Goal: Task Accomplishment & Management: Manage account settings

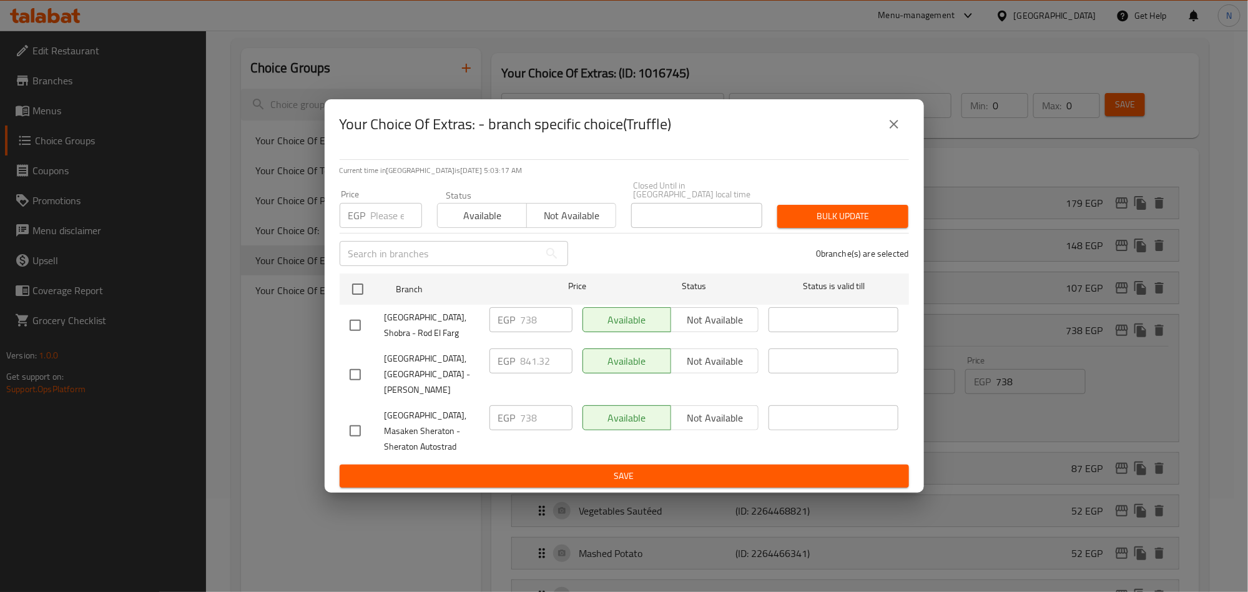
scroll to position [843, 0]
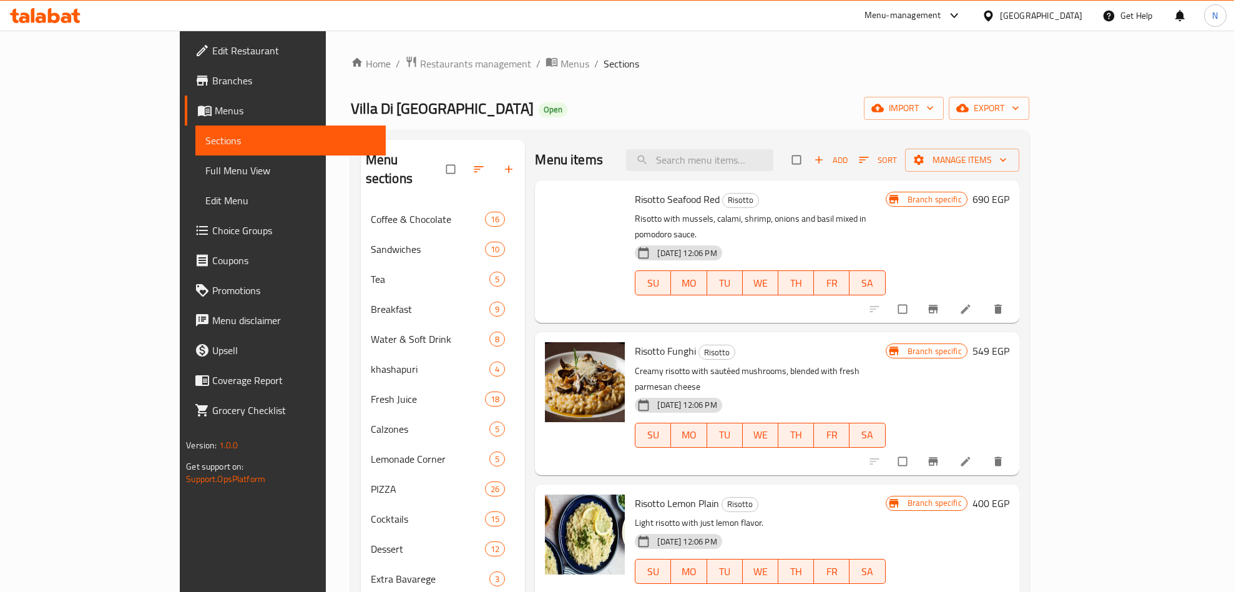
scroll to position [352, 0]
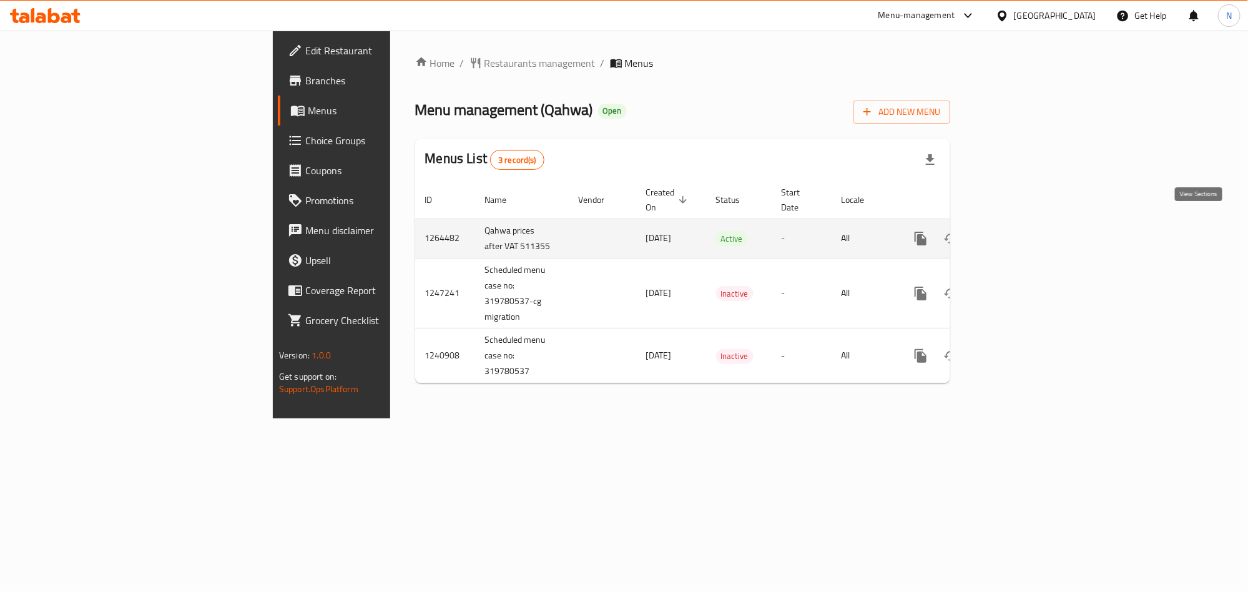
click at [1025, 223] on link "enhanced table" at bounding box center [1011, 238] width 30 height 30
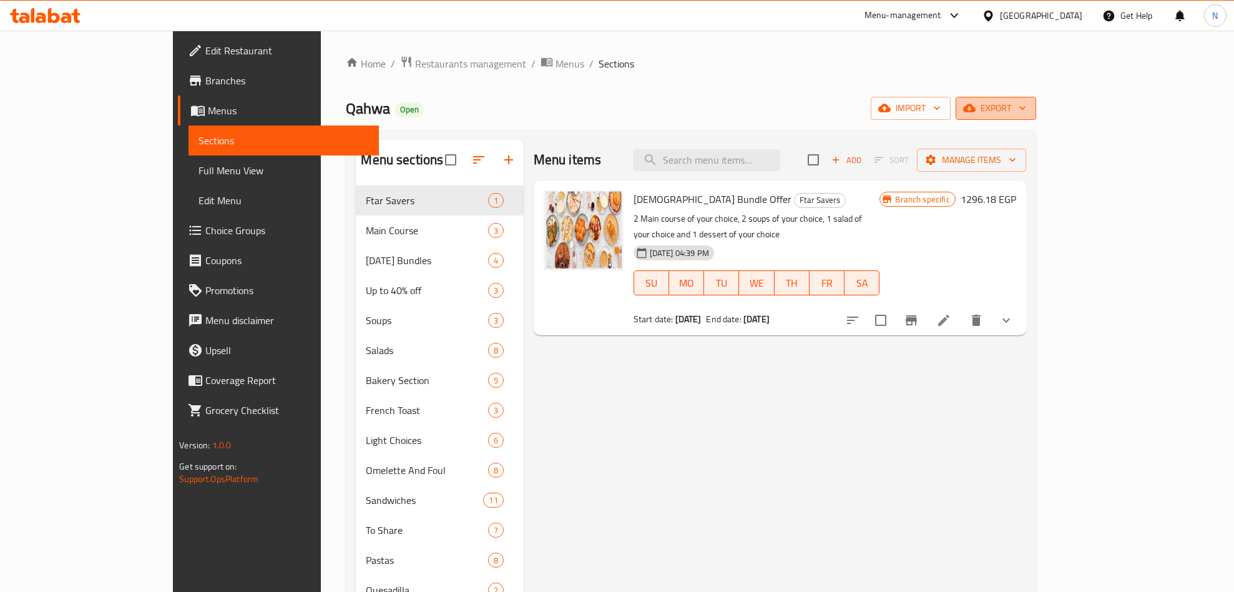
click at [1026, 115] on span "export" at bounding box center [996, 108] width 61 height 16
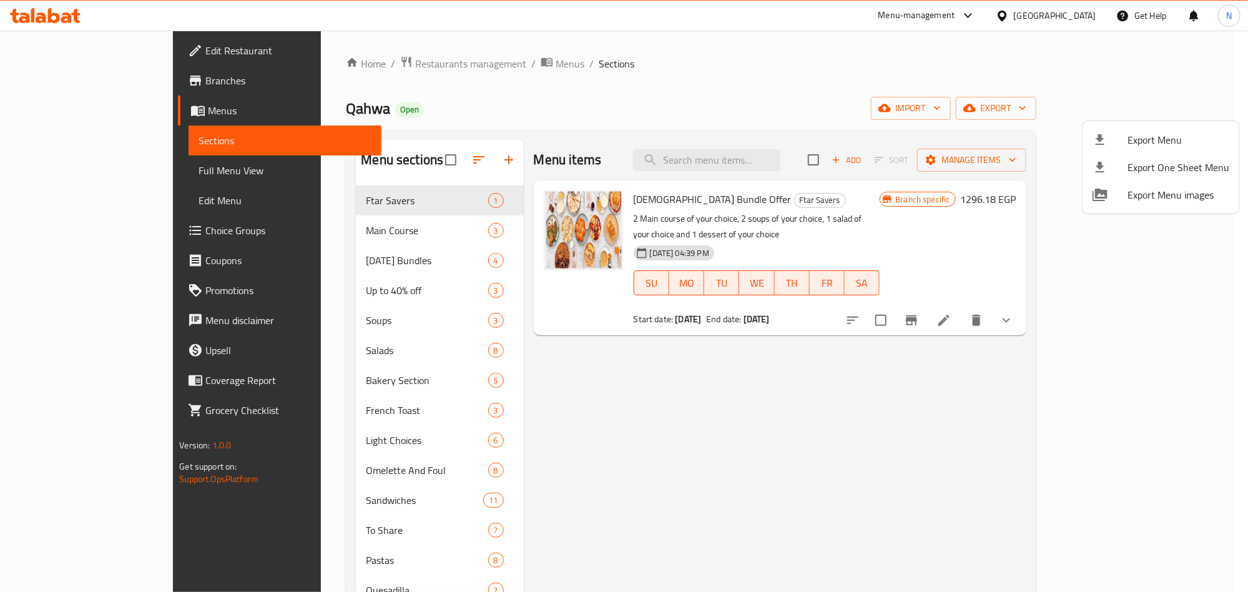
click at [1135, 137] on span "Export Menu" at bounding box center [1178, 139] width 102 height 15
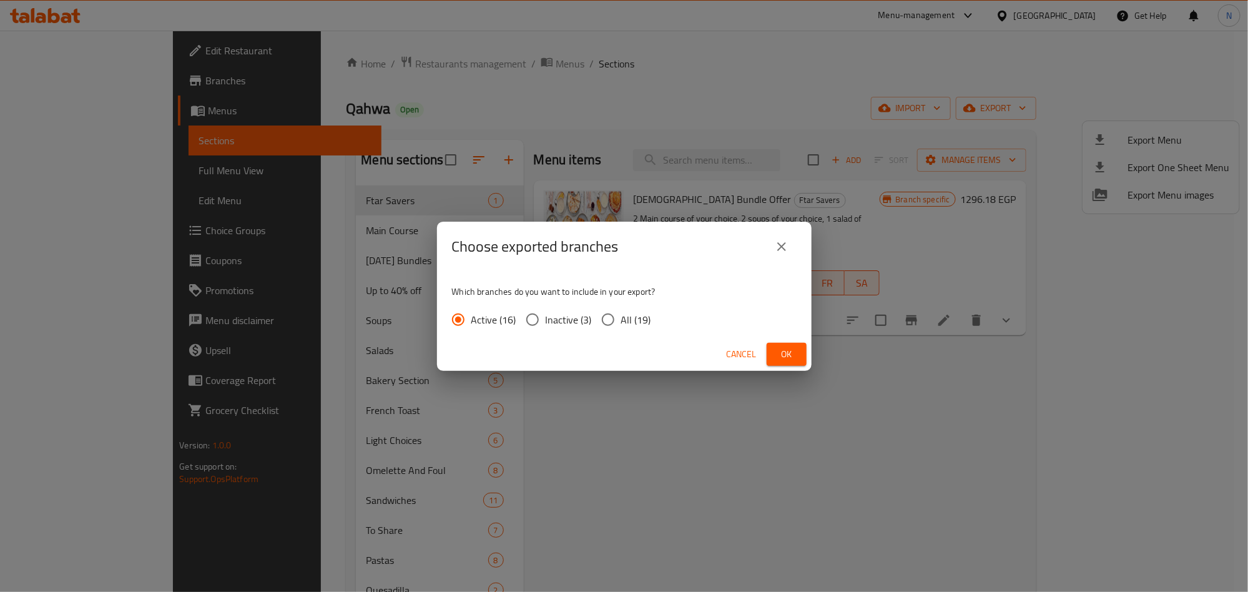
click at [614, 326] on input "All (19)" at bounding box center [608, 319] width 26 height 26
radio input "true"
drag, startPoint x: 785, startPoint y: 351, endPoint x: 686, endPoint y: 367, distance: 99.9
click at [785, 352] on span "Ok" at bounding box center [786, 354] width 20 height 16
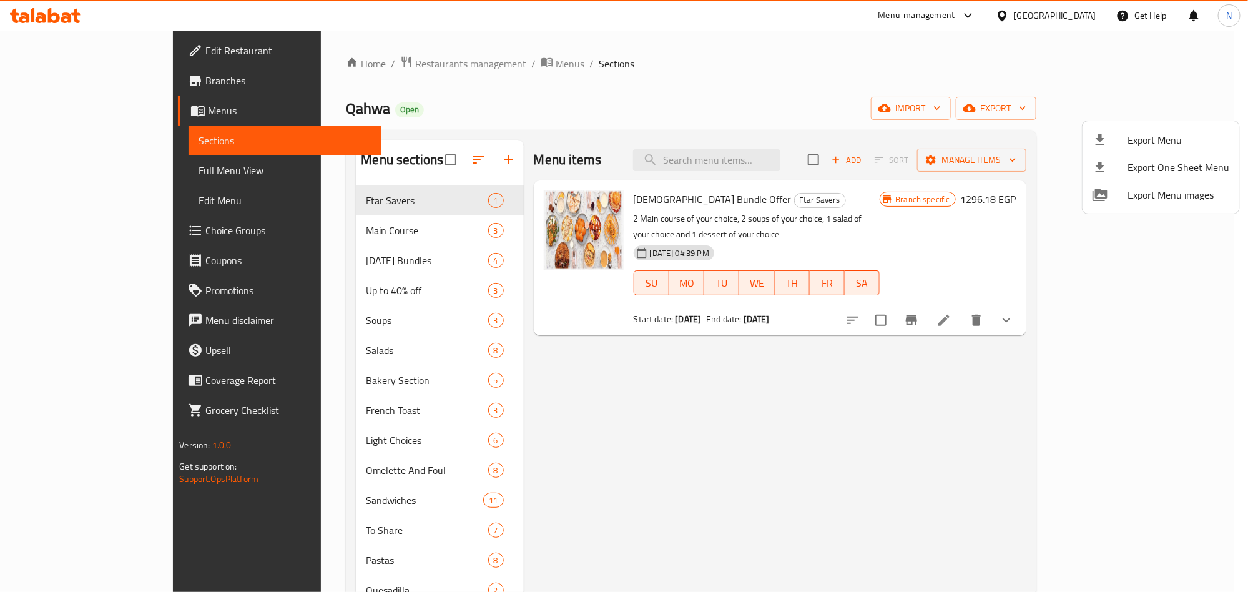
drag, startPoint x: 519, startPoint y: 122, endPoint x: 543, endPoint y: 156, distance: 41.7
click at [557, 135] on div at bounding box center [624, 296] width 1248 height 592
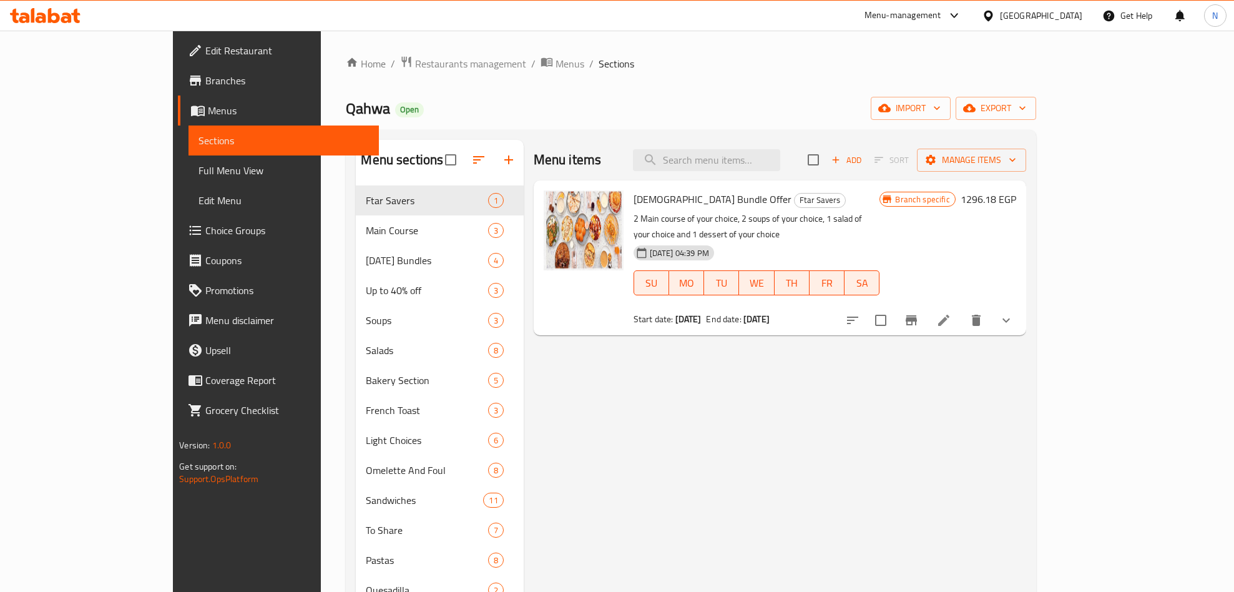
click at [534, 162] on h2 "Menu items" at bounding box center [568, 159] width 68 height 19
click at [534, 163] on h2 "Menu items" at bounding box center [568, 159] width 68 height 19
click at [534, 162] on h2 "Menu items" at bounding box center [568, 159] width 68 height 19
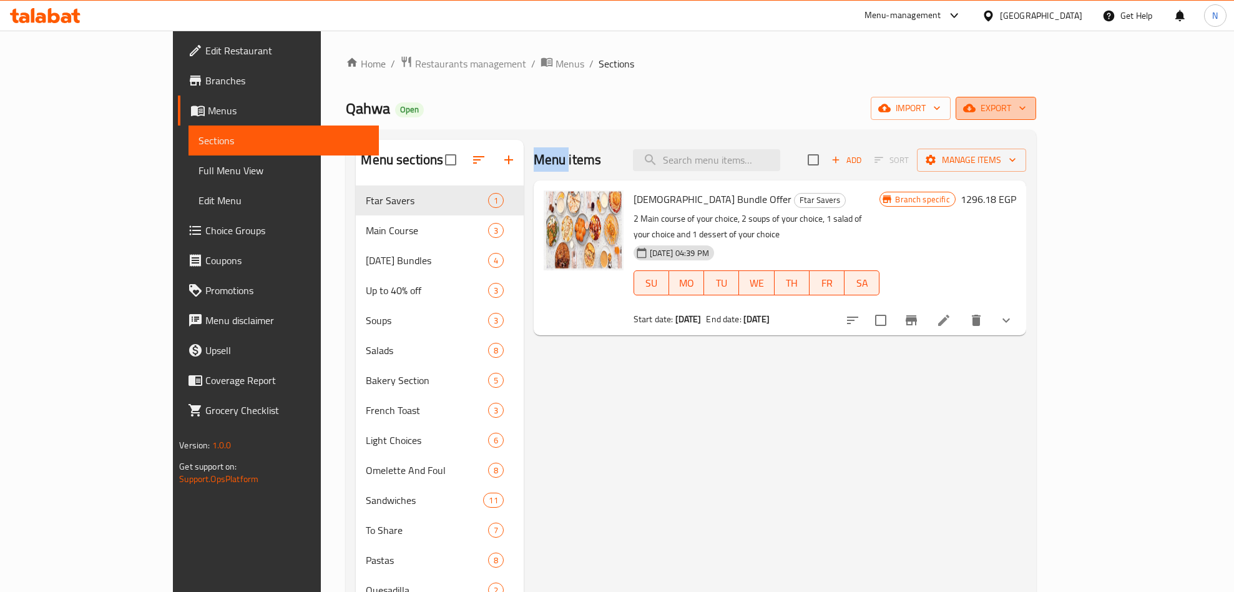
click at [1026, 109] on span "export" at bounding box center [996, 108] width 61 height 16
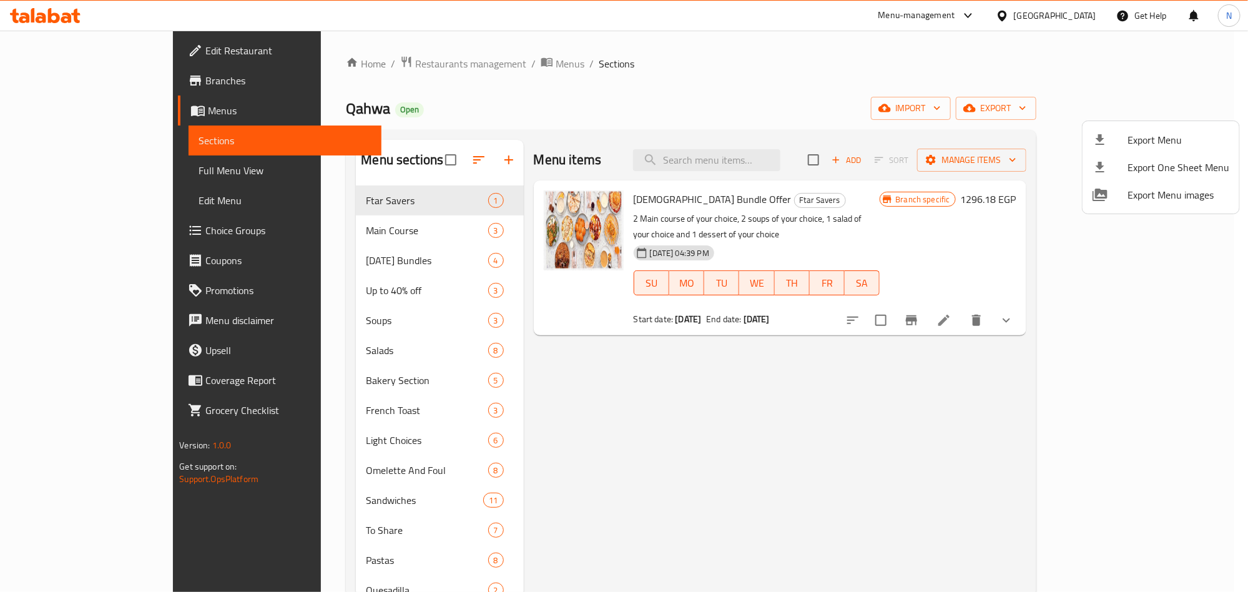
click at [884, 522] on div at bounding box center [624, 296] width 1248 height 592
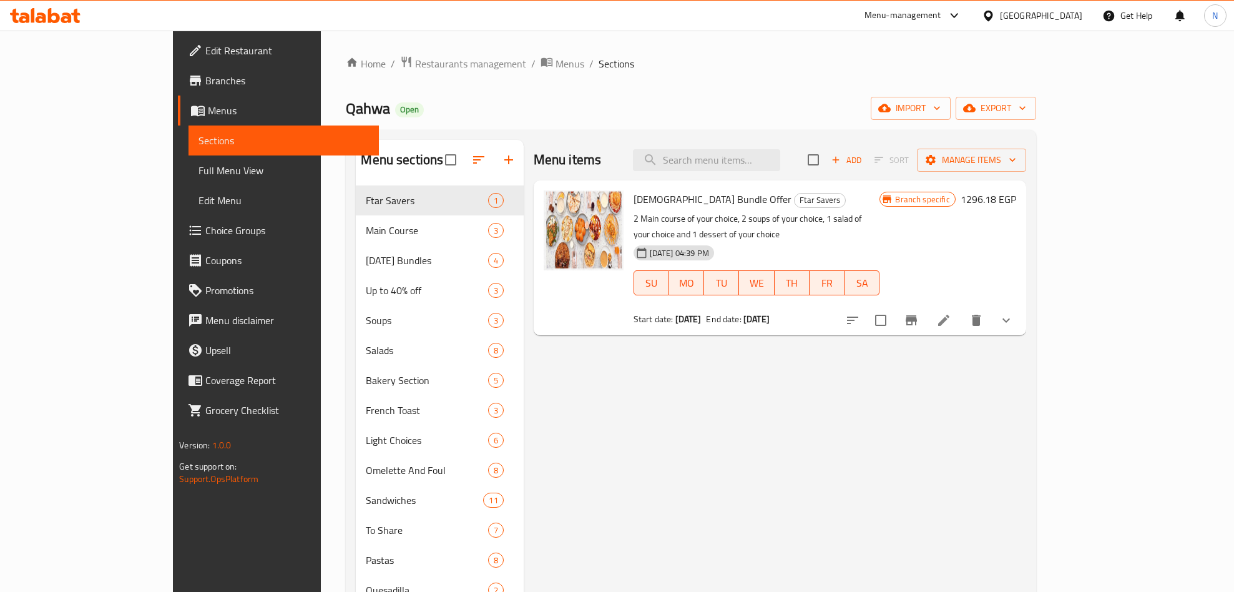
click at [555, 69] on span "Menus" at bounding box center [569, 63] width 29 height 15
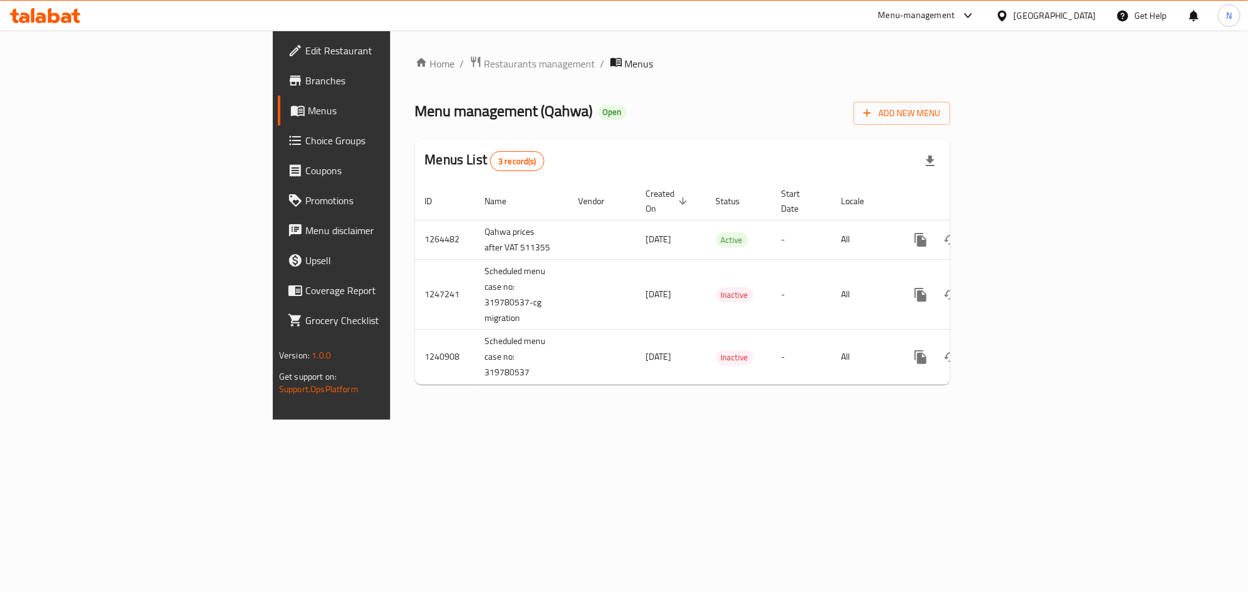
click at [937, 165] on icon "button" at bounding box center [930, 161] width 15 height 15
click at [702, 100] on div "Menu management ( Qahwa ) Open Add New Menu" at bounding box center [682, 111] width 535 height 28
click at [950, 124] on button "Add New Menu" at bounding box center [901, 113] width 97 height 23
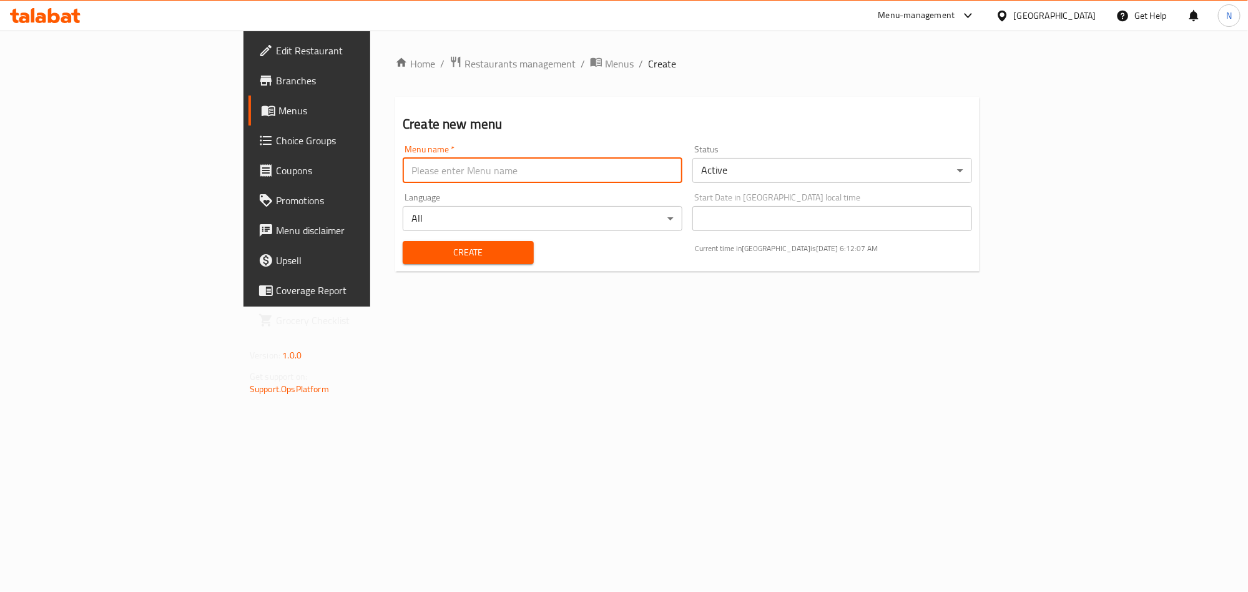
click at [403, 178] on input "text" at bounding box center [543, 170] width 280 height 25
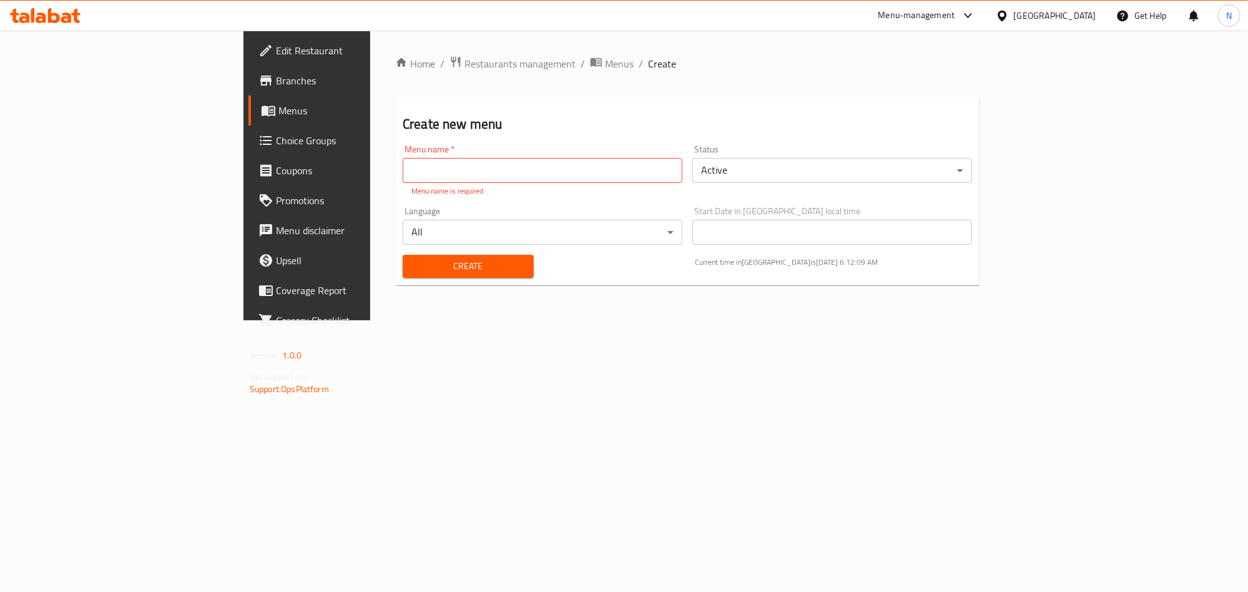
drag, startPoint x: 509, startPoint y: 165, endPoint x: 513, endPoint y: 171, distance: 6.8
click at [509, 165] on input "text" at bounding box center [543, 170] width 280 height 25
paste input "341720785"
type input "341720785 case number"
click at [852, 169] on body "​ Menu-management Egypt Get Help N Edit Restaurant Branches Menus Choice Groups…" at bounding box center [624, 311] width 1248 height 561
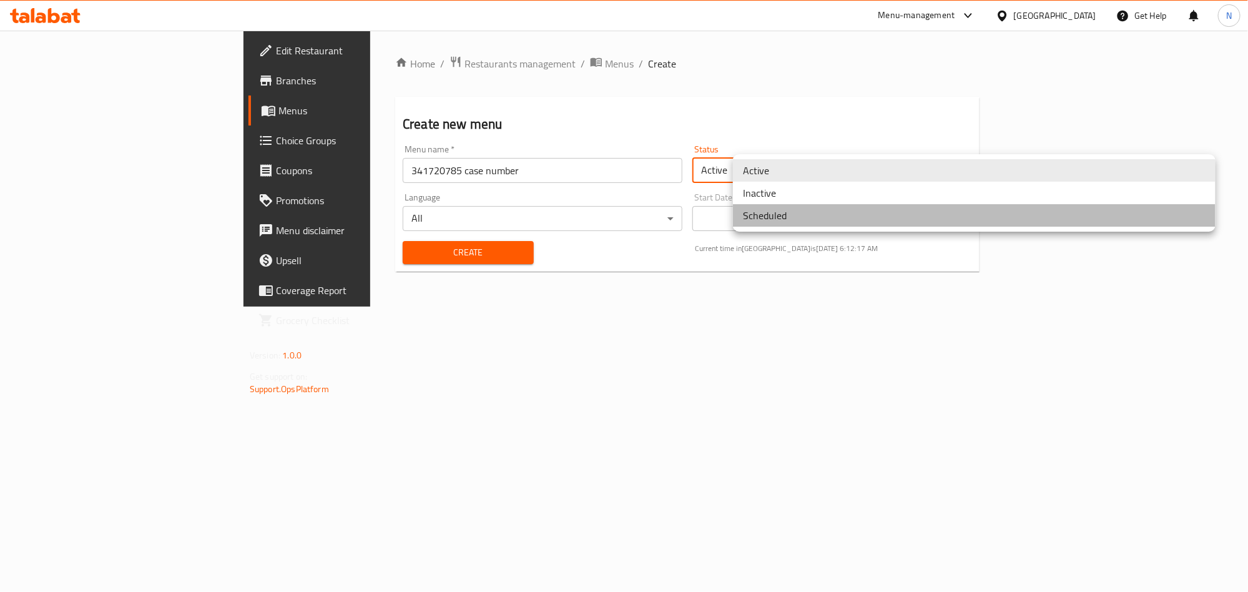
click at [798, 212] on li "Scheduled" at bounding box center [974, 215] width 482 height 22
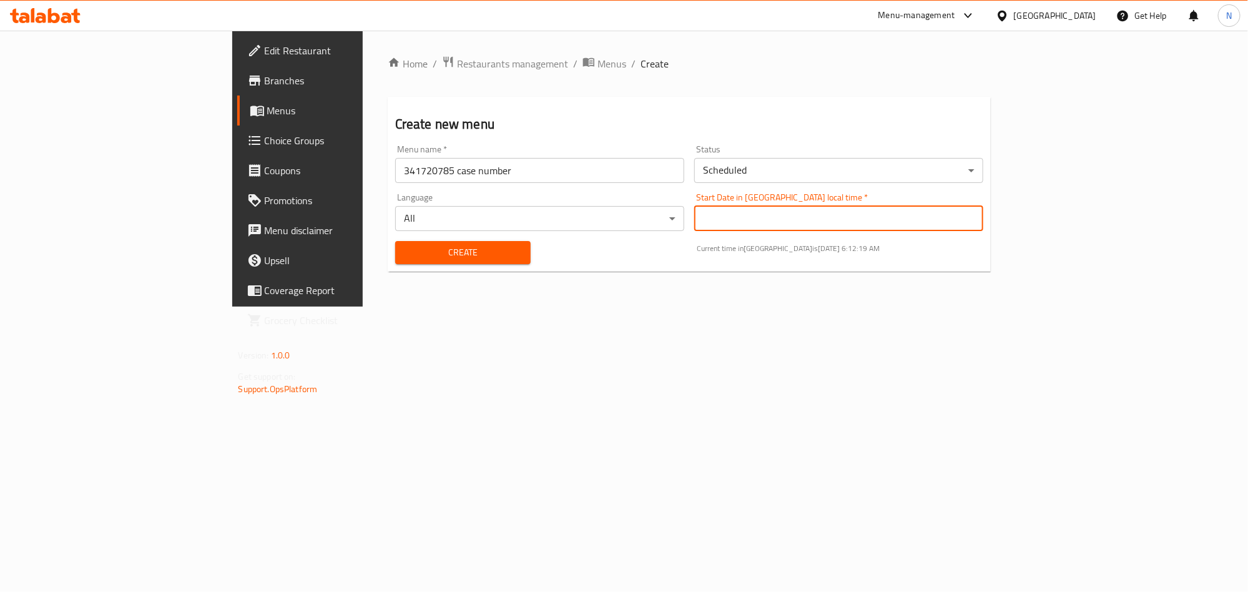
click at [798, 213] on input "Start Date in Egypt local time   *" at bounding box center [838, 218] width 289 height 25
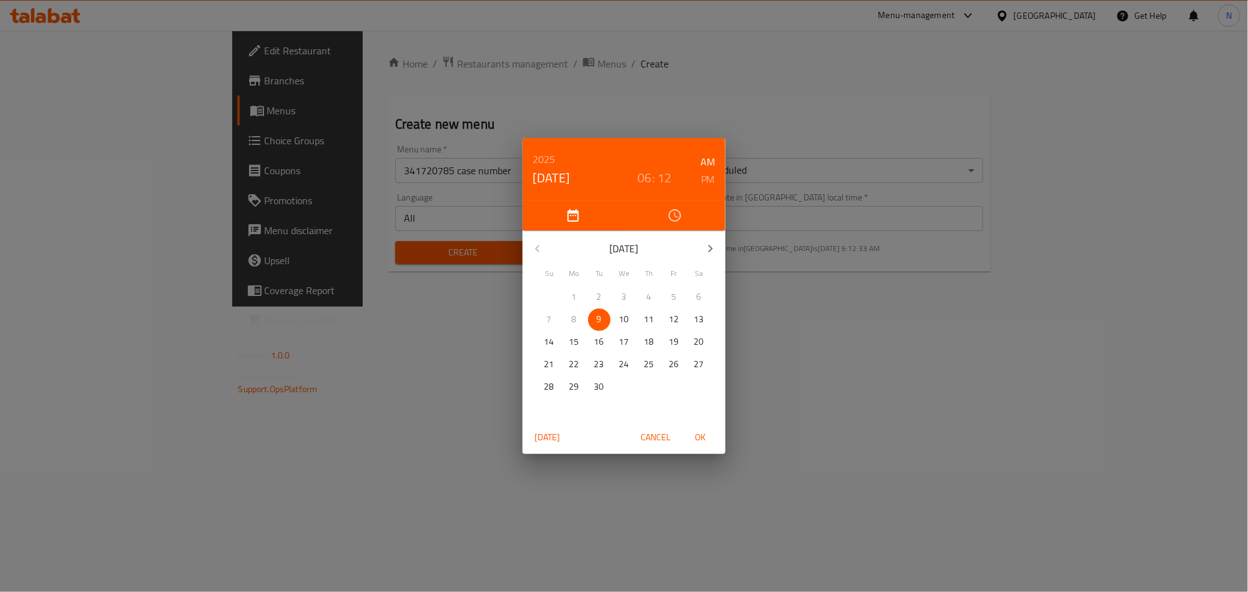
click at [631, 321] on span "10" at bounding box center [624, 319] width 22 height 16
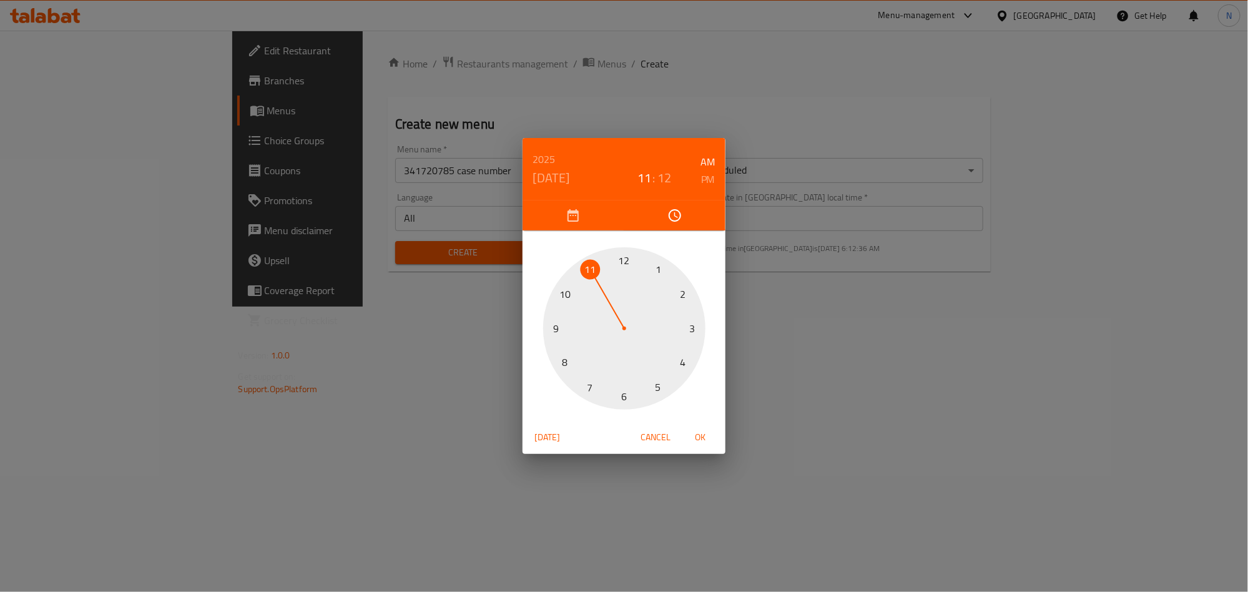
drag, startPoint x: 624, startPoint y: 394, endPoint x: 579, endPoint y: 268, distance: 133.5
click at [579, 268] on div at bounding box center [624, 328] width 162 height 162
drag, startPoint x: 655, startPoint y: 351, endPoint x: 618, endPoint y: 252, distance: 106.1
click at [618, 252] on div at bounding box center [624, 328] width 162 height 162
click at [710, 180] on h6 "PM" at bounding box center [708, 178] width 14 height 17
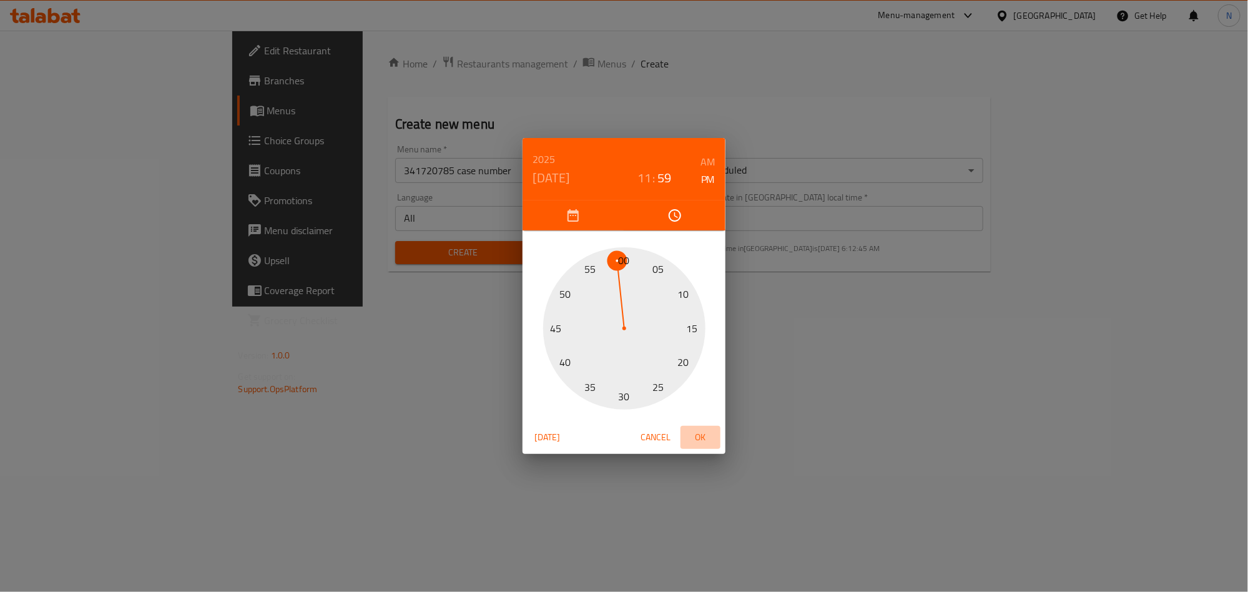
click at [712, 439] on span "OK" at bounding box center [700, 437] width 30 height 16
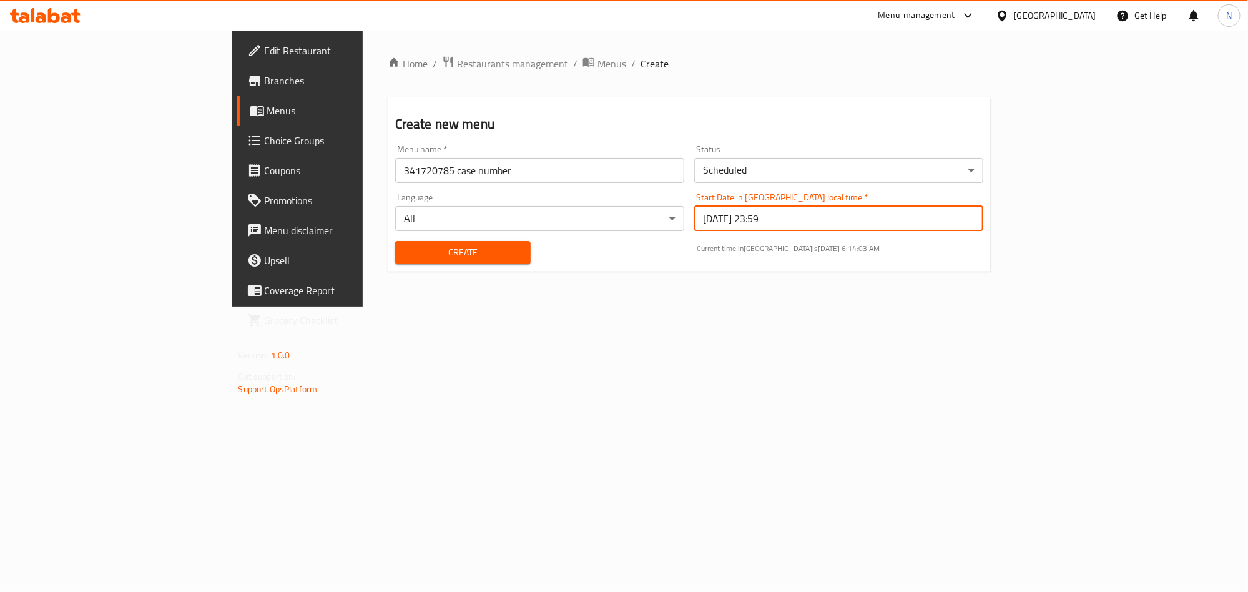
click at [826, 215] on input "2025/09/10 23:59" at bounding box center [838, 218] width 289 height 25
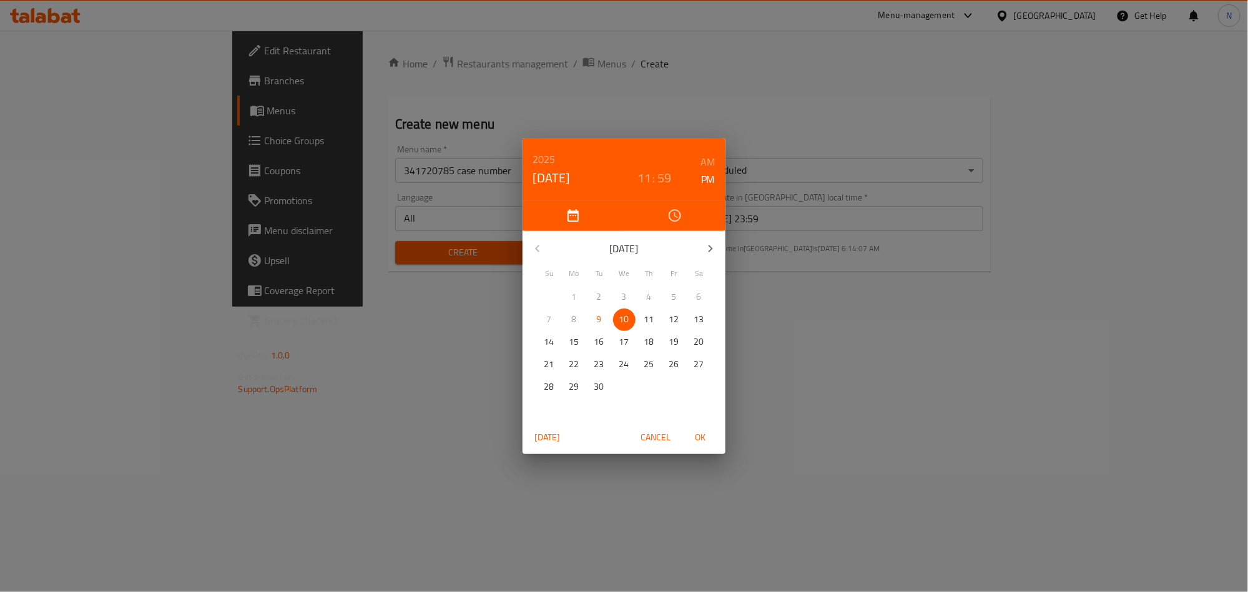
click at [652, 174] on h3 ":" at bounding box center [653, 178] width 2 height 20
click at [650, 175] on h3 "11" at bounding box center [644, 178] width 14 height 20
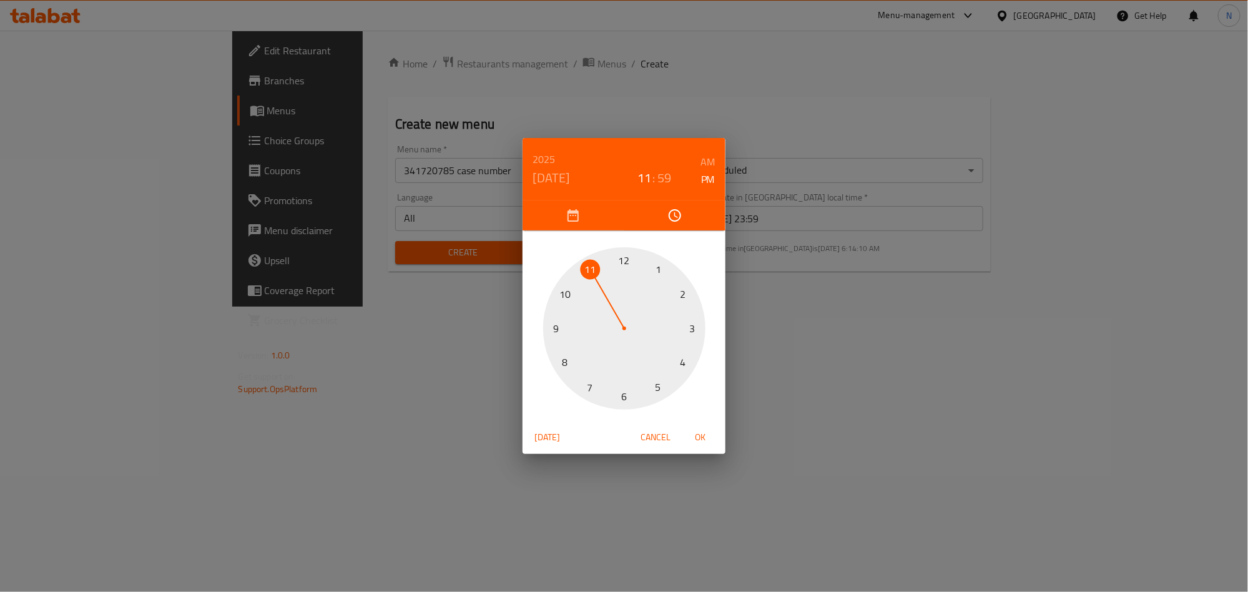
click at [663, 170] on h3 "59" at bounding box center [664, 178] width 14 height 20
drag, startPoint x: 620, startPoint y: 258, endPoint x: 574, endPoint y: 328, distance: 83.8
click at [574, 328] on div at bounding box center [624, 328] width 162 height 162
drag, startPoint x: 708, startPoint y: 434, endPoint x: 712, endPoint y: 441, distance: 7.3
click at [708, 435] on span "OK" at bounding box center [700, 437] width 30 height 16
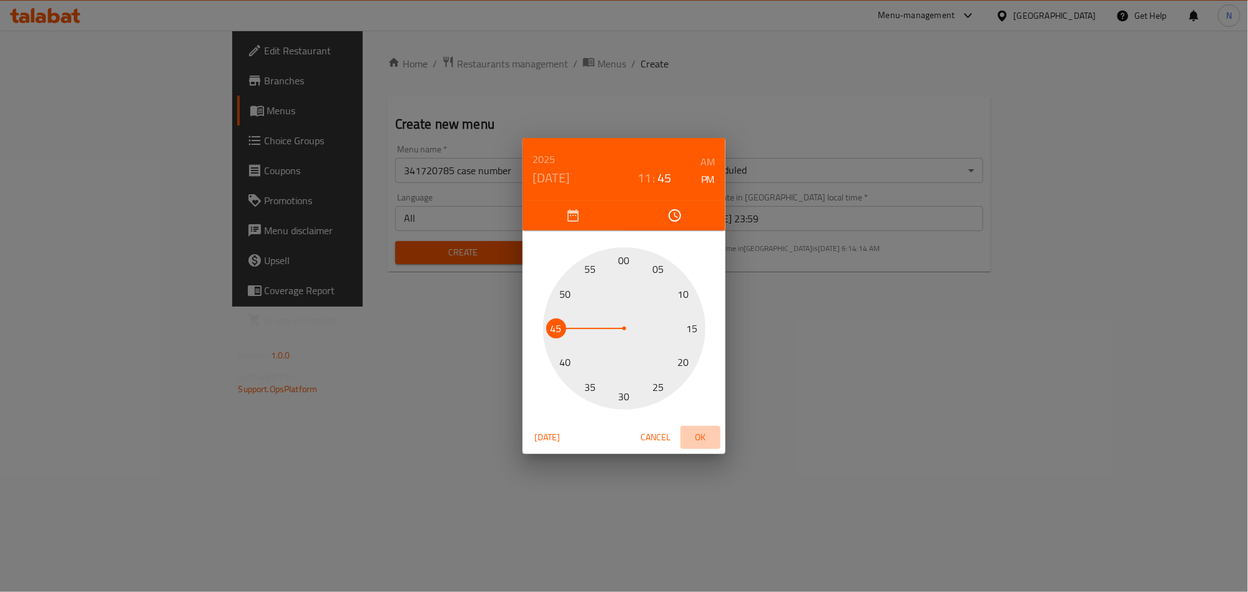
type input "2025/09/10 23:45"
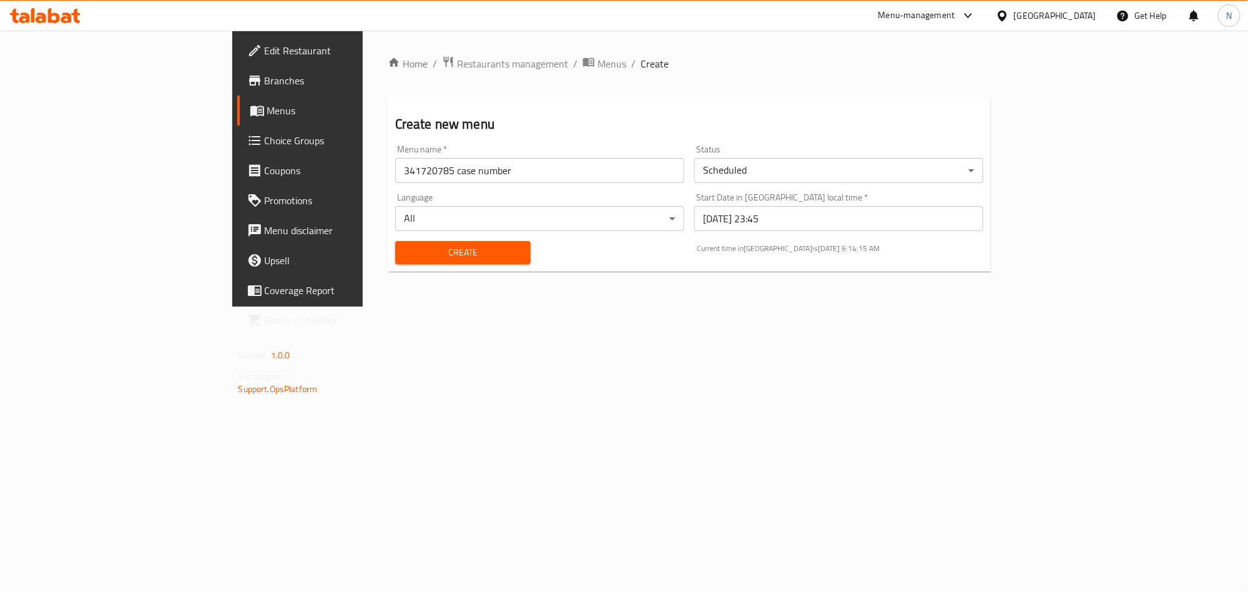
click at [713, 306] on div "Home / Restaurants management / Menus / Create Create new menu Menu name   * 34…" at bounding box center [689, 169] width 653 height 276
click at [405, 255] on span "Create" at bounding box center [463, 253] width 116 height 16
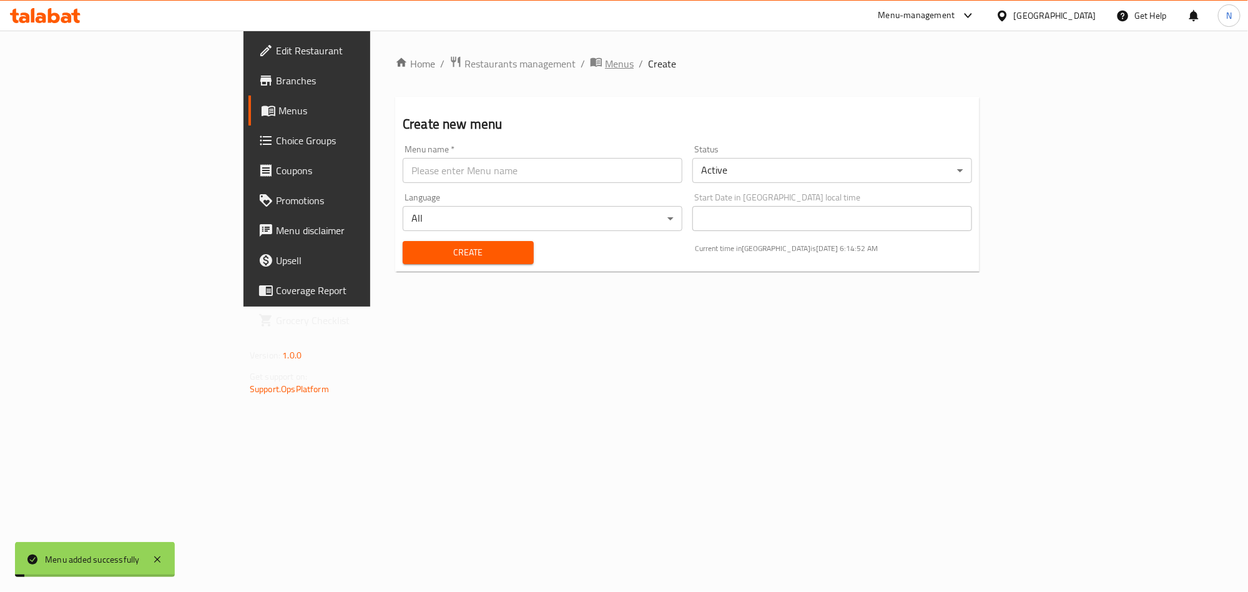
click at [605, 64] on span "Menus" at bounding box center [619, 63] width 29 height 15
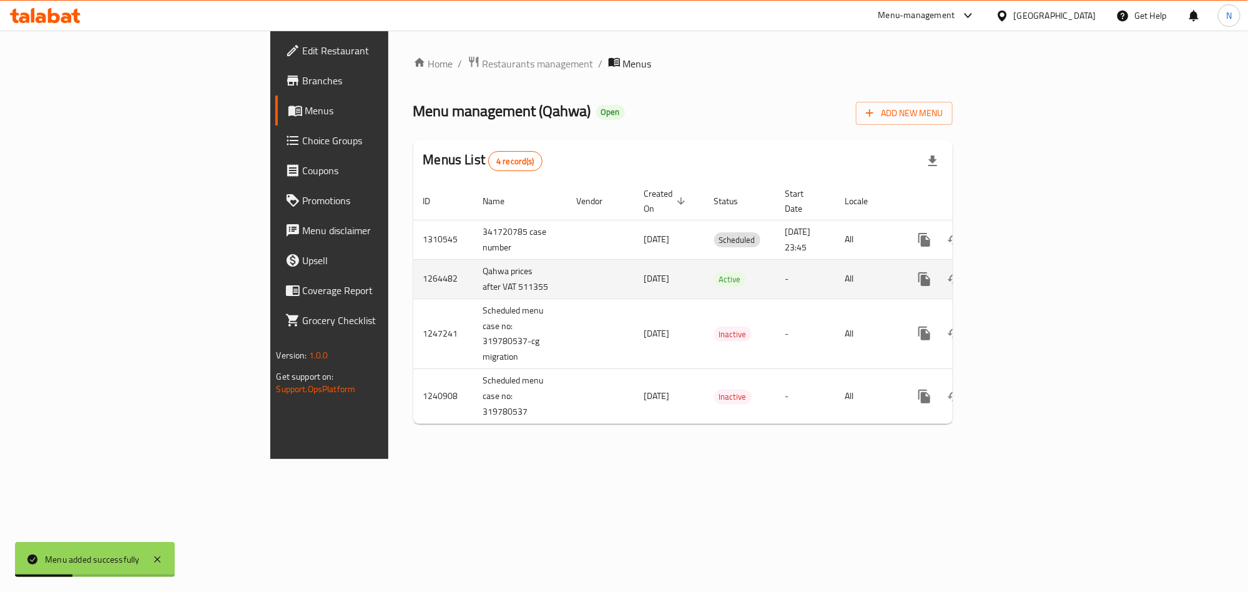
drag, startPoint x: 830, startPoint y: 236, endPoint x: 796, endPoint y: 251, distance: 36.9
click at [796, 251] on tbody "1310545 341720785 case number 09/09/2025 Scheduled 10/09/2025 23:45 All 1264482…" at bounding box center [726, 322] width 626 height 204
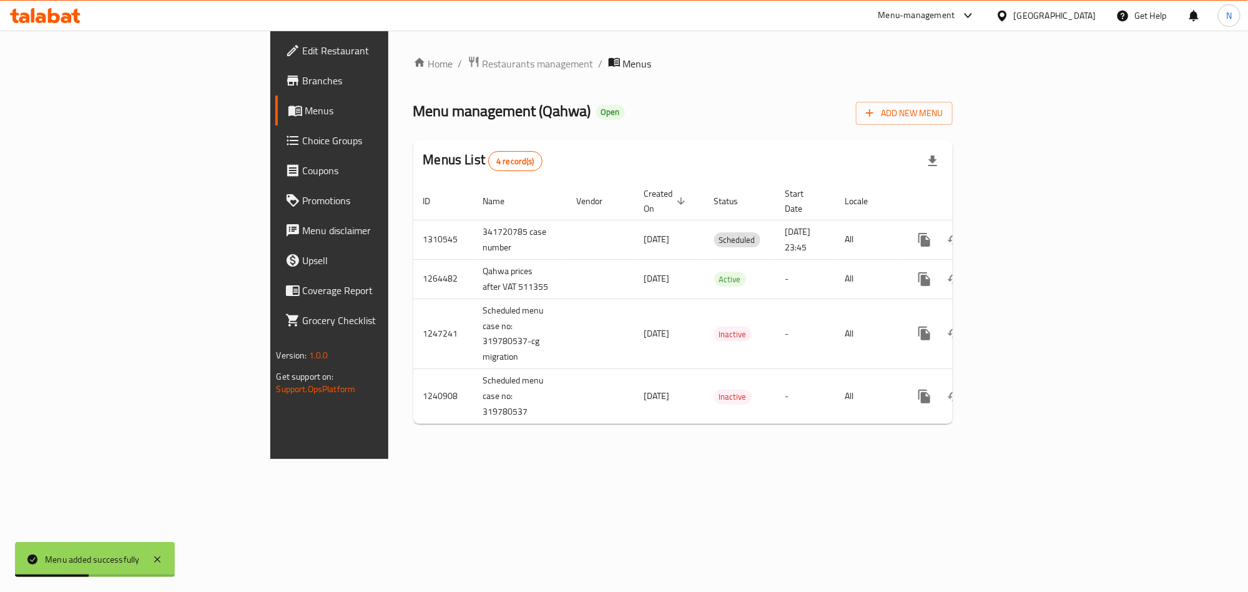
click at [927, 154] on div "Menus List 4 record(s)" at bounding box center [683, 161] width 540 height 42
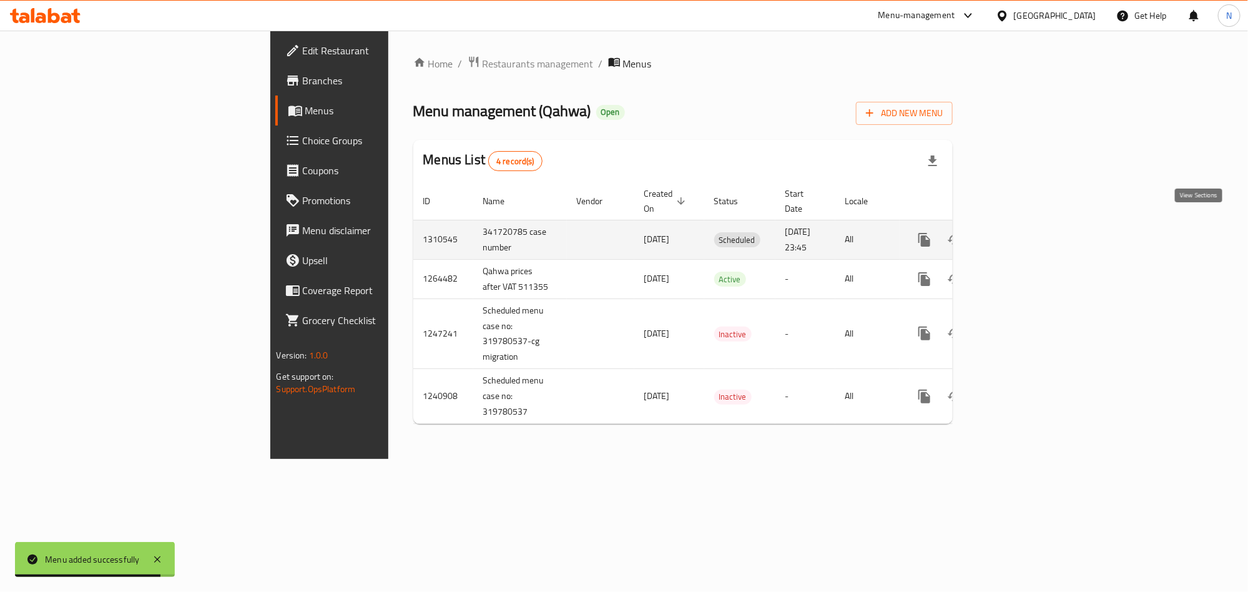
click at [1022, 232] on icon "enhanced table" at bounding box center [1014, 239] width 15 height 15
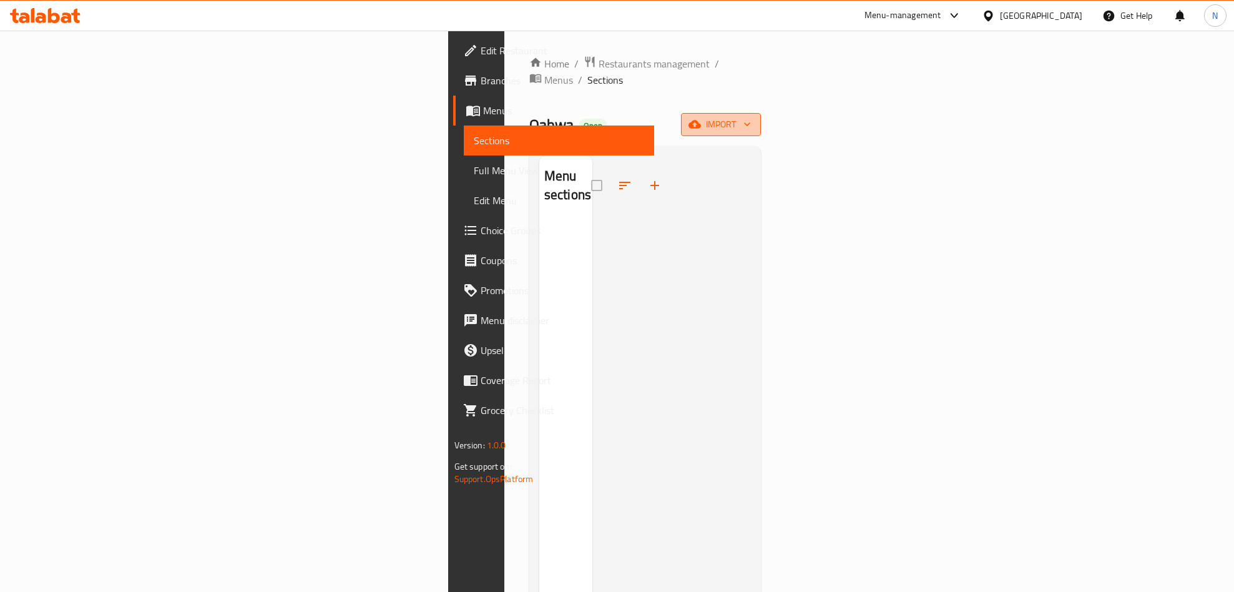
click at [701, 118] on icon "button" at bounding box center [694, 124] width 12 height 12
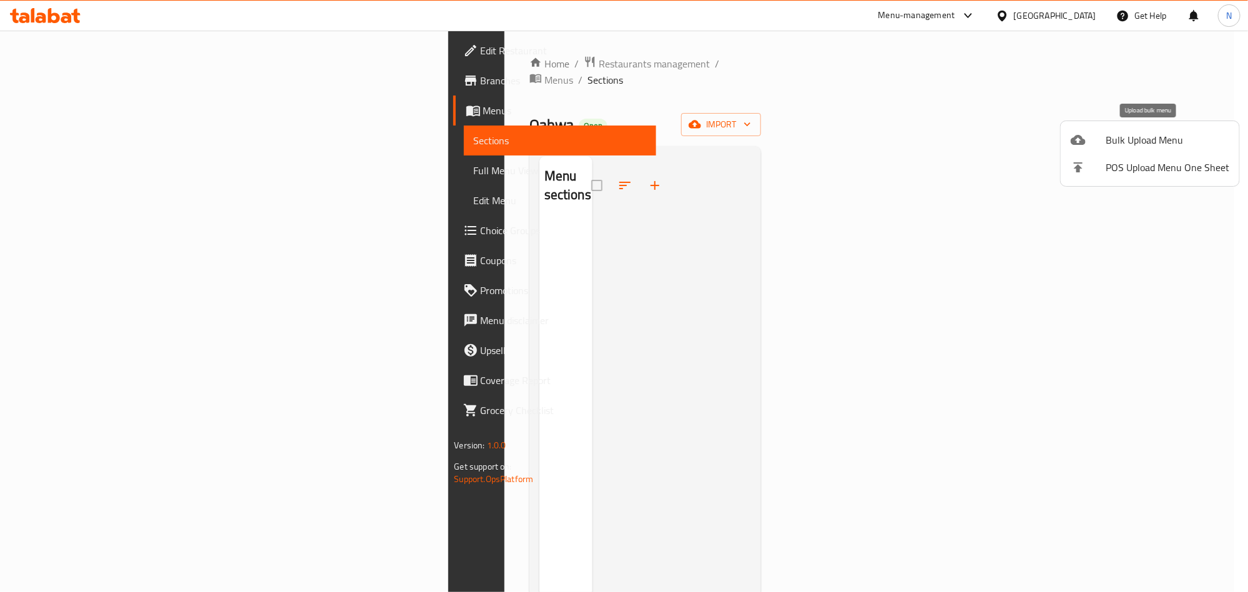
click at [1128, 134] on span "Bulk Upload Menu" at bounding box center [1167, 139] width 124 height 15
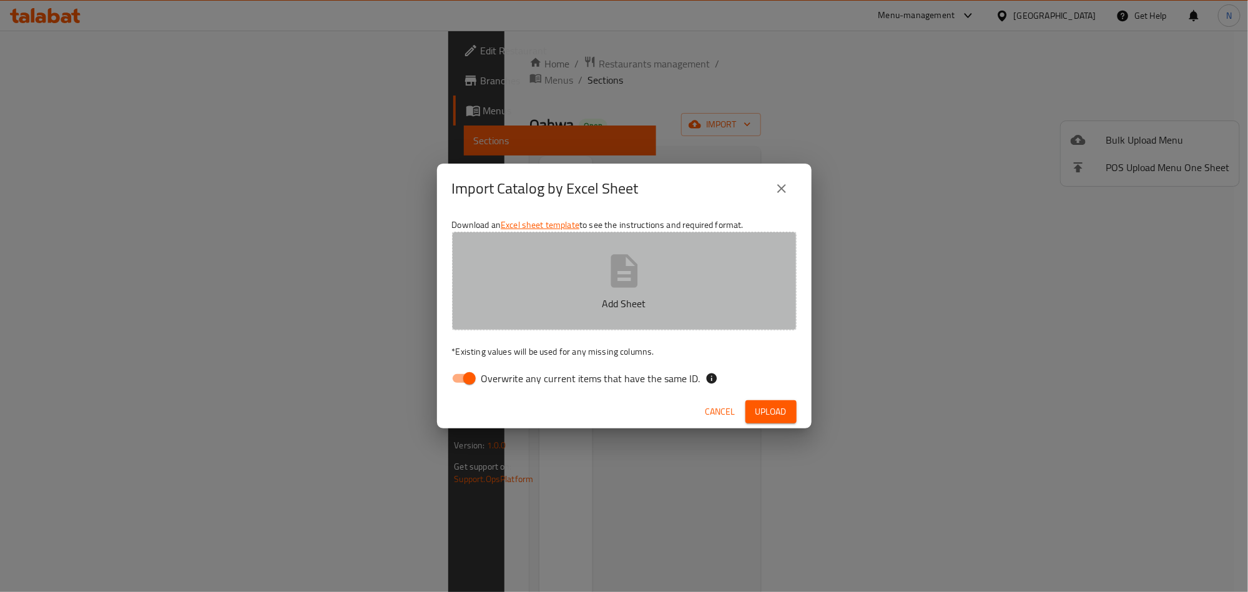
click at [712, 278] on button "Add Sheet" at bounding box center [624, 281] width 345 height 99
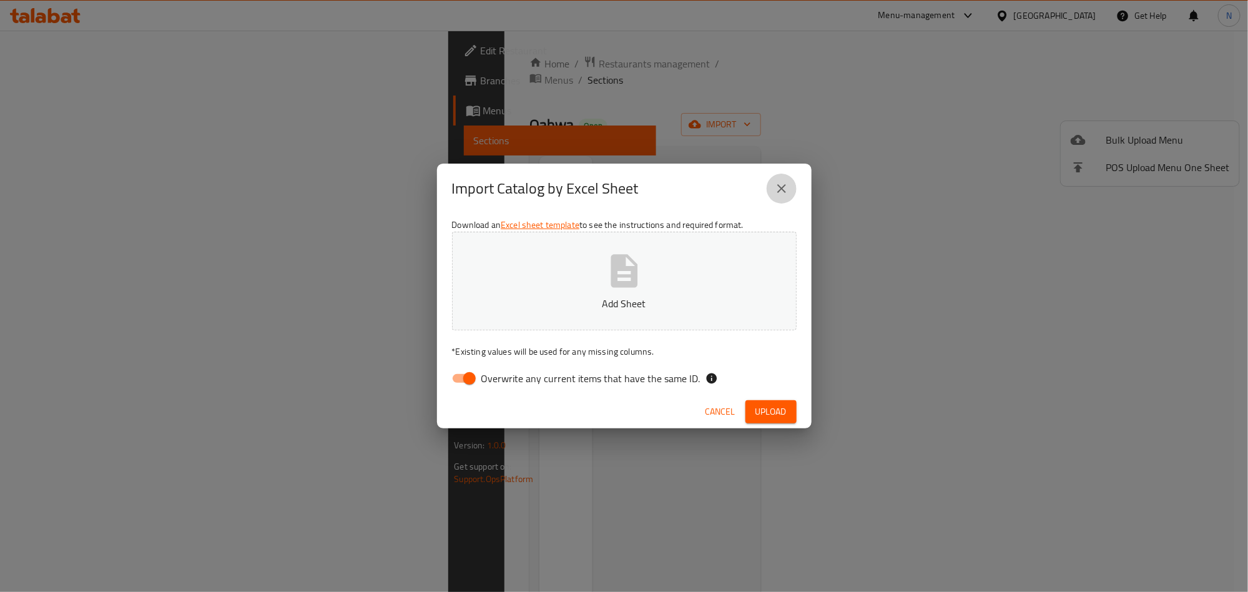
click at [788, 184] on icon "close" at bounding box center [781, 188] width 15 height 15
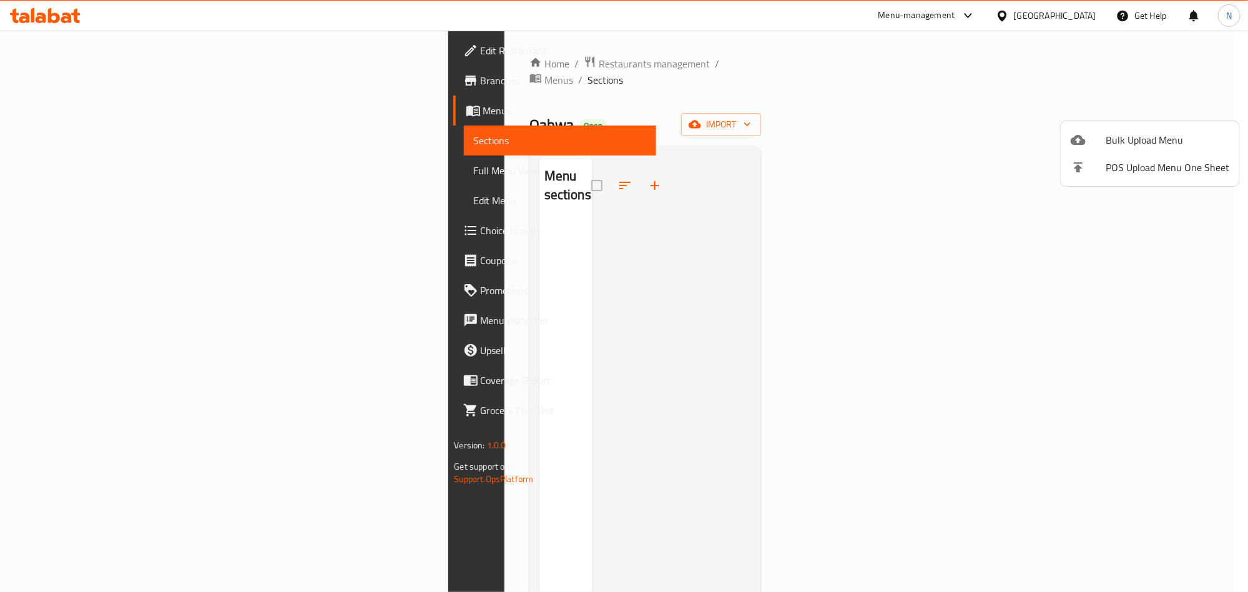
click at [135, 83] on div at bounding box center [624, 296] width 1248 height 592
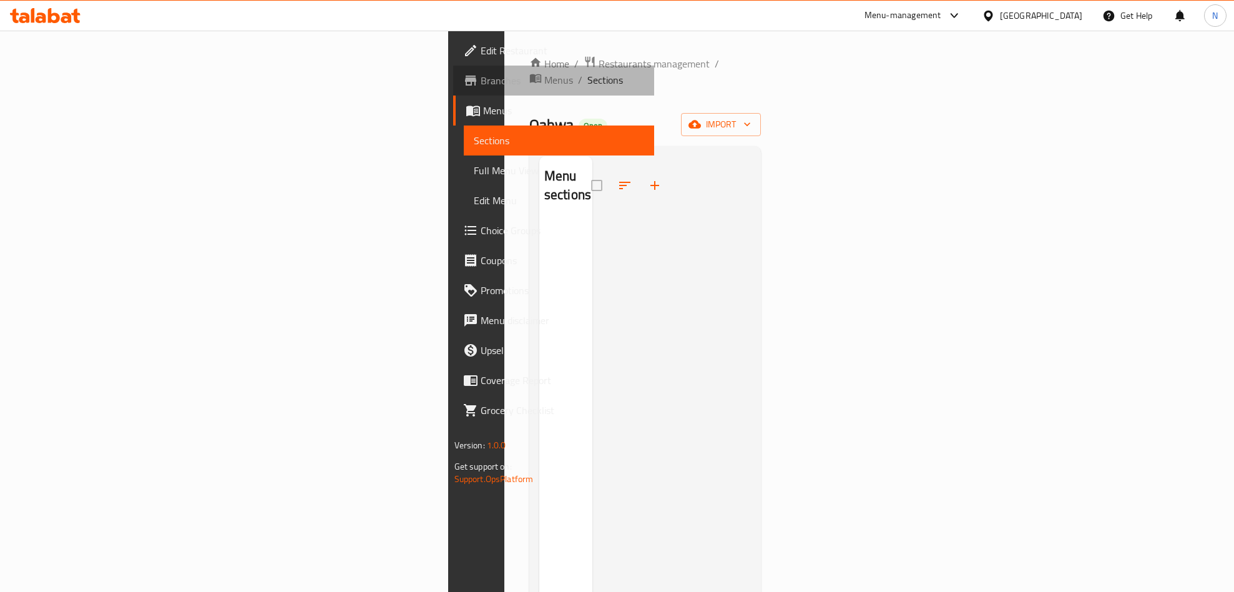
click at [481, 83] on span "Branches" at bounding box center [563, 80] width 164 height 15
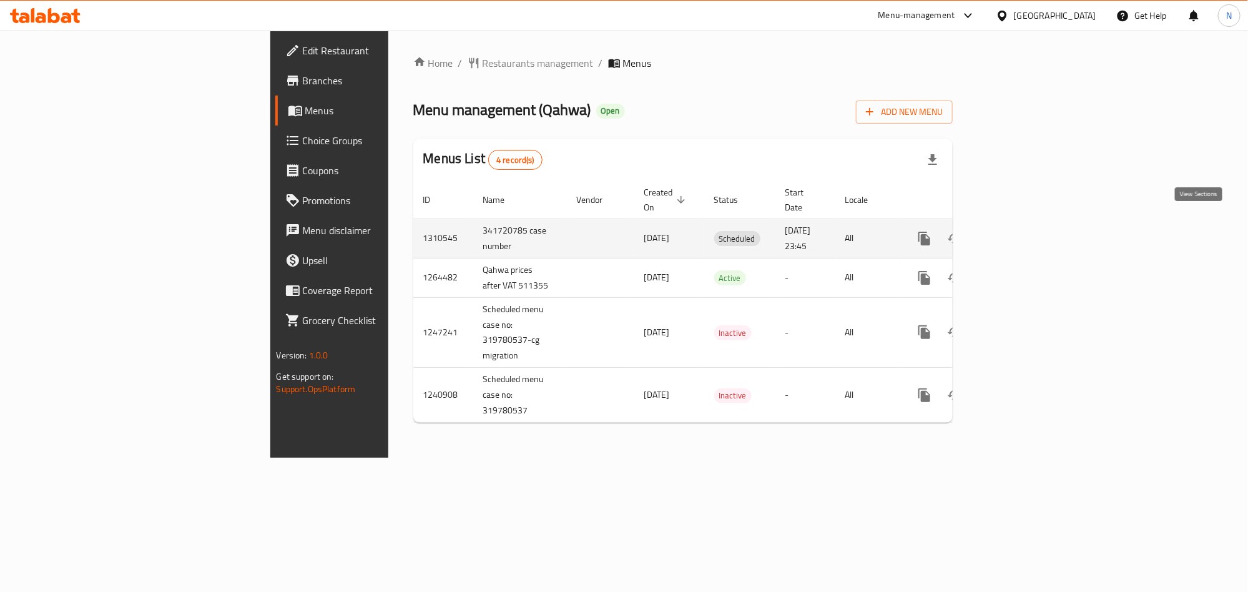
click at [1020, 233] on icon "enhanced table" at bounding box center [1014, 238] width 11 height 11
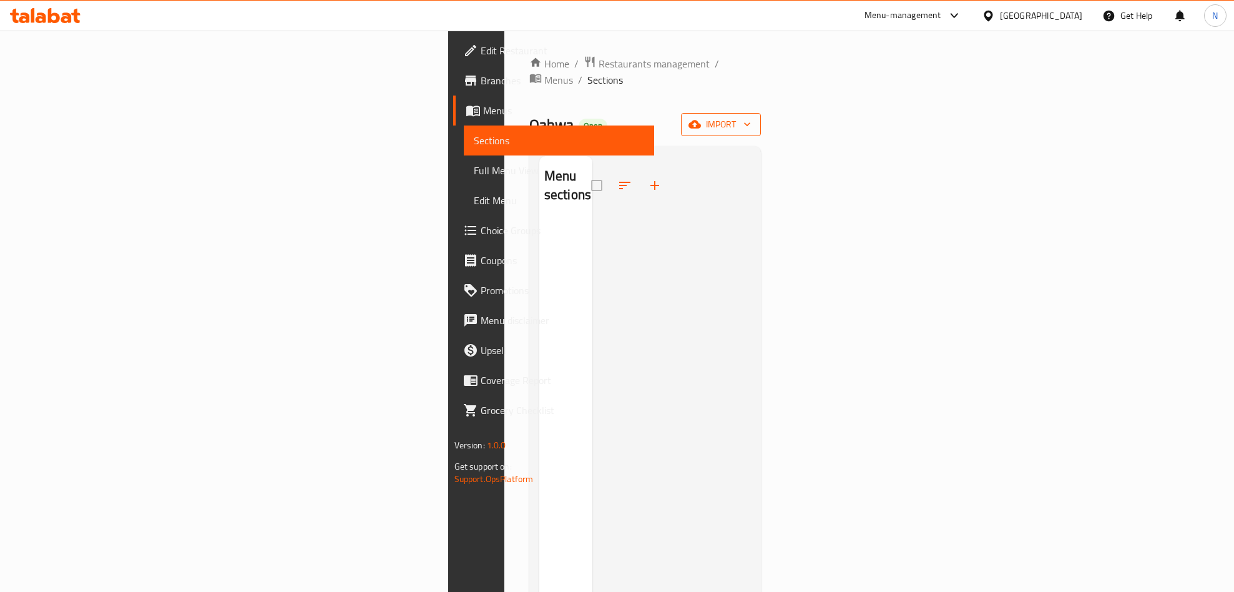
click at [751, 117] on span "import" at bounding box center [721, 125] width 60 height 16
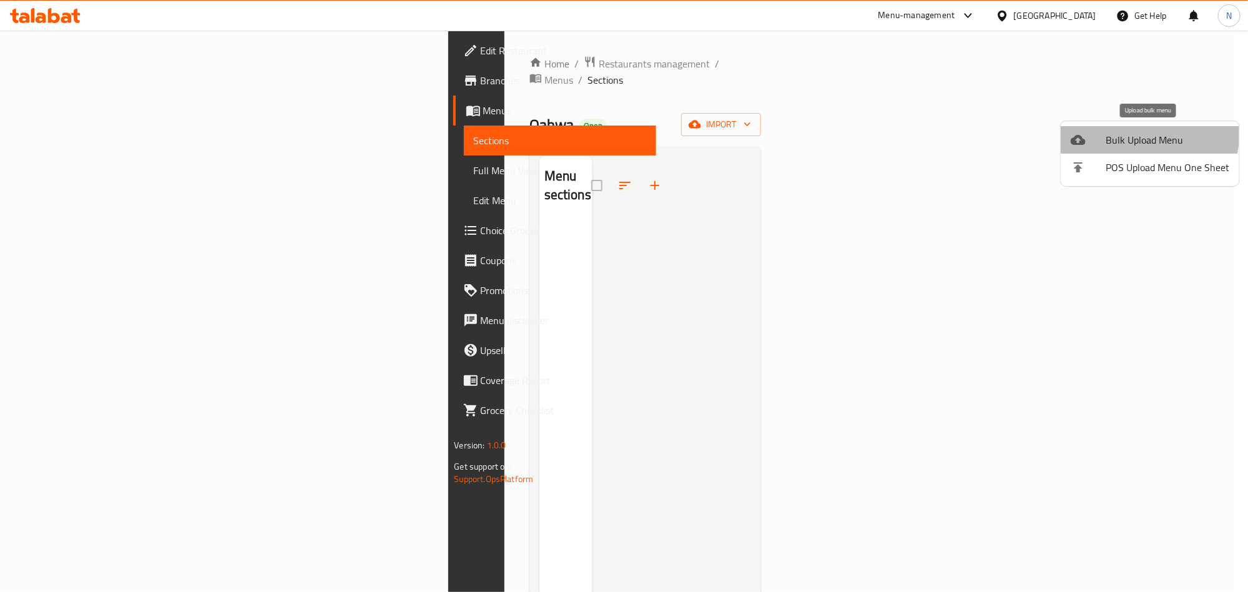
click at [1132, 133] on span "Bulk Upload Menu" at bounding box center [1167, 139] width 124 height 15
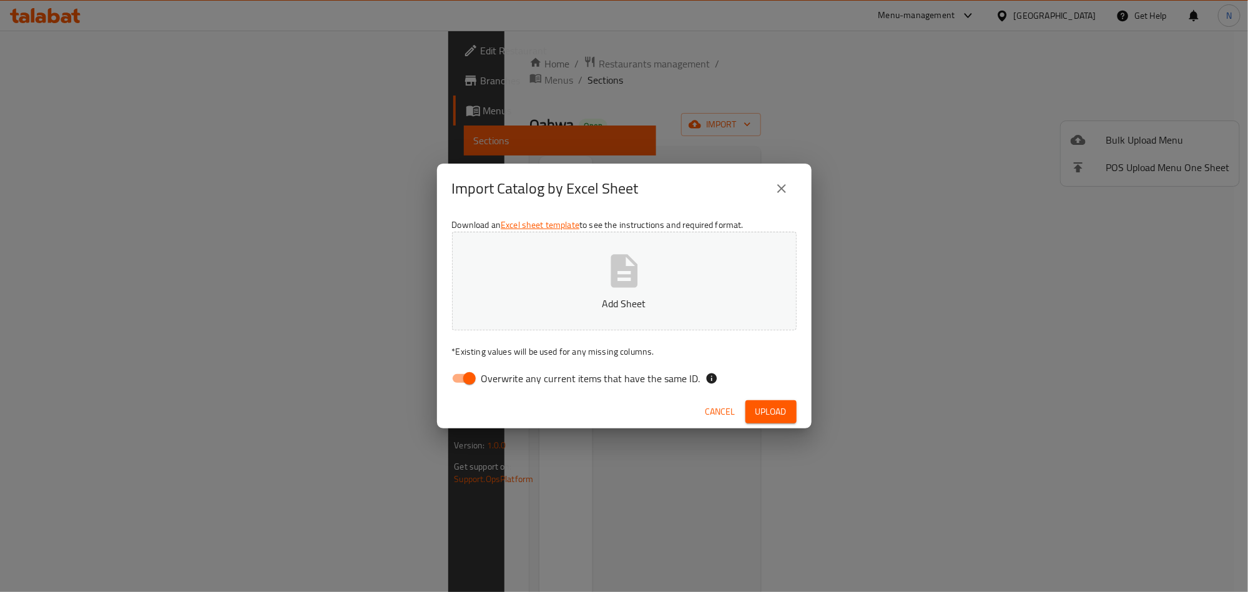
click at [665, 307] on p "Add Sheet" at bounding box center [624, 303] width 306 height 15
click at [785, 406] on span "Upload" at bounding box center [770, 412] width 31 height 16
click at [768, 411] on span "Upload" at bounding box center [770, 412] width 31 height 16
click at [780, 400] on button "Upload" at bounding box center [770, 411] width 51 height 23
click at [804, 418] on div "Cancel Upload" at bounding box center [624, 411] width 374 height 33
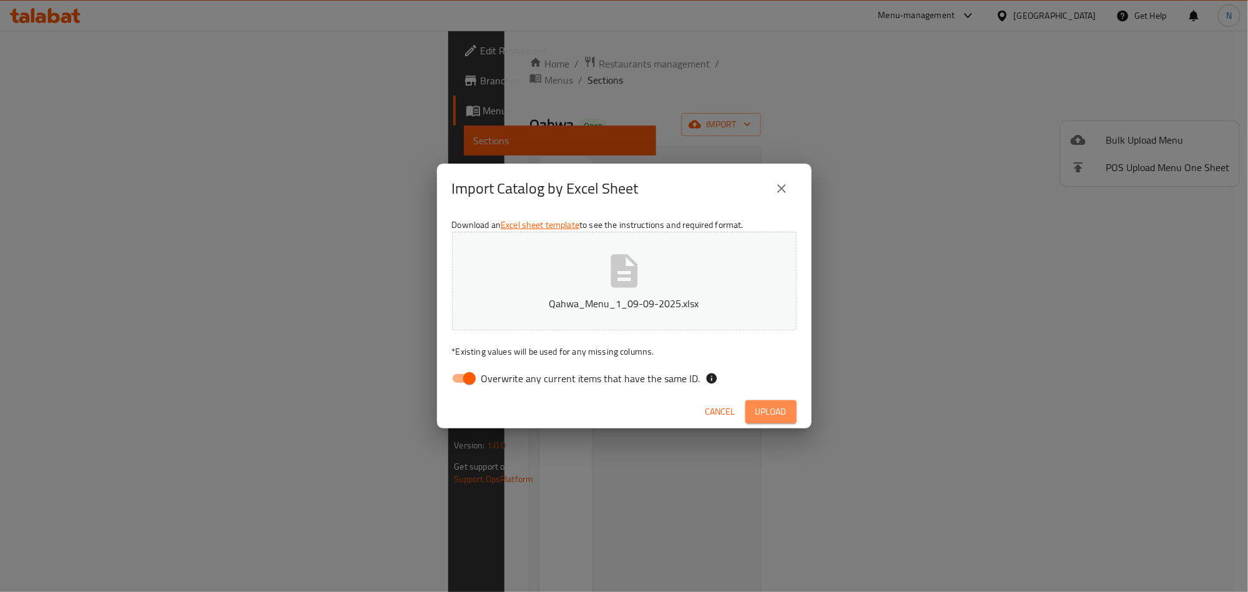
click at [789, 414] on button "Upload" at bounding box center [770, 411] width 51 height 23
click at [788, 405] on button "Upload" at bounding box center [770, 411] width 51 height 23
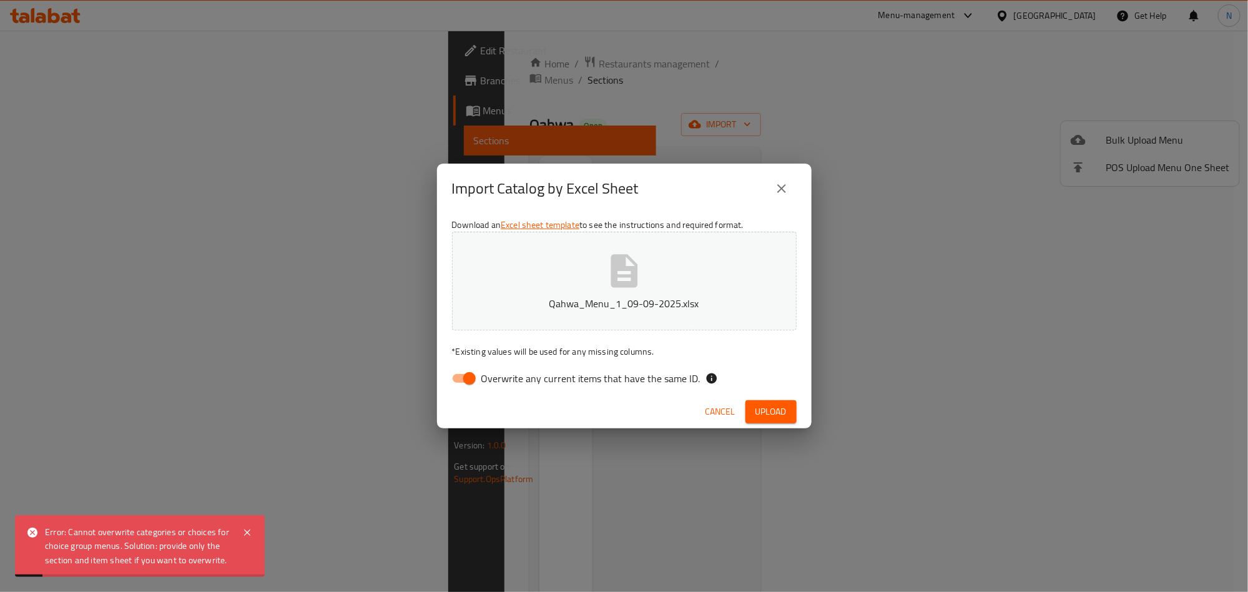
click at [47, 530] on div "Error: Cannot overwrite categories or choices for choice group menus. Solution:…" at bounding box center [137, 546] width 185 height 42
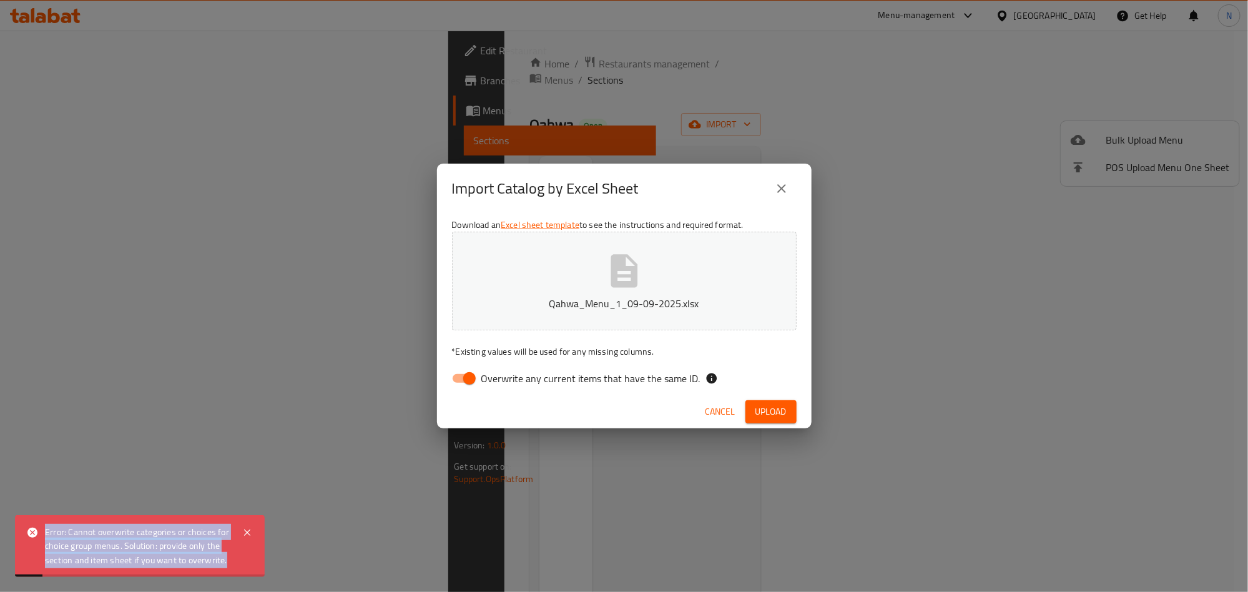
drag, startPoint x: 47, startPoint y: 530, endPoint x: 230, endPoint y: 569, distance: 187.7
click at [230, 569] on div "Error: Cannot overwrite categories or choices for choice group menus. Solution:…" at bounding box center [140, 546] width 250 height 62
copy div "Error: Cannot overwrite categories or choices for choice group menus. Solution:…"
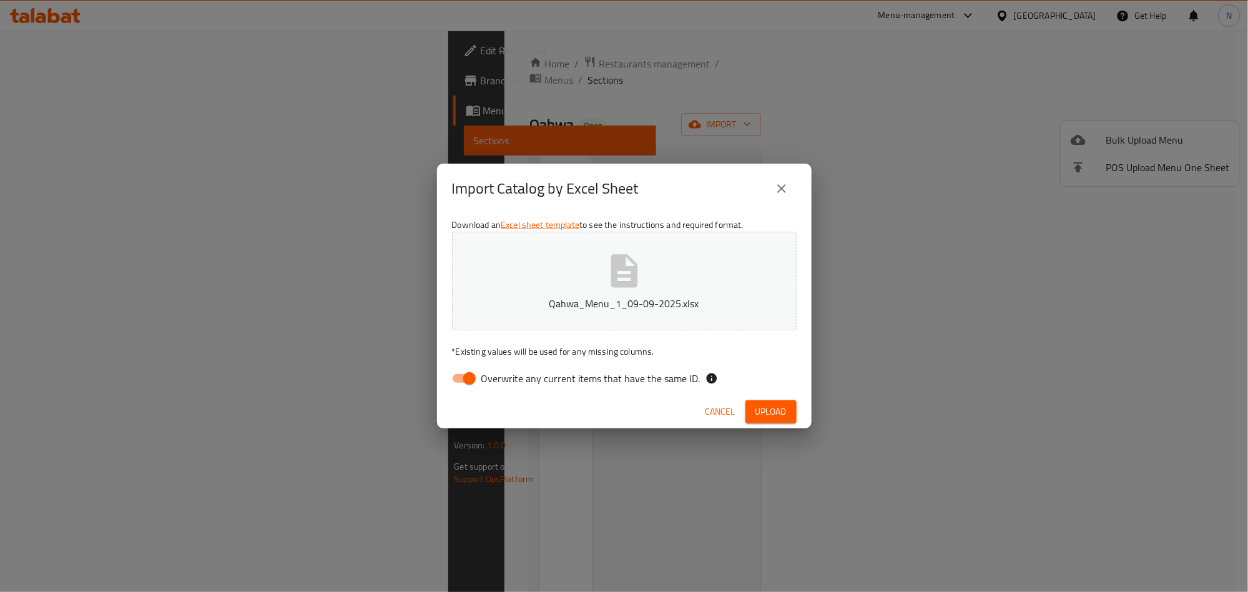
click at [470, 374] on input "Overwrite any current items that have the same ID." at bounding box center [469, 378] width 71 height 24
checkbox input "false"
click at [778, 407] on span "Upload" at bounding box center [770, 412] width 31 height 16
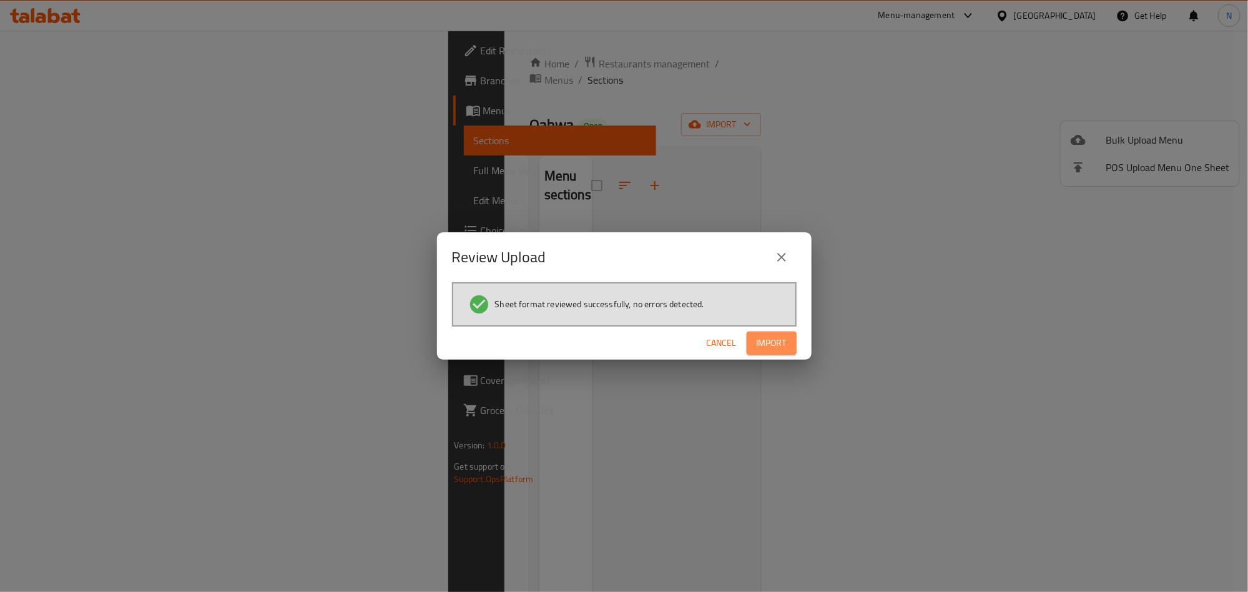
click at [768, 339] on span "Import" at bounding box center [771, 343] width 30 height 16
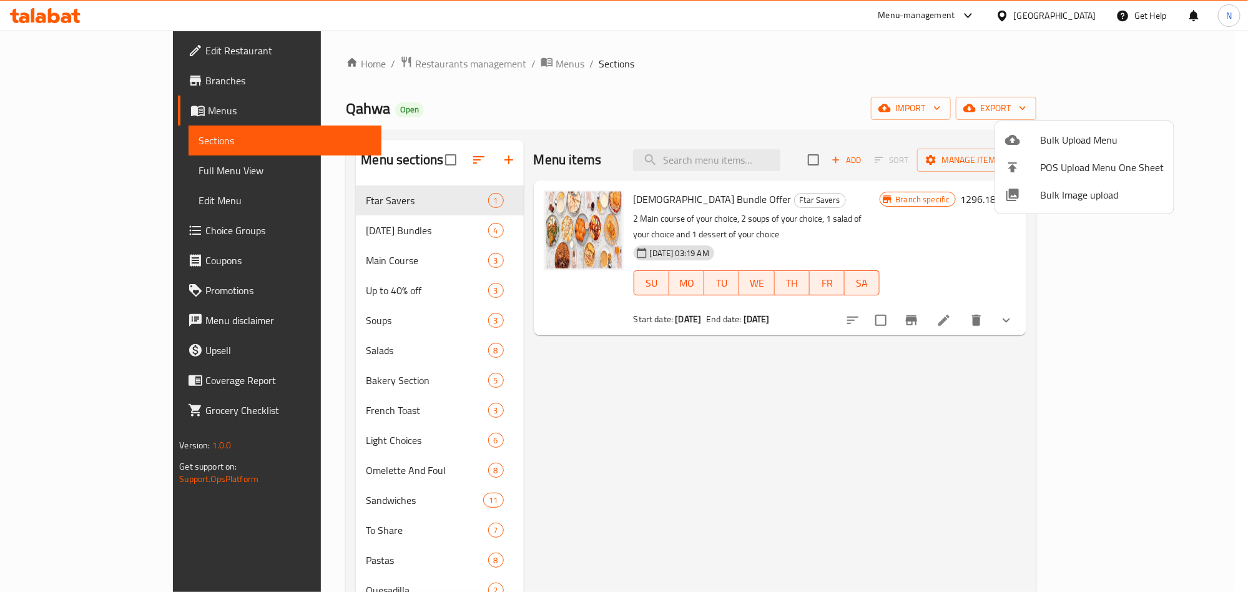
click at [753, 155] on div at bounding box center [624, 296] width 1248 height 592
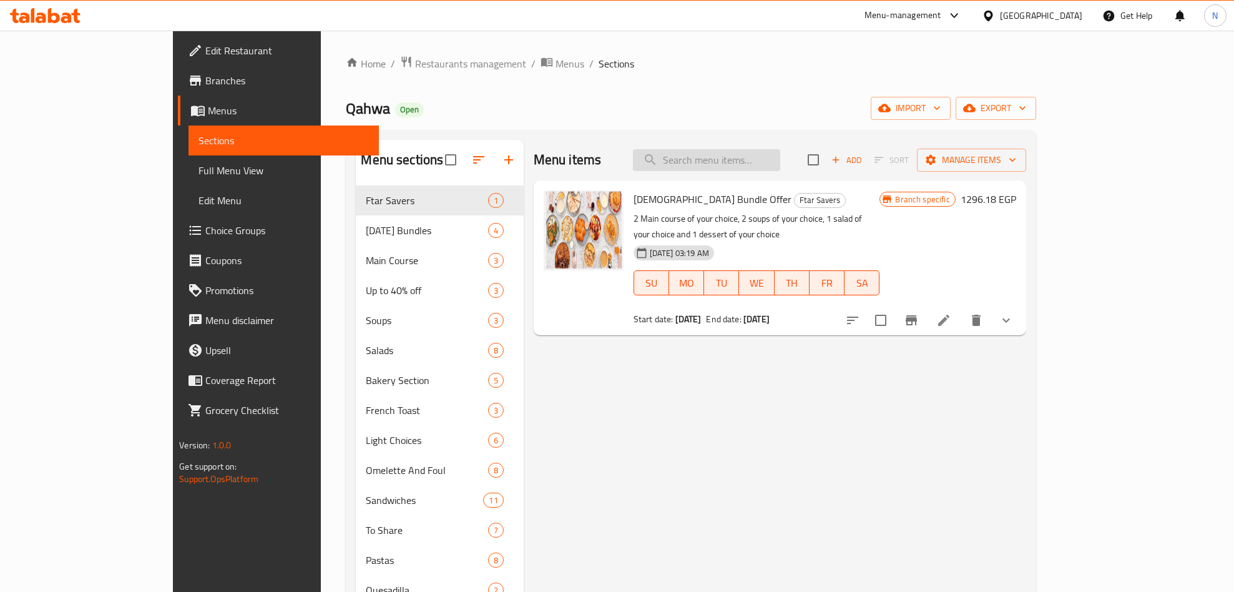
click at [755, 155] on input "search" at bounding box center [706, 160] width 147 height 22
paste input "Pepper & Mushroom Beef Fillet Steak Frites"
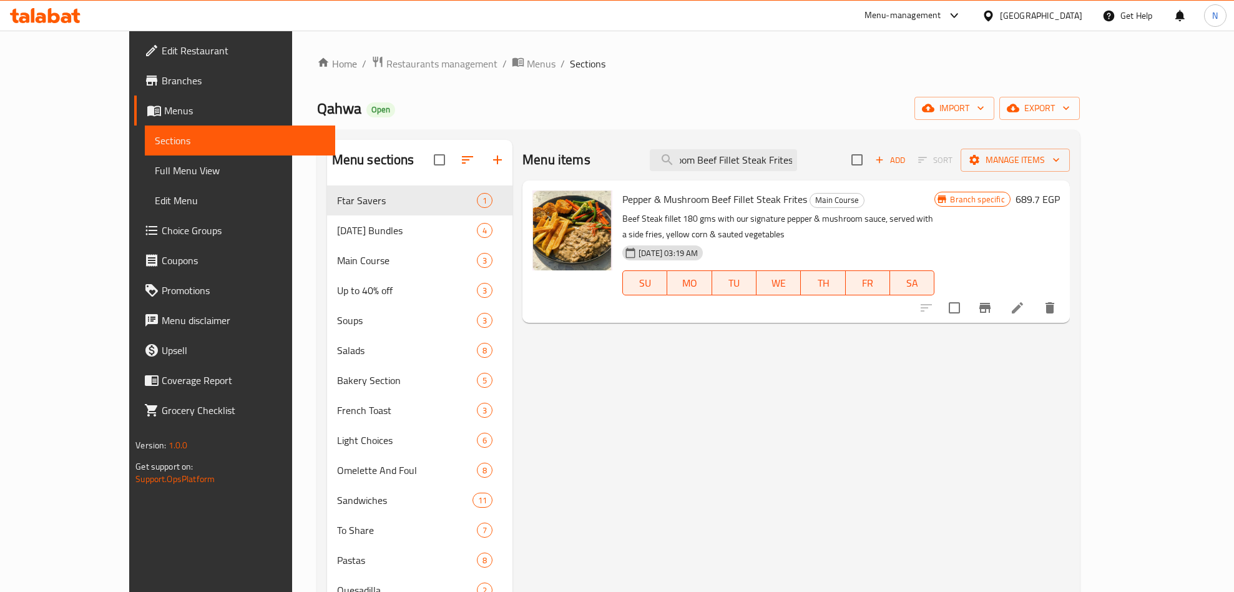
type input "Pepper & Mushroom Beef Fillet Steak Frites"
click at [1000, 293] on button "Branch-specific-item" at bounding box center [985, 308] width 30 height 30
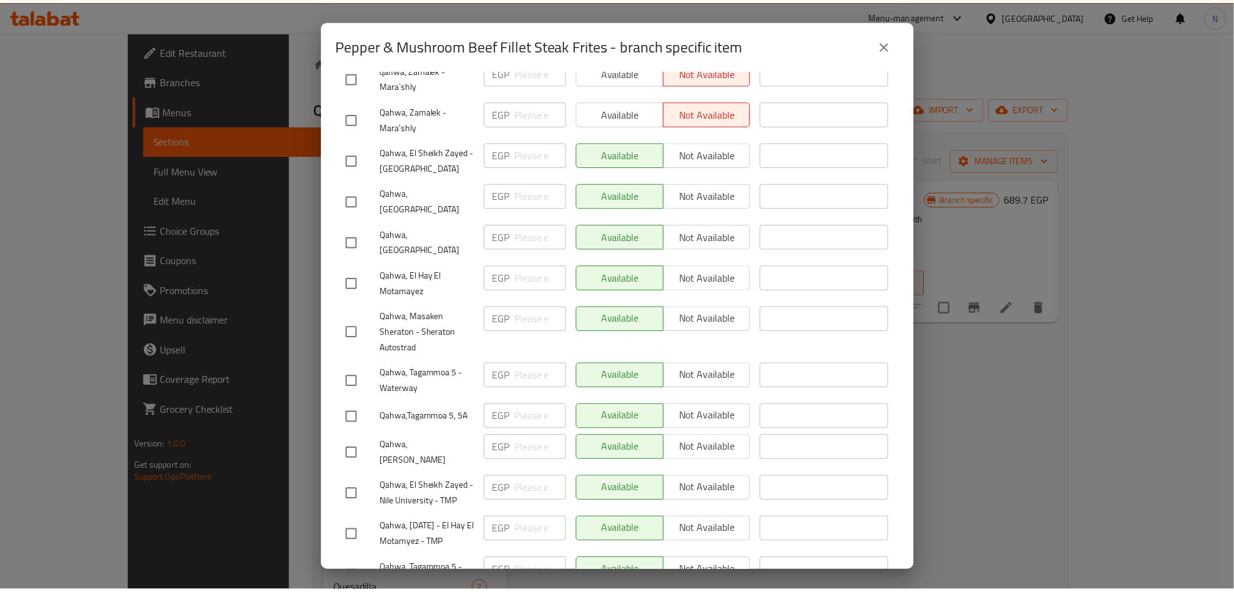
scroll to position [500, 0]
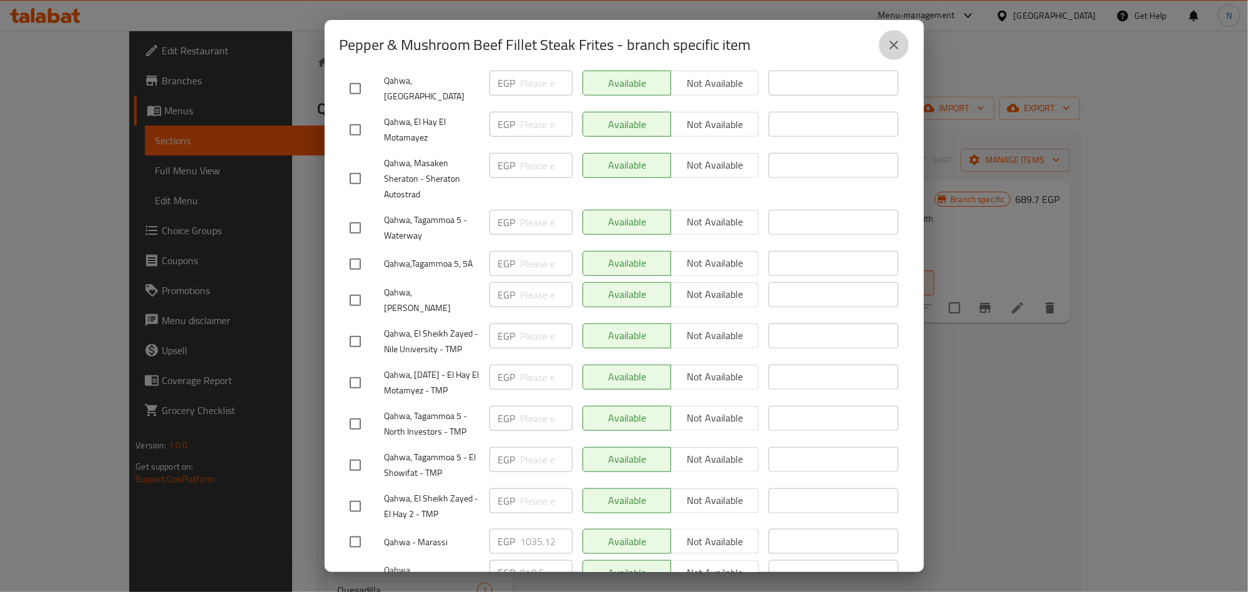
click at [899, 41] on icon "close" at bounding box center [893, 44] width 15 height 15
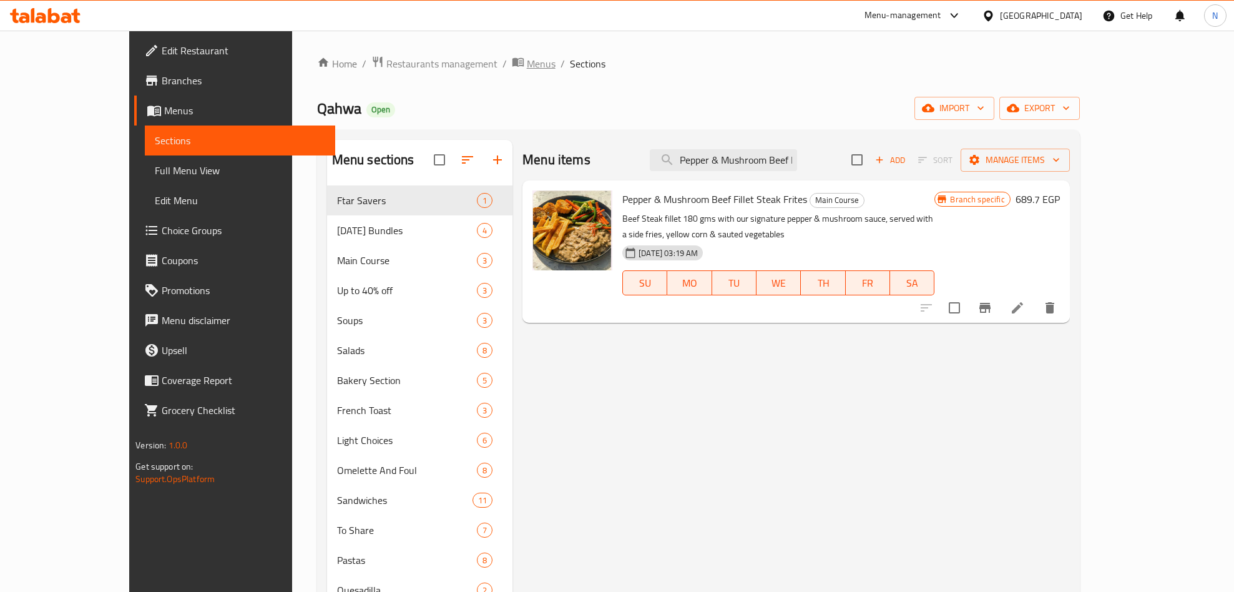
click at [527, 69] on span "Menus" at bounding box center [541, 63] width 29 height 15
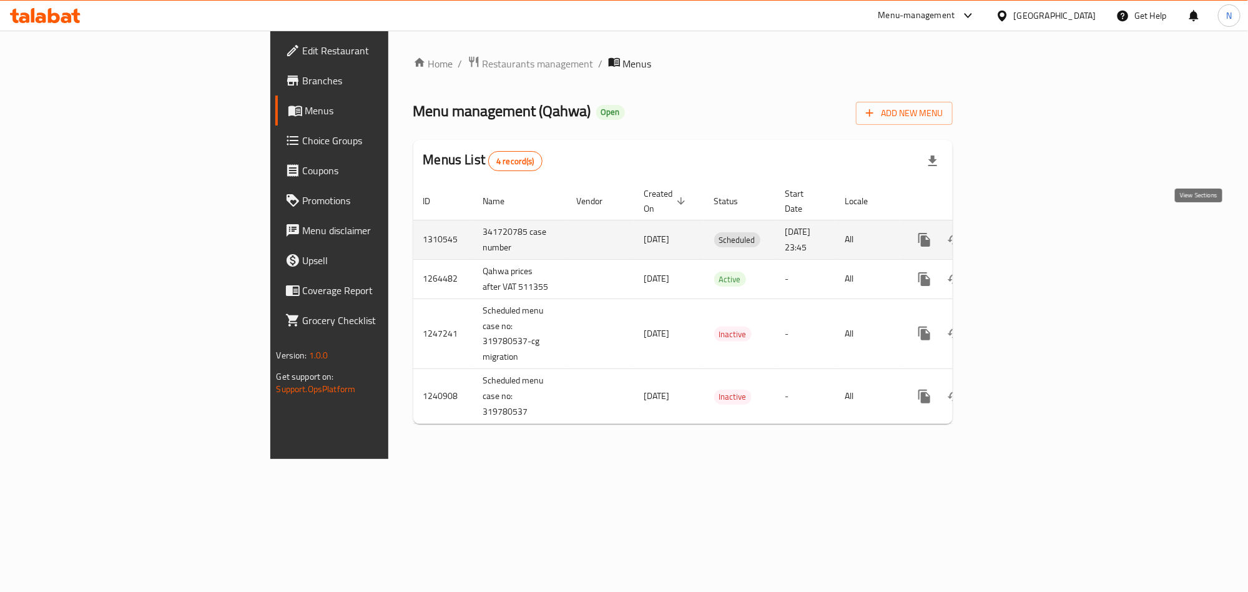
click at [1022, 232] on icon "enhanced table" at bounding box center [1014, 239] width 15 height 15
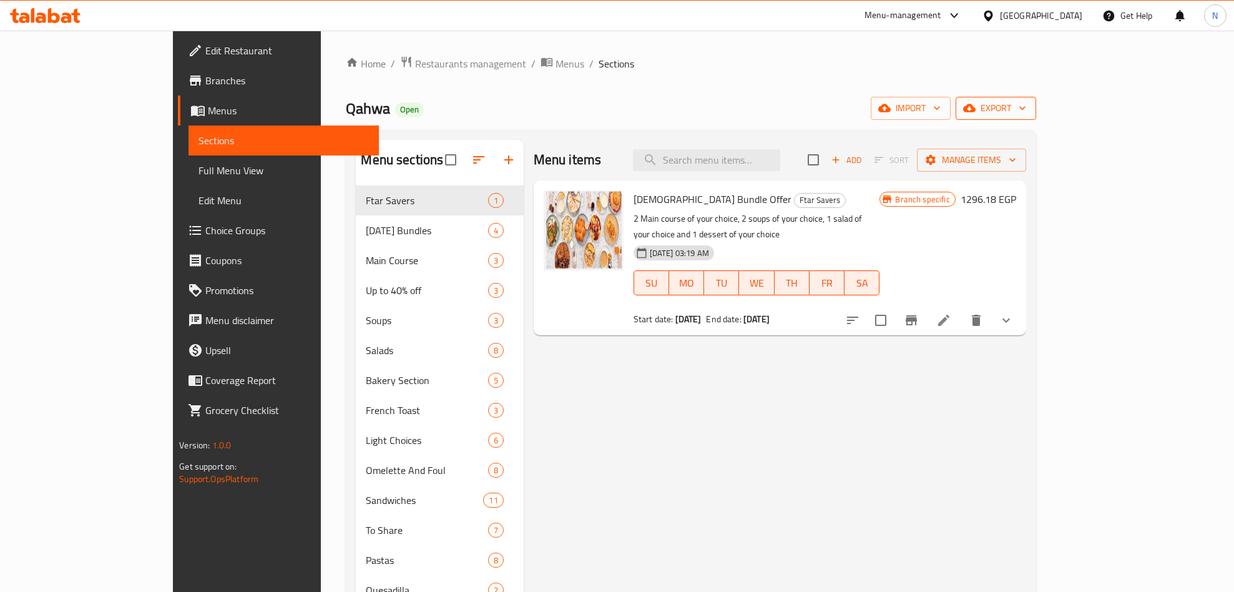
click at [1026, 110] on span "export" at bounding box center [996, 108] width 61 height 16
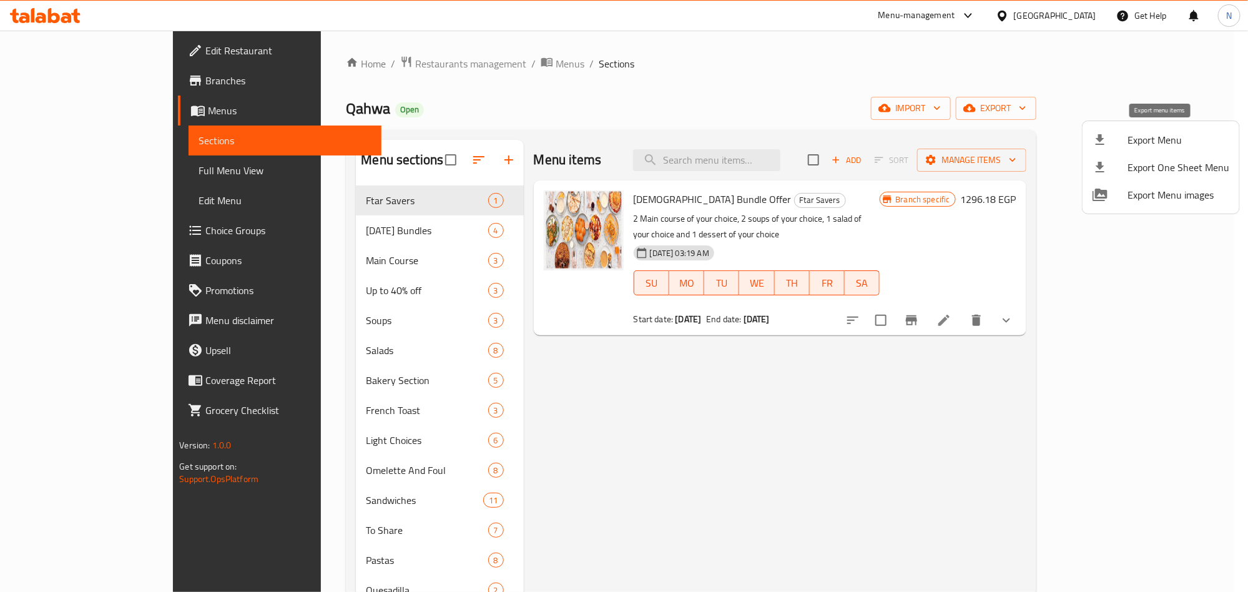
click at [1148, 134] on span "Export Menu" at bounding box center [1178, 139] width 102 height 15
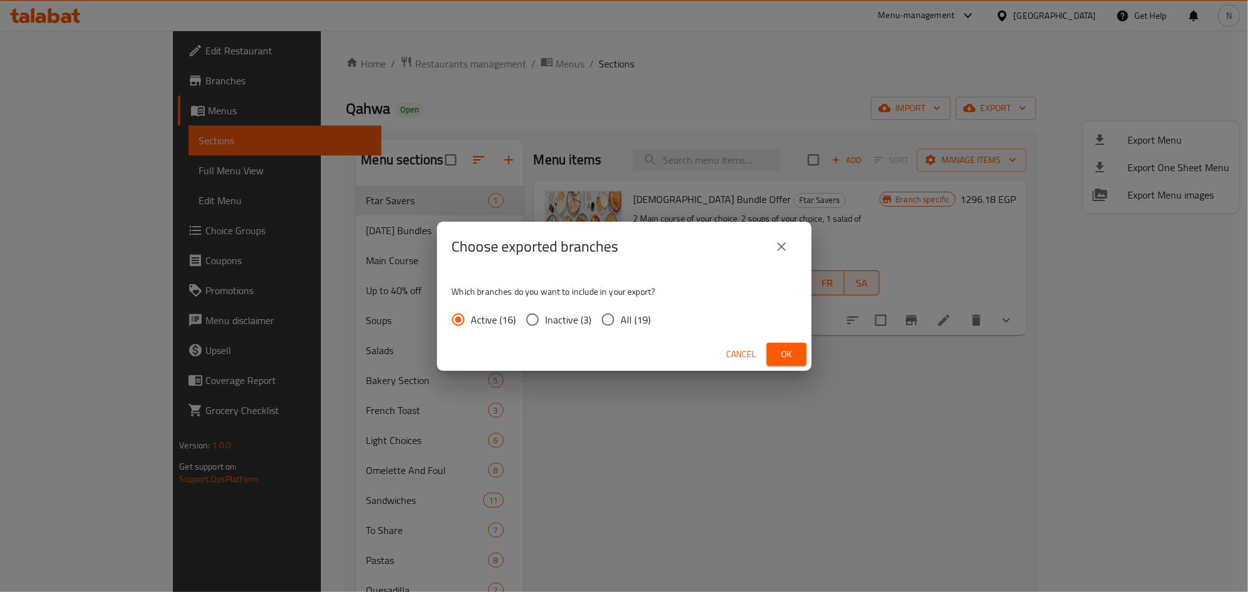
drag, startPoint x: 635, startPoint y: 317, endPoint x: 662, endPoint y: 328, distance: 28.3
click at [637, 318] on span "All (19)" at bounding box center [636, 319] width 30 height 15
click at [621, 318] on input "All (19)" at bounding box center [608, 319] width 26 height 26
radio input "true"
click at [790, 346] on span "Ok" at bounding box center [786, 354] width 20 height 16
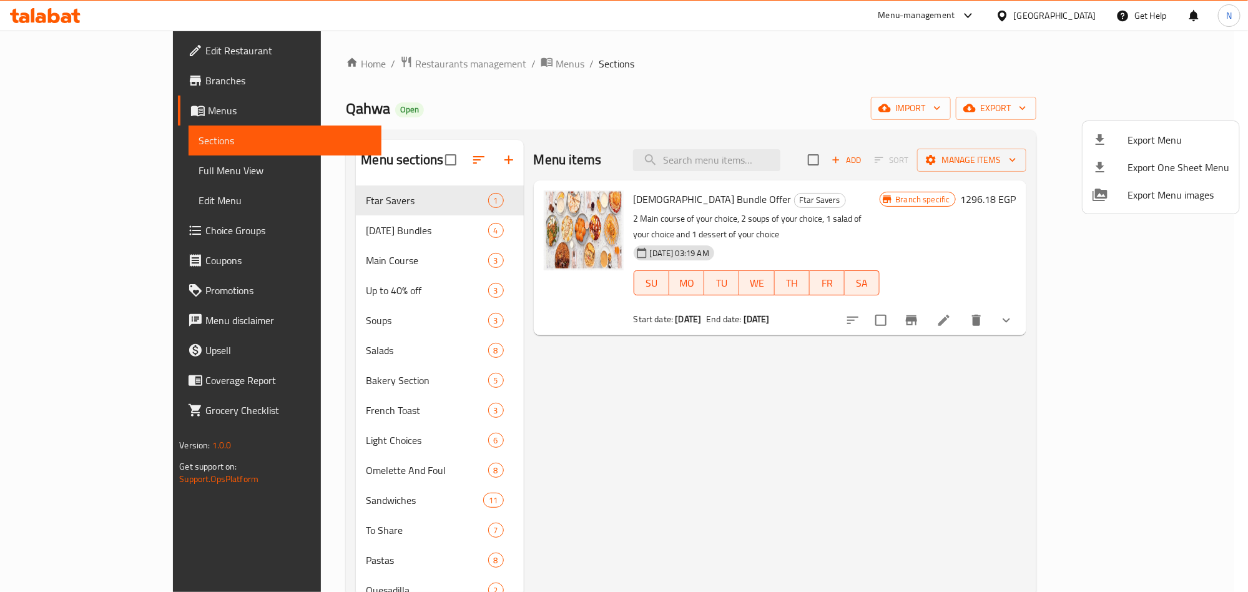
click at [903, 98] on div at bounding box center [624, 296] width 1248 height 592
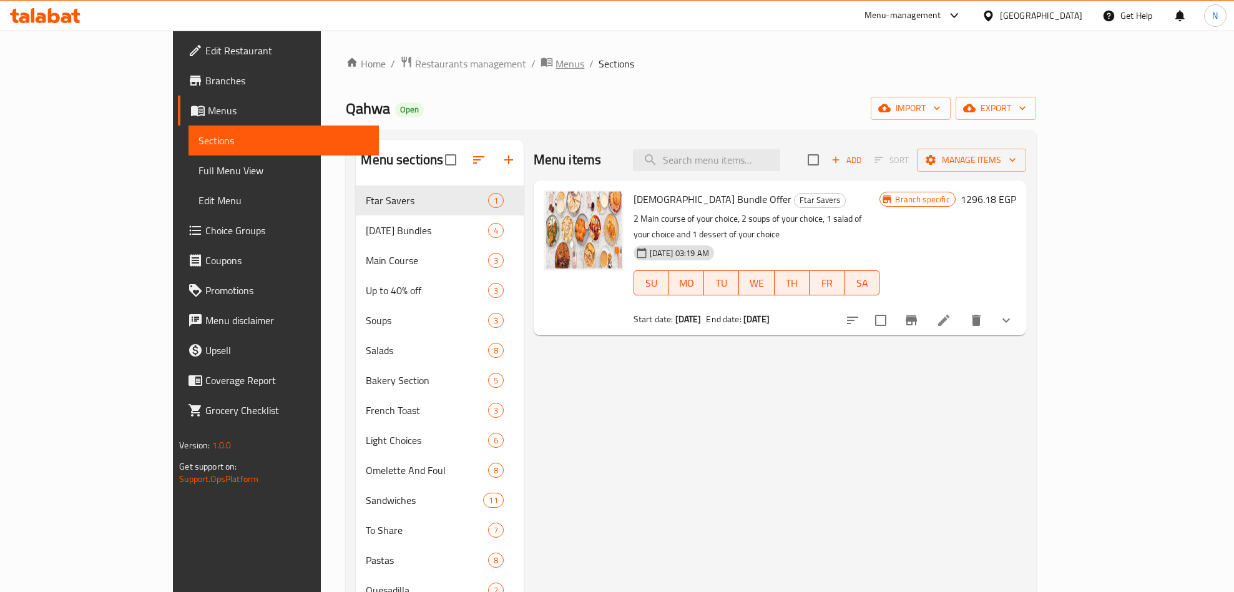
click at [541, 66] on icon "breadcrumb" at bounding box center [546, 62] width 11 height 9
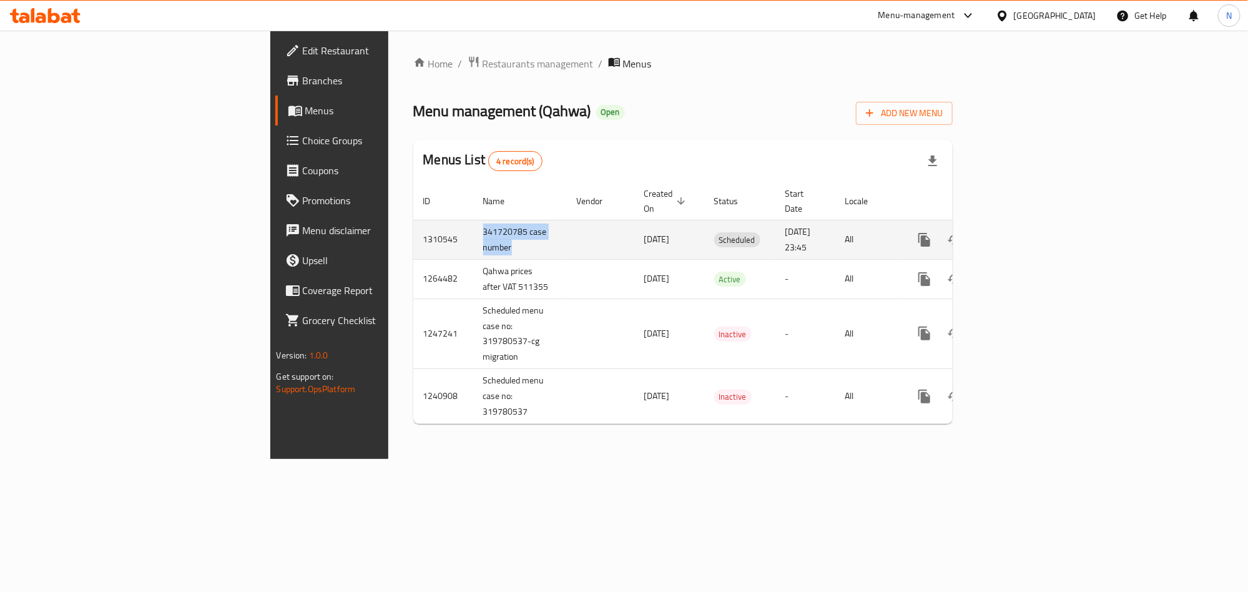
drag, startPoint x: 303, startPoint y: 215, endPoint x: 14, endPoint y: 279, distance: 296.5
click at [473, 236] on td "341720785 case number" at bounding box center [520, 239] width 94 height 39
copy td "341720785 case number"
click at [413, 223] on td "1310545" at bounding box center [443, 239] width 60 height 39
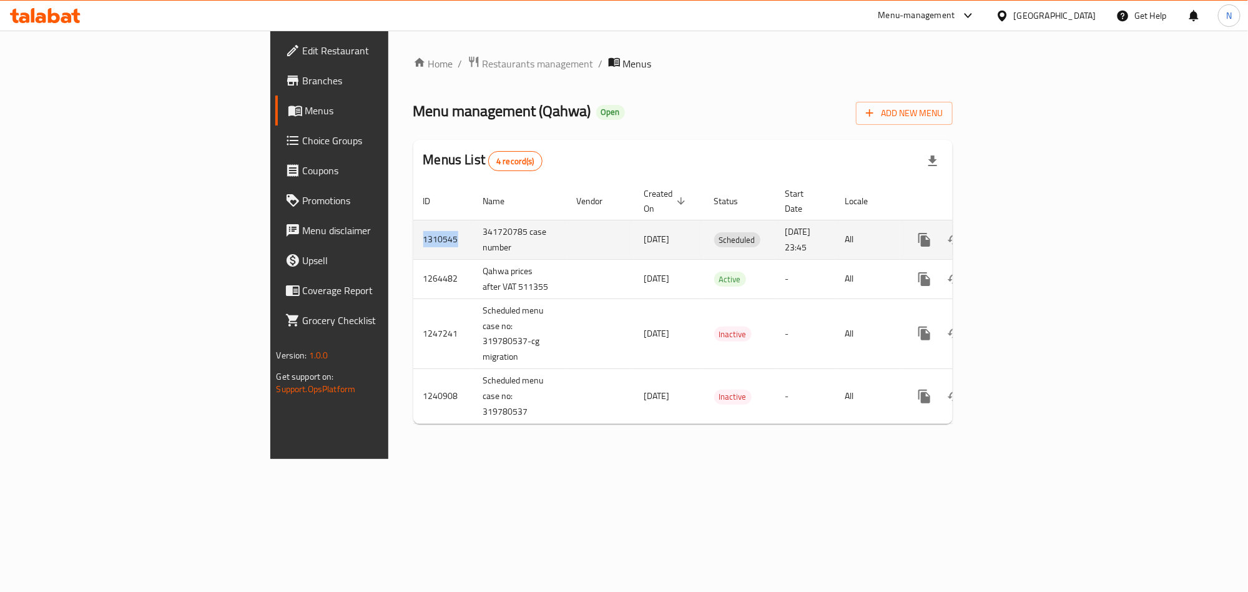
click at [413, 223] on td "1310545" at bounding box center [443, 239] width 60 height 39
copy td "1310545"
click at [1029, 225] on link "enhanced table" at bounding box center [1014, 240] width 30 height 30
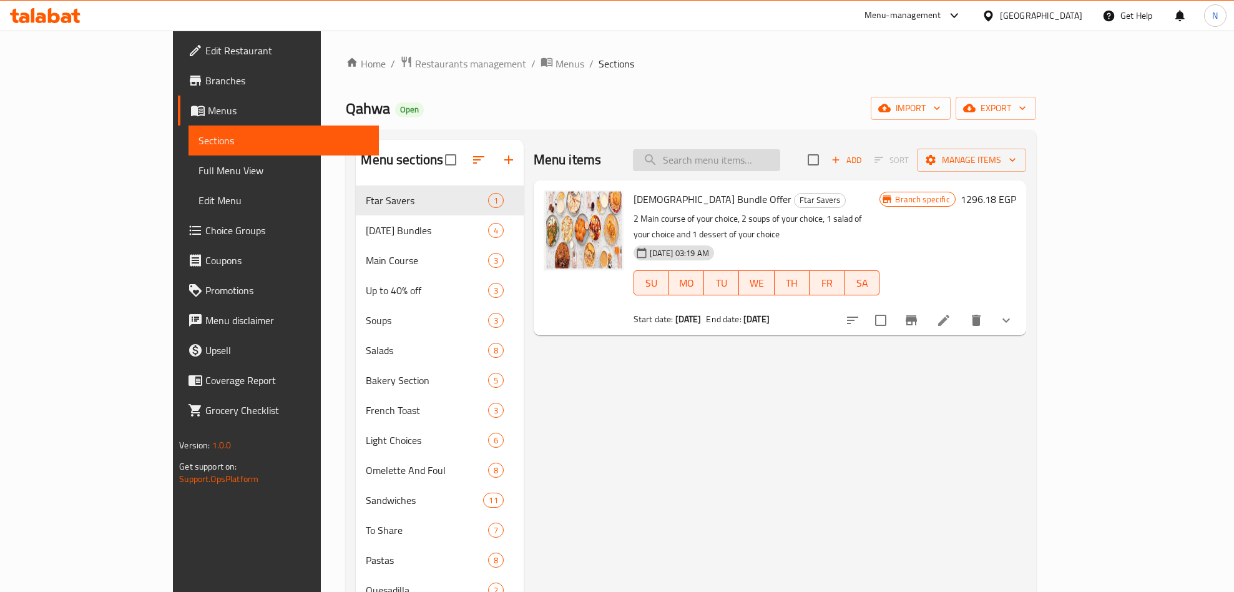
click at [777, 158] on input "search" at bounding box center [706, 160] width 147 height 22
paste input "Pepper & Mushroom Beef Fillet Steak Frites"
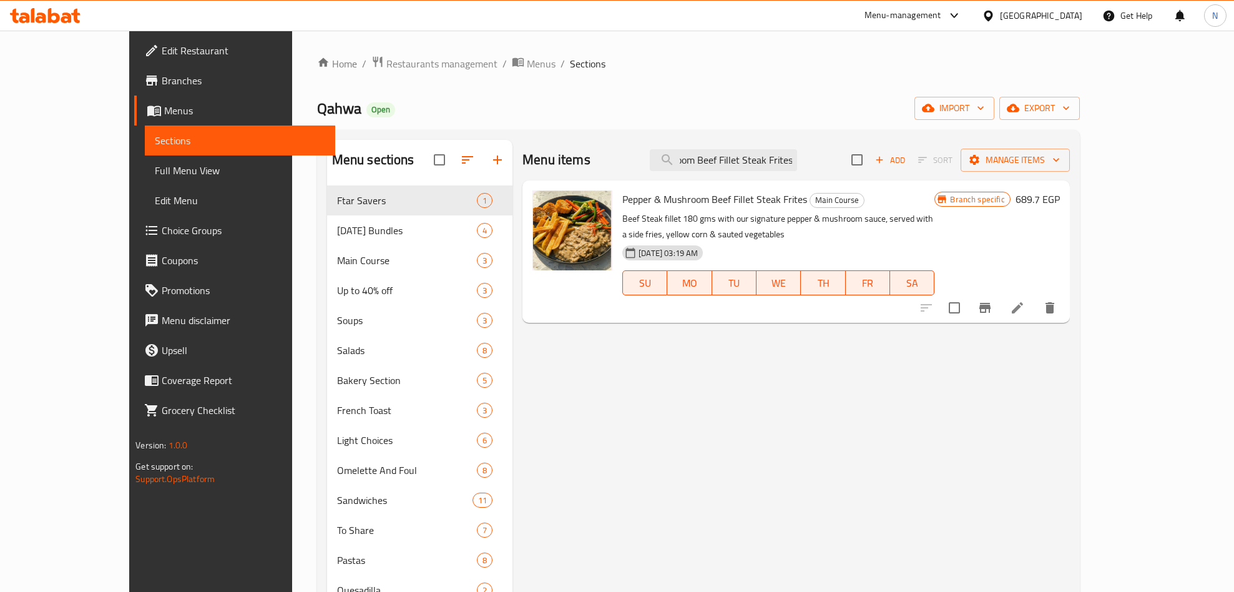
type input "Pepper & Mushroom Beef Fillet Steak Frites"
click at [1000, 293] on button "Branch-specific-item" at bounding box center [985, 308] width 30 height 30
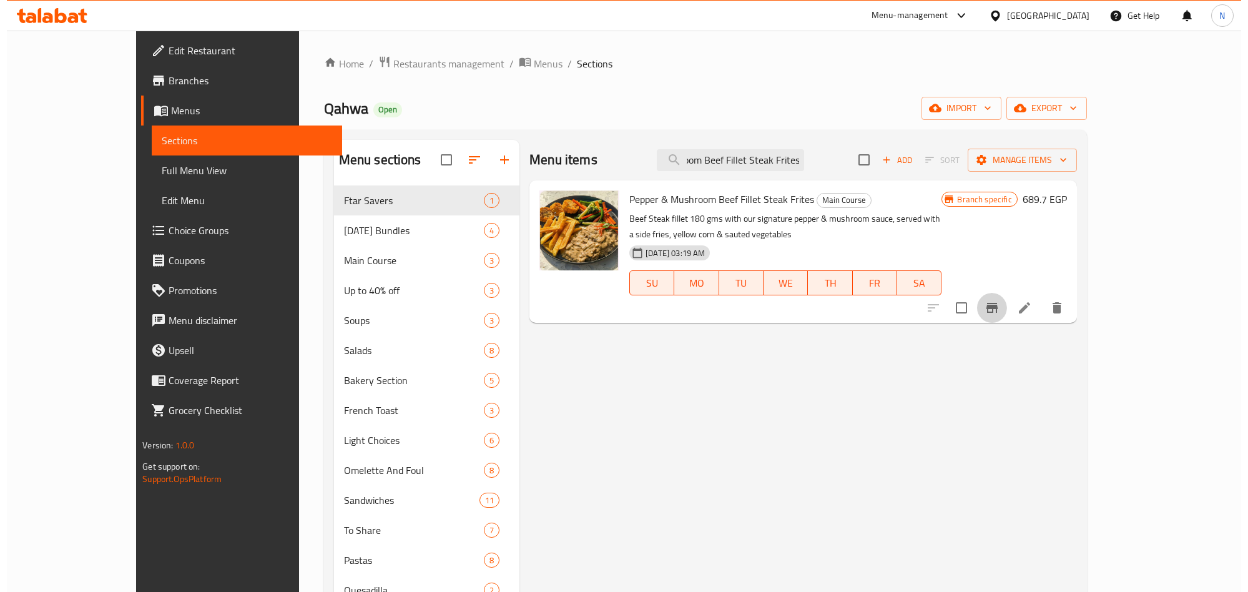
scroll to position [0, 0]
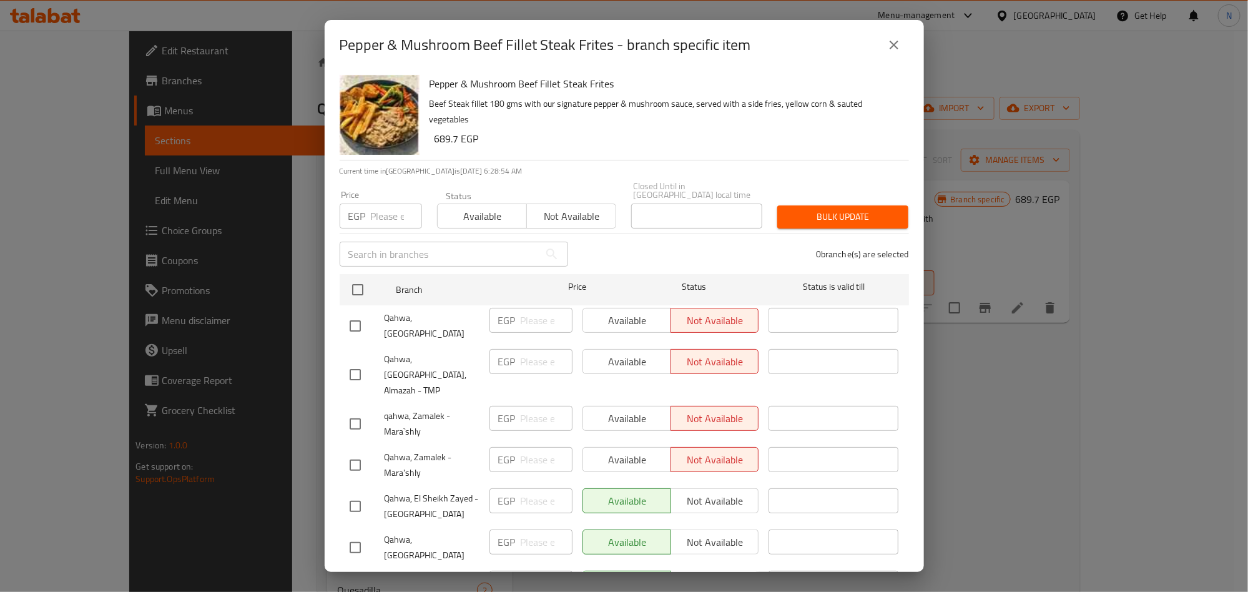
click at [775, 152] on div "Pepper & Mushroom Beef Fillet Steak Frites Beef Steak fillet 180 gms with our s…" at bounding box center [663, 115] width 479 height 90
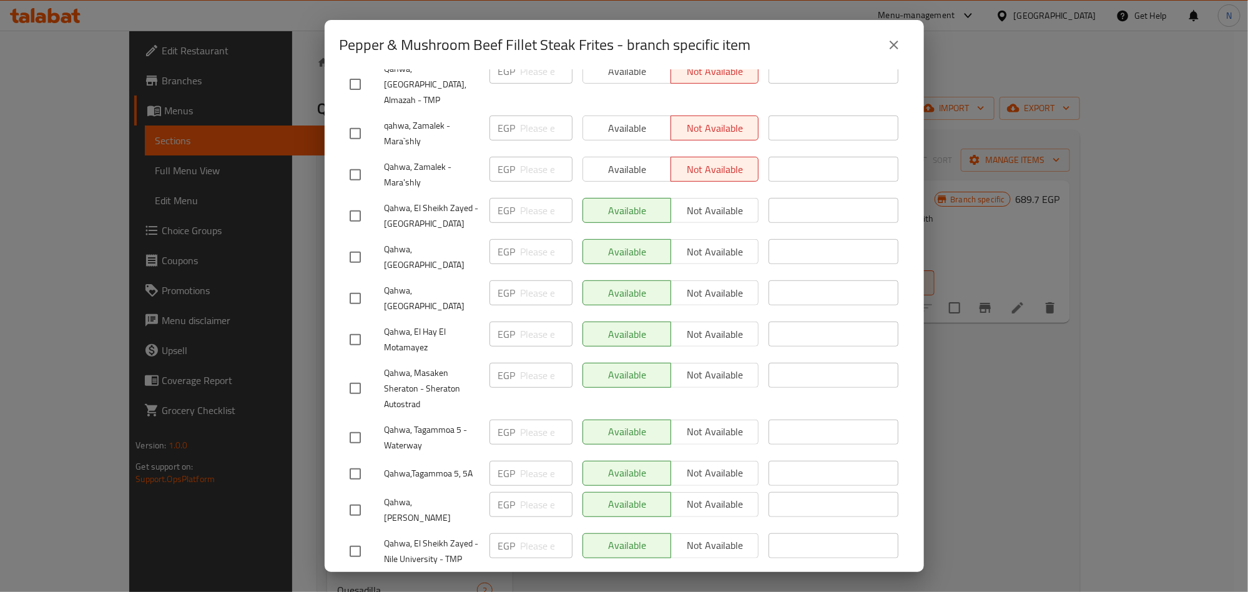
scroll to position [94, 0]
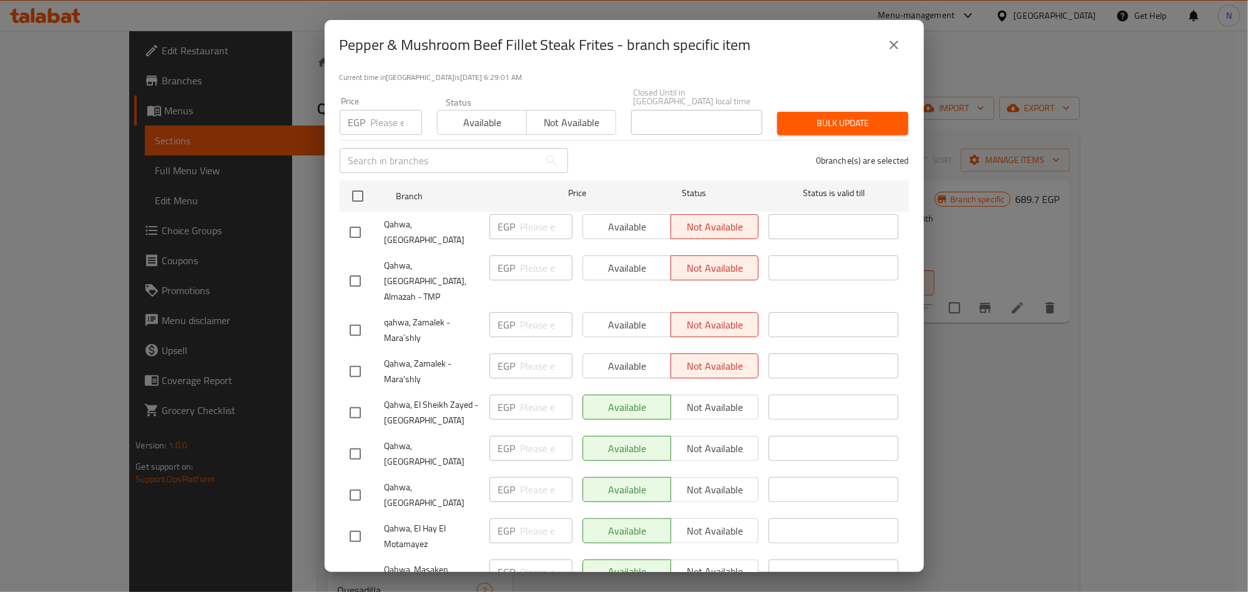
click at [356, 358] on input "checkbox" at bounding box center [355, 371] width 26 height 26
checkbox input "true"
click at [364, 317] on input "checkbox" at bounding box center [355, 330] width 26 height 26
checkbox input "true"
click at [352, 268] on input "checkbox" at bounding box center [355, 281] width 26 height 26
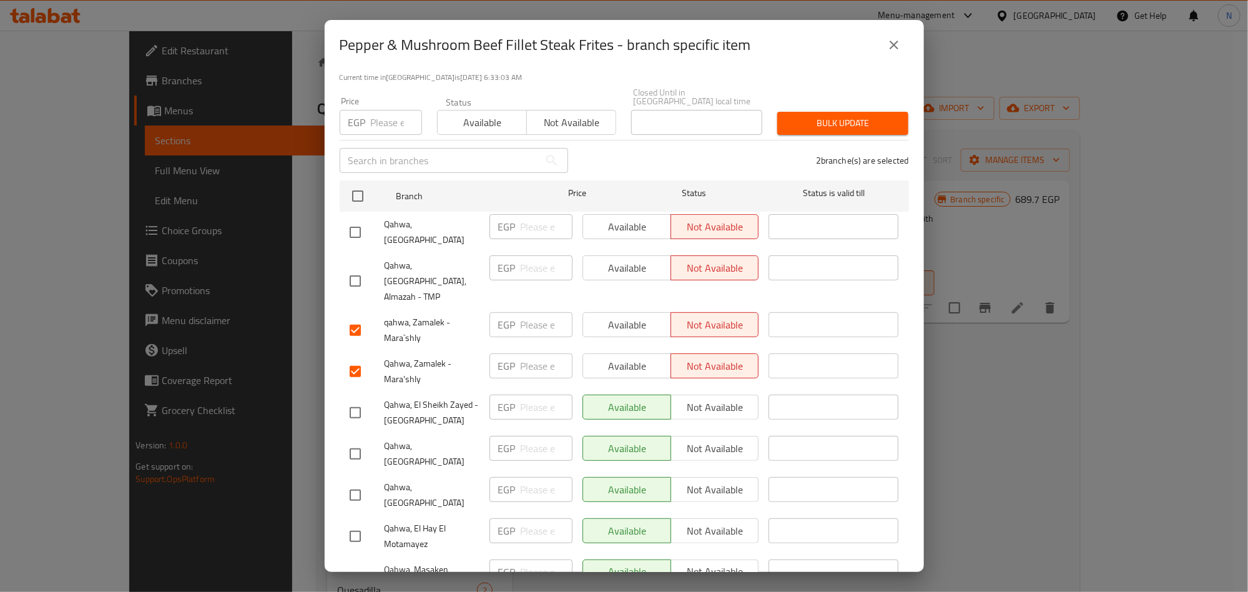
checkbox input "true"
click at [356, 221] on input "checkbox" at bounding box center [355, 232] width 26 height 26
checkbox input "true"
drag, startPoint x: 360, startPoint y: 383, endPoint x: 318, endPoint y: 403, distance: 46.6
click at [362, 399] on input "checkbox" at bounding box center [355, 412] width 26 height 26
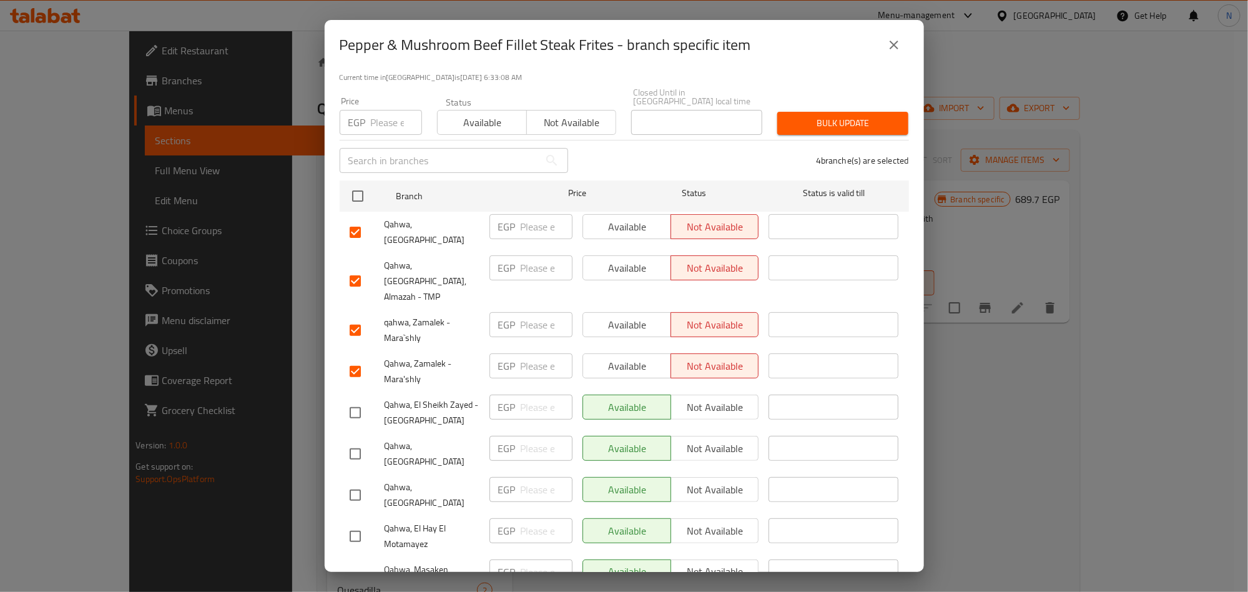
checkbox input "true"
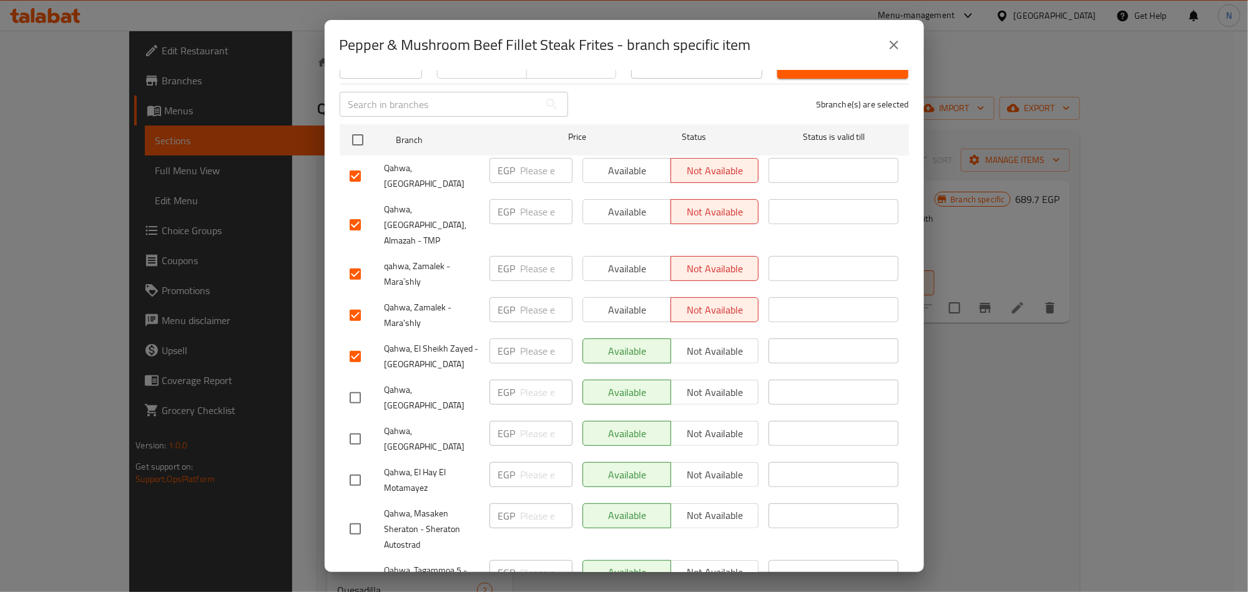
scroll to position [455, 0]
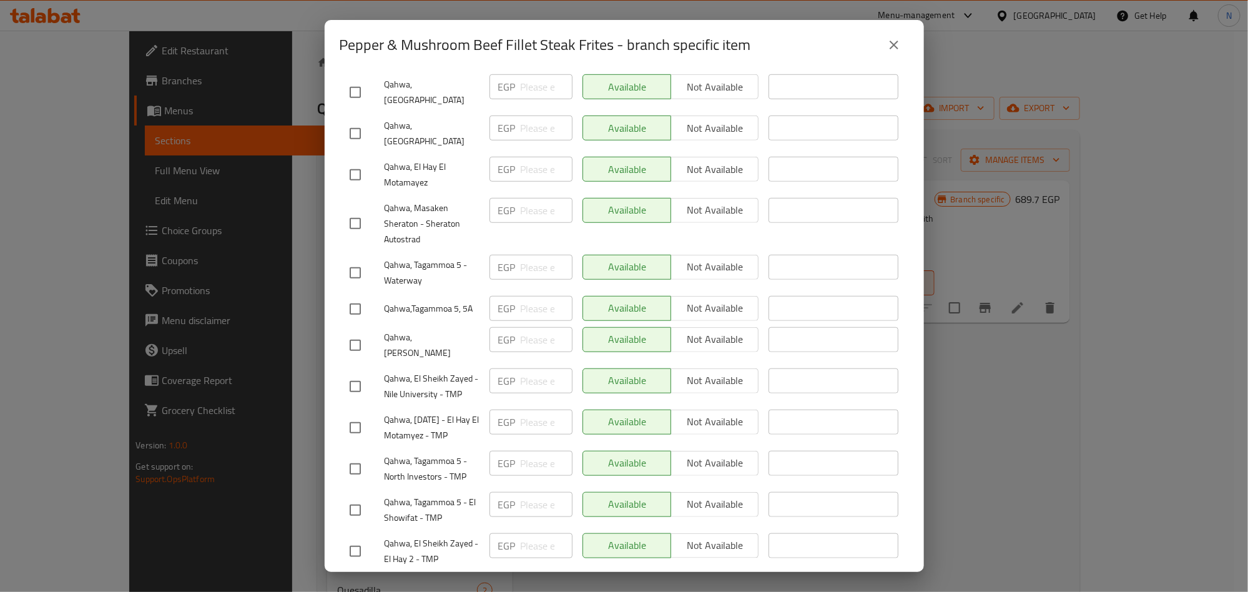
click at [345, 373] on input "checkbox" at bounding box center [355, 386] width 26 height 26
checkbox input "true"
click at [352, 456] on input "checkbox" at bounding box center [355, 469] width 26 height 26
checkbox input "true"
click at [355, 162] on input "checkbox" at bounding box center [355, 175] width 26 height 26
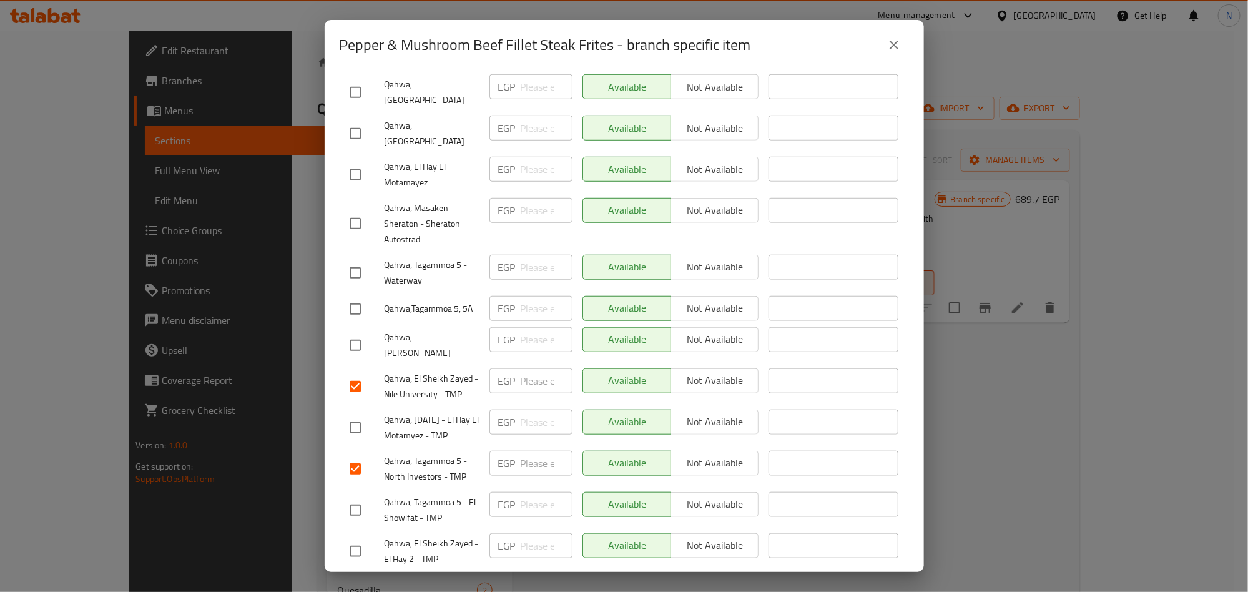
checkbox input "true"
click at [351, 414] on input "checkbox" at bounding box center [355, 427] width 26 height 26
checkbox input "true"
click at [349, 296] on input "checkbox" at bounding box center [355, 309] width 26 height 26
checkbox input "true"
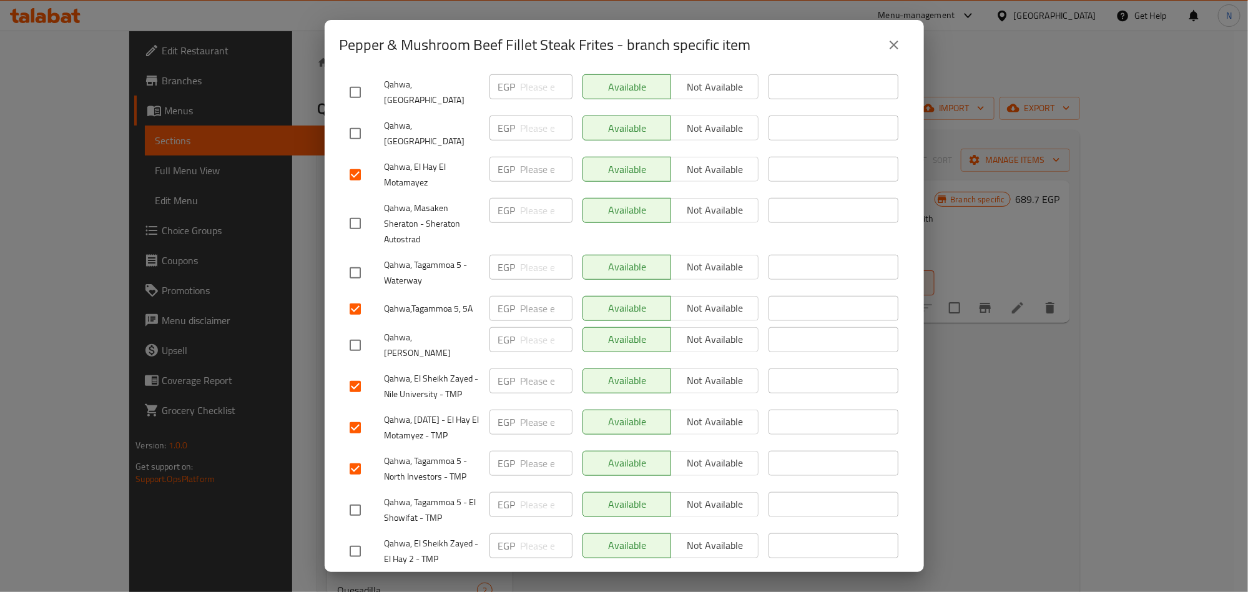
click at [350, 497] on input "checkbox" at bounding box center [355, 510] width 26 height 26
checkbox input "true"
click at [356, 538] on input "checkbox" at bounding box center [355, 551] width 26 height 26
checkbox input "true"
click at [529, 533] on input "number" at bounding box center [547, 545] width 52 height 25
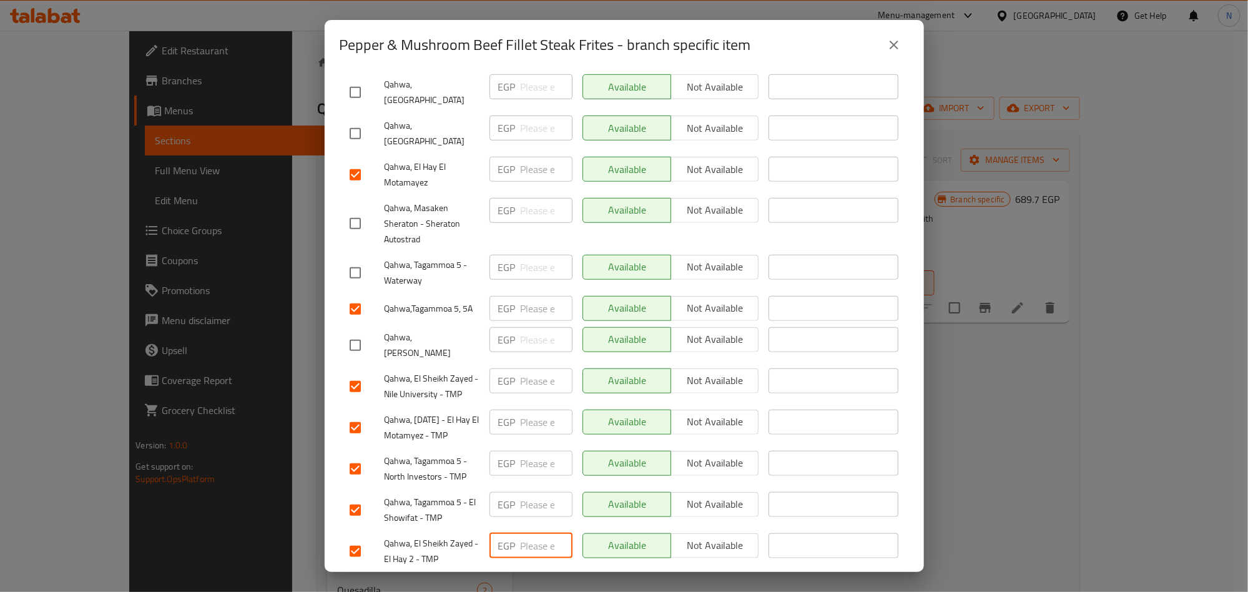
paste input "706.8"
type input "706.8"
click at [527, 492] on input "number" at bounding box center [547, 504] width 52 height 25
paste input "706.8"
type input "706.8"
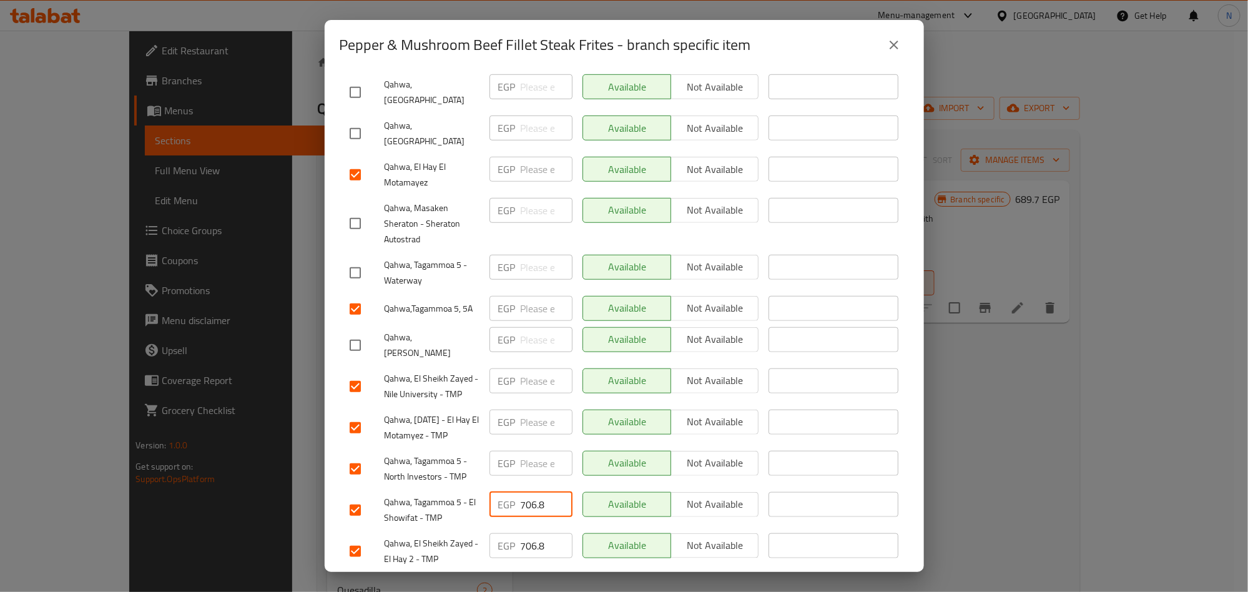
click at [532, 451] on input "number" at bounding box center [547, 463] width 52 height 25
paste input "706.8"
type input "706.8"
click at [521, 409] on input "number" at bounding box center [547, 421] width 52 height 25
paste input "706.8"
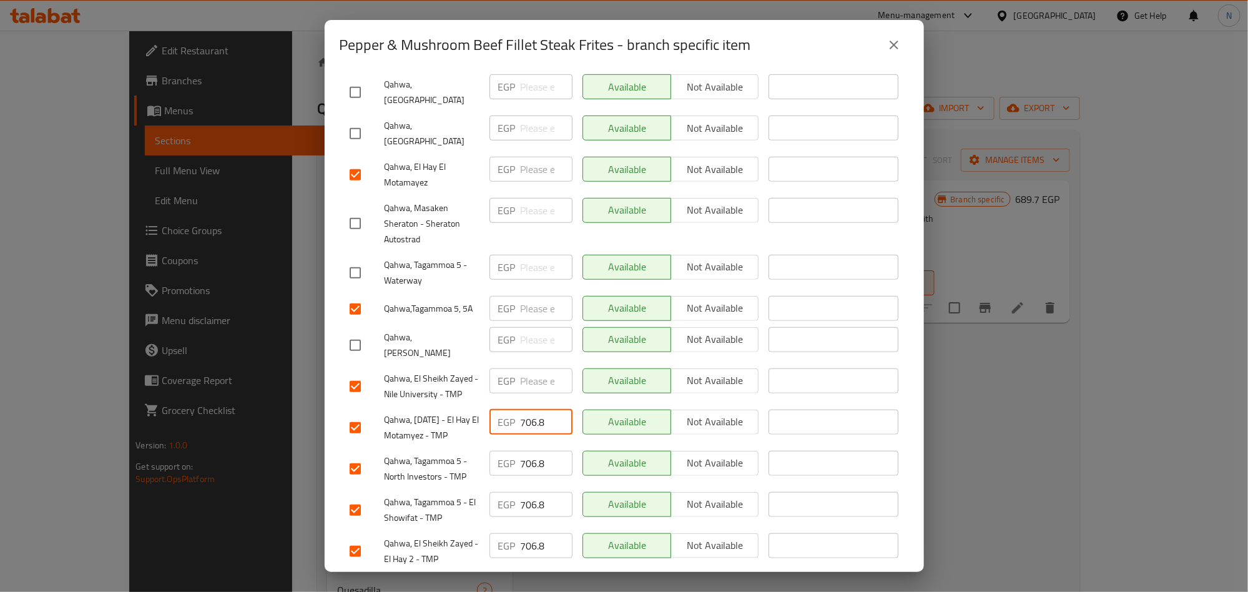
type input "706.8"
click at [534, 368] on input "number" at bounding box center [547, 380] width 52 height 25
paste input "706.8"
type input "706.8"
click at [526, 296] on input "number" at bounding box center [547, 308] width 52 height 25
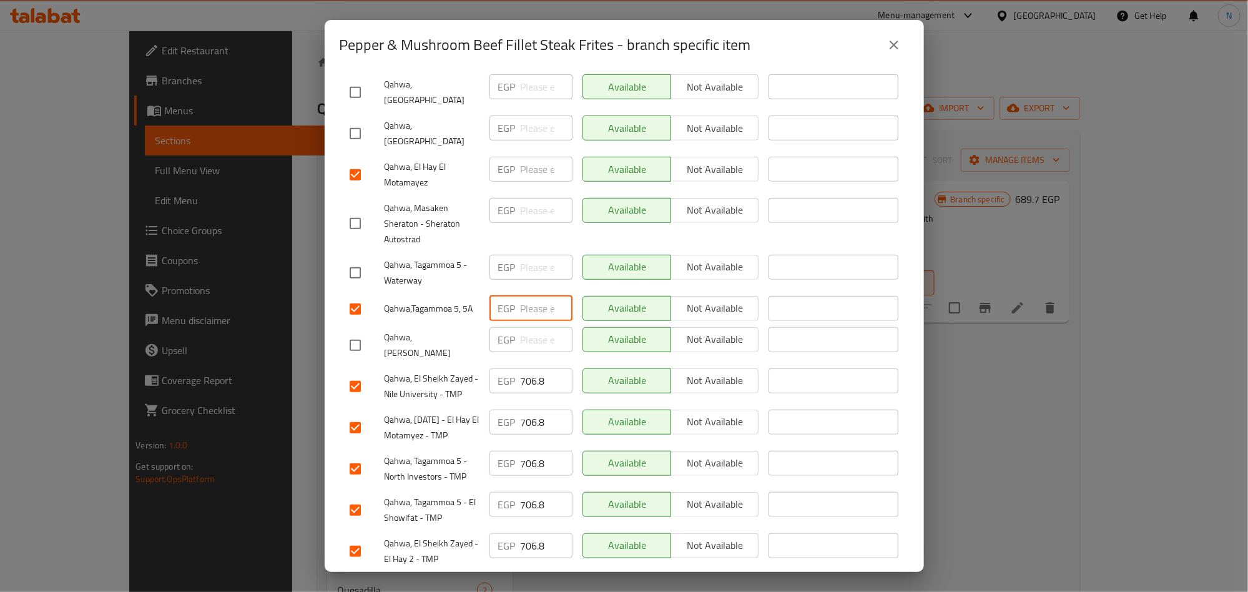
paste input "706.8"
type input "706.8"
click at [521, 157] on input "number" at bounding box center [547, 169] width 52 height 25
paste input "706.8"
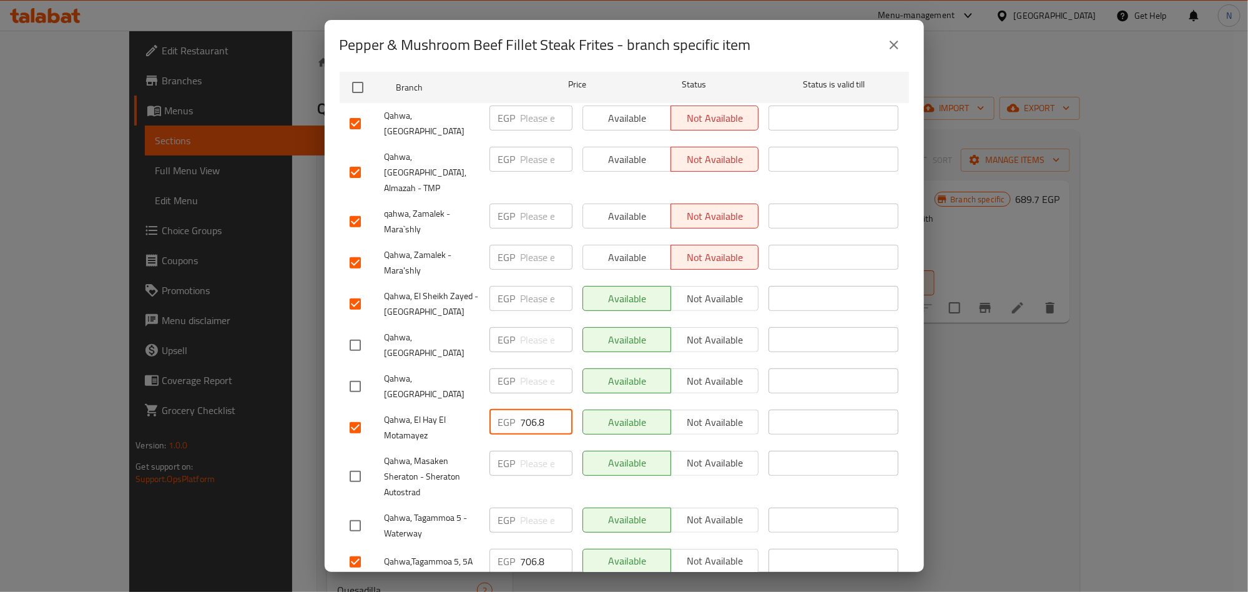
scroll to position [174, 0]
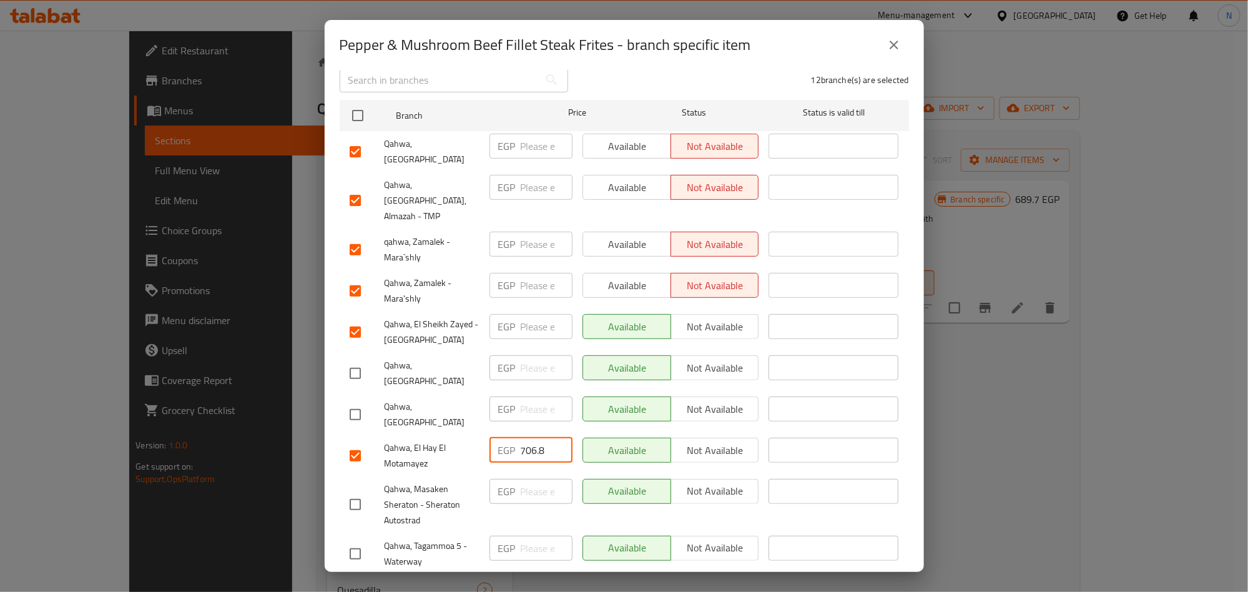
type input "706.8"
drag, startPoint x: 516, startPoint y: 146, endPoint x: 516, endPoint y: 159, distance: 13.1
click at [516, 148] on div "EGP ​" at bounding box center [530, 146] width 83 height 25
paste input "706.8"
type input "706.8"
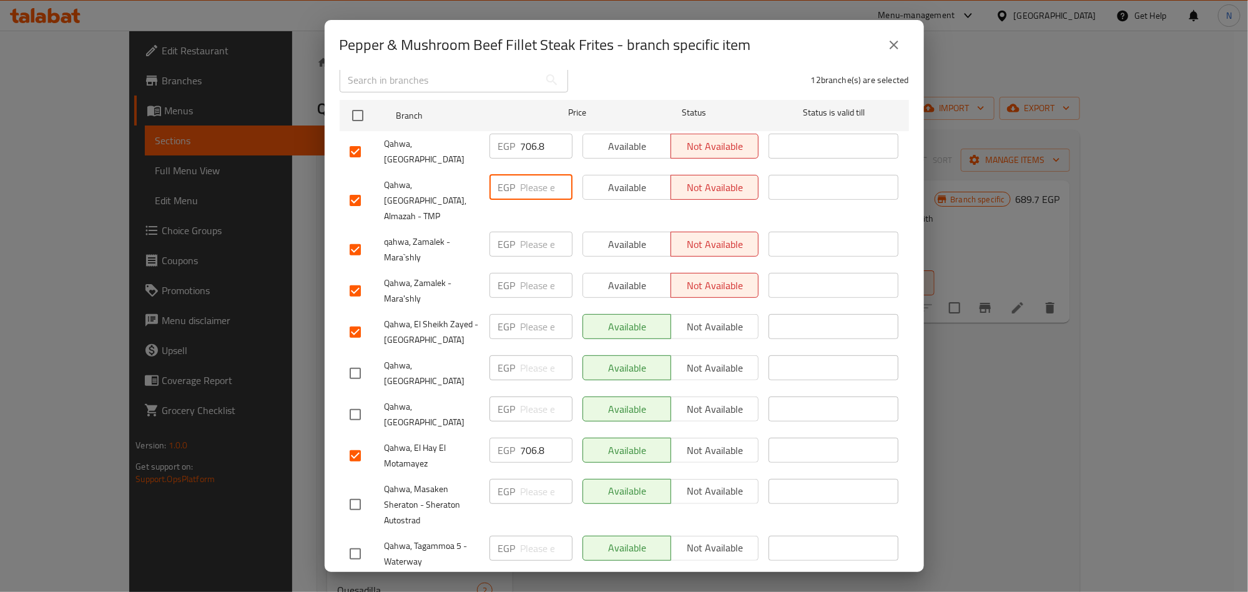
click at [521, 175] on input "number" at bounding box center [547, 187] width 52 height 25
paste input "706.8"
type input "706.8"
click at [524, 232] on input "number" at bounding box center [547, 244] width 52 height 25
paste input "706.8"
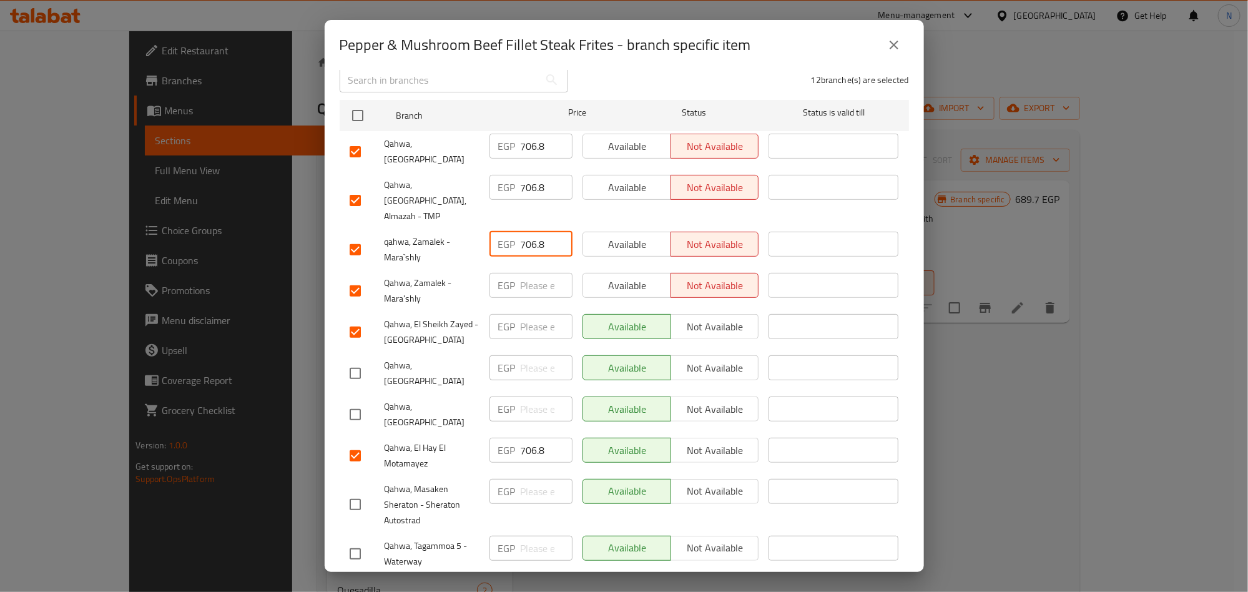
type input "706.8"
click at [525, 273] on input "number" at bounding box center [547, 285] width 52 height 25
paste input "706.8"
type input "706.8"
click at [526, 314] on input "number" at bounding box center [547, 326] width 52 height 25
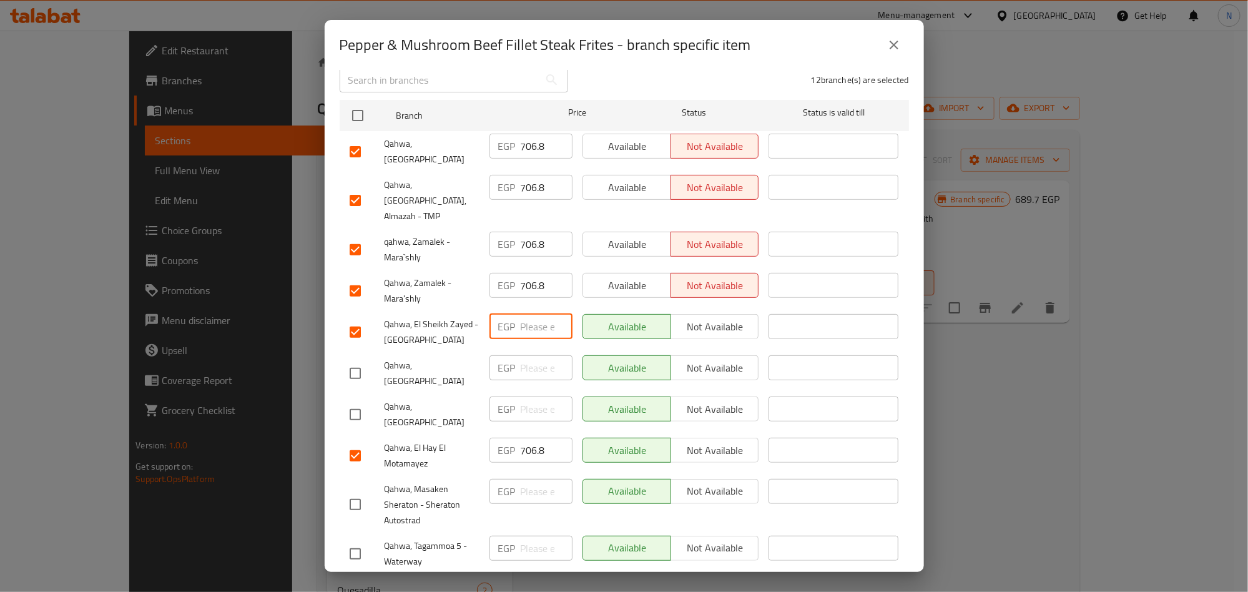
paste input "706.8"
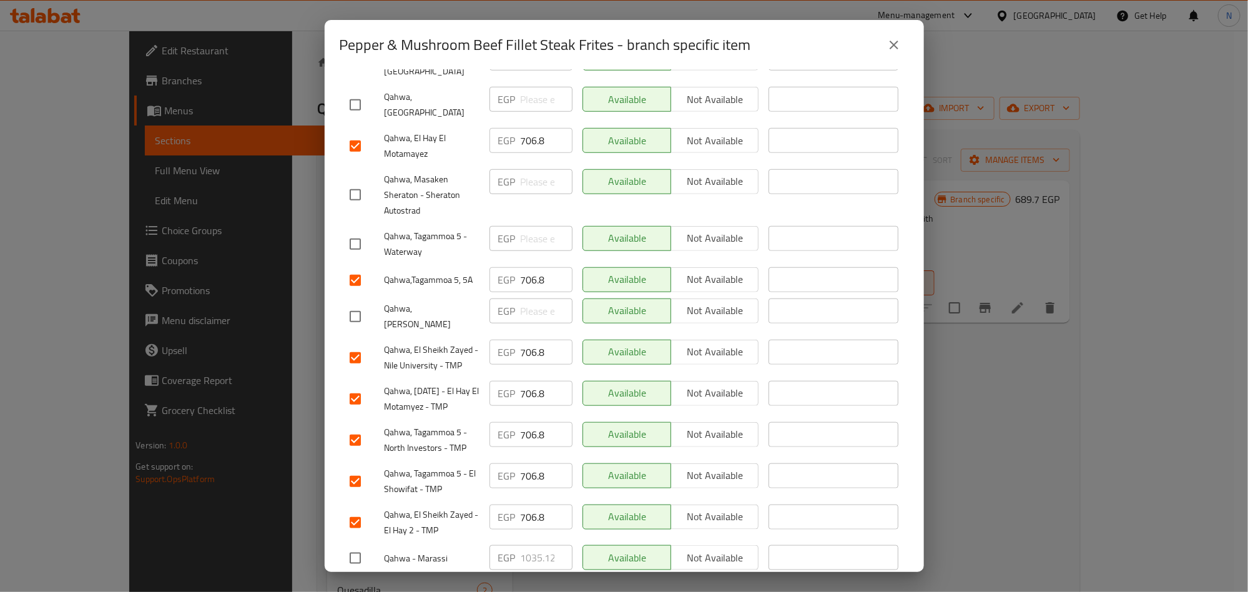
scroll to position [500, 0]
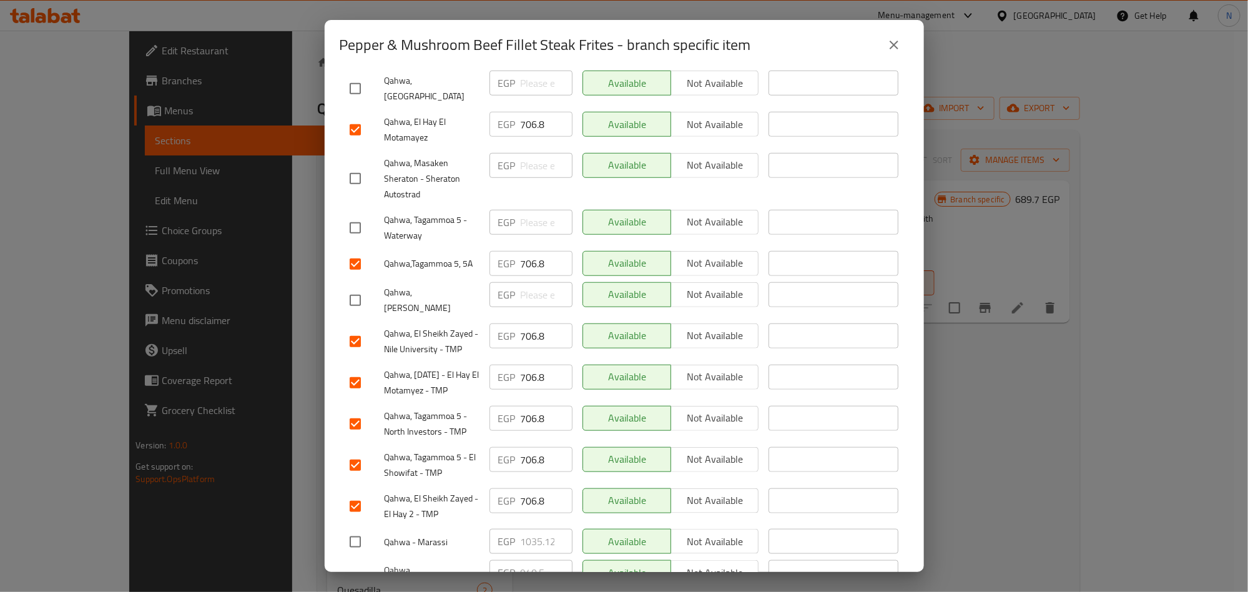
type input "706.8"
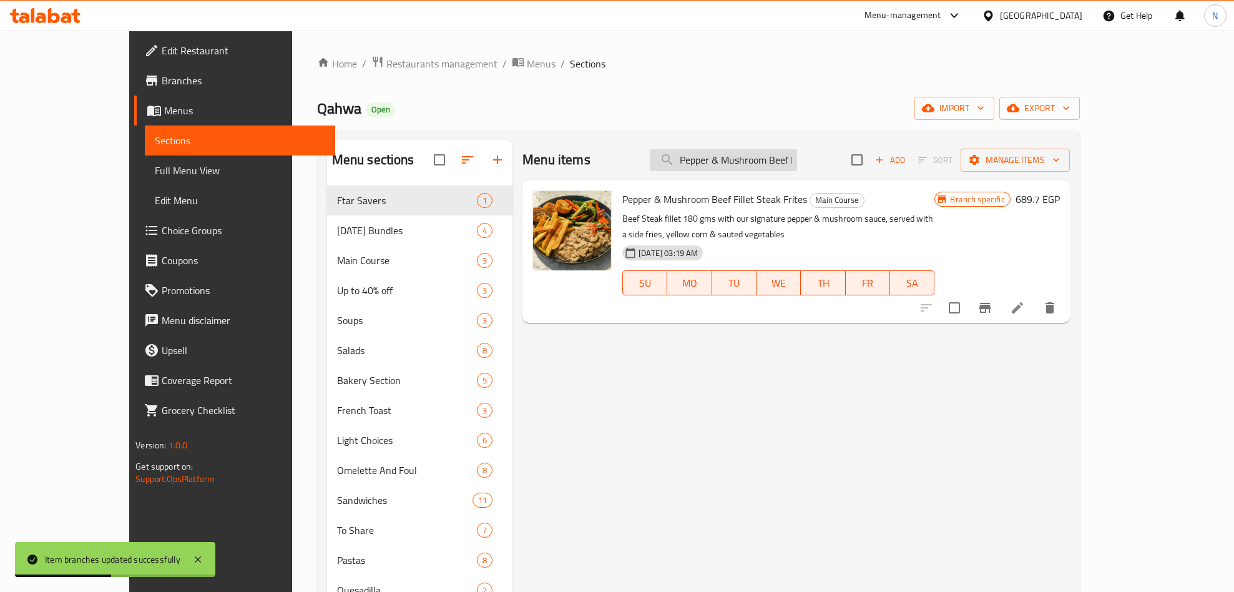
click at [797, 165] on input "Pepper & Mushroom Beef Fillet Steak Frites" at bounding box center [723, 160] width 147 height 22
paste input "anko Herbed Salmon"
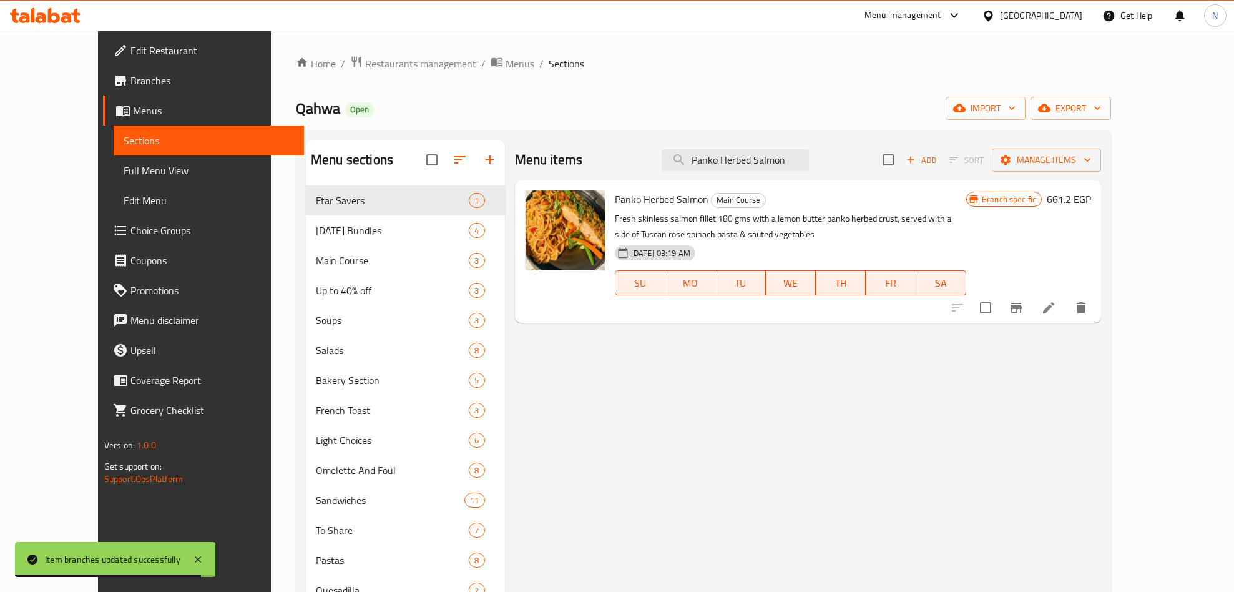
type input "Panko Herbed Salmon"
click at [1022, 306] on icon "Branch-specific-item" at bounding box center [1016, 308] width 11 height 10
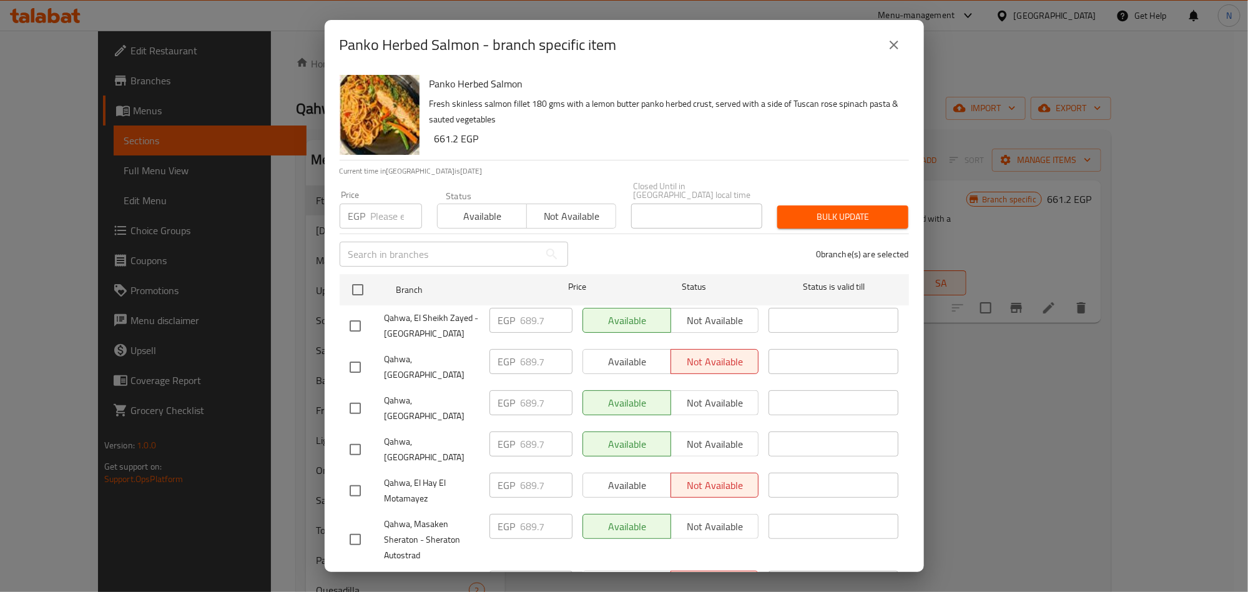
scroll to position [501, 0]
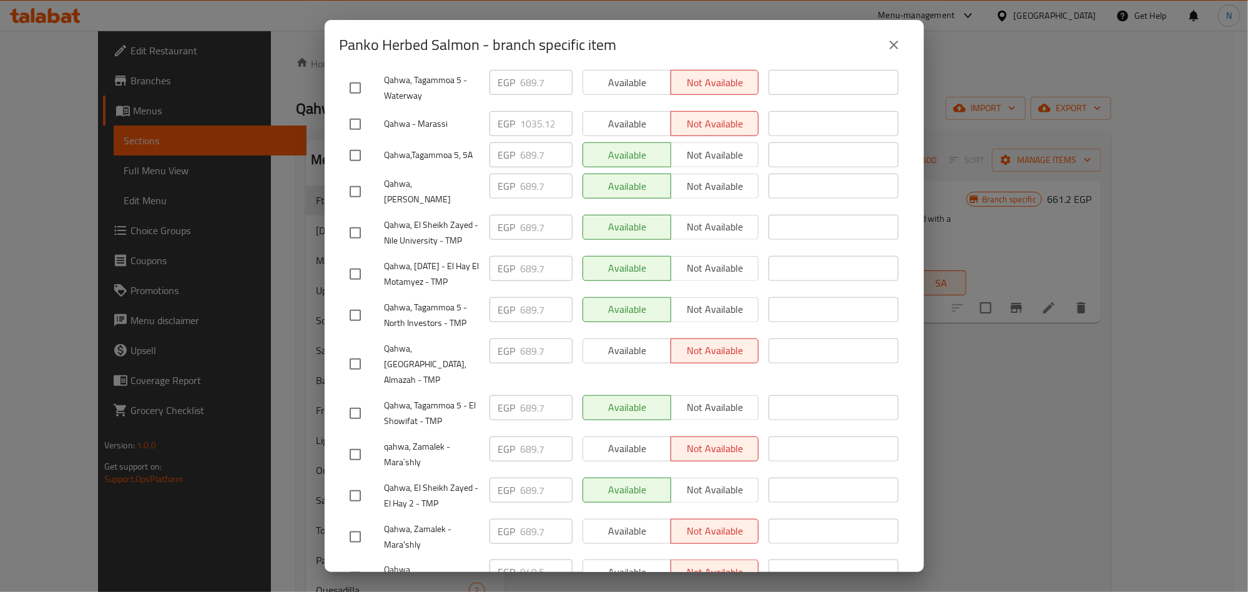
click at [362, 482] on input "checkbox" at bounding box center [355, 495] width 26 height 26
checkbox input "true"
click at [358, 400] on input "checkbox" at bounding box center [355, 413] width 26 height 26
checkbox input "true"
drag, startPoint x: 348, startPoint y: 118, endPoint x: 287, endPoint y: 142, distance: 65.8
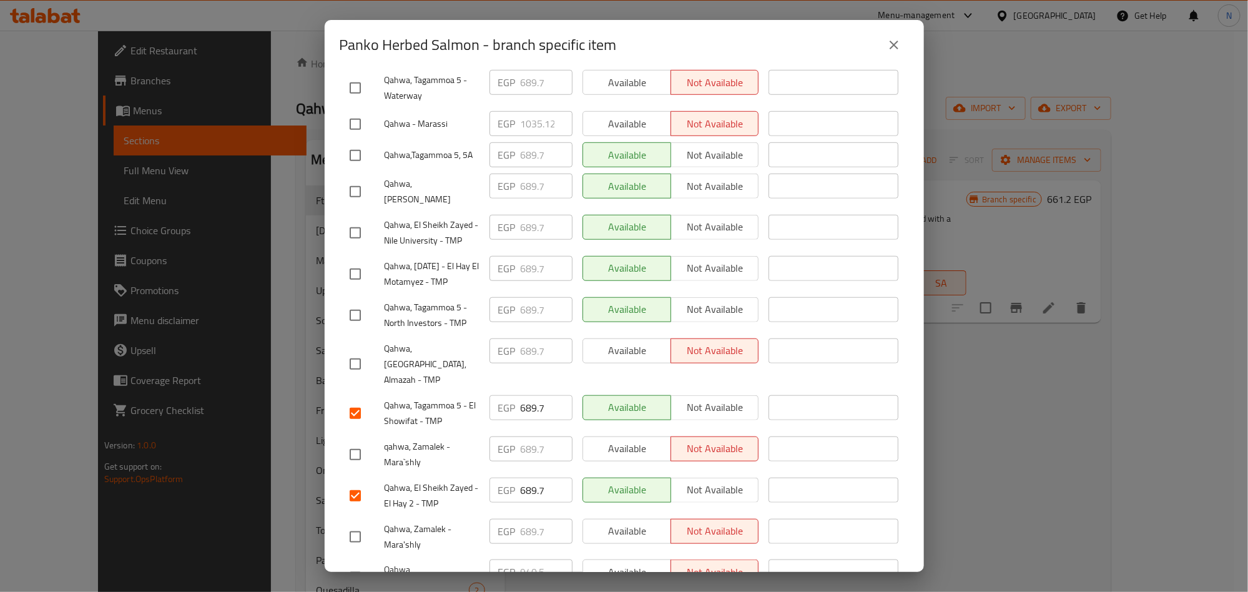
click at [348, 142] on input "checkbox" at bounding box center [355, 155] width 26 height 26
checkbox input "true"
click at [350, 261] on input "checkbox" at bounding box center [355, 274] width 26 height 26
checkbox input "true"
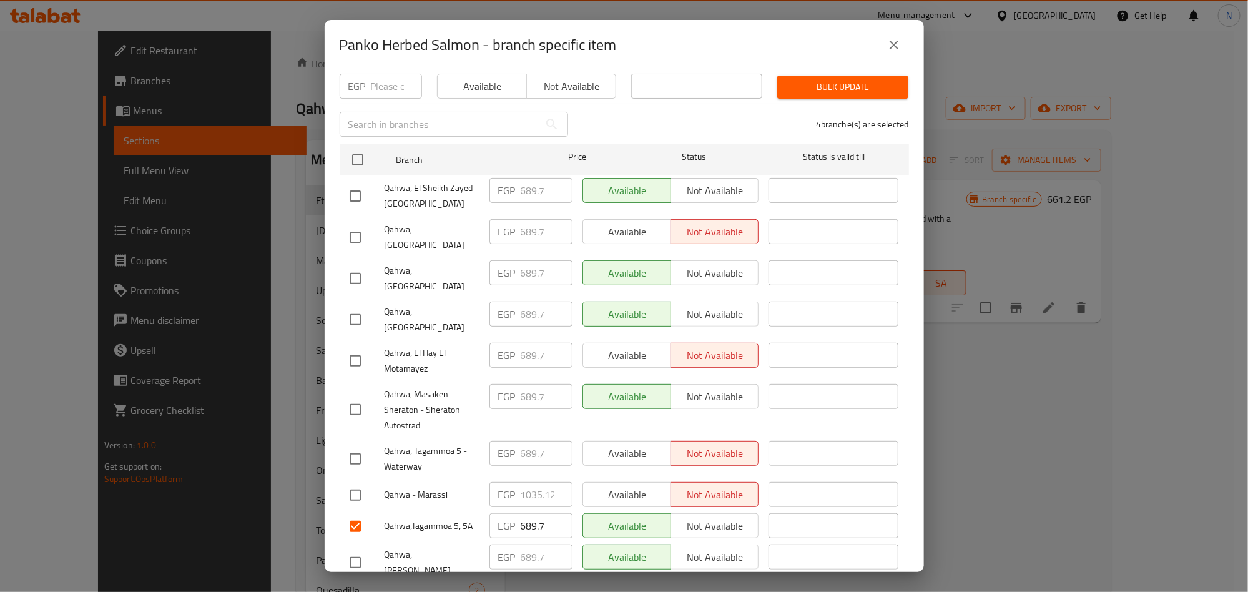
drag, startPoint x: 350, startPoint y: 318, endPoint x: 320, endPoint y: 324, distance: 30.5
click at [350, 348] on input "checkbox" at bounding box center [355, 361] width 26 height 26
checkbox input "true"
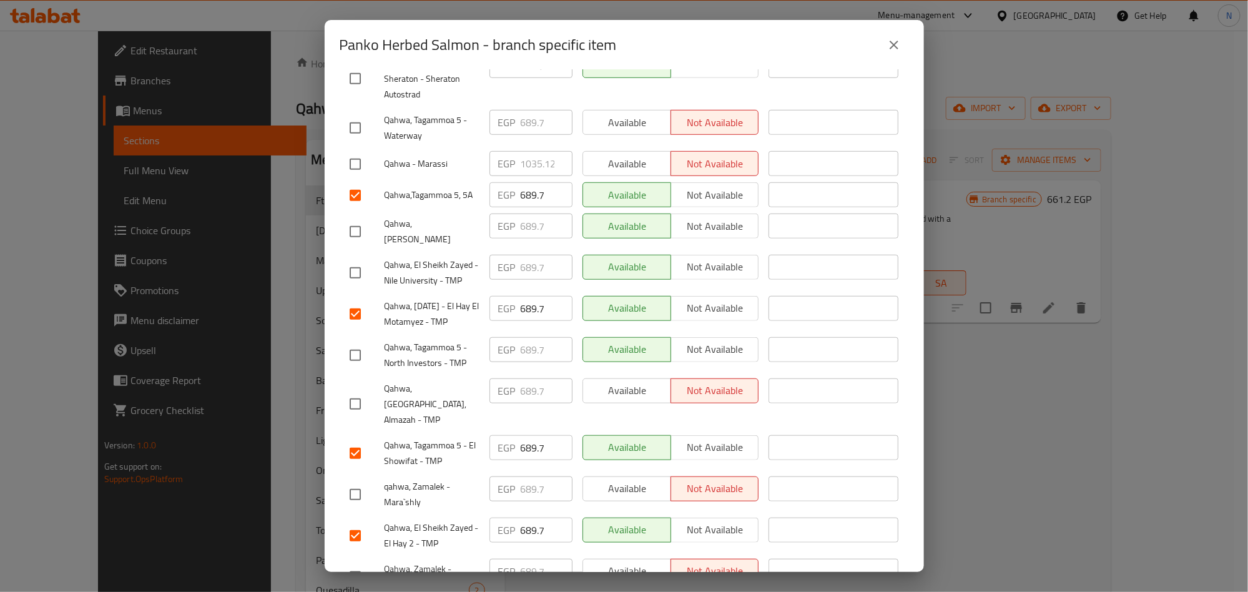
drag, startPoint x: 353, startPoint y: 326, endPoint x: 129, endPoint y: 356, distance: 225.5
click at [353, 342] on input "checkbox" at bounding box center [355, 355] width 26 height 26
checkbox input "true"
click at [361, 260] on input "checkbox" at bounding box center [355, 273] width 26 height 26
checkbox input "true"
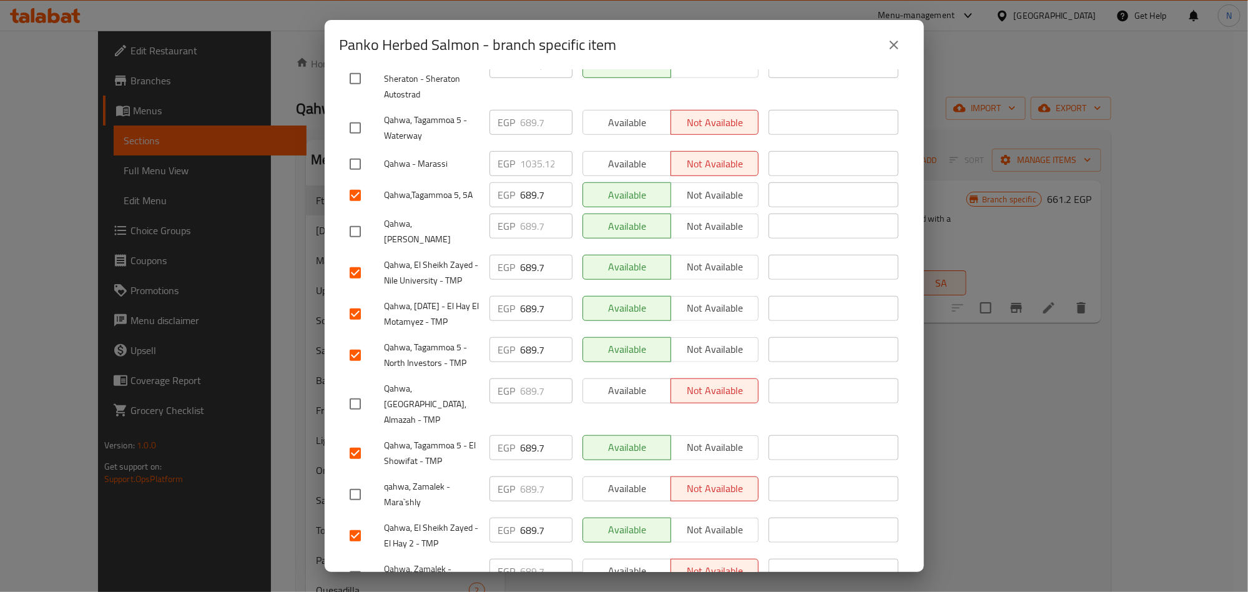
scroll to position [0, 0]
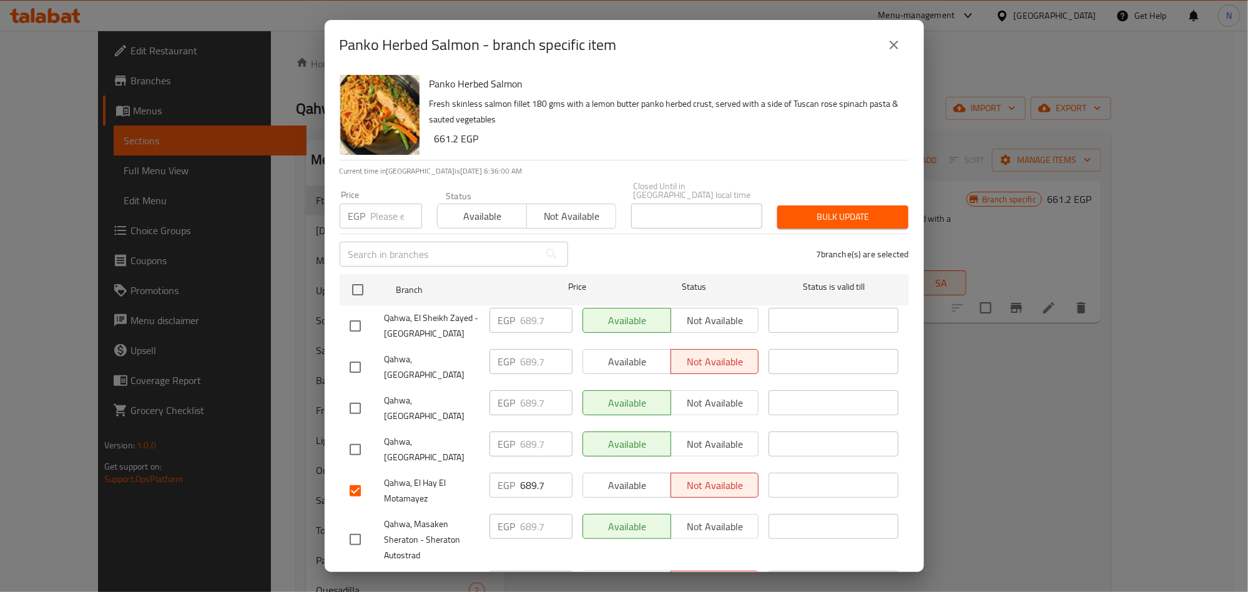
click at [355, 317] on input "checkbox" at bounding box center [355, 326] width 26 height 26
checkbox input "true"
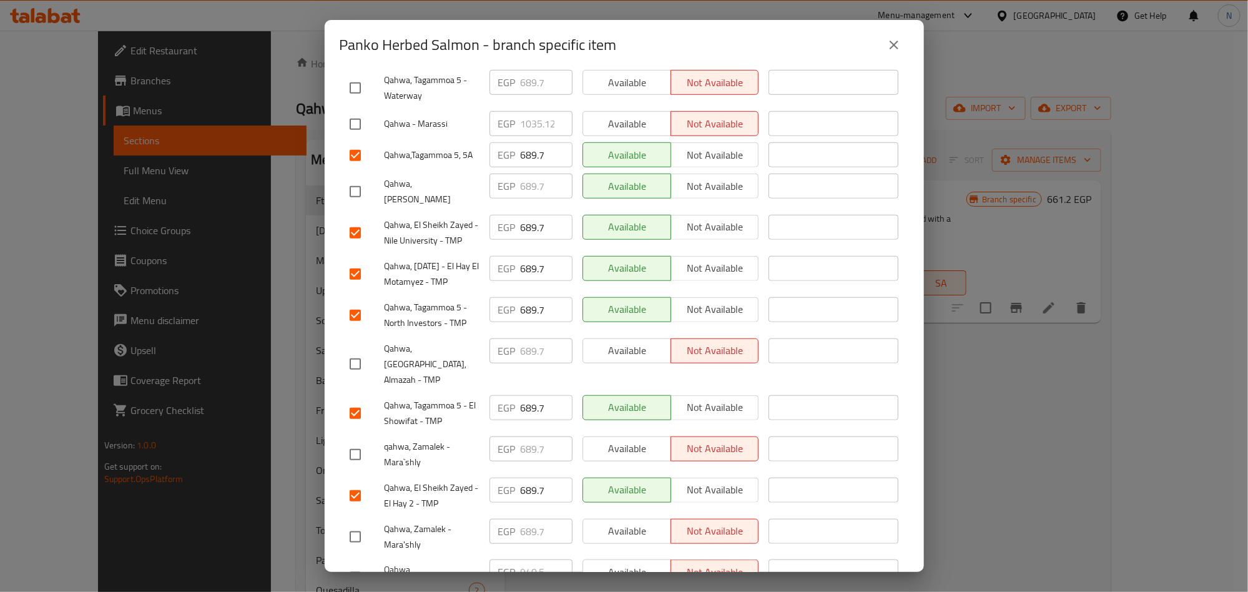
click at [343, 351] on input "checkbox" at bounding box center [355, 364] width 26 height 26
checkbox input "true"
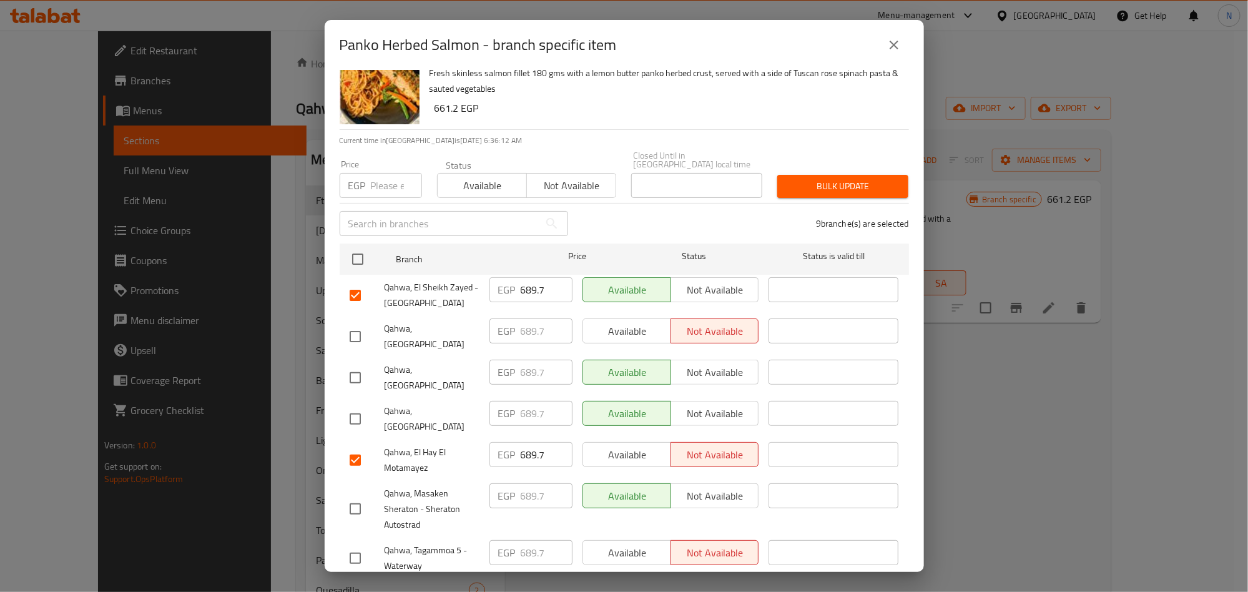
click at [353, 328] on input "checkbox" at bounding box center [355, 336] width 26 height 26
checkbox input "true"
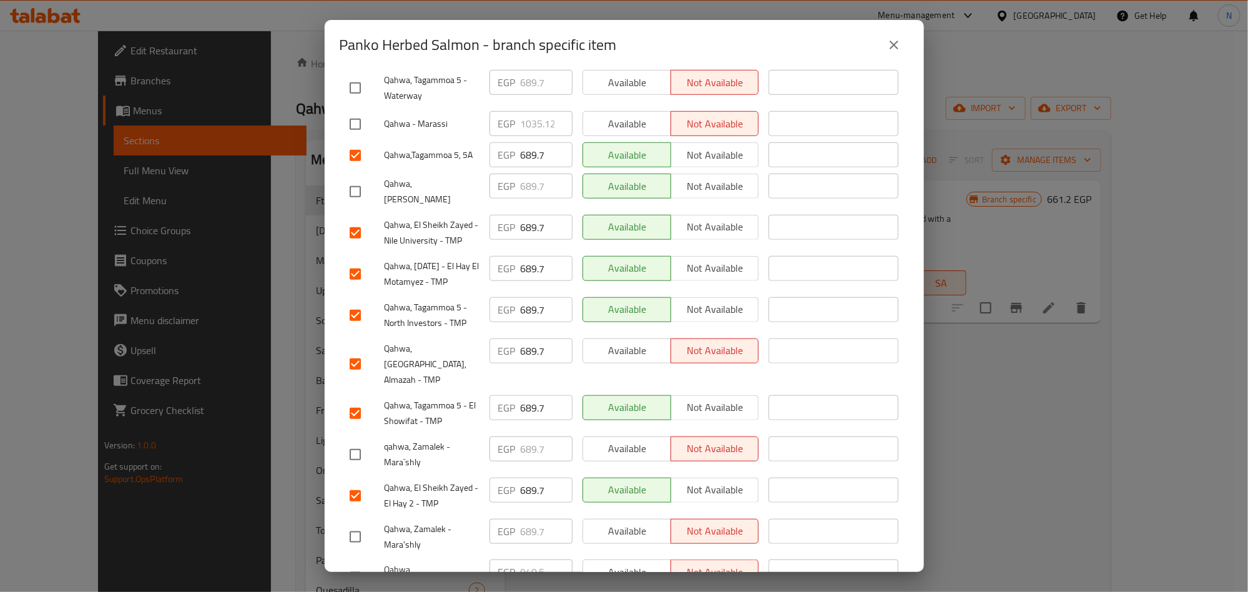
click at [356, 431] on div "qahwa, Zamalek - Mara`shly" at bounding box center [415, 454] width 140 height 46
click at [356, 441] on input "checkbox" at bounding box center [355, 454] width 26 height 26
checkbox input "true"
click at [355, 524] on input "checkbox" at bounding box center [355, 537] width 26 height 26
checkbox input "true"
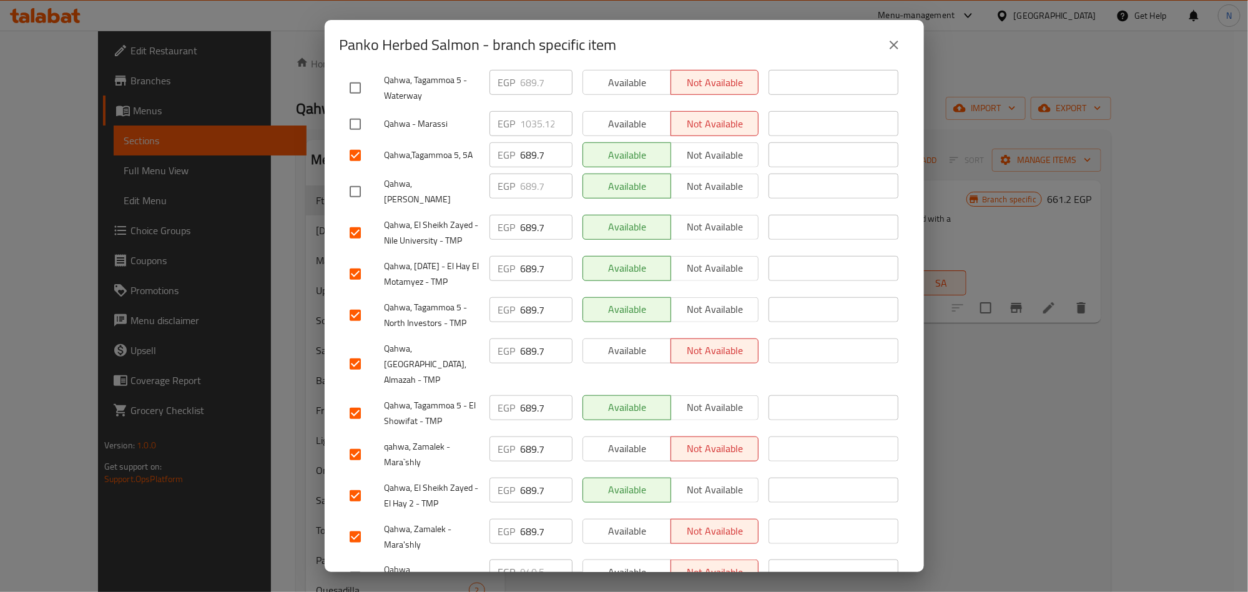
click at [404, 521] on span "Qahwa, Zamalek - Mara'shly" at bounding box center [431, 536] width 95 height 31
copy span "Qahwa, Zamalek - Mara'shly"
click at [422, 521] on span "Qahwa, Zamalek - Mara'shly" at bounding box center [431, 536] width 95 height 31
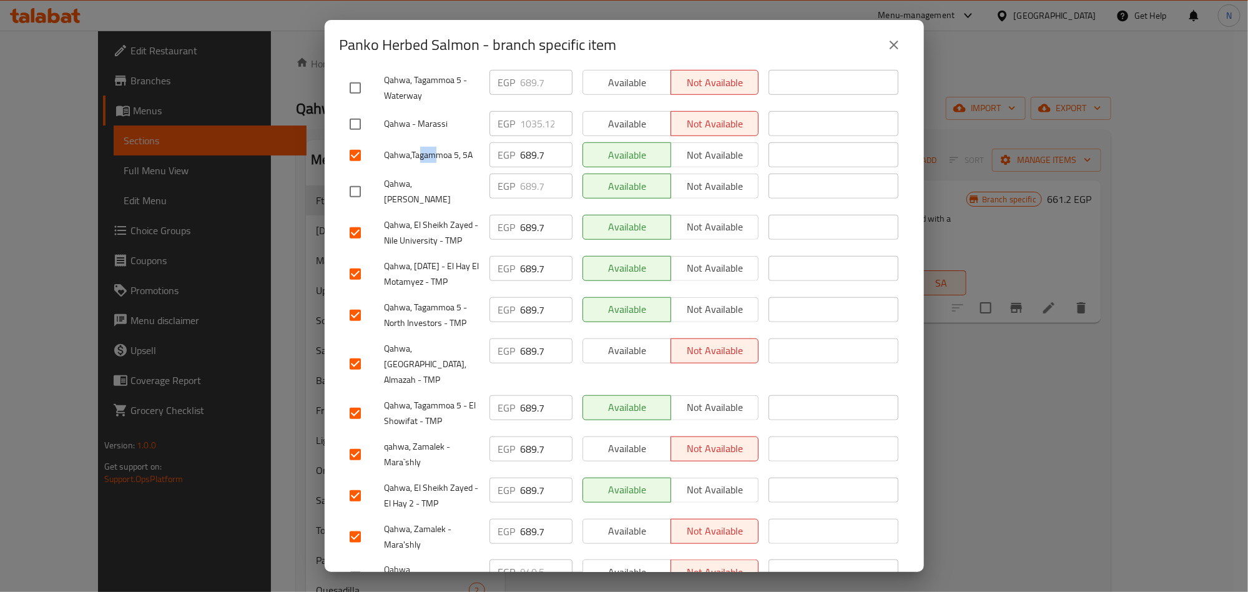
drag, startPoint x: 418, startPoint y: 120, endPoint x: 439, endPoint y: 119, distance: 21.3
click at [439, 147] on span "Qahwa,Tagammoa 5, 5A" at bounding box center [431, 155] width 95 height 16
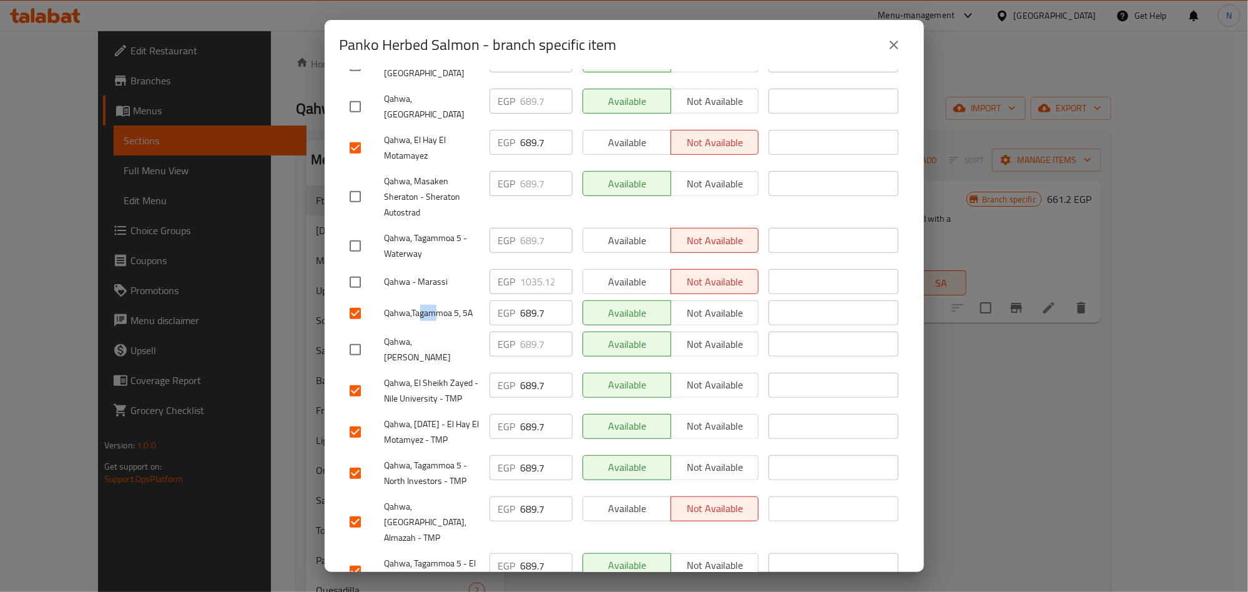
scroll to position [126, 0]
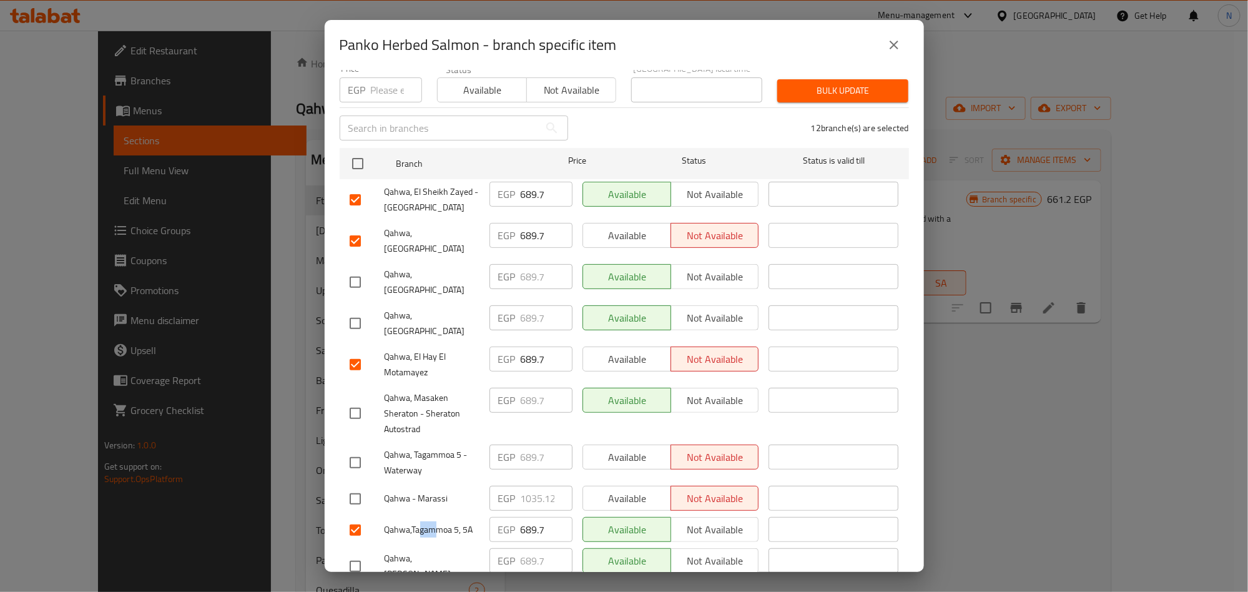
click at [524, 182] on input "689.7" at bounding box center [547, 194] width 52 height 25
paste input "706.8"
type input "706.8"
click at [527, 223] on input "689.7" at bounding box center [547, 235] width 52 height 25
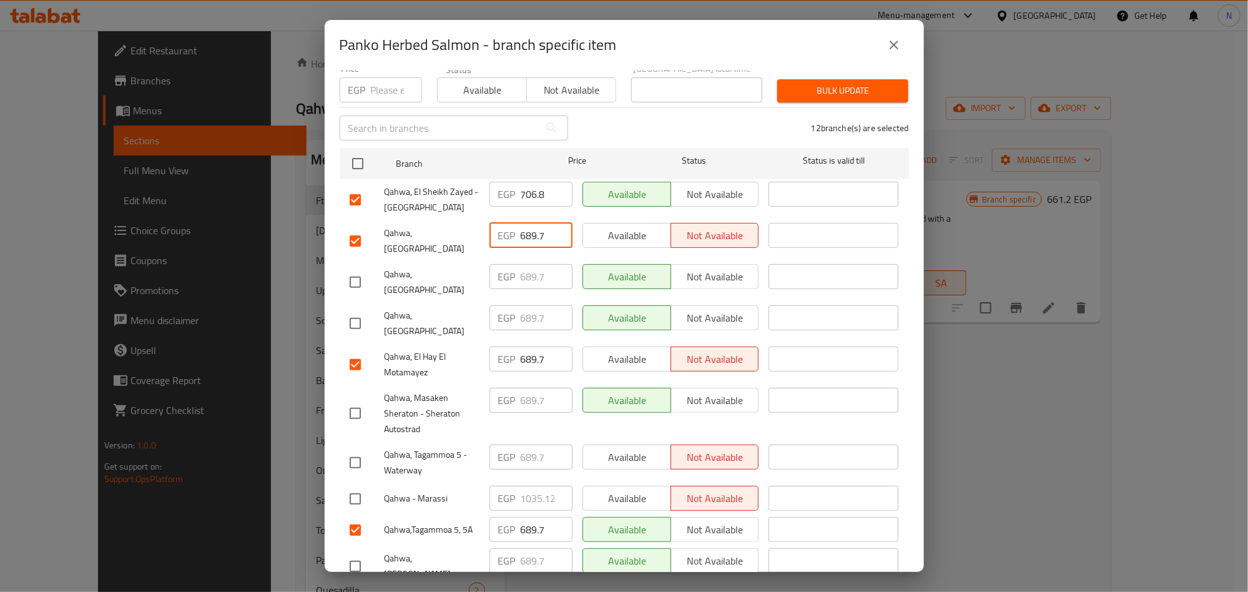
click at [527, 223] on input "689.7" at bounding box center [547, 235] width 52 height 25
paste input "706.8"
type input "706.8"
click at [523, 346] on input "689.7" at bounding box center [547, 358] width 52 height 25
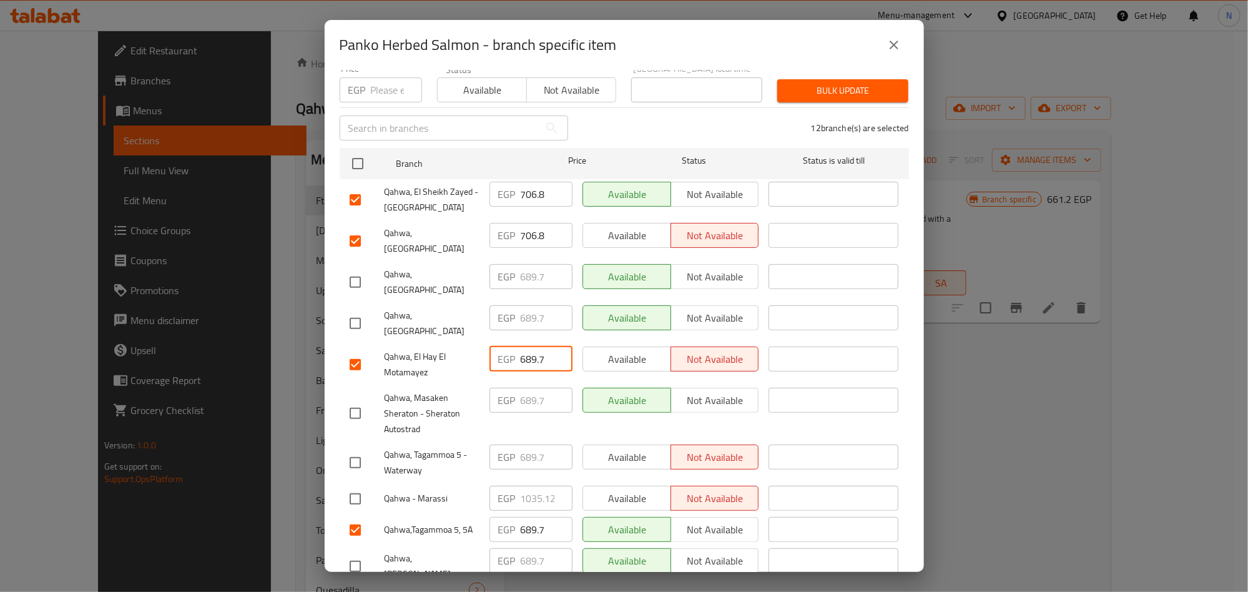
paste input "706.8"
type input "706.8"
click at [509, 439] on div "EGP 689.7 ​" at bounding box center [530, 462] width 93 height 46
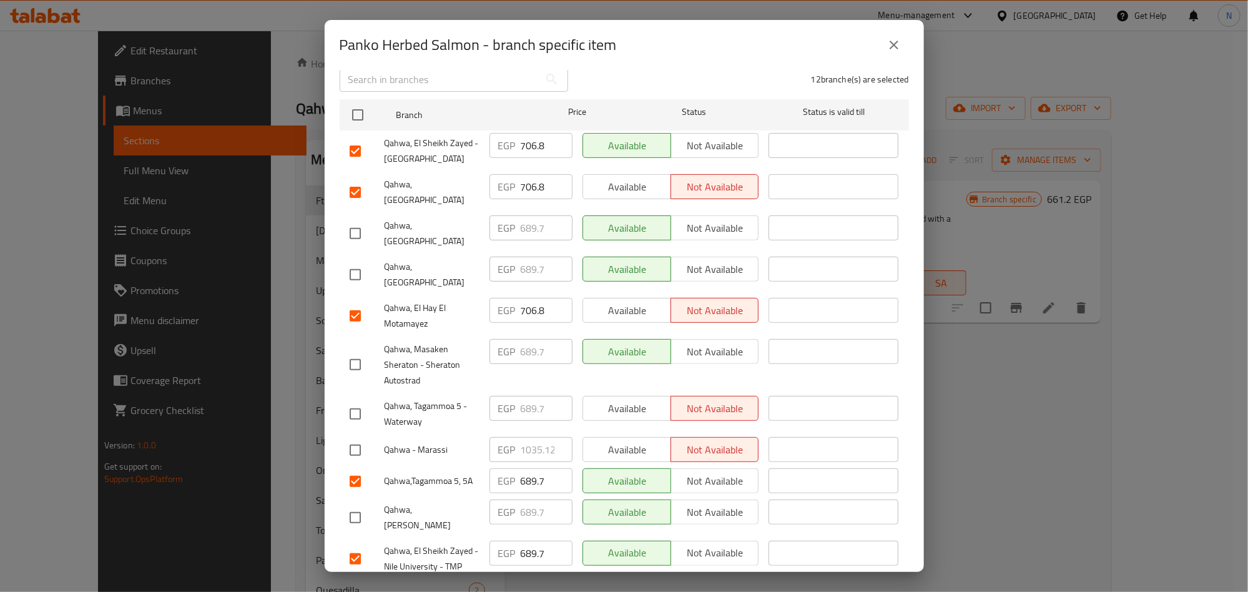
scroll to position [220, 0]
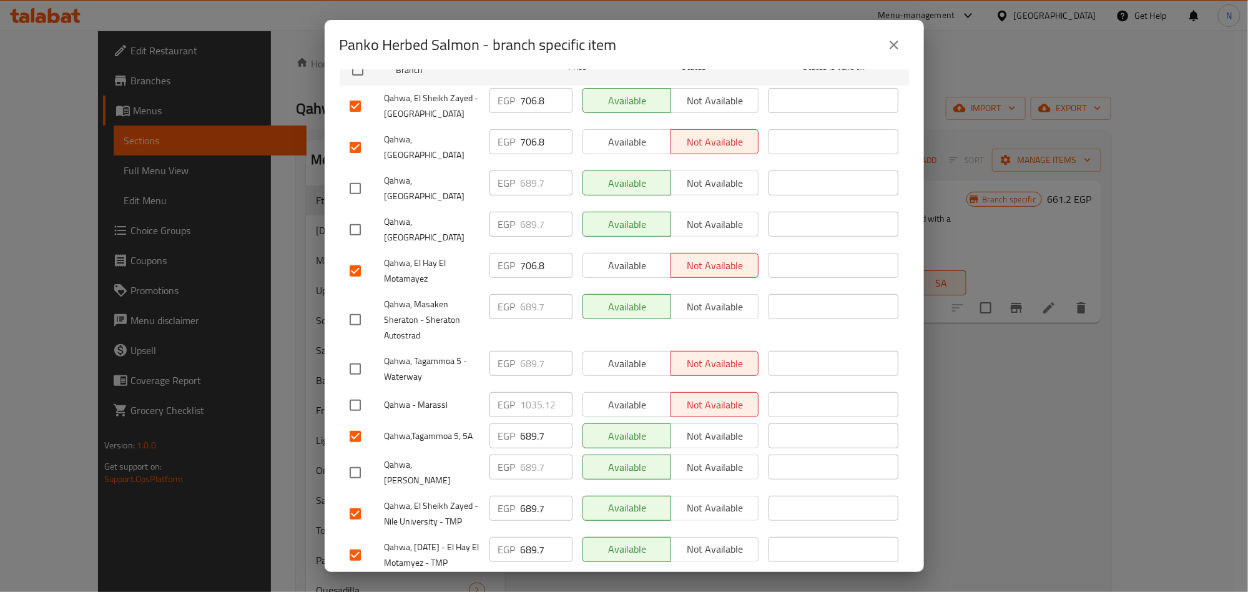
click at [521, 423] on input "689.7" at bounding box center [547, 435] width 52 height 25
paste input "706.8"
type input "706.8"
click at [521, 496] on input "689.7" at bounding box center [547, 508] width 52 height 25
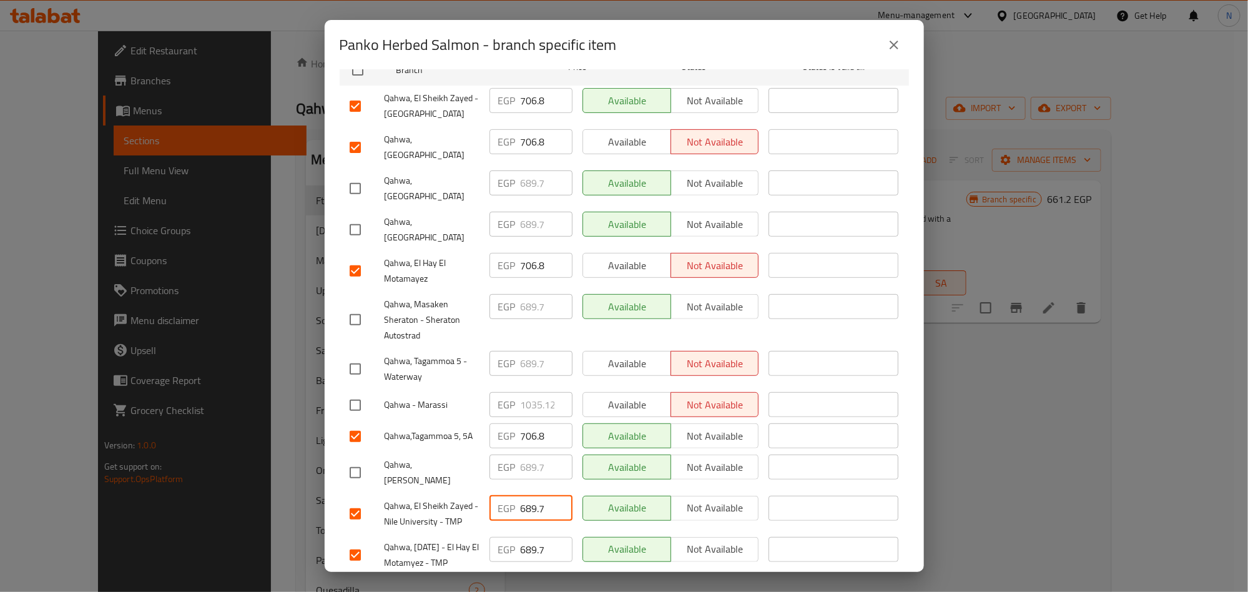
click at [521, 496] on input "689.7" at bounding box center [547, 508] width 52 height 25
paste input "706.8"
type input "706.8"
click at [521, 537] on input "689.7" at bounding box center [547, 549] width 52 height 25
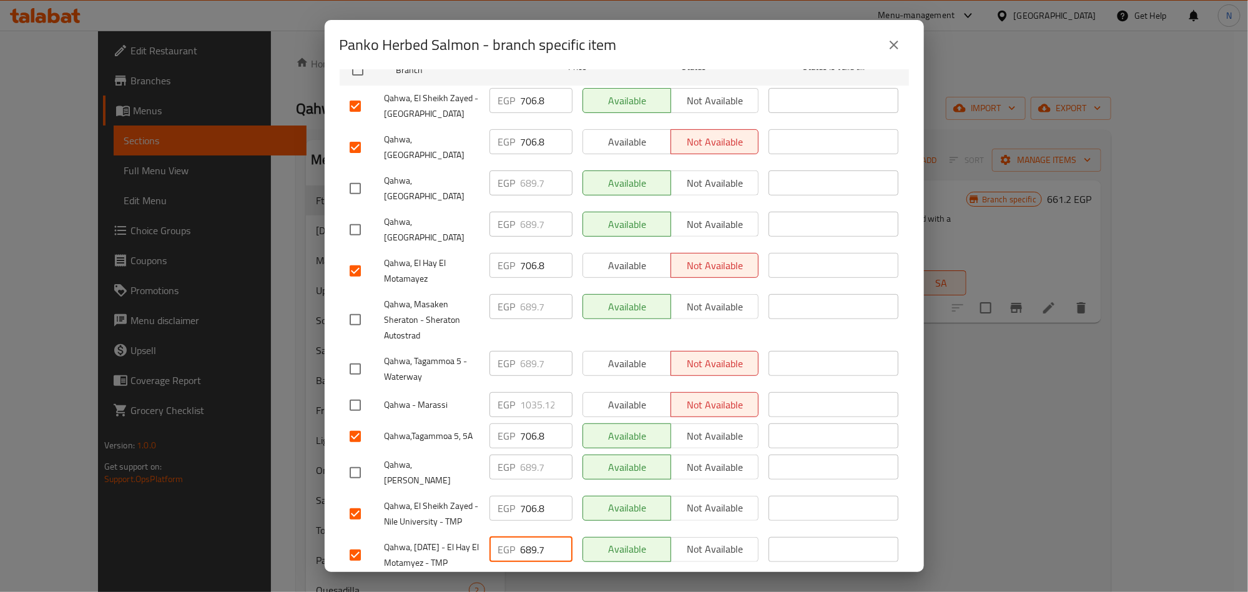
click at [521, 537] on input "689.7" at bounding box center [547, 549] width 52 height 25
paste input "706.8"
type input "706.8"
click at [467, 539] on span "Qahwa, 6th of October - El Hay El Motamyez - TMP" at bounding box center [431, 554] width 95 height 31
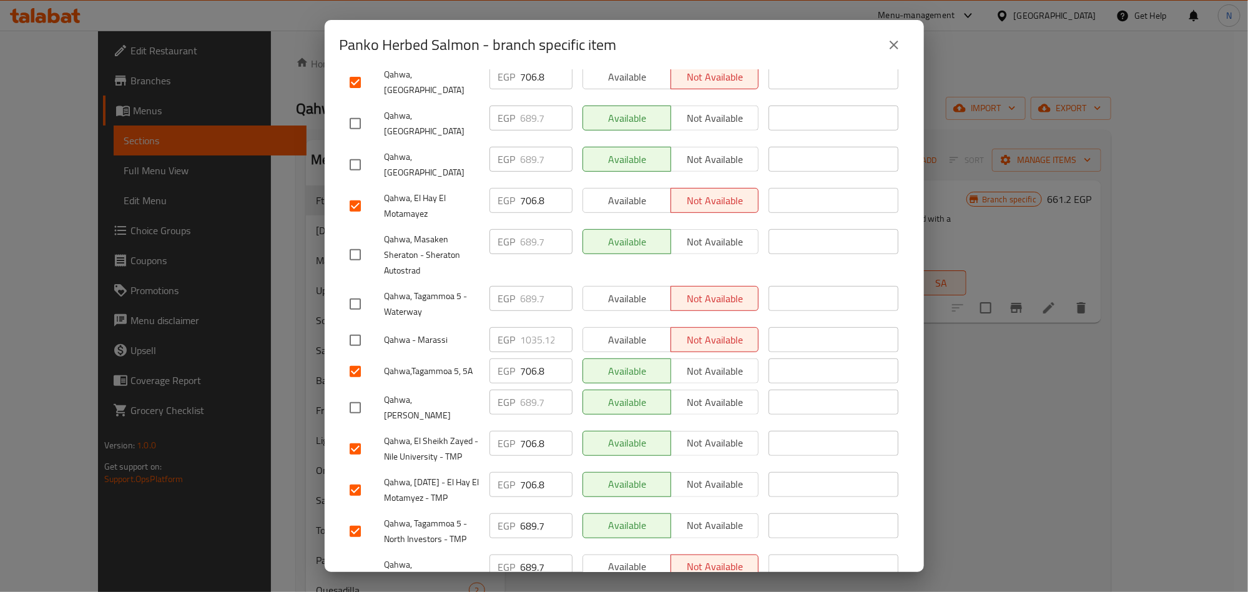
scroll to position [313, 0]
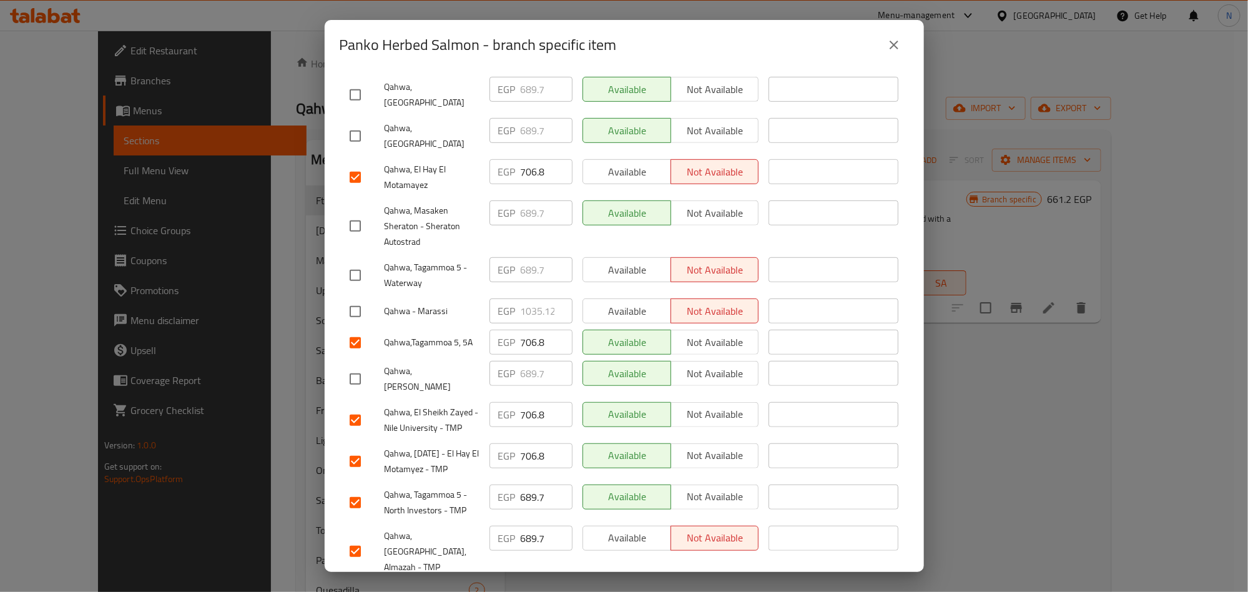
click at [532, 484] on input "689.7" at bounding box center [547, 496] width 52 height 25
paste input "706.8"
type input "706.8"
click at [484, 440] on div "EGP 706.8 ​" at bounding box center [530, 461] width 93 height 46
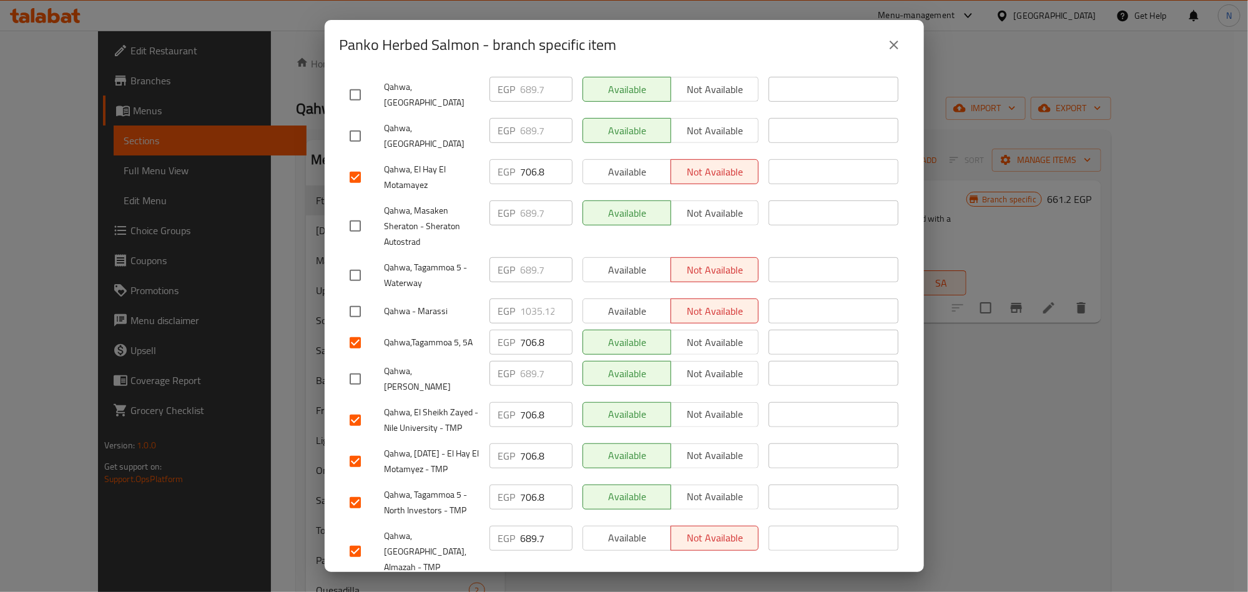
click at [521, 526] on input "689.7" at bounding box center [547, 538] width 52 height 25
paste input "706.8"
type input "706.8"
click at [469, 446] on span "Qahwa, 6th of October - El Hay El Motamyez - TMP" at bounding box center [431, 461] width 95 height 31
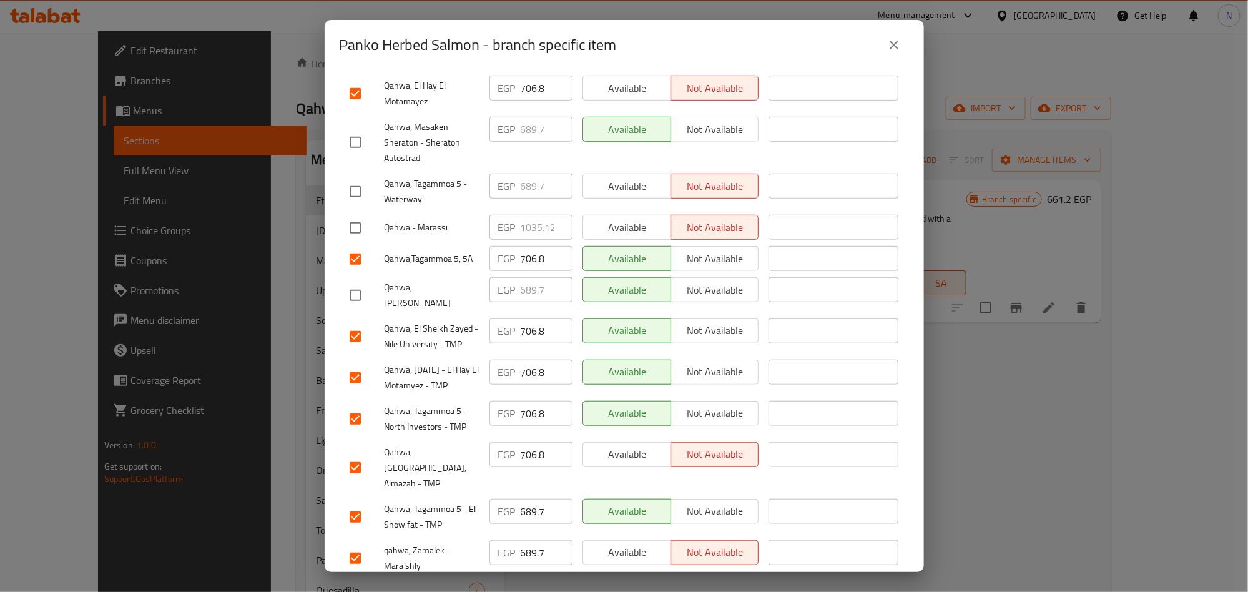
scroll to position [500, 0]
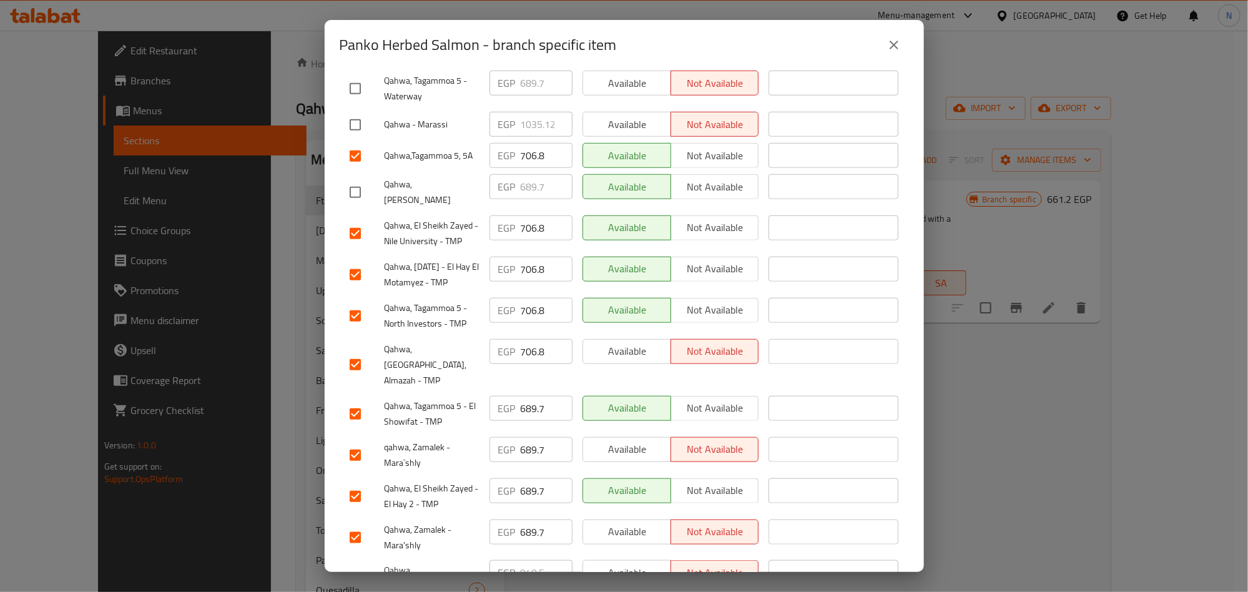
click at [525, 396] on input "689.7" at bounding box center [547, 408] width 52 height 25
paste input "706.8"
type input "706.8"
click at [524, 437] on input "689.7" at bounding box center [547, 449] width 52 height 25
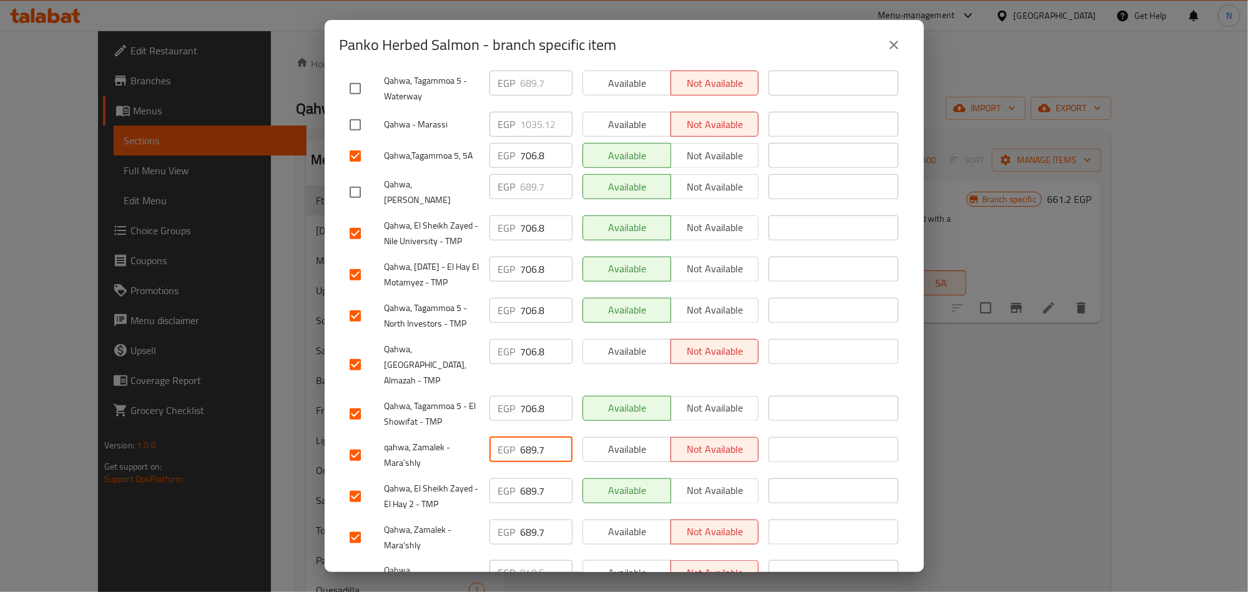
click at [524, 437] on input "689.7" at bounding box center [547, 449] width 52 height 25
paste input "706.8"
type input "706.8"
click at [521, 478] on input "689.7" at bounding box center [547, 490] width 52 height 25
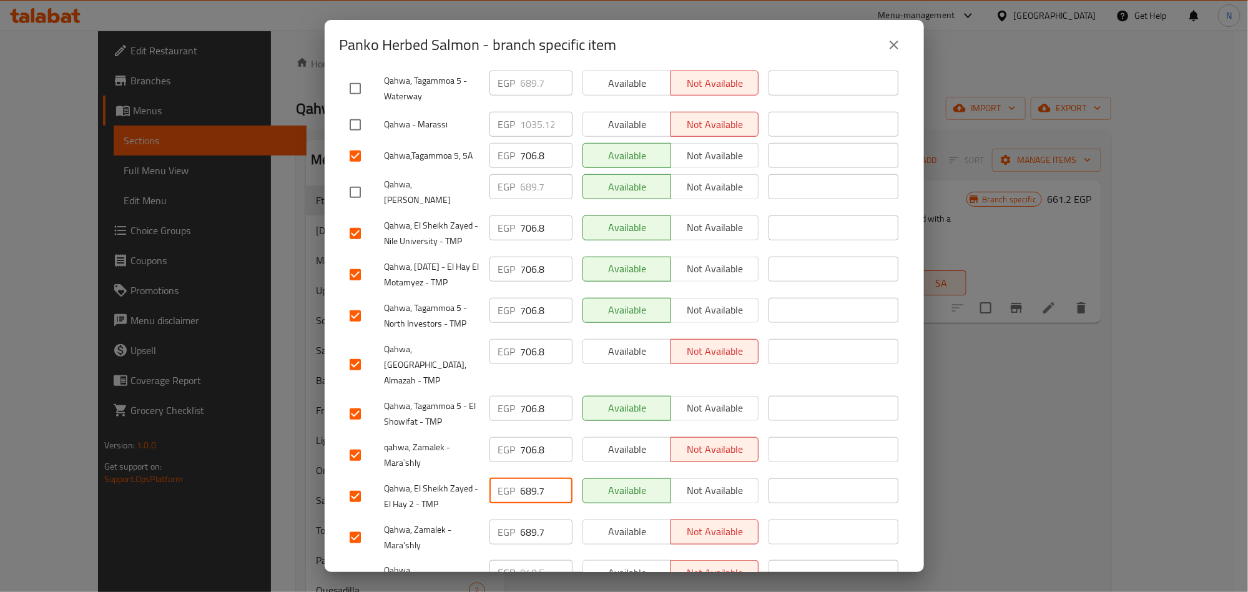
click at [521, 478] on input "689.7" at bounding box center [547, 490] width 52 height 25
paste input "706.8"
type input "706.8"
click at [524, 519] on input "689.7" at bounding box center [547, 531] width 52 height 25
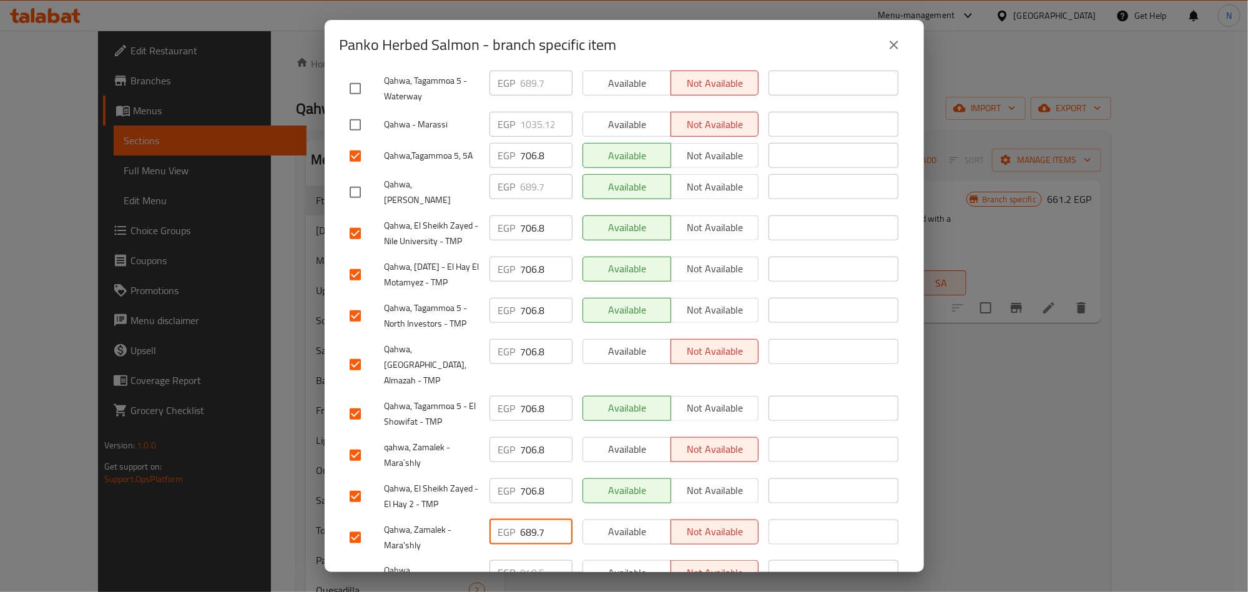
paste input "706.8"
type input "706.8"
click at [459, 439] on span "qahwa, Zamalek - Mara`shly" at bounding box center [431, 454] width 95 height 31
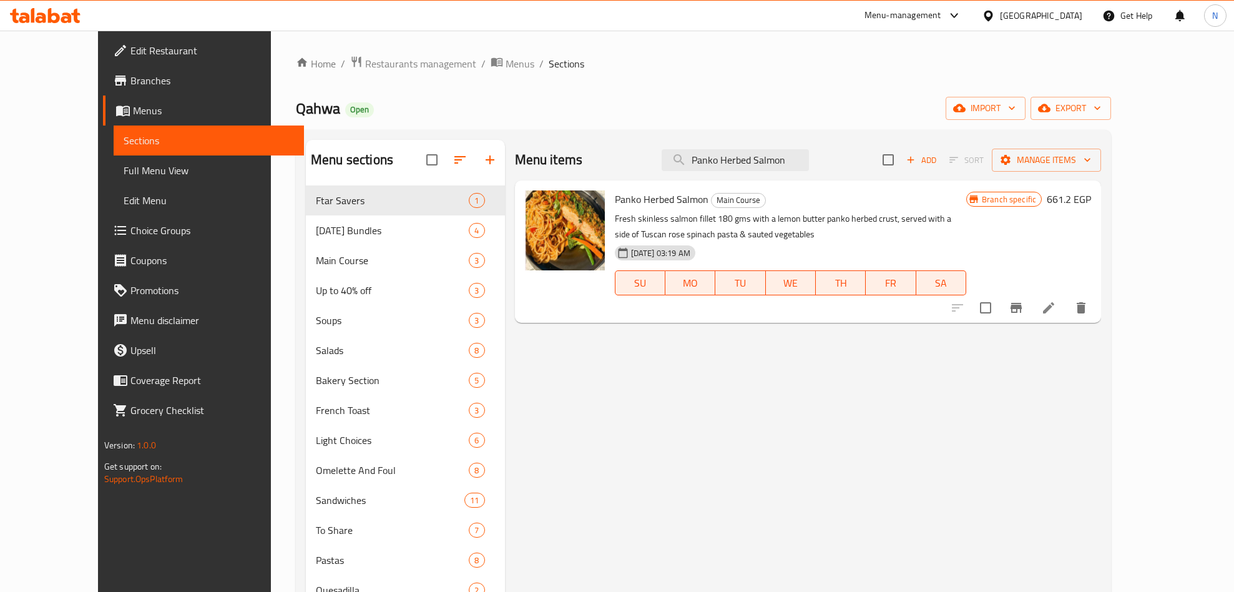
drag, startPoint x: 822, startPoint y: 139, endPoint x: 800, endPoint y: 159, distance: 30.0
click at [800, 160] on input "Panko Herbed Salmon" at bounding box center [735, 160] width 147 height 22
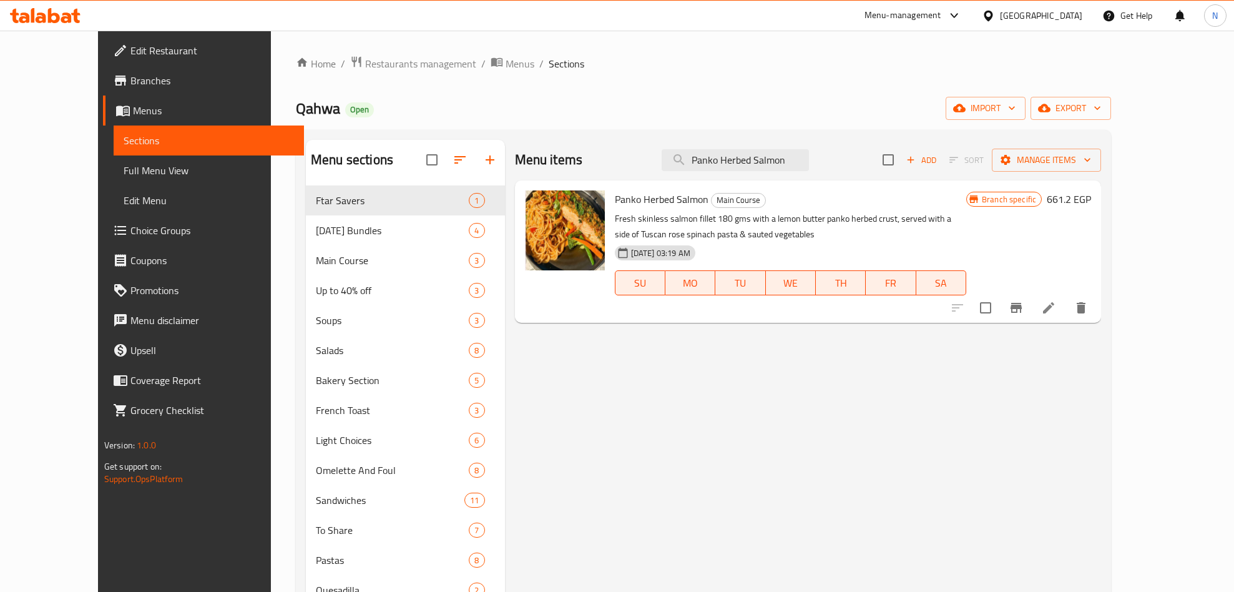
paste input "Oriantal Grilled Chicke"
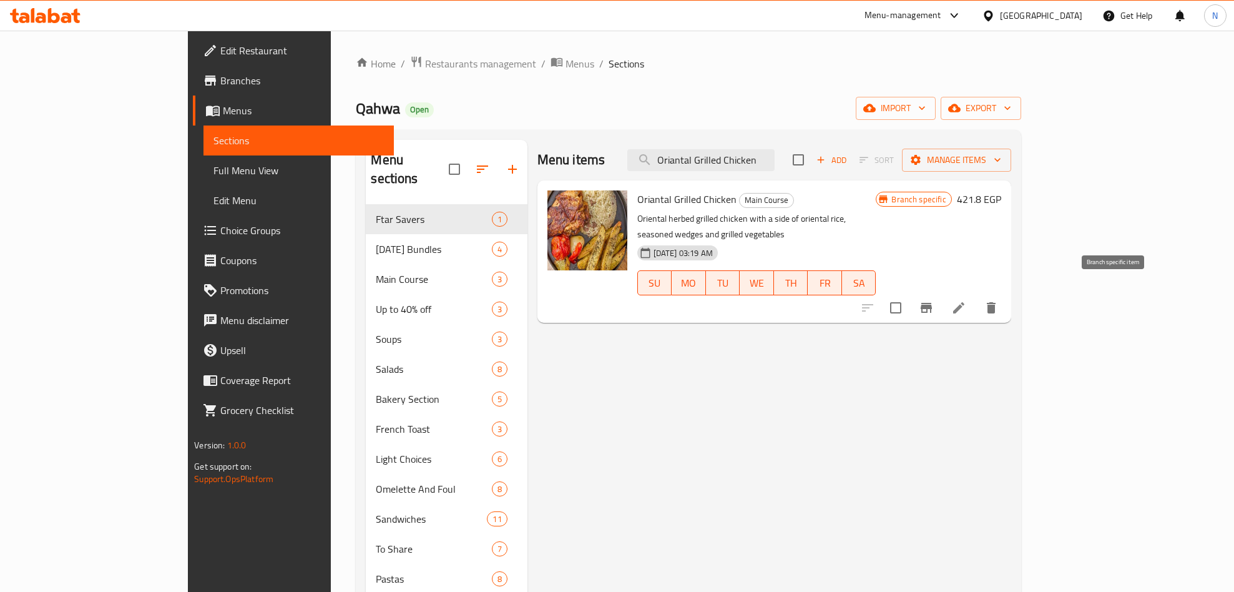
type input "Oriantal Grilled Chicken"
click at [932, 303] on icon "Branch-specific-item" at bounding box center [926, 308] width 11 height 10
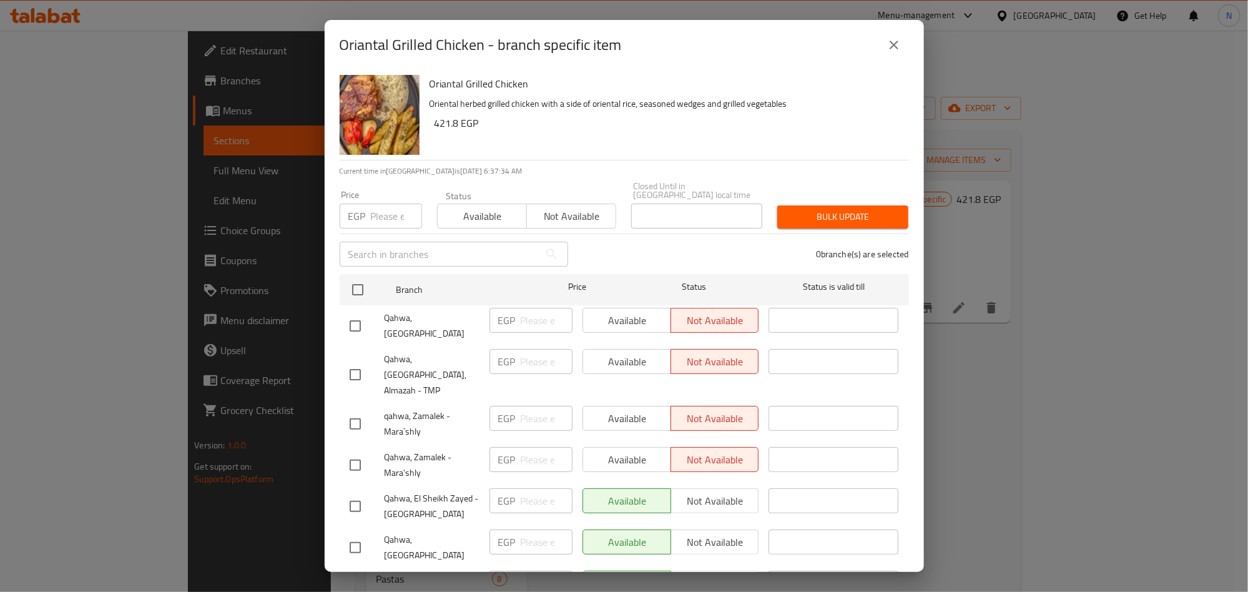
click at [347, 411] on input "checkbox" at bounding box center [355, 424] width 26 height 26
checkbox input "true"
click at [355, 452] on input "checkbox" at bounding box center [355, 465] width 26 height 26
checkbox input "true"
drag, startPoint x: 350, startPoint y: 316, endPoint x: 351, endPoint y: 326, distance: 10.0
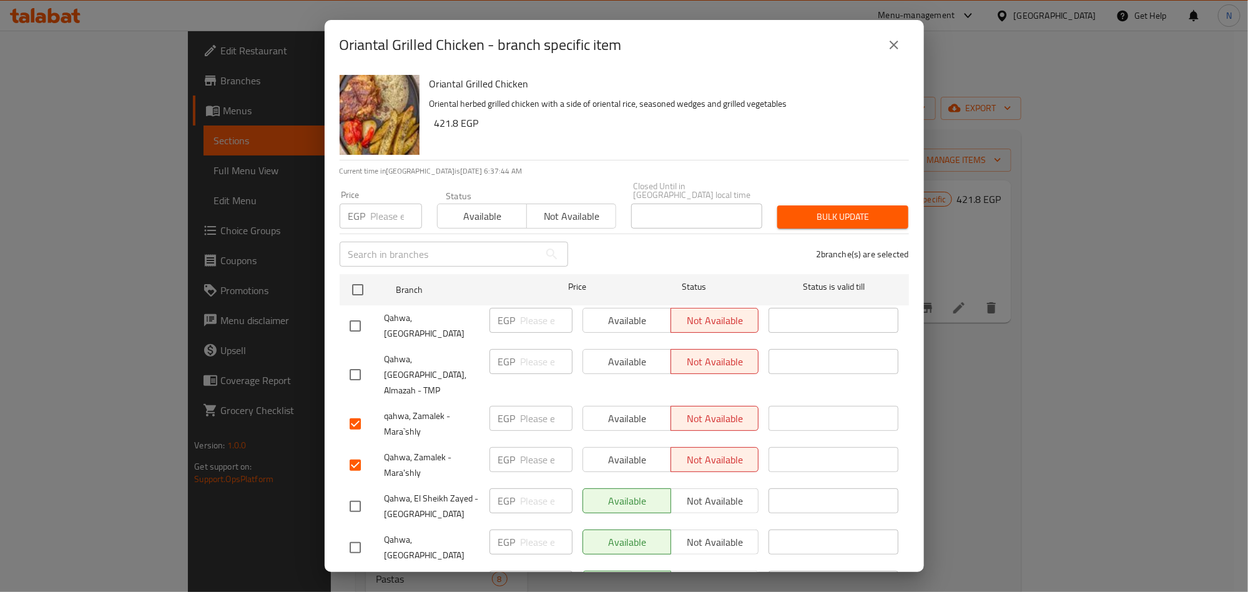
click at [350, 317] on input "checkbox" at bounding box center [355, 326] width 26 height 26
checkbox input "true"
click at [351, 361] on input "checkbox" at bounding box center [355, 374] width 26 height 26
checkbox input "true"
click at [358, 493] on input "checkbox" at bounding box center [355, 506] width 26 height 26
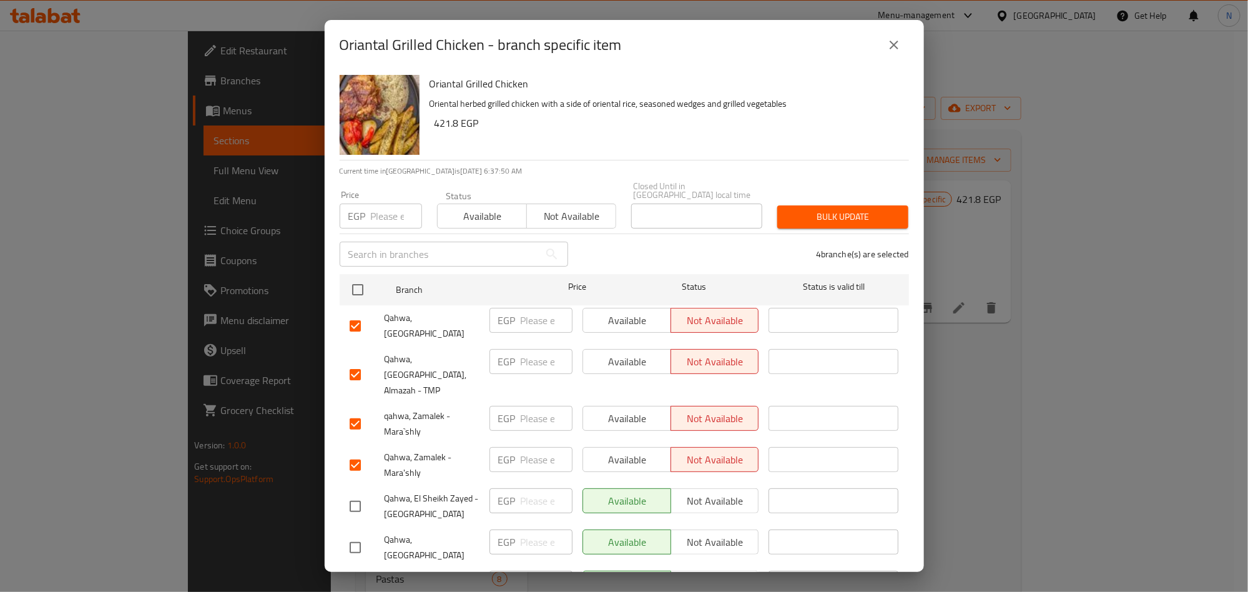
checkbox input "true"
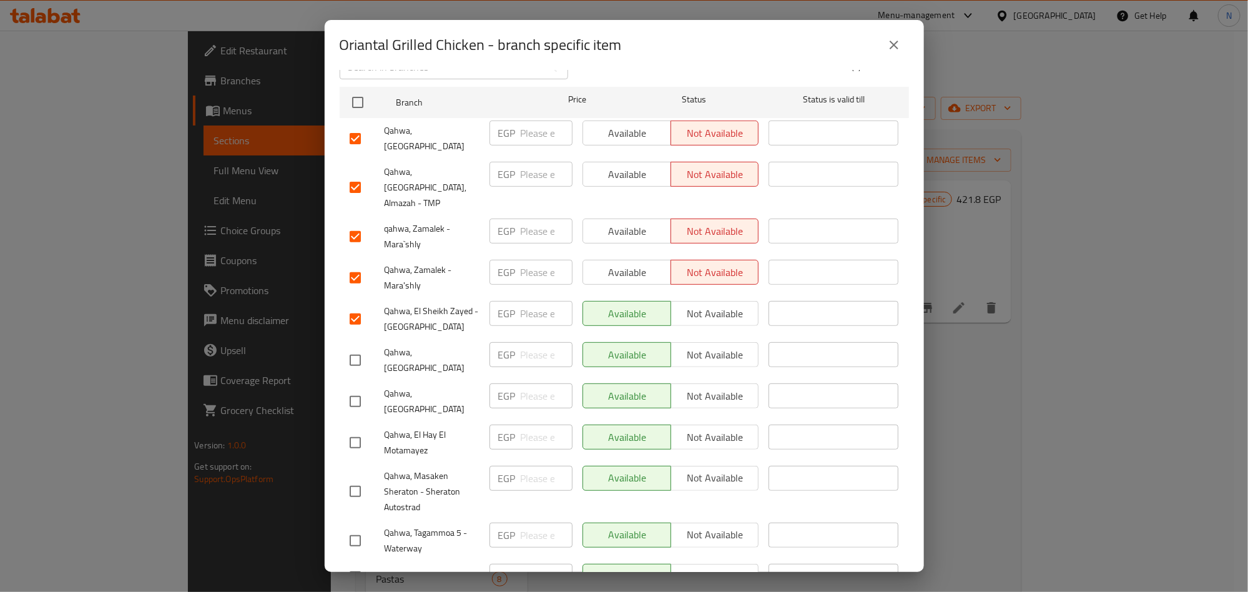
scroll to position [455, 0]
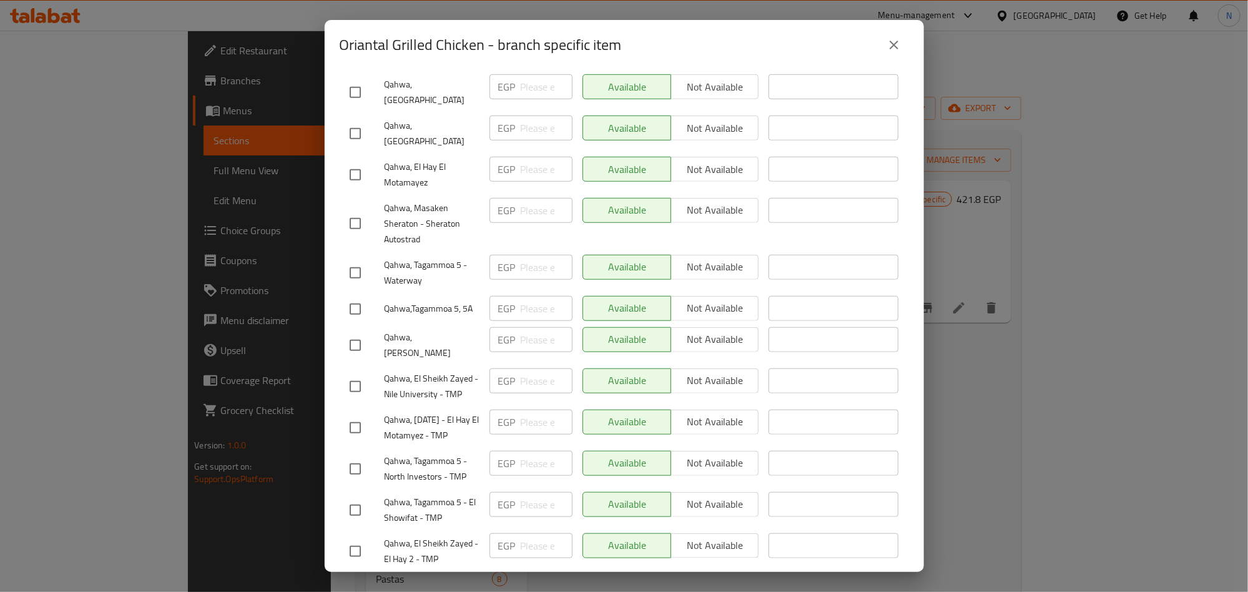
click at [351, 373] on input "checkbox" at bounding box center [355, 386] width 26 height 26
checkbox input "true"
click at [369, 456] on div at bounding box center [367, 469] width 35 height 26
click at [362, 456] on input "checkbox" at bounding box center [355, 469] width 26 height 26
checkbox input "true"
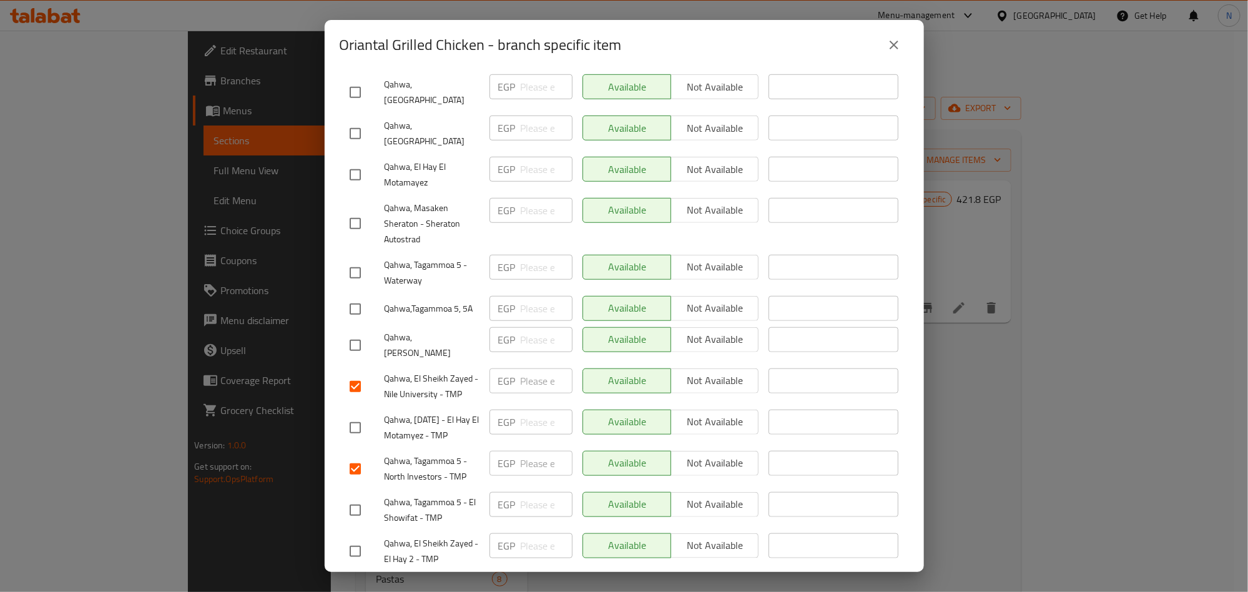
click at [342, 162] on input "checkbox" at bounding box center [355, 175] width 26 height 26
checkbox input "true"
click at [358, 404] on div "Qahwa, 6th of October - El Hay El Motamyez - TMP" at bounding box center [415, 427] width 140 height 46
drag, startPoint x: 356, startPoint y: 360, endPoint x: 349, endPoint y: 383, distance: 23.7
click at [356, 414] on input "checkbox" at bounding box center [355, 427] width 26 height 26
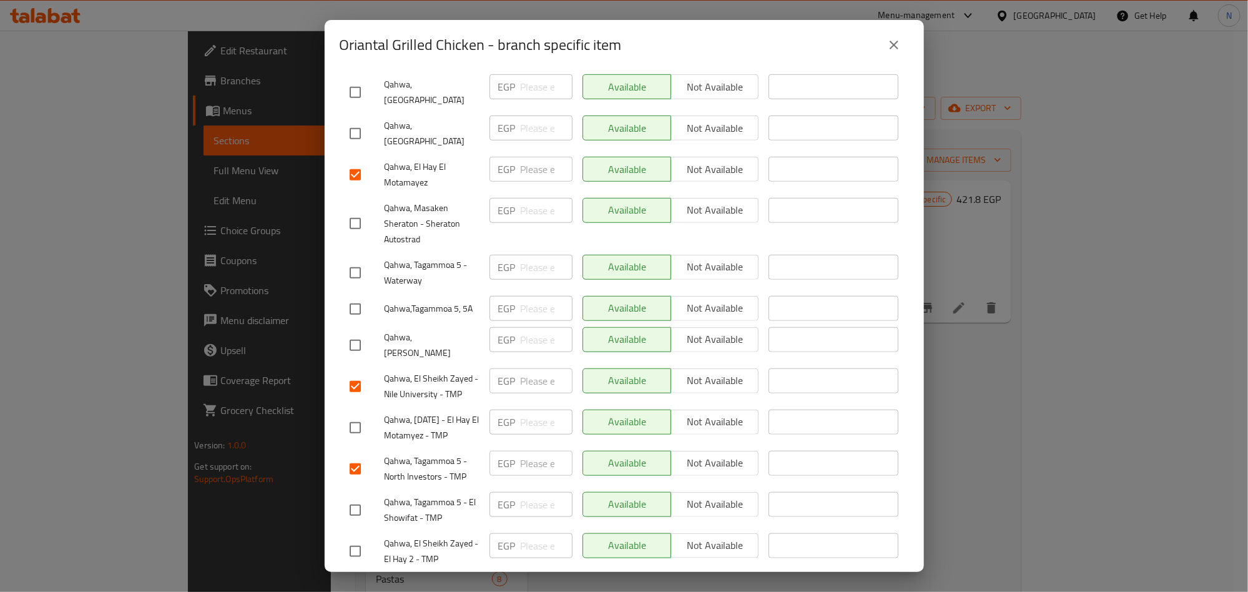
checkbox input "true"
click at [320, 261] on div "Oriantal Grilled Chicken - branch specific item Oriantal Grilled Chicken Orient…" at bounding box center [624, 296] width 1248 height 592
click at [345, 296] on input "checkbox" at bounding box center [355, 309] width 26 height 26
checkbox input "true"
drag, startPoint x: 353, startPoint y: 459, endPoint x: 313, endPoint y: 507, distance: 62.6
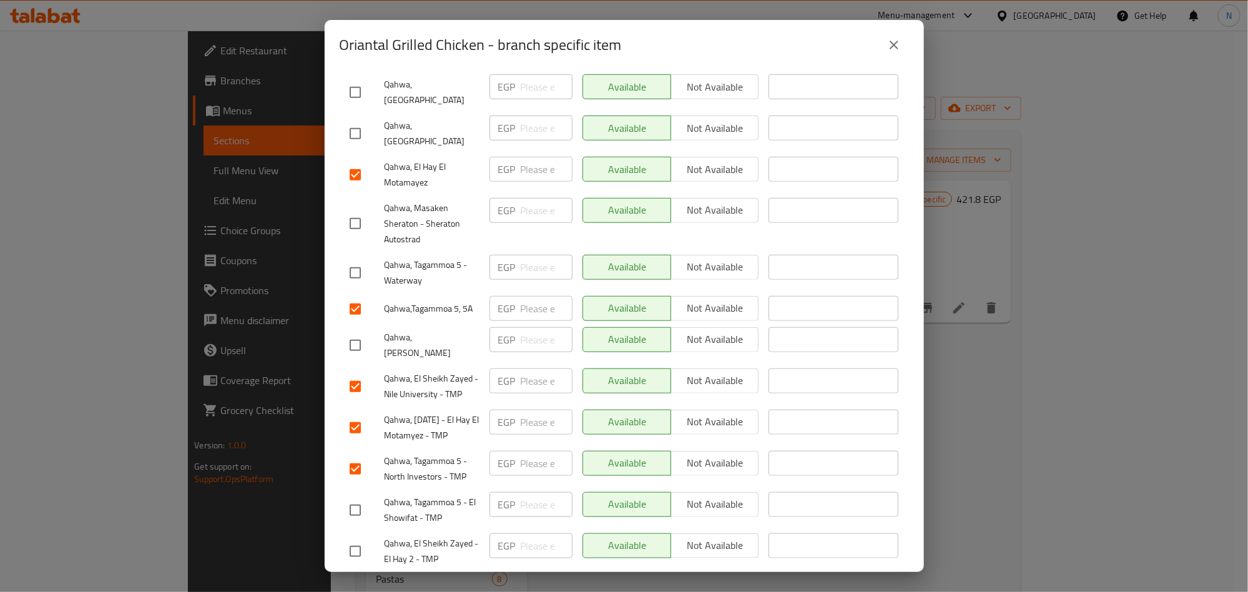
click at [352, 497] on input "checkbox" at bounding box center [355, 510] width 26 height 26
checkbox input "true"
click at [365, 538] on input "checkbox" at bounding box center [355, 551] width 26 height 26
checkbox input "true"
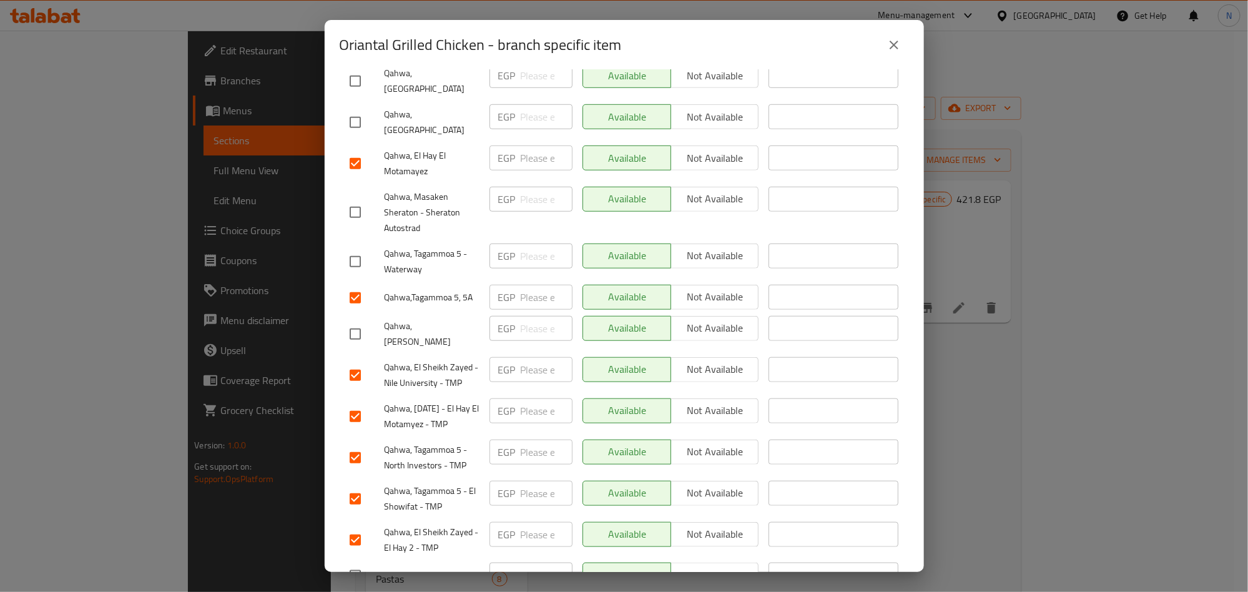
scroll to position [500, 0]
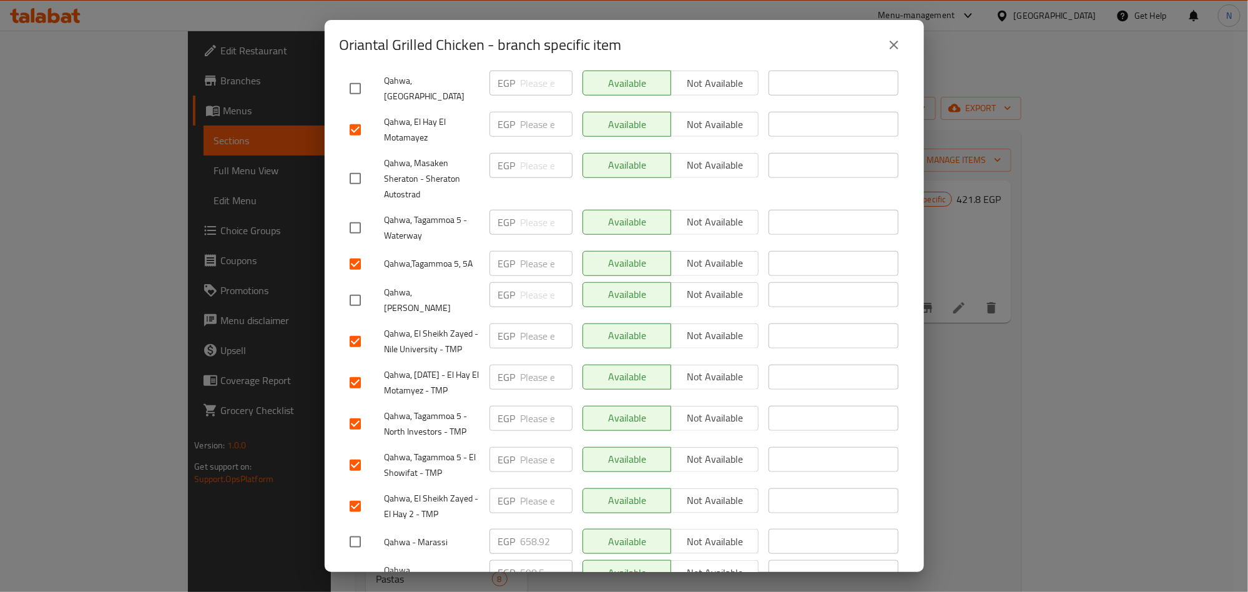
click at [521, 488] on input "number" at bounding box center [547, 500] width 52 height 25
paste input "461.7"
type input "461.7"
click at [525, 447] on input "number" at bounding box center [547, 459] width 52 height 25
paste input "461.7"
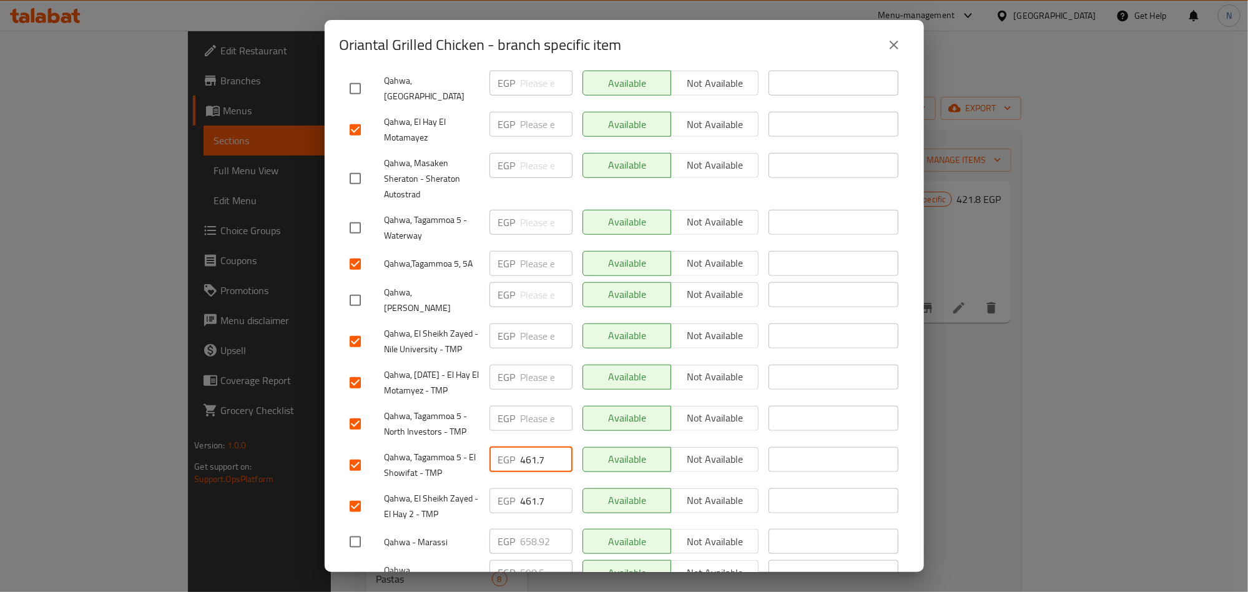
type input "461.7"
click at [529, 406] on input "number" at bounding box center [547, 418] width 52 height 25
paste input "461.7"
type input "461.7"
click at [531, 365] on input "number" at bounding box center [547, 377] width 52 height 25
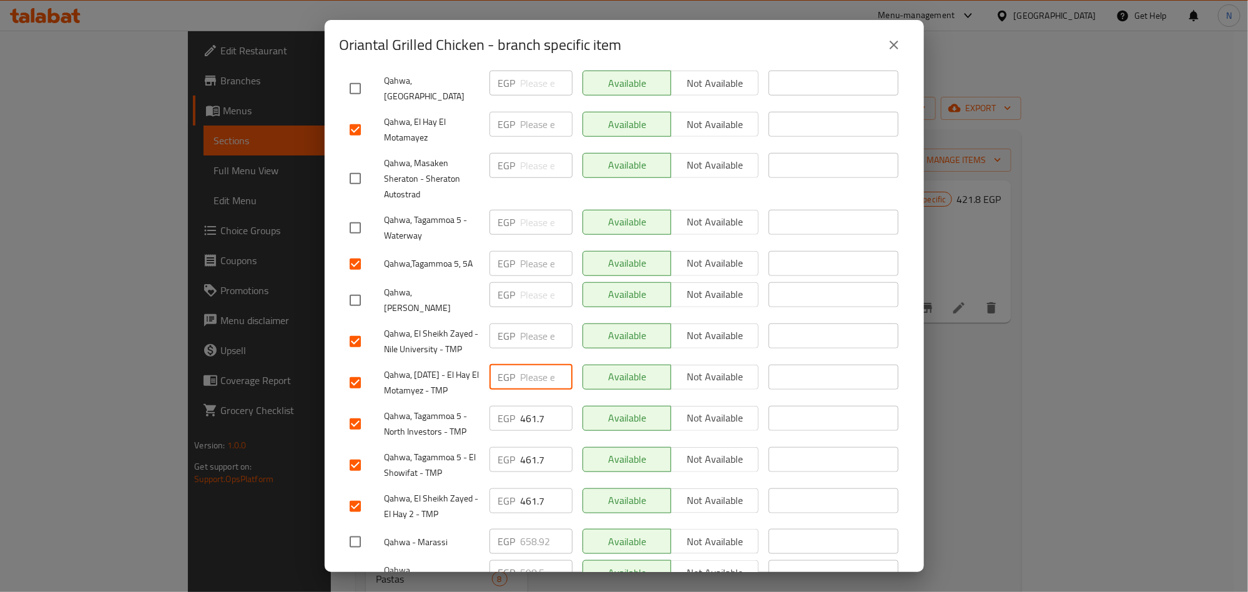
paste input "461.7"
type input "461.7"
click at [521, 323] on input "number" at bounding box center [547, 335] width 52 height 25
paste input "461.7"
type input "461.7"
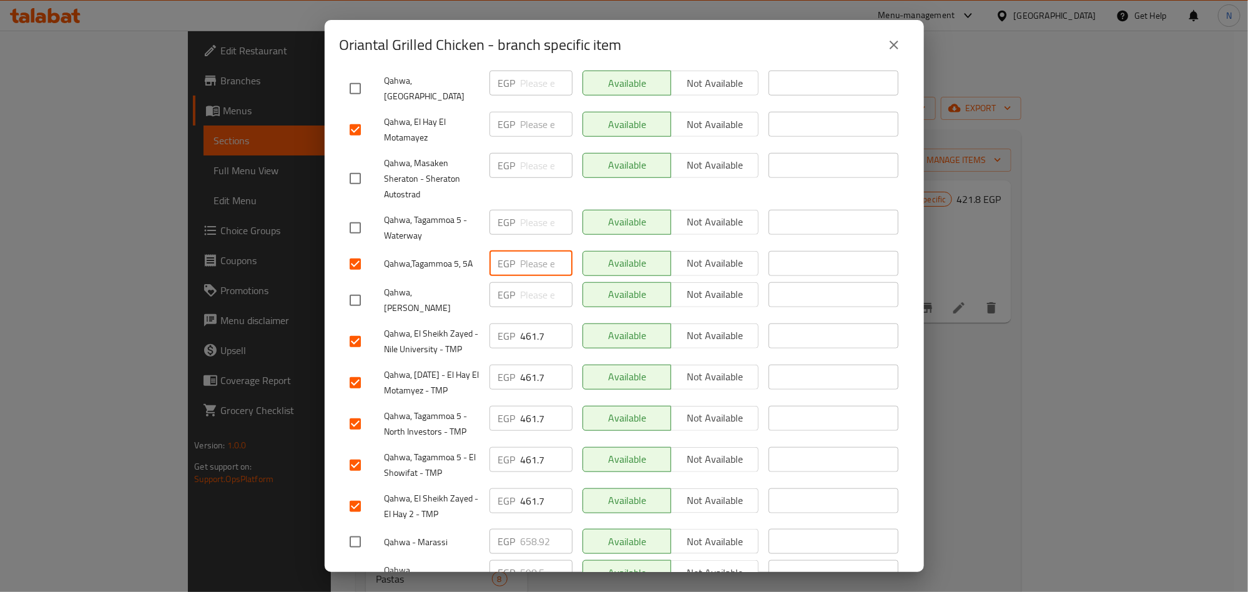
click at [527, 251] on input "number" at bounding box center [547, 263] width 52 height 25
paste input "461.7"
type input "461.7"
click at [446, 246] on div "Qahwa,Tagammoa 5, 5A" at bounding box center [415, 264] width 140 height 36
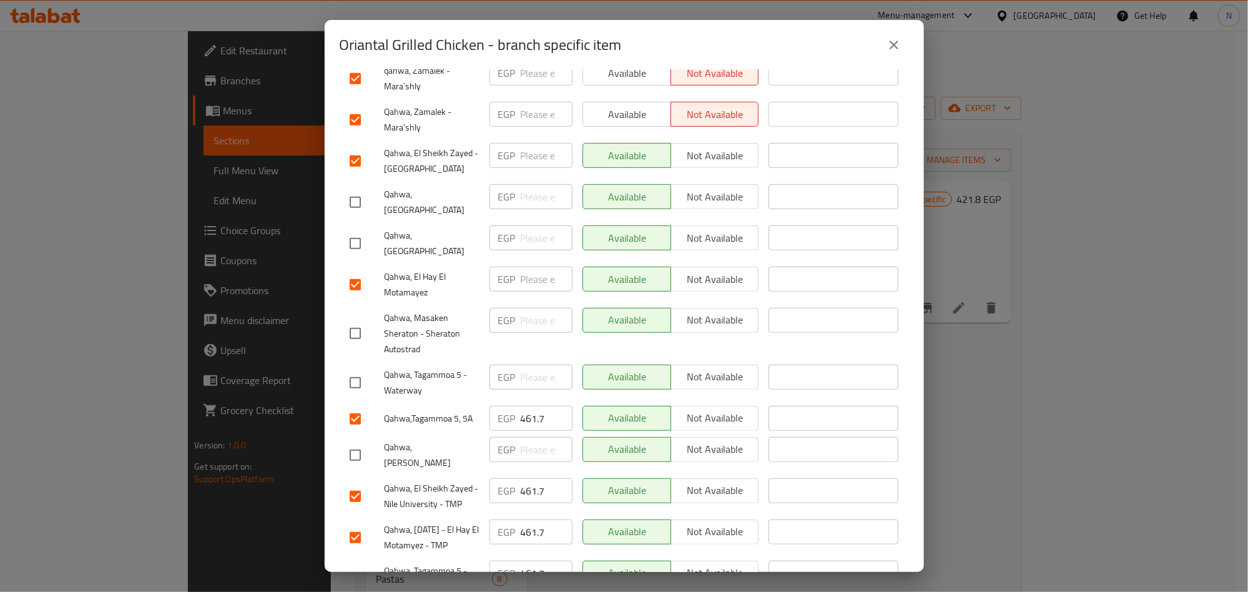
scroll to position [313, 0]
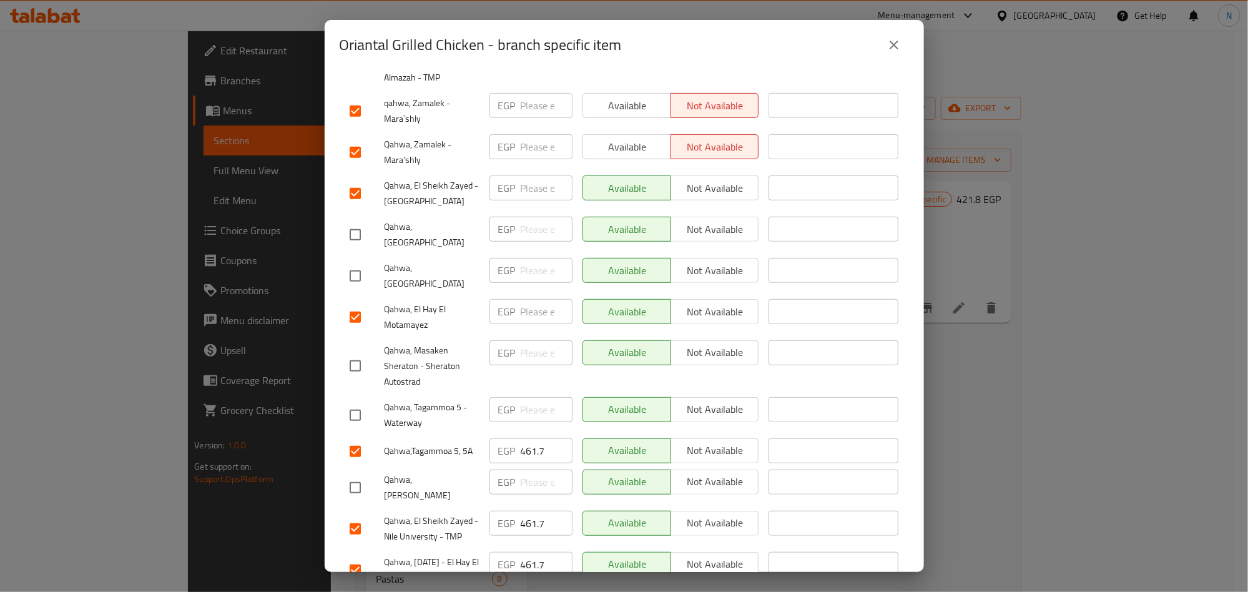
click at [511, 304] on p "EGP" at bounding box center [506, 311] width 17 height 15
click at [534, 299] on input "number" at bounding box center [547, 311] width 52 height 25
paste input "461.7"
type input "461.7"
click at [523, 175] on input "number" at bounding box center [547, 187] width 52 height 25
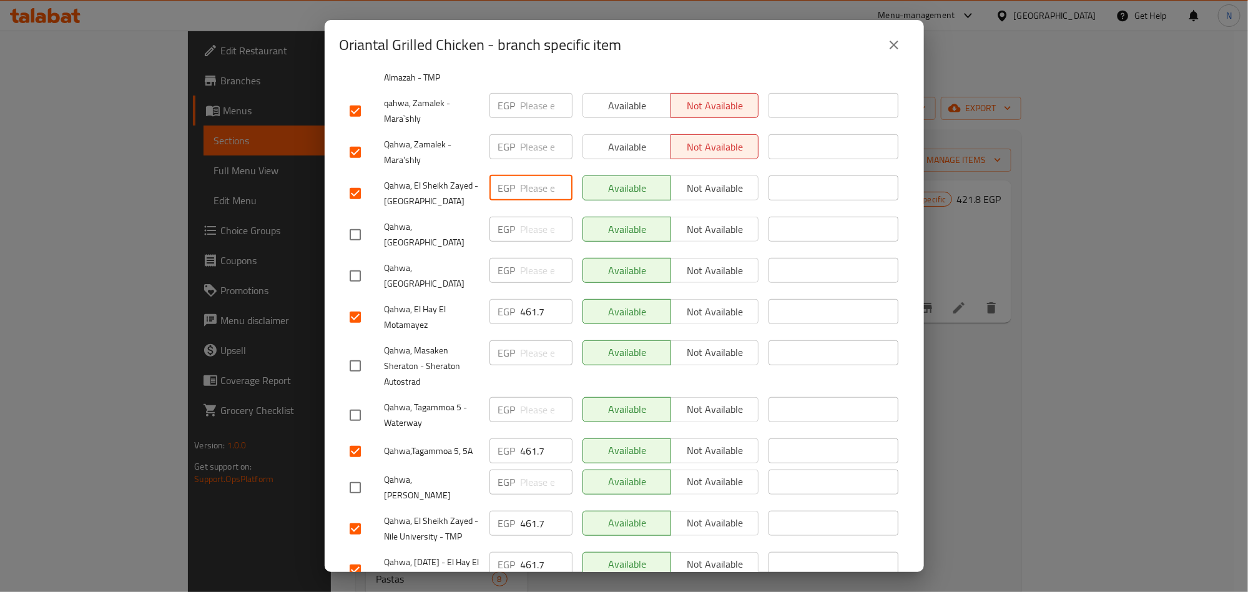
paste input "461.7"
type input "461.7"
click at [534, 134] on input "number" at bounding box center [547, 146] width 52 height 25
paste input "461.7"
type input "461.7"
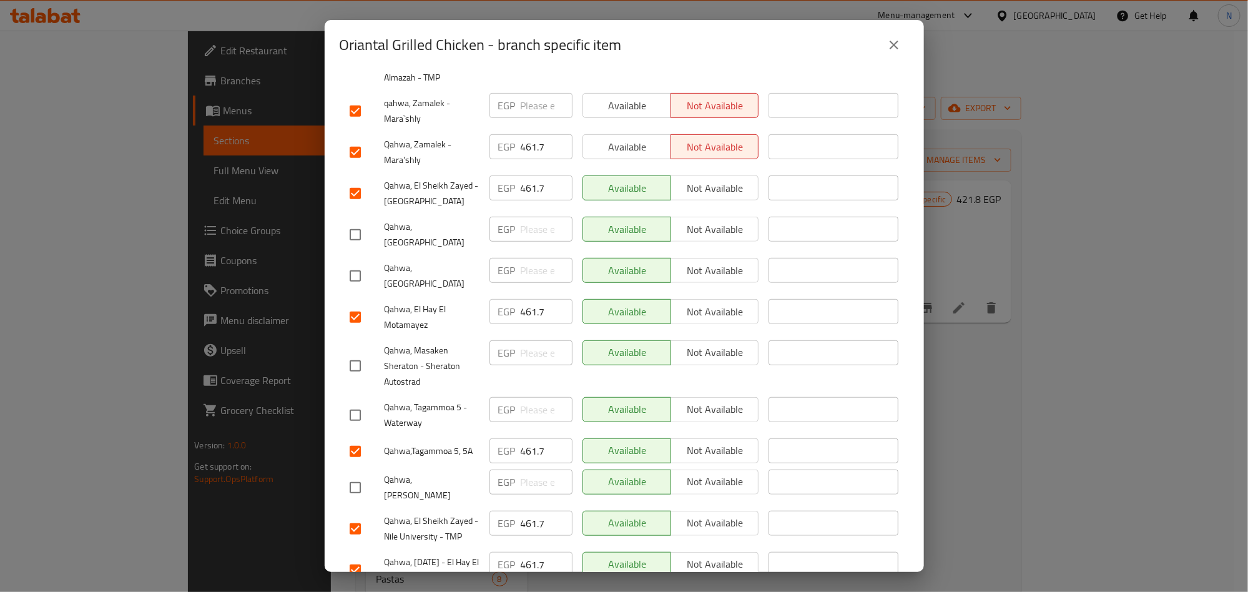
click at [466, 137] on span "Qahwa, Zamalek - Mara'shly" at bounding box center [431, 152] width 95 height 31
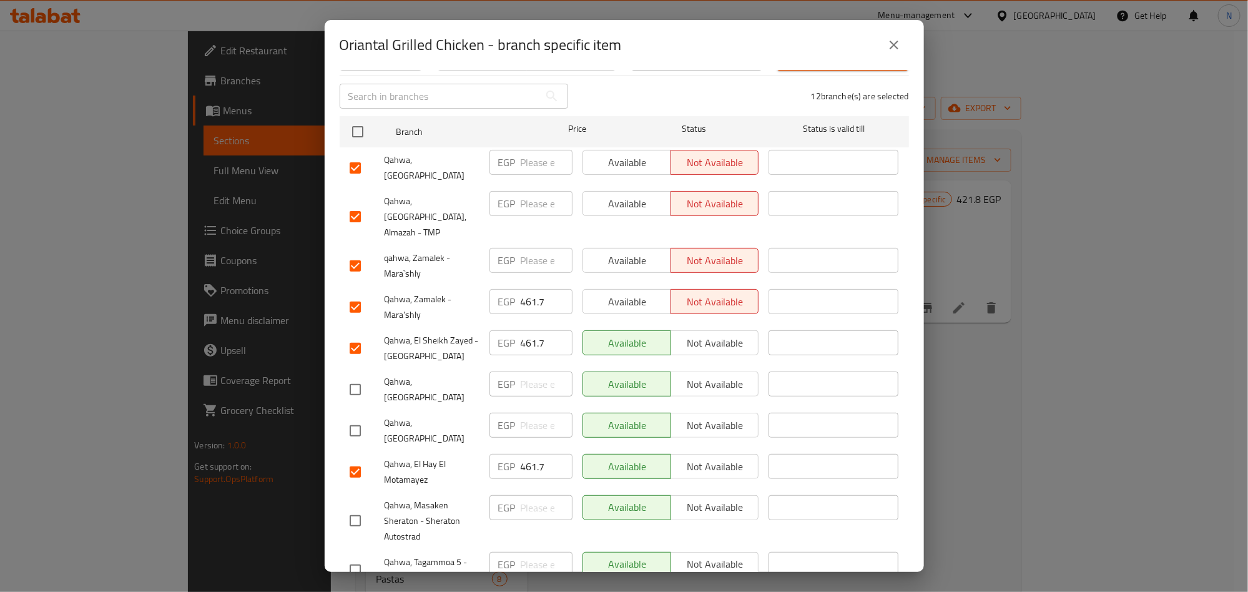
scroll to position [125, 0]
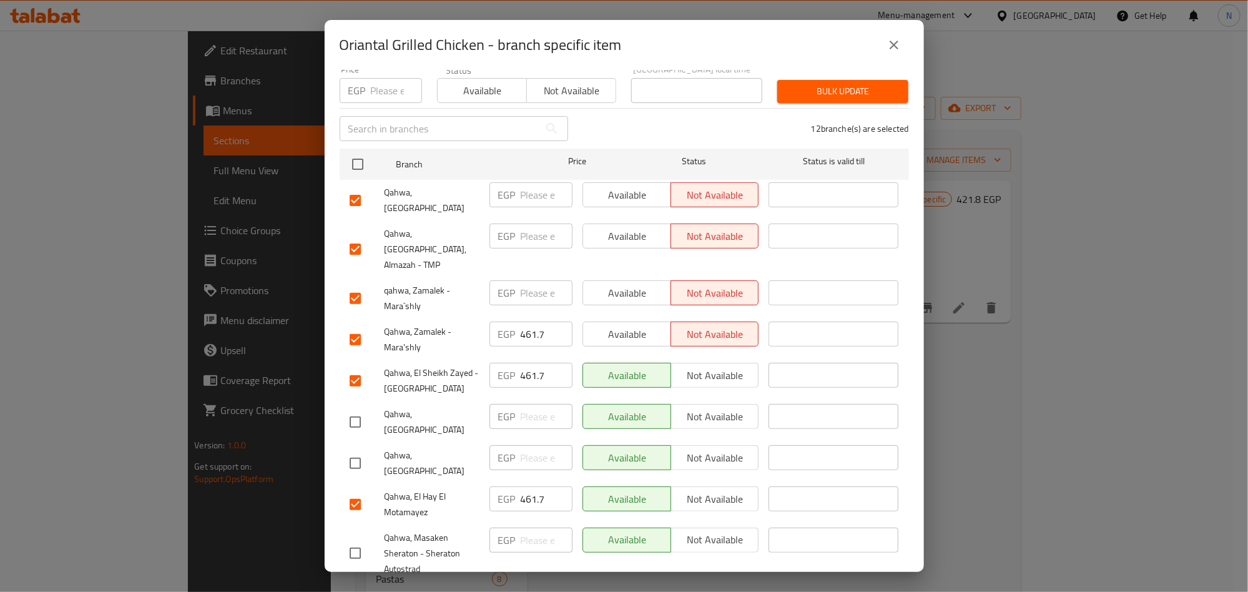
click at [521, 280] on input "number" at bounding box center [547, 292] width 52 height 25
paste input "461.7"
type input "461.7"
click at [524, 223] on input "number" at bounding box center [547, 235] width 52 height 25
paste input "461.7"
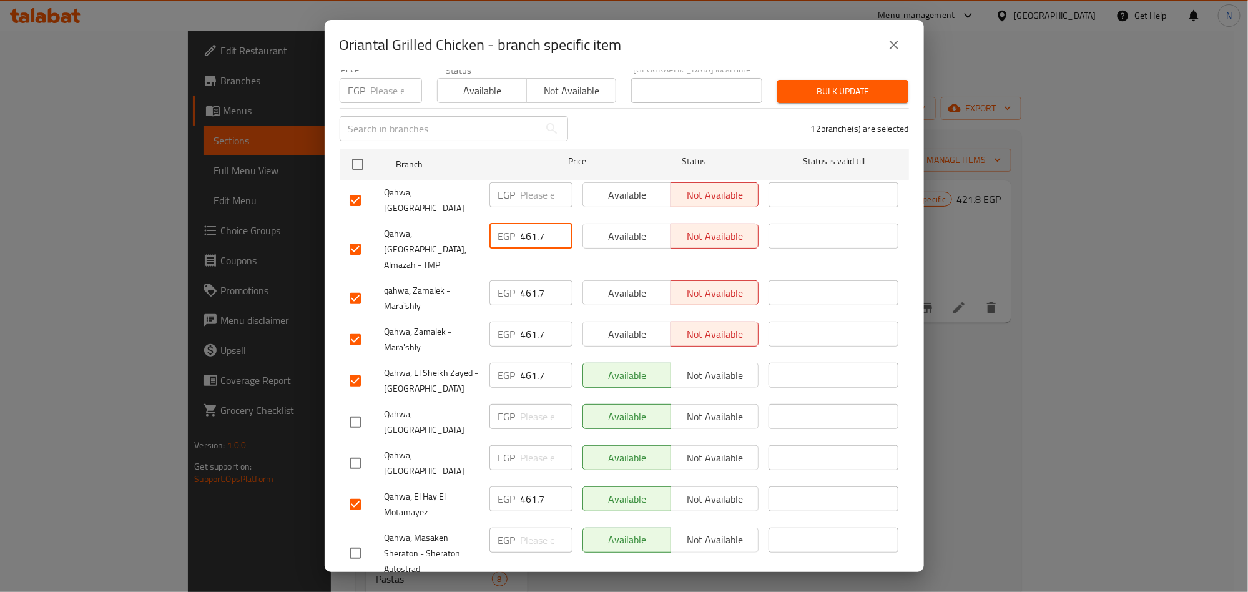
type input "461.7"
click at [536, 187] on input "number" at bounding box center [547, 194] width 52 height 25
paste input "461.7"
type input "461.7"
click at [469, 229] on span "Qahwa, Tivoli Dome, Almazah - TMP" at bounding box center [431, 249] width 95 height 47
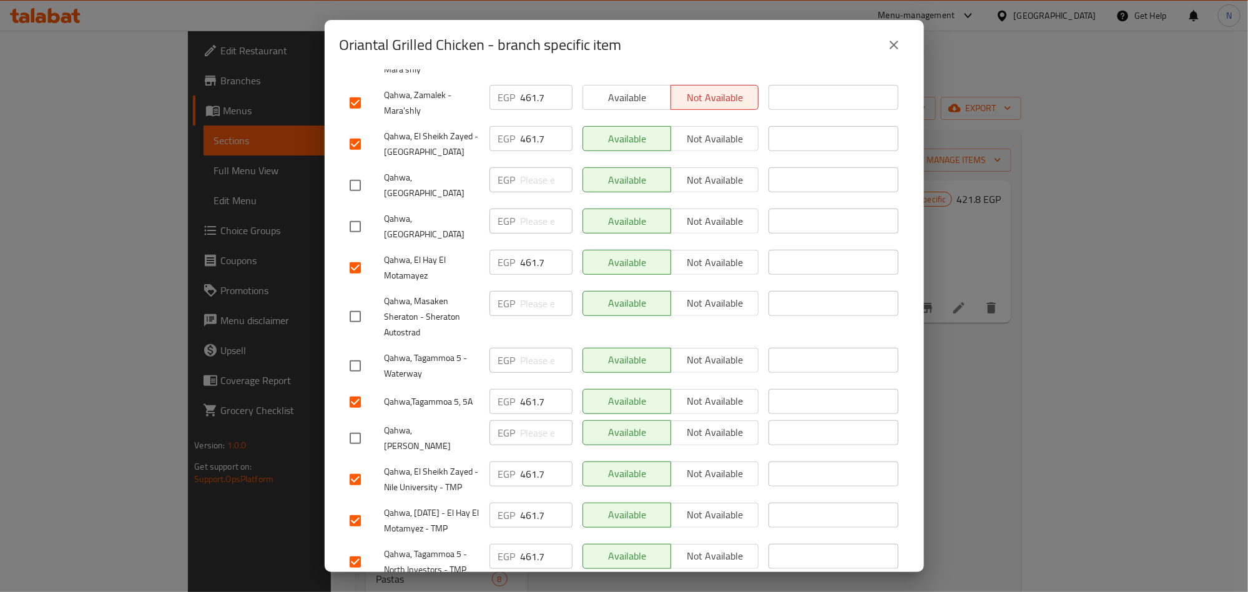
scroll to position [500, 0]
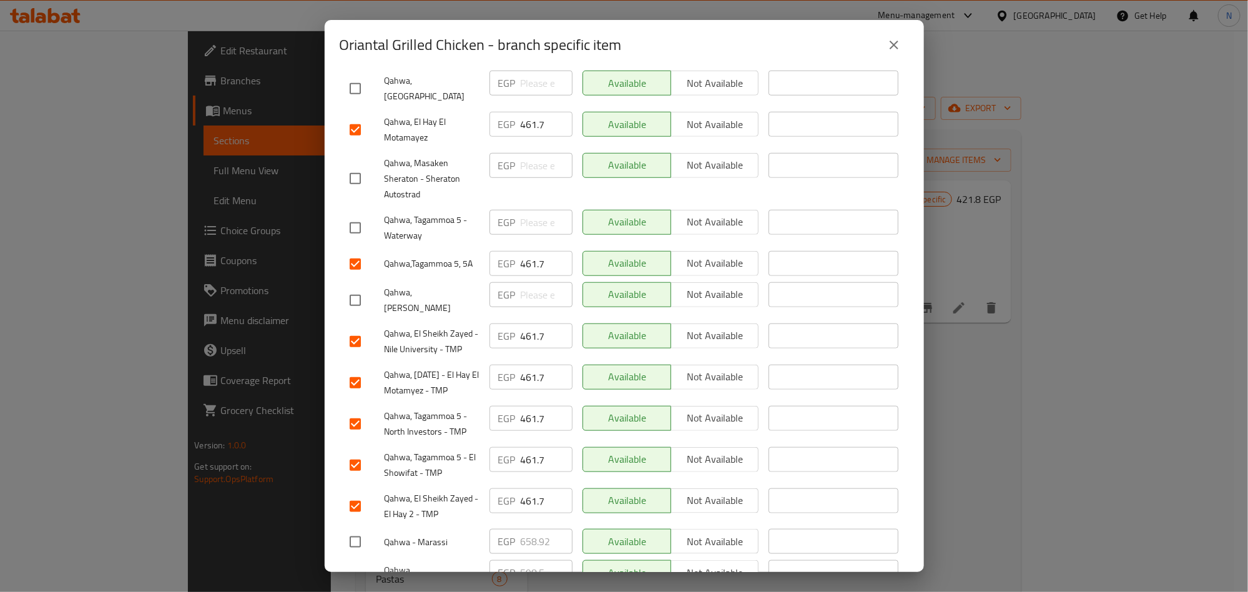
drag, startPoint x: 607, startPoint y: 560, endPoint x: 444, endPoint y: 389, distance: 236.2
click at [437, 426] on form "Branch Price Status Status is valid till Qahwa, Tivoli Dome EGP 461.7 ​ Availab…" at bounding box center [624, 198] width 569 height 858
drag, startPoint x: 467, startPoint y: 210, endPoint x: 431, endPoint y: 205, distance: 36.5
click at [431, 256] on span "Qahwa,Tagammoa 5, 5A" at bounding box center [431, 264] width 95 height 16
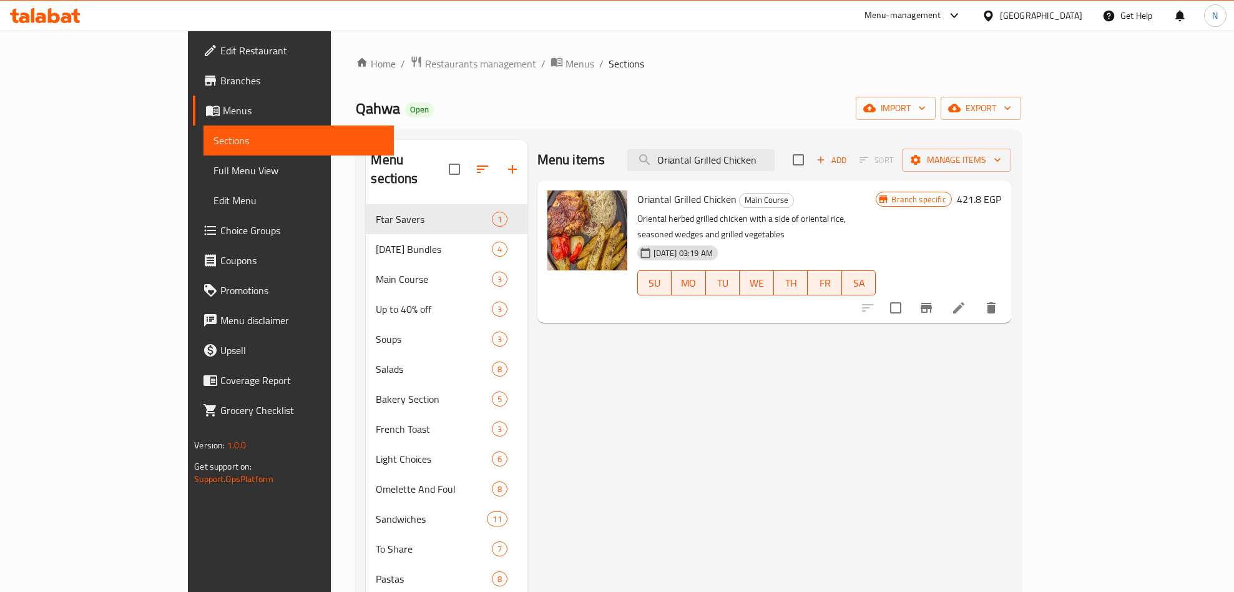
click at [763, 173] on div "Menu items Oriantal Grilled Chicken Add Sort Manage items" at bounding box center [774, 160] width 474 height 41
click at [768, 165] on input "Oriantal Grilled Chicken" at bounding box center [700, 160] width 147 height 22
paste input "Mushroom Soup"
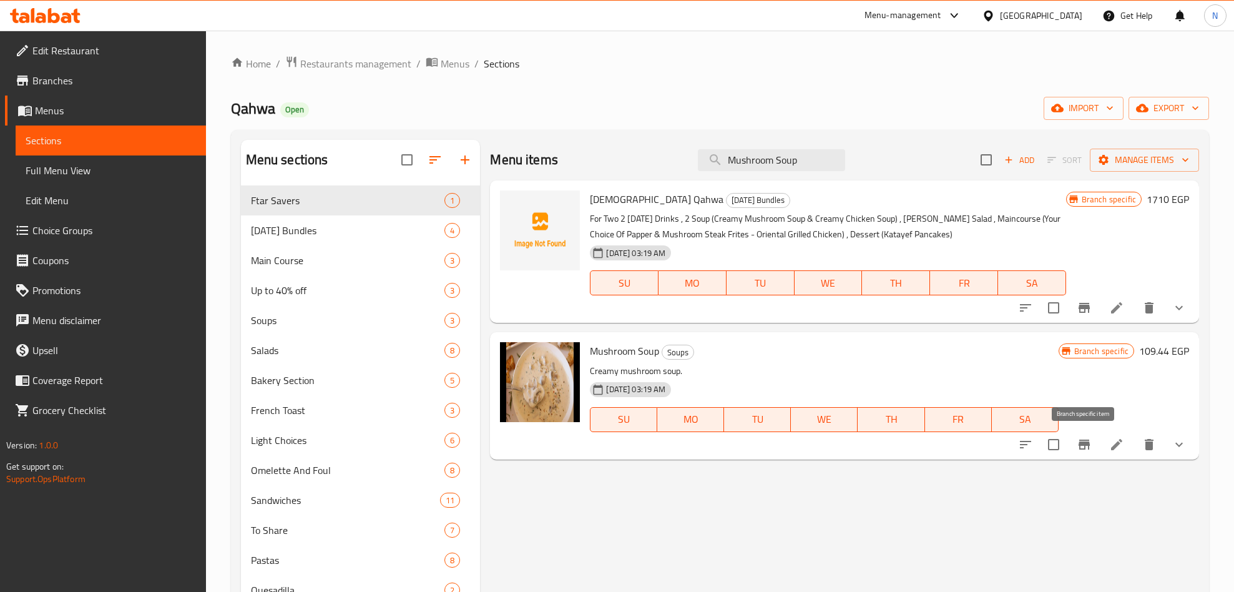
type input "Mushroom Soup"
click at [1082, 444] on icon "Branch-specific-item" at bounding box center [1084, 444] width 11 height 10
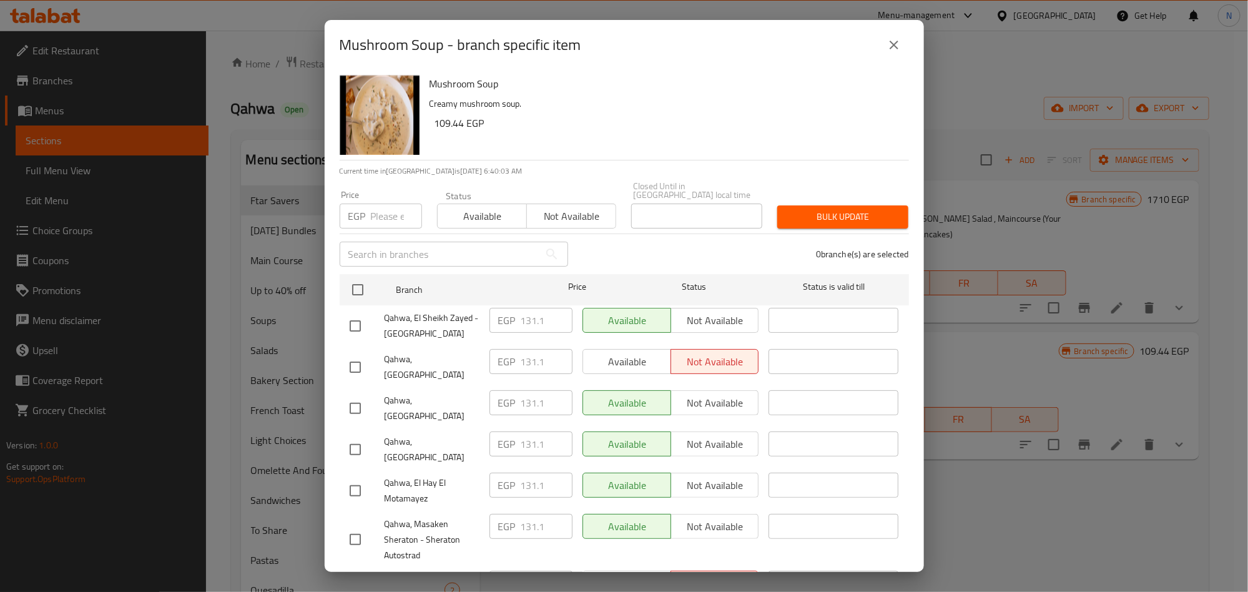
scroll to position [501, 0]
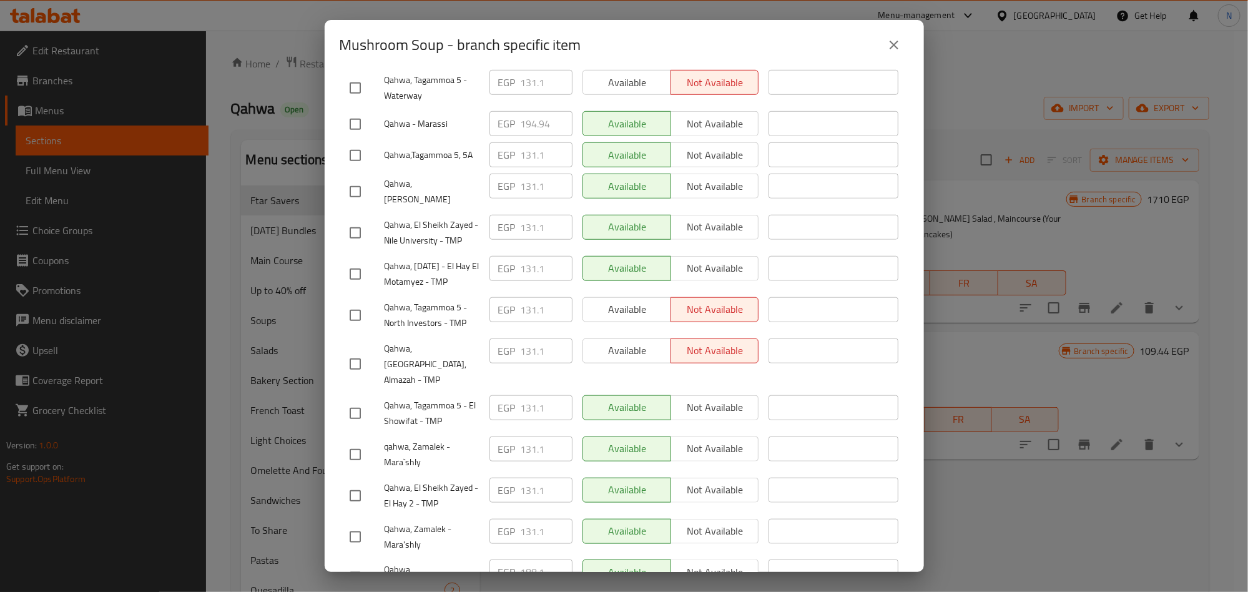
click at [358, 482] on input "checkbox" at bounding box center [355, 495] width 26 height 26
checkbox input "true"
click at [353, 441] on input "checkbox" at bounding box center [355, 454] width 26 height 26
checkbox input "true"
click at [371, 524] on div at bounding box center [367, 537] width 35 height 26
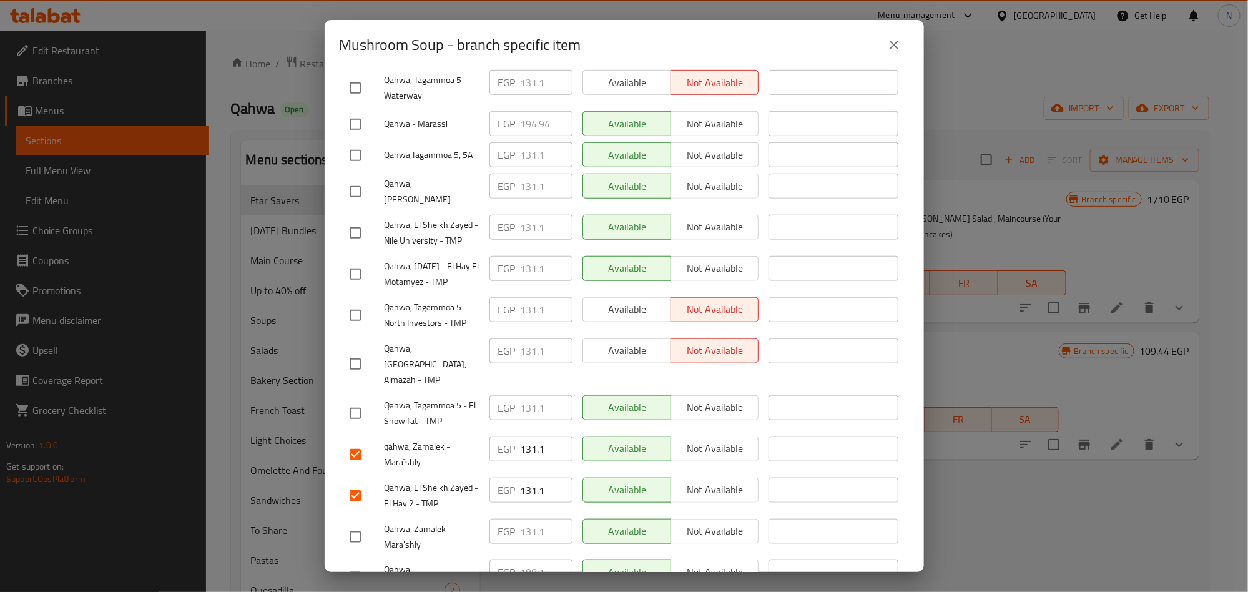
click at [345, 524] on input "checkbox" at bounding box center [355, 537] width 26 height 26
checkbox input "true"
click at [353, 351] on input "checkbox" at bounding box center [355, 364] width 26 height 26
checkbox input "true"
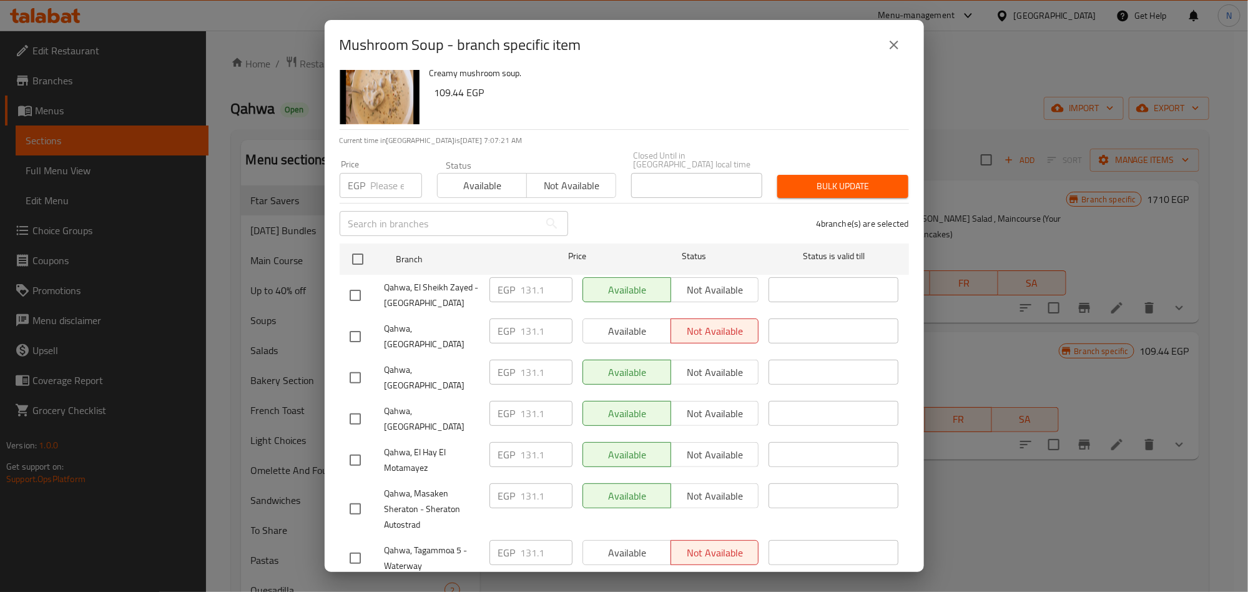
drag, startPoint x: 354, startPoint y: 324, endPoint x: 43, endPoint y: 361, distance: 313.1
click at [352, 326] on input "checkbox" at bounding box center [355, 336] width 26 height 26
checkbox input "true"
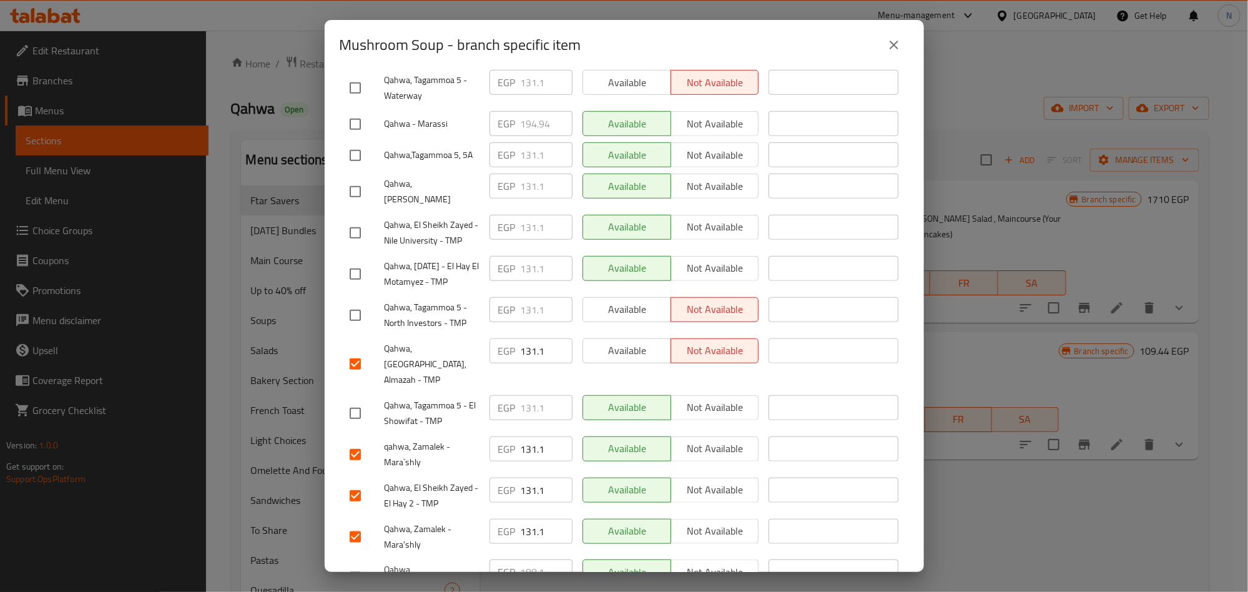
scroll to position [0, 0]
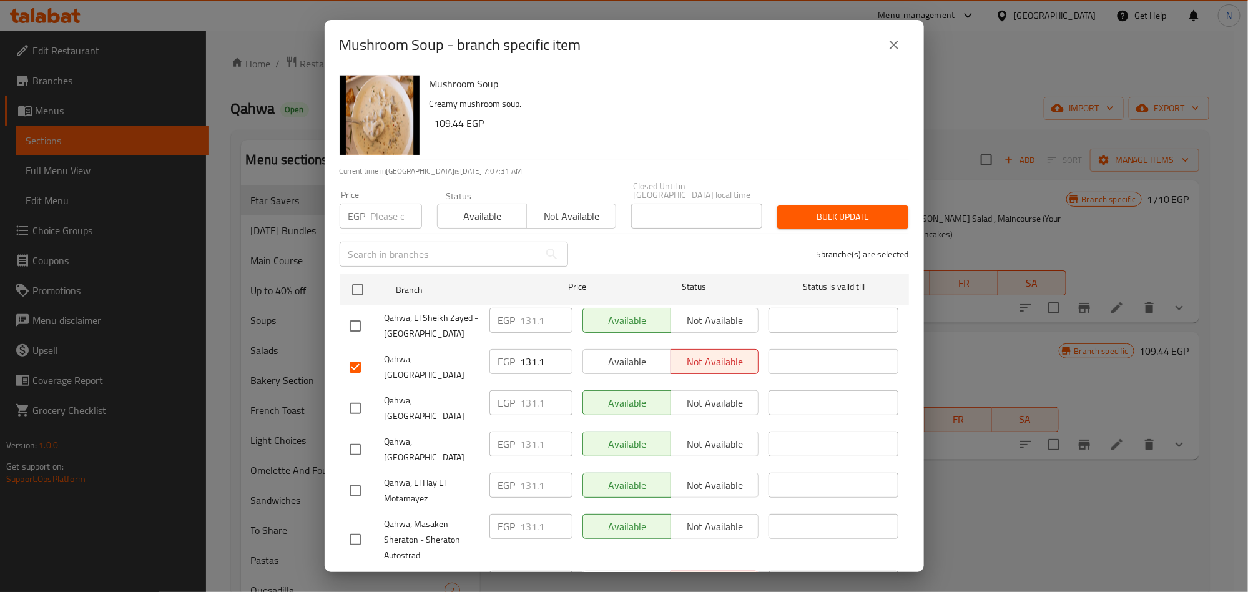
click at [360, 319] on input "checkbox" at bounding box center [355, 326] width 26 height 26
checkbox input "true"
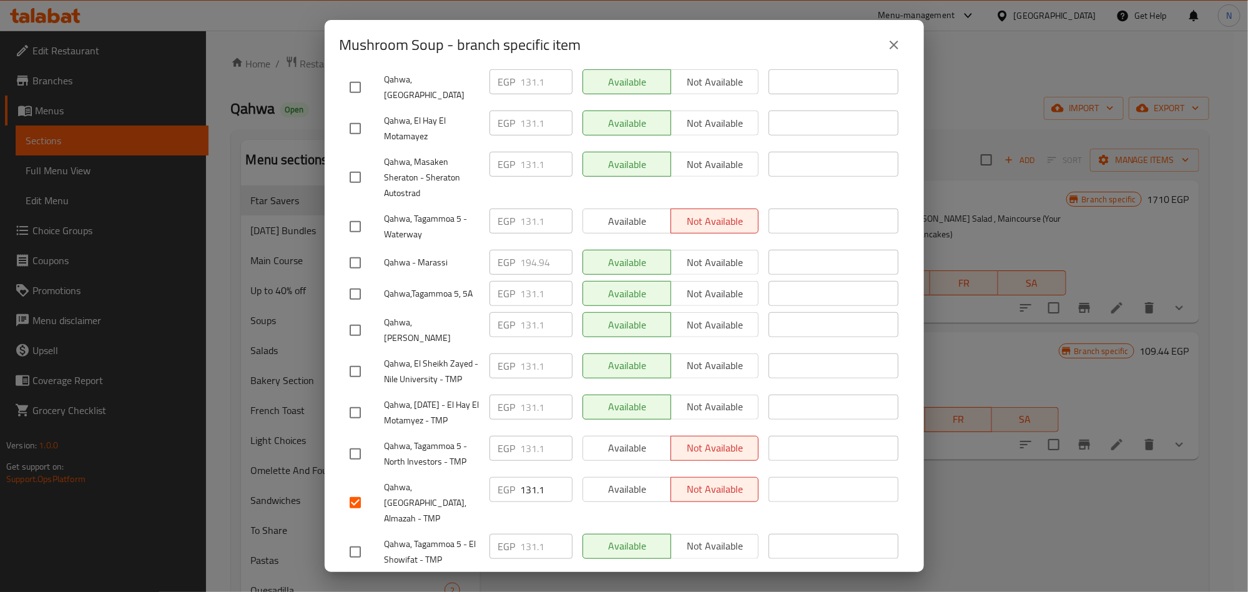
click at [349, 358] on input "checkbox" at bounding box center [355, 371] width 26 height 26
checkbox input "true"
click at [356, 441] on input "checkbox" at bounding box center [355, 454] width 26 height 26
checkbox input "true"
click at [345, 115] on input "checkbox" at bounding box center [355, 128] width 26 height 26
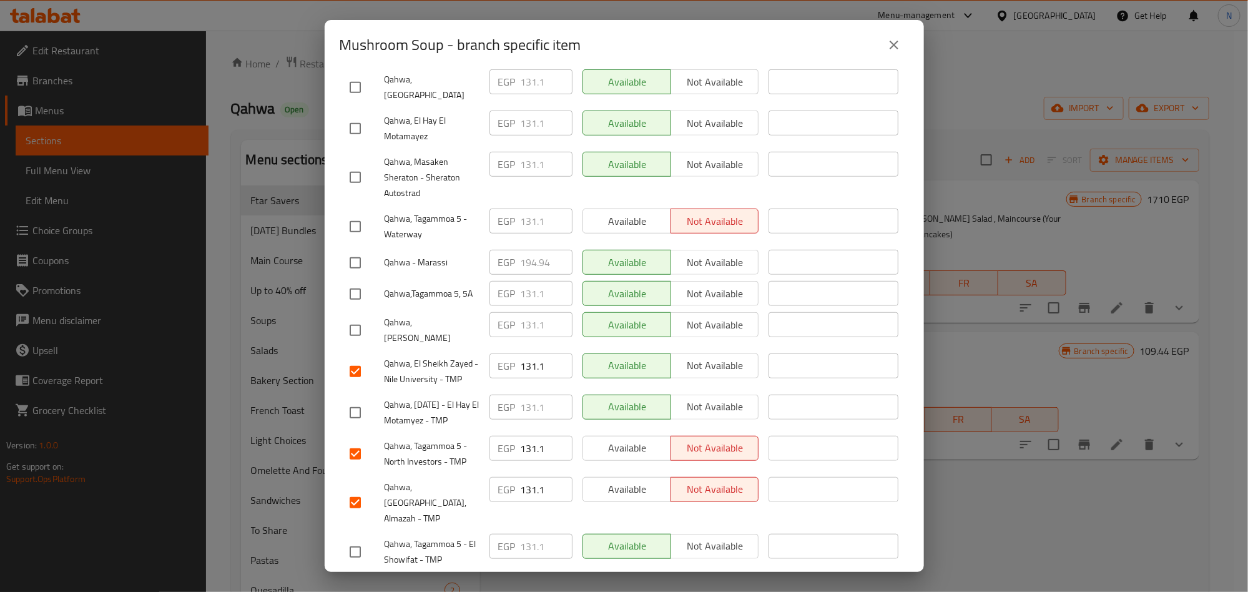
checkbox input "true"
click at [366, 399] on input "checkbox" at bounding box center [355, 412] width 26 height 26
checkbox input "true"
drag, startPoint x: 354, startPoint y: 258, endPoint x: 40, endPoint y: 311, distance: 318.3
click at [353, 281] on input "checkbox" at bounding box center [355, 294] width 26 height 26
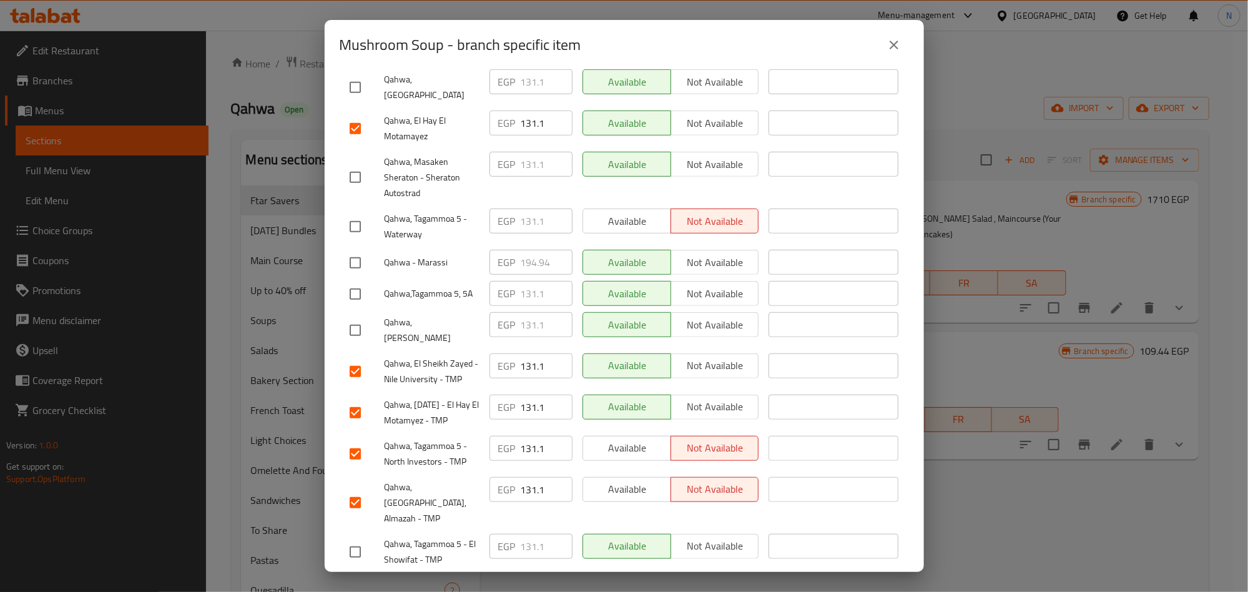
checkbox input "true"
click at [345, 539] on input "checkbox" at bounding box center [355, 552] width 26 height 26
checkbox input "true"
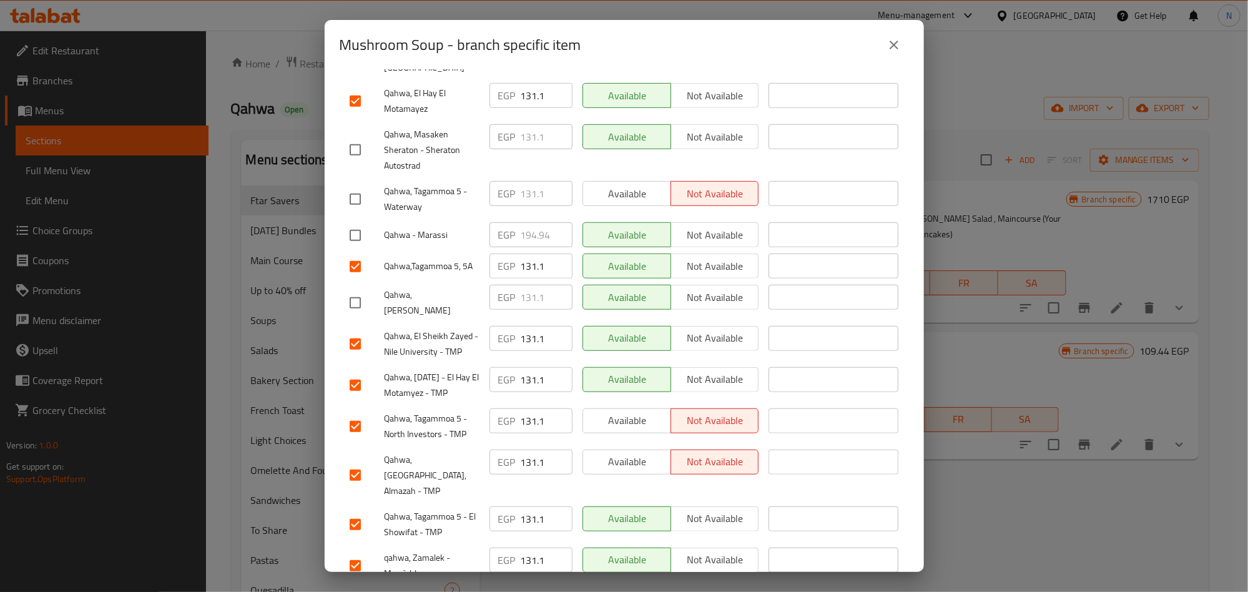
drag, startPoint x: 487, startPoint y: 223, endPoint x: 478, endPoint y: 223, distance: 8.7
click at [484, 248] on div "EGP 131.1 ​" at bounding box center [530, 266] width 93 height 36
paste input "6.8"
type input "136.8"
click at [456, 176] on div "Qahwa, Tagammoa 5 - Waterway" at bounding box center [415, 199] width 140 height 46
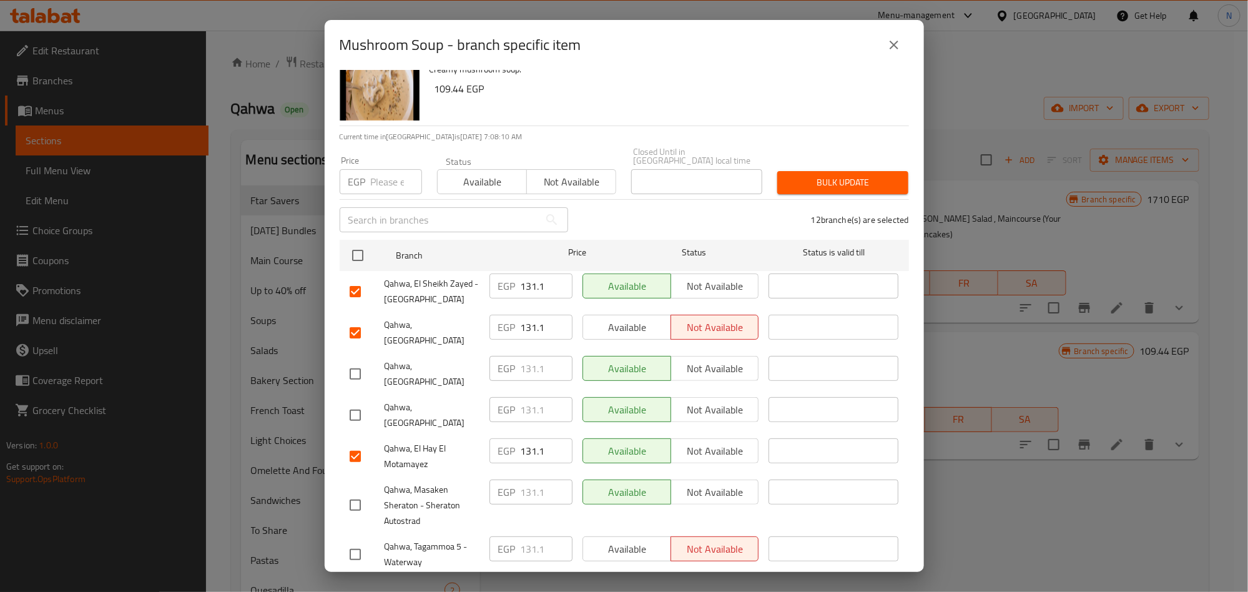
scroll to position [15, 0]
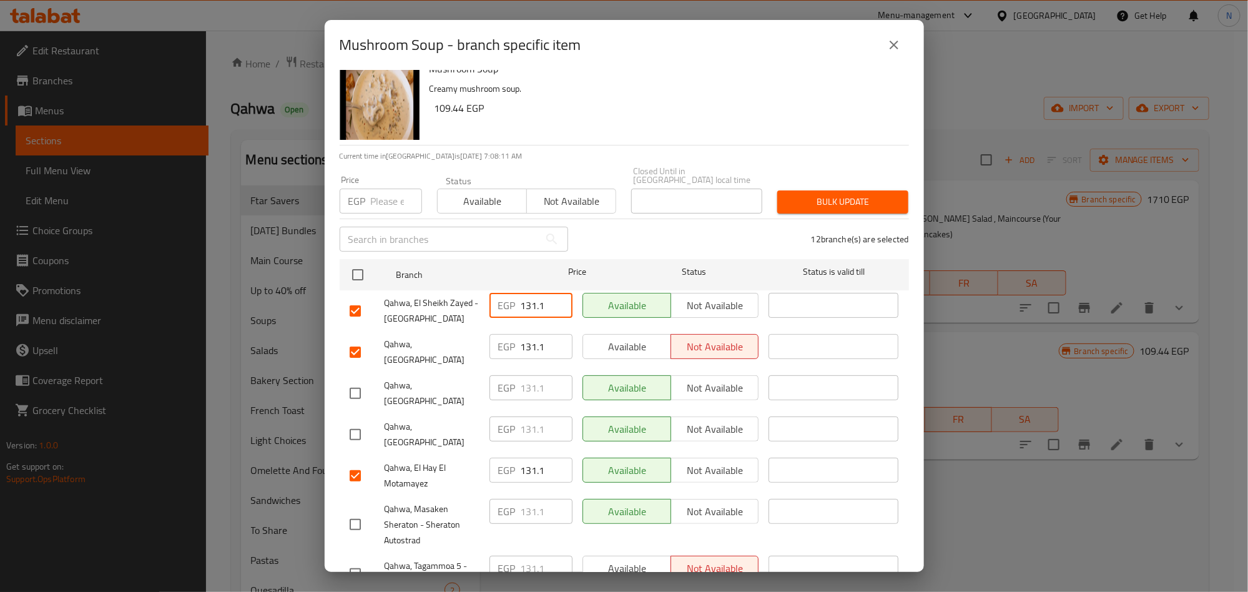
drag, startPoint x: 542, startPoint y: 296, endPoint x: 485, endPoint y: 330, distance: 66.0
click at [494, 304] on div "EGP 131.1 ​" at bounding box center [530, 305] width 83 height 25
paste input "6.8"
type input "136.8"
drag, startPoint x: 542, startPoint y: 338, endPoint x: 502, endPoint y: 349, distance: 41.5
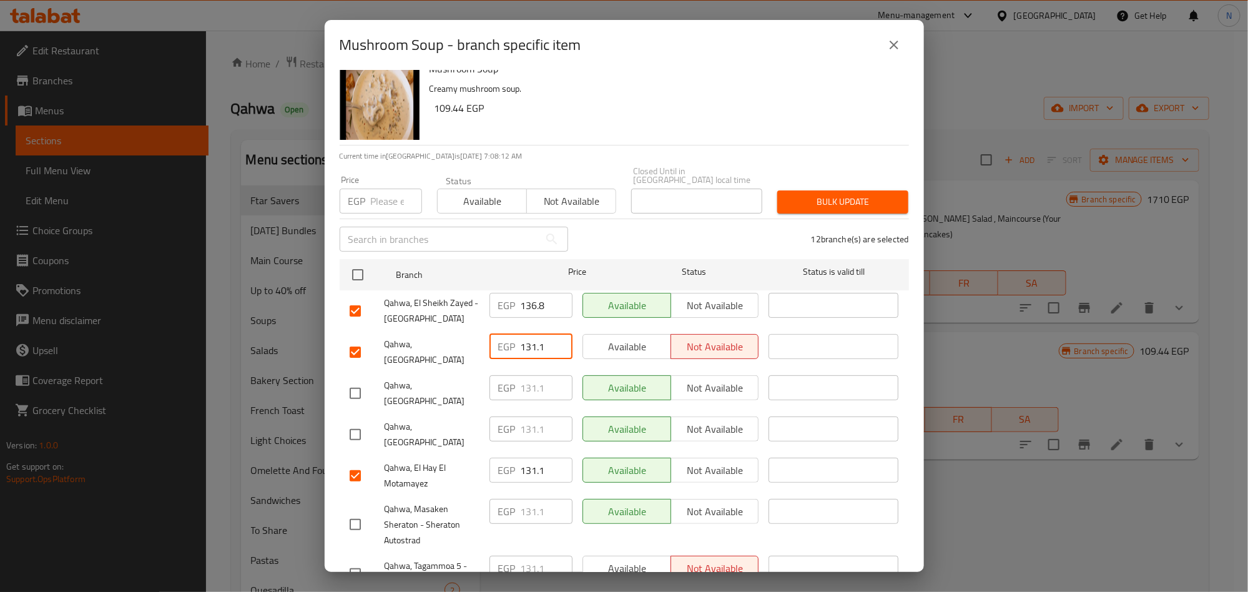
click at [502, 349] on div "EGP 131.1 ​" at bounding box center [530, 346] width 83 height 25
paste input "6.8"
type input "136.8"
drag, startPoint x: 540, startPoint y: 433, endPoint x: 492, endPoint y: 437, distance: 47.6
click at [510, 458] on div "EGP 131.1 ​" at bounding box center [530, 470] width 83 height 25
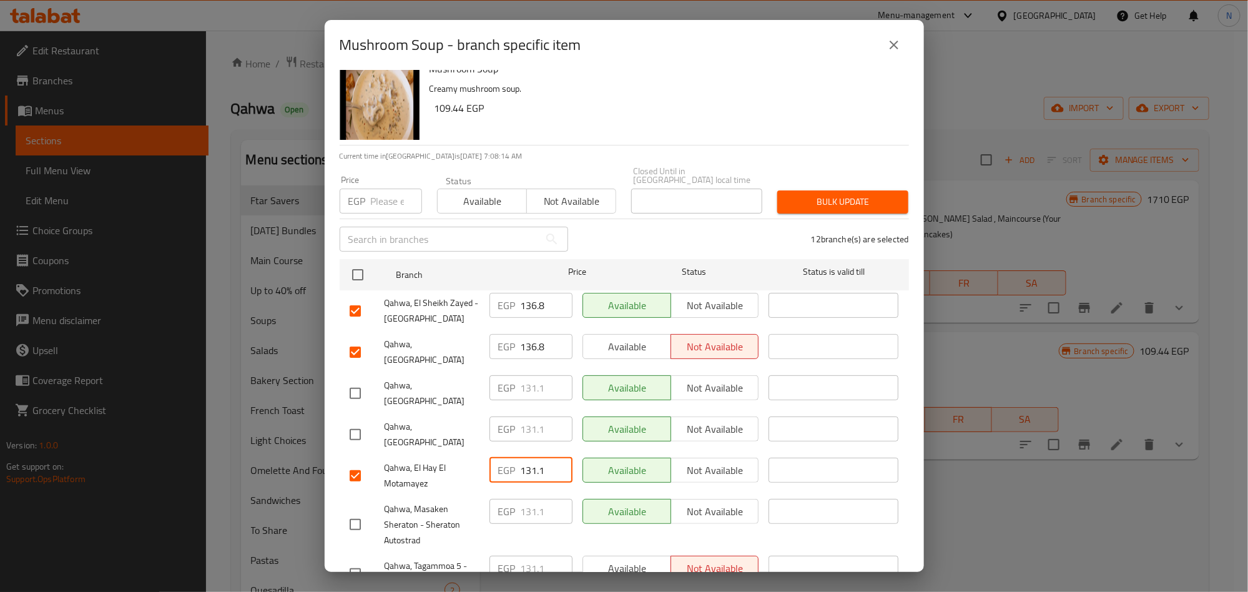
paste input "6.8"
type input "136.8"
click at [441, 460] on span "Qahwa, El Hay El Motamayez" at bounding box center [431, 475] width 95 height 31
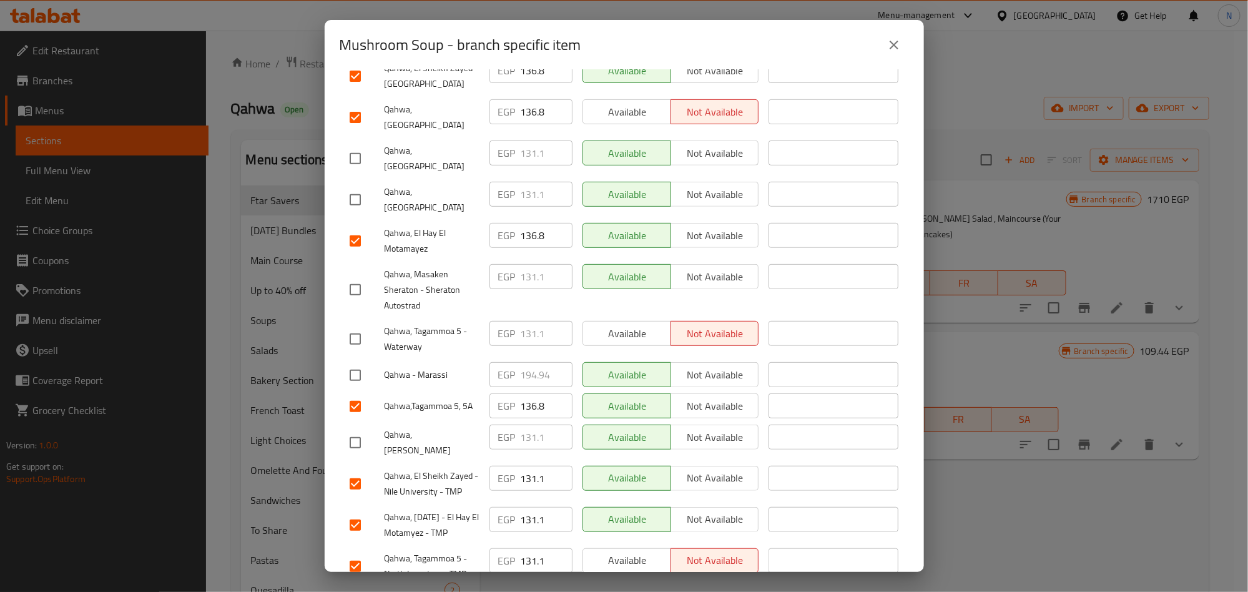
scroll to position [296, 0]
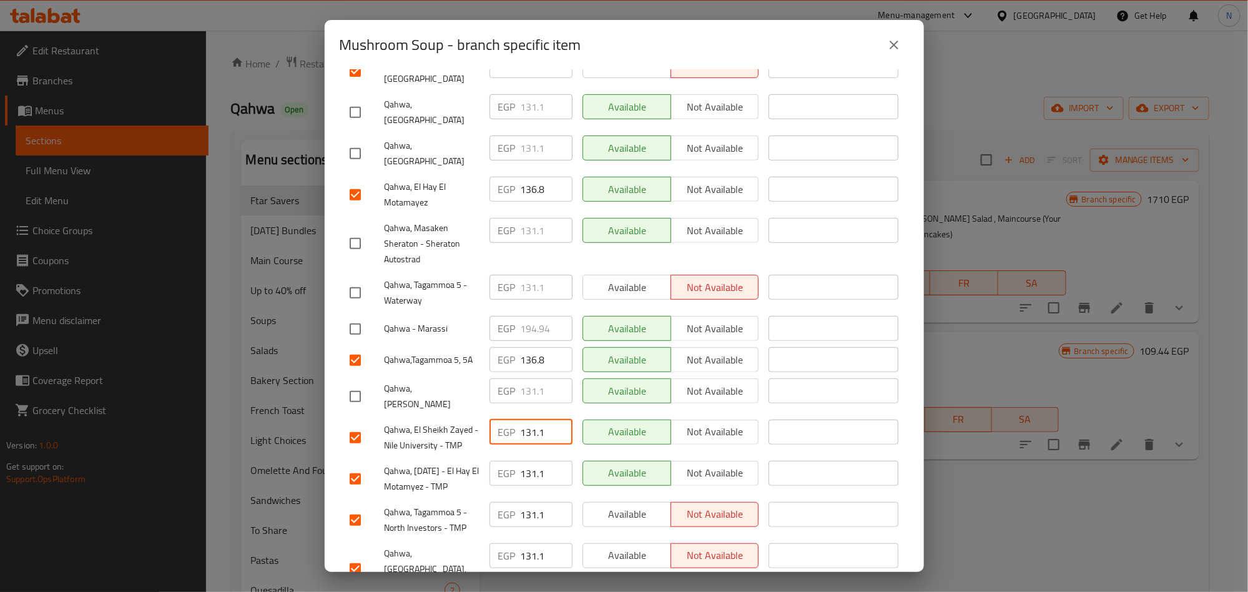
drag, startPoint x: 544, startPoint y: 383, endPoint x: 502, endPoint y: 408, distance: 49.0
click at [500, 419] on div "EGP 131.1 ​" at bounding box center [530, 431] width 83 height 25
paste input "6.8"
type input "136.8"
drag, startPoint x: 541, startPoint y: 429, endPoint x: 504, endPoint y: 451, distance: 43.1
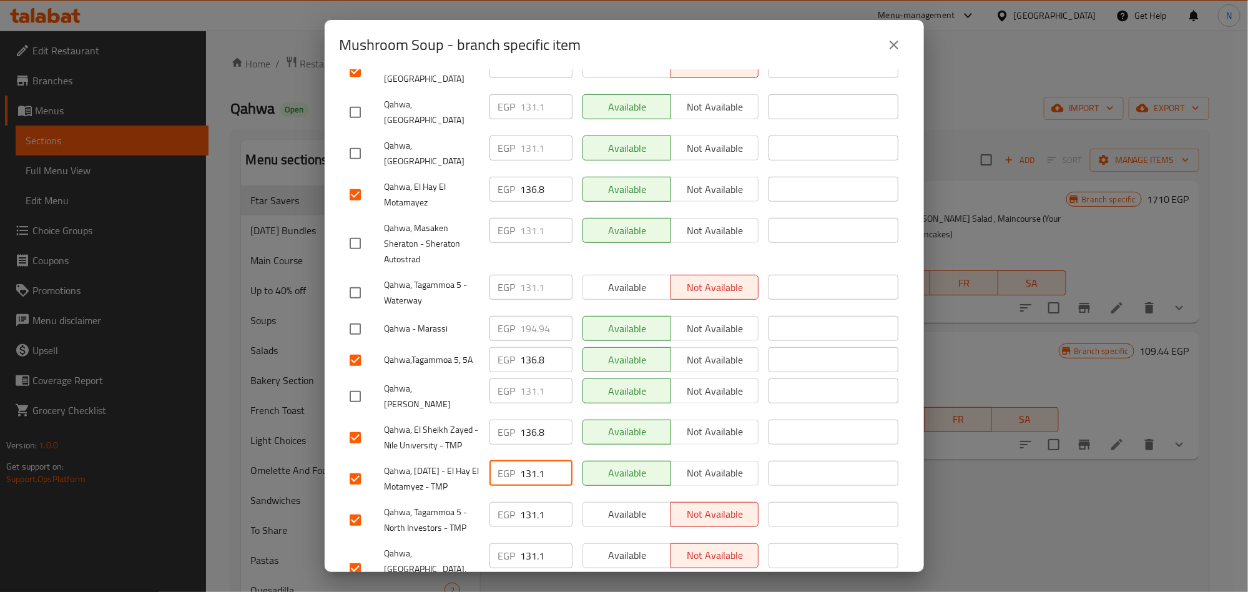
click at [499, 461] on div "EGP 131.1 ​" at bounding box center [530, 473] width 83 height 25
paste input "6.8"
type input "136.8"
drag, startPoint x: 544, startPoint y: 481, endPoint x: 509, endPoint y: 481, distance: 34.3
click at [513, 502] on div "EGP 131.1 ​" at bounding box center [530, 514] width 83 height 25
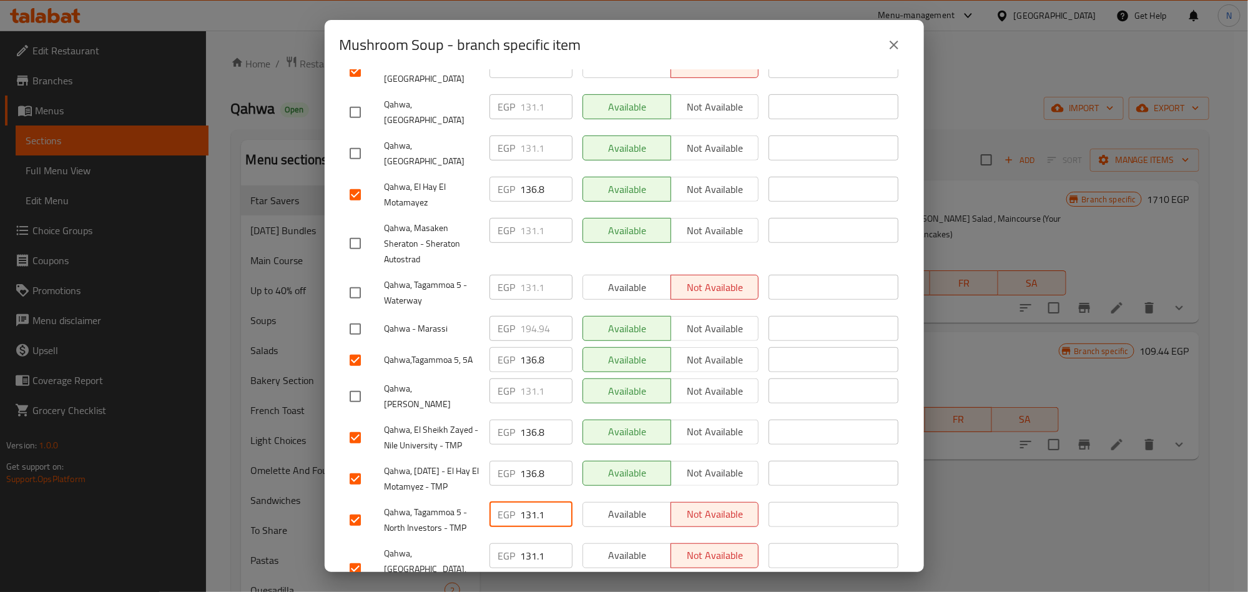
paste input "6.8"
type input "136.8"
drag, startPoint x: 543, startPoint y: 525, endPoint x: 519, endPoint y: 526, distance: 23.8
click at [524, 543] on input "131.1" at bounding box center [547, 555] width 52 height 25
paste input "136.8"
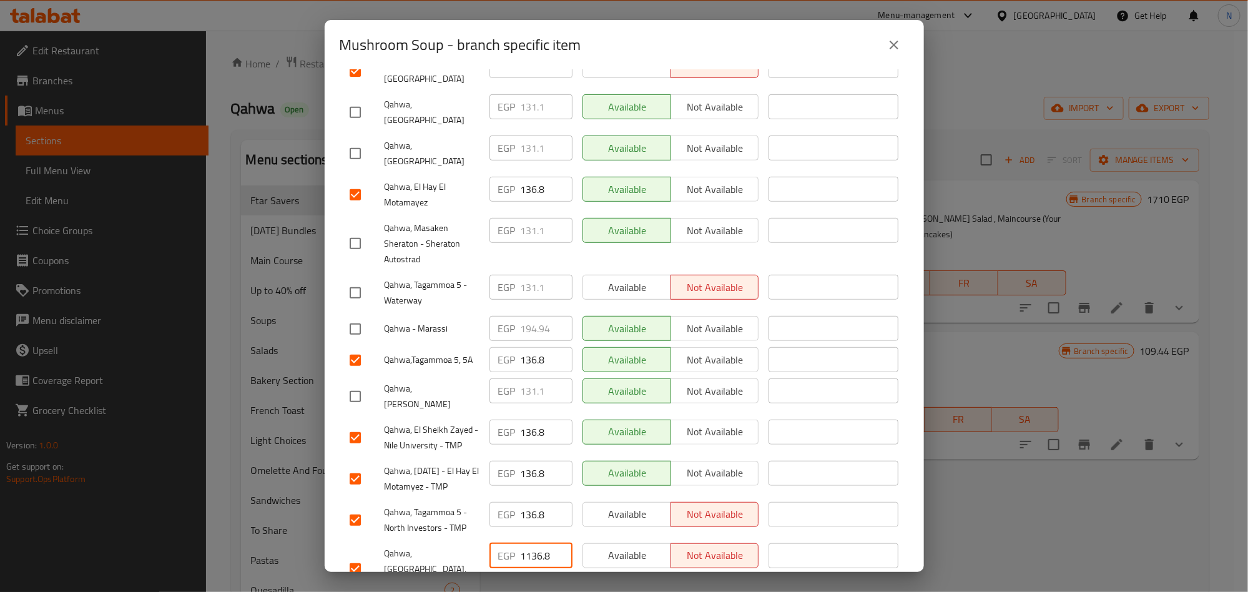
click at [521, 543] on input "1136.8" at bounding box center [547, 555] width 52 height 25
paste input "number"
type input "136.8"
click at [414, 504] on span "Qahwa, Tagammoa 5 - North Investors - TMP" at bounding box center [431, 519] width 95 height 31
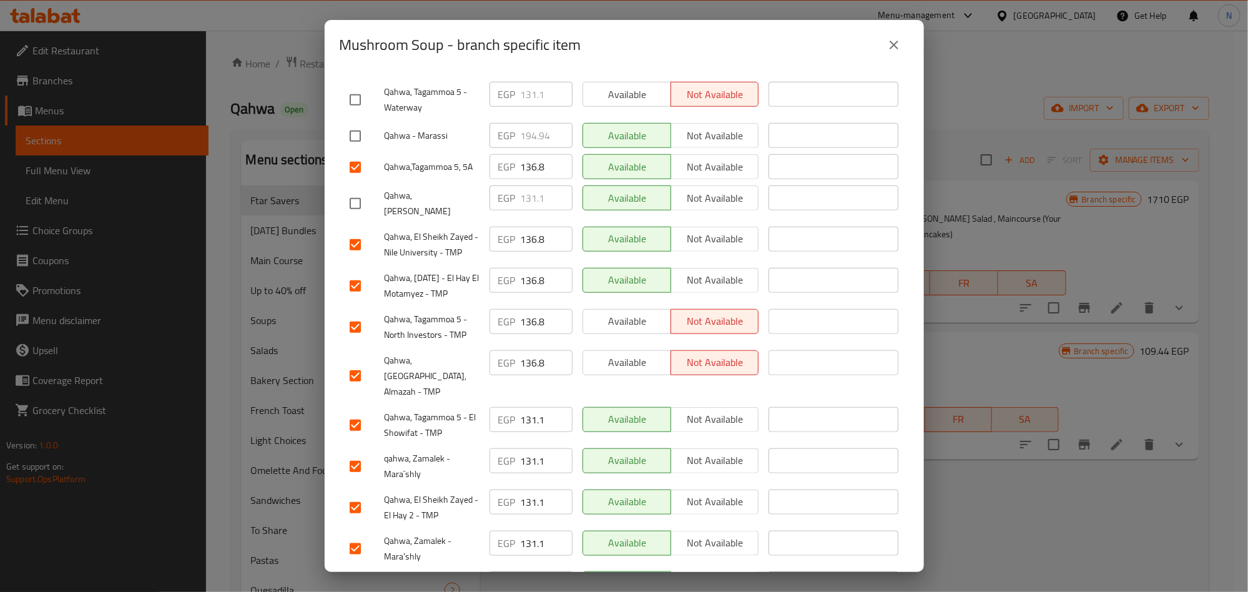
scroll to position [500, 0]
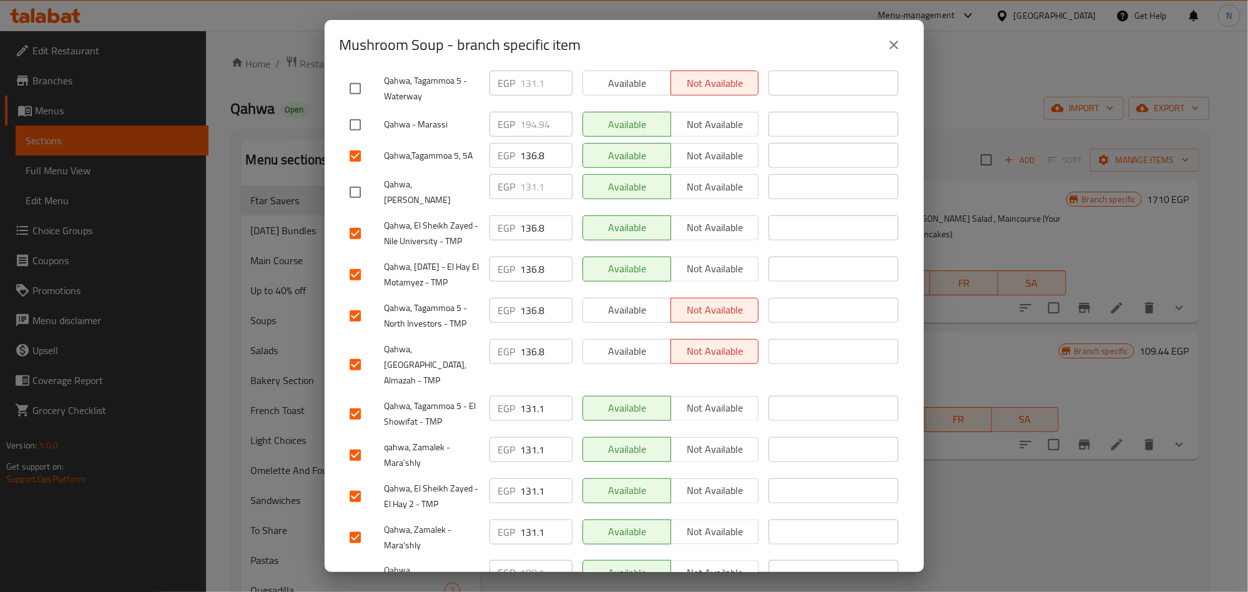
drag, startPoint x: 543, startPoint y: 360, endPoint x: 472, endPoint y: 381, distance: 74.1
click at [478, 391] on div "Qahwa, Tagammoa 5 - El Showifat - TMP EGP 131.1 ​ Available Not available ​" at bounding box center [624, 414] width 559 height 46
paste input "6.8"
type input "136.8"
drag, startPoint x: 523, startPoint y: 404, endPoint x: 509, endPoint y: 420, distance: 20.8
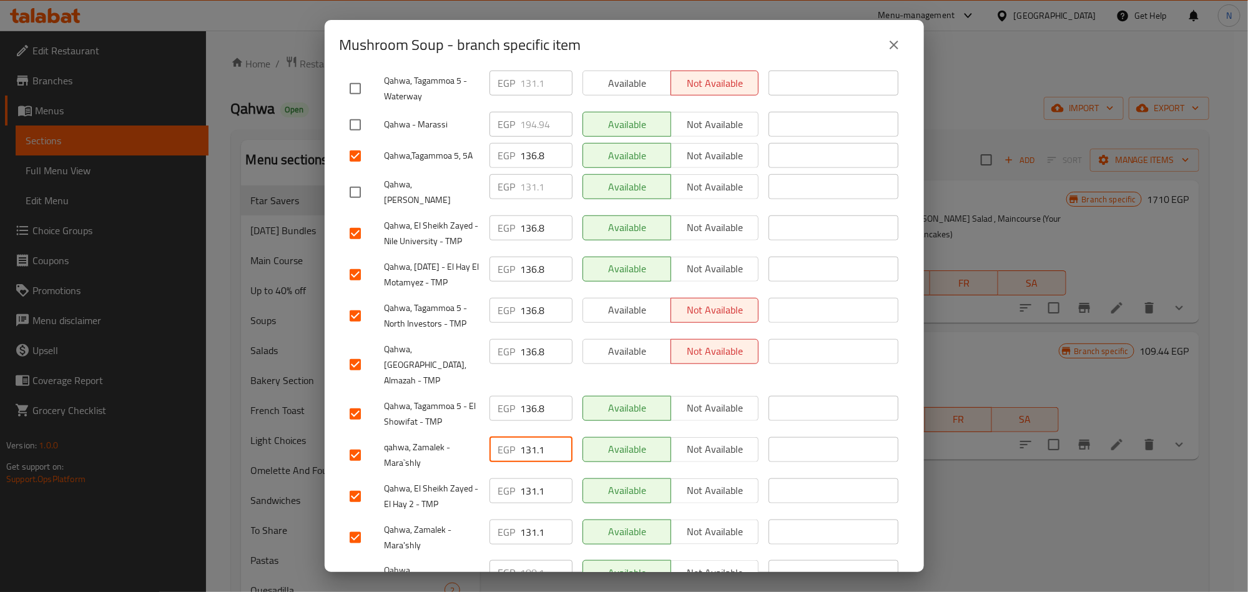
click at [504, 437] on div "EGP 131.1 ​" at bounding box center [530, 449] width 83 height 25
paste input "6.8"
type input "136.8"
drag, startPoint x: 543, startPoint y: 441, endPoint x: 485, endPoint y: 434, distance: 58.4
click at [489, 478] on div "EGP 131.1 ​" at bounding box center [530, 490] width 83 height 25
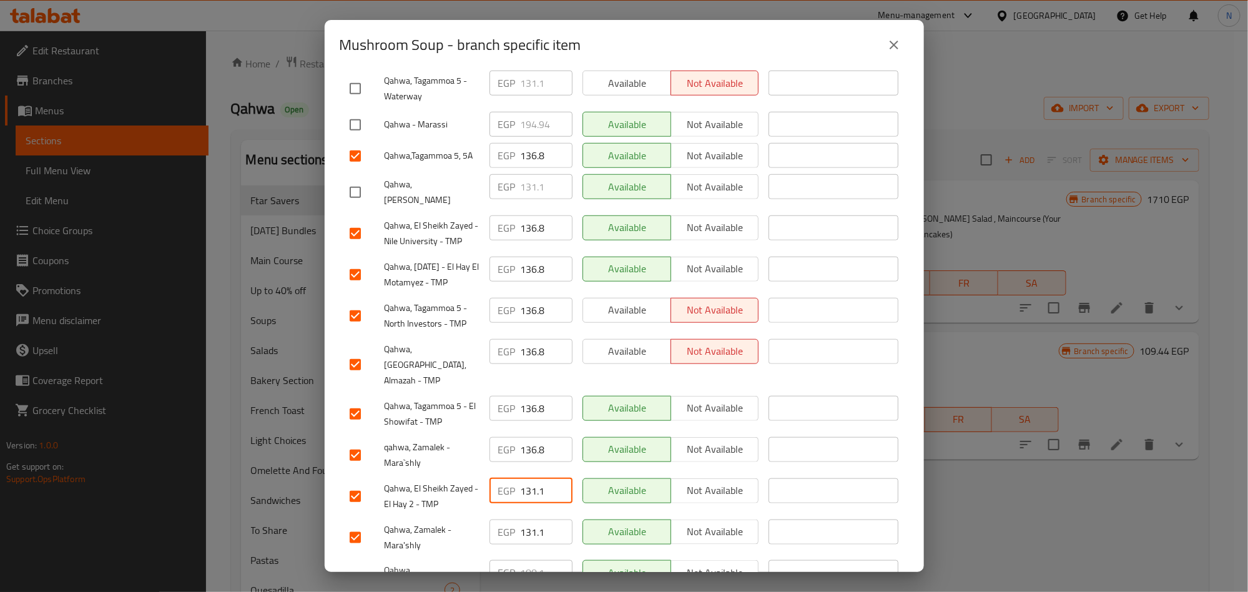
paste input "6.8"
type input "136.8"
drag, startPoint x: 541, startPoint y: 482, endPoint x: 481, endPoint y: 483, distance: 59.9
click at [484, 514] on div "EGP 131.1 ​" at bounding box center [530, 537] width 93 height 46
paste input "6.8"
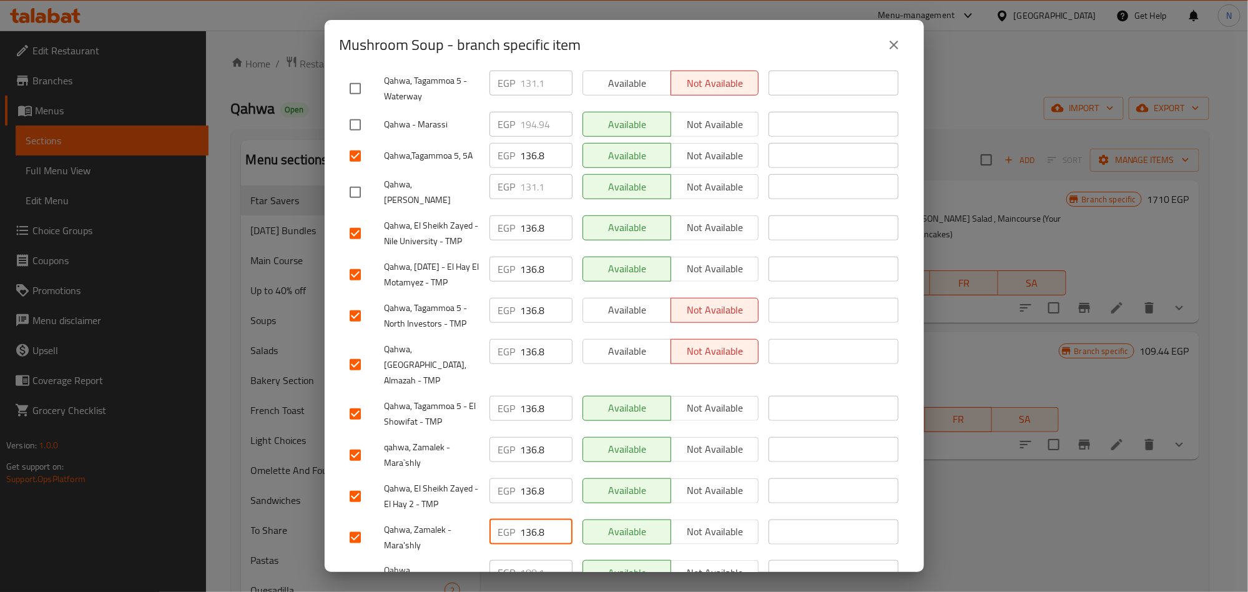
type input "136.8"
click at [478, 514] on div "Qahwa, Zamalek - Mara'shly" at bounding box center [415, 537] width 140 height 46
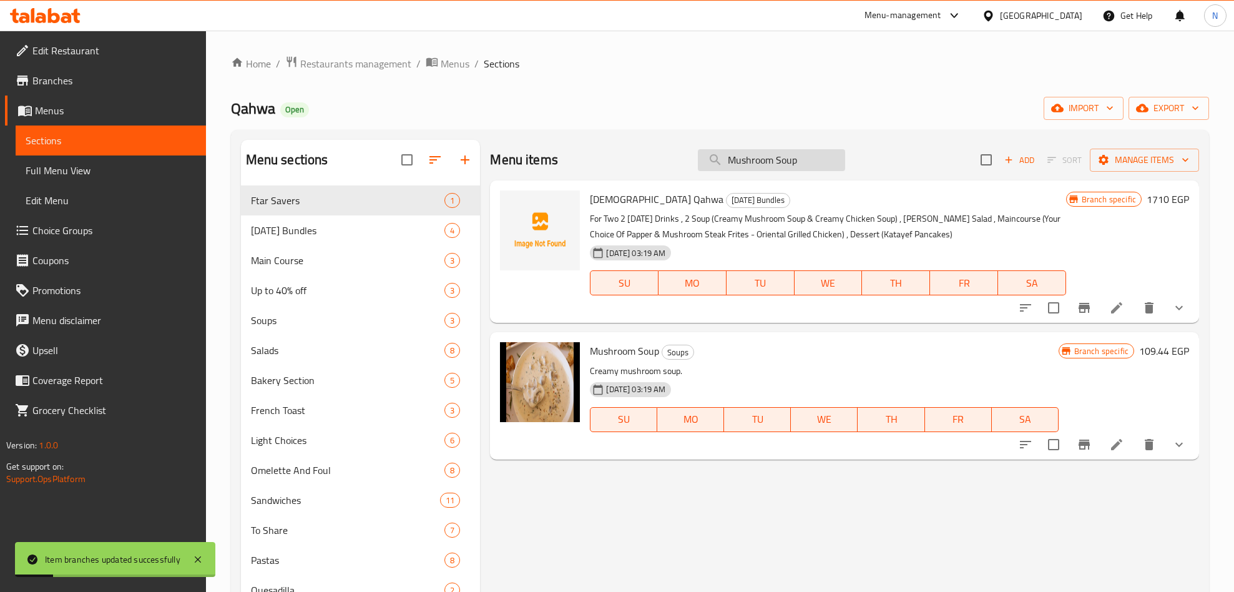
click at [793, 165] on input "Mushroom Soup" at bounding box center [771, 160] width 147 height 22
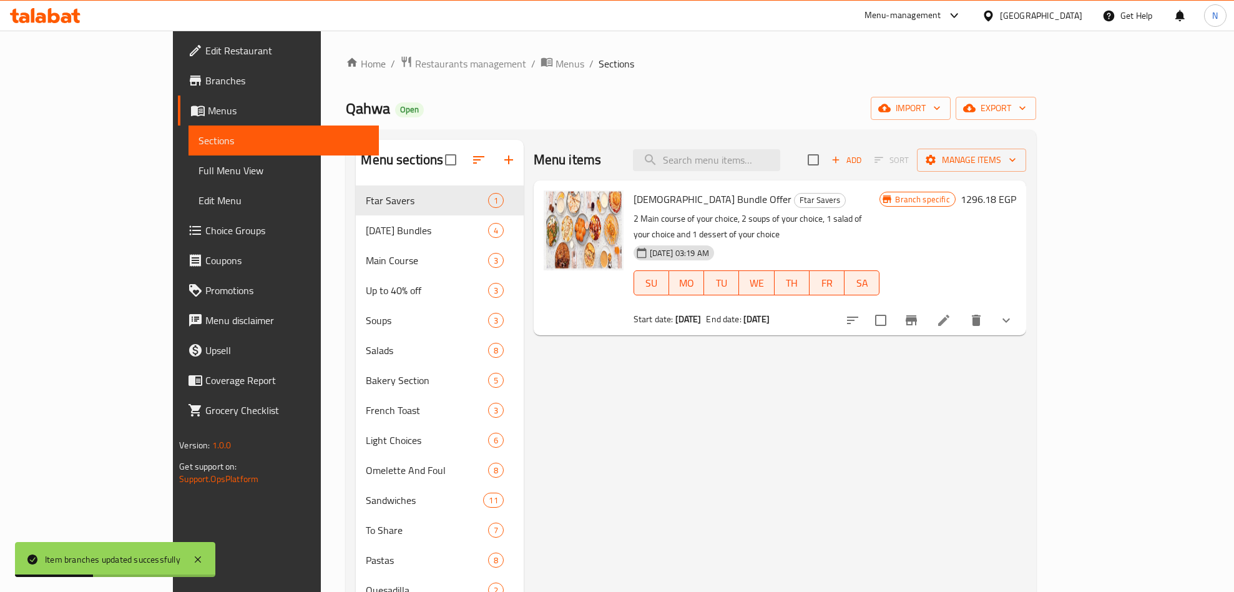
paste input "Mushroom Soup"
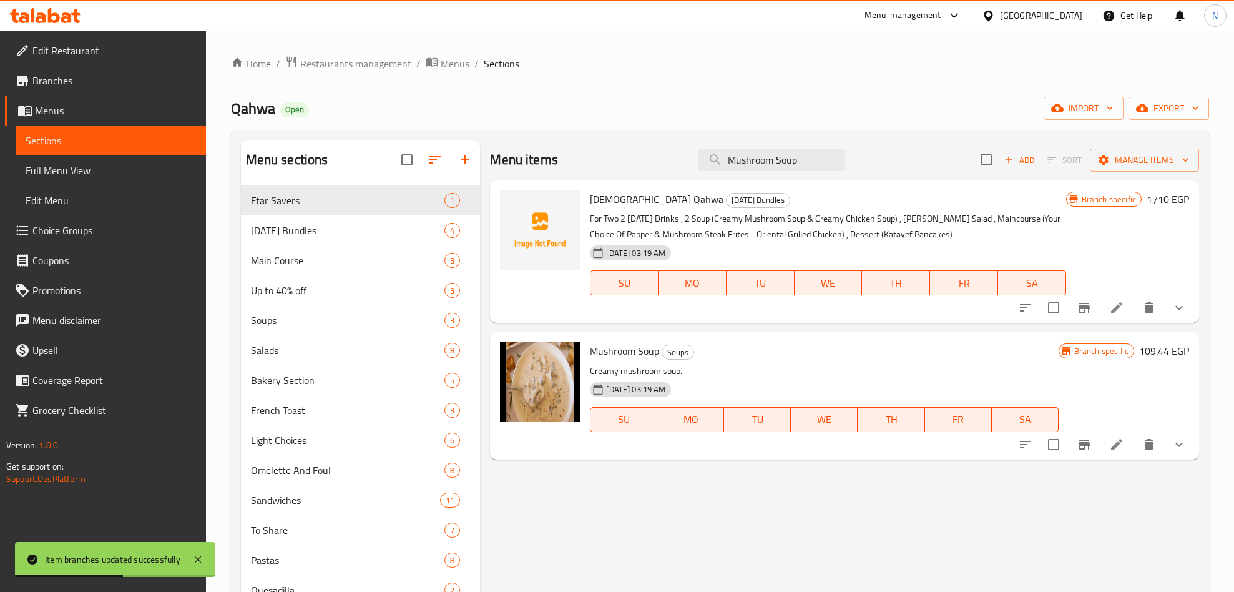
click at [1085, 448] on icon "Branch-specific-item" at bounding box center [1084, 444] width 11 height 10
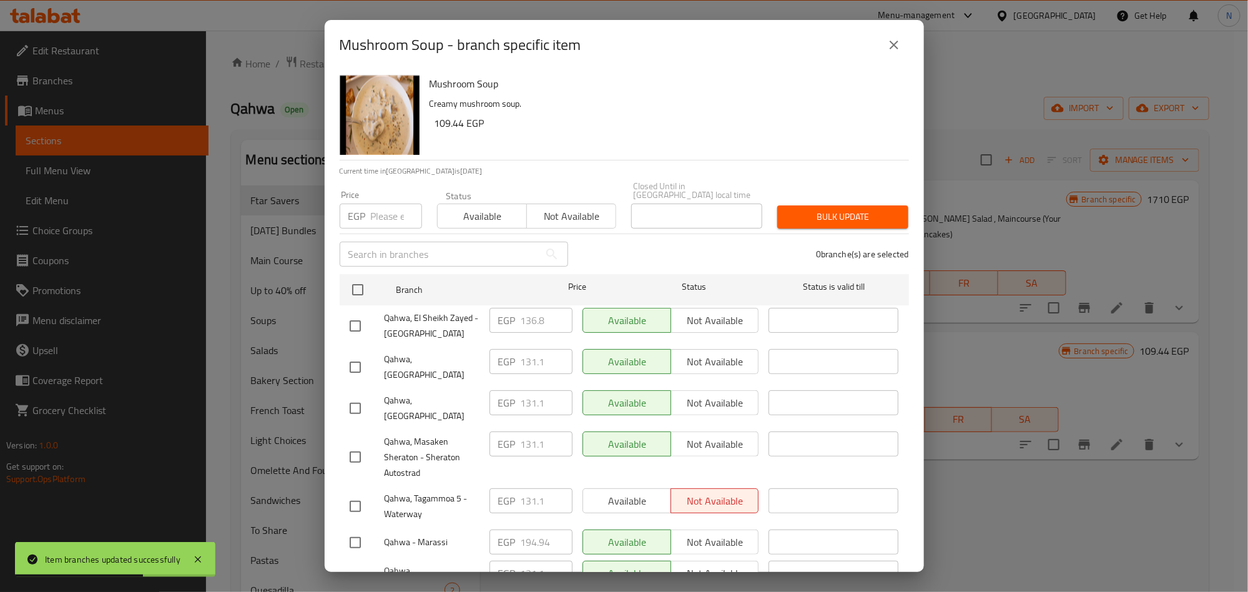
scroll to position [501, 0]
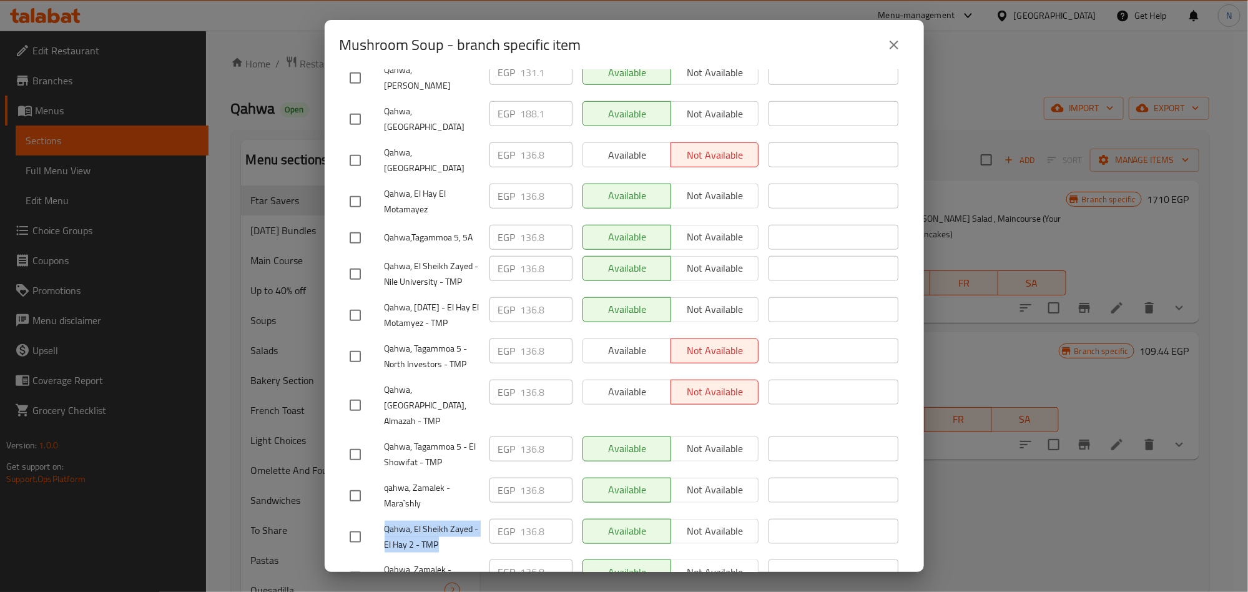
drag, startPoint x: 886, startPoint y: 39, endPoint x: 881, endPoint y: 51, distance: 12.6
click at [888, 39] on icon "close" at bounding box center [893, 44] width 15 height 15
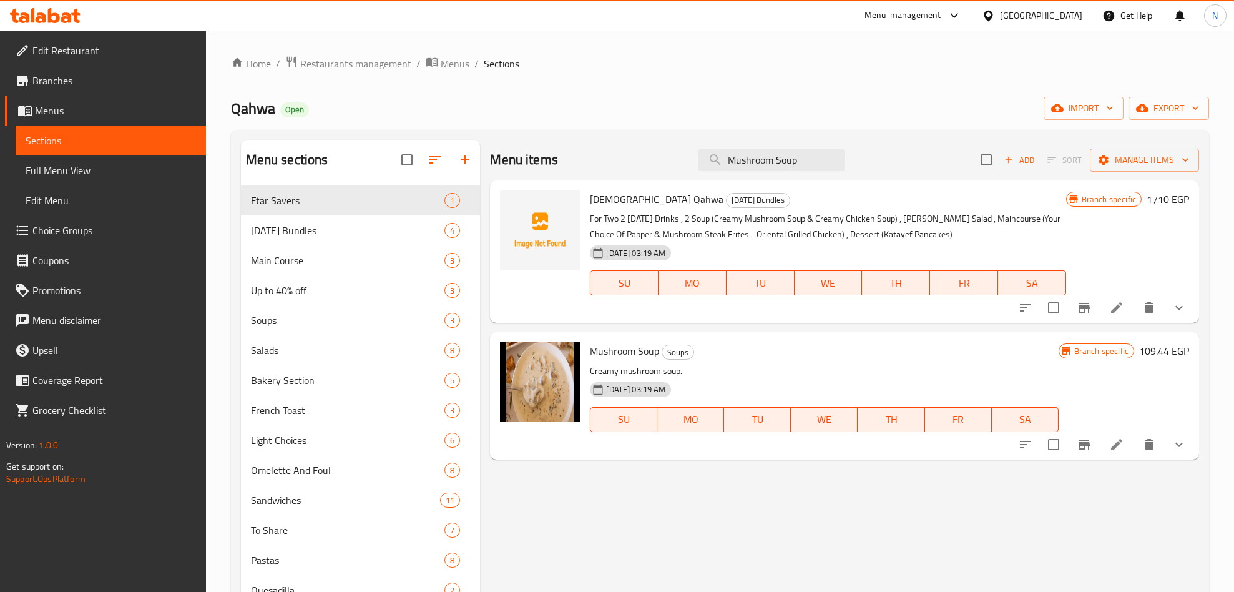
click at [748, 141] on div "Menu items Mushroom Soup Add Sort Manage items" at bounding box center [844, 160] width 709 height 41
click at [756, 150] on input "Mushroom Soup" at bounding box center [771, 160] width 147 height 22
paste input "Tomatoes"
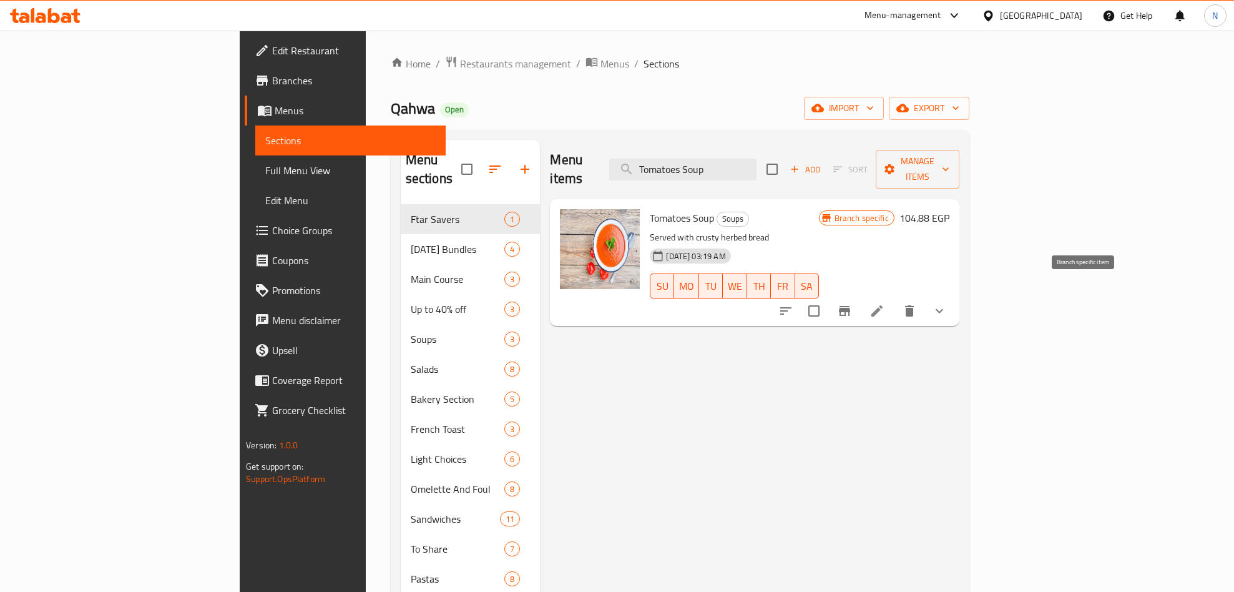
type input "Tomatoes Soup"
click at [850, 306] on icon "Branch-specific-item" at bounding box center [844, 311] width 11 height 10
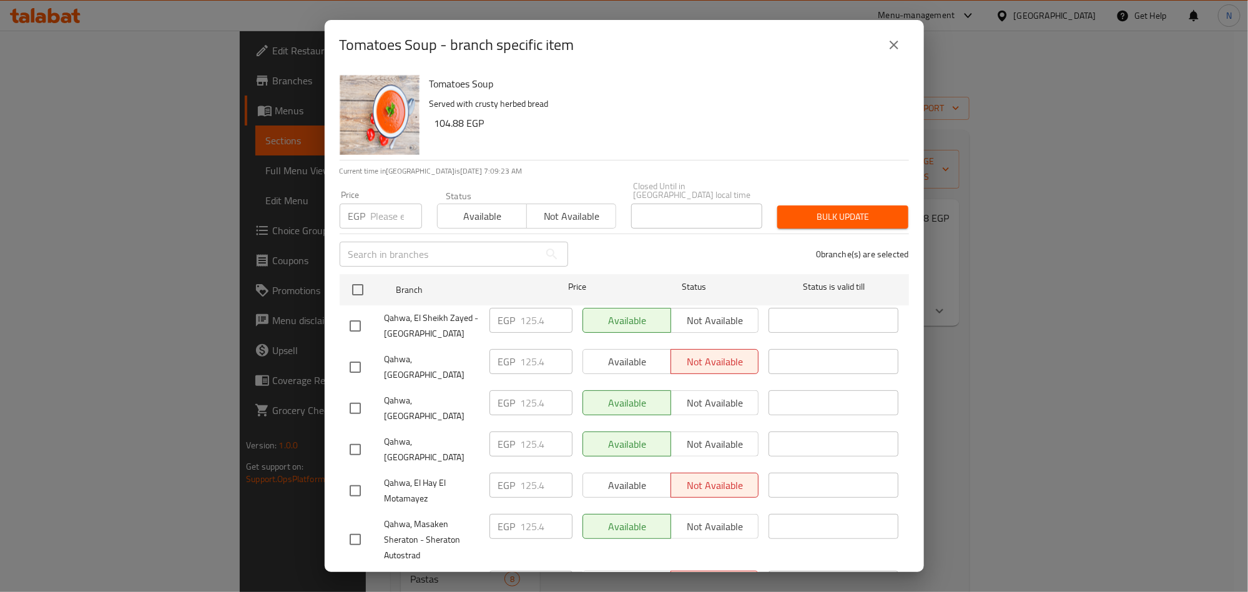
click at [590, 105] on p "Served with crusty herbed bread" at bounding box center [663, 104] width 469 height 16
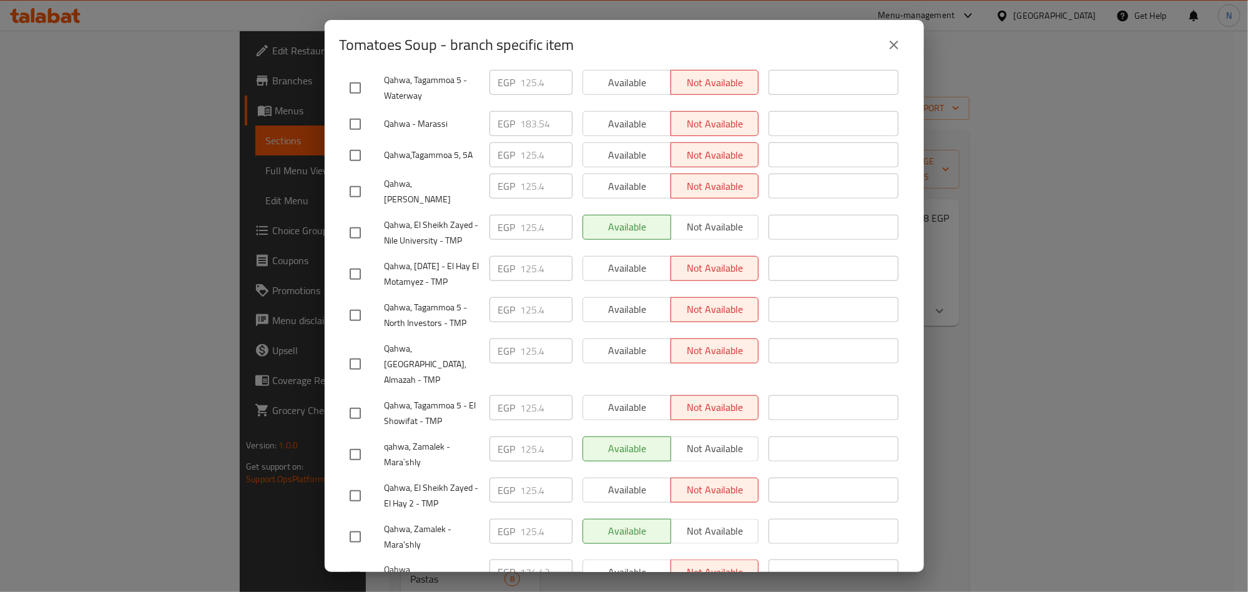
click at [356, 482] on input "checkbox" at bounding box center [355, 495] width 26 height 26
checkbox input "true"
click at [352, 441] on input "checkbox" at bounding box center [355, 454] width 26 height 26
checkbox input "true"
click at [356, 524] on input "checkbox" at bounding box center [355, 537] width 26 height 26
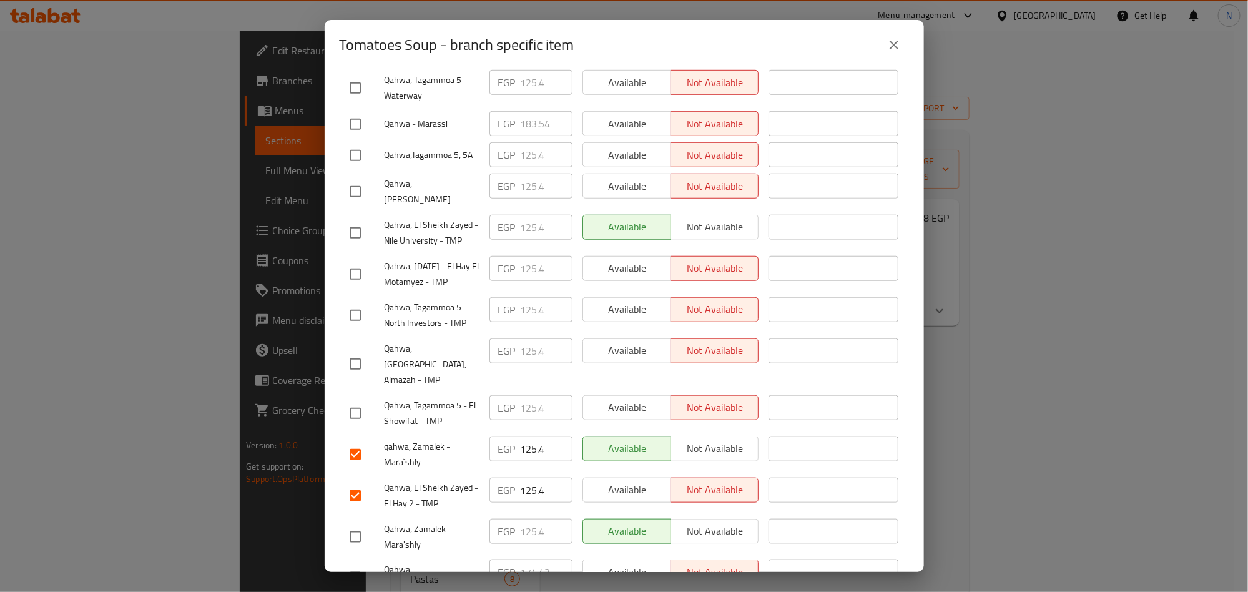
checkbox input "true"
click at [346, 351] on input "checkbox" at bounding box center [355, 364] width 26 height 26
checkbox input "true"
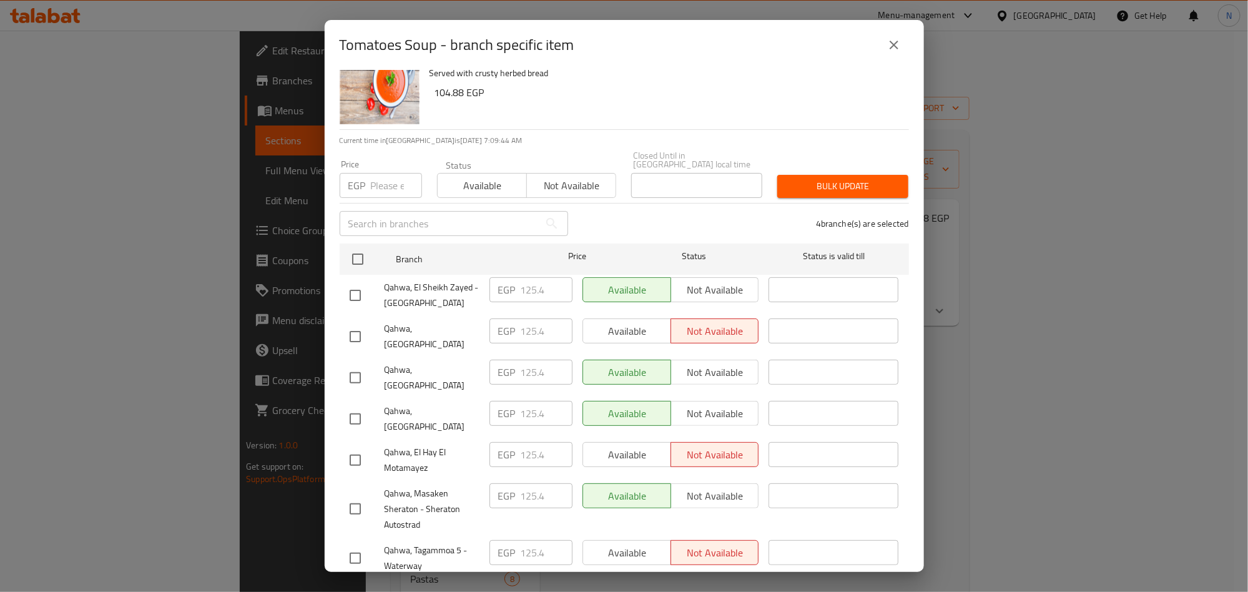
click at [358, 323] on input "checkbox" at bounding box center [355, 336] width 26 height 26
checkbox input "true"
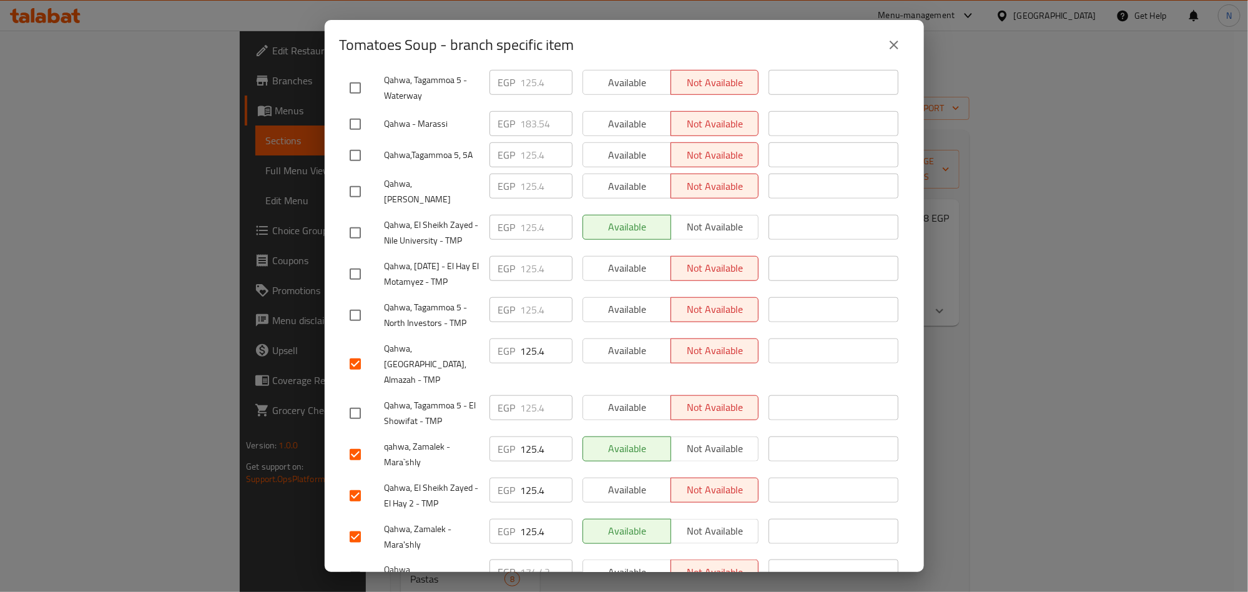
click at [354, 220] on input "checkbox" at bounding box center [355, 233] width 26 height 26
checkbox input "true"
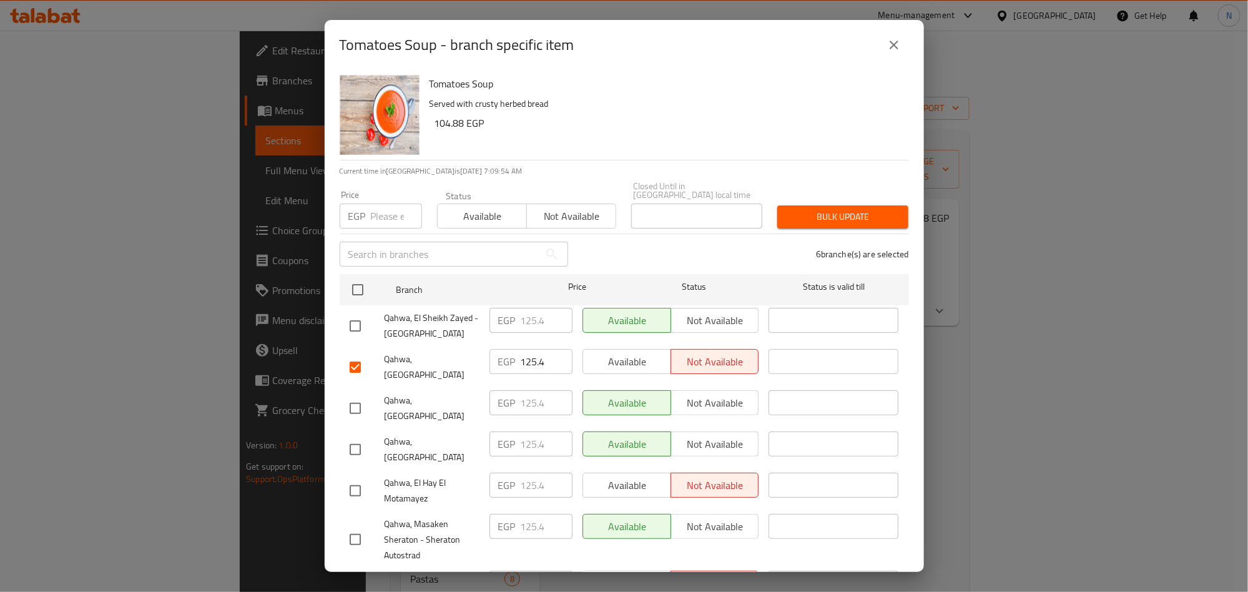
click at [358, 318] on input "checkbox" at bounding box center [355, 326] width 26 height 26
checkbox input "true"
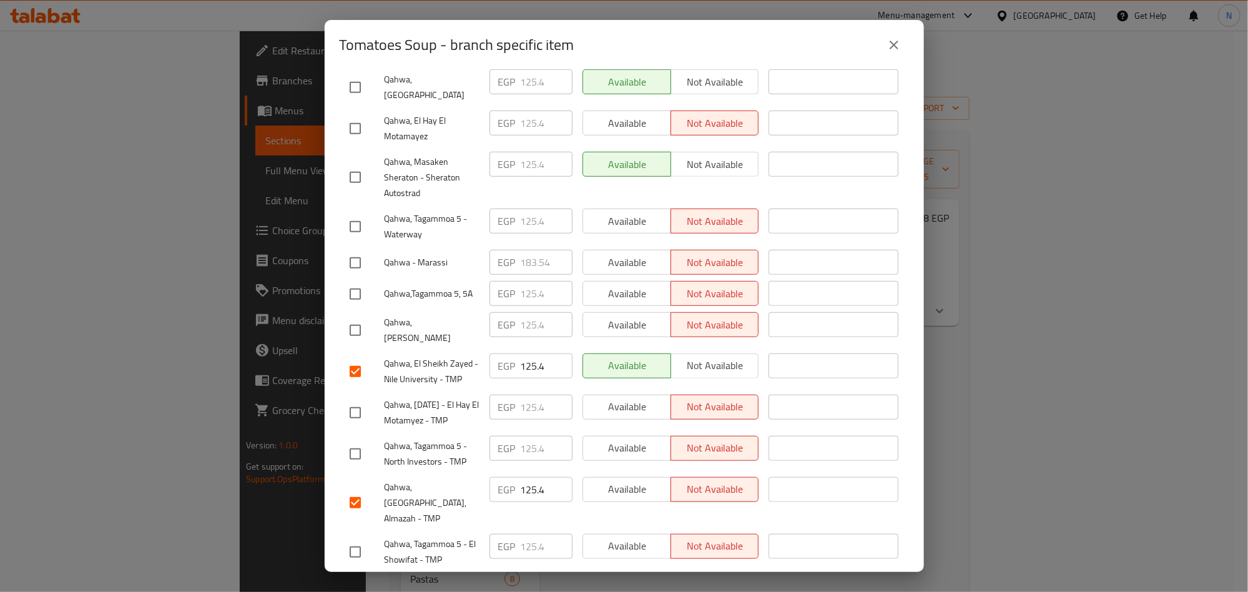
click at [348, 441] on input "checkbox" at bounding box center [355, 454] width 26 height 26
checkbox input "true"
drag, startPoint x: 356, startPoint y: 87, endPoint x: 335, endPoint y: 92, distance: 21.8
click at [356, 115] on input "checkbox" at bounding box center [355, 128] width 26 height 26
checkbox input "true"
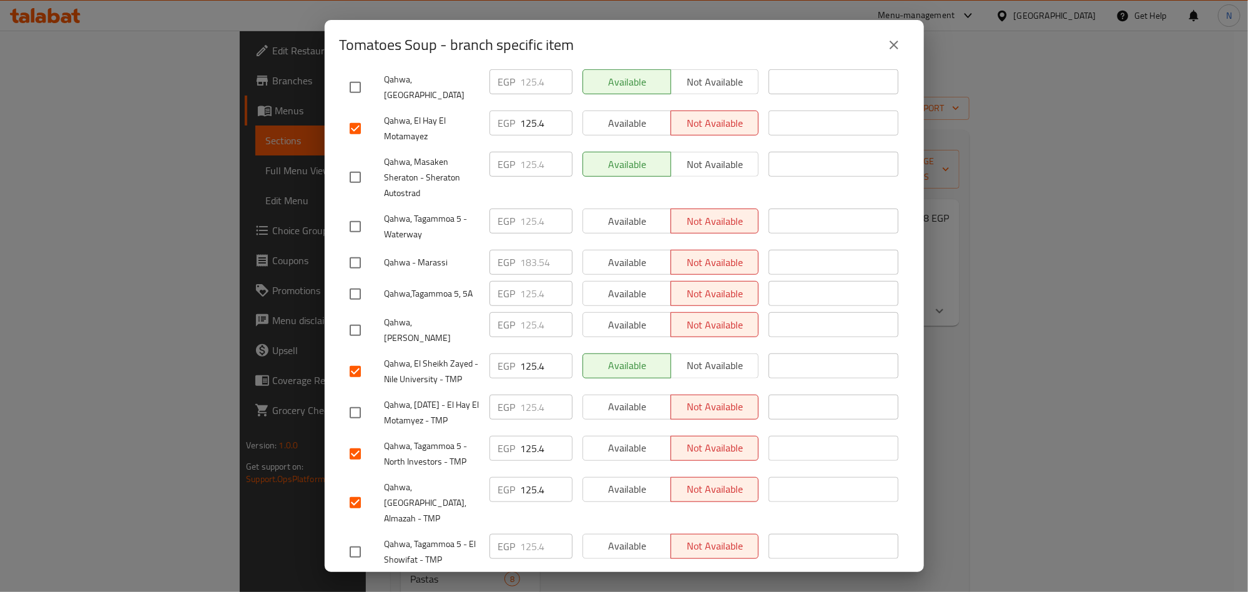
click at [373, 399] on div at bounding box center [367, 412] width 35 height 26
click at [366, 399] on input "checkbox" at bounding box center [355, 412] width 26 height 26
checkbox input "true"
drag, startPoint x: 365, startPoint y: 240, endPoint x: 354, endPoint y: 253, distance: 17.3
click at [360, 281] on input "checkbox" at bounding box center [355, 294] width 26 height 26
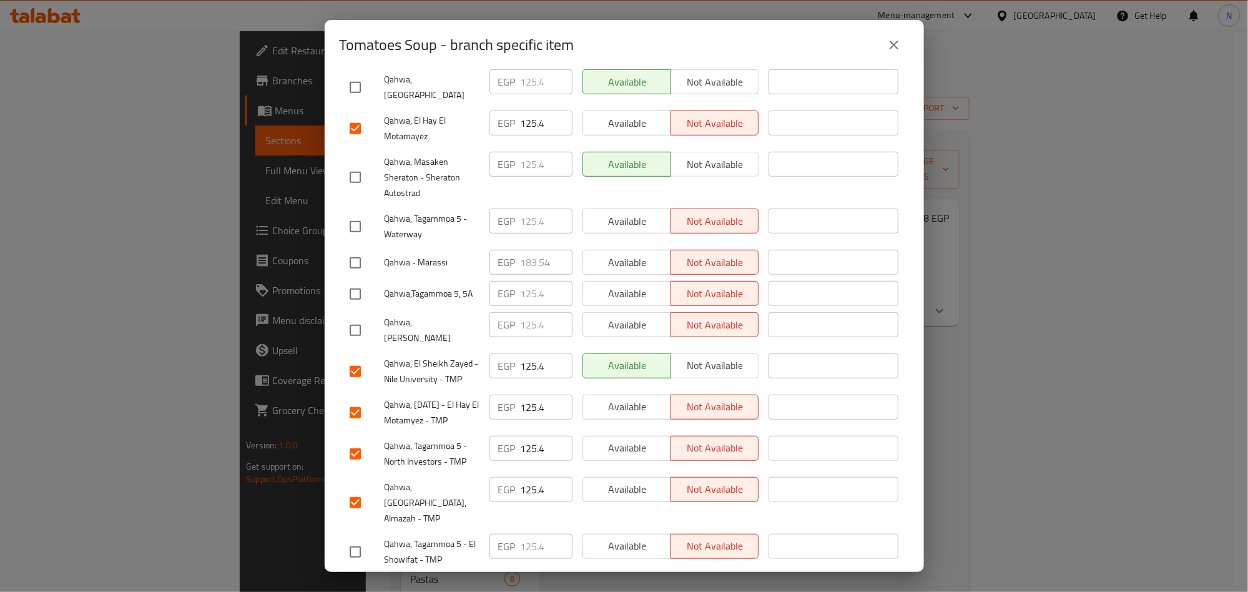
checkbox input "true"
click at [352, 539] on input "checkbox" at bounding box center [355, 552] width 26 height 26
checkbox input "true"
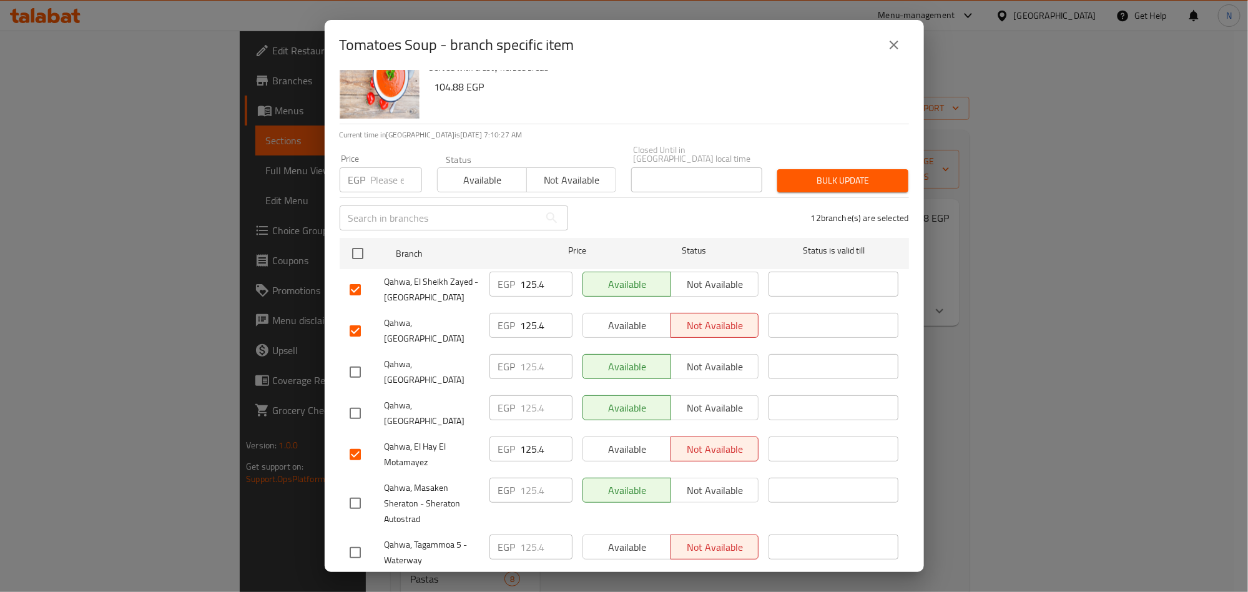
scroll to position [32, 0]
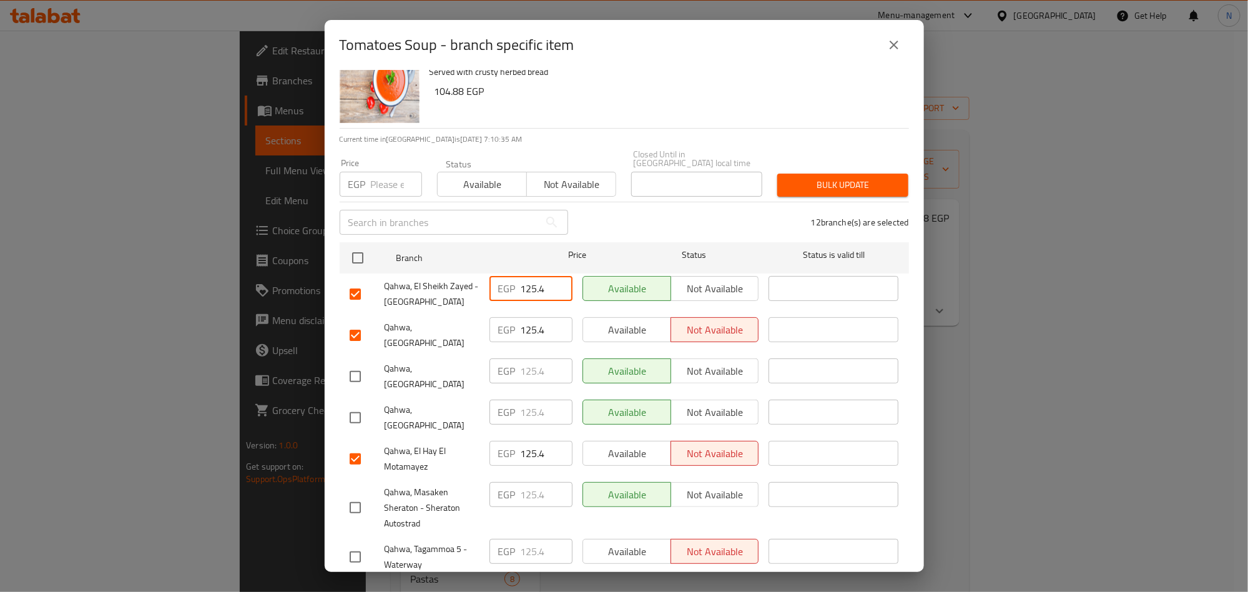
drag, startPoint x: 544, startPoint y: 281, endPoint x: 500, endPoint y: 311, distance: 53.0
click at [486, 292] on div "EGP 125.4 ​" at bounding box center [530, 294] width 93 height 46
paste input "31.1"
type input "131.1"
paste input "31.1"
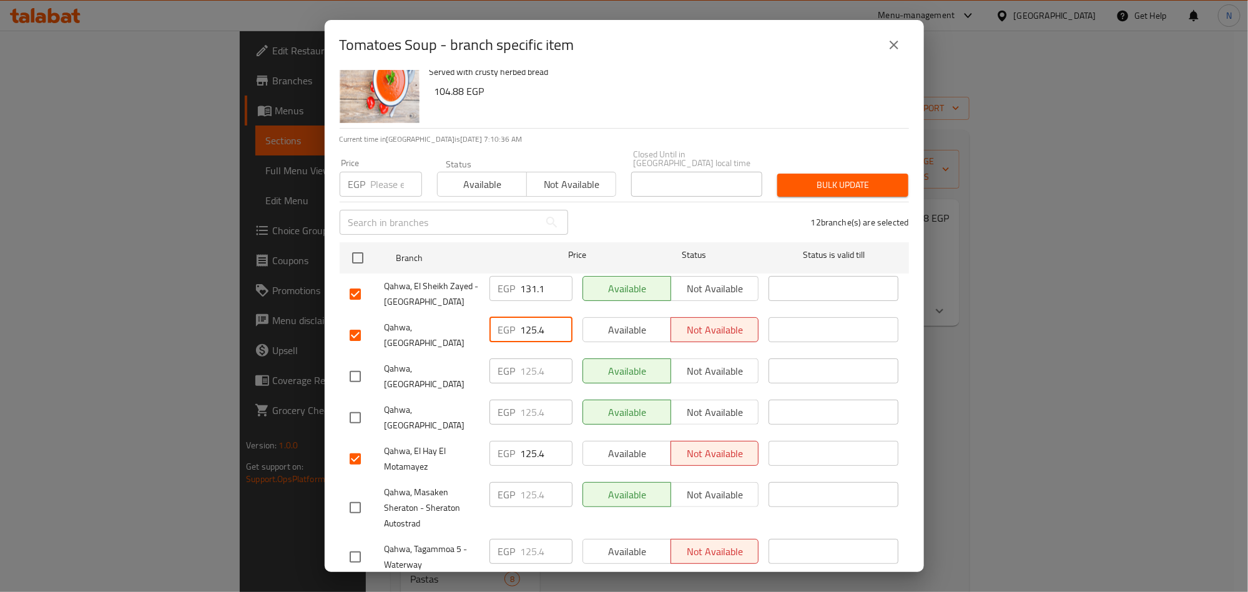
drag, startPoint x: 534, startPoint y: 322, endPoint x: 510, endPoint y: 328, distance: 24.5
click at [516, 324] on div "EGP 125.4 ​" at bounding box center [530, 329] width 83 height 25
type input "131.1"
drag, startPoint x: 539, startPoint y: 407, endPoint x: 504, endPoint y: 418, distance: 36.5
click at [504, 441] on div "EGP 125.4 ​" at bounding box center [530, 453] width 83 height 25
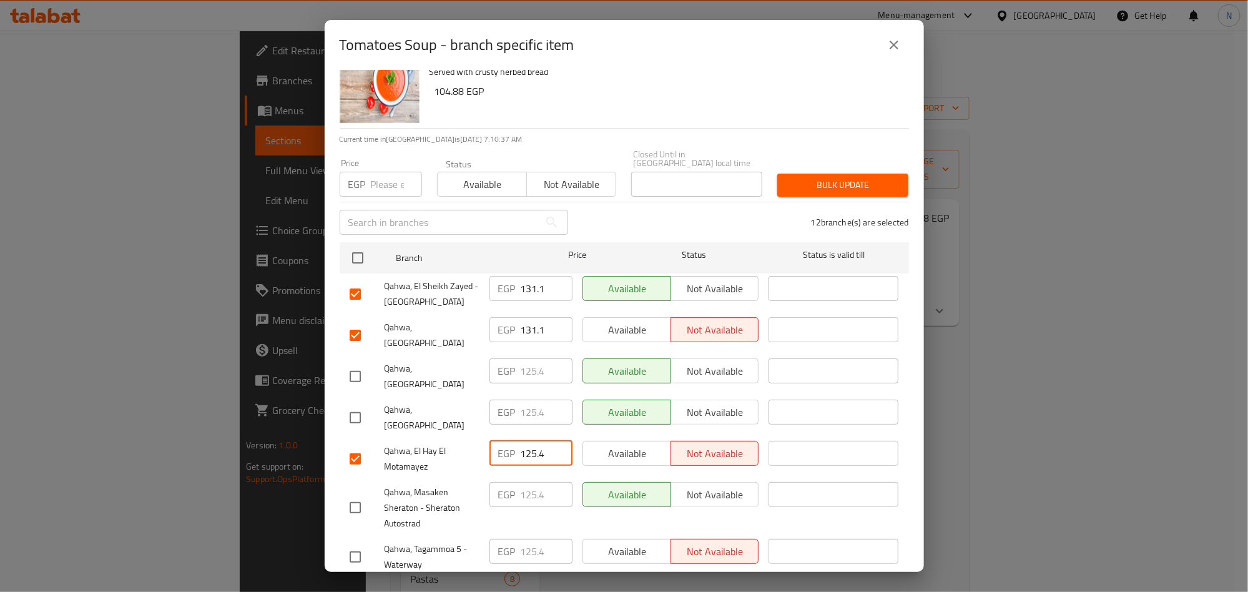
paste input "31.1"
type input "131.1"
click at [476, 477] on div "Qahwa, Masaken Sheraton - Sheraton Autostrad" at bounding box center [415, 508] width 140 height 62
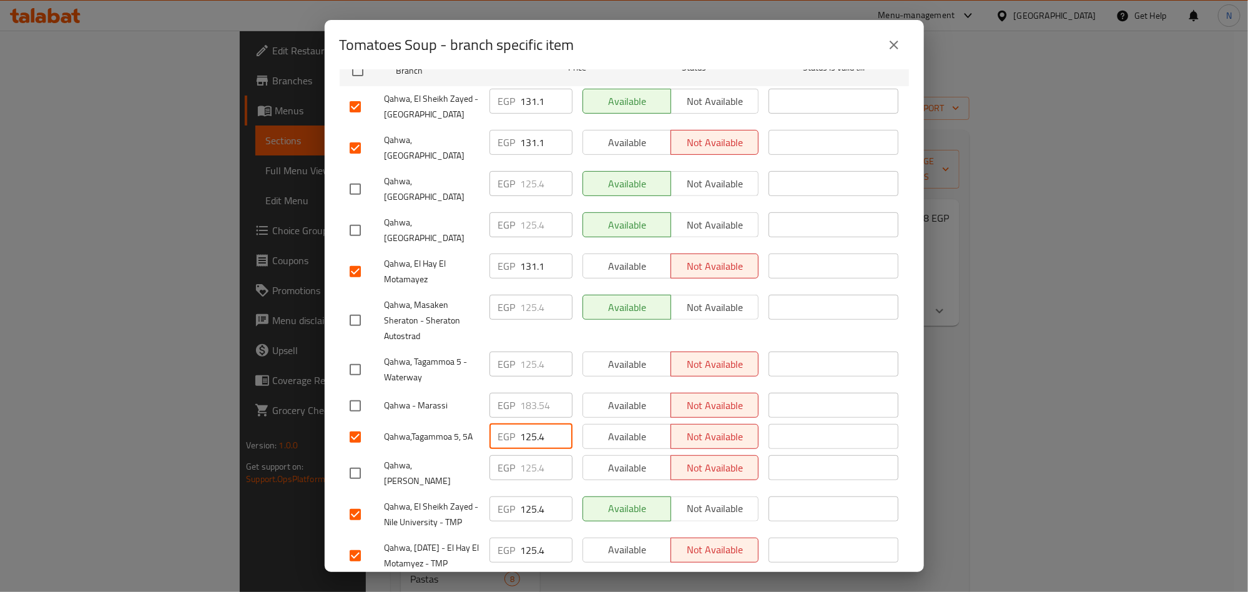
drag, startPoint x: 538, startPoint y: 398, endPoint x: 510, endPoint y: 403, distance: 28.6
click at [510, 424] on div "EGP 125.4 ​" at bounding box center [530, 436] width 83 height 25
paste input "31.1"
type input "131.1"
drag, startPoint x: 516, startPoint y: 462, endPoint x: 506, endPoint y: 462, distance: 10.0
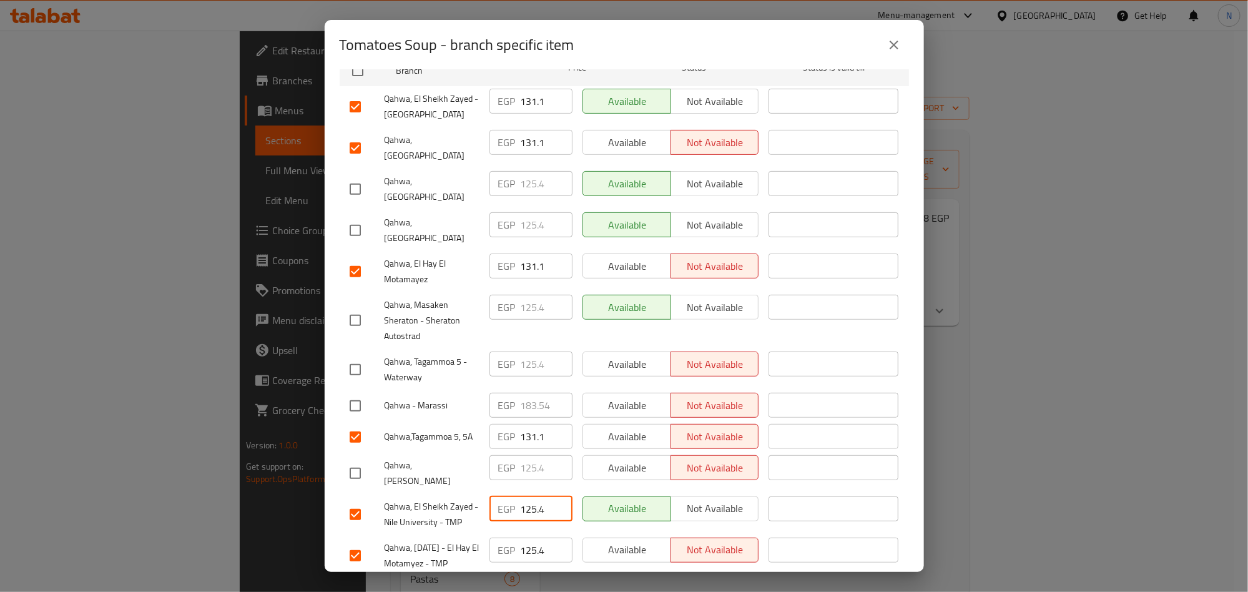
click at [506, 496] on div "EGP 125.4 ​" at bounding box center [530, 508] width 83 height 25
paste input "31.1"
type input "131.1"
drag, startPoint x: 542, startPoint y: 499, endPoint x: 506, endPoint y: 504, distance: 36.6
click at [506, 537] on div "EGP 125.4 ​" at bounding box center [530, 549] width 83 height 25
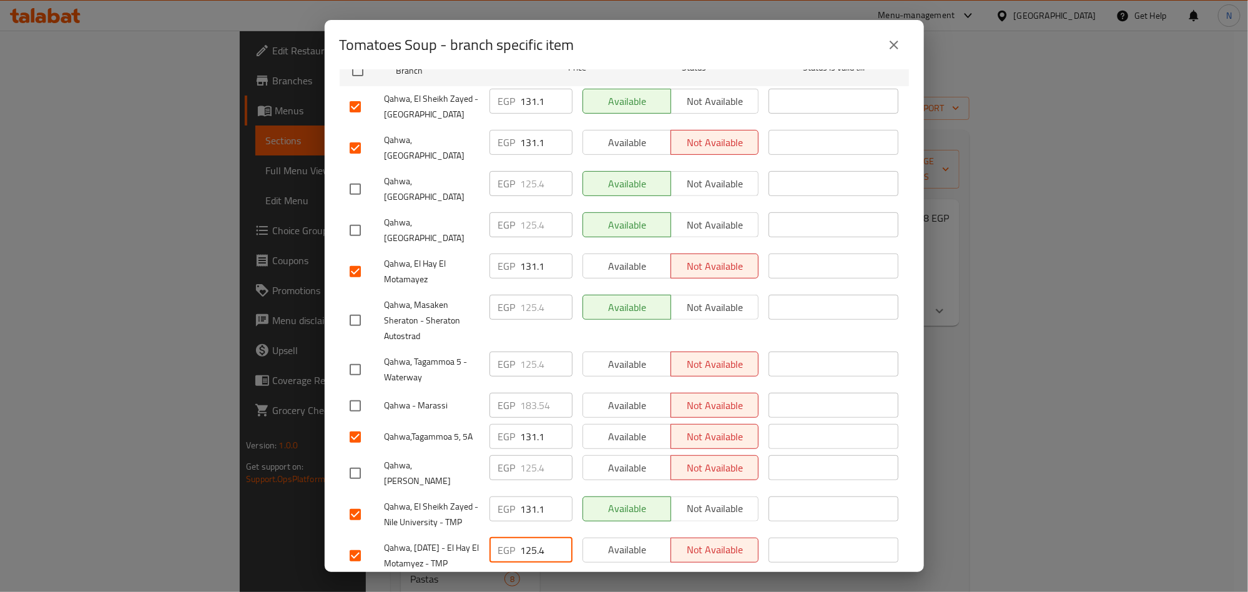
paste input "31.1"
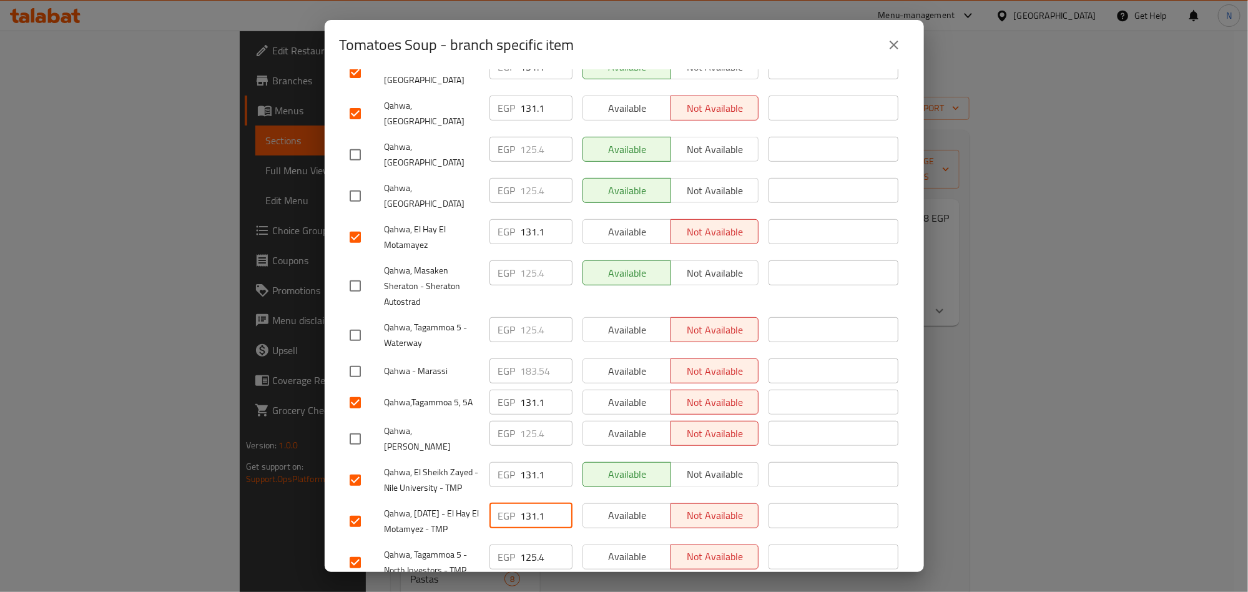
scroll to position [313, 0]
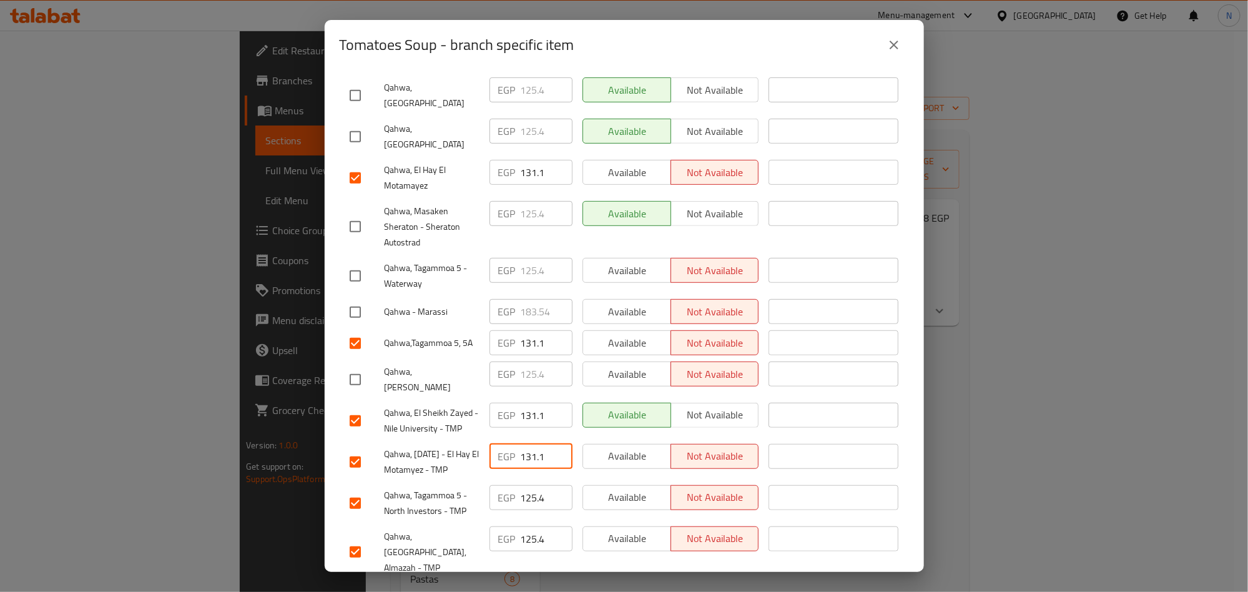
type input "131.1"
drag, startPoint x: 544, startPoint y: 467, endPoint x: 492, endPoint y: 467, distance: 51.2
click at [492, 485] on div "EGP 125.4 ​" at bounding box center [530, 497] width 83 height 25
paste input "31.1"
type input "131.1"
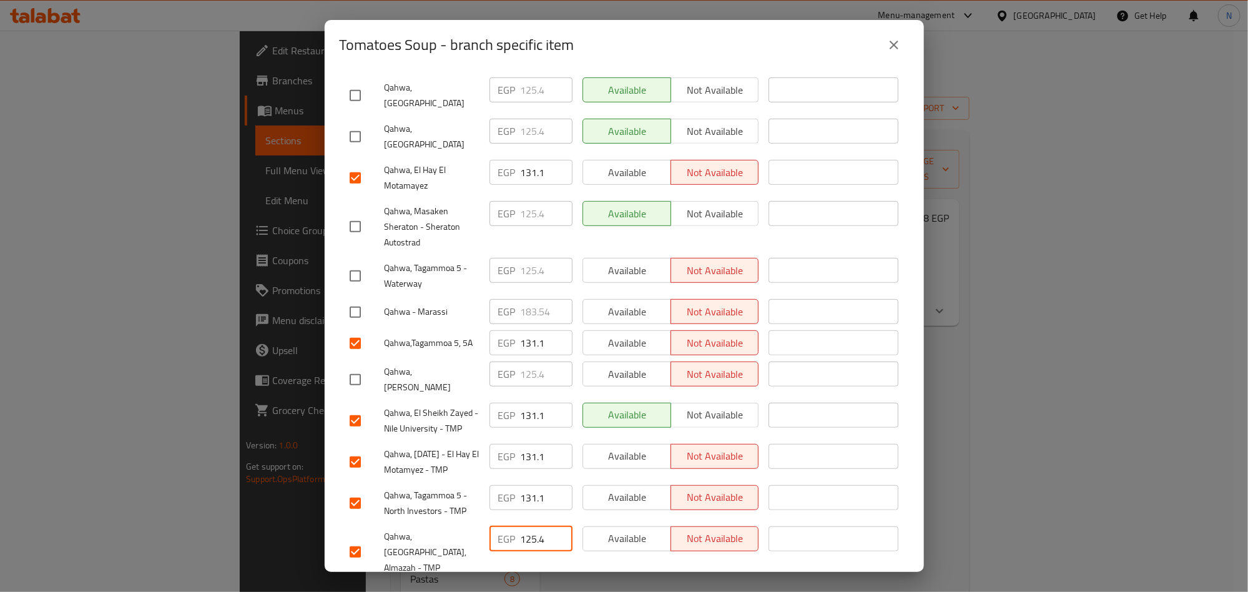
drag, startPoint x: 545, startPoint y: 506, endPoint x: 515, endPoint y: 521, distance: 33.5
click at [506, 526] on div "EGP 125.4 ​" at bounding box center [530, 538] width 83 height 25
paste input "31.1"
type input "131.1"
drag, startPoint x: 542, startPoint y: 549, endPoint x: 506, endPoint y: 549, distance: 35.6
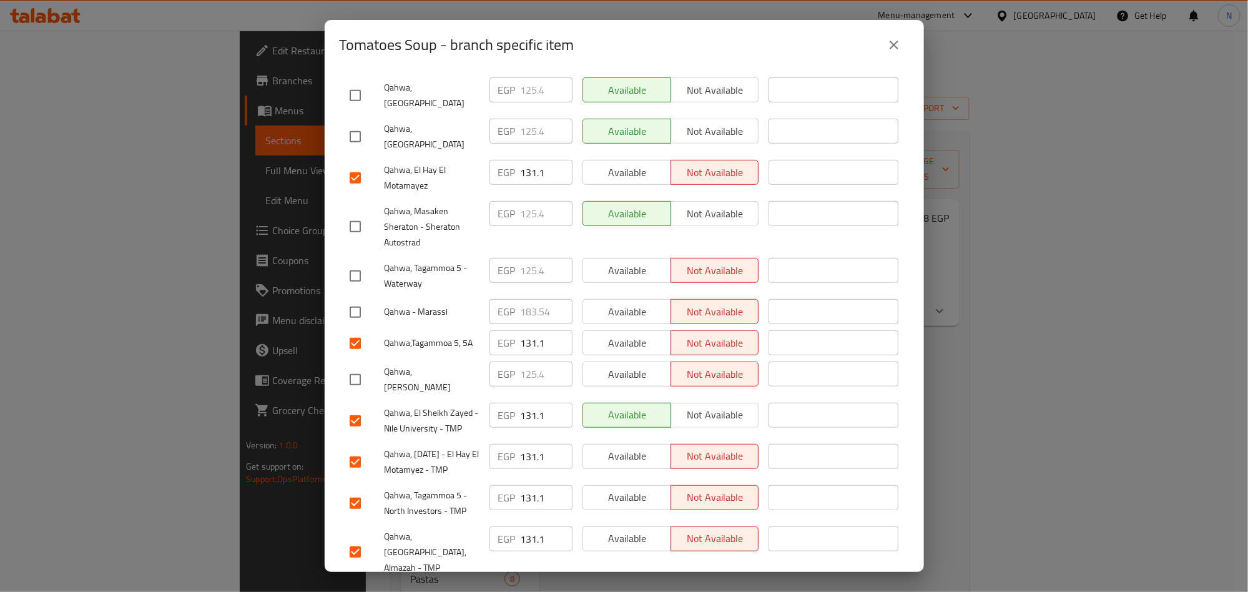
click at [512, 583] on div "EGP 125.4 ​" at bounding box center [530, 595] width 83 height 25
paste input "31.1"
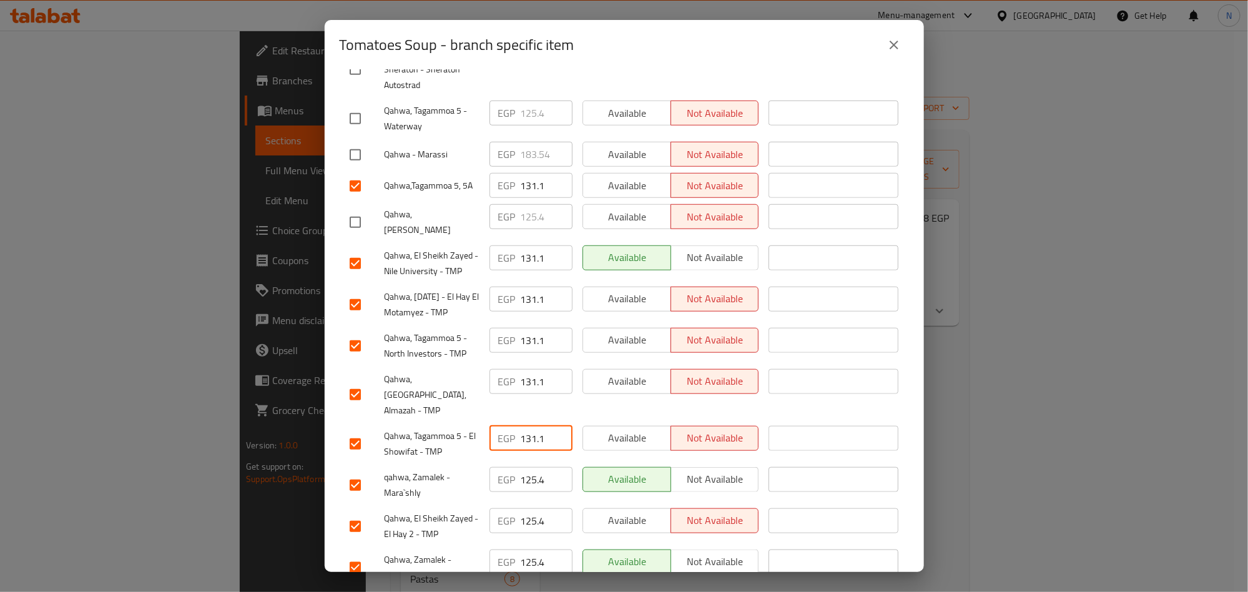
scroll to position [500, 0]
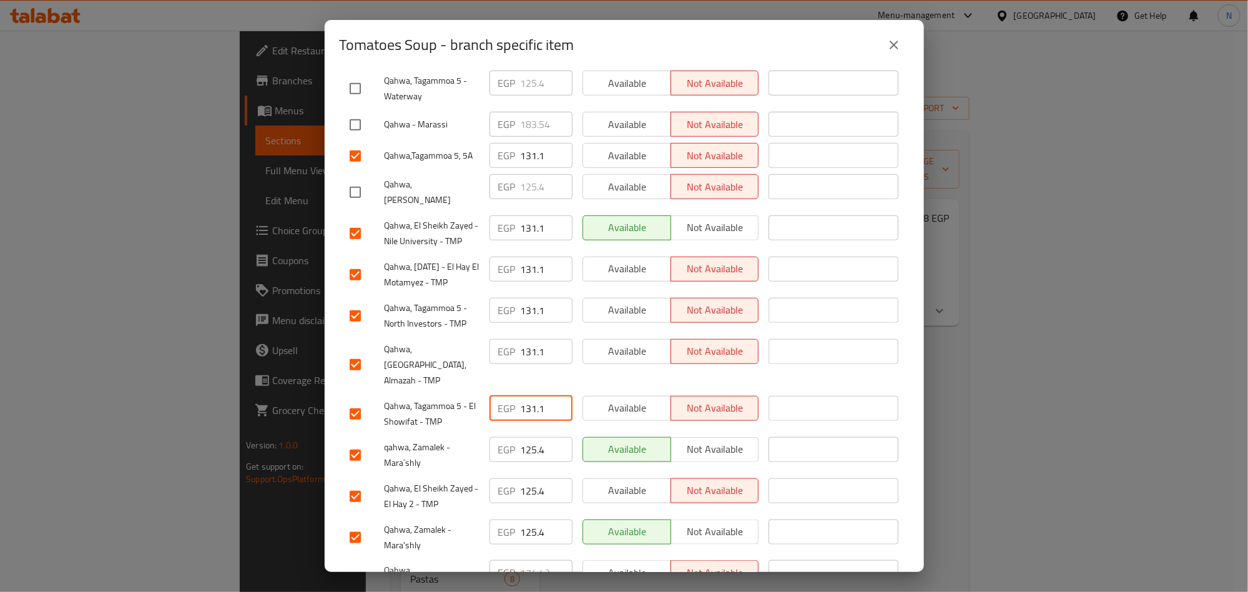
type input "131.1"
drag, startPoint x: 541, startPoint y: 403, endPoint x: 483, endPoint y: 409, distance: 58.4
click at [484, 432] on div "EGP 125.4 ​" at bounding box center [530, 455] width 93 height 46
paste input "31.1"
type input "131.1"
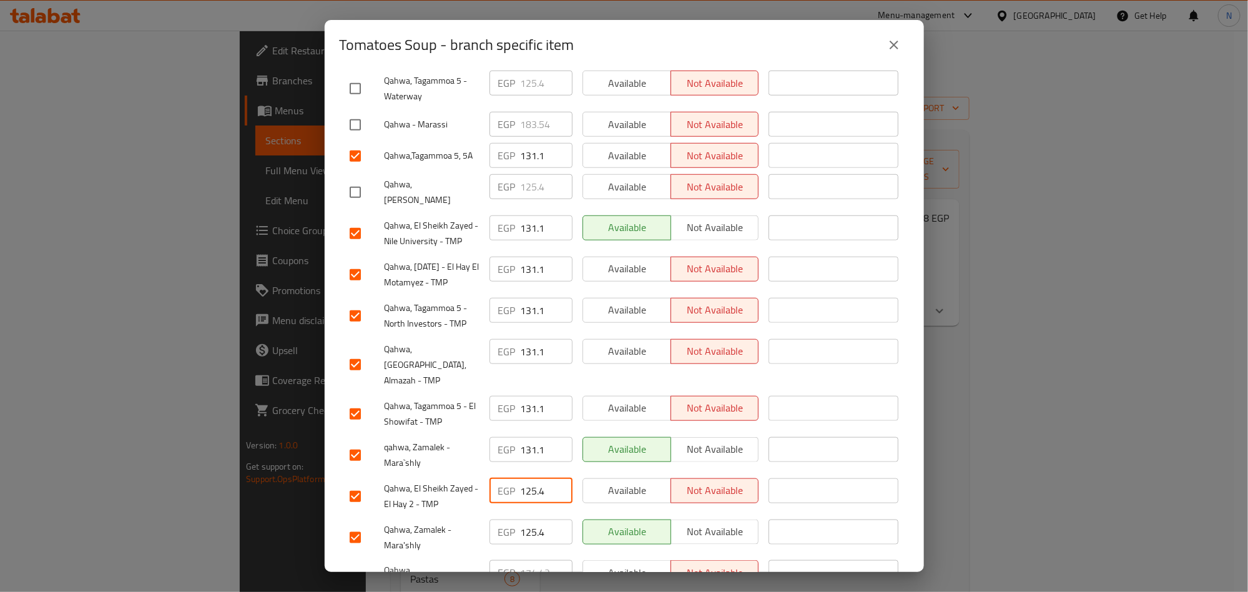
drag, startPoint x: 542, startPoint y: 450, endPoint x: 495, endPoint y: 453, distance: 46.9
click at [496, 478] on div "EGP 125.4 ​" at bounding box center [530, 490] width 83 height 25
paste input "31.1"
type input "131.1"
drag, startPoint x: 541, startPoint y: 483, endPoint x: 491, endPoint y: 486, distance: 50.6
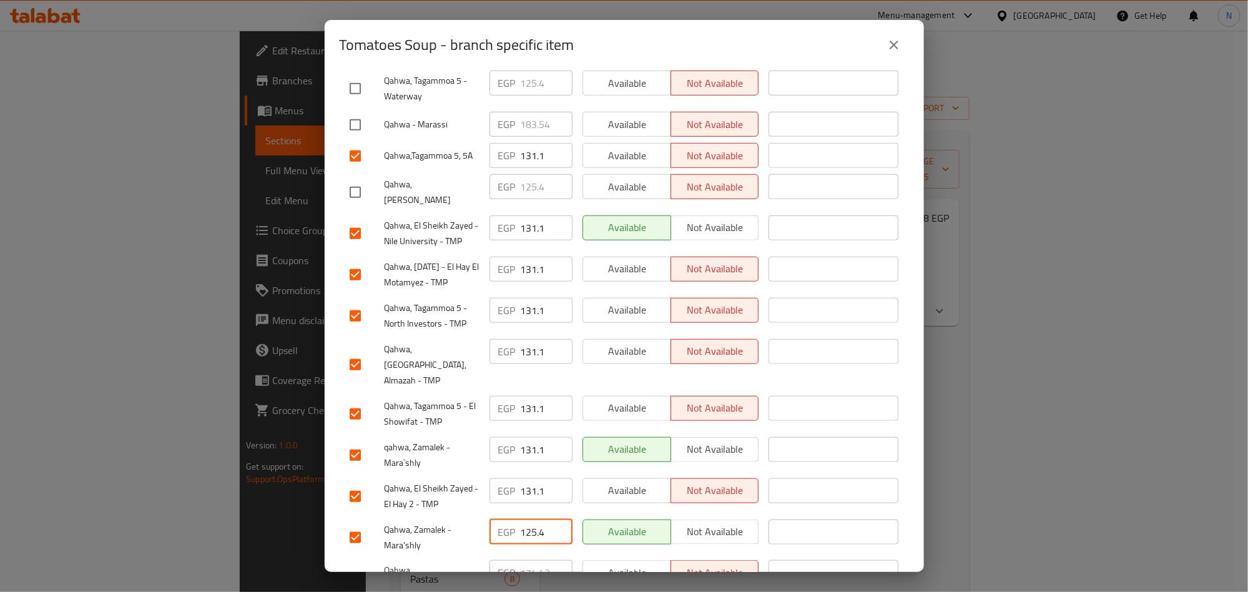
click at [491, 519] on div "EGP 125.4 ​" at bounding box center [530, 531] width 83 height 25
paste input "31.1"
type input "131.1"
click at [489, 519] on div "EGP 131.1 ​" at bounding box center [530, 531] width 83 height 25
drag, startPoint x: 542, startPoint y: 482, endPoint x: 491, endPoint y: 486, distance: 50.7
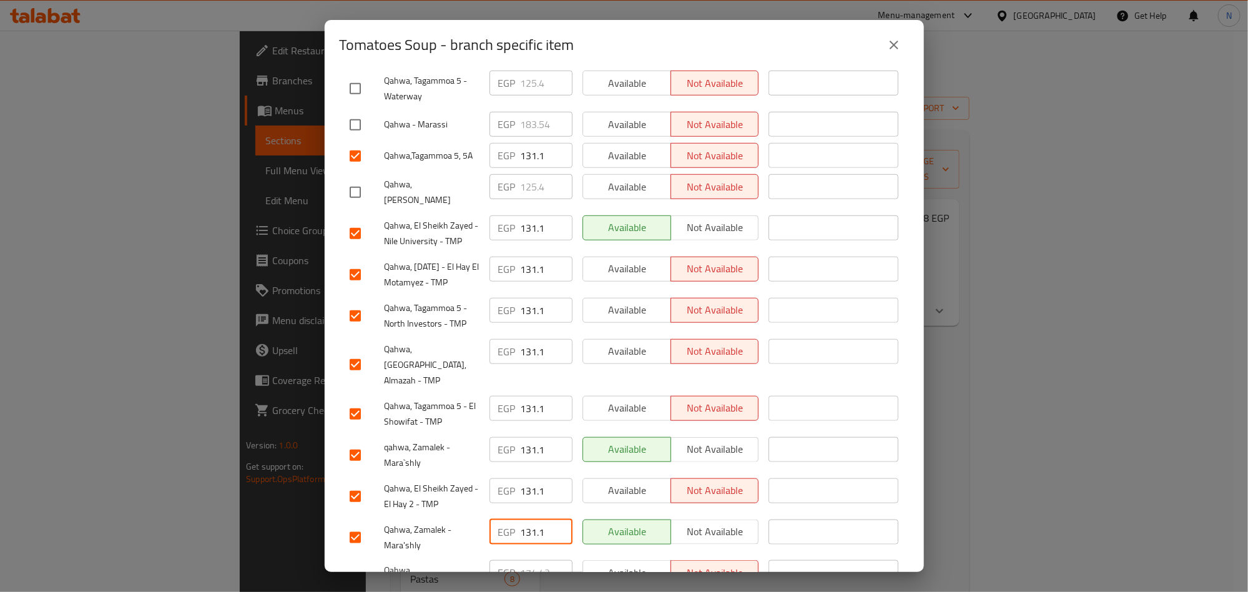
click at [491, 519] on div "EGP 131.1 ​" at bounding box center [530, 531] width 83 height 25
click at [461, 514] on div "Qahwa, Zamalek - Mara'shly" at bounding box center [415, 537] width 140 height 46
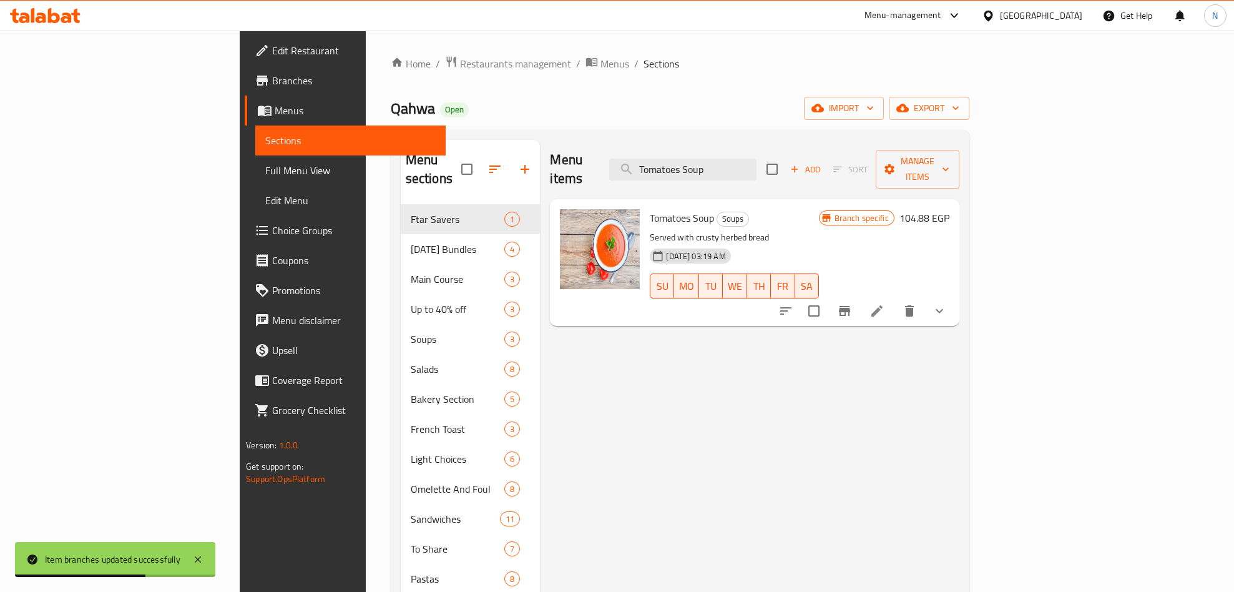
click at [744, 173] on div "Menu items Tomatoes Soup Add Sort Manage items" at bounding box center [754, 169] width 409 height 59
click at [747, 169] on input "Tomatoes Soup" at bounding box center [682, 170] width 147 height 22
click at [753, 165] on input "Tomatoes Soup" at bounding box center [682, 170] width 147 height 22
paste input "Chicken Soup"
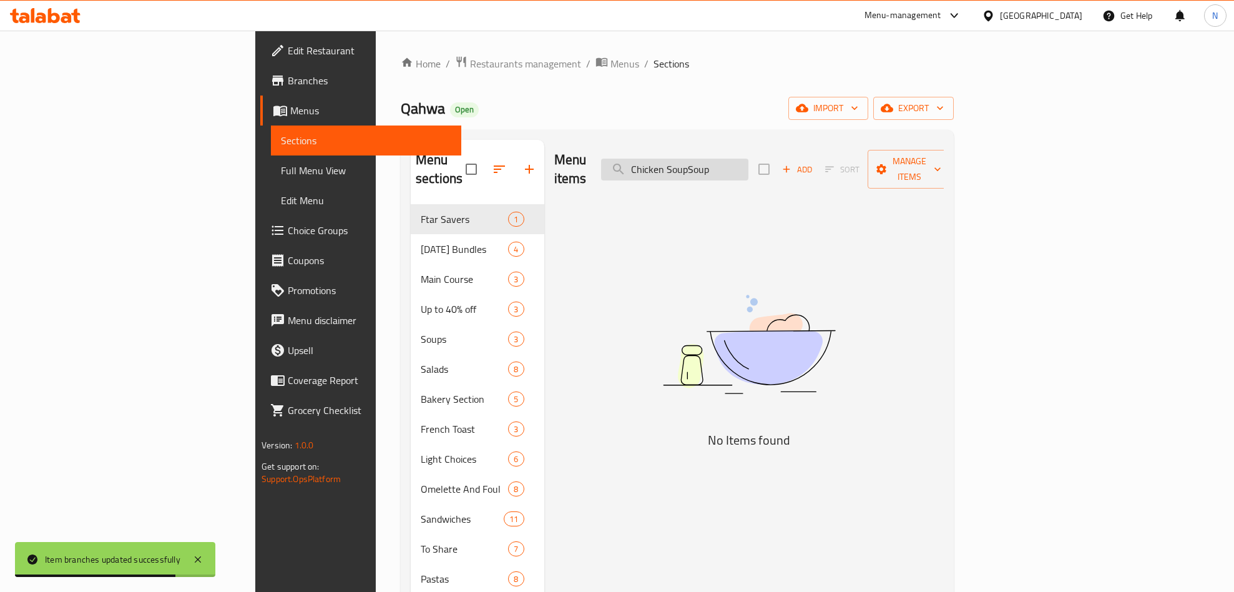
click at [748, 169] on input "Chicken SoupSoup" at bounding box center [674, 170] width 147 height 22
paste input "search"
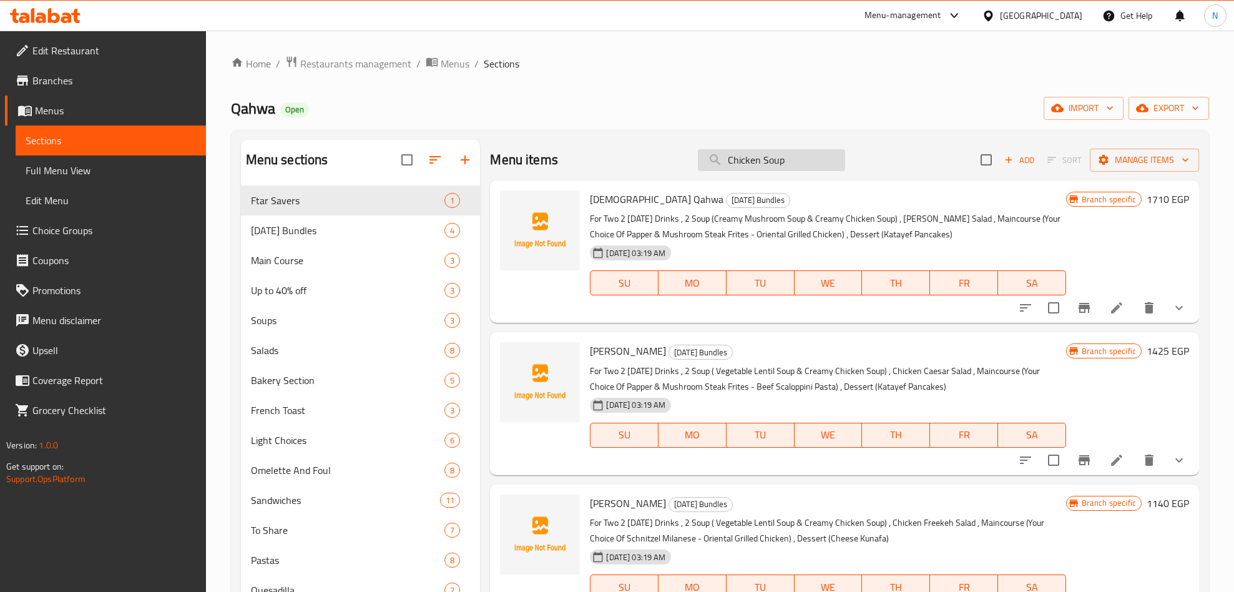
click at [806, 165] on input "Chicken Soup" at bounding box center [771, 160] width 147 height 22
paste input "search"
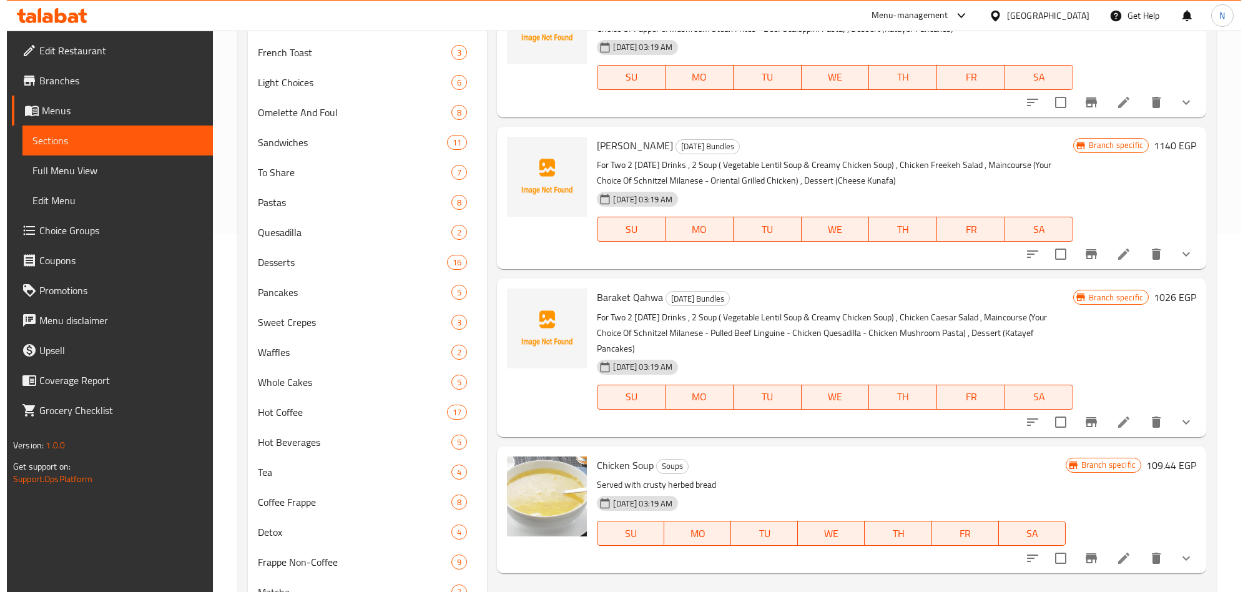
scroll to position [468, 0]
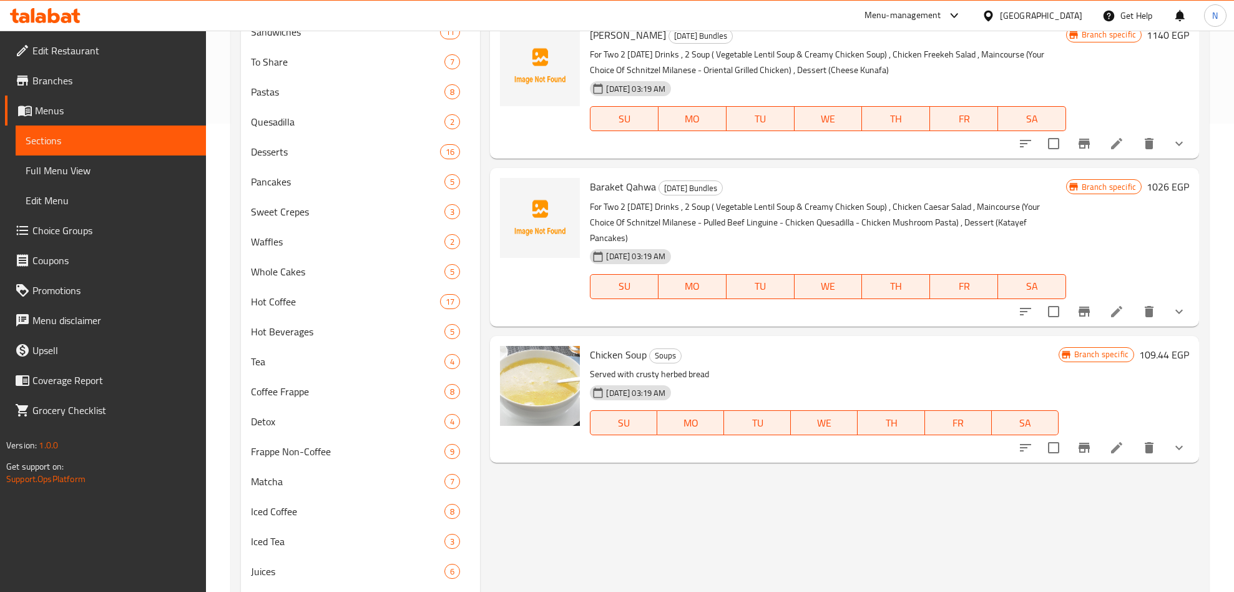
type input "Chicken Soup"
click at [1071, 433] on button "Branch-specific-item" at bounding box center [1084, 448] width 30 height 30
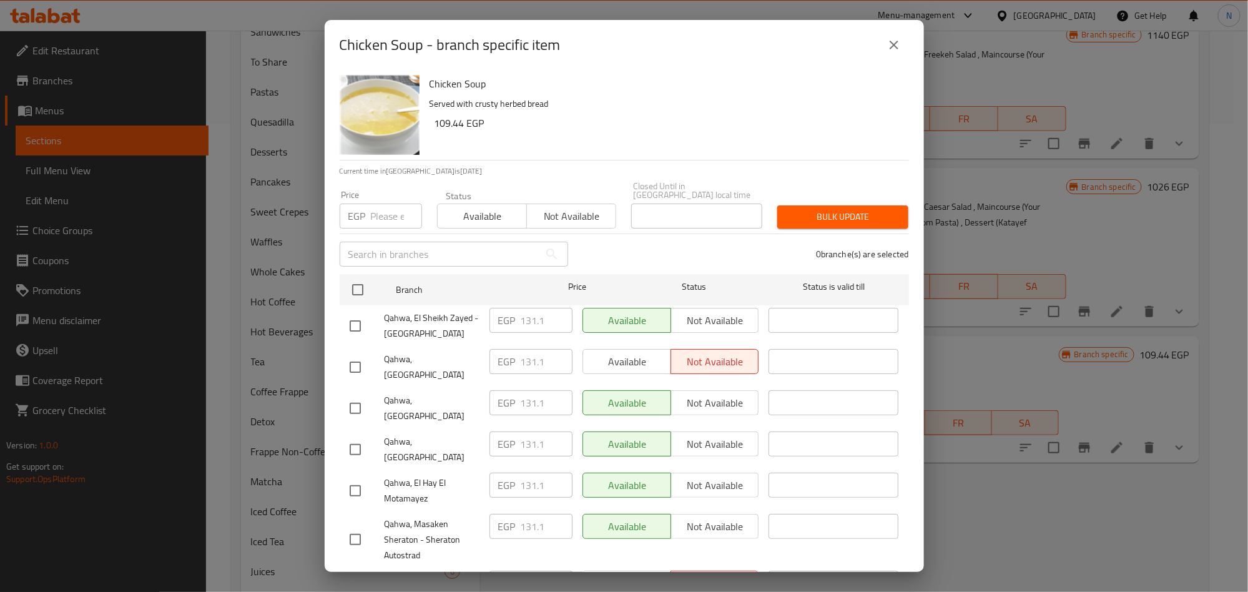
scroll to position [501, 0]
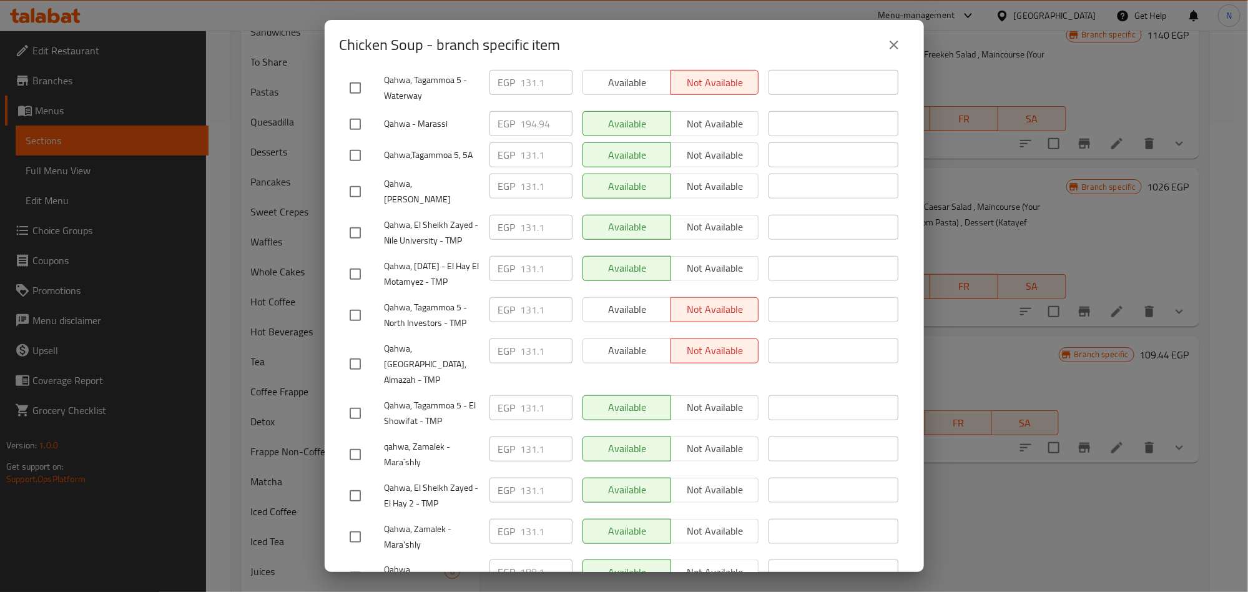
click at [360, 482] on input "checkbox" at bounding box center [355, 495] width 26 height 26
checkbox input "true"
click at [350, 441] on input "checkbox" at bounding box center [355, 454] width 26 height 26
checkbox input "true"
click at [356, 524] on input "checkbox" at bounding box center [355, 537] width 26 height 26
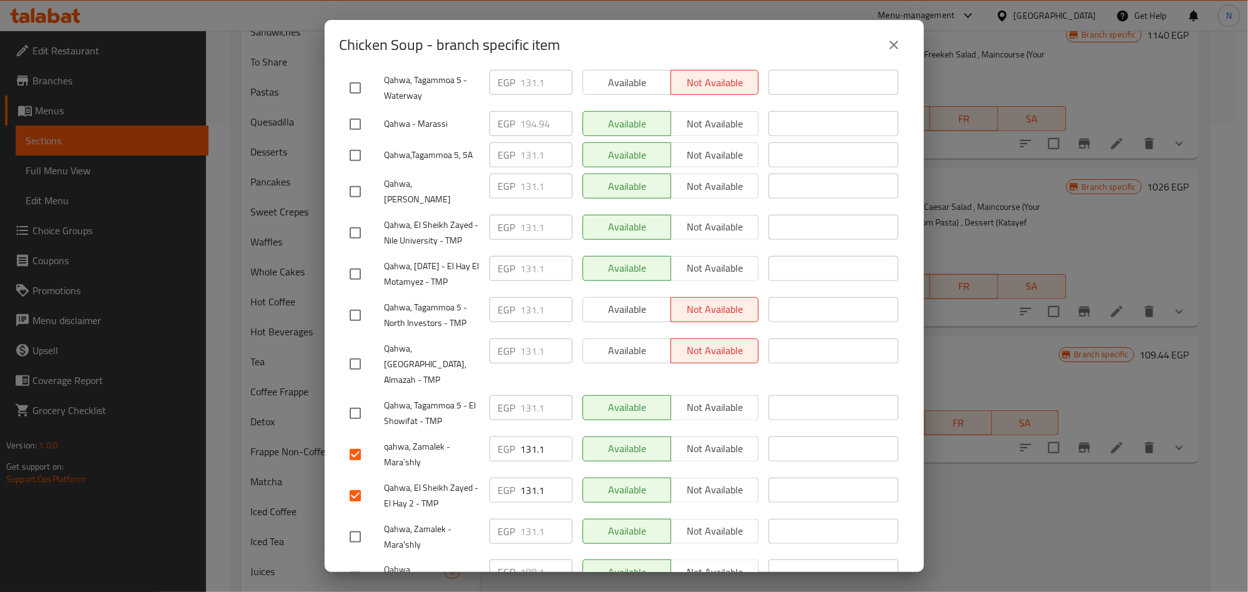
checkbox input "true"
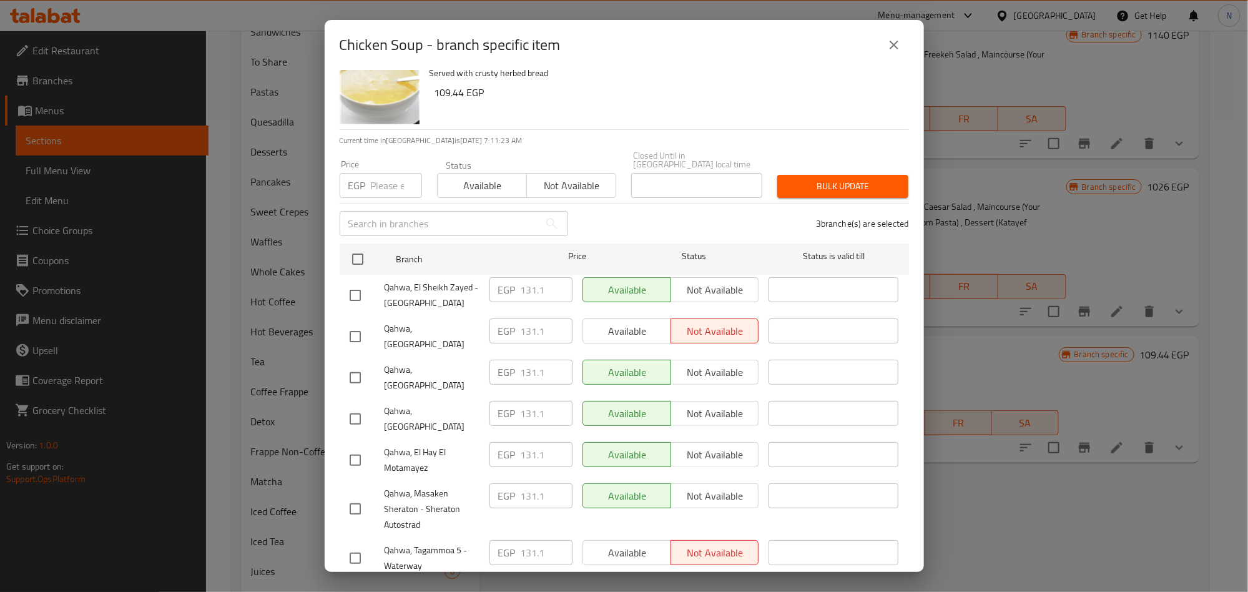
click at [356, 323] on input "checkbox" at bounding box center [355, 336] width 26 height 26
checkbox input "true"
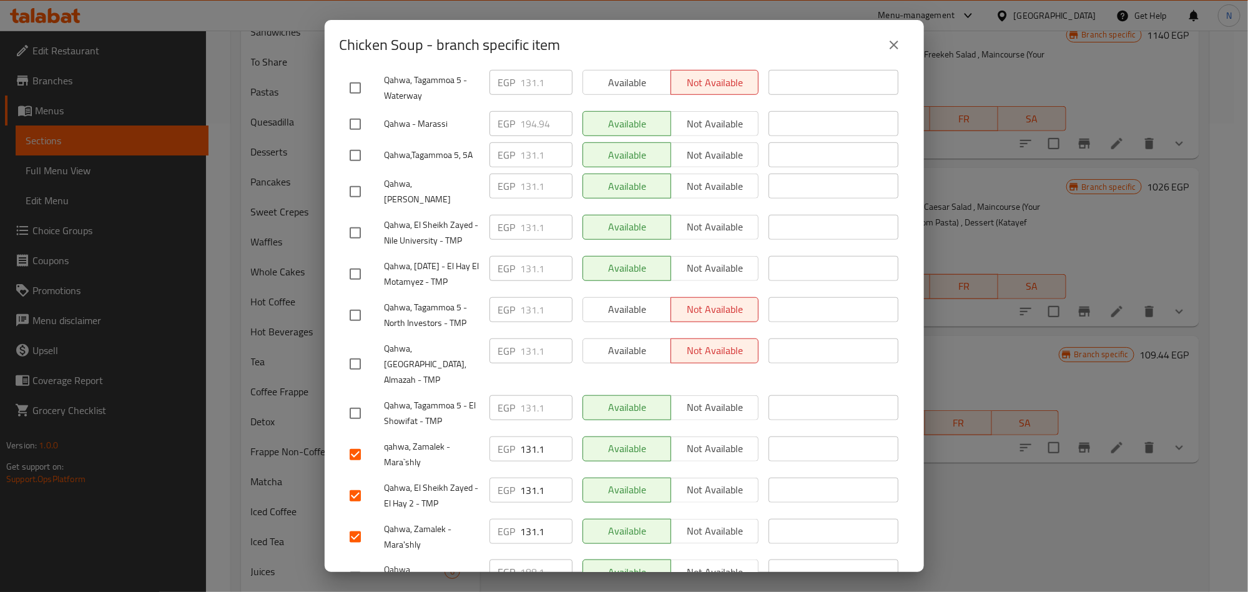
click at [358, 351] on input "checkbox" at bounding box center [355, 364] width 26 height 26
checkbox input "true"
click at [362, 220] on input "checkbox" at bounding box center [355, 233] width 26 height 26
checkbox input "true"
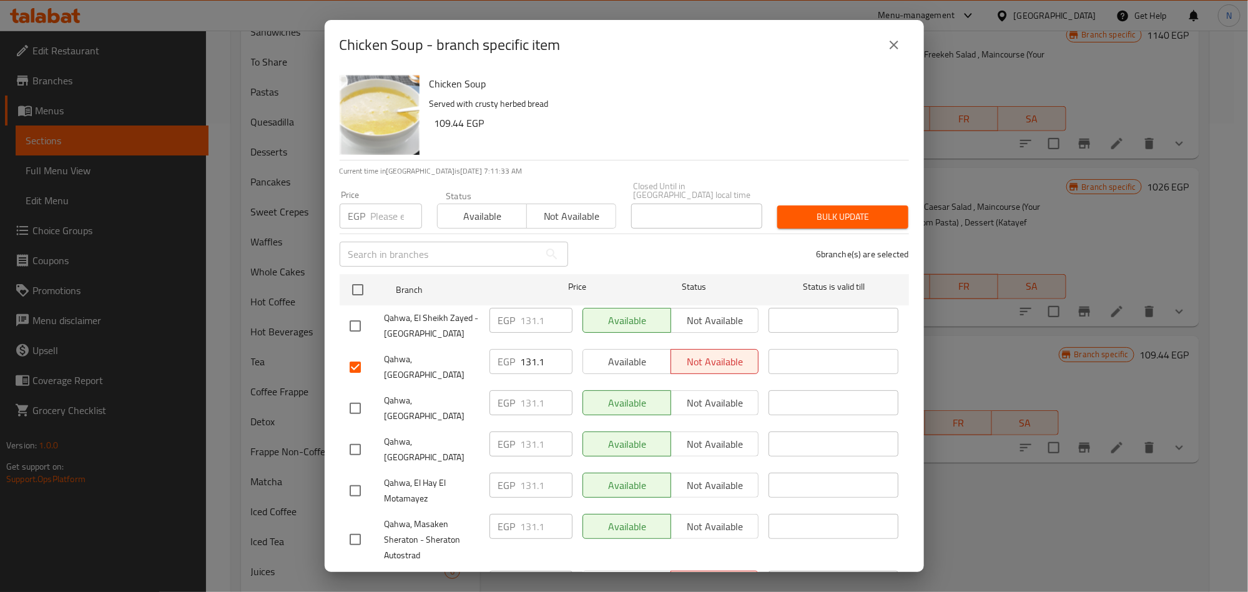
drag, startPoint x: 352, startPoint y: 313, endPoint x: 298, endPoint y: 330, distance: 56.1
click at [352, 315] on input "checkbox" at bounding box center [355, 326] width 26 height 26
checkbox input "true"
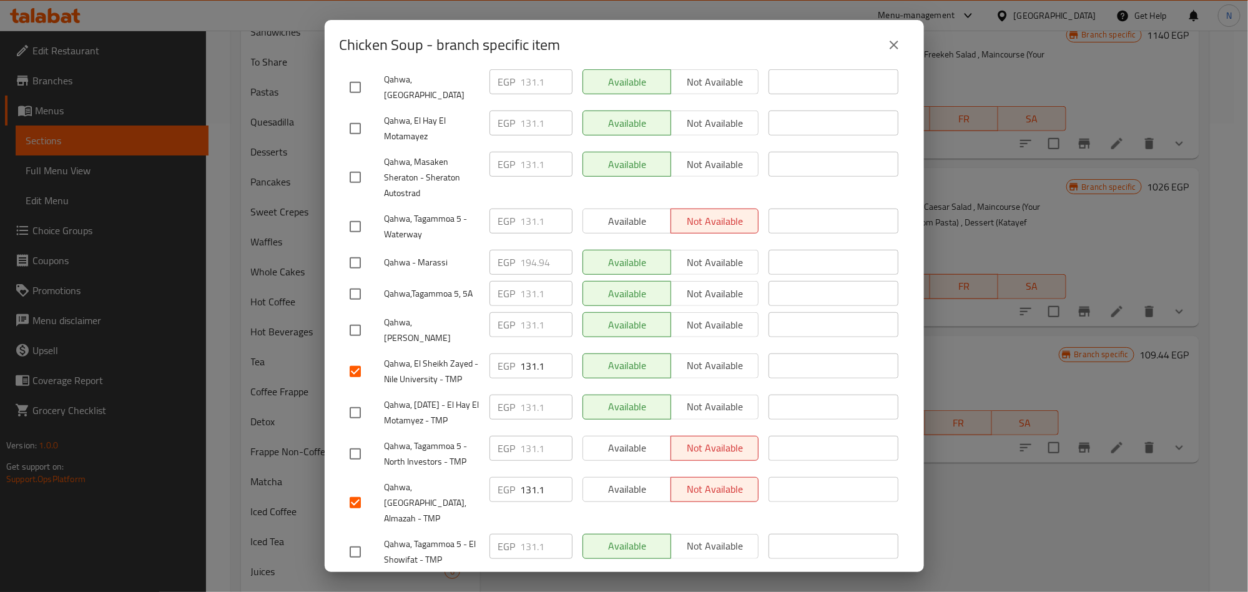
click at [355, 441] on input "checkbox" at bounding box center [355, 454] width 26 height 26
checkbox input "true"
drag, startPoint x: 356, startPoint y: 95, endPoint x: 272, endPoint y: 119, distance: 87.4
click at [354, 115] on input "checkbox" at bounding box center [355, 128] width 26 height 26
checkbox input "true"
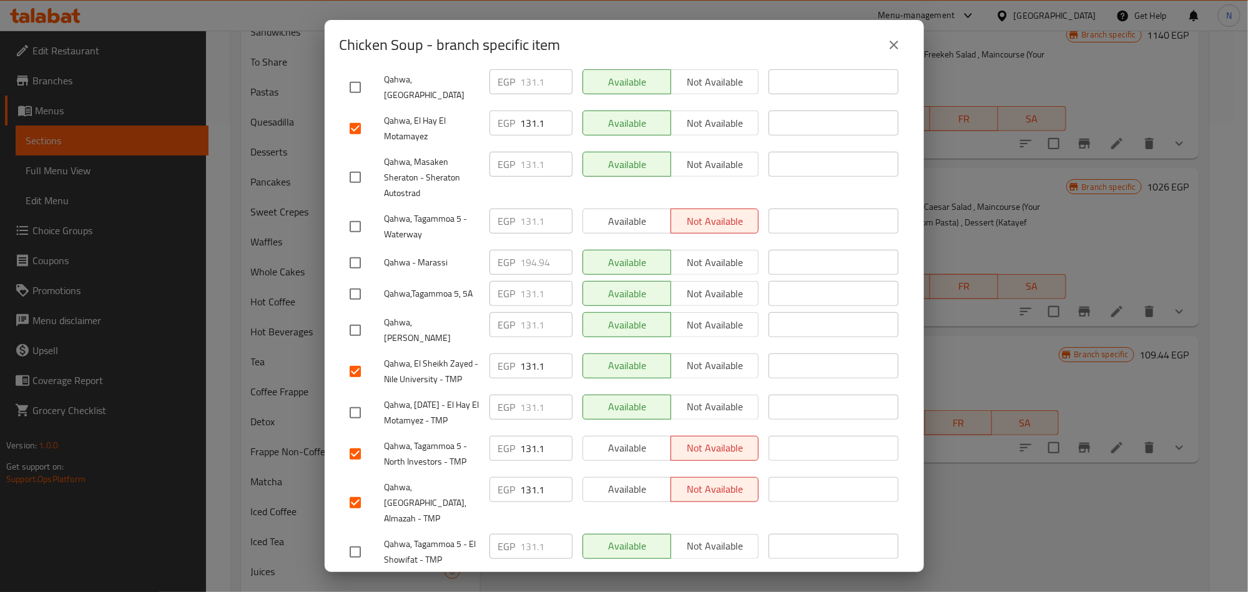
click at [363, 399] on input "checkbox" at bounding box center [355, 412] width 26 height 26
checkbox input "true"
click at [356, 281] on input "checkbox" at bounding box center [355, 294] width 26 height 26
checkbox input "true"
click at [356, 539] on input "checkbox" at bounding box center [355, 552] width 26 height 26
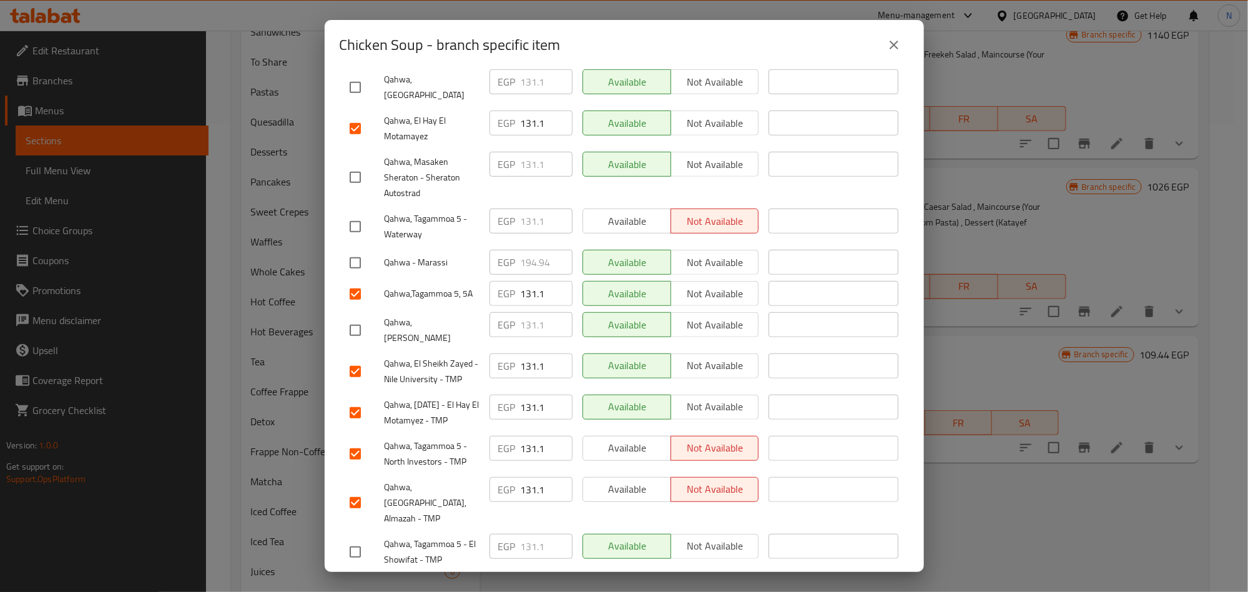
checkbox input "true"
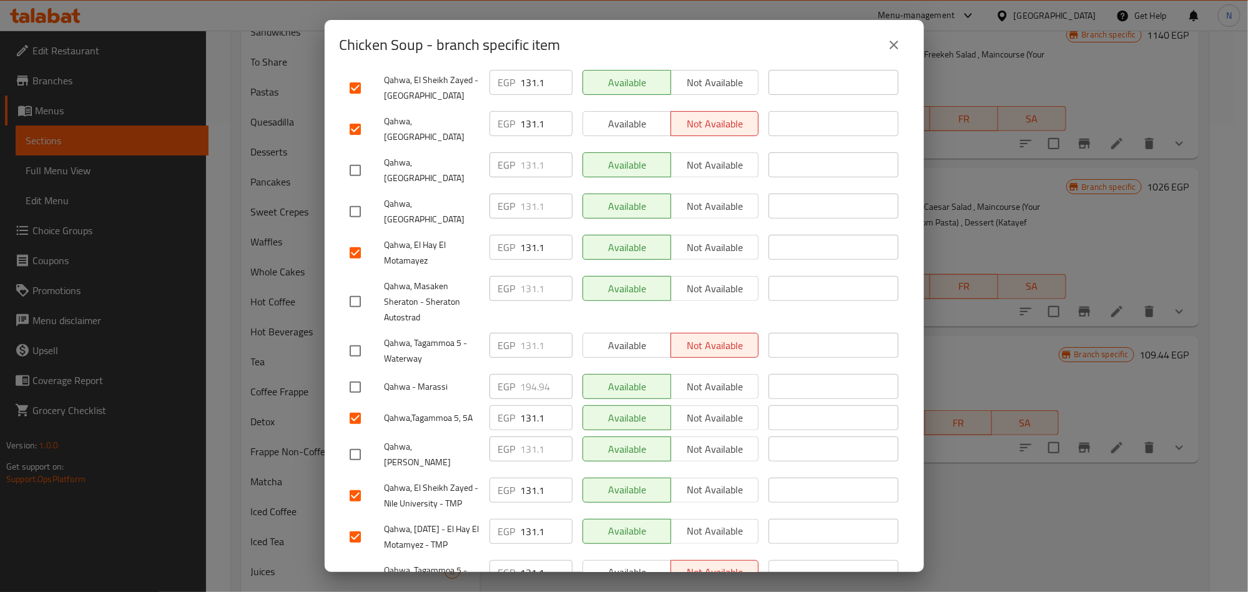
scroll to position [125, 0]
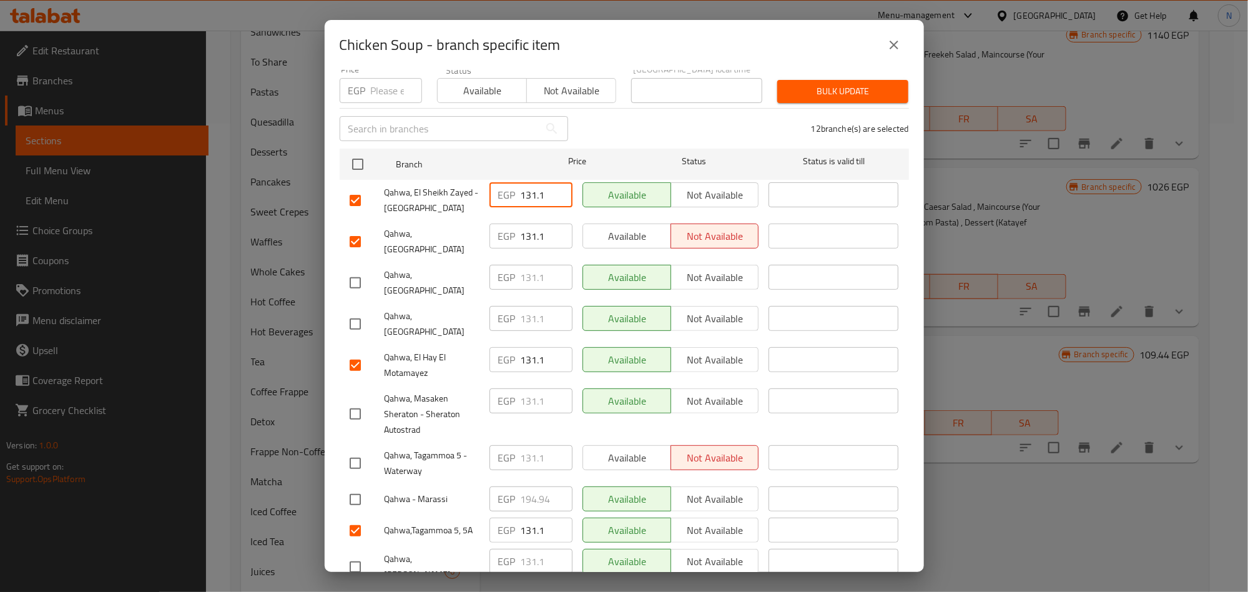
drag, startPoint x: 522, startPoint y: 189, endPoint x: 555, endPoint y: 197, distance: 33.3
click at [559, 192] on input "131.1" at bounding box center [547, 194] width 52 height 25
click at [538, 192] on input "131.1" at bounding box center [547, 194] width 52 height 25
click at [537, 192] on input "131.1" at bounding box center [547, 194] width 52 height 25
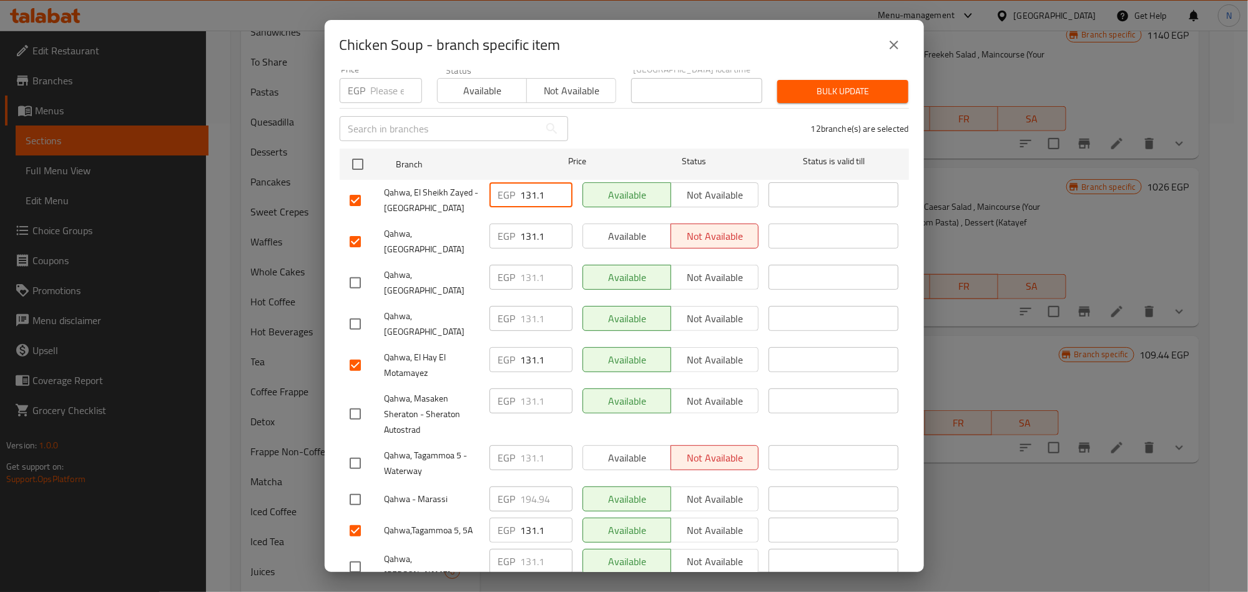
click at [537, 192] on input "131.1" at bounding box center [547, 194] width 52 height 25
paste input "6.8"
type input "136.8"
click at [521, 230] on input "131.1" at bounding box center [547, 235] width 52 height 25
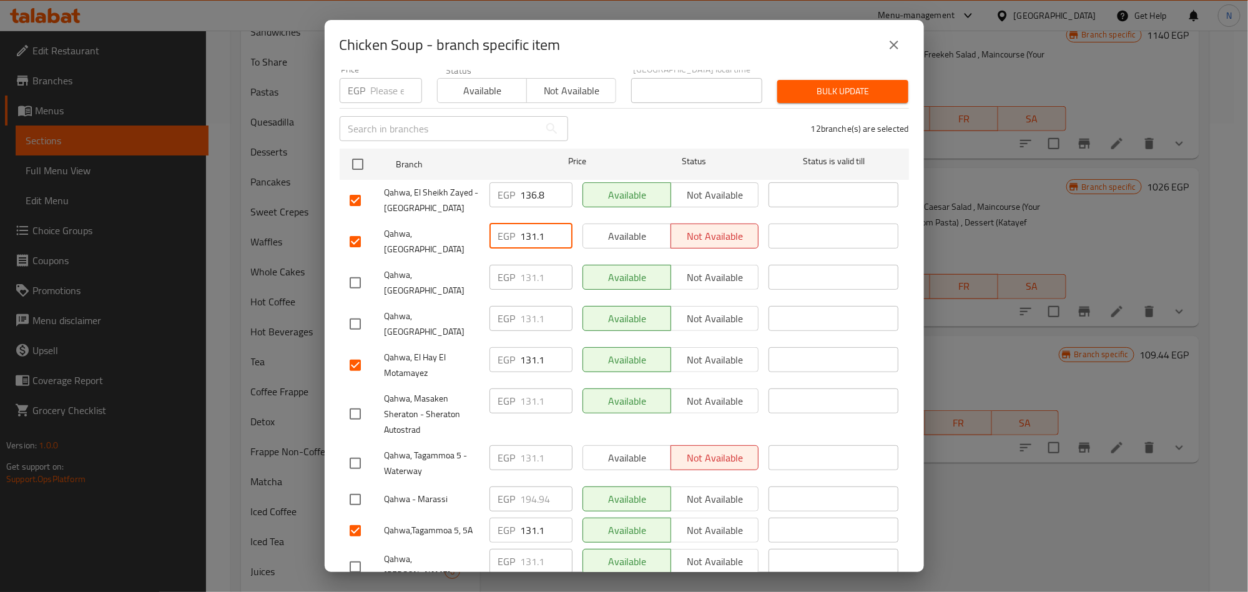
click at [521, 230] on input "131.1" at bounding box center [547, 235] width 52 height 25
paste input "6.8"
type input "136.8"
click at [521, 347] on input "131.1" at bounding box center [547, 359] width 52 height 25
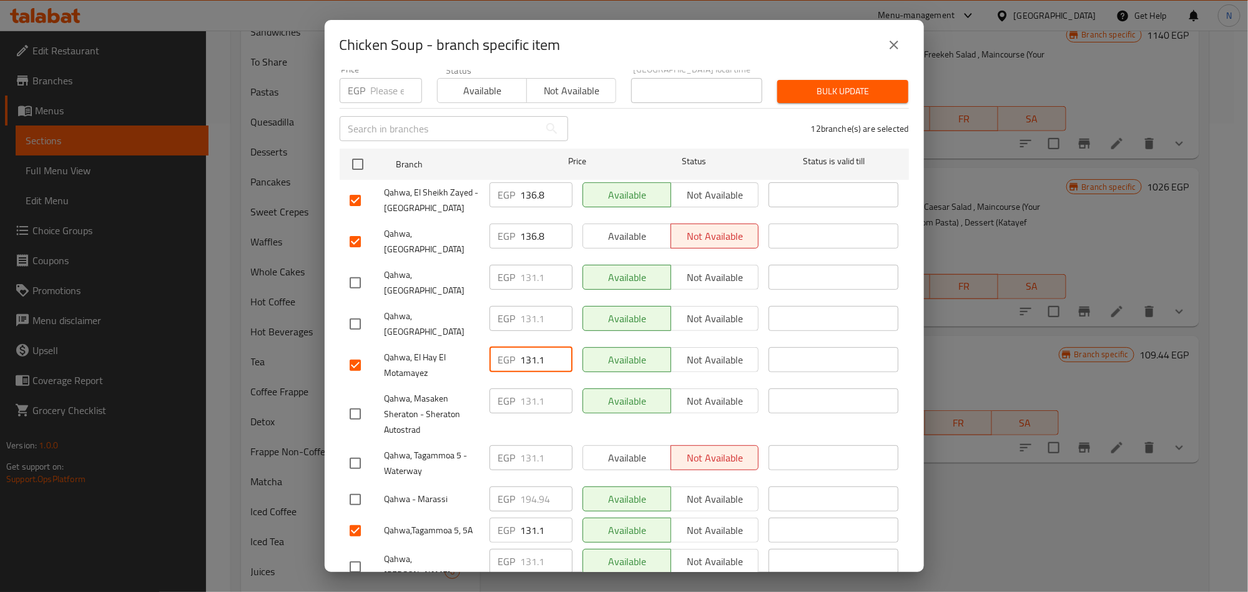
paste input "6.8"
type input "136.8"
click at [528, 517] on input "131.1" at bounding box center [547, 529] width 52 height 25
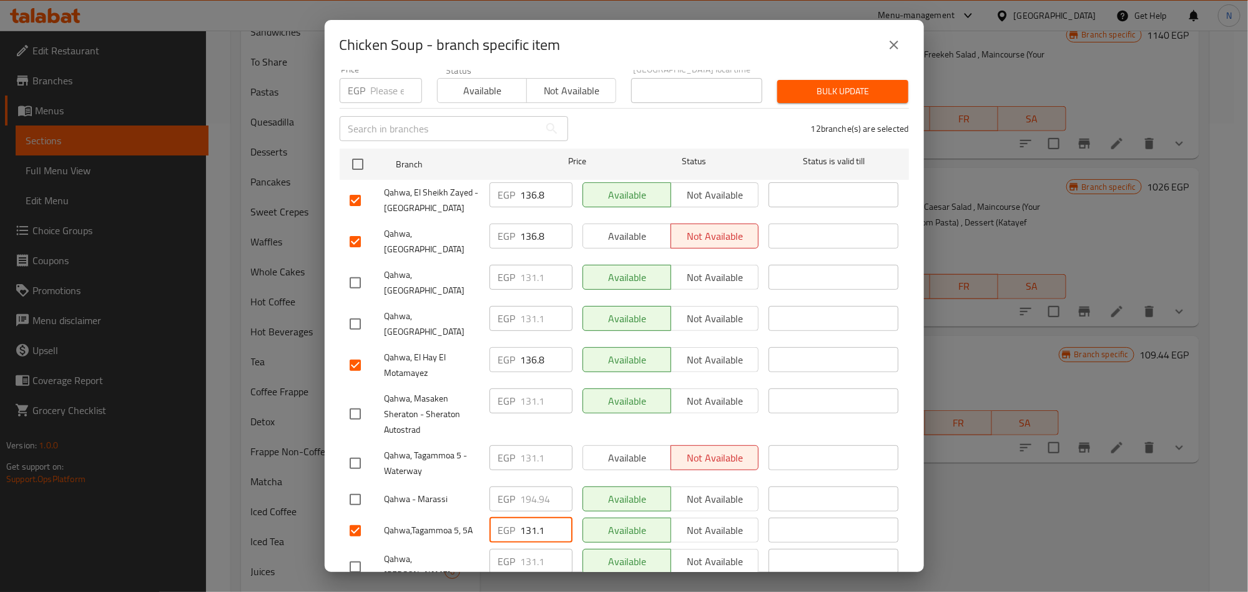
paste input "6.8"
type input "136.8"
click at [459, 448] on span "Qahwa, Tagammoa 5 - Waterway" at bounding box center [431, 463] width 95 height 31
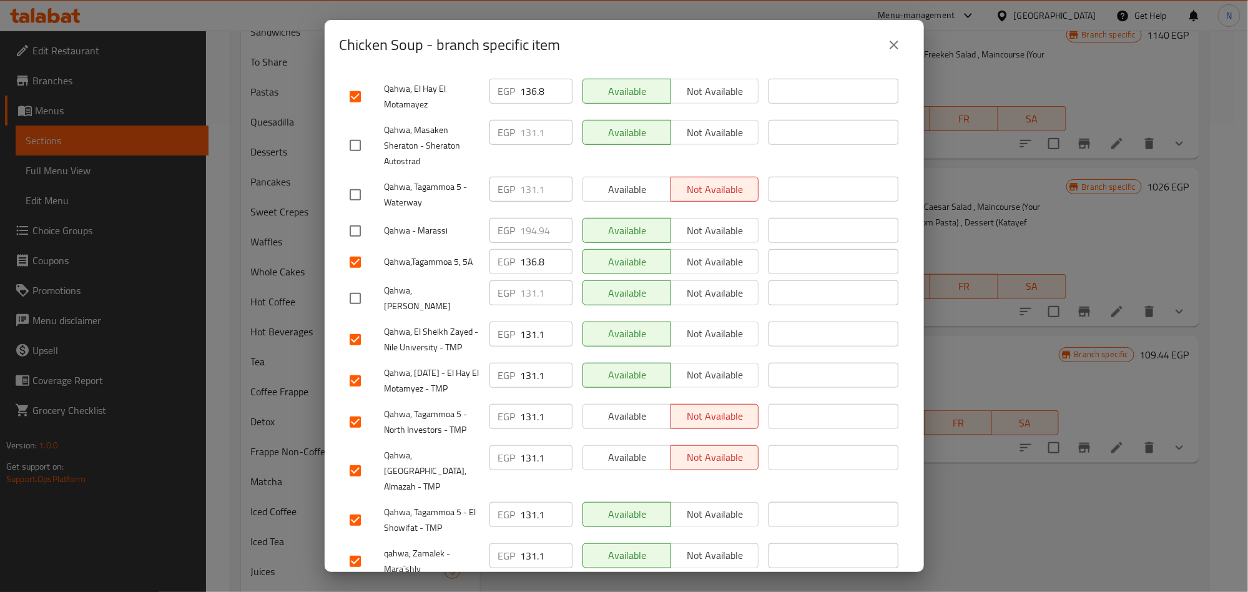
scroll to position [406, 0]
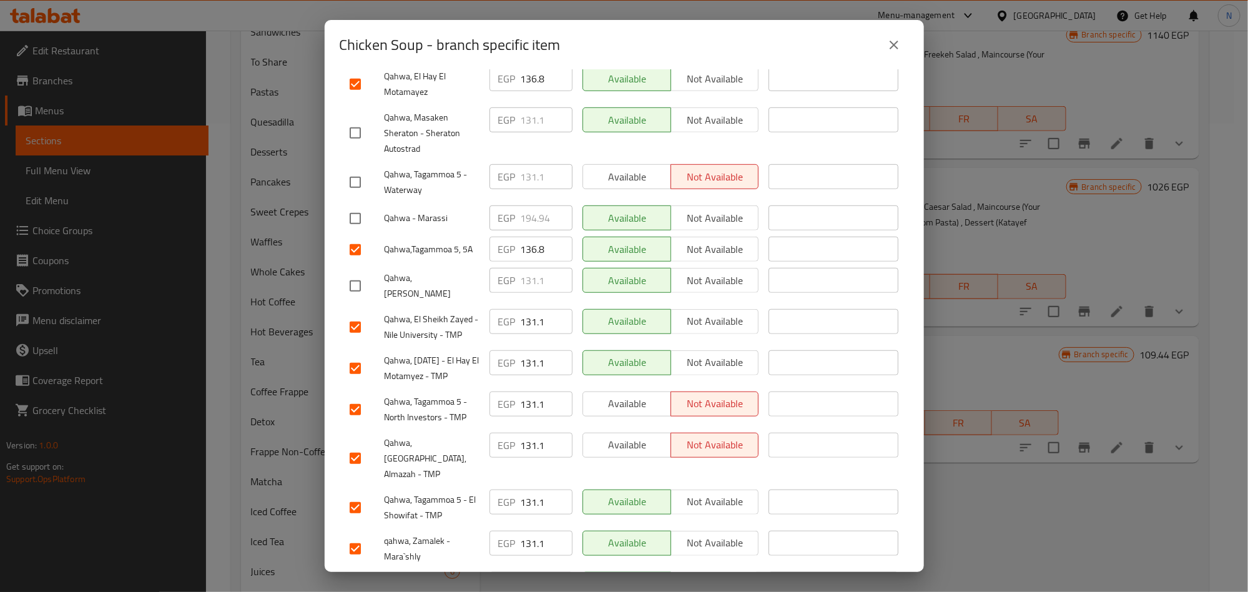
click at [534, 309] on input "131.1" at bounding box center [547, 321] width 52 height 25
paste input "6.8"
type input "136.8"
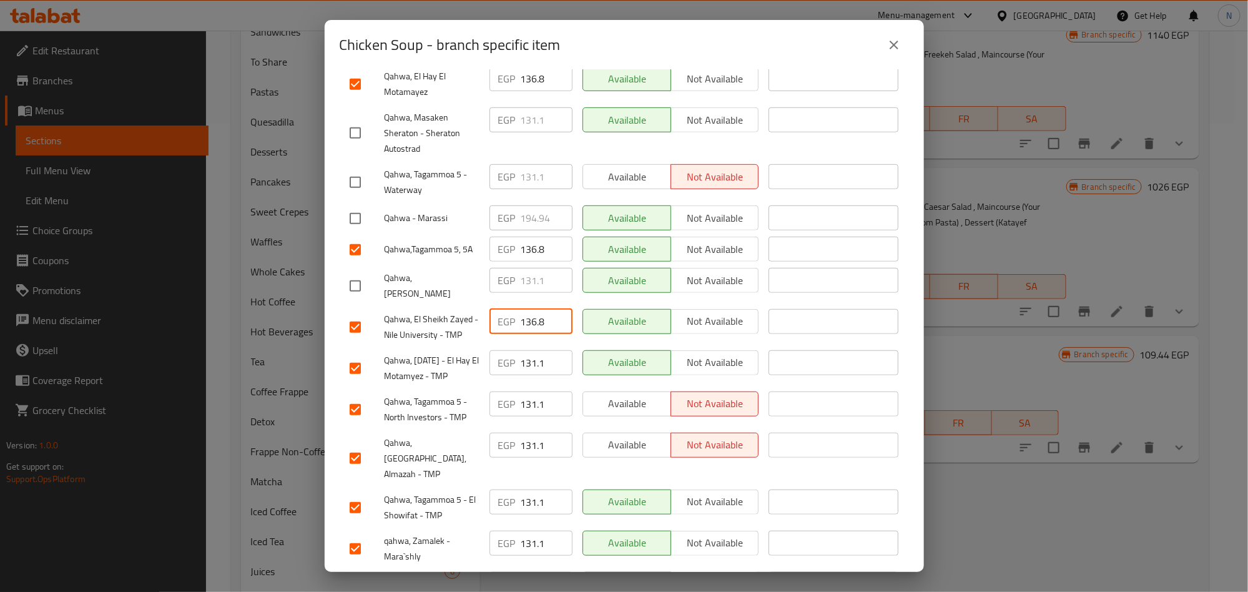
click at [530, 345] on div "EGP 131.1 ​" at bounding box center [530, 368] width 93 height 46
click at [534, 350] on input "131.1" at bounding box center [547, 362] width 52 height 25
paste input "6.8"
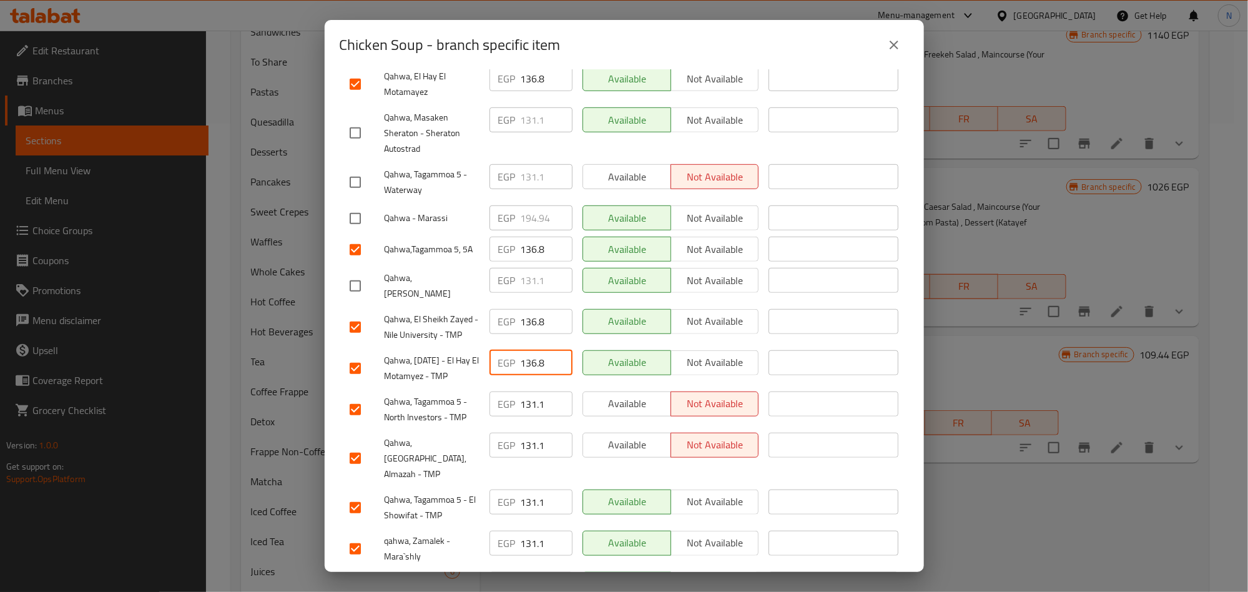
type input "136.8"
click at [524, 391] on input "131.1" at bounding box center [547, 403] width 52 height 25
paste input "6.8"
type input "136.8"
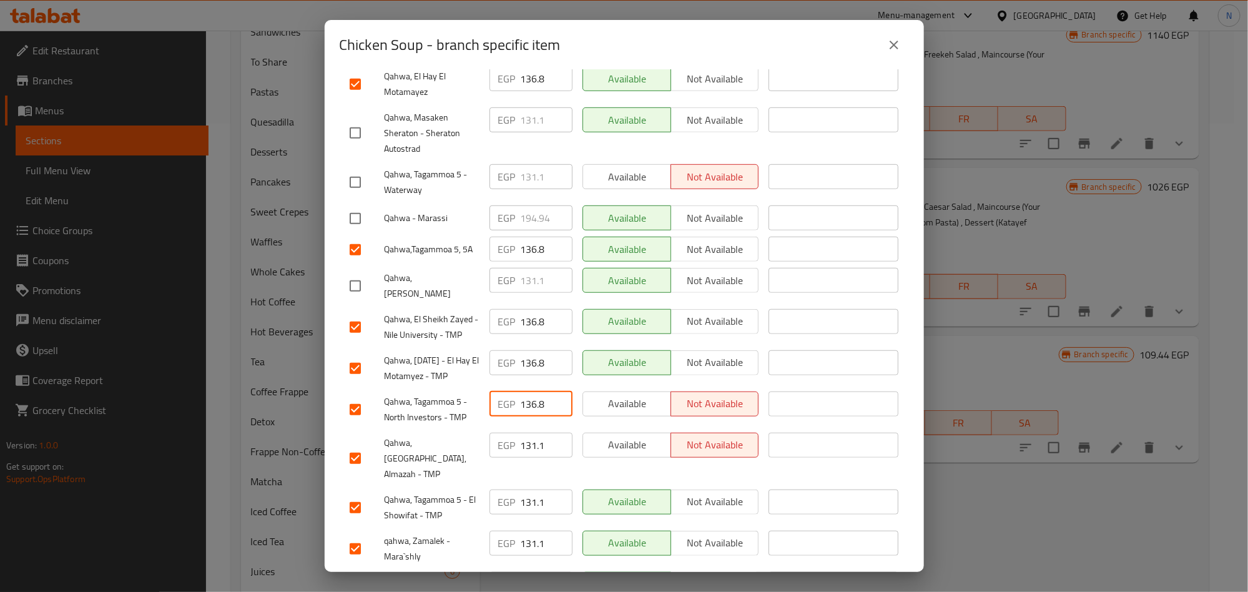
click at [528, 433] on input "131.1" at bounding box center [547, 445] width 52 height 25
paste input "6.8"
type input "136.8"
click at [536, 489] on input "131.1" at bounding box center [547, 501] width 52 height 25
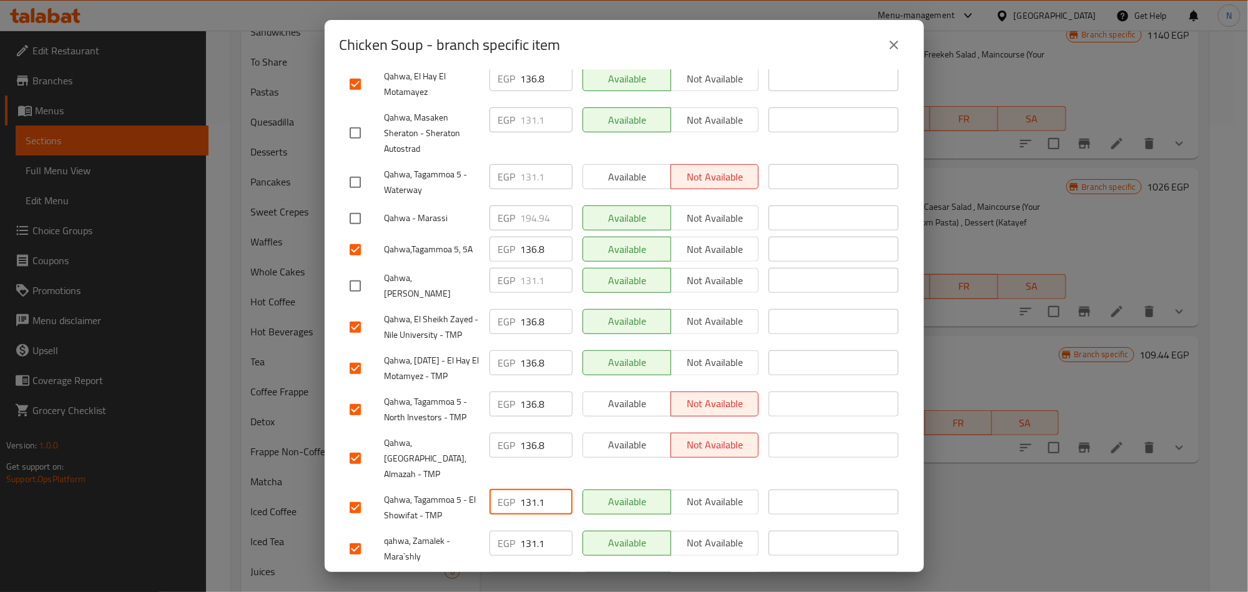
click at [536, 489] on input "131.1" at bounding box center [547, 501] width 52 height 25
paste input "6.8"
type input "136.8"
click at [530, 531] on input "131.1" at bounding box center [547, 543] width 52 height 25
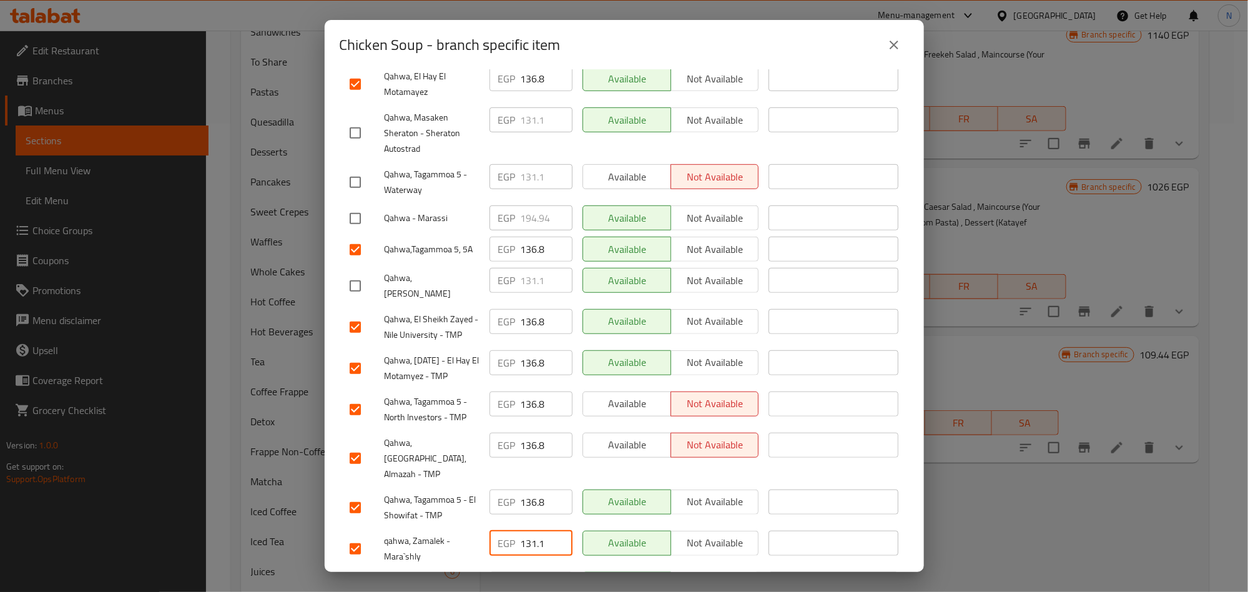
click at [530, 531] on input "131.1" at bounding box center [547, 543] width 52 height 25
paste input "6.8"
type input "136.8"
click at [534, 572] on input "131.1" at bounding box center [547, 584] width 52 height 25
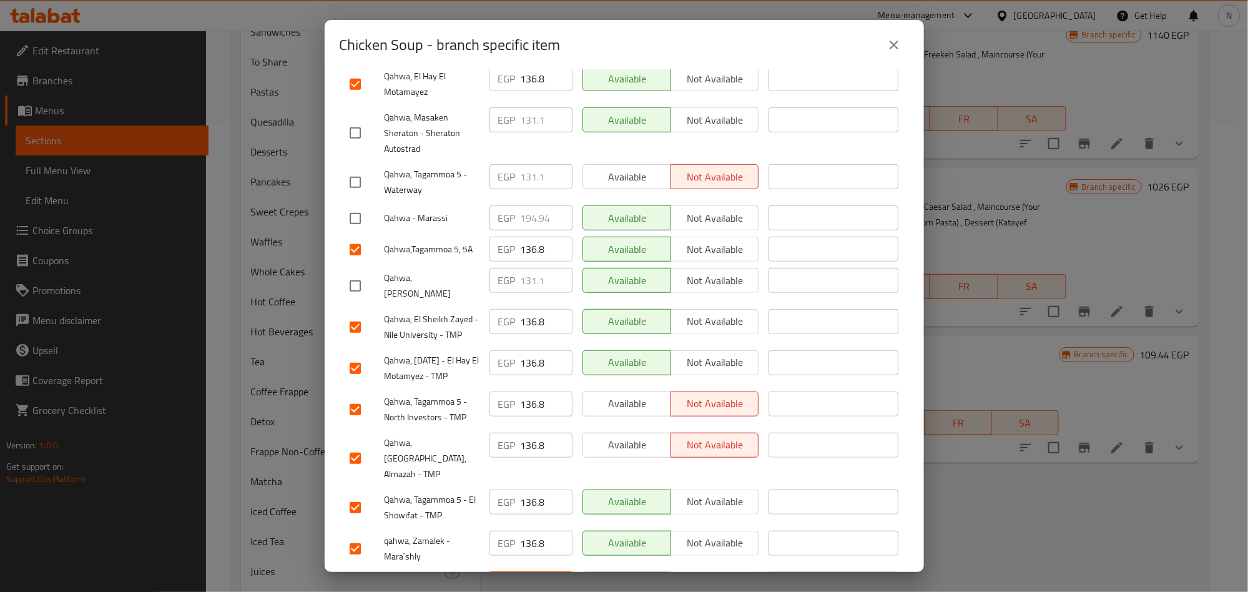
paste input "6.8"
type input "136.8"
click at [461, 526] on div "qahwa, Zamalek - Mara`shly" at bounding box center [415, 549] width 140 height 46
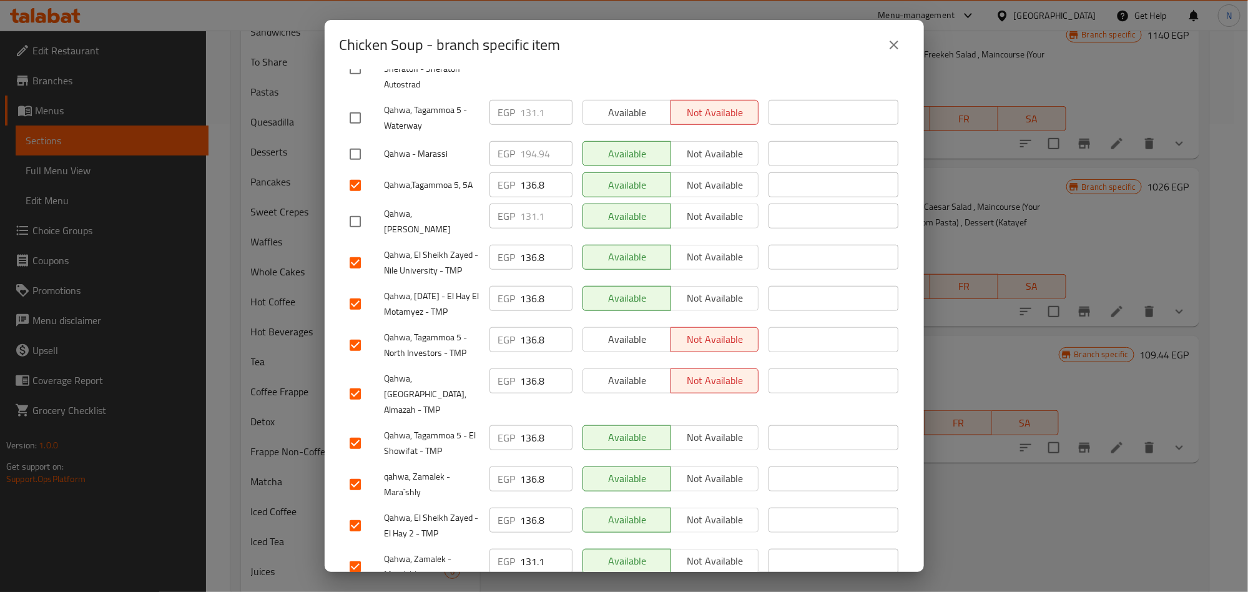
scroll to position [500, 0]
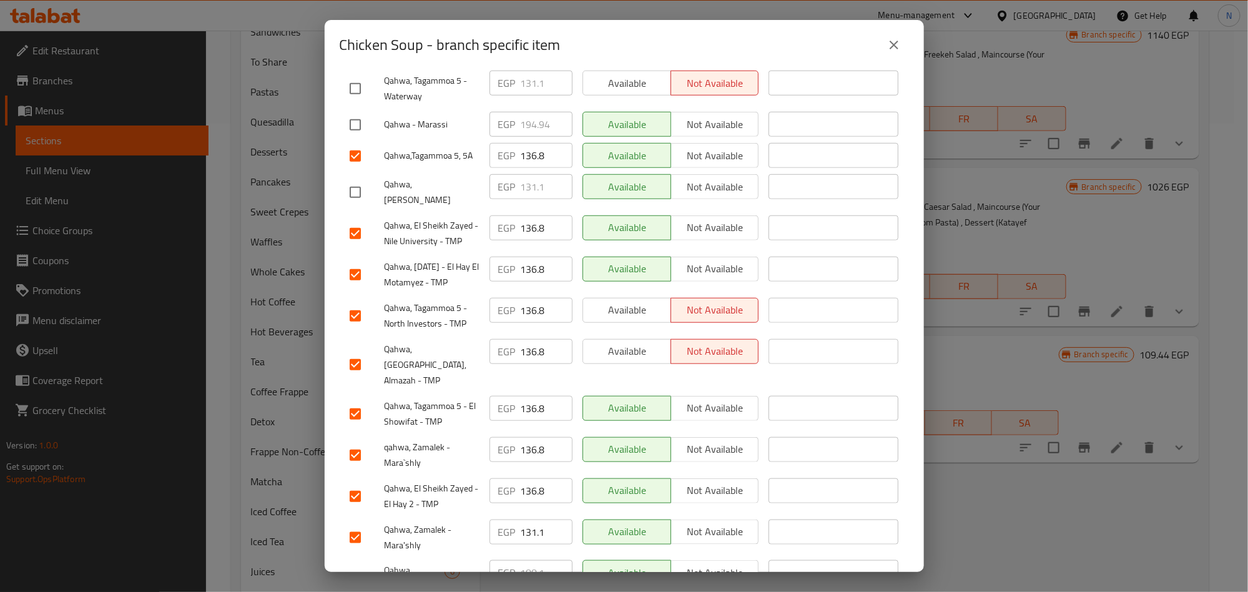
click at [521, 519] on input "131.1" at bounding box center [547, 531] width 52 height 25
paste input "6.8"
type input "136.8"
click at [461, 522] on span "Qahwa, Zamalek - Mara'shly" at bounding box center [431, 537] width 95 height 31
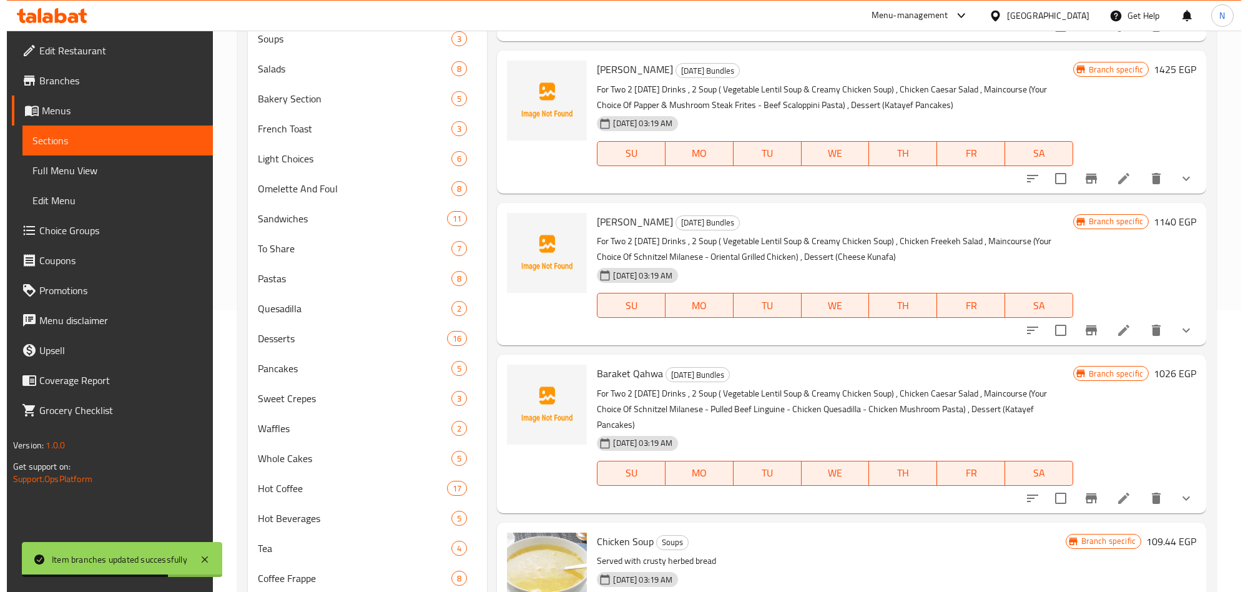
scroll to position [0, 0]
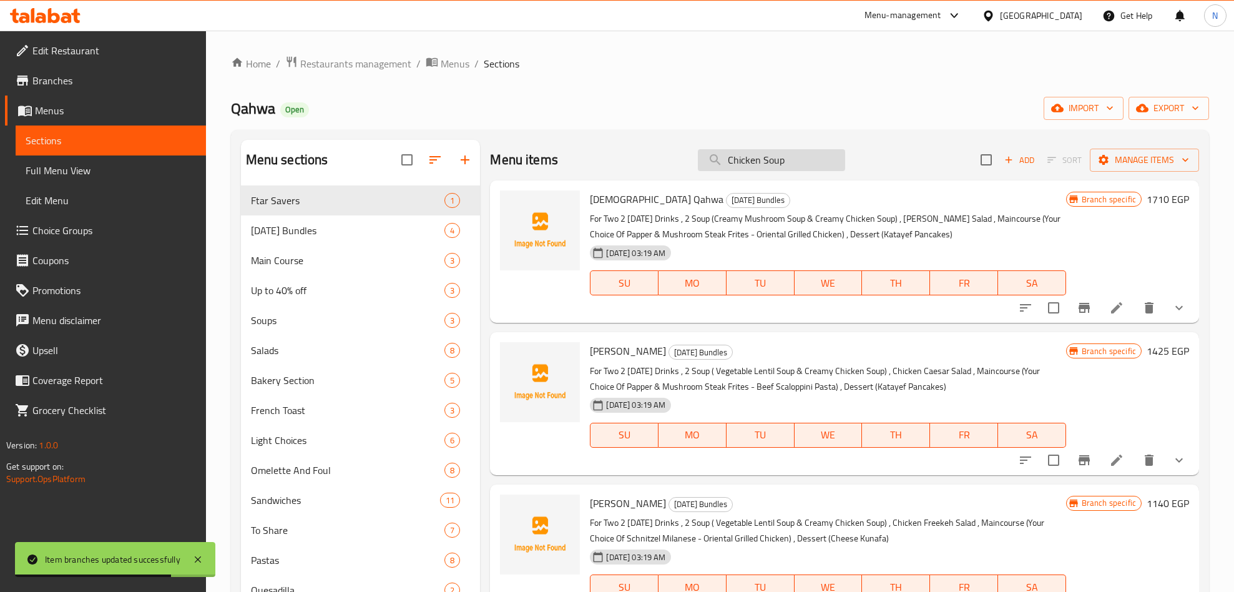
click at [815, 159] on input "Chicken Soup" at bounding box center [771, 160] width 147 height 22
click at [783, 159] on input "Chicken Soup" at bounding box center [771, 160] width 147 height 22
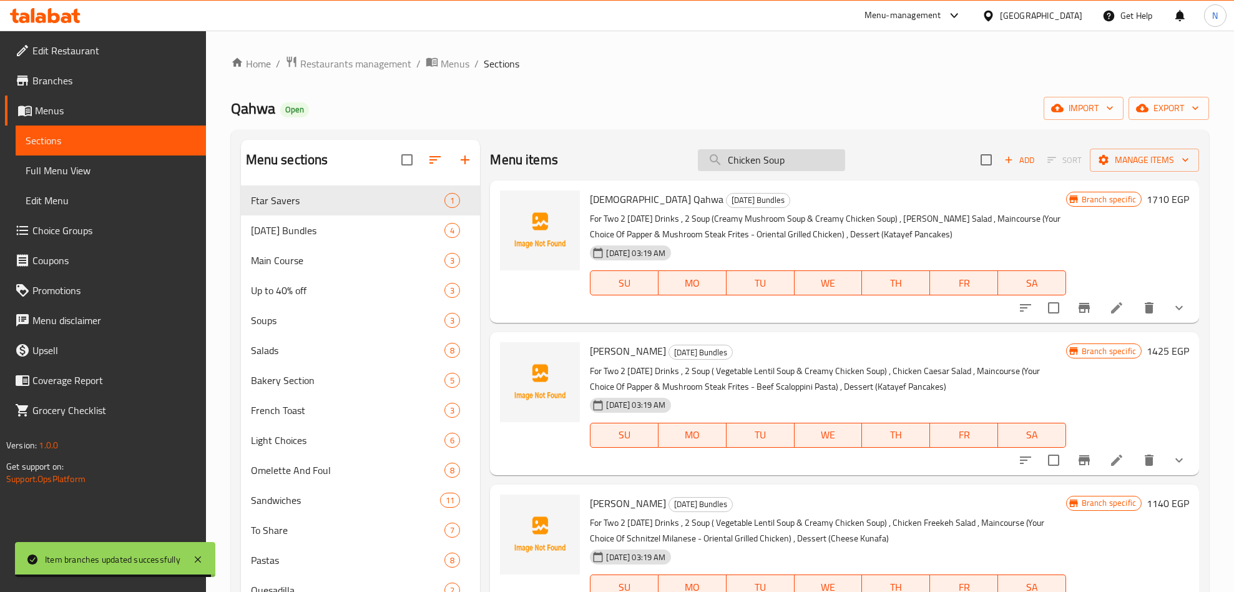
click at [783, 159] on input "Chicken Soup" at bounding box center [771, 160] width 147 height 22
paste input "Smokey Salmon Salad"
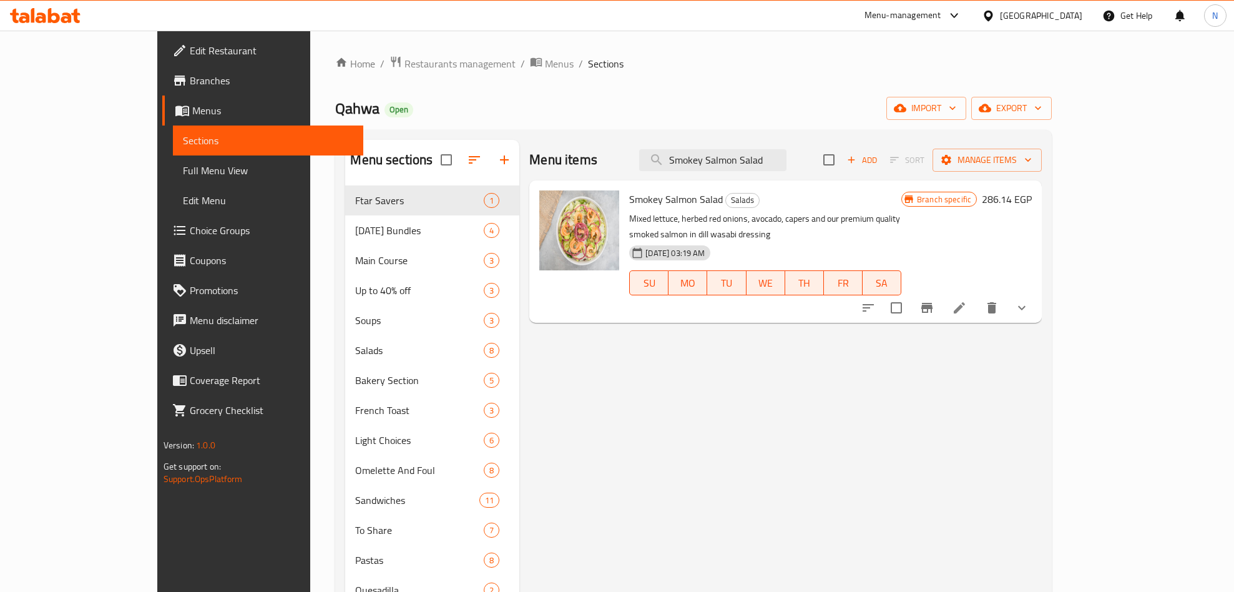
type input "Smokey Salmon Salad"
click at [934, 300] on icon "Branch-specific-item" at bounding box center [926, 307] width 15 height 15
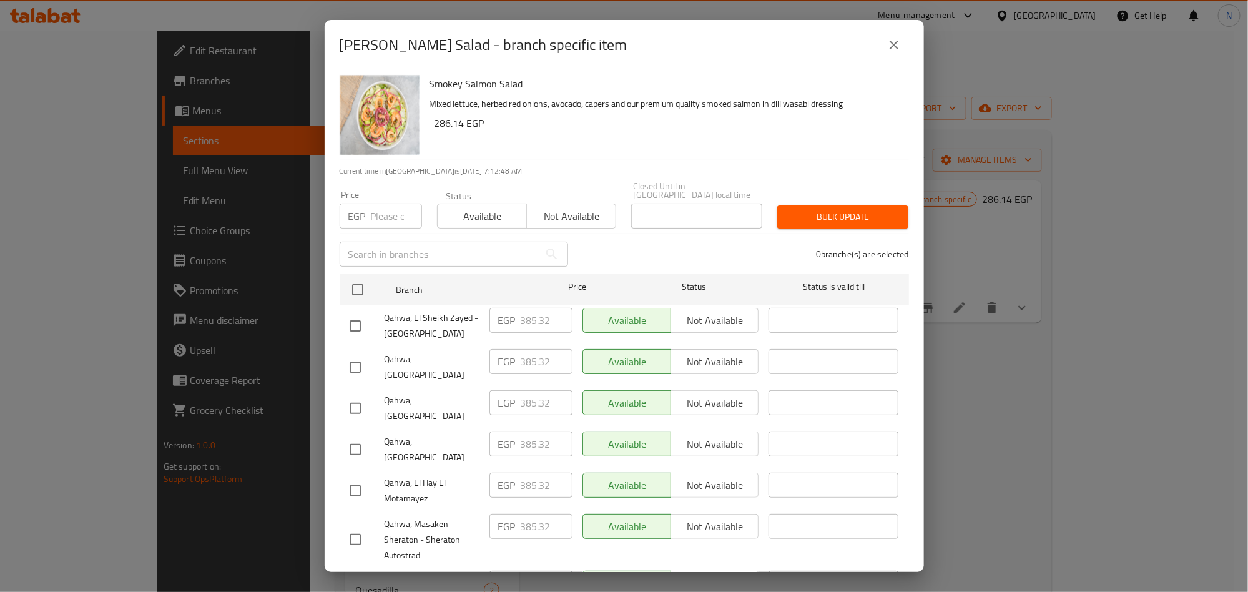
click at [595, 96] on p "Mixed lettuce, herbed red onions, avocado, capers and our premium quality smoke…" at bounding box center [663, 104] width 469 height 16
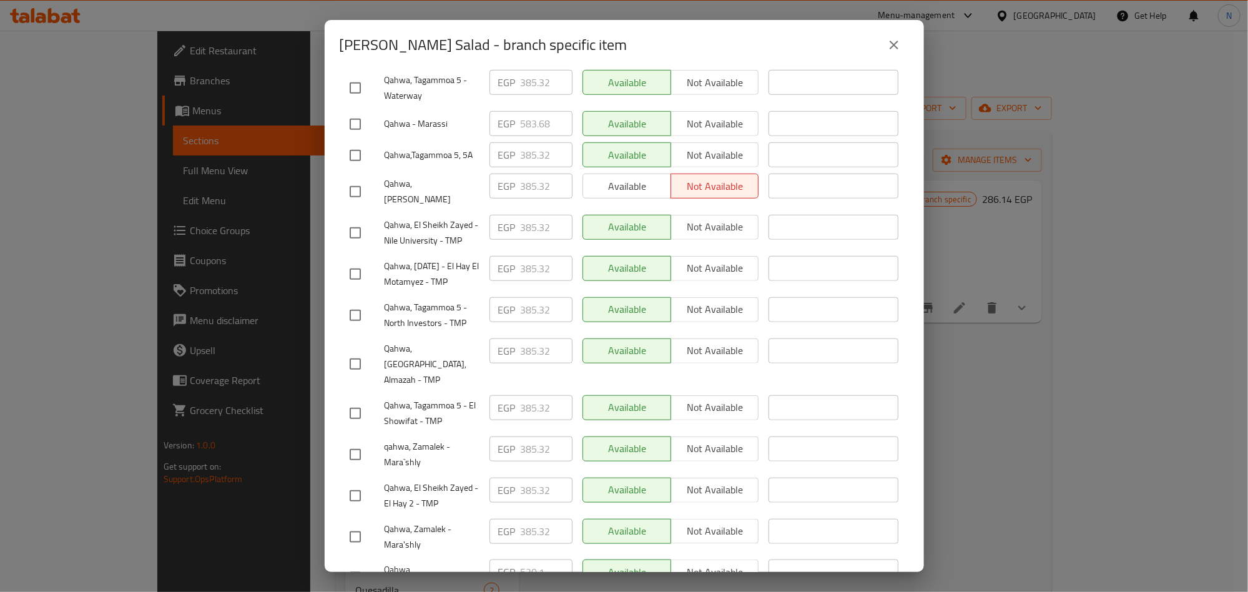
click at [358, 441] on input "checkbox" at bounding box center [355, 454] width 26 height 26
checkbox input "true"
click at [351, 524] on input "checkbox" at bounding box center [355, 537] width 26 height 26
checkbox input "true"
click at [351, 351] on input "checkbox" at bounding box center [355, 364] width 26 height 26
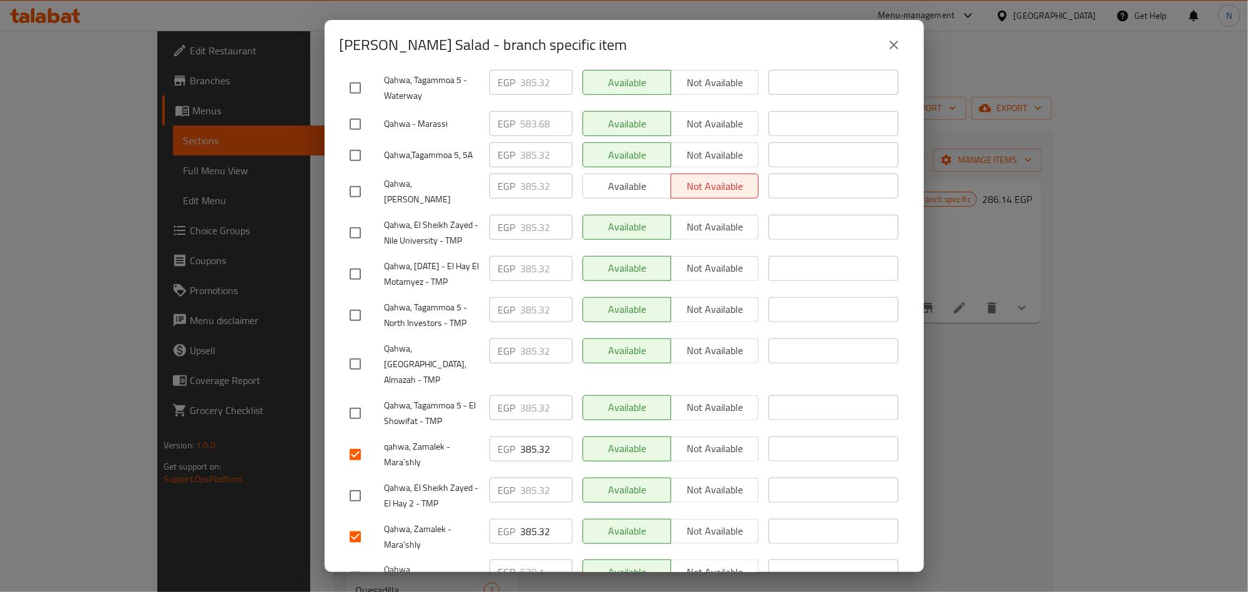
checkbox input "true"
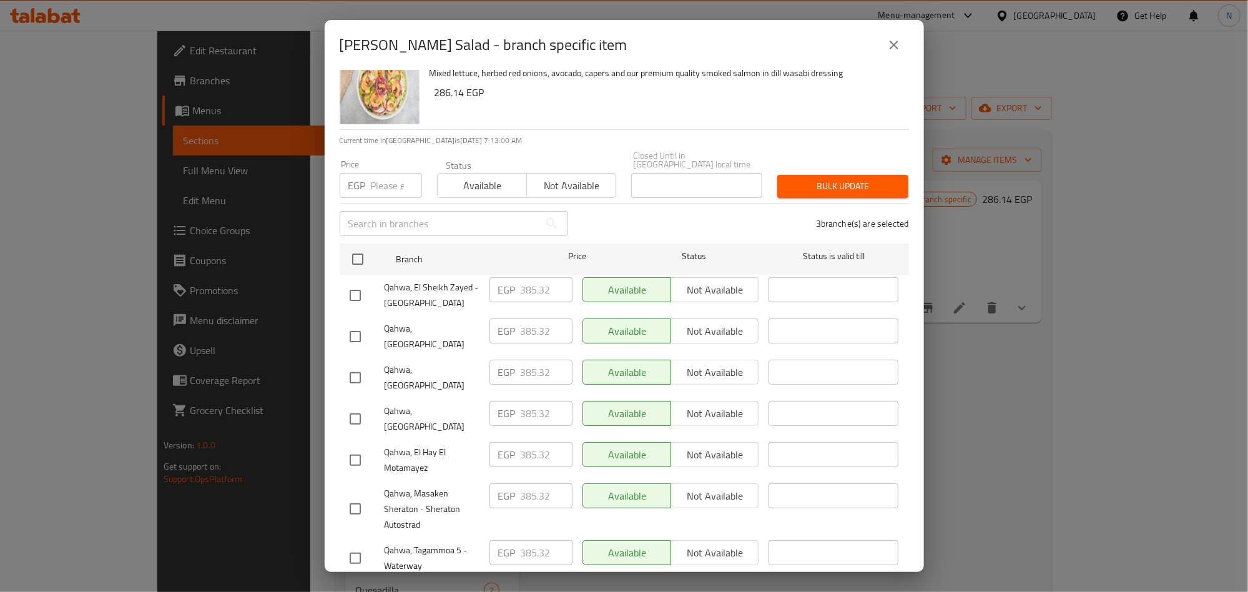
click at [365, 330] on input "checkbox" at bounding box center [355, 336] width 26 height 26
checkbox input "true"
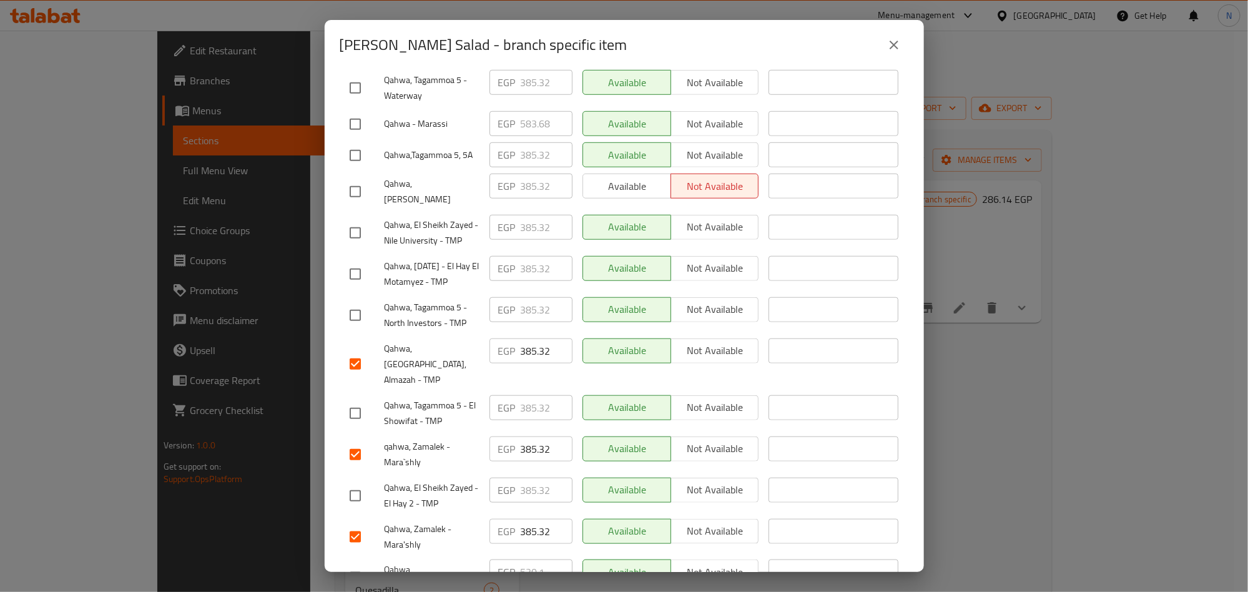
click at [360, 220] on input "checkbox" at bounding box center [355, 233] width 26 height 26
checkbox input "true"
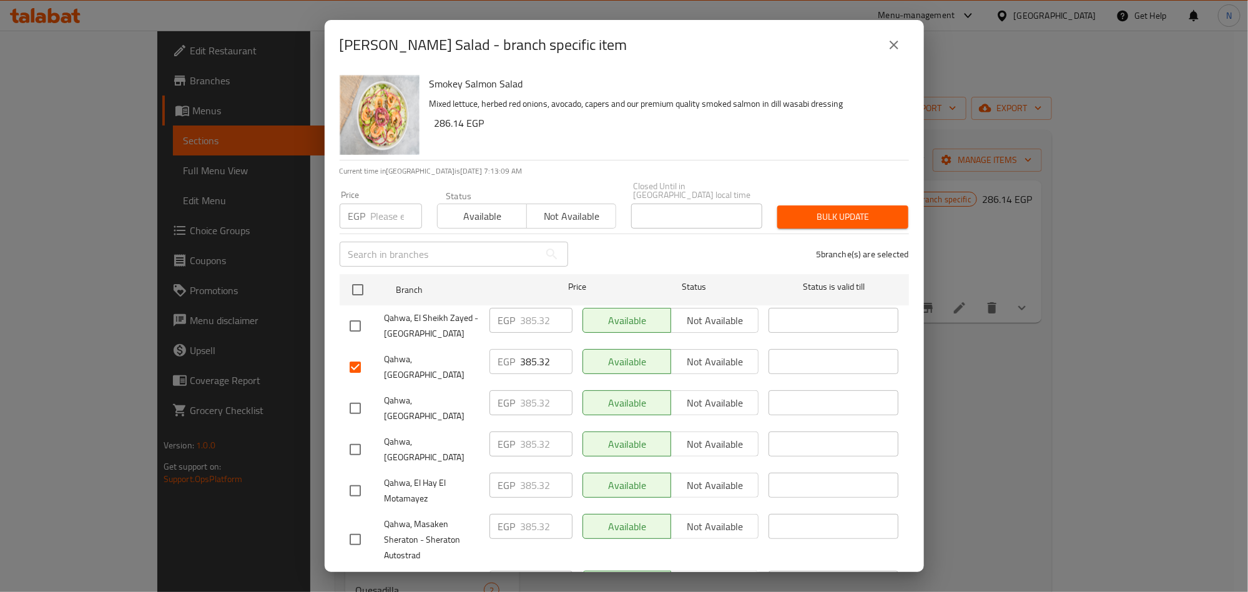
click at [358, 324] on input "checkbox" at bounding box center [355, 326] width 26 height 26
checkbox input "true"
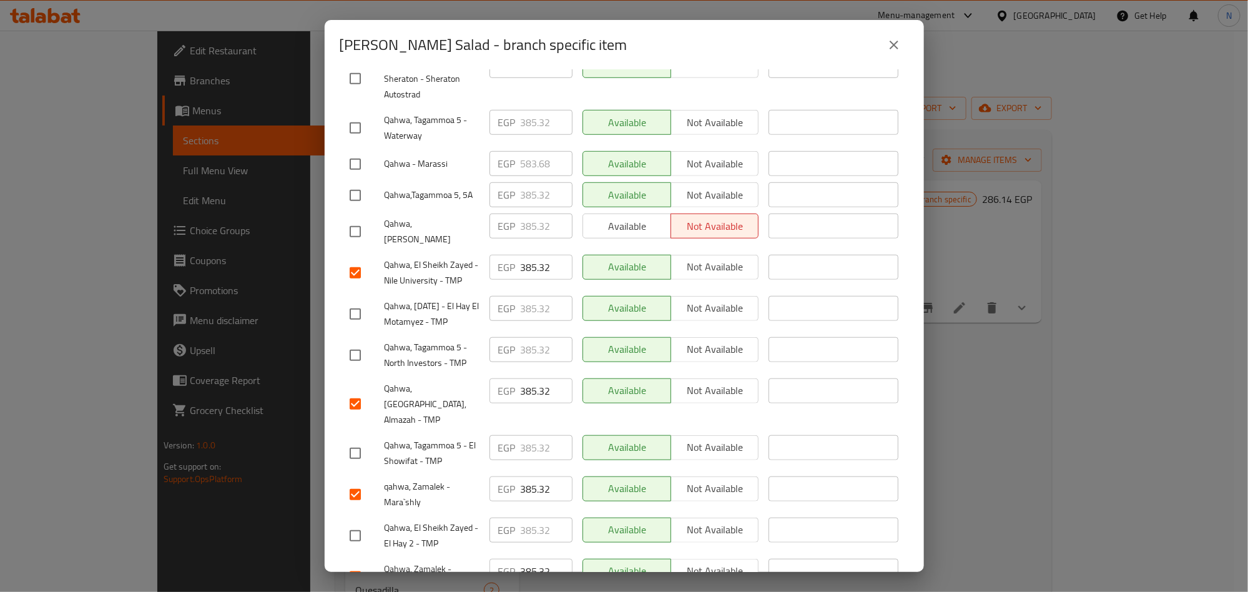
drag, startPoint x: 378, startPoint y: 317, endPoint x: 373, endPoint y: 320, distance: 6.4
click at [378, 342] on div at bounding box center [367, 355] width 35 height 26
click at [356, 342] on input "checkbox" at bounding box center [355, 355] width 26 height 26
checkbox input "true"
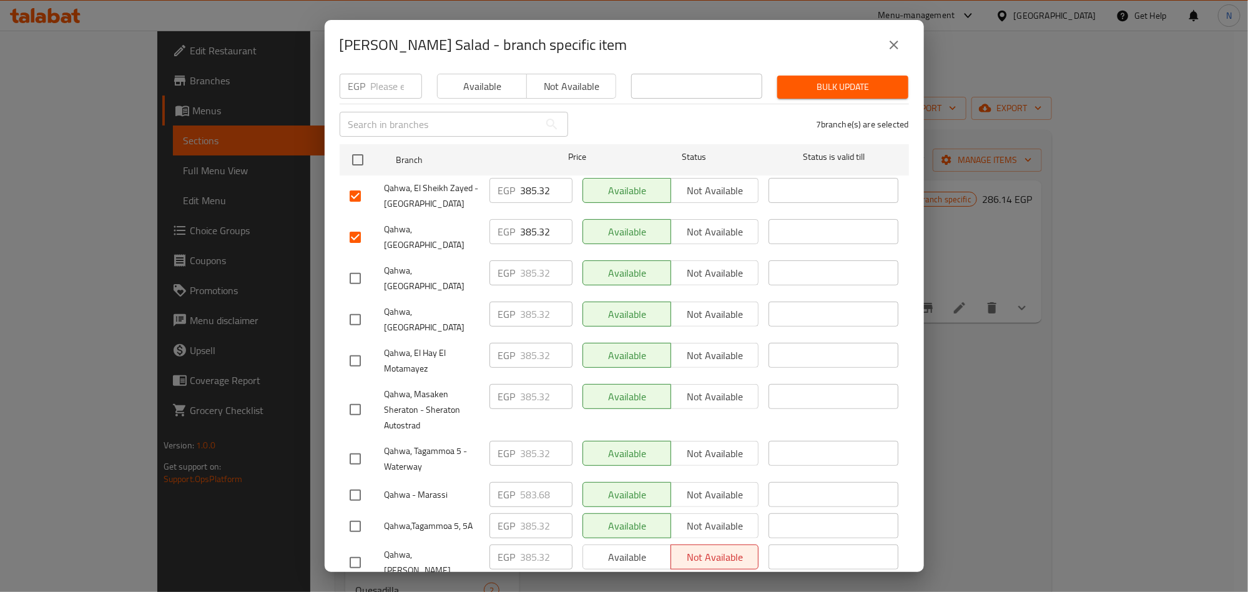
click at [355, 348] on input "checkbox" at bounding box center [355, 361] width 26 height 26
checkbox input "true"
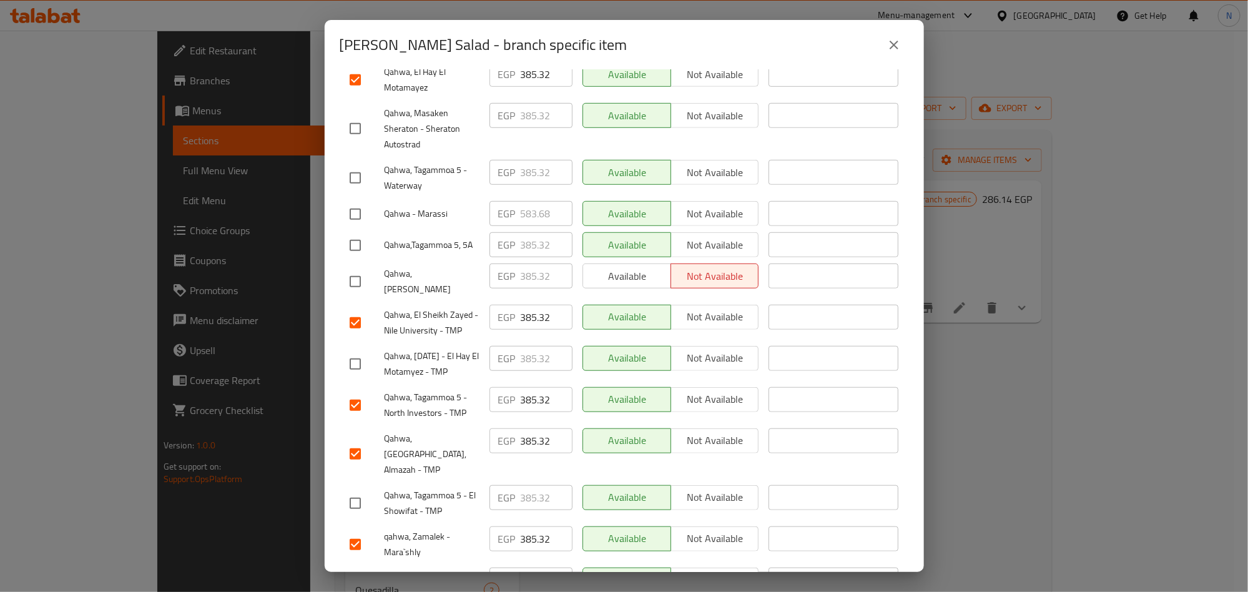
click at [353, 351] on input "checkbox" at bounding box center [355, 364] width 26 height 26
checkbox input "true"
click at [364, 232] on input "checkbox" at bounding box center [355, 245] width 26 height 26
checkbox input "true"
click at [345, 490] on input "checkbox" at bounding box center [355, 503] width 26 height 26
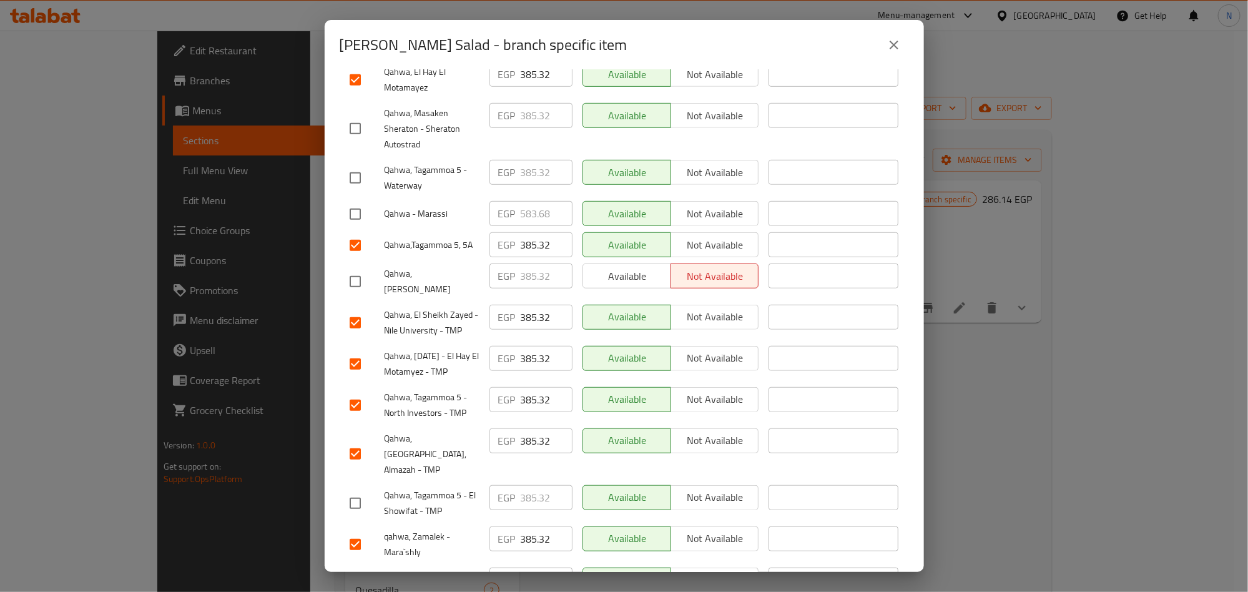
checkbox input "true"
click at [350, 572] on input "checkbox" at bounding box center [355, 585] width 26 height 26
checkbox input "true"
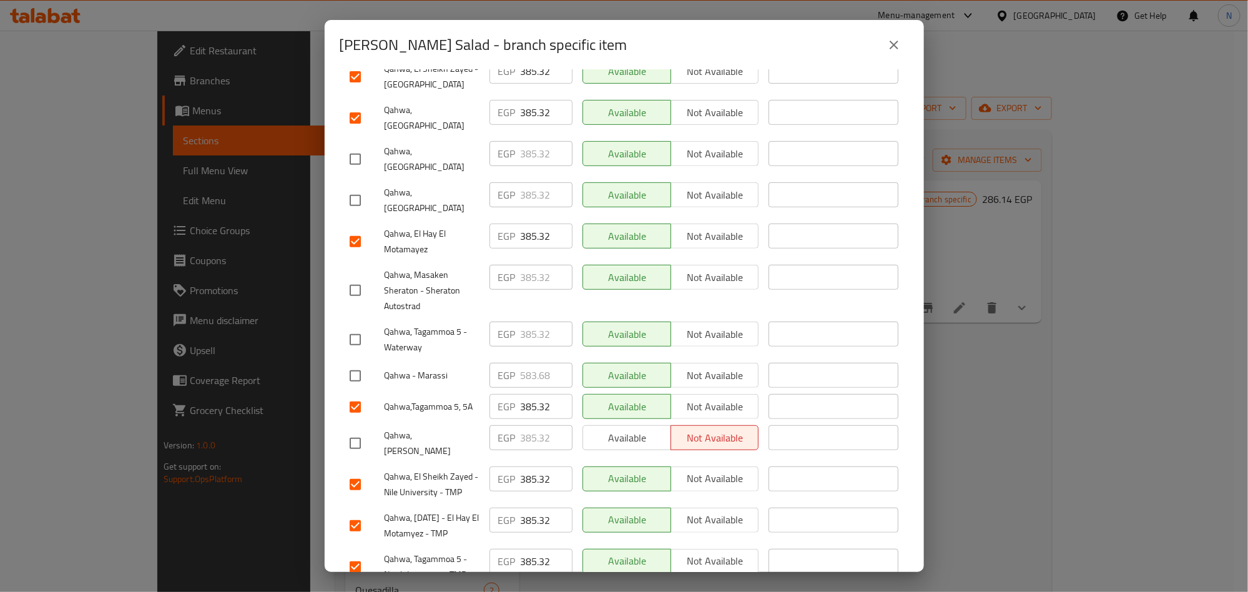
scroll to position [39, 0]
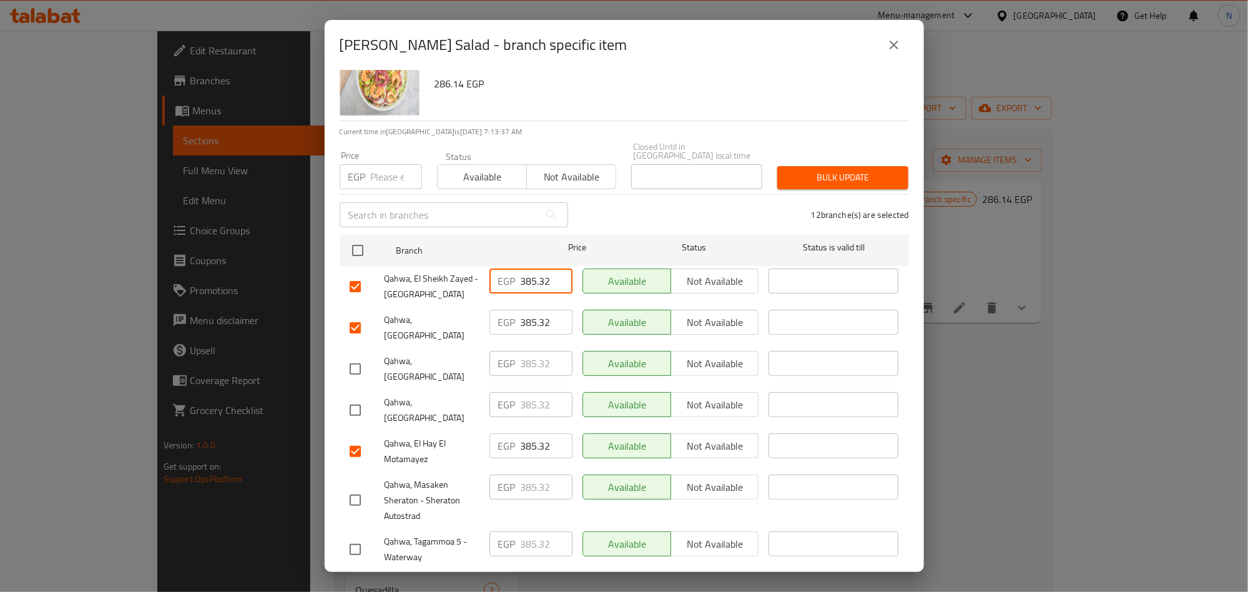
click at [532, 268] on input "385.32" at bounding box center [547, 280] width 52 height 25
paste input "401.28"
type input "401.28"
click at [523, 310] on input "385.32" at bounding box center [547, 322] width 52 height 25
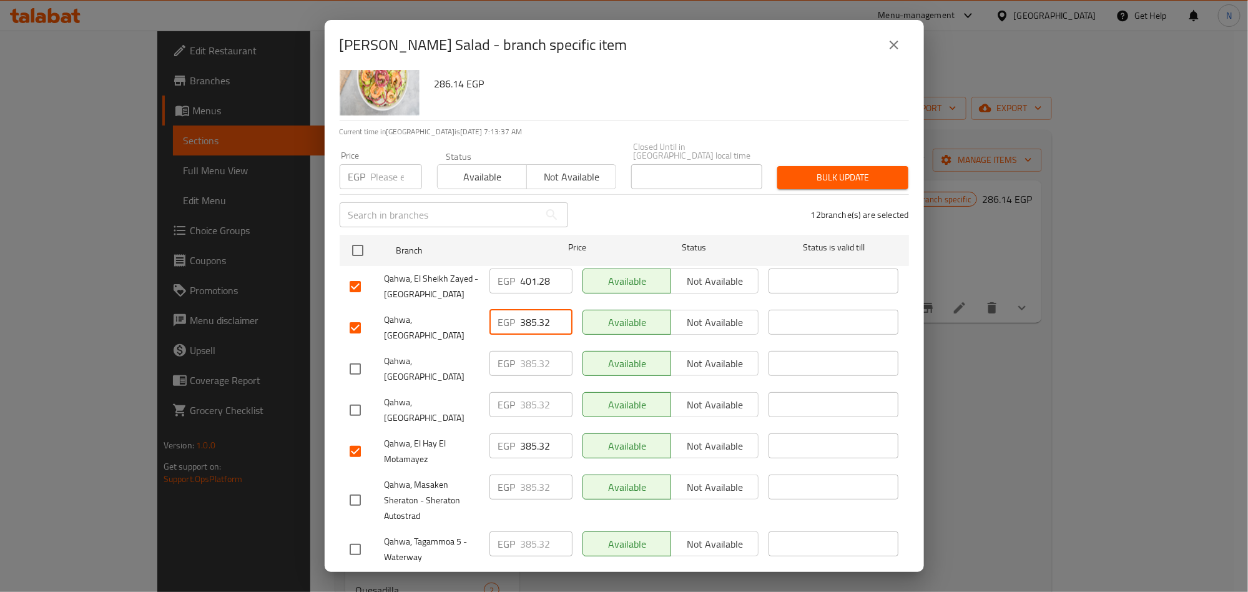
click at [523, 310] on input "385.32" at bounding box center [547, 322] width 52 height 25
paste input "401.28"
type input "401.28"
click at [530, 433] on input "385.32" at bounding box center [547, 445] width 52 height 25
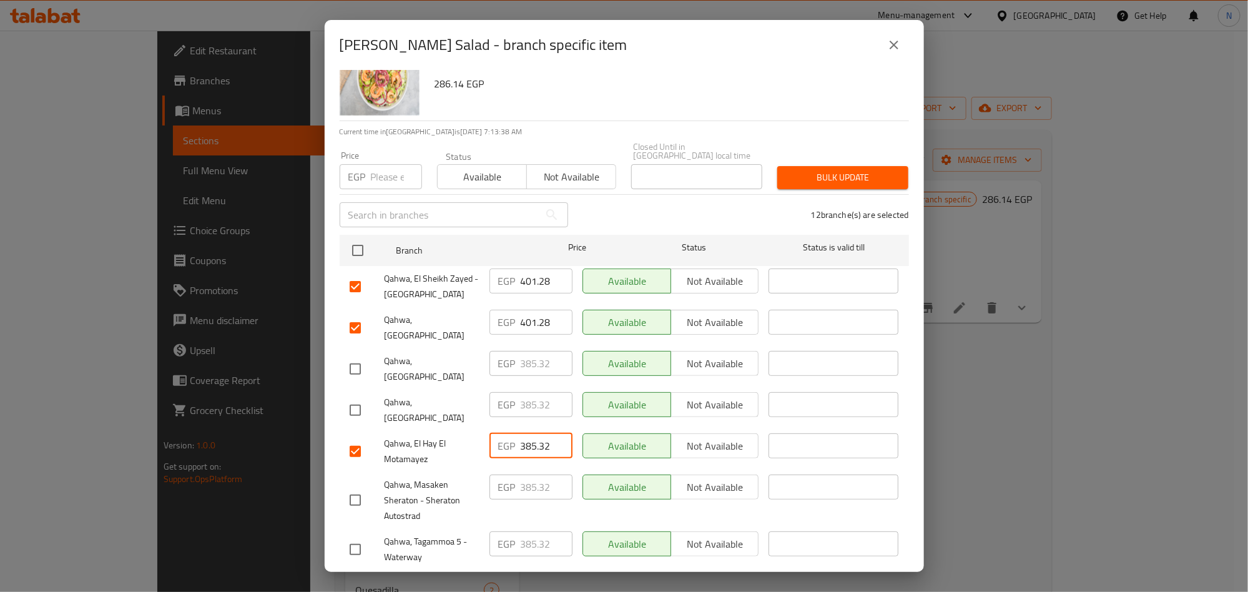
paste input "401.28"
type input "401.28"
click at [452, 436] on span "Qahwa, El Hay El Motamayez" at bounding box center [431, 451] width 95 height 31
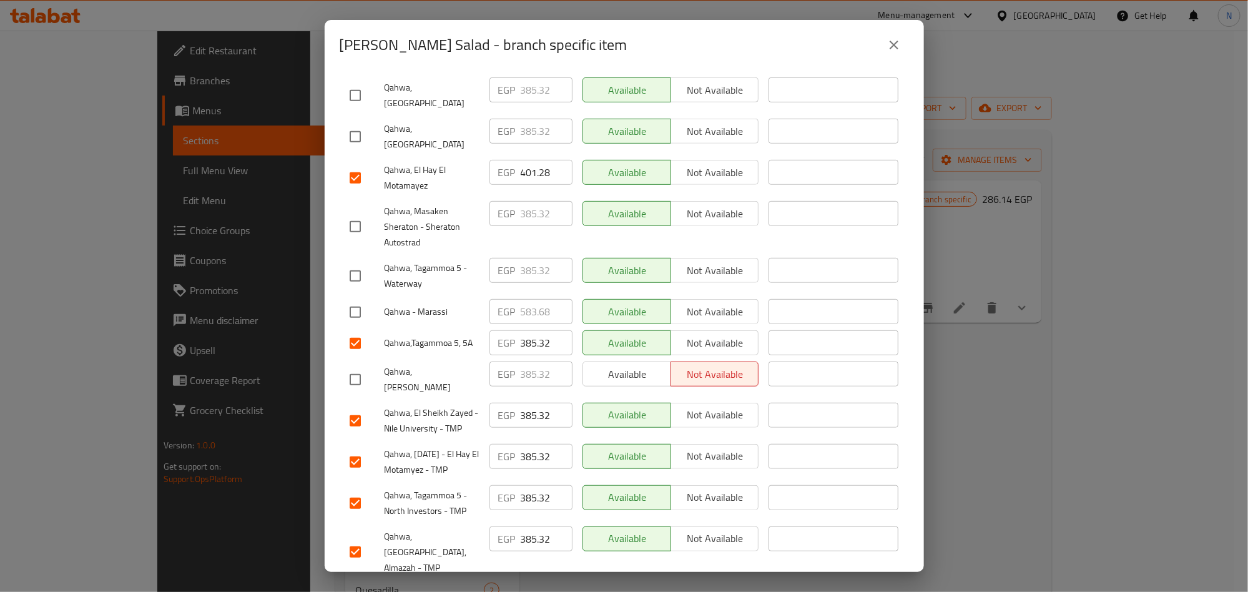
scroll to position [320, 0]
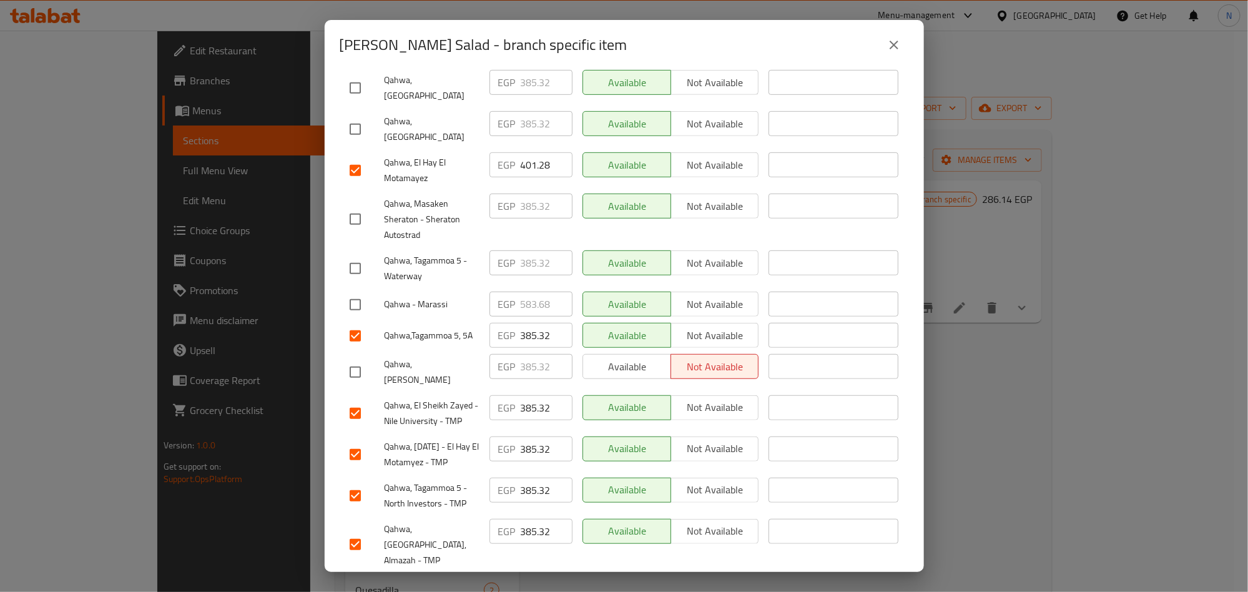
click at [537, 323] on input "385.32" at bounding box center [547, 335] width 52 height 25
click at [536, 323] on input "385.32" at bounding box center [547, 335] width 52 height 25
paste input "401.28"
type input "401.28"
click at [471, 356] on span "Qahwa, Shiekh Zayed" at bounding box center [431, 371] width 95 height 31
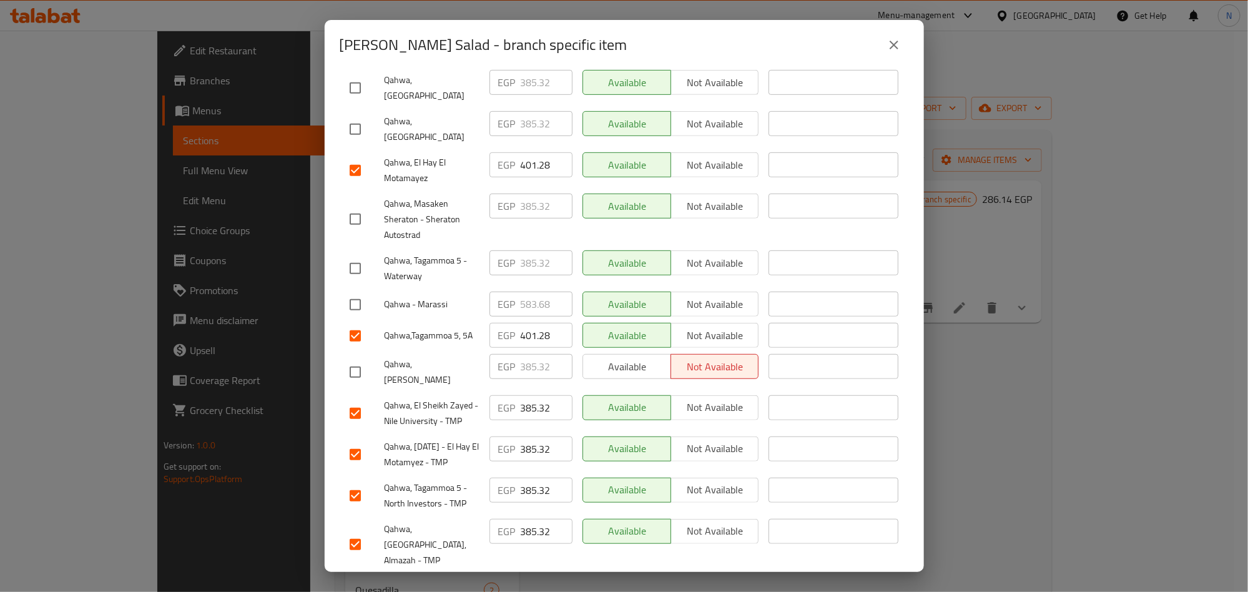
click at [525, 395] on input "385.32" at bounding box center [547, 407] width 52 height 25
paste input "401.28"
type input "401.28"
click at [534, 436] on input "385.32" at bounding box center [547, 448] width 52 height 25
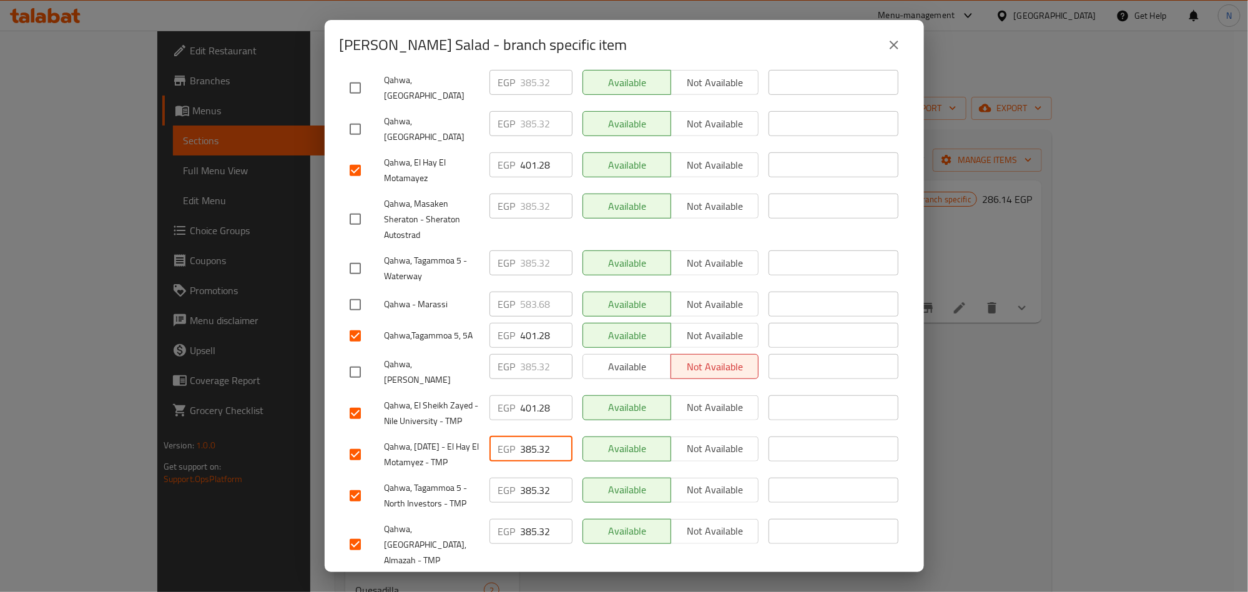
click at [534, 436] on input "385.32" at bounding box center [547, 448] width 52 height 25
paste input "401.28"
type input "401.28"
click at [537, 477] on input "385.32" at bounding box center [547, 489] width 52 height 25
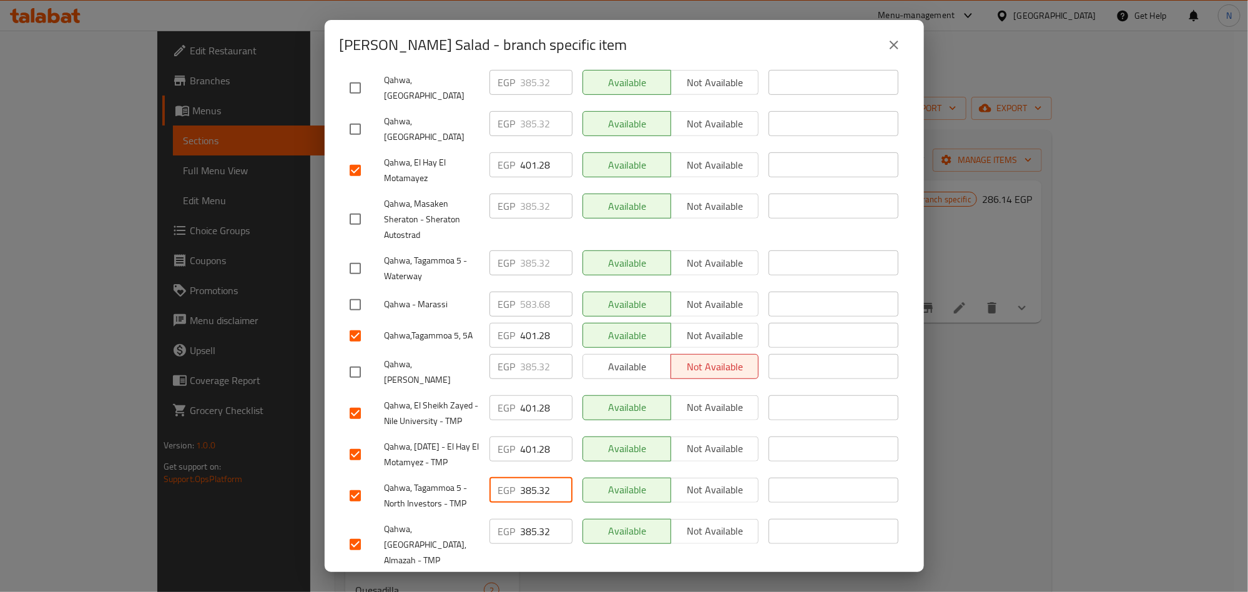
paste input "401.28"
type input "401.28"
click at [540, 519] on input "385.32" at bounding box center [547, 531] width 52 height 25
paste input "401.28"
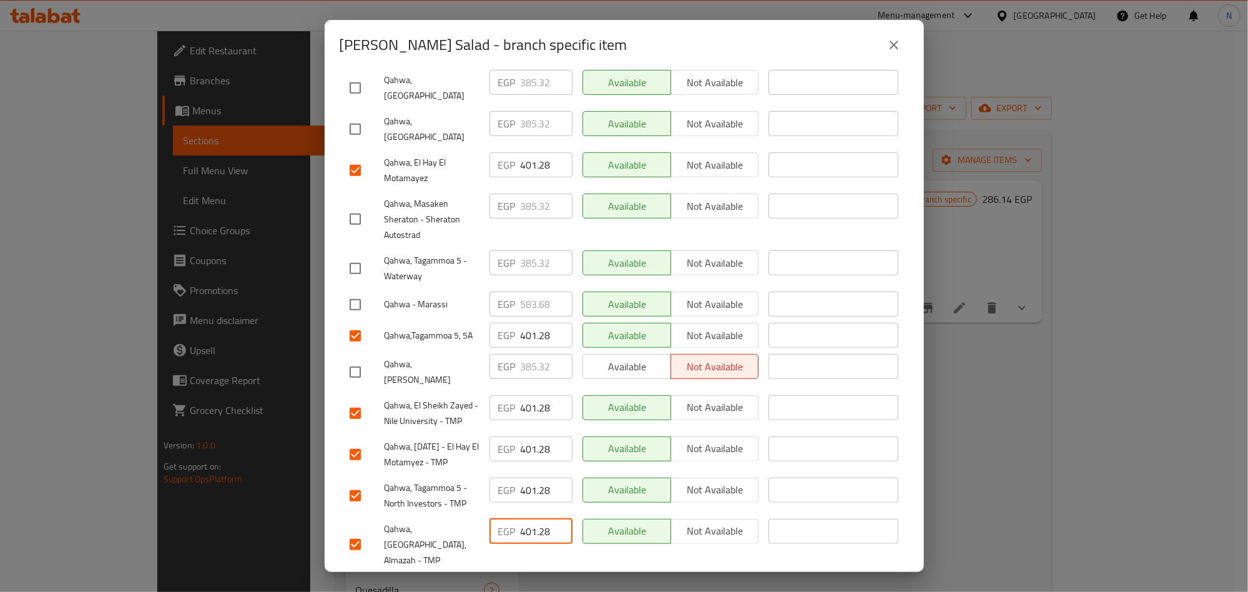
type input "401.28"
click at [538, 575] on input "385.32" at bounding box center [547, 587] width 52 height 25
paste input "401.28"
type input "401.28"
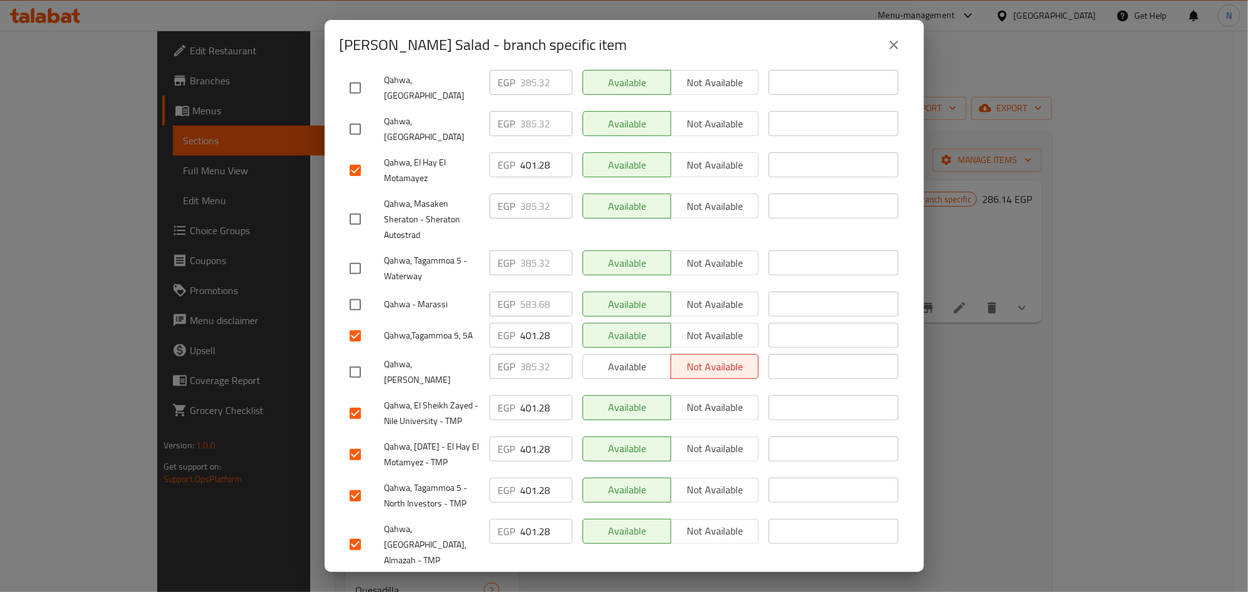
click at [467, 521] on span "Qahwa, Tivoli Dome, Almazah - TMP" at bounding box center [431, 544] width 95 height 47
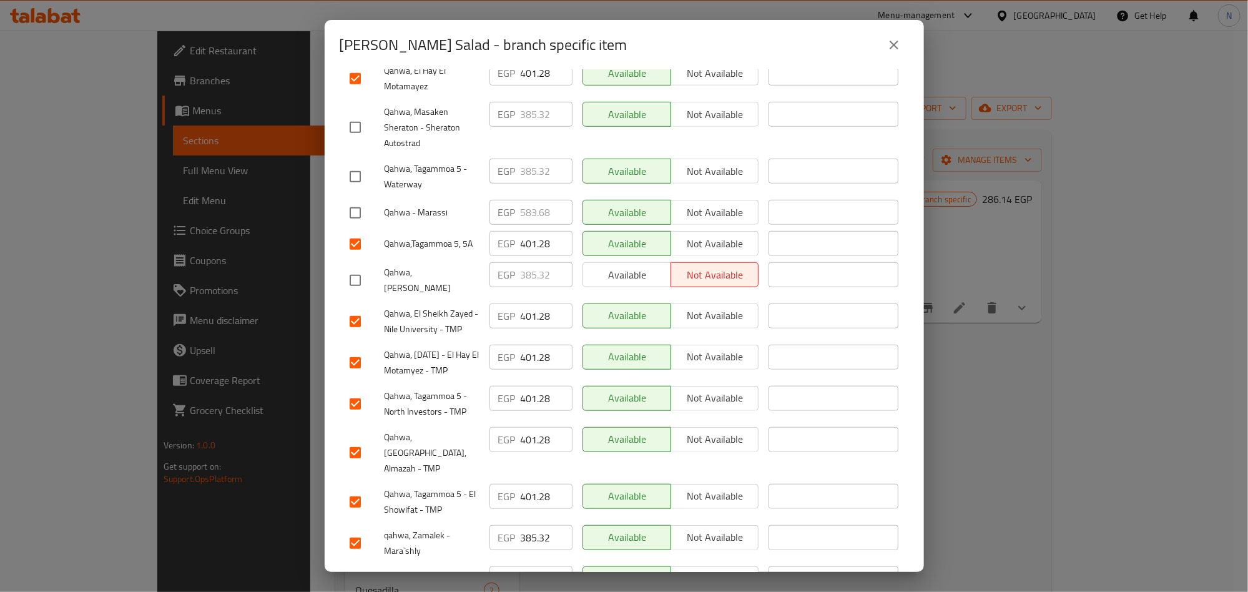
scroll to position [500, 0]
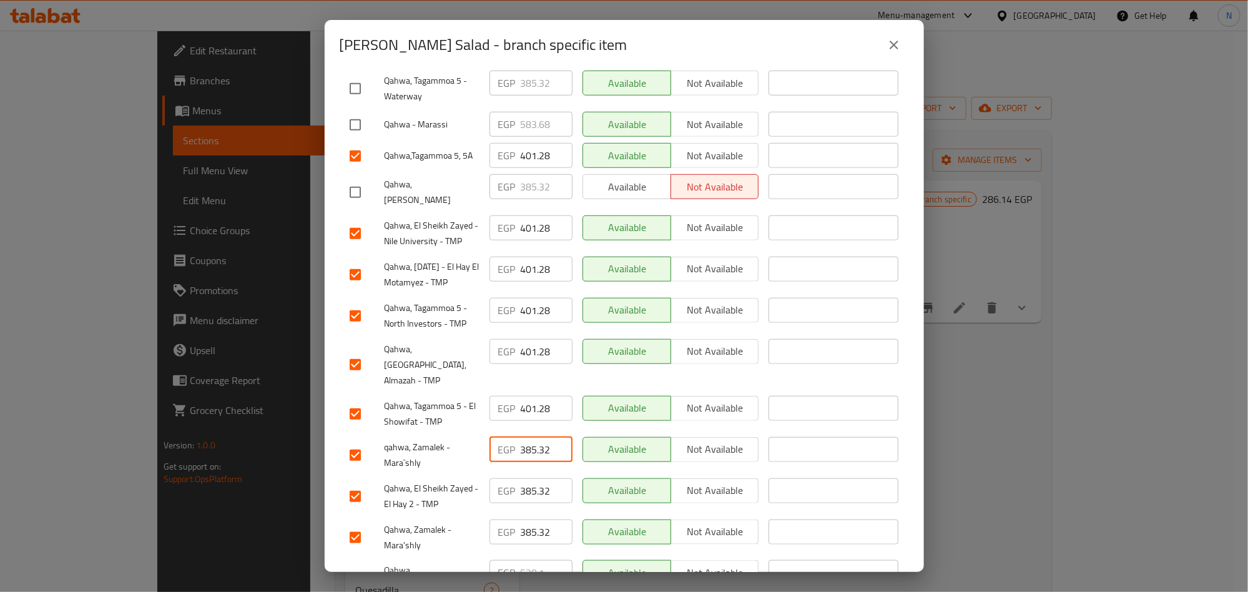
click at [523, 437] on input "385.32" at bounding box center [547, 449] width 52 height 25
paste input "401.28"
type input "401.28"
click at [532, 478] on input "385.32" at bounding box center [547, 490] width 52 height 25
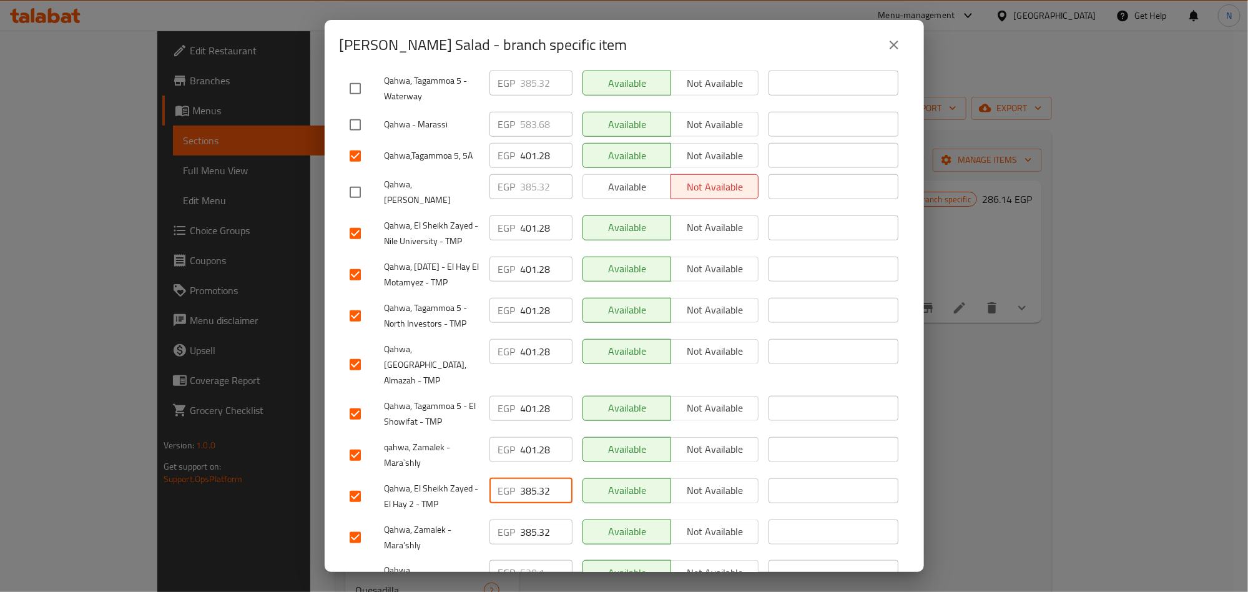
click at [532, 478] on input "385.32" at bounding box center [547, 490] width 52 height 25
paste input "401.28"
type input "401.28"
click at [530, 519] on input "385.32" at bounding box center [547, 531] width 52 height 25
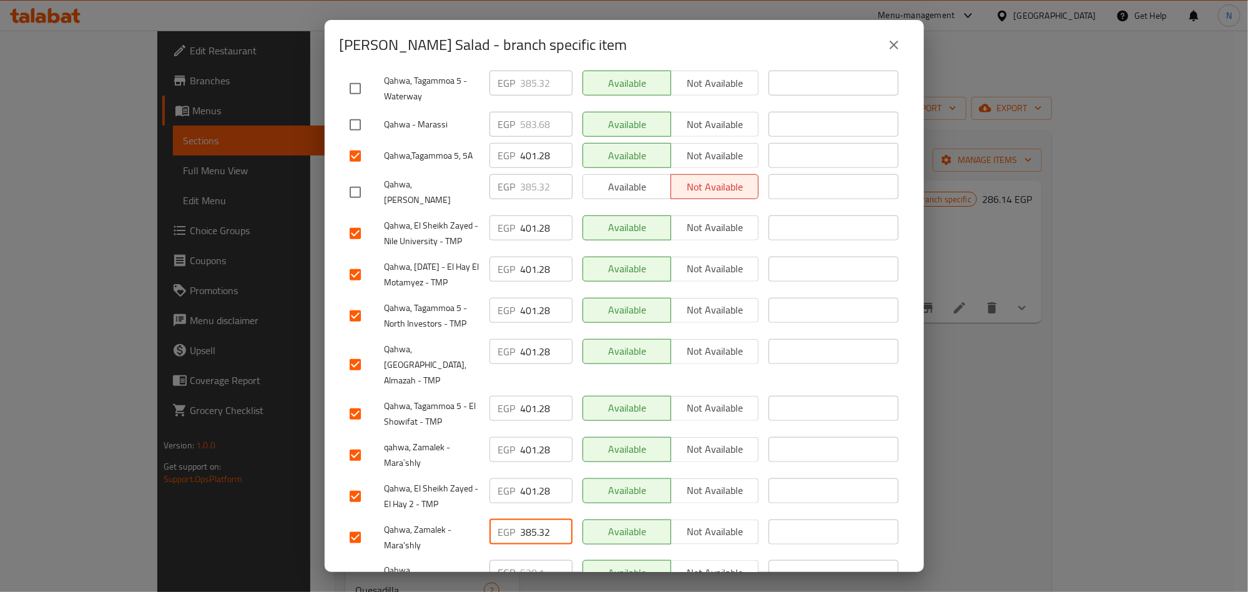
paste input "401.28"
type input "401.28"
click at [456, 259] on span "Qahwa, 6th of October - El Hay El Motamyez - TMP" at bounding box center [431, 274] width 95 height 31
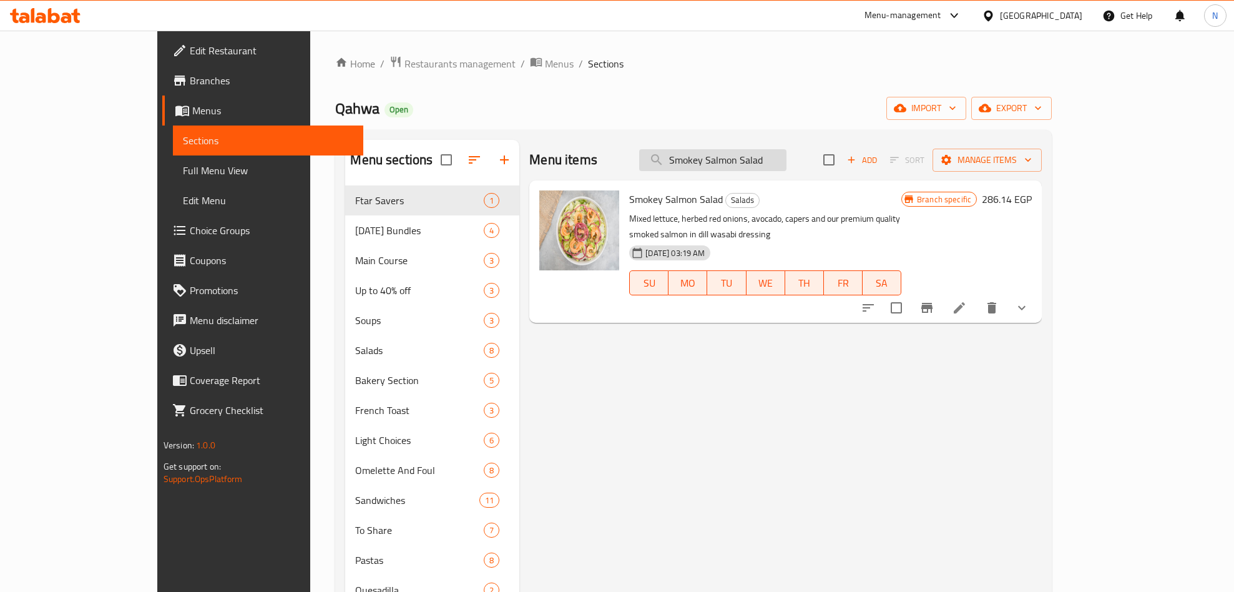
click at [786, 152] on input "Smokey Salmon Salad" at bounding box center [712, 160] width 147 height 22
click at [786, 154] on input "Smokey Salmon Salad" at bounding box center [712, 160] width 147 height 22
paste input "Beetroot And Quinoa"
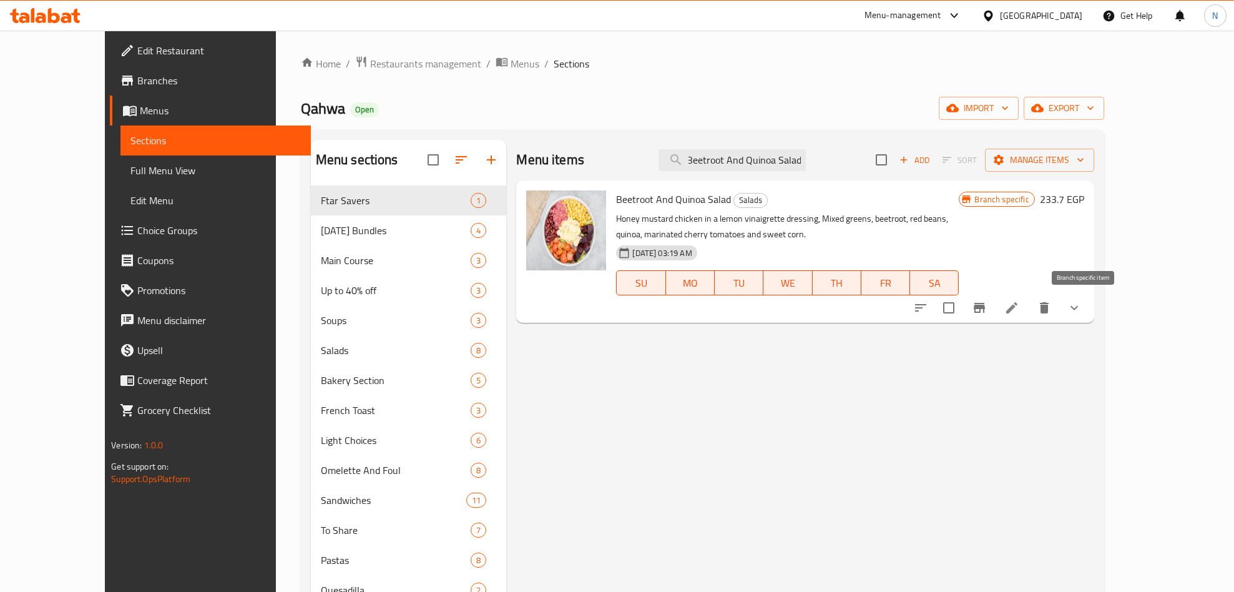
type input "Beetroot And Quinoa Salad"
click at [985, 306] on icon "Branch-specific-item" at bounding box center [979, 308] width 11 height 10
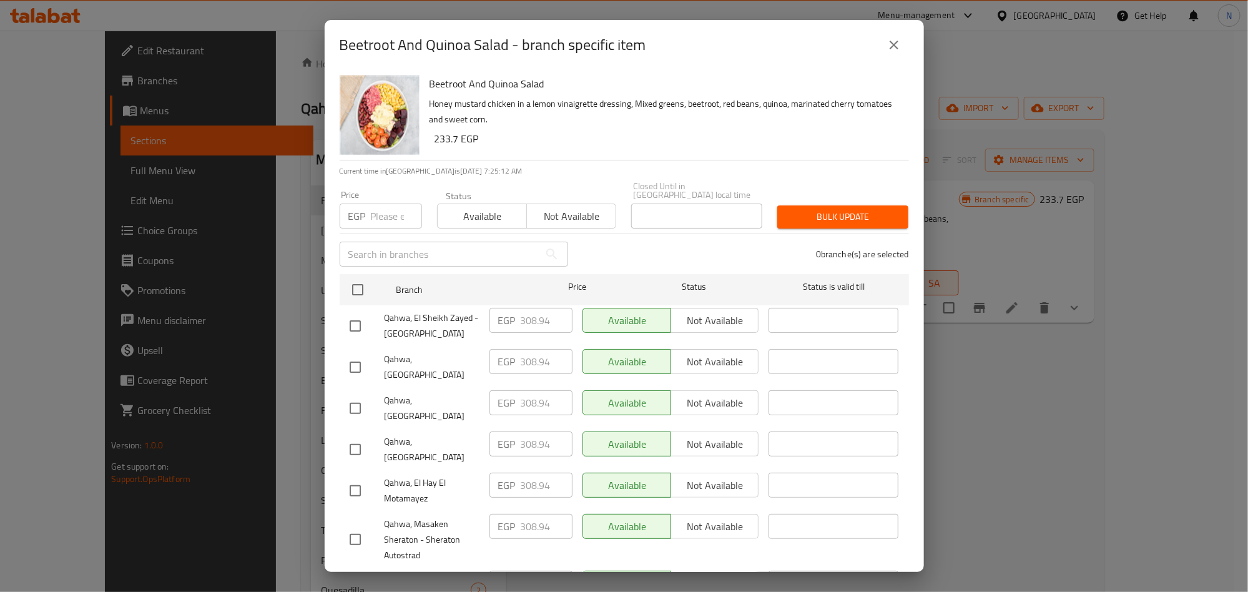
scroll to position [501, 0]
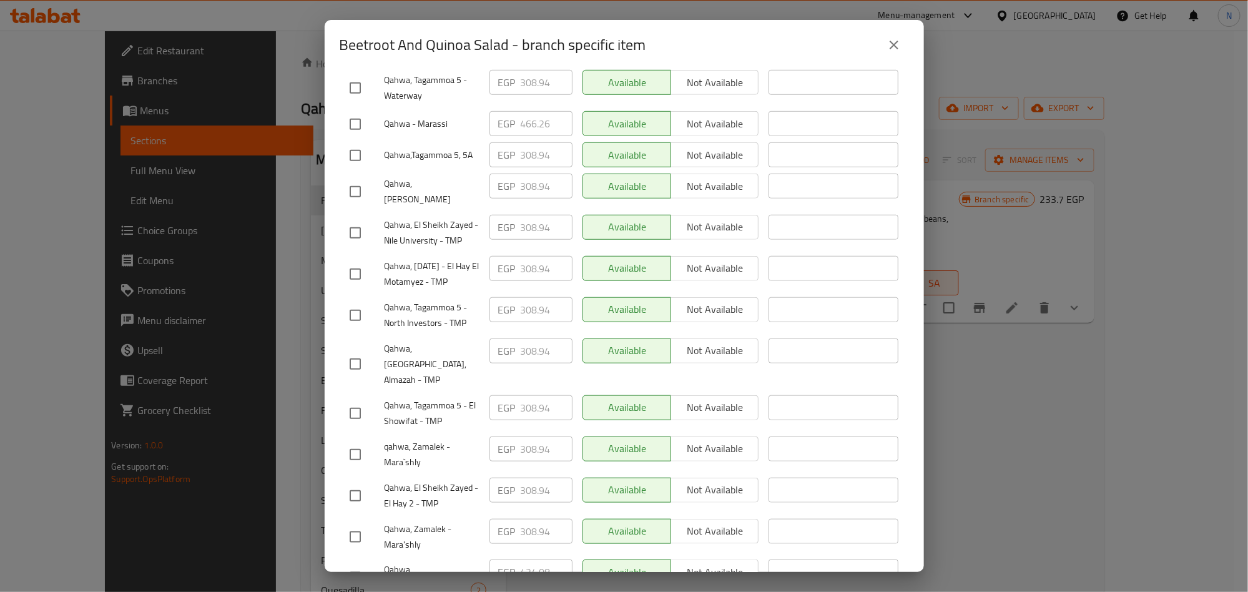
click at [358, 482] on input "checkbox" at bounding box center [355, 495] width 26 height 26
checkbox input "true"
drag, startPoint x: 358, startPoint y: 360, endPoint x: 55, endPoint y: 376, distance: 303.8
click at [358, 400] on input "checkbox" at bounding box center [355, 413] width 26 height 26
checkbox input "true"
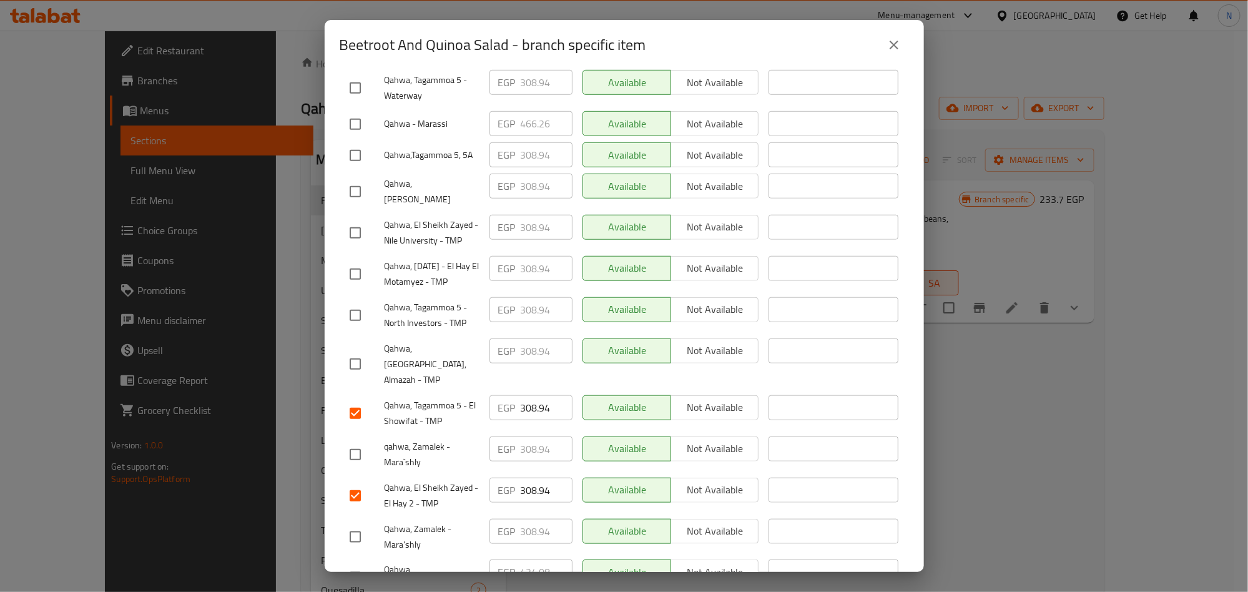
drag, startPoint x: 355, startPoint y: 122, endPoint x: 347, endPoint y: 124, distance: 7.9
click at [354, 142] on input "checkbox" at bounding box center [355, 155] width 26 height 26
checkbox input "true"
click at [355, 261] on input "checkbox" at bounding box center [355, 274] width 26 height 26
checkbox input "true"
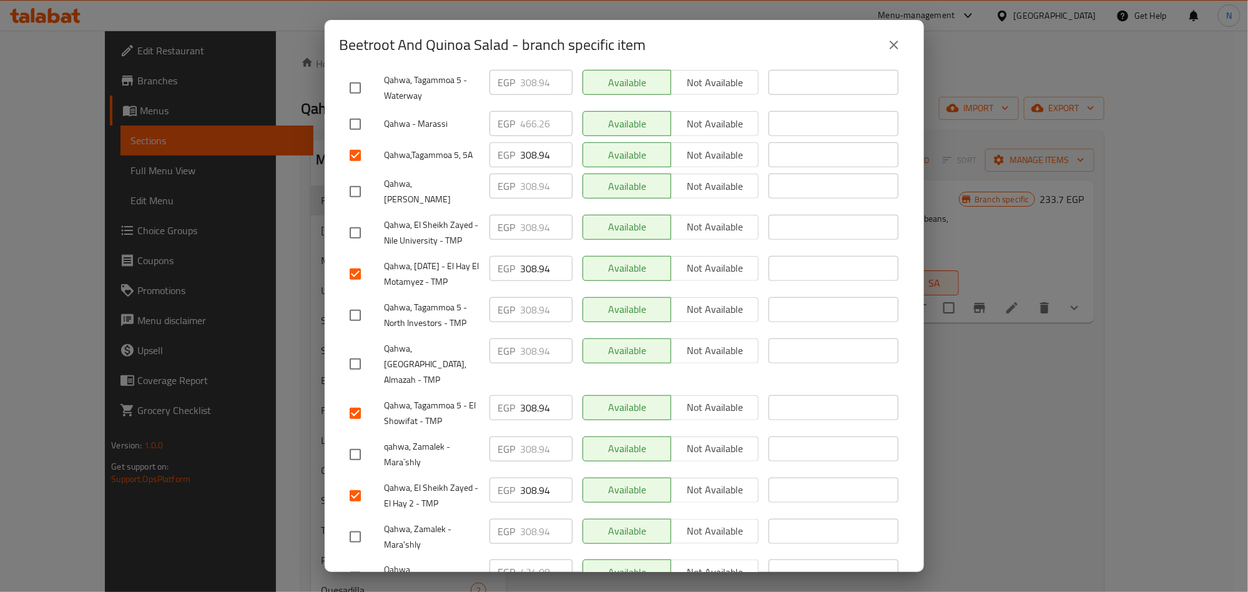
scroll to position [130, 0]
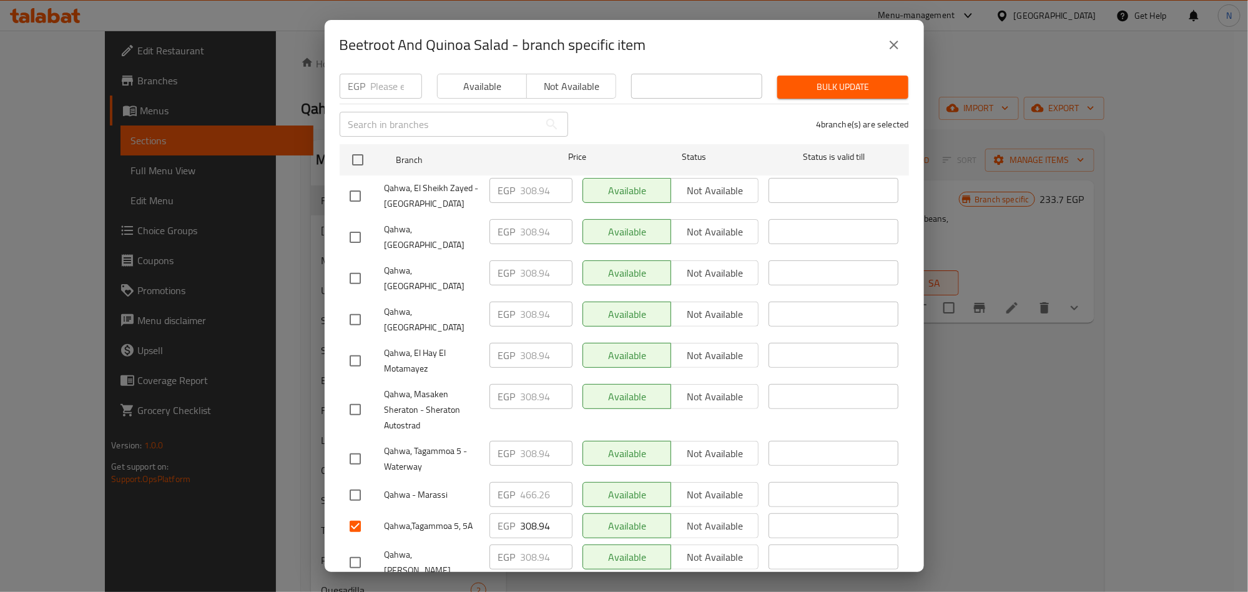
click at [355, 348] on input "checkbox" at bounding box center [355, 361] width 26 height 26
checkbox input "true"
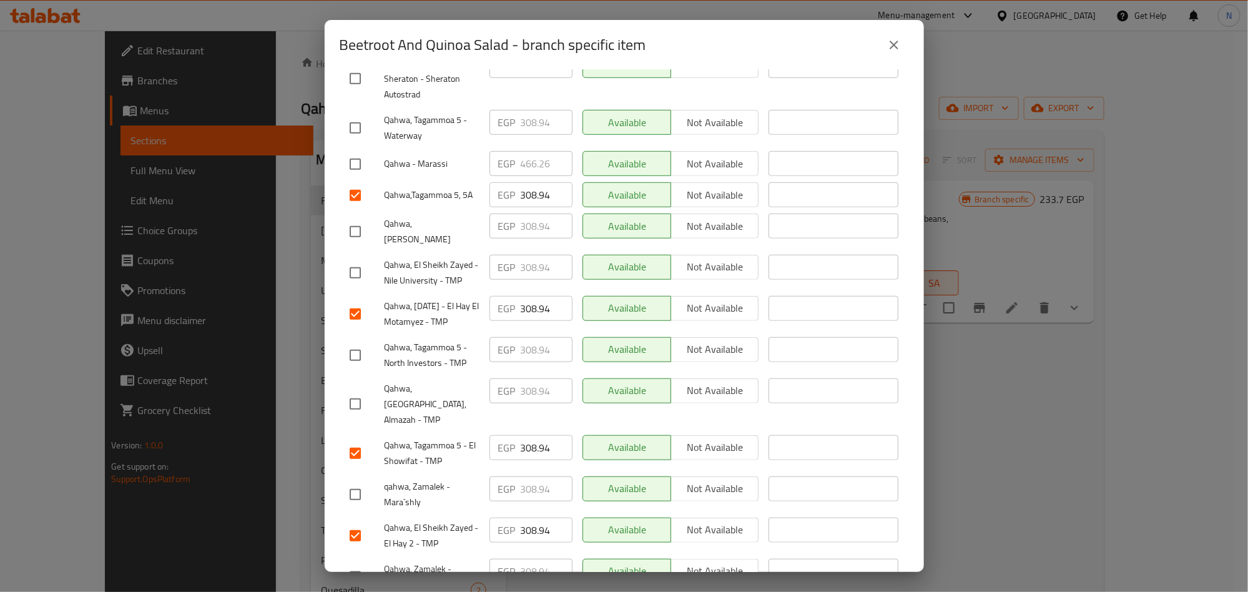
click at [360, 342] on input "checkbox" at bounding box center [355, 355] width 26 height 26
checkbox input "true"
click at [350, 260] on input "checkbox" at bounding box center [355, 273] width 26 height 26
checkbox input "true"
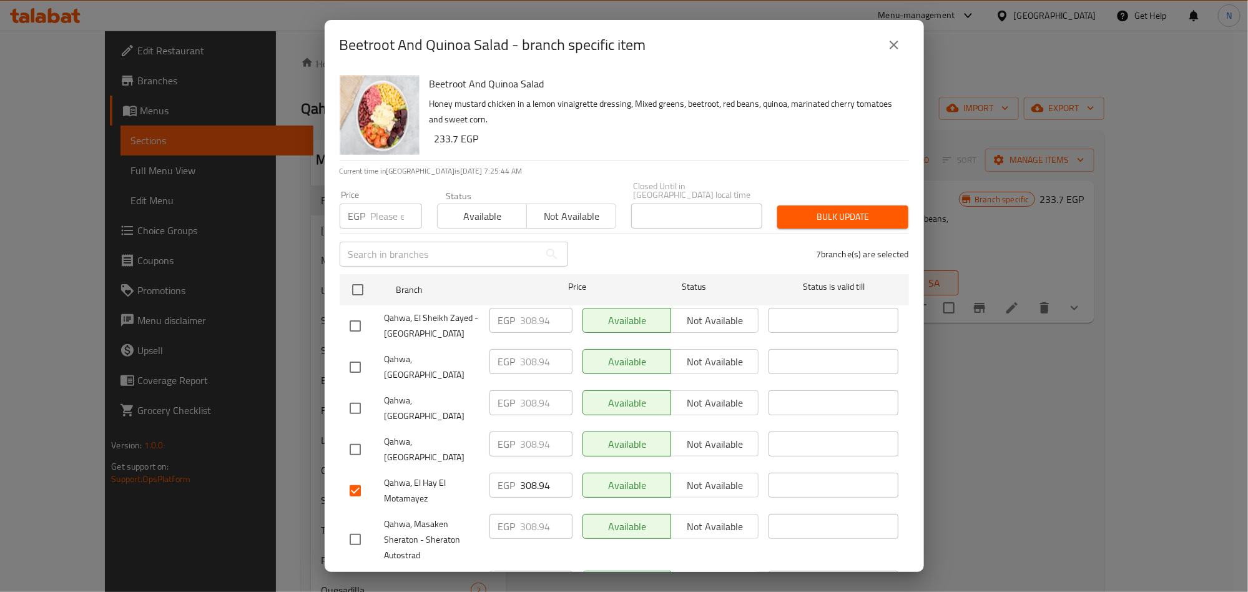
click at [355, 316] on input "checkbox" at bounding box center [355, 326] width 26 height 26
checkbox input "true"
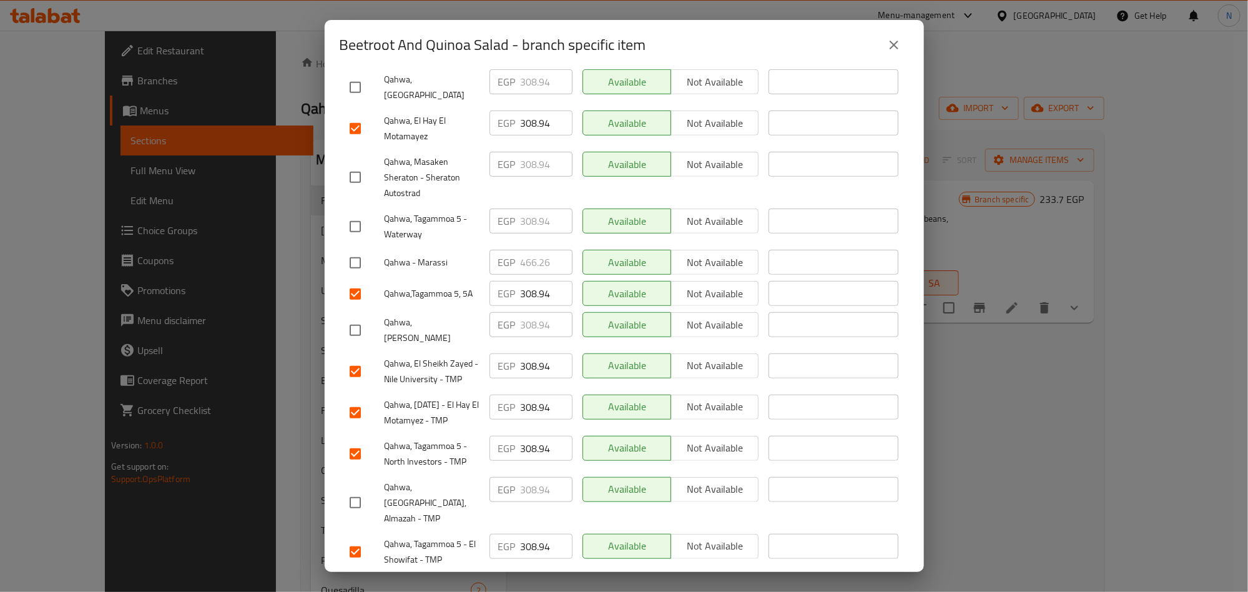
click at [351, 489] on input "checkbox" at bounding box center [355, 502] width 26 height 26
checkbox input "true"
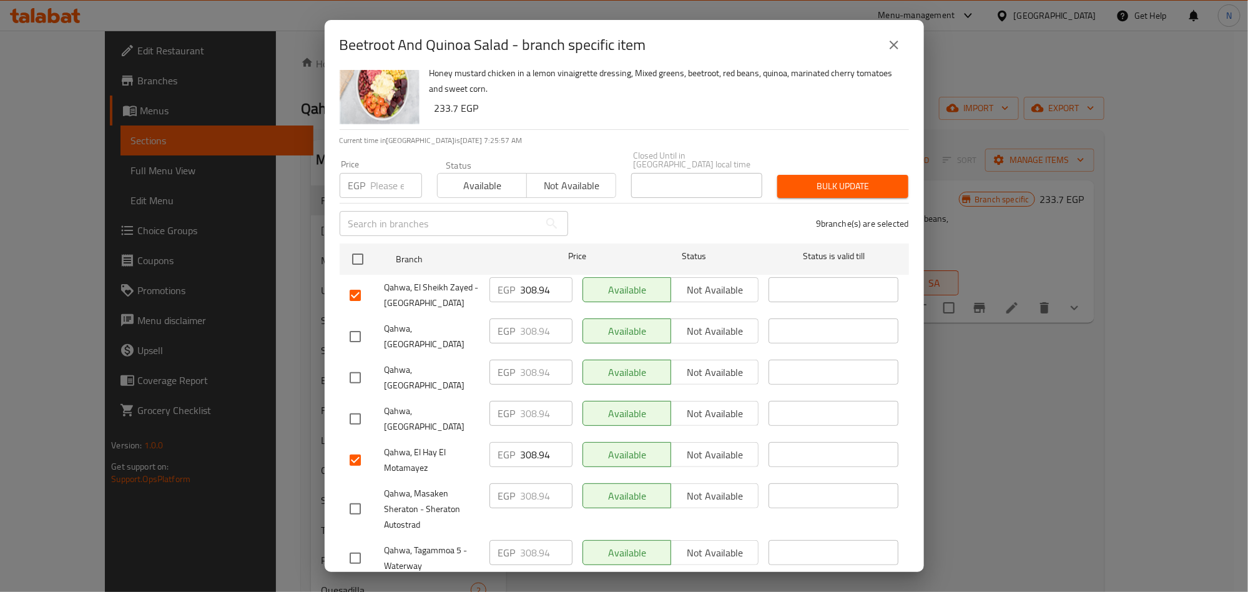
click at [350, 330] on input "checkbox" at bounding box center [355, 336] width 26 height 26
checkbox input "true"
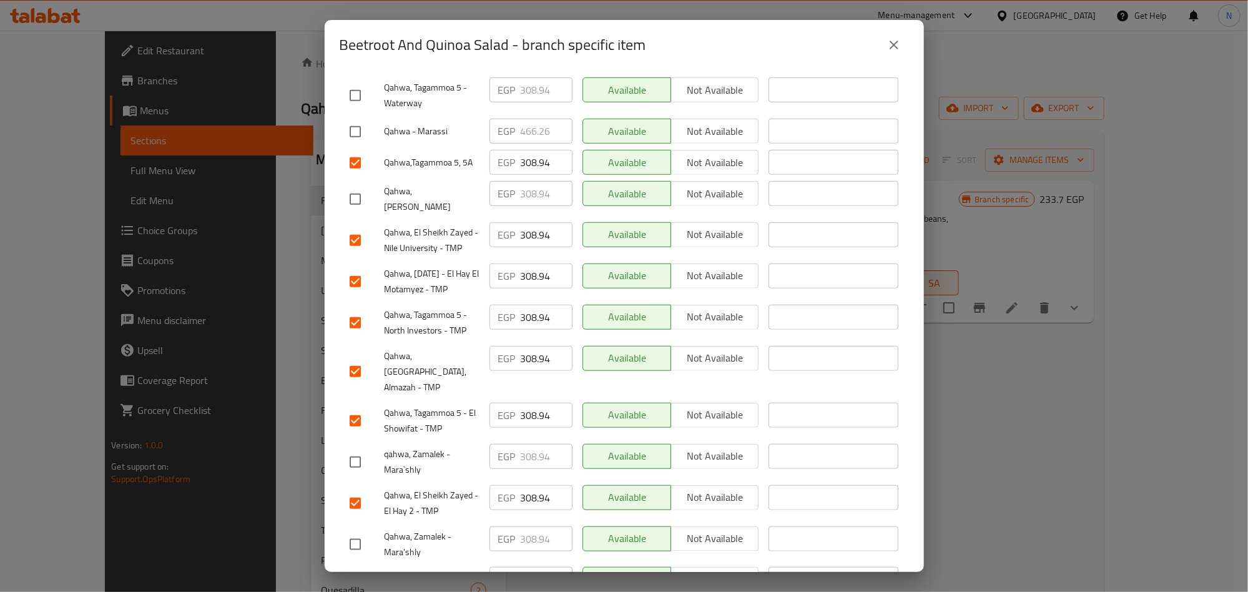
click at [353, 531] on input "checkbox" at bounding box center [355, 544] width 26 height 26
checkbox input "true"
click at [360, 449] on input "checkbox" at bounding box center [355, 462] width 26 height 26
checkbox input "true"
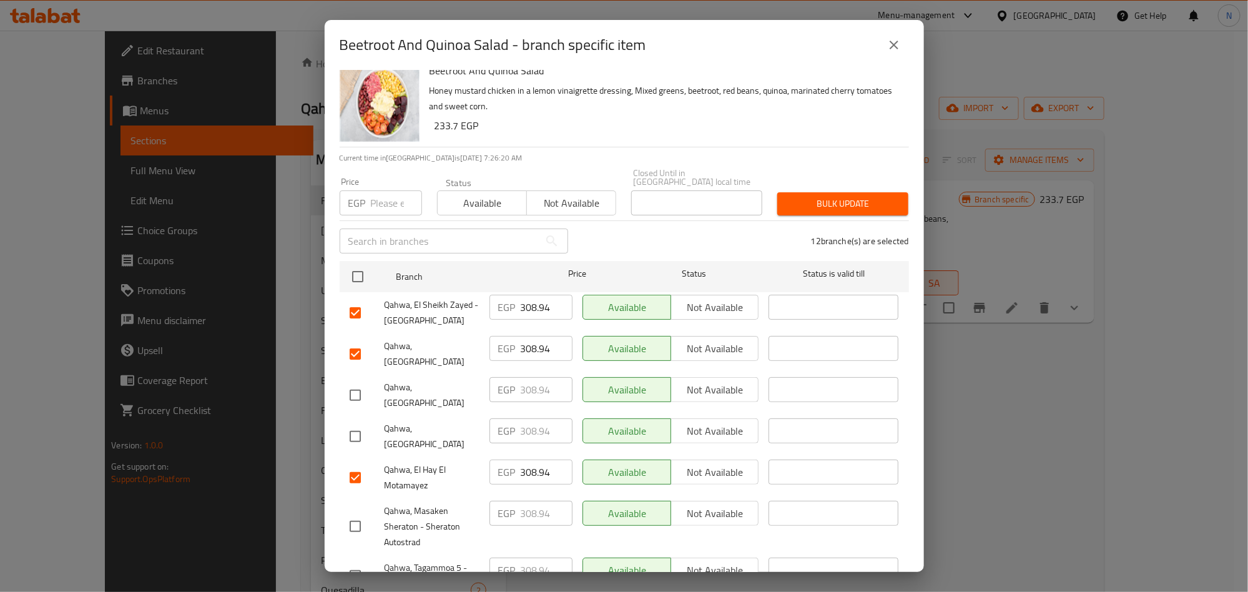
scroll to position [0, 0]
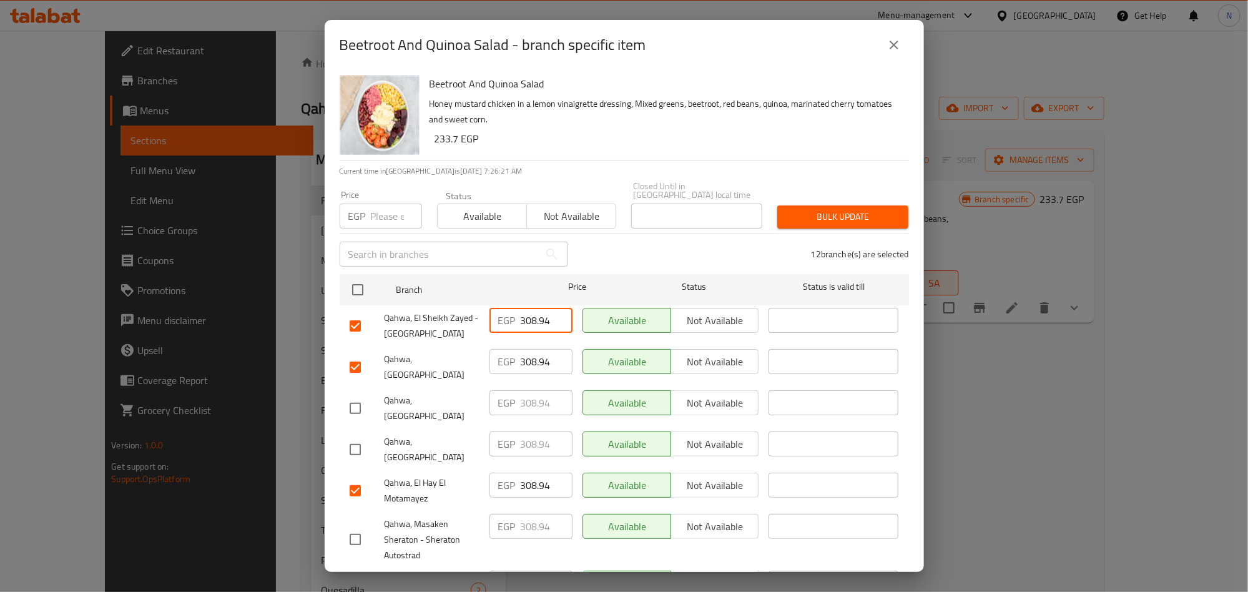
click at [532, 308] on input "308.94" at bounding box center [547, 320] width 52 height 25
paste input "24.9"
type input "324.9"
click at [532, 354] on input "308.94" at bounding box center [547, 361] width 52 height 25
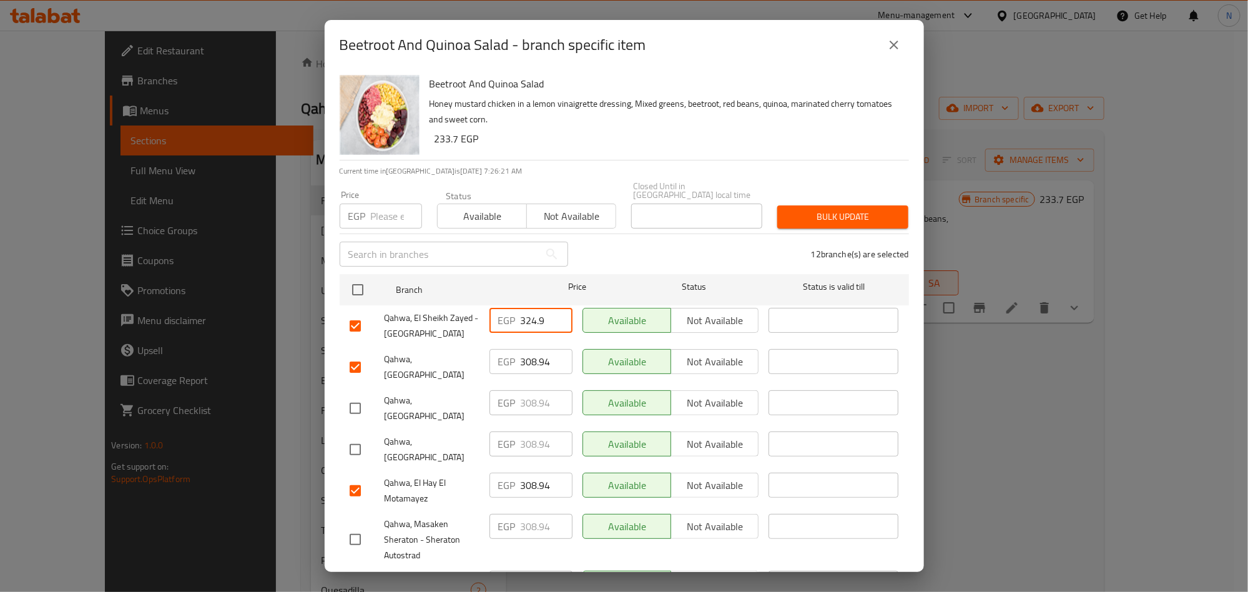
click at [532, 354] on input "308.94" at bounding box center [547, 361] width 52 height 25
paste input "24.9"
type input "324.9"
click at [528, 472] on input "308.94" at bounding box center [547, 484] width 52 height 25
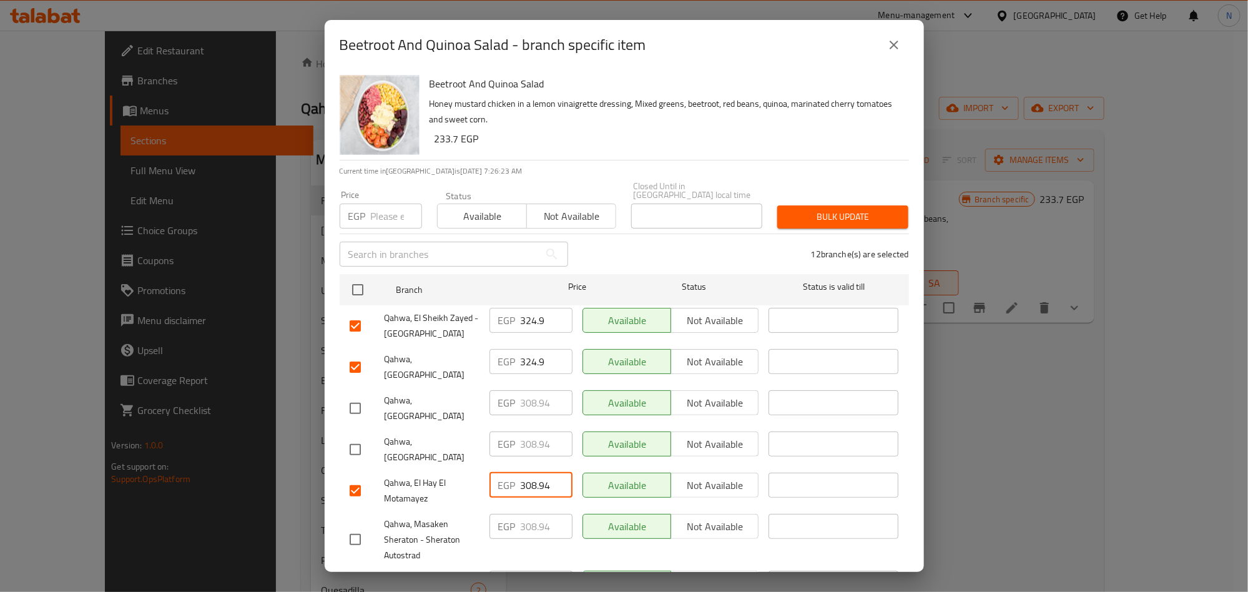
paste input "24.9"
type input "324.9"
click at [465, 475] on span "Qahwa, El Hay El Motamayez" at bounding box center [431, 490] width 95 height 31
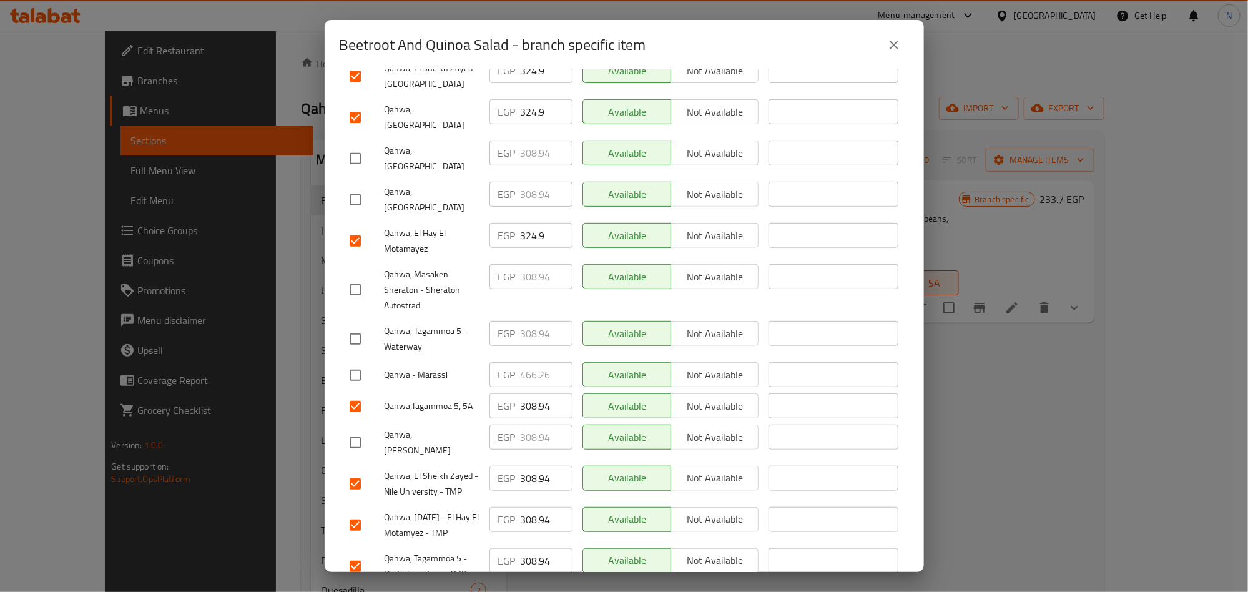
scroll to position [281, 0]
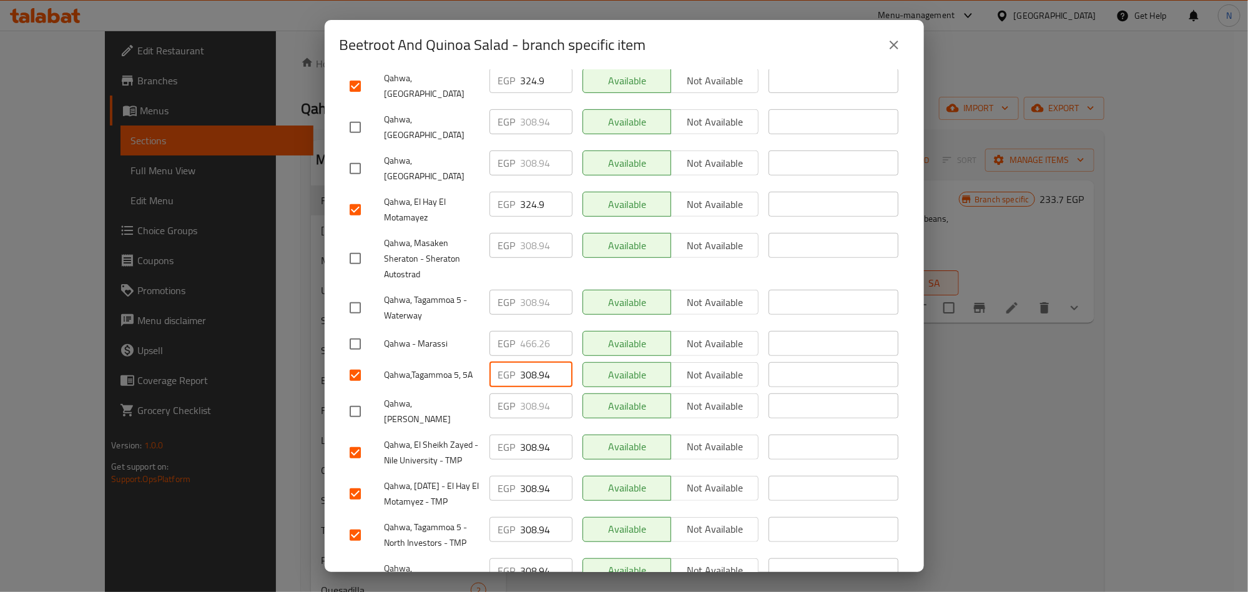
click at [531, 362] on input "308.94" at bounding box center [547, 374] width 52 height 25
paste
type input "324.9"
click at [531, 434] on input "308.94" at bounding box center [547, 446] width 52 height 25
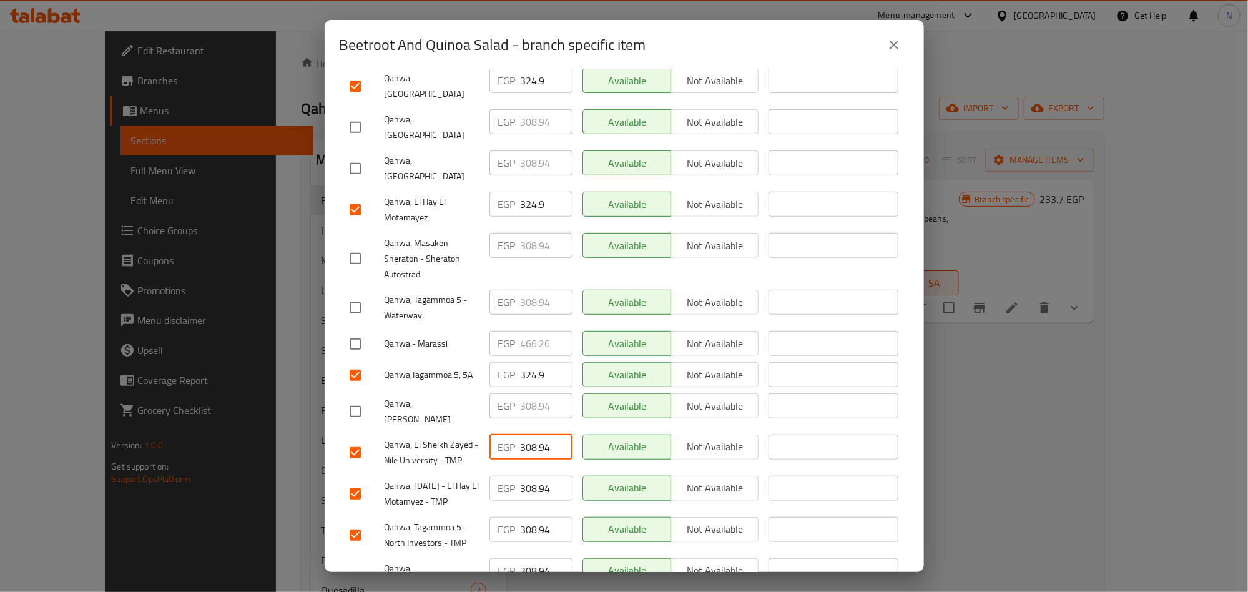
click at [531, 434] on input "308.94" at bounding box center [547, 446] width 52 height 25
type input "324.9"
click at [528, 476] on input "308.94" at bounding box center [547, 488] width 52 height 25
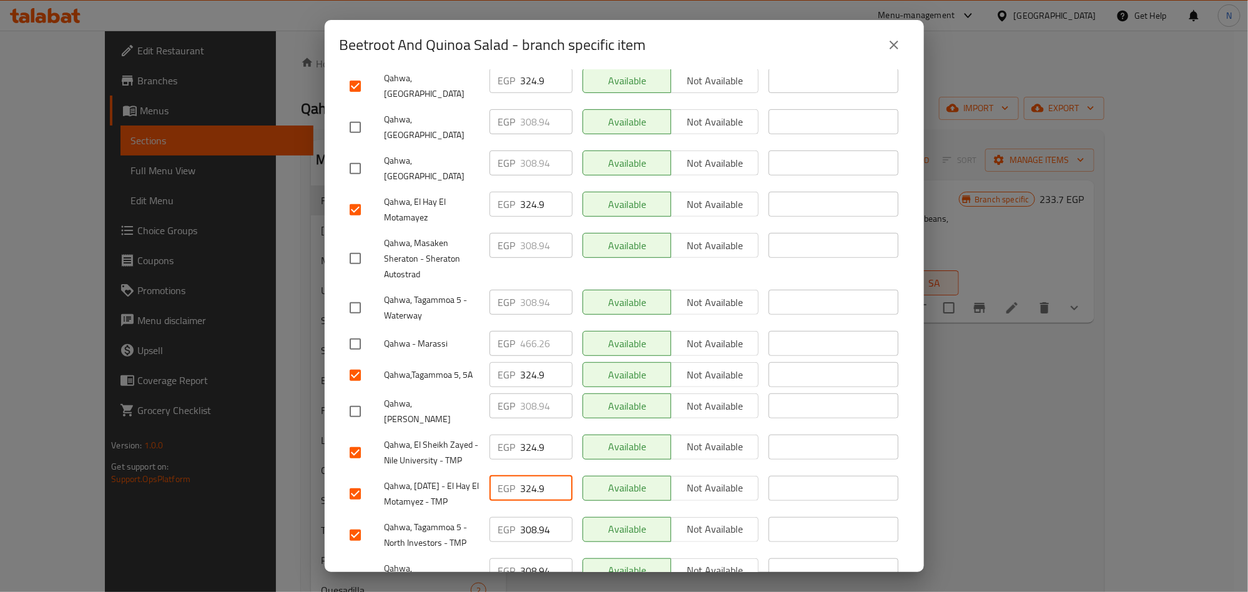
type input "324.9"
click at [532, 512] on div "EGP 308.94 ​" at bounding box center [530, 535] width 93 height 46
click at [534, 512] on div "EGP 308.94 ​" at bounding box center [530, 535] width 93 height 46
click at [532, 517] on input "308.94" at bounding box center [547, 529] width 52 height 25
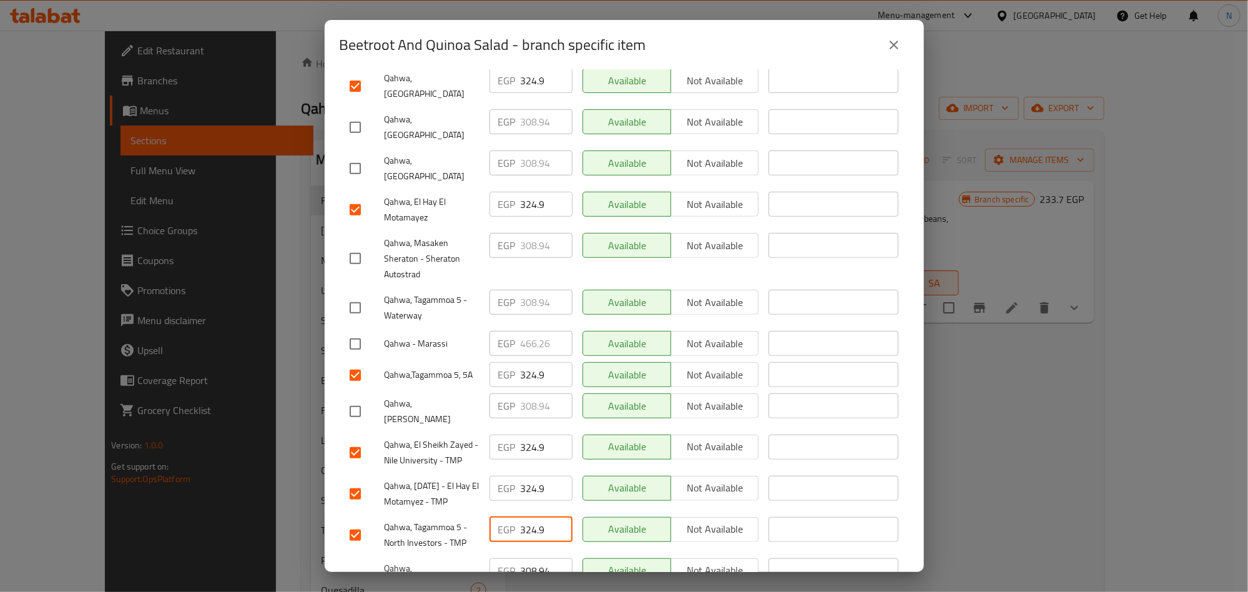
type input "324.9"
click at [487, 472] on div "EGP 324.9 ​" at bounding box center [530, 494] width 93 height 46
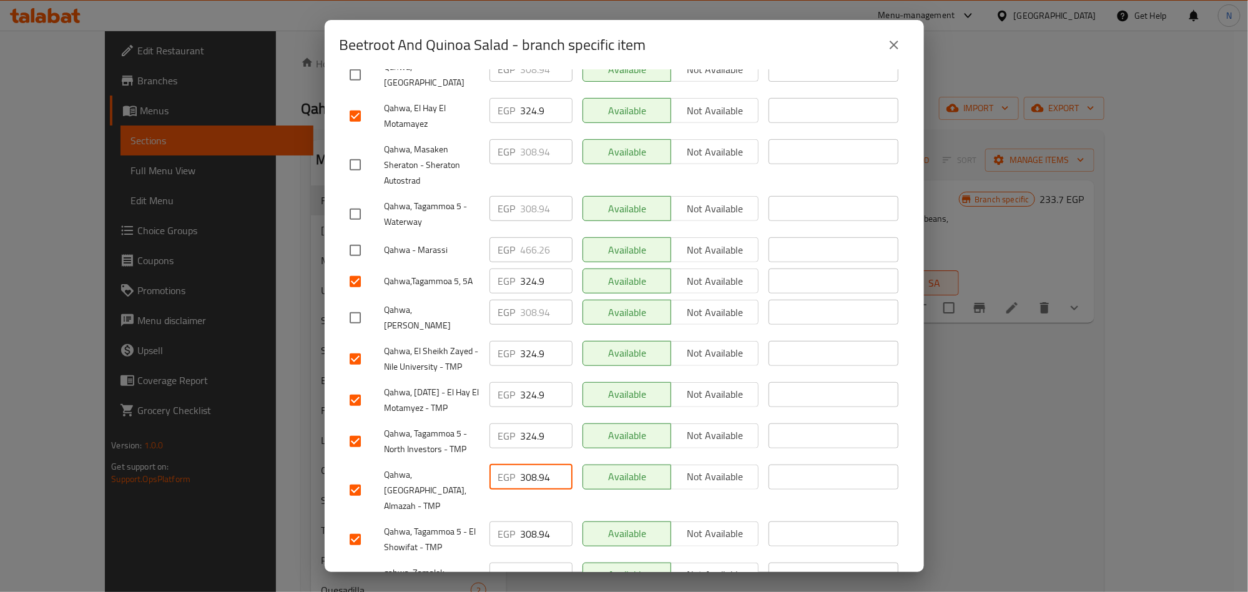
click at [524, 464] on input "308.94" at bounding box center [547, 476] width 52 height 25
type input "324.9"
click at [532, 521] on input "308.94" at bounding box center [547, 533] width 52 height 25
click at [534, 521] on input "308.94" at bounding box center [547, 533] width 52 height 25
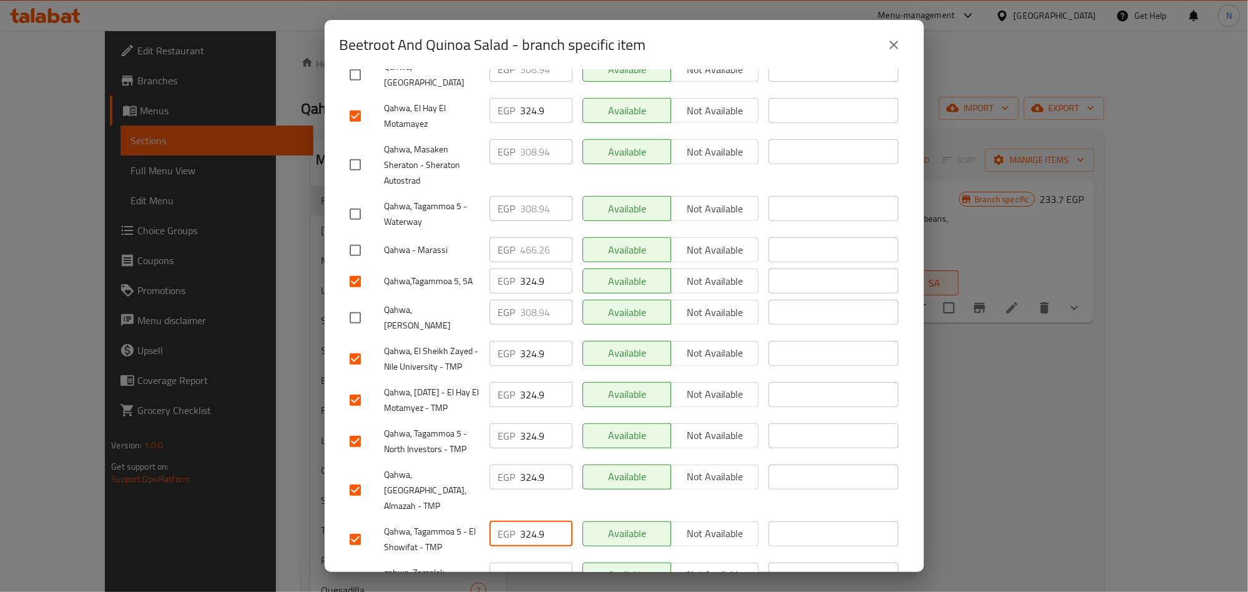
click at [448, 467] on span "Qahwa, Tivoli Dome, Almazah - TMP" at bounding box center [431, 490] width 95 height 47
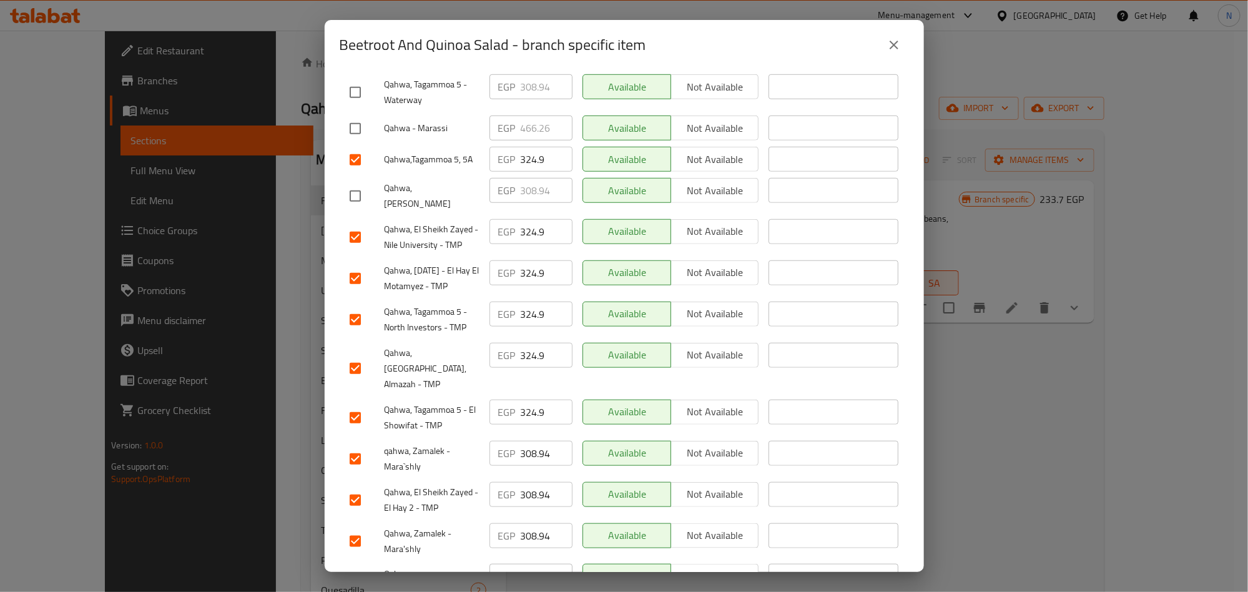
scroll to position [500, 0]
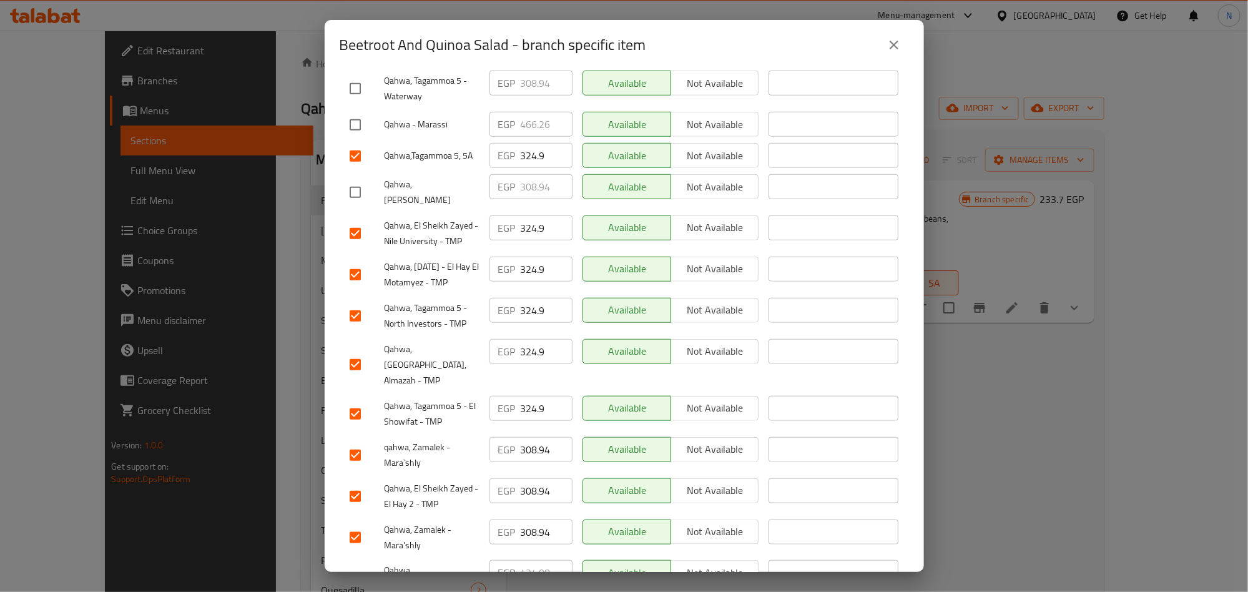
click at [525, 437] on input "308.94" at bounding box center [547, 449] width 52 height 25
click at [532, 478] on input "308.94" at bounding box center [547, 490] width 52 height 25
click at [526, 519] on input "308.94" at bounding box center [547, 531] width 52 height 25
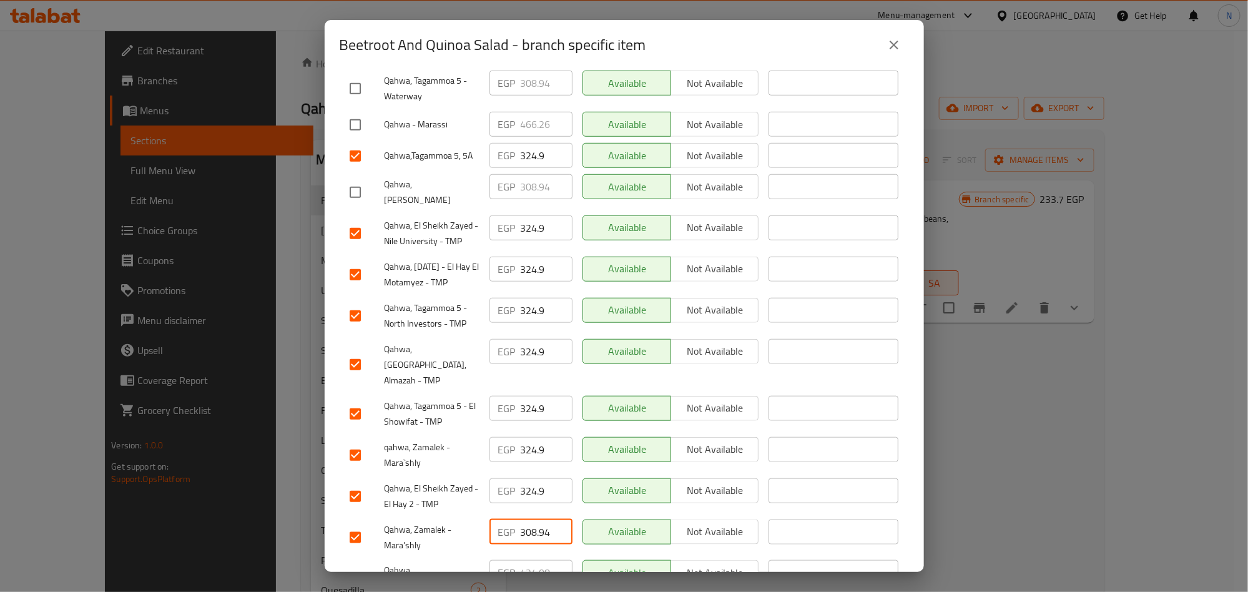
click at [526, 519] on input "308.94" at bounding box center [547, 531] width 52 height 25
click at [472, 481] on span "Qahwa, El Sheikh Zayed - El Hay 2 - TMP" at bounding box center [431, 496] width 95 height 31
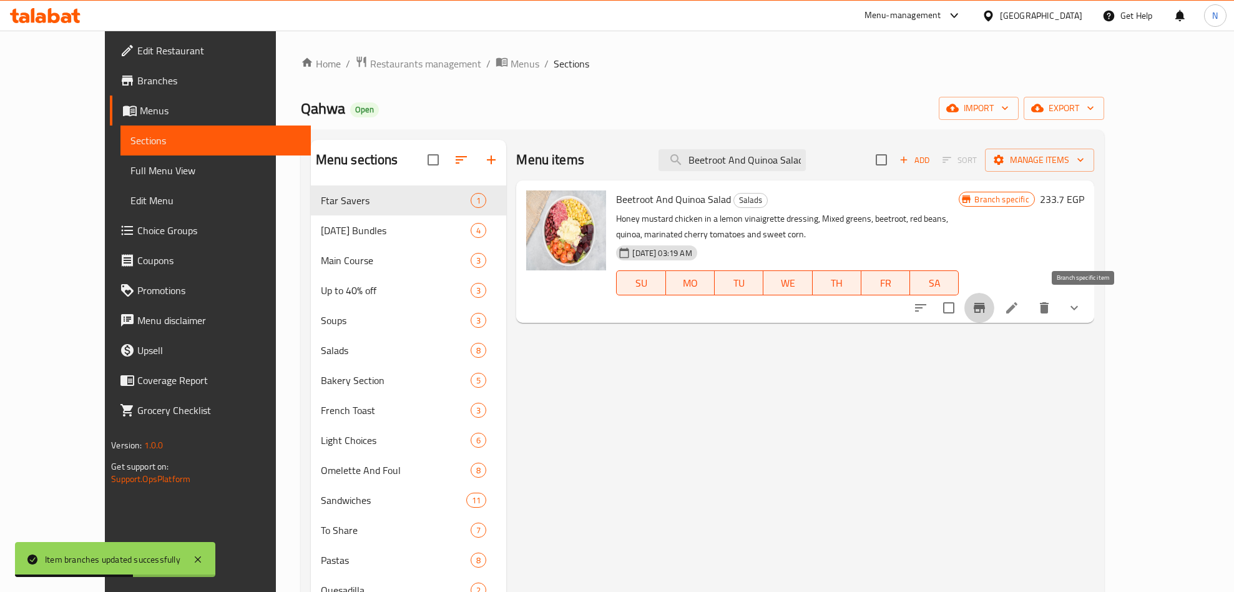
click at [987, 315] on icon "Branch-specific-item" at bounding box center [979, 307] width 15 height 15
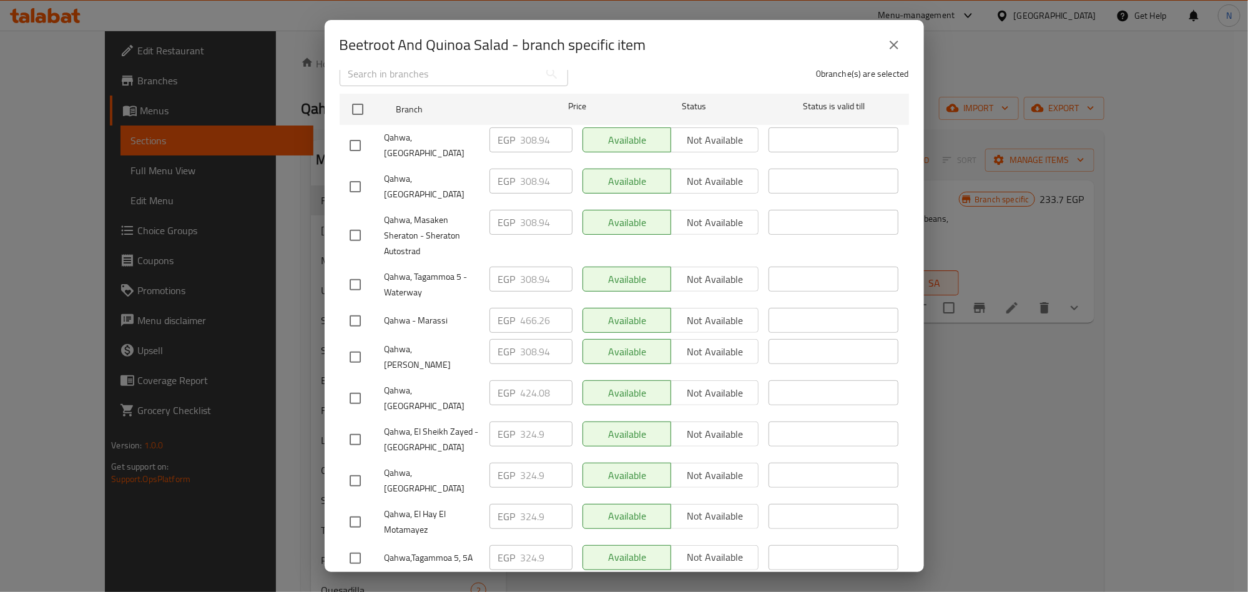
scroll to position [0, 0]
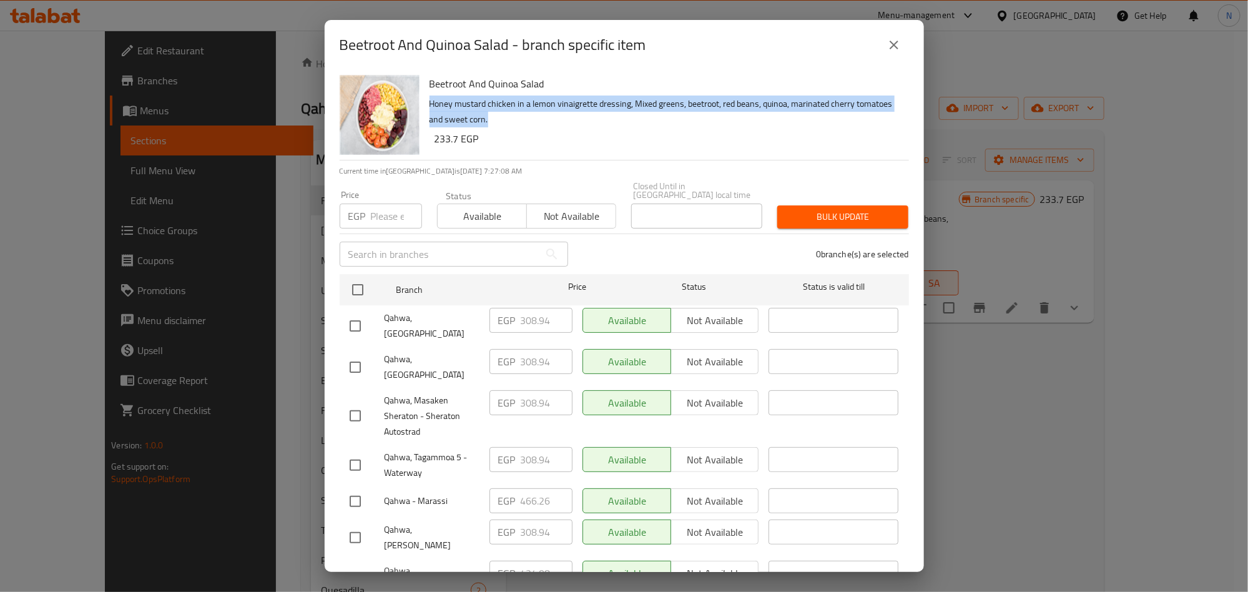
drag, startPoint x: 429, startPoint y: 98, endPoint x: 525, endPoint y: 115, distance: 97.0
click at [525, 115] on p "Honey mustard chicken in a lemon vinaigrette dressing, Mixed greens, beetroot, …" at bounding box center [663, 111] width 469 height 31
click at [526, 115] on p "Honey mustard chicken in a lemon vinaigrette dressing, Mixed greens, beetroot, …" at bounding box center [663, 111] width 469 height 31
drag, startPoint x: 536, startPoint y: 118, endPoint x: 424, endPoint y: 81, distance: 118.2
click at [424, 81] on div "Beetroot And Quinoa Salad Honey mustard chicken in a lemon vinaigrette dressing…" at bounding box center [663, 115] width 479 height 90
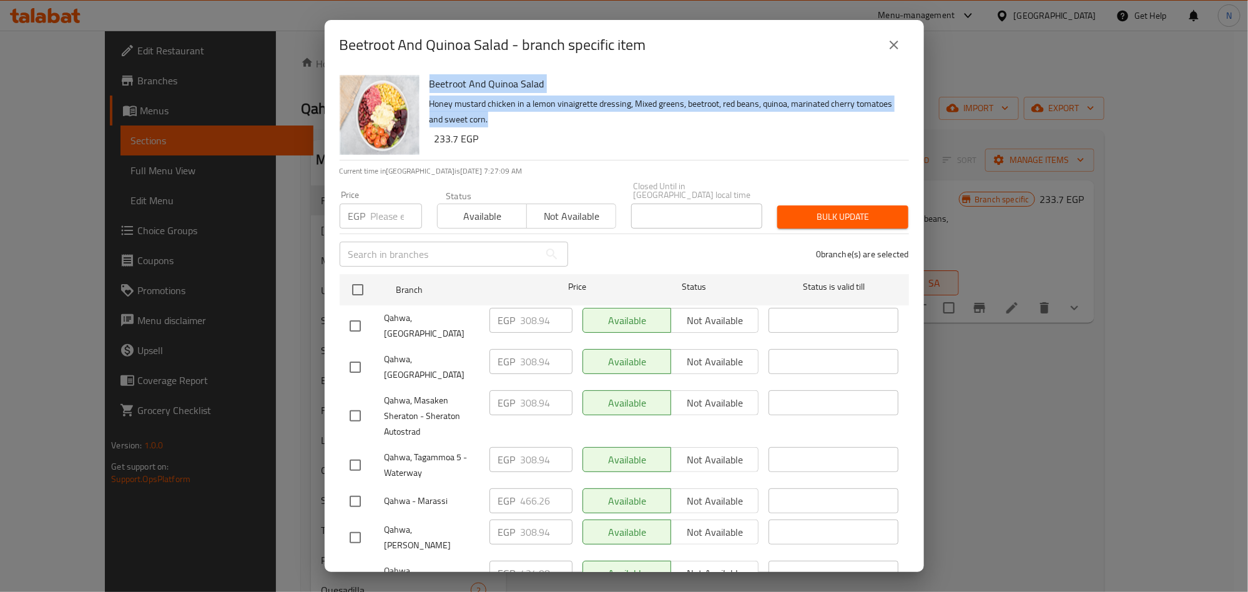
drag, startPoint x: 424, startPoint y: 81, endPoint x: 431, endPoint y: 81, distance: 7.5
click at [426, 81] on div "Beetroot And Quinoa Salad Honey mustard chicken in a lemon vinaigrette dressing…" at bounding box center [663, 115] width 479 height 90
click at [433, 81] on h6 "Beetroot And Quinoa Salad" at bounding box center [663, 83] width 469 height 17
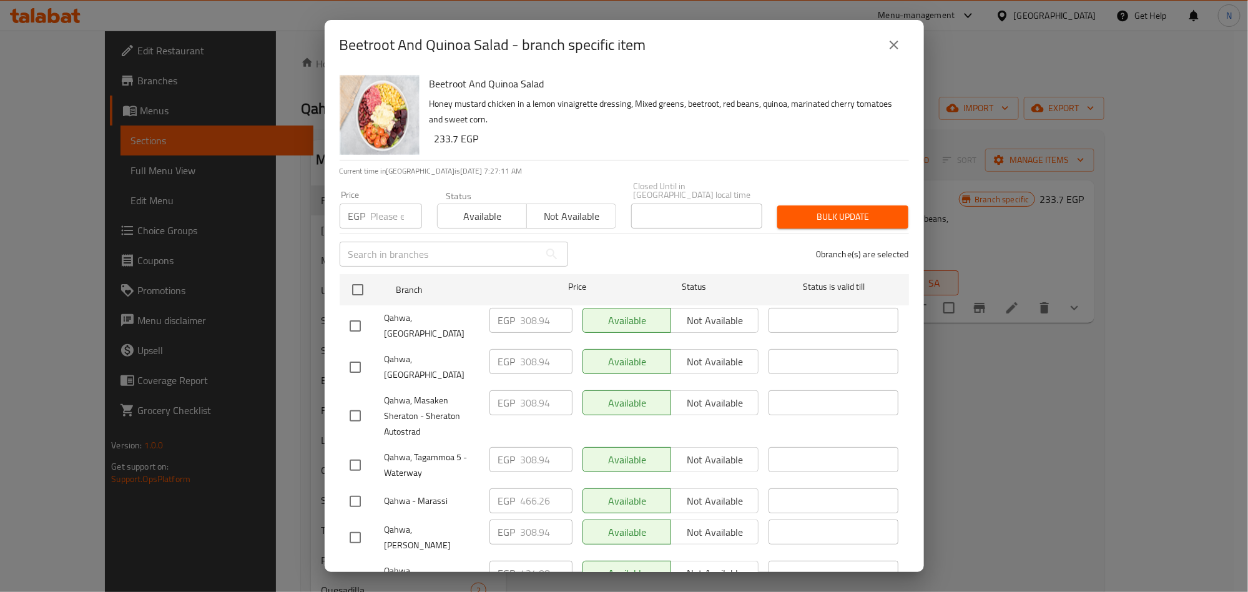
drag, startPoint x: 431, startPoint y: 81, endPoint x: 514, endPoint y: 133, distance: 97.7
click at [514, 133] on div "Beetroot And Quinoa Salad Honey mustard chicken in a lemon vinaigrette dressing…" at bounding box center [663, 115] width 479 height 90
click at [513, 133] on h6 "233.7 EGP" at bounding box center [666, 138] width 464 height 17
click at [899, 46] on icon "close" at bounding box center [893, 44] width 15 height 15
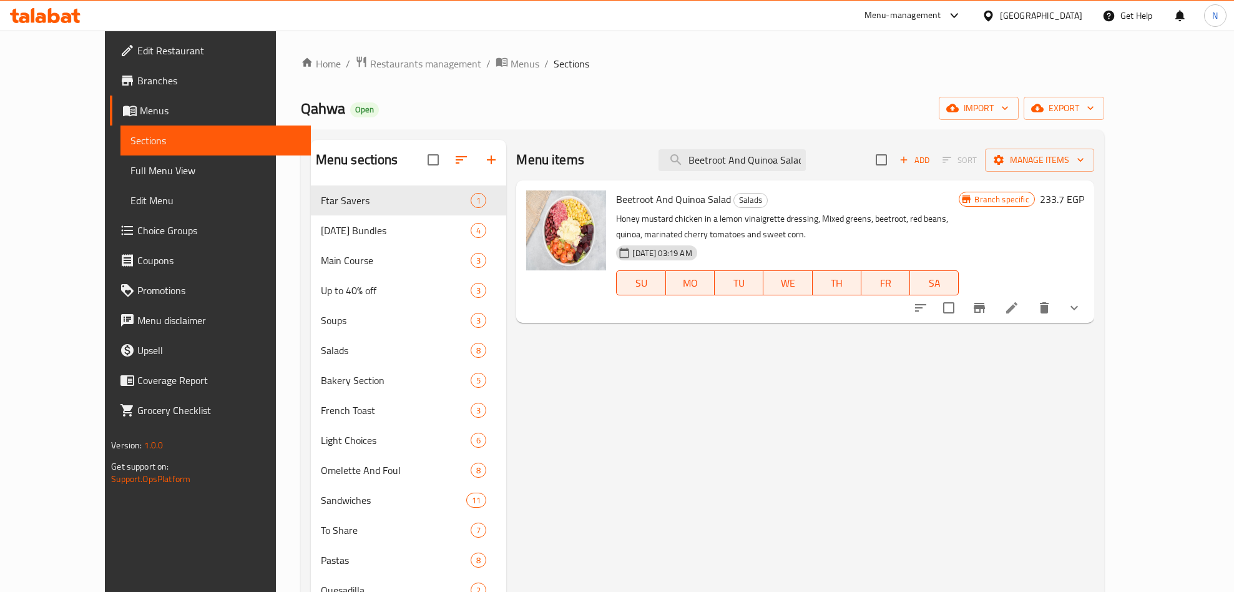
click at [987, 308] on icon "Branch-specific-item" at bounding box center [979, 307] width 15 height 15
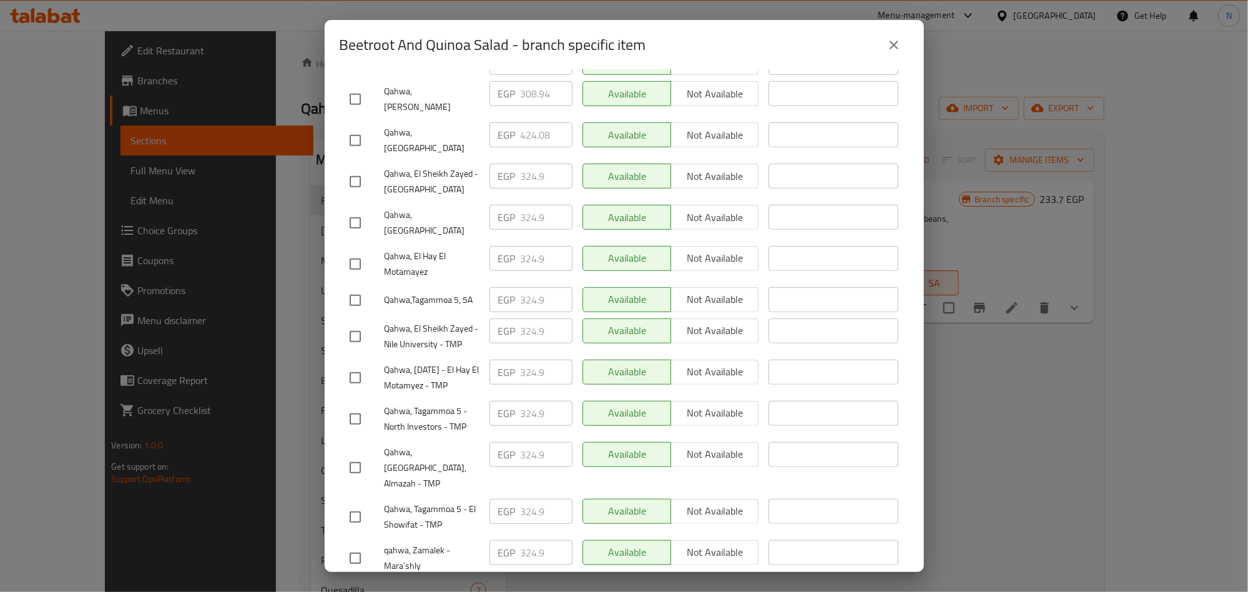
scroll to position [500, 0]
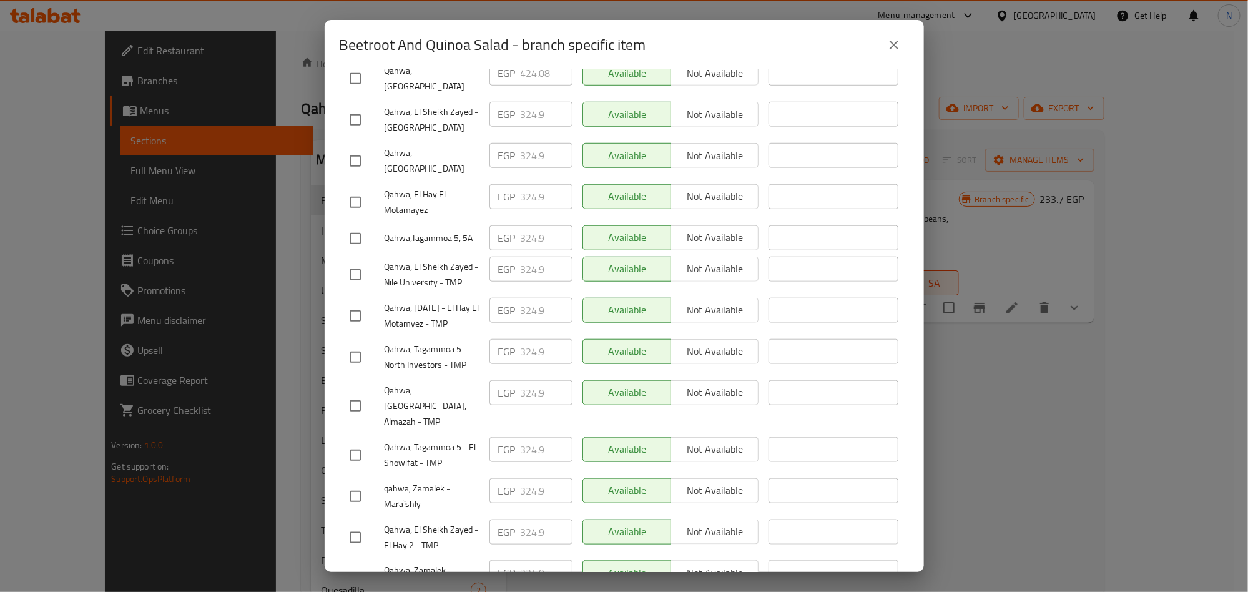
click at [427, 230] on span "Qahwa,Tagammoa 5, 5A" at bounding box center [431, 238] width 95 height 16
click at [888, 49] on icon "close" at bounding box center [893, 44] width 15 height 15
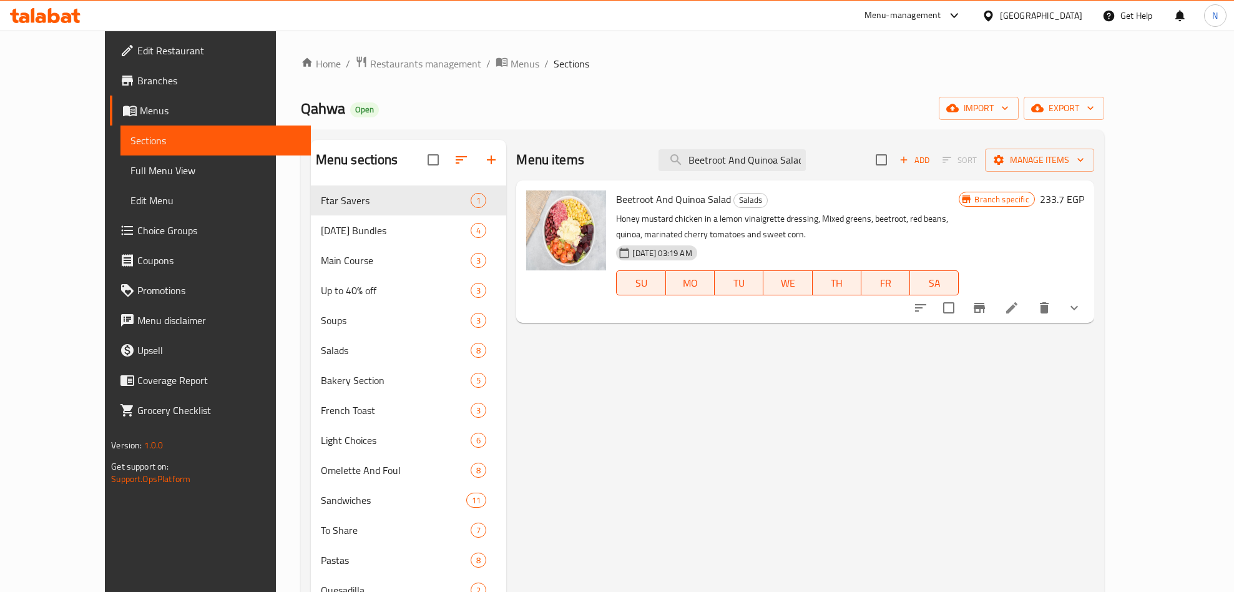
click at [791, 140] on div "Menu items Beetroot And Quinoa Salad Add Sort Manage items" at bounding box center [804, 160] width 577 height 41
click at [785, 154] on input "Beetroot And Quinoa Salad" at bounding box center [731, 160] width 147 height 22
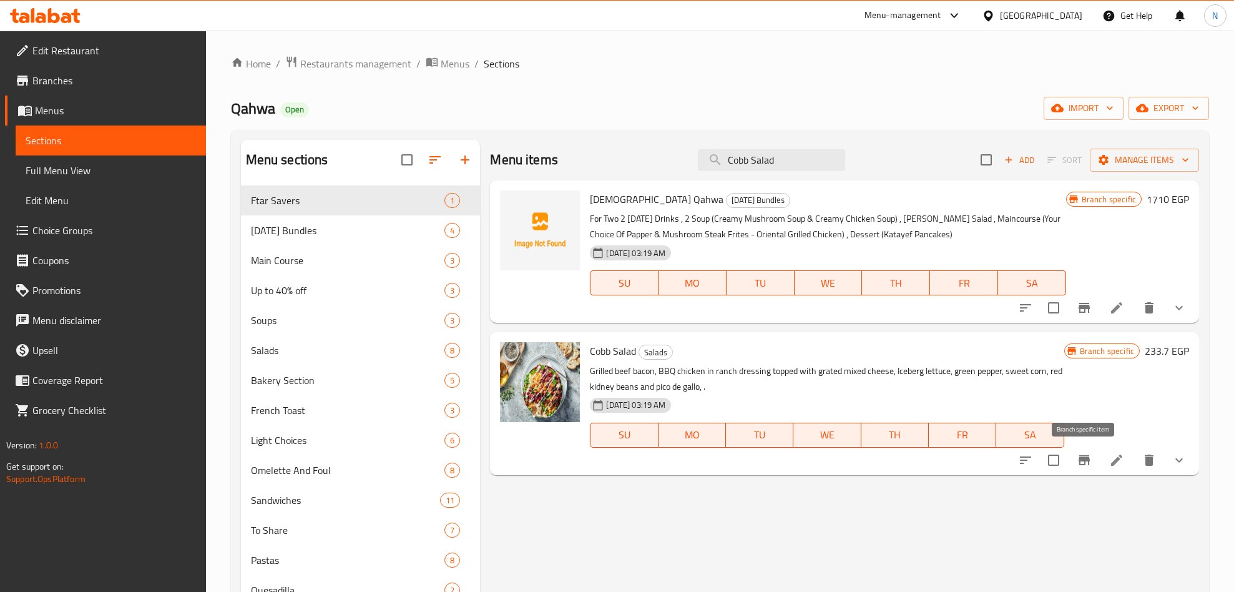
click at [1081, 458] on icon "Branch-specific-item" at bounding box center [1084, 460] width 11 height 10
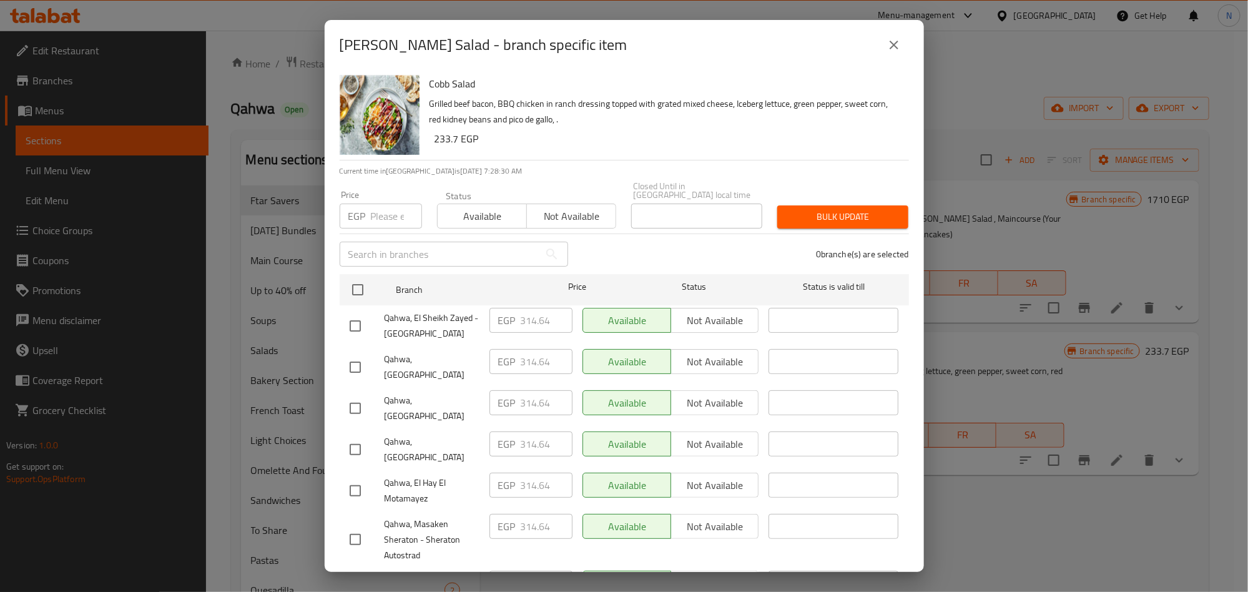
click at [630, 135] on h6 "233.7 EGP" at bounding box center [666, 138] width 464 height 17
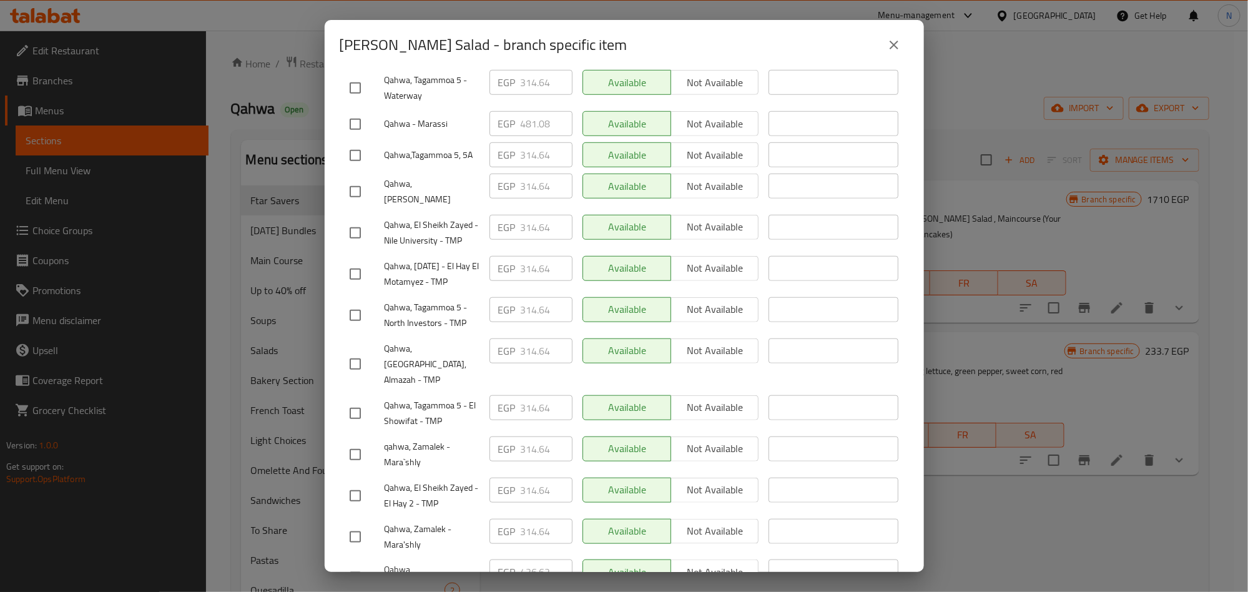
click at [370, 441] on div at bounding box center [367, 454] width 35 height 26
click at [358, 441] on input "checkbox" at bounding box center [355, 454] width 26 height 26
click at [364, 524] on input "checkbox" at bounding box center [355, 537] width 26 height 26
drag, startPoint x: 360, startPoint y: 316, endPoint x: 420, endPoint y: 313, distance: 60.7
click at [360, 351] on input "checkbox" at bounding box center [355, 364] width 26 height 26
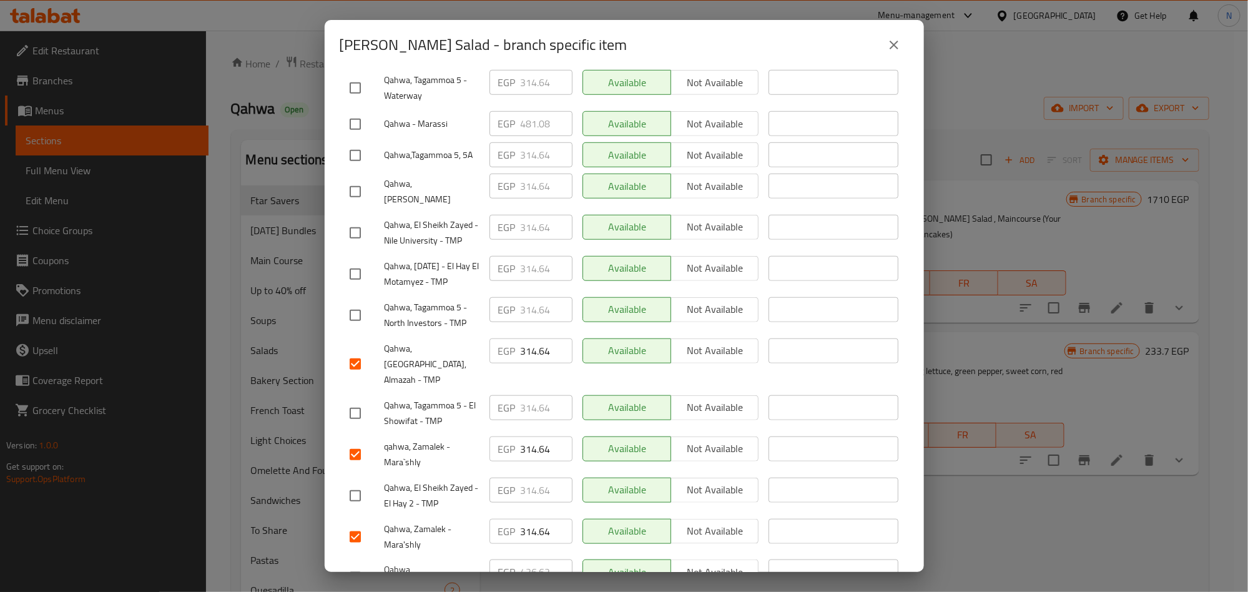
scroll to position [31, 0]
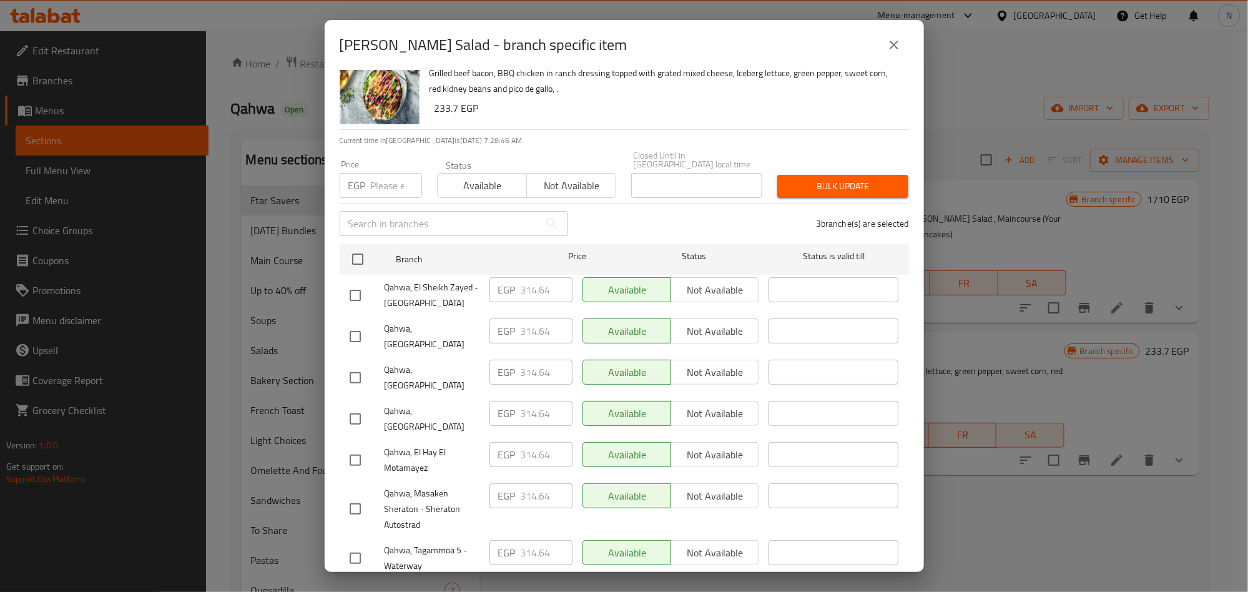
click at [367, 330] on input "checkbox" at bounding box center [355, 336] width 26 height 26
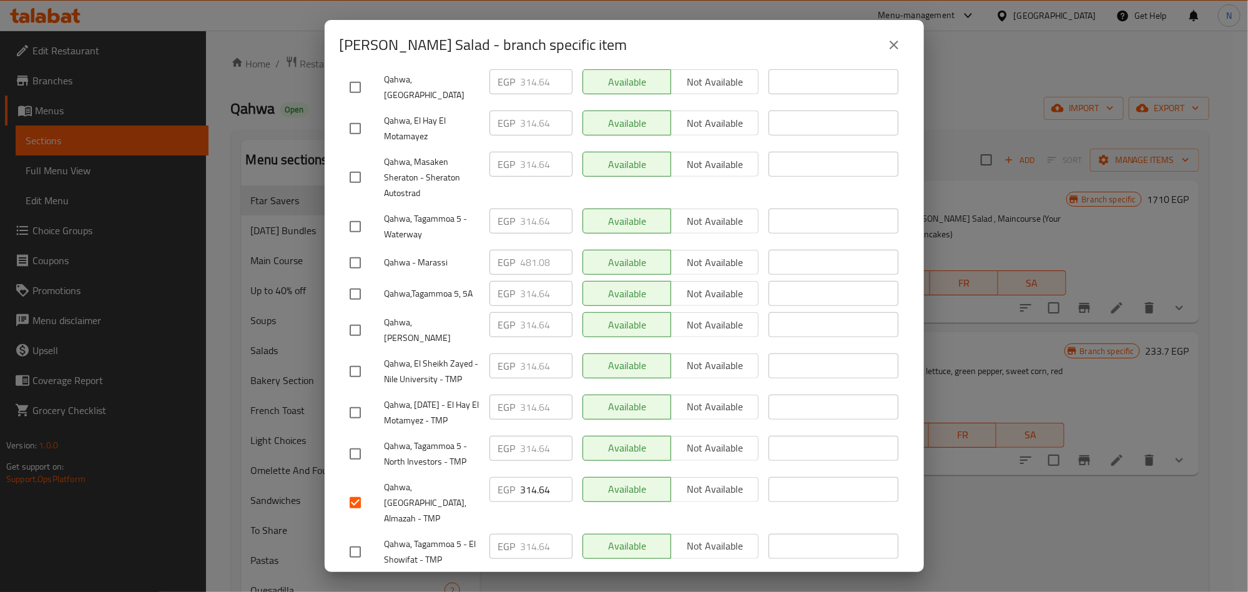
click at [367, 358] on input "checkbox" at bounding box center [355, 371] width 26 height 26
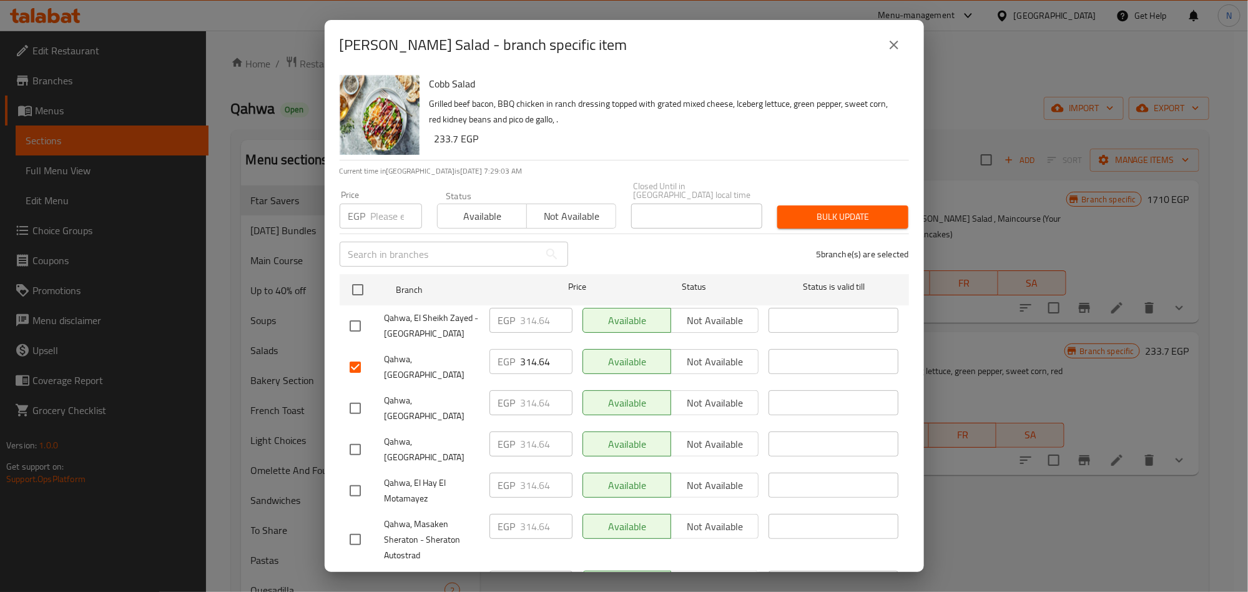
click at [362, 313] on input "checkbox" at bounding box center [355, 326] width 26 height 26
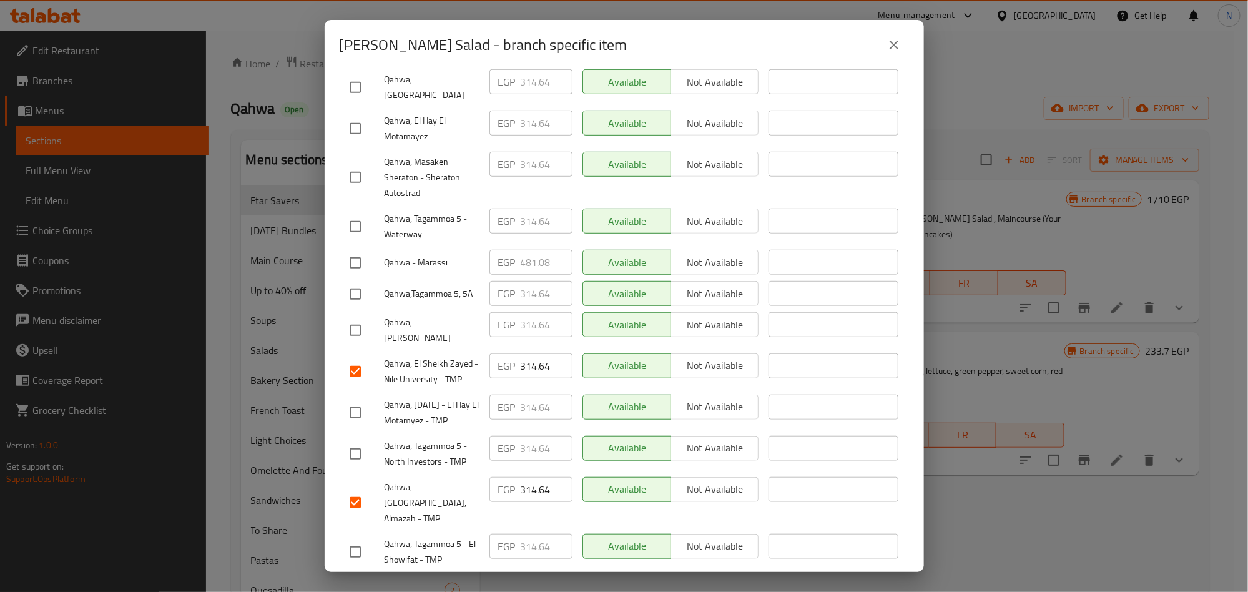
click at [354, 441] on input "checkbox" at bounding box center [355, 454] width 26 height 26
click at [341, 108] on li "Qahwa, El Hay El Motamayez EGP 314.64 ​ Available Not available ​" at bounding box center [624, 128] width 569 height 41
click at [360, 115] on input "checkbox" at bounding box center [355, 128] width 26 height 26
click at [362, 399] on input "checkbox" at bounding box center [355, 412] width 26 height 26
click at [360, 281] on input "checkbox" at bounding box center [355, 294] width 26 height 26
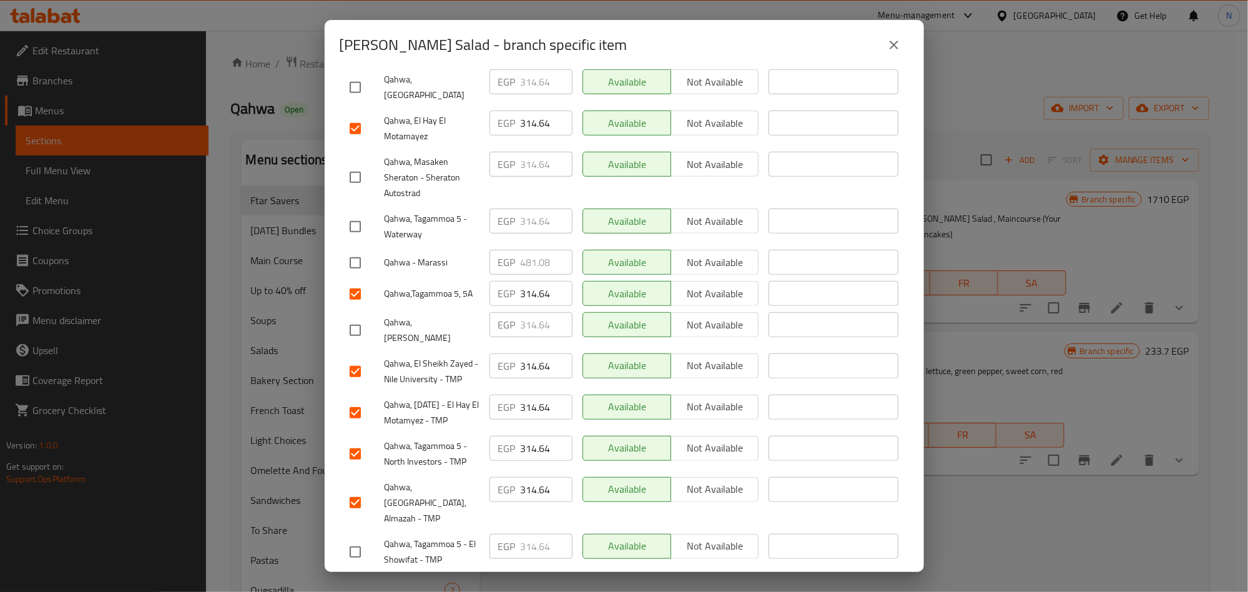
click at [364, 539] on input "checkbox" at bounding box center [355, 552] width 26 height 26
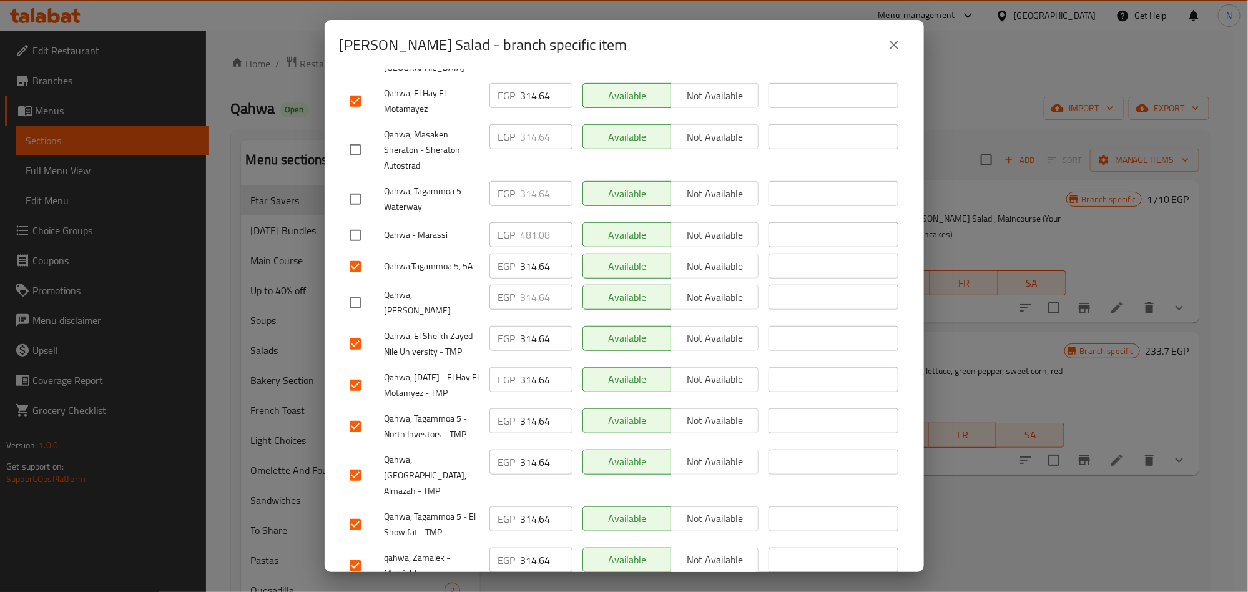
scroll to position [500, 0]
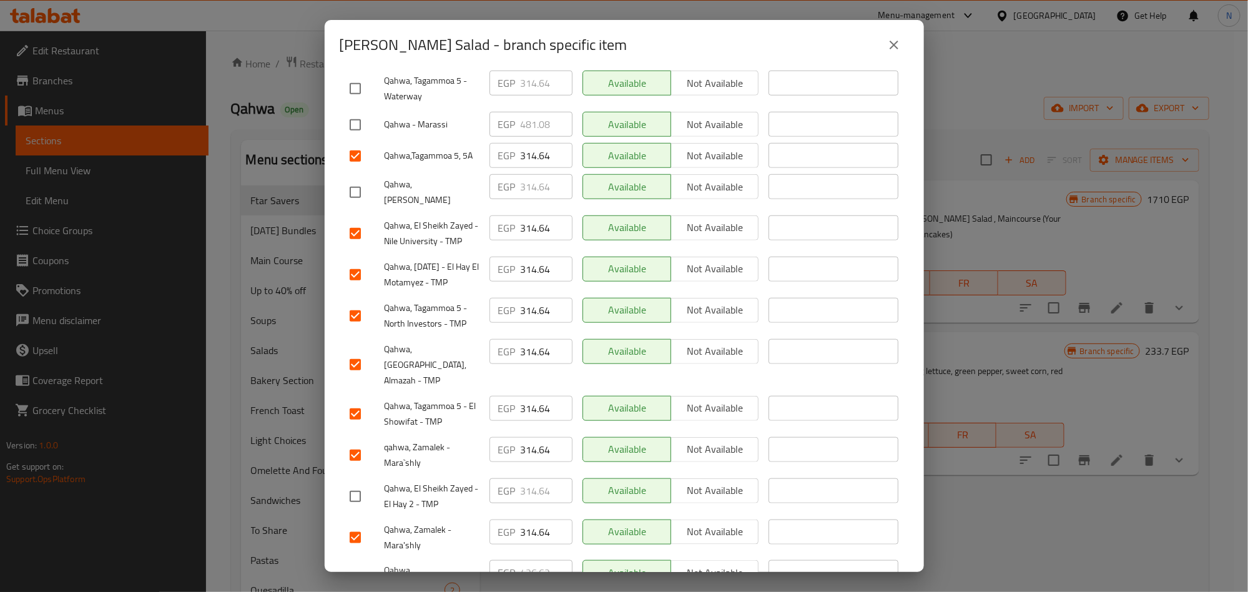
click at [365, 483] on input "checkbox" at bounding box center [355, 496] width 26 height 26
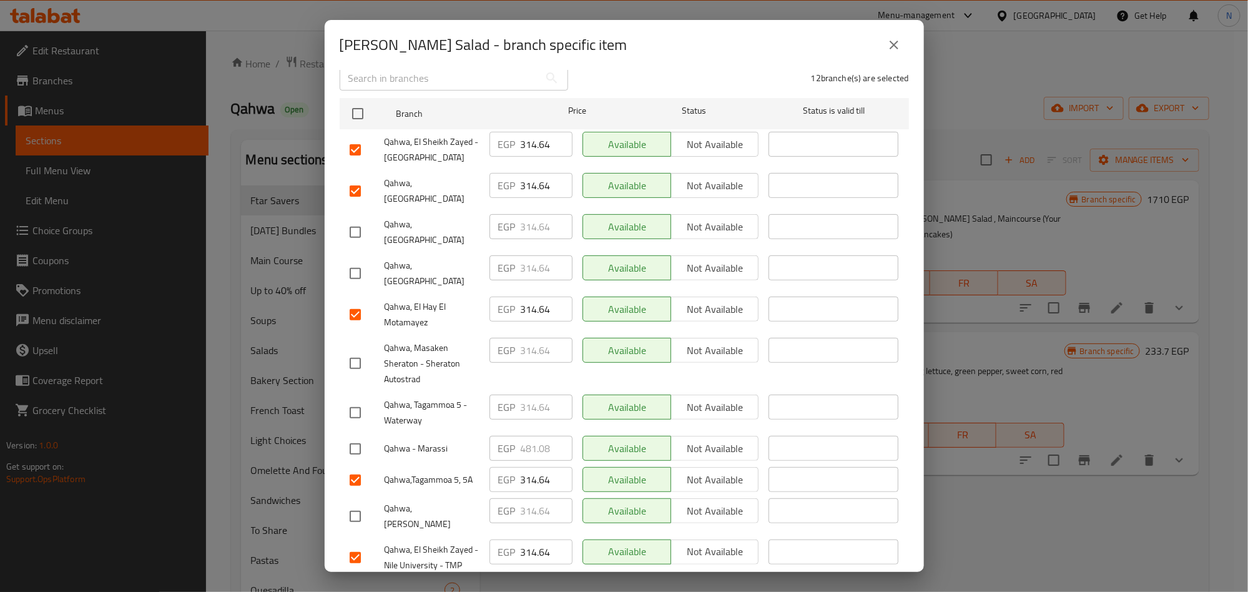
scroll to position [32, 0]
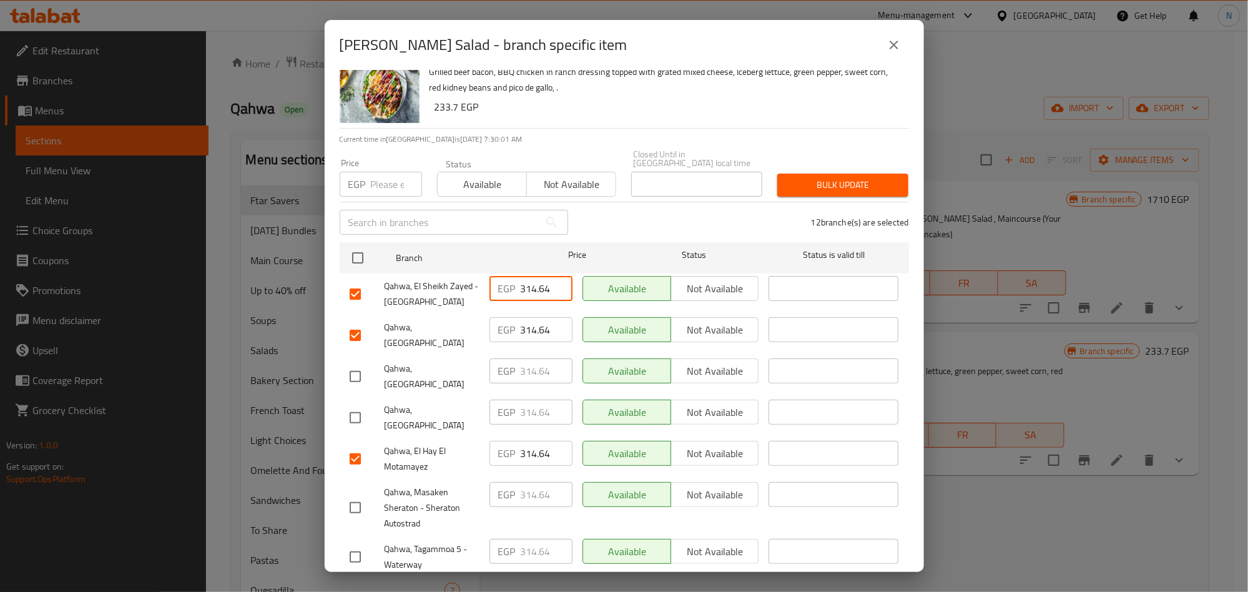
click at [532, 280] on input "314.64" at bounding box center [547, 288] width 52 height 25
click at [528, 317] on input "314.64" at bounding box center [547, 329] width 52 height 25
click at [538, 441] on input "314.64" at bounding box center [547, 453] width 52 height 25
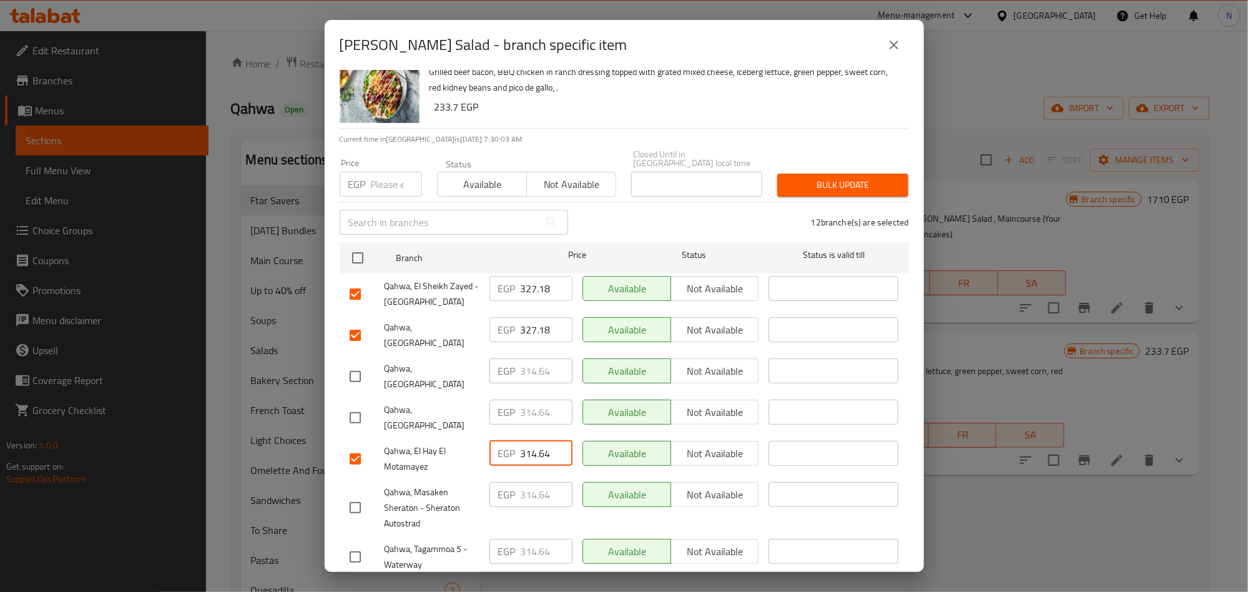
click at [538, 441] on input "314.64" at bounding box center [547, 453] width 52 height 25
click at [489, 441] on div "EGP 327.18 ​" at bounding box center [530, 453] width 83 height 25
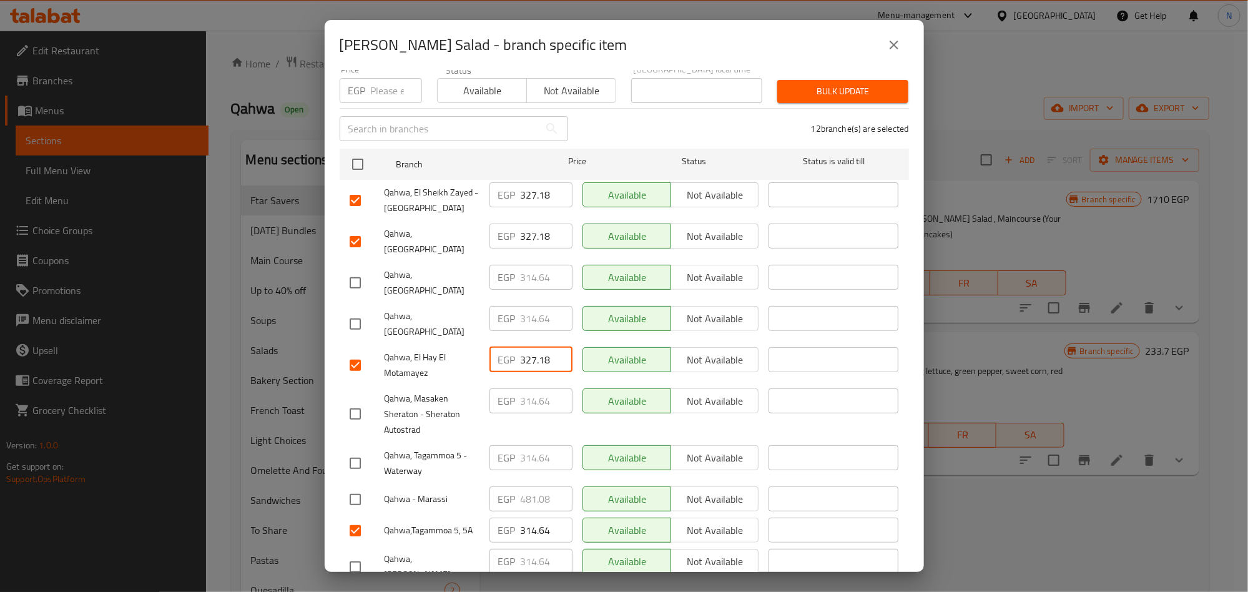
click at [530, 347] on input "327.18" at bounding box center [547, 359] width 52 height 25
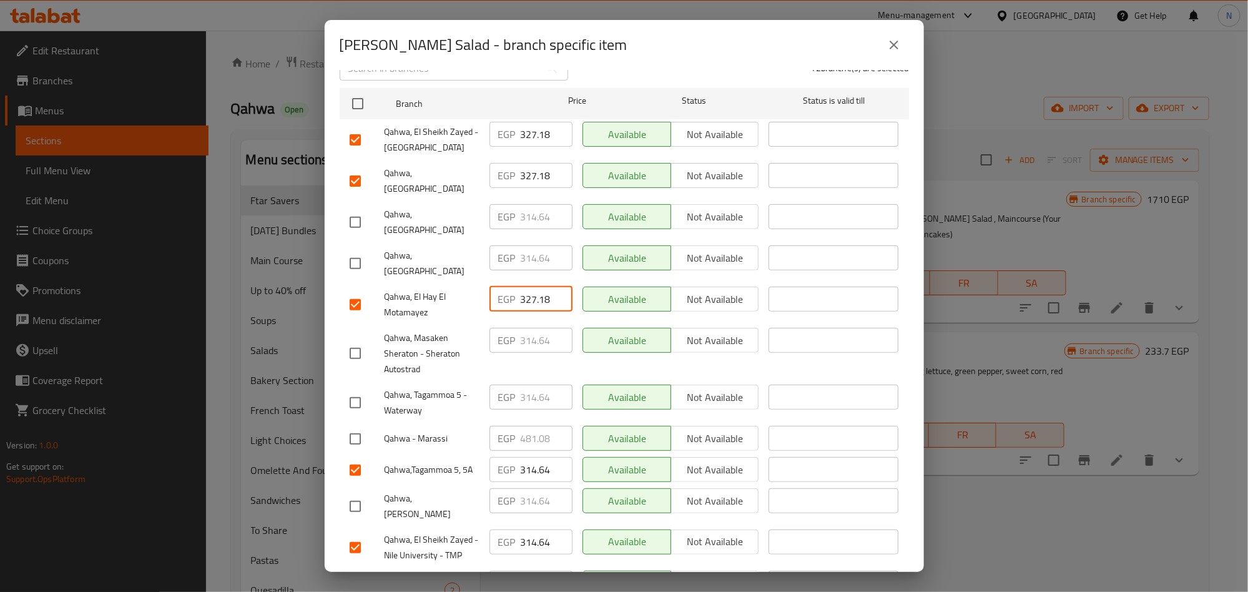
scroll to position [219, 0]
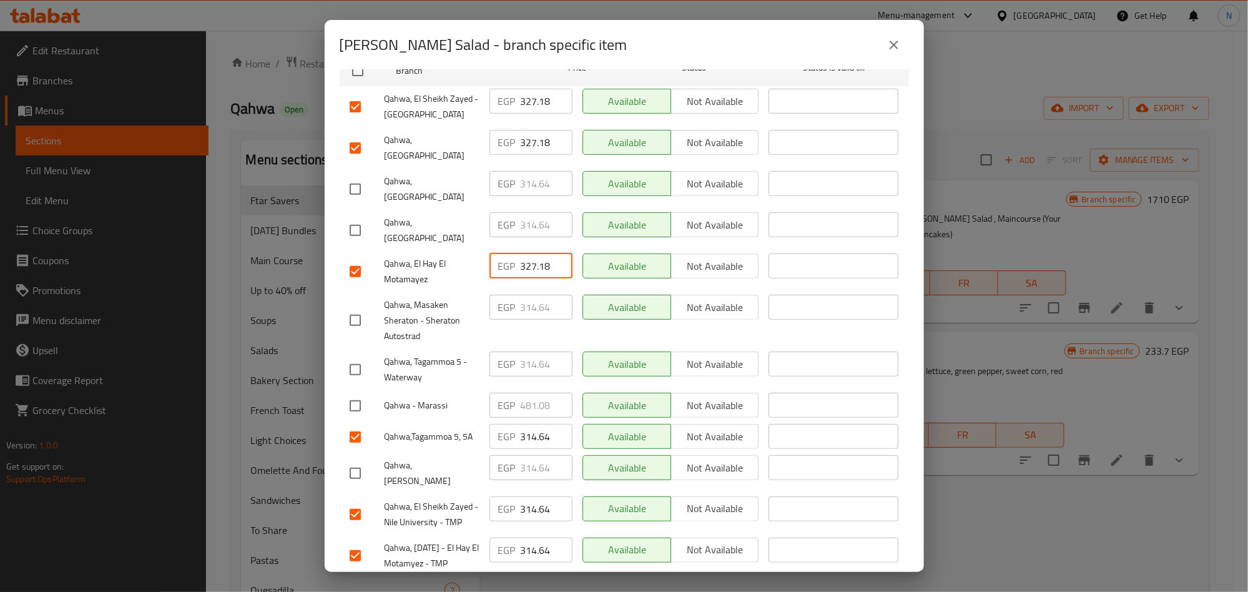
click at [526, 424] on input "314.64" at bounding box center [547, 436] width 52 height 25
click at [525, 424] on input "3327184.64" at bounding box center [547, 436] width 52 height 25
click at [527, 424] on input "3327184.64" at bounding box center [547, 436] width 52 height 25
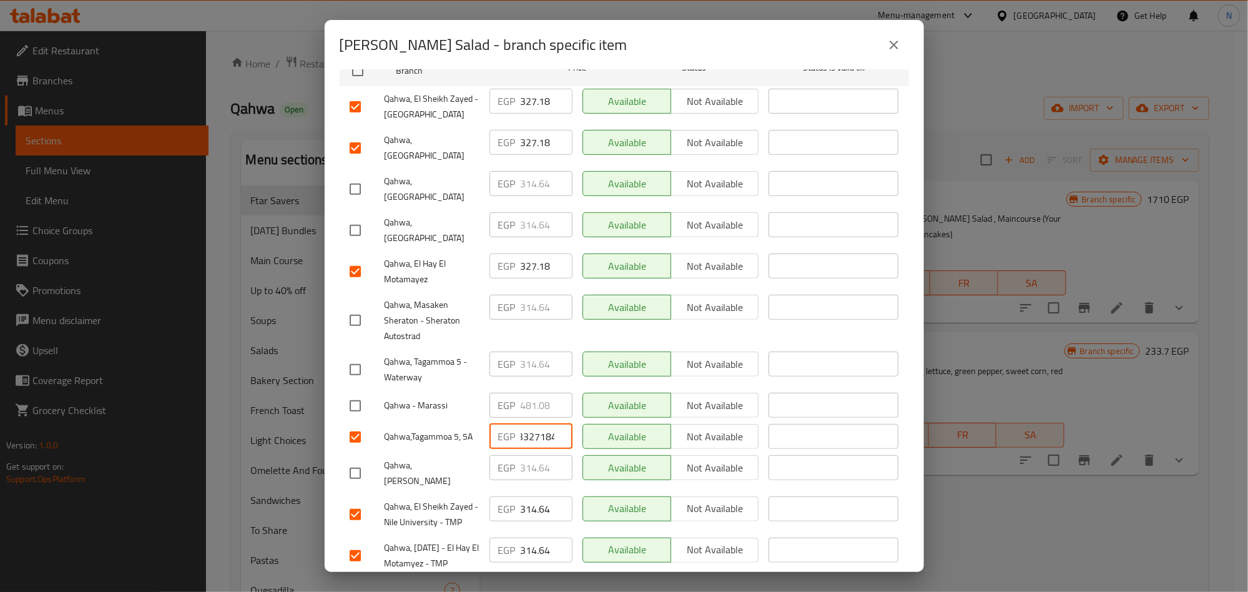
click at [527, 424] on input "3327184.64" at bounding box center [547, 436] width 52 height 25
click at [536, 496] on input "314.64" at bounding box center [547, 508] width 52 height 25
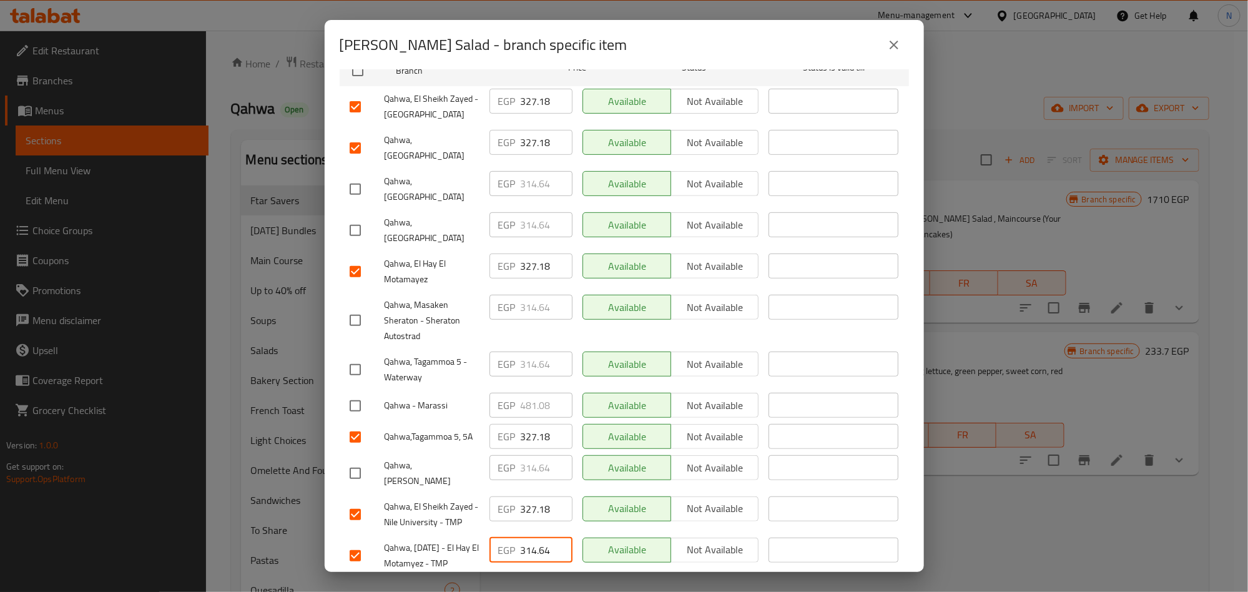
click at [527, 537] on input "314.64" at bounding box center [547, 549] width 52 height 25
click at [528, 537] on input "314.64" at bounding box center [547, 549] width 52 height 25
click at [446, 458] on span "Qahwa, Shiekh Zayed" at bounding box center [431, 473] width 95 height 31
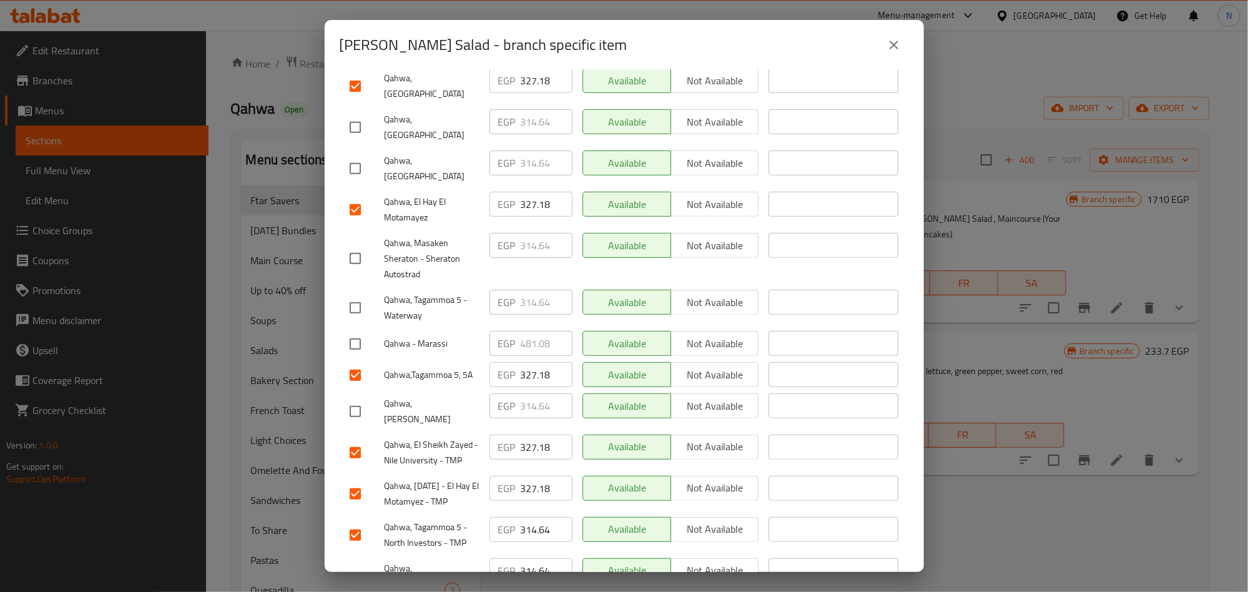
scroll to position [313, 0]
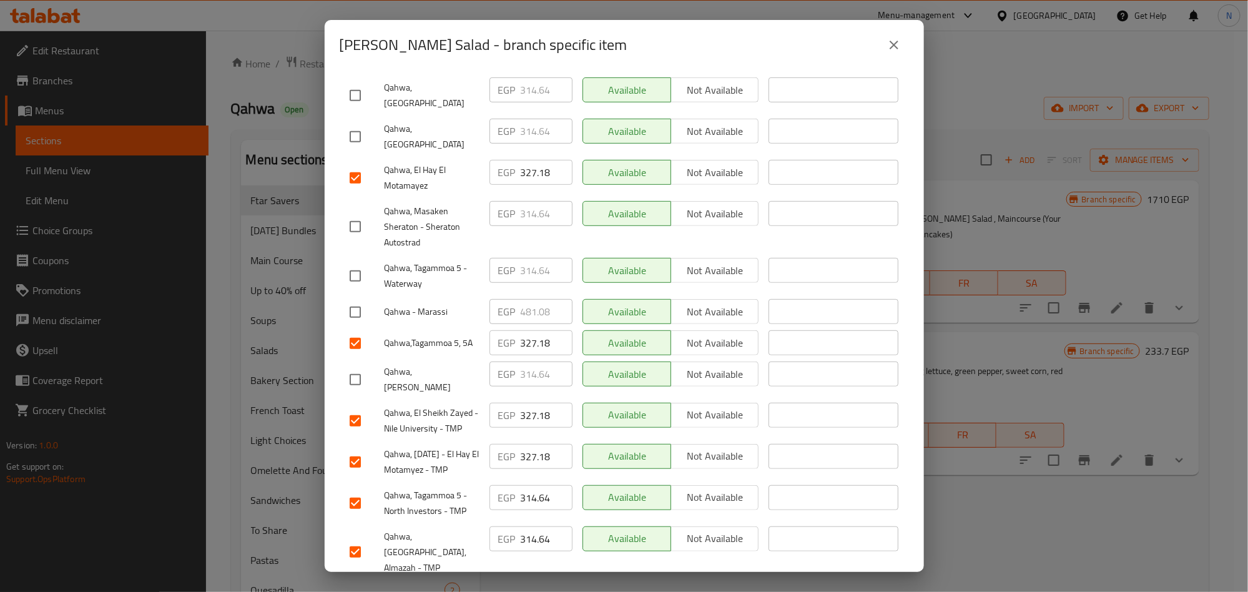
click at [532, 485] on input "314.64" at bounding box center [547, 497] width 52 height 25
click at [532, 526] on input "314.64" at bounding box center [547, 538] width 52 height 25
click at [528, 583] on input "314.64" at bounding box center [547, 595] width 52 height 25
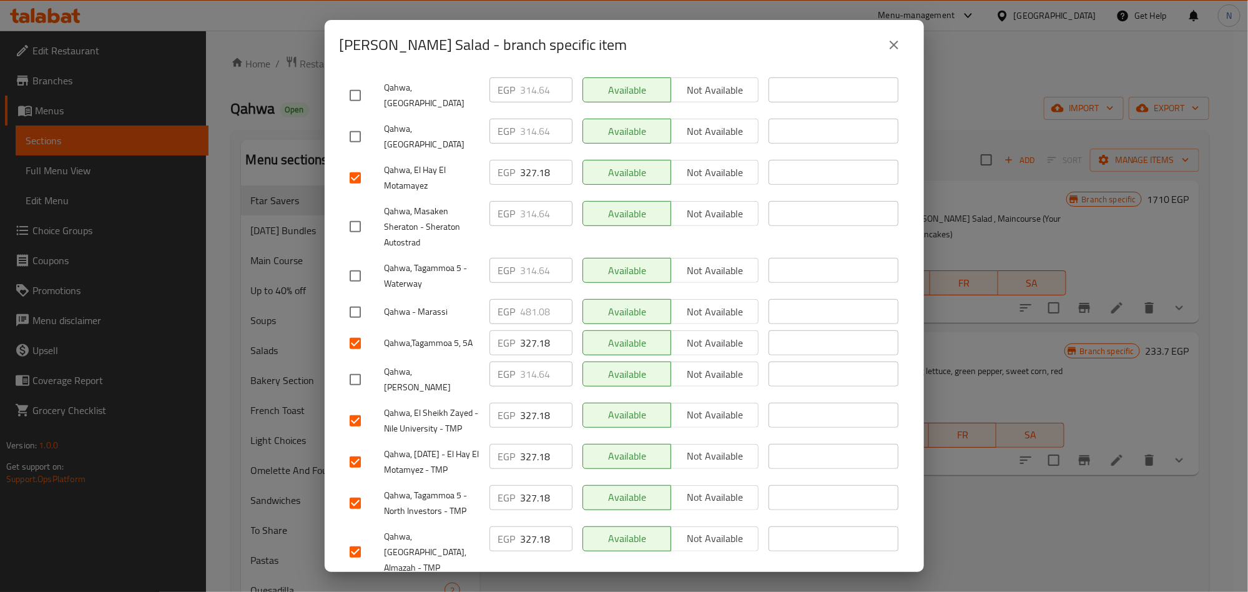
click at [528, 583] on input "314.64" at bounding box center [547, 595] width 52 height 25
click at [461, 529] on span "Qahwa, Tivoli Dome, Almazah - TMP" at bounding box center [431, 552] width 95 height 47
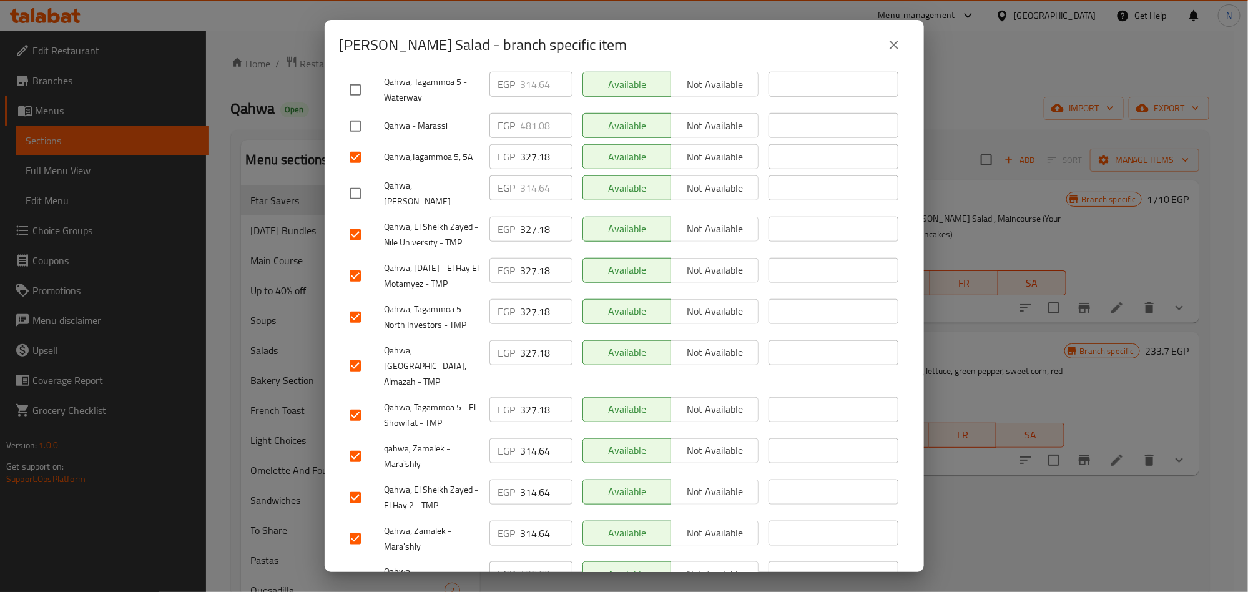
scroll to position [500, 0]
click at [532, 437] on input "314.64" at bounding box center [547, 449] width 52 height 25
click at [528, 478] on input "314.64" at bounding box center [547, 490] width 52 height 25
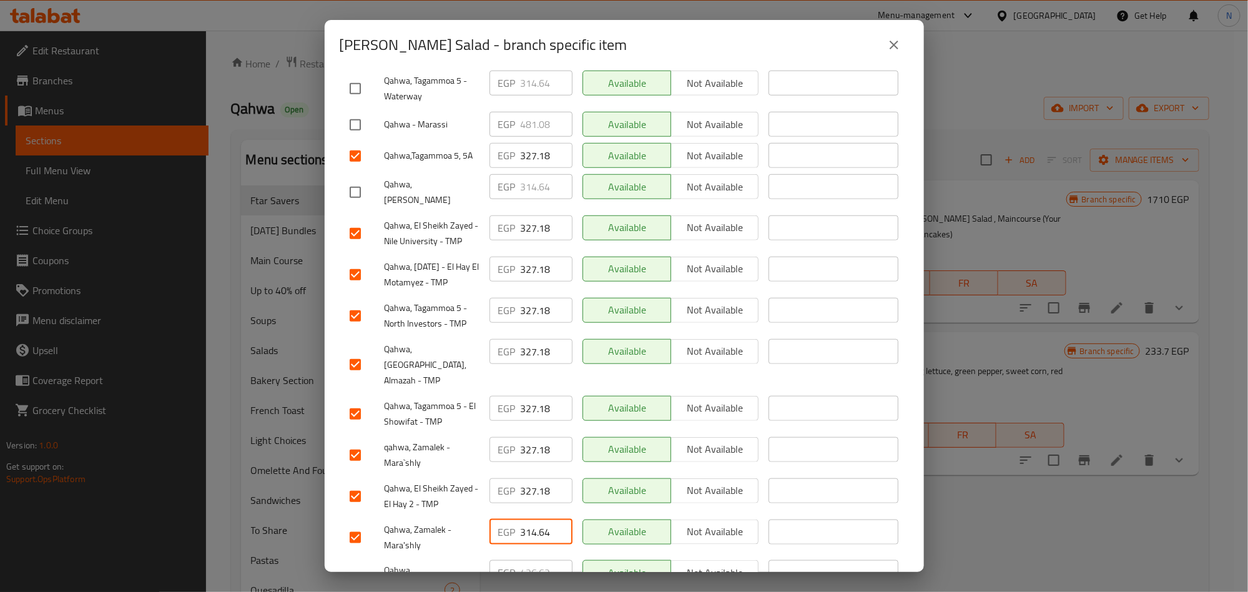
click at [522, 519] on input "314.64" at bounding box center [547, 531] width 52 height 25
click at [457, 522] on span "Qahwa, Zamalek - Mara'shly" at bounding box center [431, 537] width 95 height 31
click at [435, 148] on span "Qahwa,Tagammoa 5, 5A" at bounding box center [431, 156] width 95 height 16
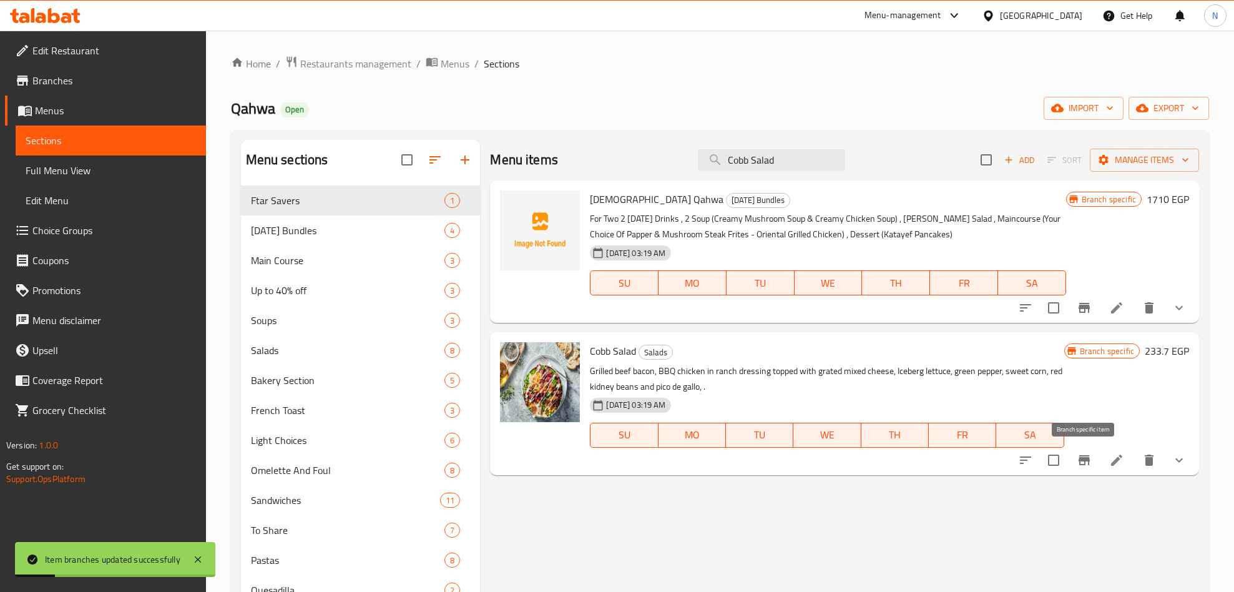
click at [1084, 461] on icon "Branch-specific-item" at bounding box center [1084, 460] width 15 height 15
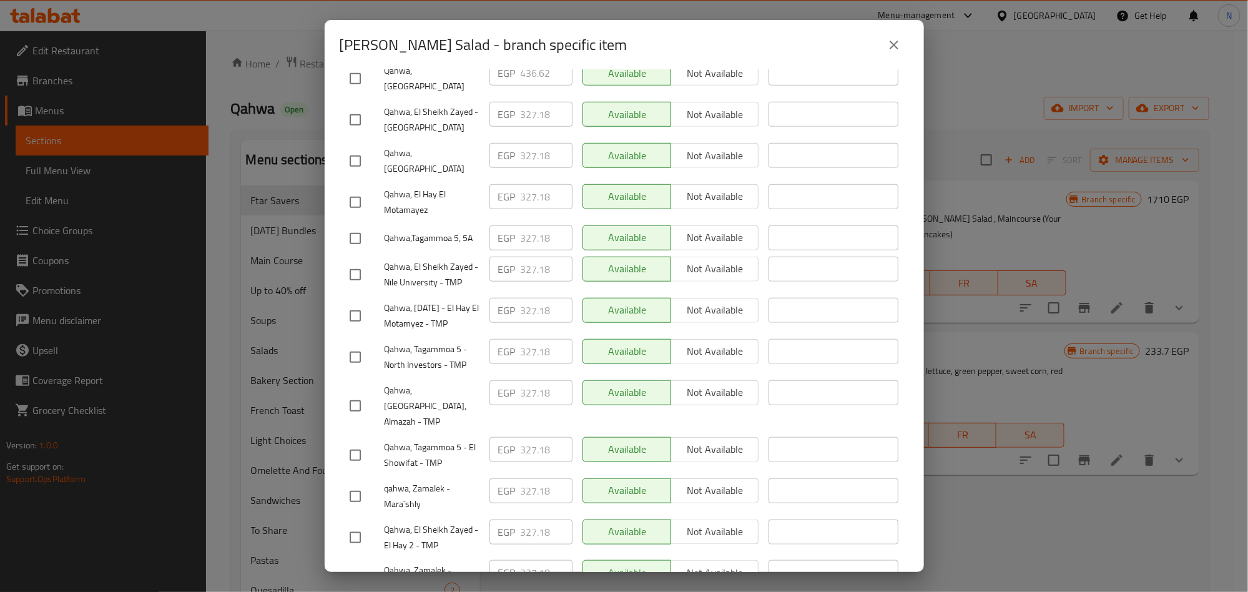
click at [886, 54] on button "close" at bounding box center [894, 45] width 30 height 30
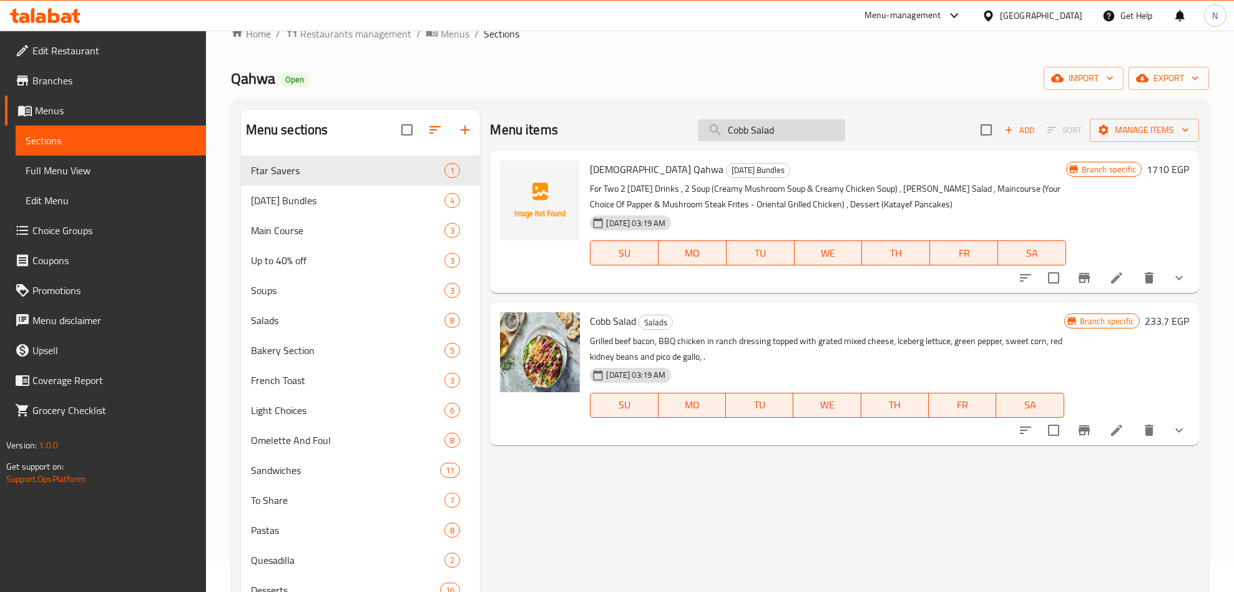
scroll to position [0, 0]
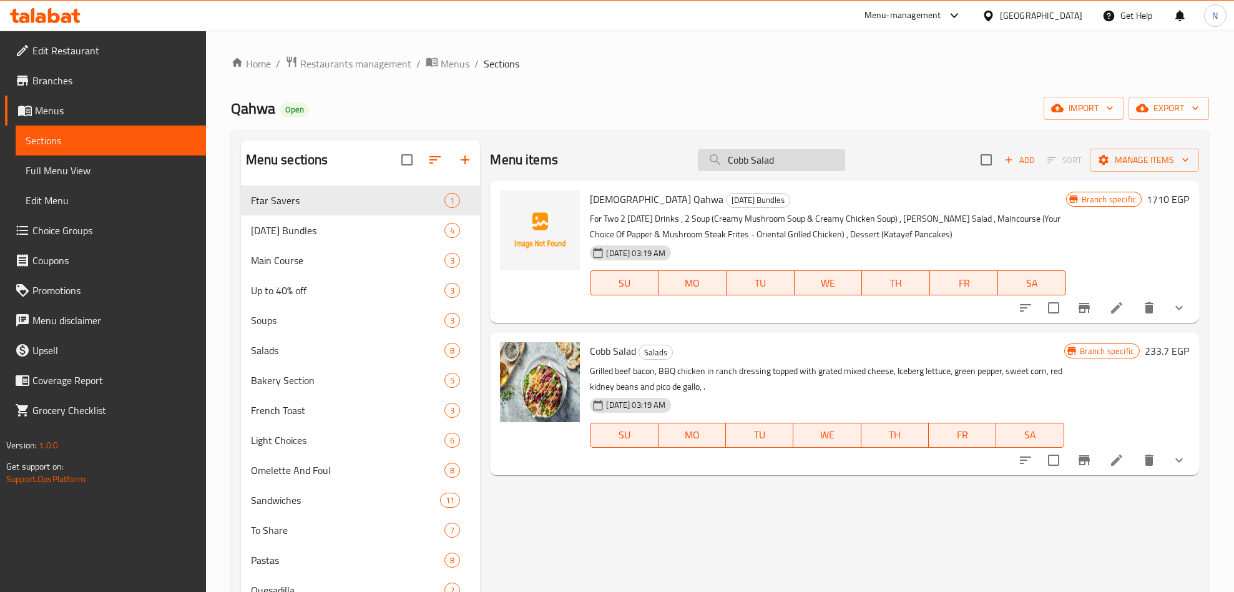
click at [826, 164] on input "Cobb Salad" at bounding box center [771, 160] width 147 height 22
click at [821, 164] on input "Cobb Salad" at bounding box center [771, 160] width 147 height 22
click at [818, 162] on input "Cobb Salad" at bounding box center [771, 160] width 147 height 22
click at [821, 162] on input "Cobb Salad" at bounding box center [771, 160] width 147 height 22
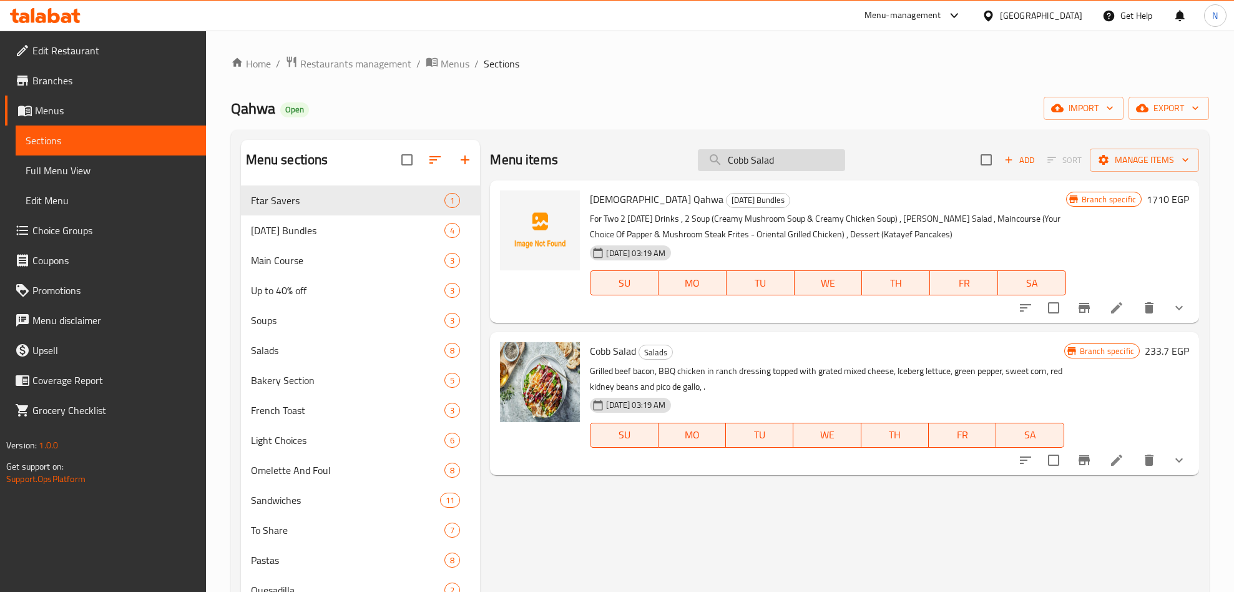
click at [821, 161] on input "Cobb Salad" at bounding box center [771, 160] width 147 height 22
click at [822, 161] on input "Cobb Salad" at bounding box center [771, 160] width 147 height 22
click at [821, 161] on input "Cobb Salad" at bounding box center [771, 160] width 147 height 22
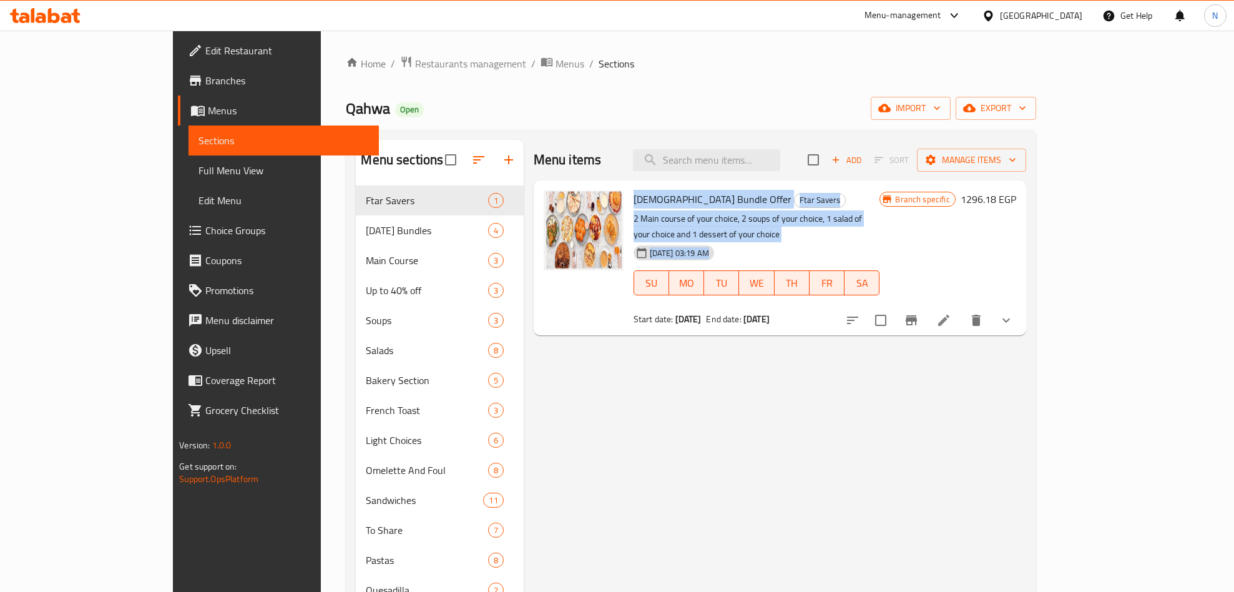
drag, startPoint x: 598, startPoint y: 200, endPoint x: 920, endPoint y: 348, distance: 354.4
click at [885, 283] on div "Iftar Bundle Offer Ftar Savers 2 Main course of your choice, 2 soups of your ch…" at bounding box center [757, 257] width 257 height 145
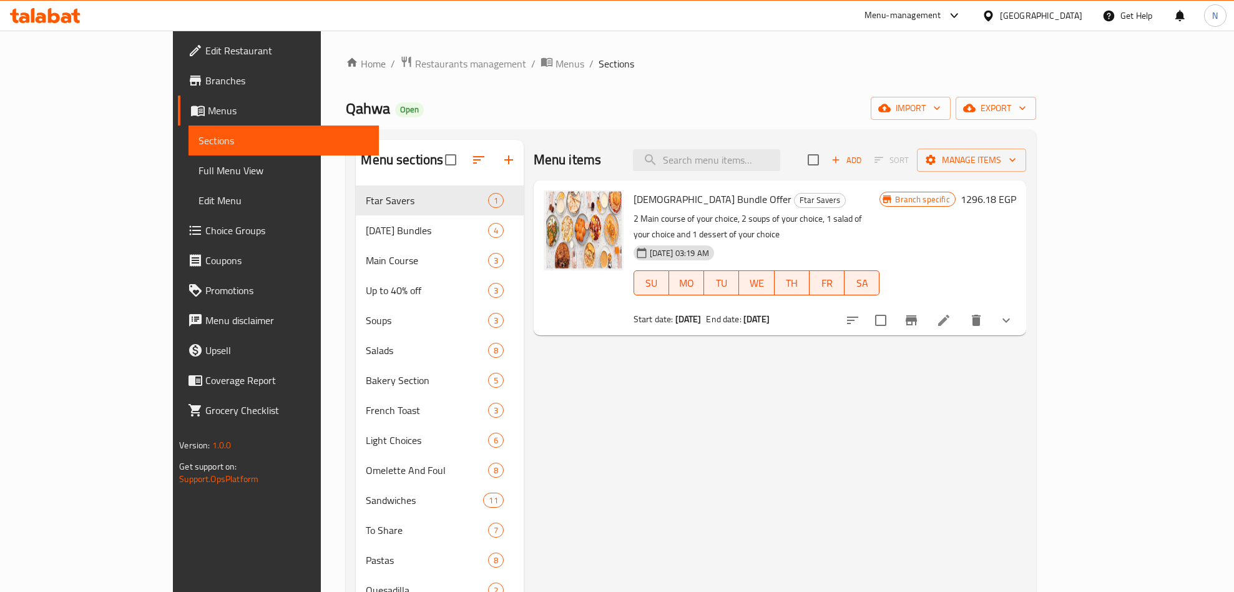
click at [780, 157] on input "search" at bounding box center [706, 160] width 147 height 22
click at [753, 149] on input "search" at bounding box center [706, 160] width 147 height 22
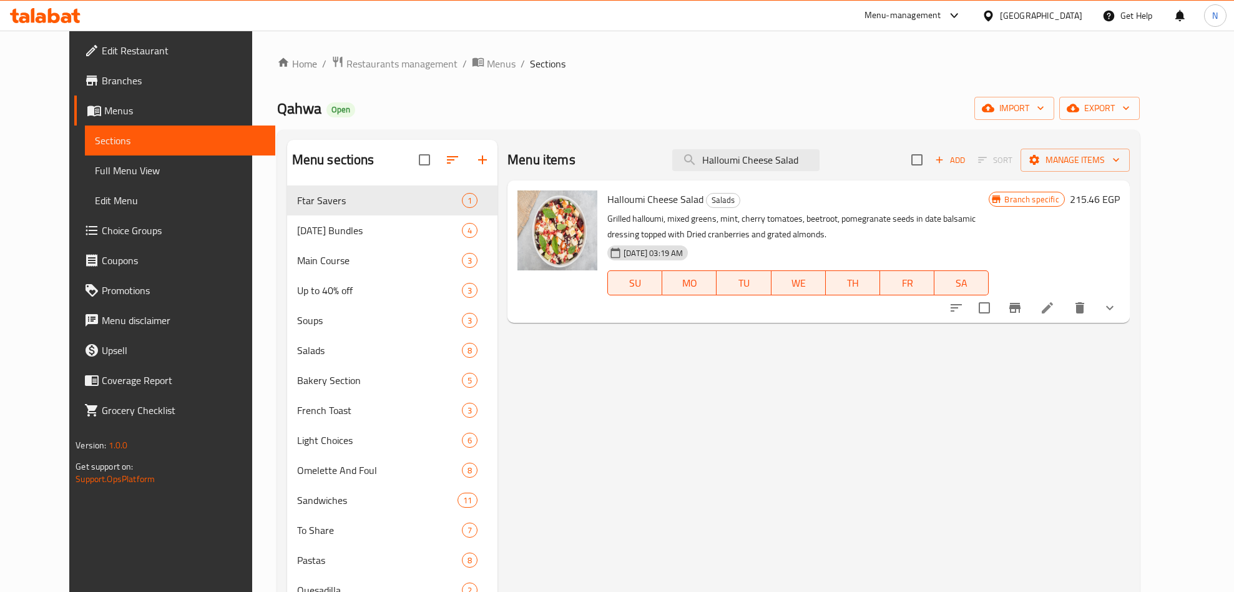
click at [667, 232] on p "Grilled halloumi, mixed greens, mint, cherry tomatoes, beetroot, pomegranate se…" at bounding box center [797, 226] width 381 height 31
click at [668, 232] on p "Grilled halloumi, mixed greens, mint, cherry tomatoes, beetroot, pomegranate se…" at bounding box center [797, 226] width 381 height 31
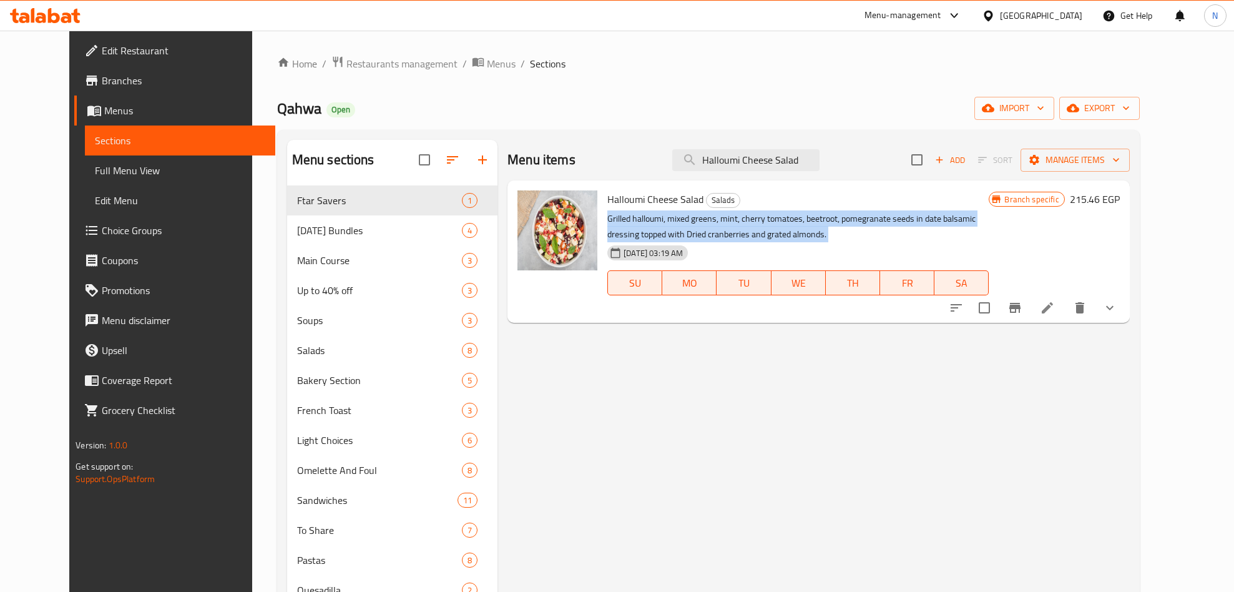
click at [668, 232] on p "Grilled halloumi, mixed greens, mint, cherry tomatoes, beetroot, pomegranate se…" at bounding box center [797, 226] width 381 height 31
click at [657, 212] on p "Grilled halloumi, mixed greens, mint, cherry tomatoes, beetroot, pomegranate se…" at bounding box center [797, 226] width 381 height 31
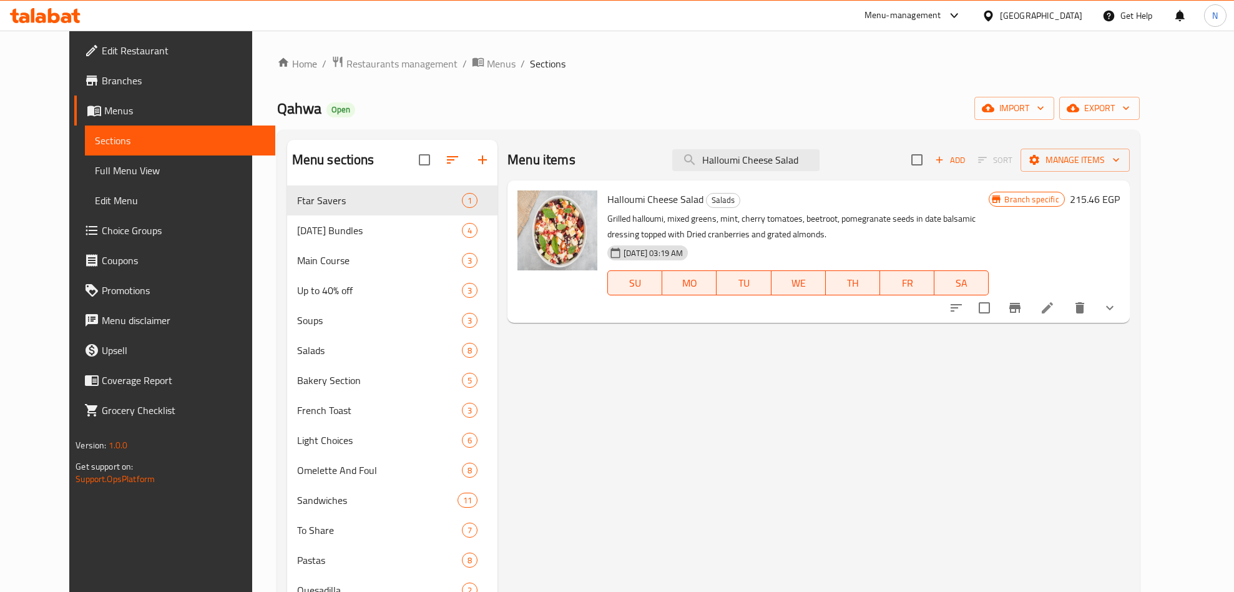
click at [612, 200] on span "Halloumi Cheese Salad" at bounding box center [655, 199] width 96 height 19
click at [669, 197] on span "Halloumi Cheese Salad" at bounding box center [655, 199] width 96 height 19
click at [622, 206] on span "Halloumi Cheese Salad" at bounding box center [655, 199] width 96 height 19
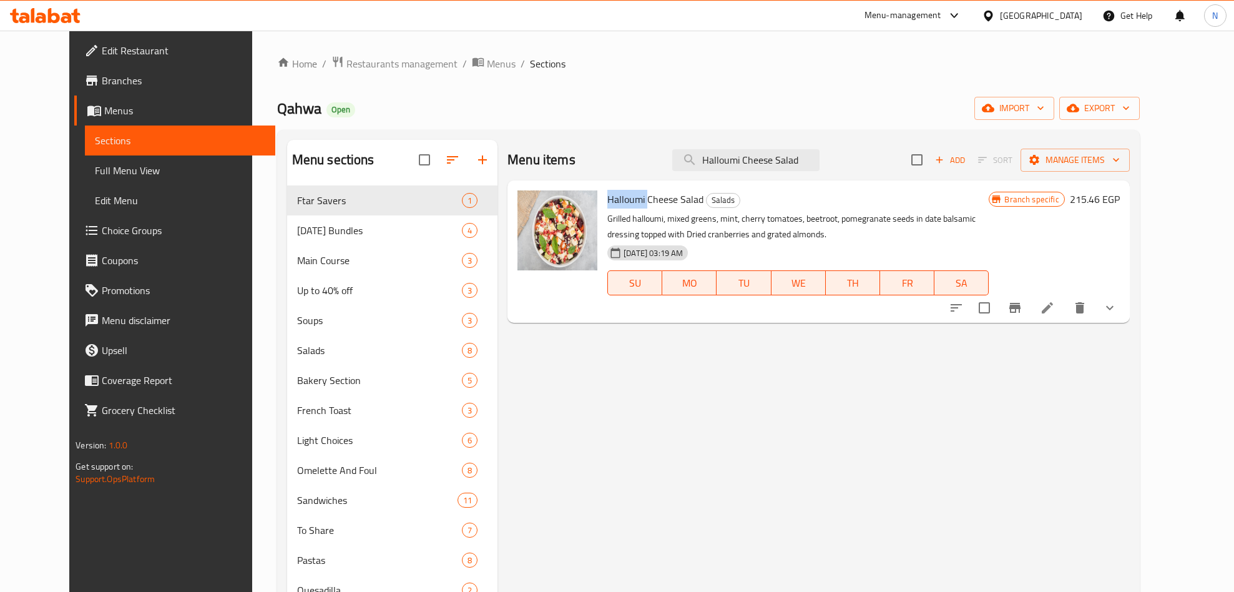
click at [622, 206] on span "Halloumi Cheese Salad" at bounding box center [655, 199] width 96 height 19
click at [607, 212] on p "Grilled halloumi, mixed greens, mint, cherry tomatoes, beetroot, pomegranate se…" at bounding box center [797, 226] width 381 height 31
click at [1030, 319] on button "Branch-specific-item" at bounding box center [1015, 308] width 30 height 30
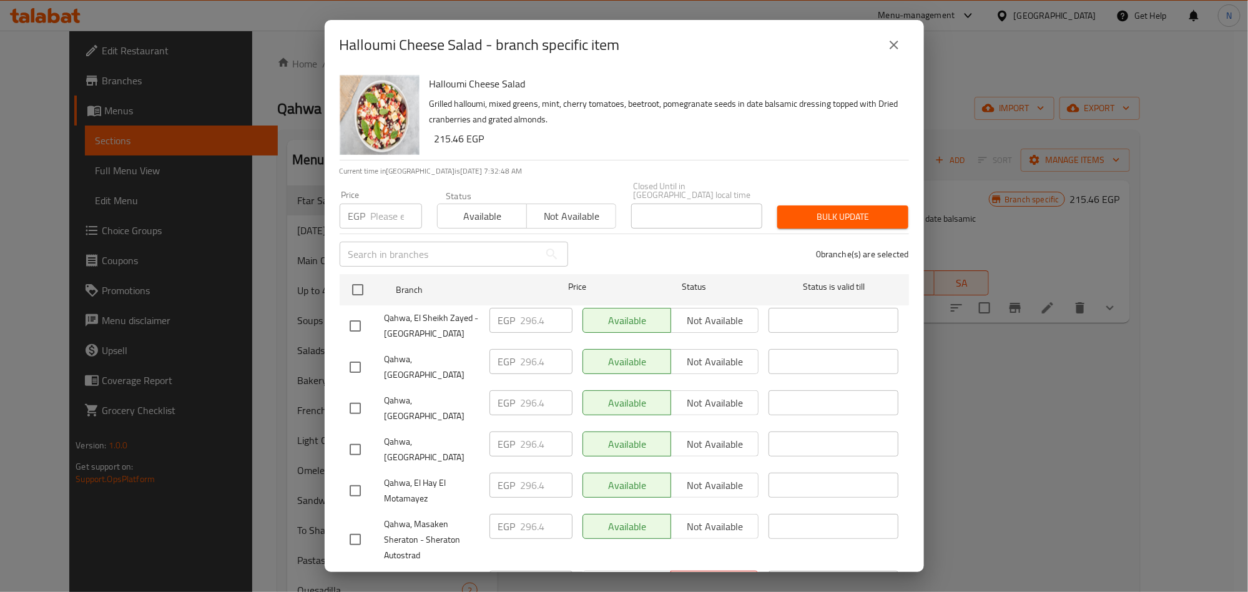
click at [611, 164] on div "Halloumi Cheese Salad Grilled halloumi, mixed greens, mint, cherry tomatoes, be…" at bounding box center [624, 321] width 599 height 502
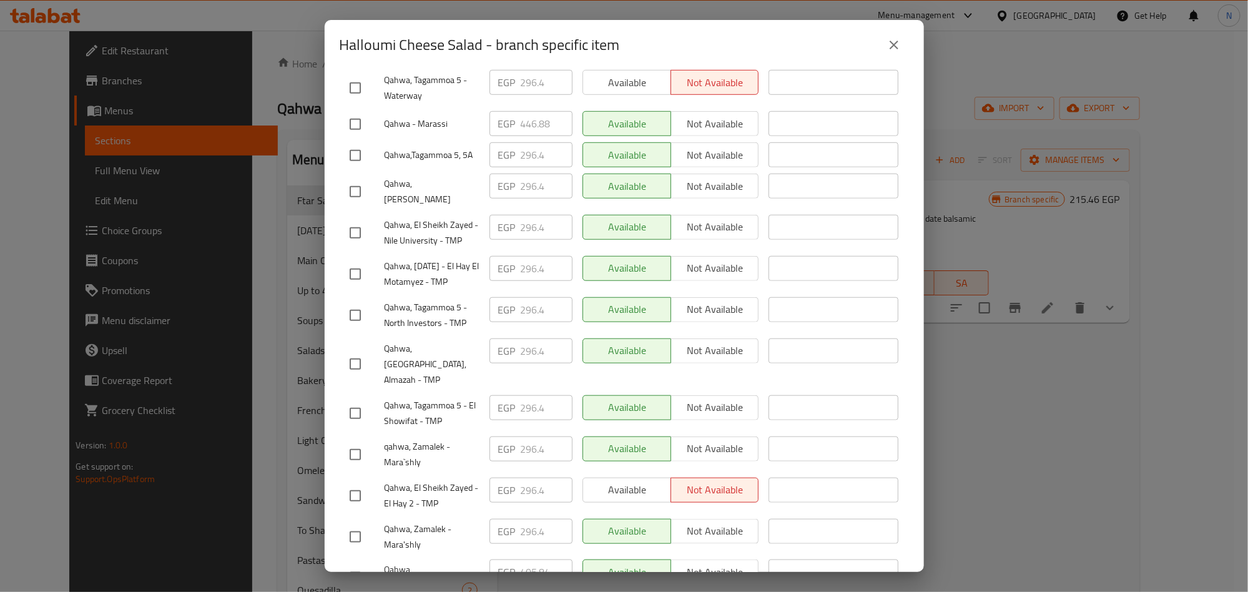
click at [358, 441] on input "checkbox" at bounding box center [355, 454] width 26 height 26
click at [348, 524] on input "checkbox" at bounding box center [355, 537] width 26 height 26
click at [353, 351] on input "checkbox" at bounding box center [355, 364] width 26 height 26
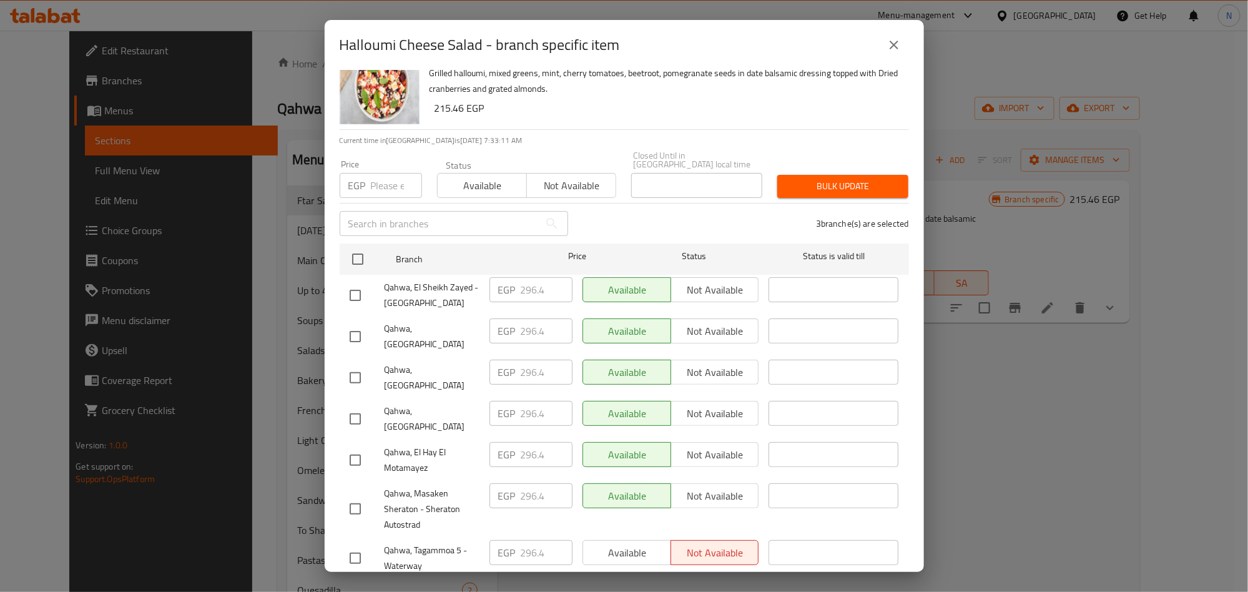
click at [356, 330] on input "checkbox" at bounding box center [355, 336] width 26 height 26
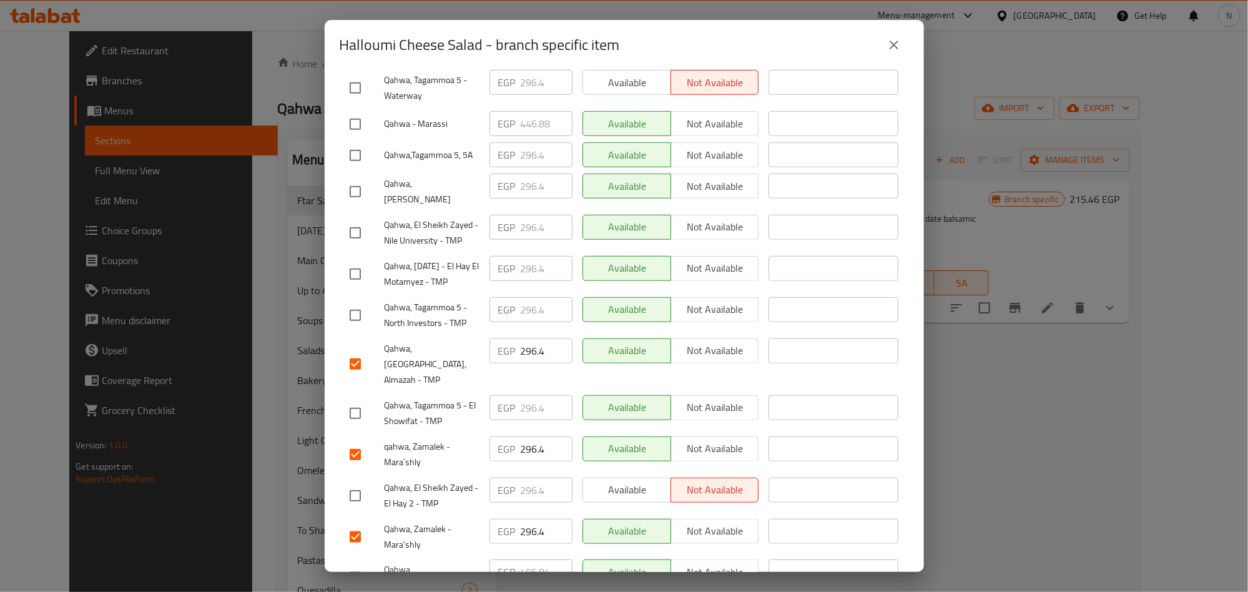
drag, startPoint x: 360, startPoint y: 185, endPoint x: 579, endPoint y: 195, distance: 218.7
click at [360, 220] on input "checkbox" at bounding box center [355, 233] width 26 height 26
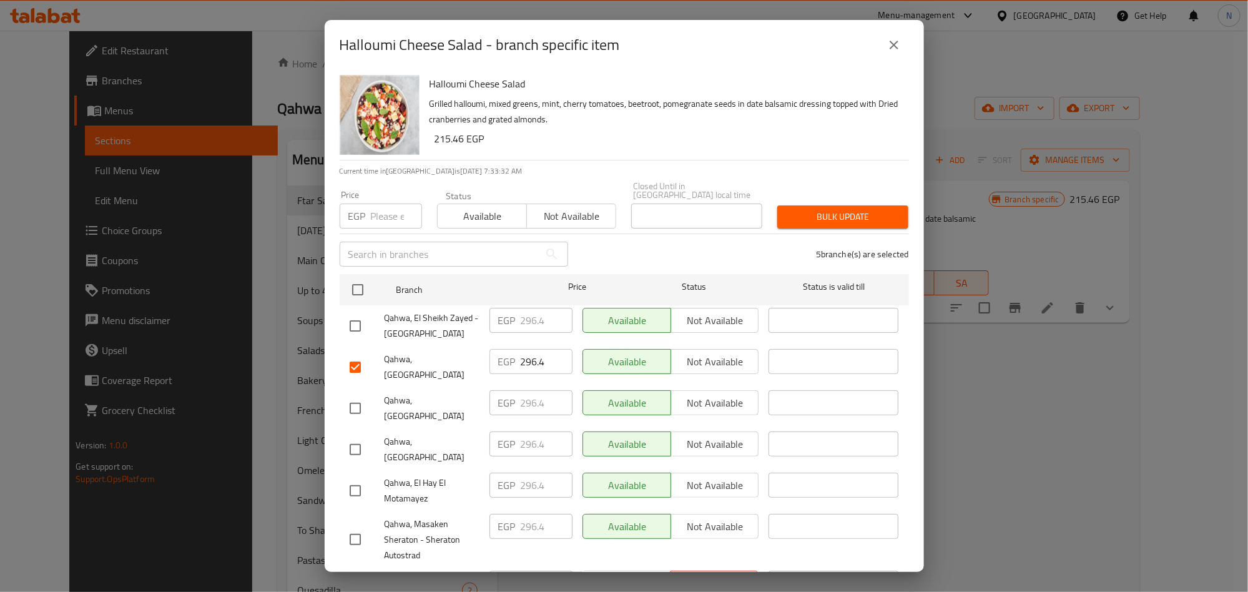
drag, startPoint x: 356, startPoint y: 313, endPoint x: 347, endPoint y: 315, distance: 8.9
click at [355, 313] on input "checkbox" at bounding box center [355, 326] width 26 height 26
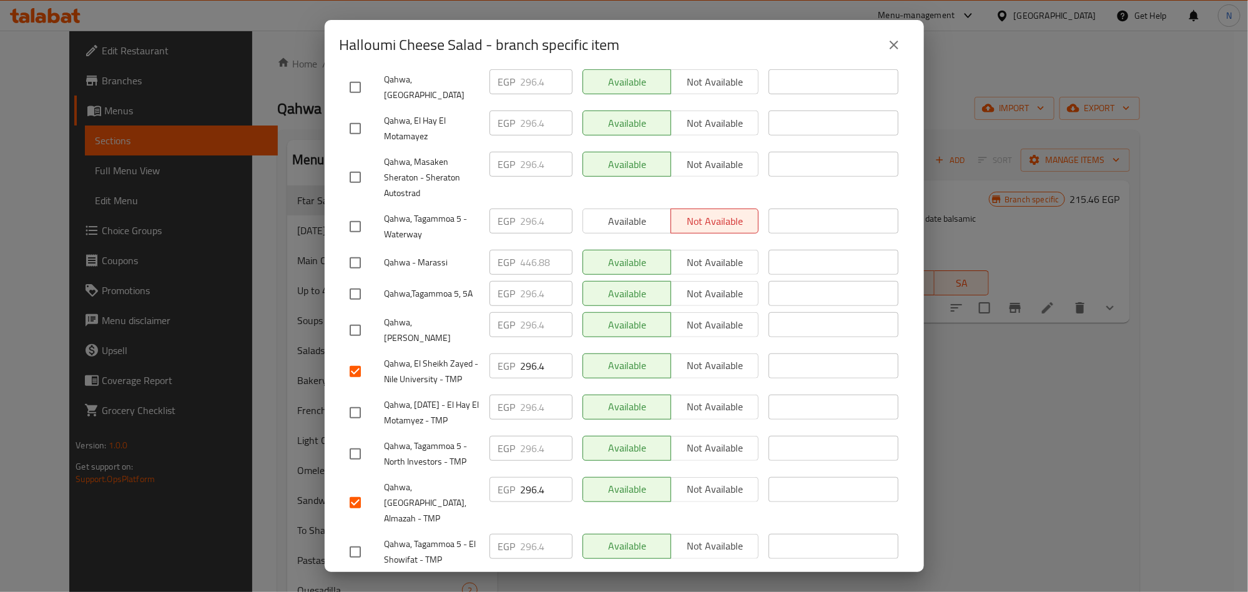
click at [346, 441] on input "checkbox" at bounding box center [355, 454] width 26 height 26
click at [366, 115] on input "checkbox" at bounding box center [355, 128] width 26 height 26
click at [352, 399] on input "checkbox" at bounding box center [355, 412] width 26 height 26
click at [360, 281] on input "checkbox" at bounding box center [355, 294] width 26 height 26
click at [352, 539] on input "checkbox" at bounding box center [355, 552] width 26 height 26
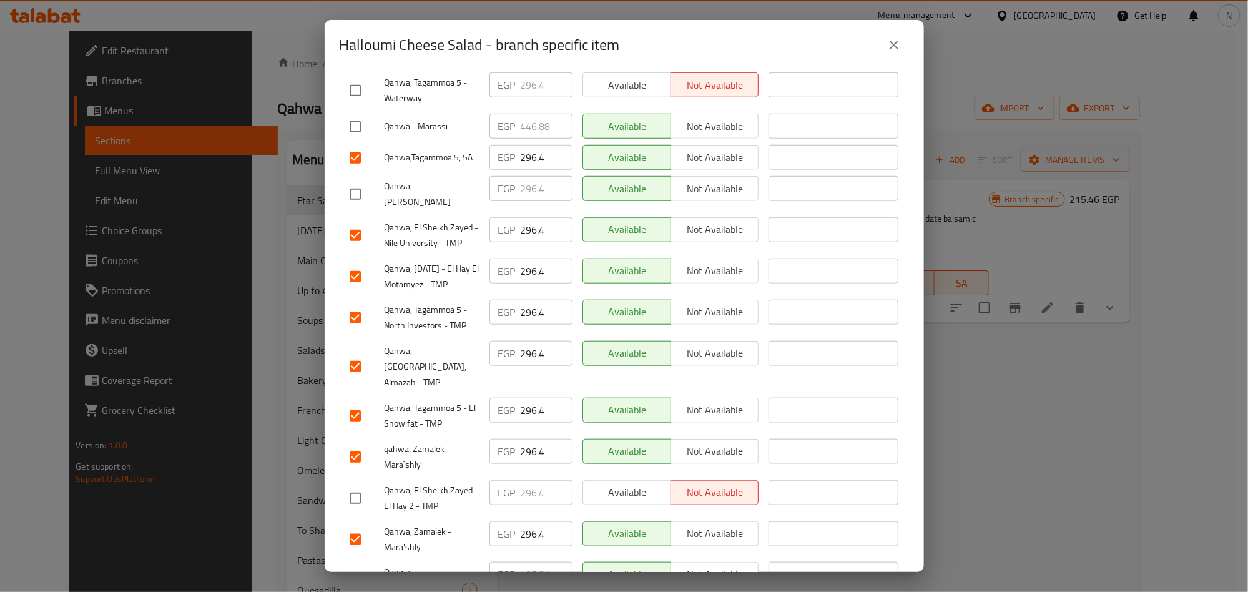
scroll to position [500, 0]
click at [364, 483] on input "checkbox" at bounding box center [355, 496] width 26 height 26
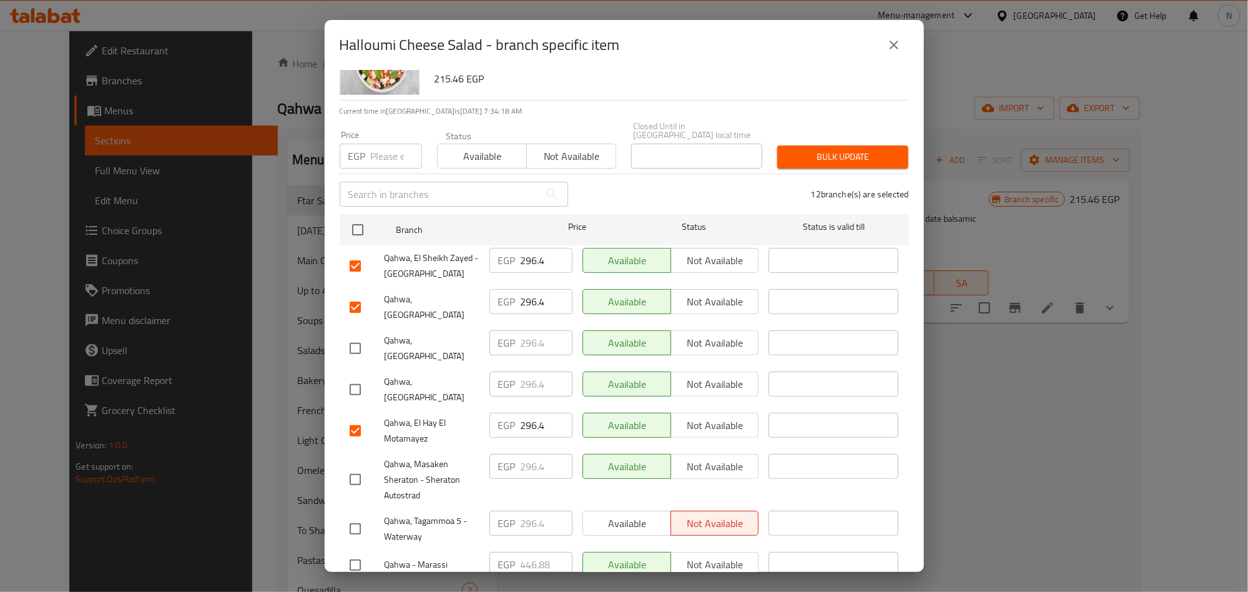
scroll to position [32, 0]
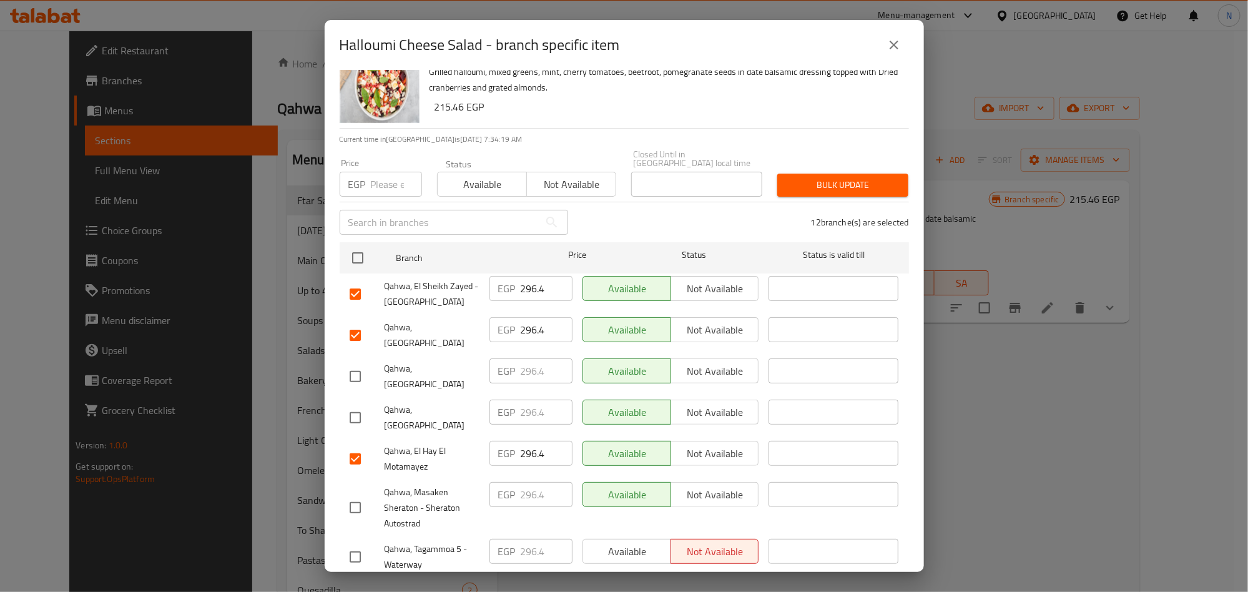
click at [521, 277] on input "296.4" at bounding box center [547, 288] width 52 height 25
click at [527, 325] on input "296.4" at bounding box center [547, 329] width 52 height 25
click at [528, 441] on input "296.4" at bounding box center [547, 453] width 52 height 25
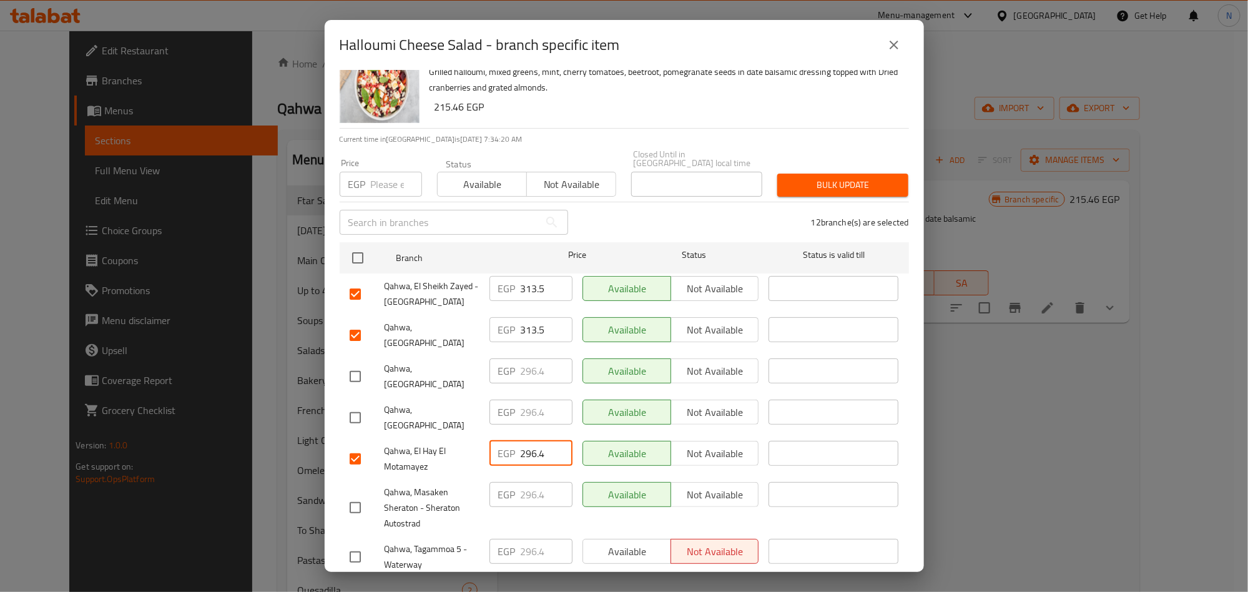
click at [528, 441] on input "296.4" at bounding box center [547, 453] width 52 height 25
click at [452, 443] on span "Qahwa, El Hay El Motamayez" at bounding box center [431, 458] width 95 height 31
click at [525, 287] on input "313.5" at bounding box center [547, 288] width 52 height 25
click at [449, 322] on span "Qahwa, Tivoli Dome" at bounding box center [431, 335] width 95 height 31
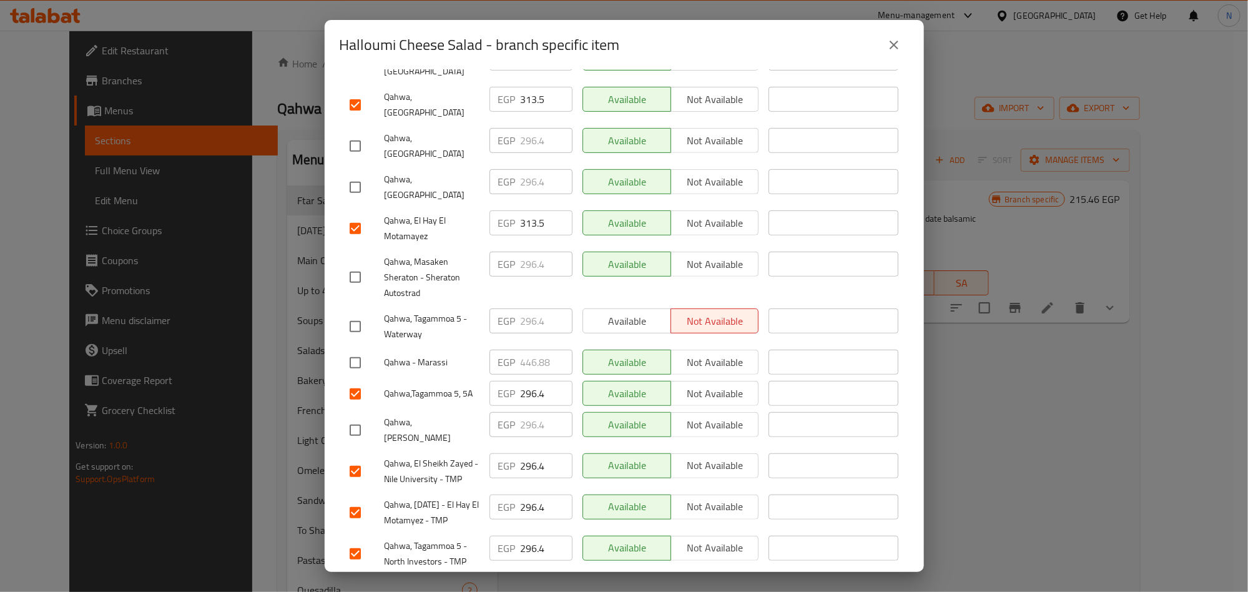
scroll to position [313, 0]
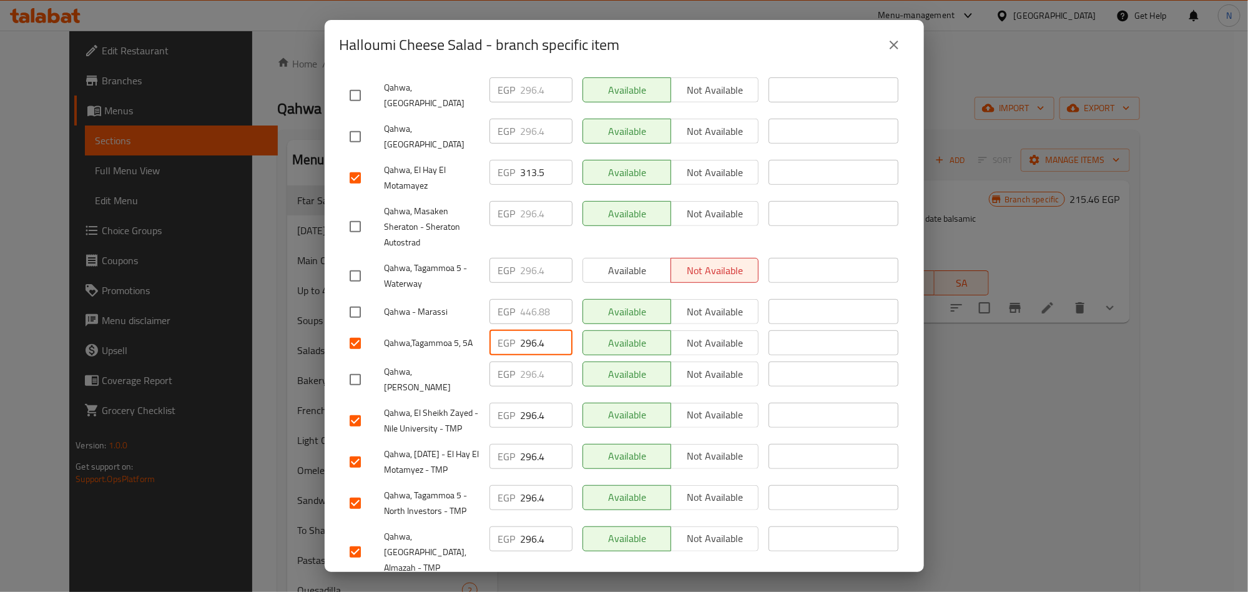
click at [521, 330] on input "296.4" at bounding box center [547, 342] width 52 height 25
click at [534, 403] on input "296.4" at bounding box center [547, 415] width 52 height 25
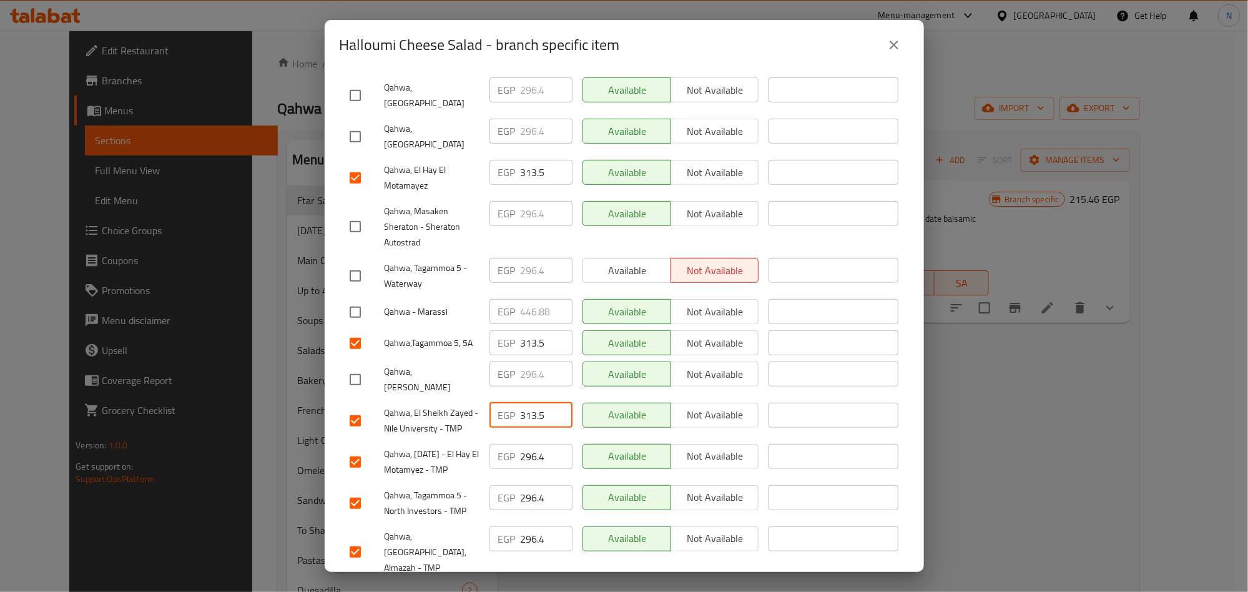
click at [527, 444] on input "296.4" at bounding box center [547, 456] width 52 height 25
click at [526, 485] on input "296.4" at bounding box center [547, 497] width 52 height 25
click at [537, 526] on input "296.4" at bounding box center [547, 538] width 52 height 25
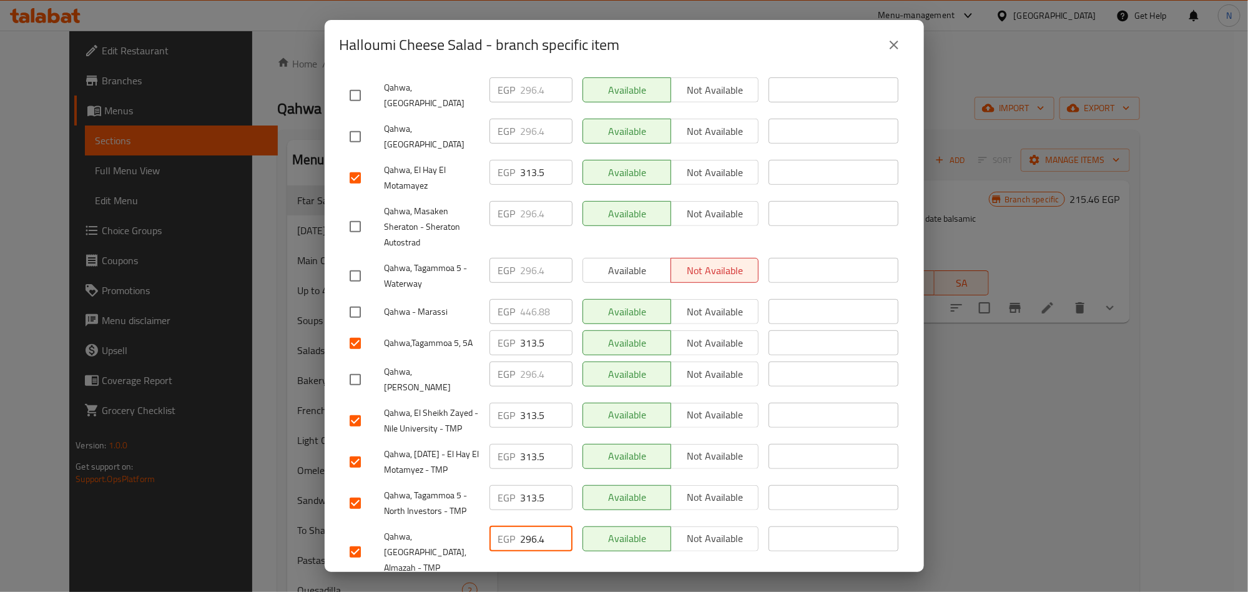
click at [537, 526] on input "296.4" at bounding box center [547, 538] width 52 height 25
click at [530, 583] on input "296.4" at bounding box center [547, 595] width 52 height 25
click at [531, 583] on input "296.4" at bounding box center [547, 595] width 52 height 25
click at [463, 529] on span "Qahwa, Tivoli Dome, Almazah - TMP" at bounding box center [431, 552] width 95 height 47
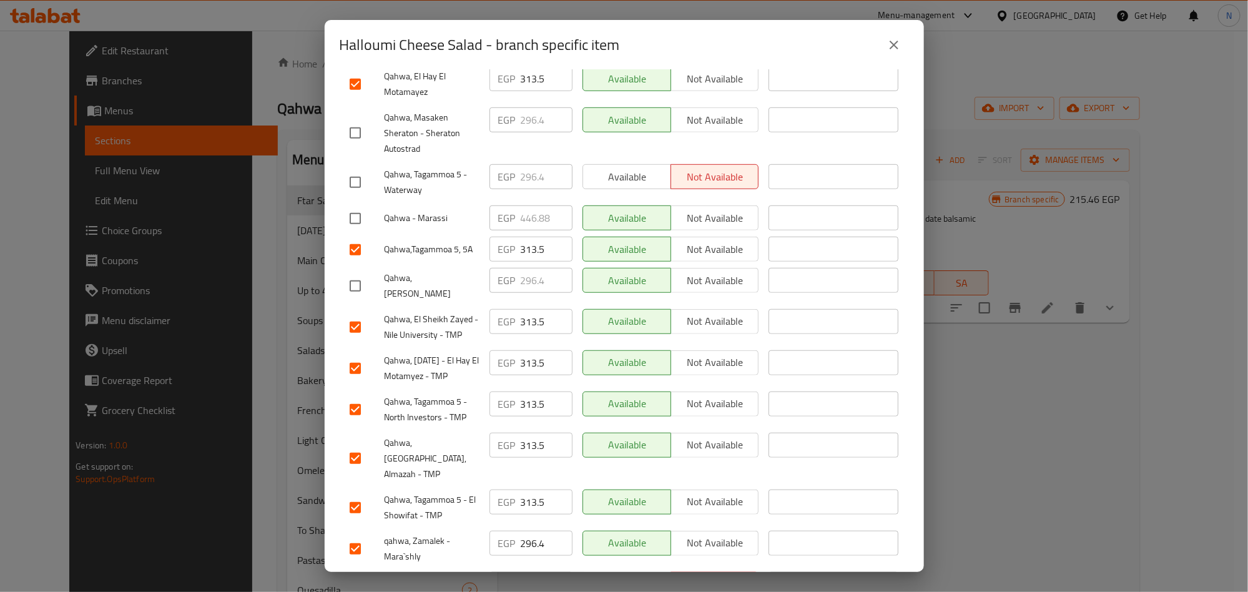
click at [540, 526] on div "EGP 296.4 ​" at bounding box center [530, 549] width 93 height 46
click at [528, 531] on input "296.4" at bounding box center [547, 543] width 52 height 25
click at [537, 572] on input "296.4" at bounding box center [547, 584] width 52 height 25
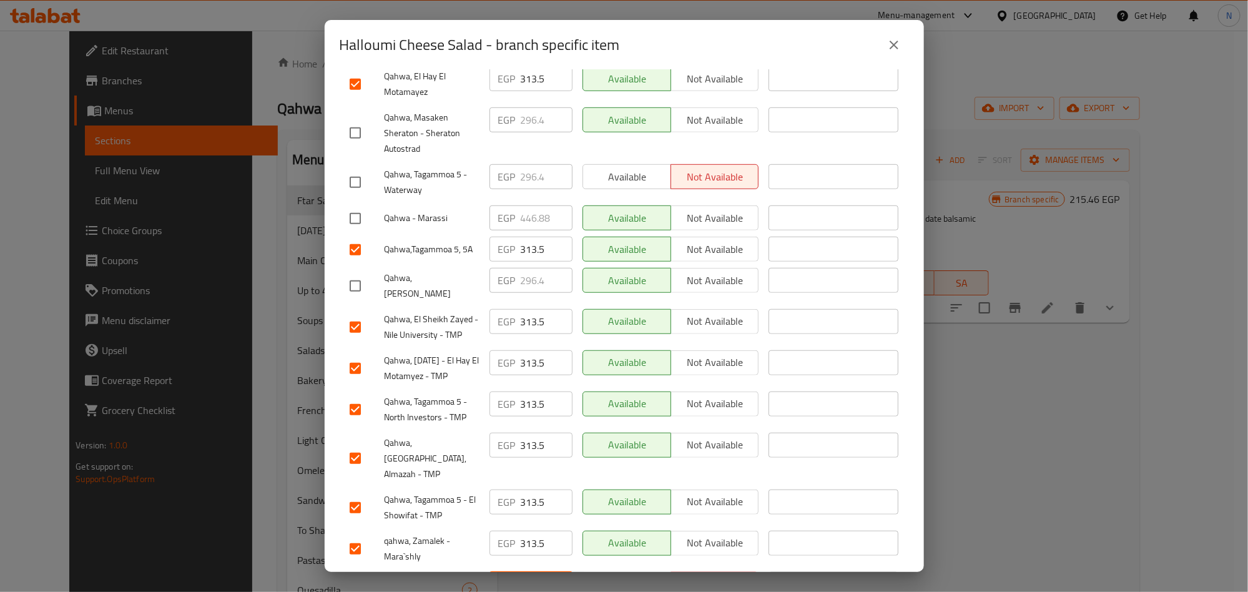
click at [537, 572] on input "296.4" at bounding box center [547, 584] width 52 height 25
click at [418, 492] on span "Qahwa, Tagammoa 5 - El Showifat - TMP" at bounding box center [431, 507] width 95 height 31
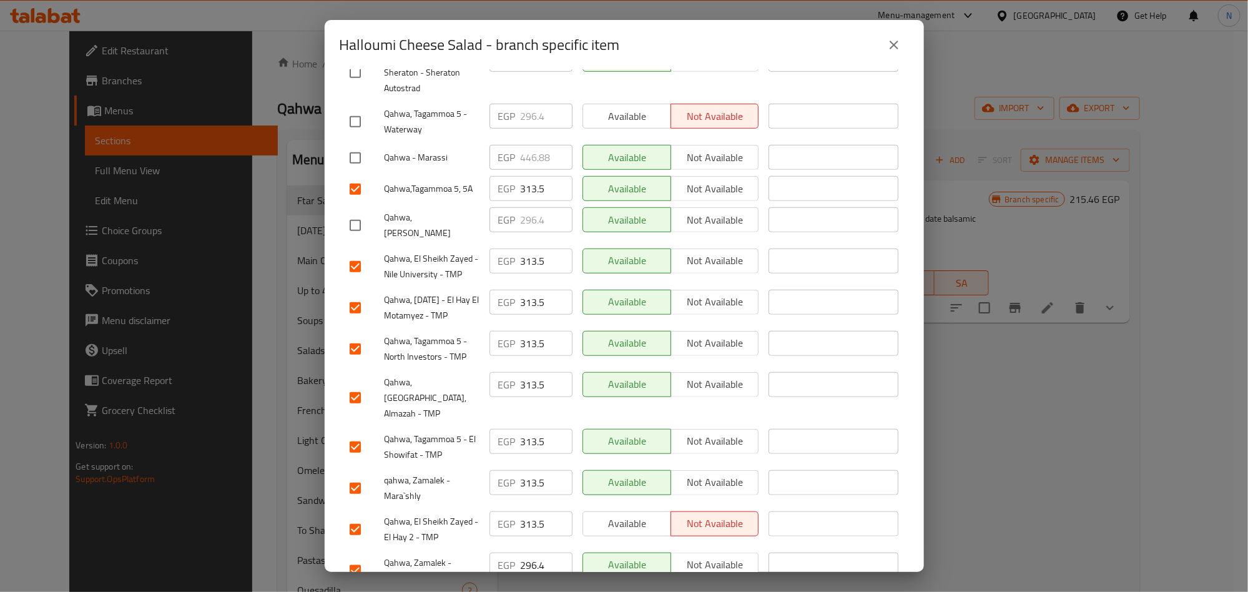
scroll to position [500, 0]
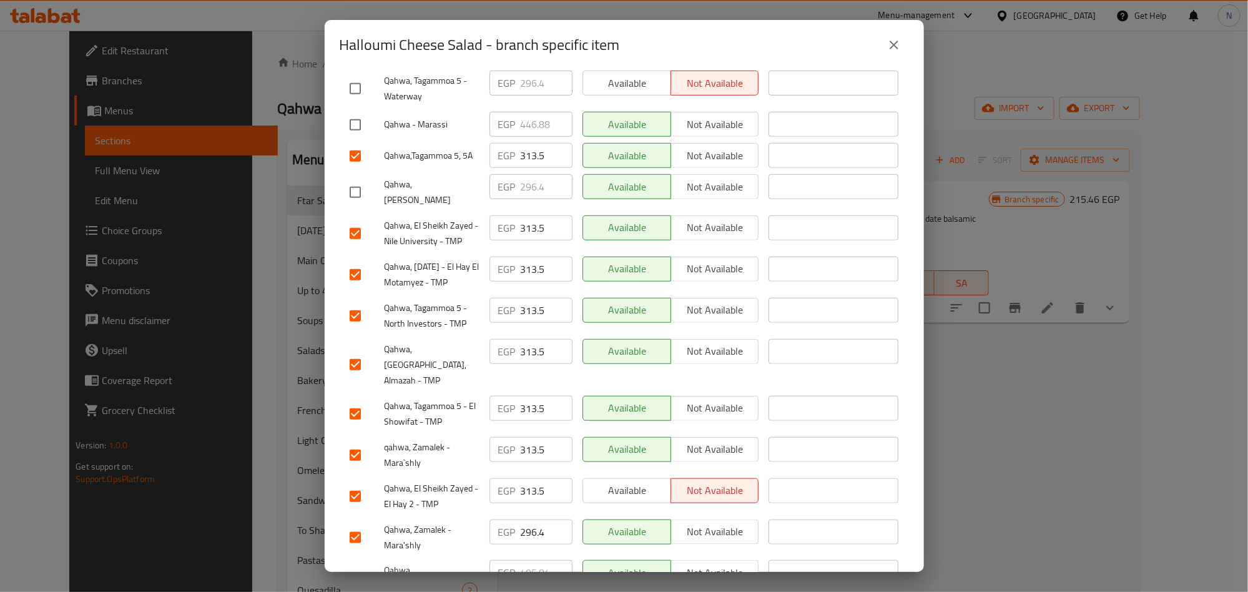
click at [530, 519] on input "296.4" at bounding box center [547, 531] width 52 height 25
click at [457, 481] on span "Qahwa, El Sheikh Zayed - El Hay 2 - TMP" at bounding box center [431, 496] width 95 height 31
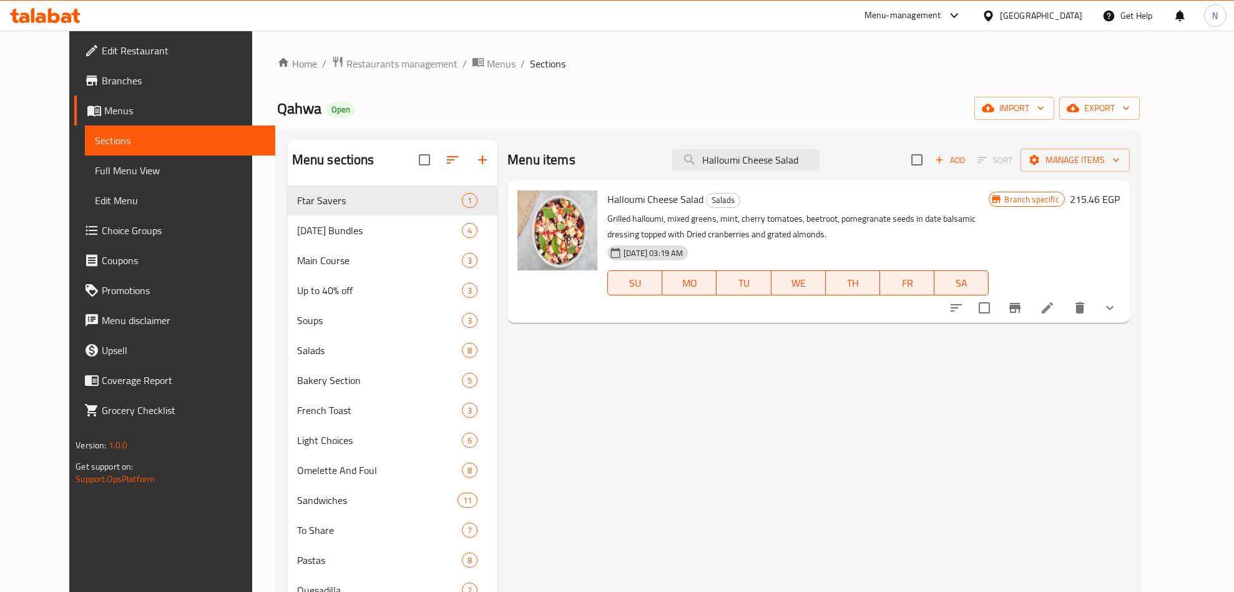
click at [1020, 304] on icon "Branch-specific-item" at bounding box center [1014, 308] width 11 height 10
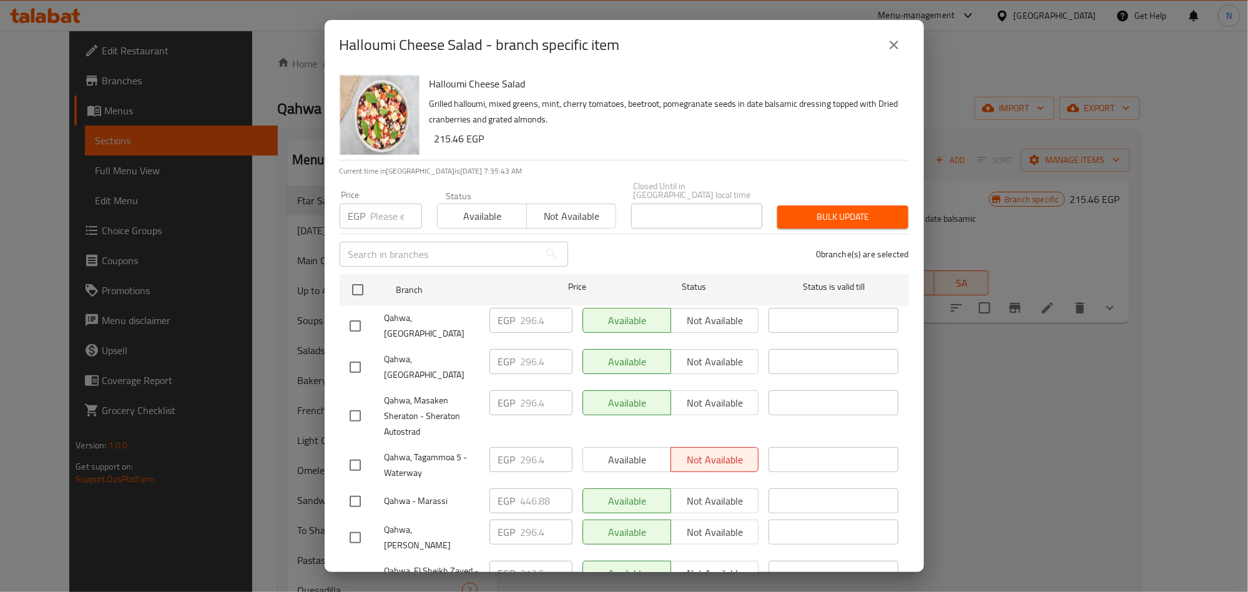
scroll to position [501, 0]
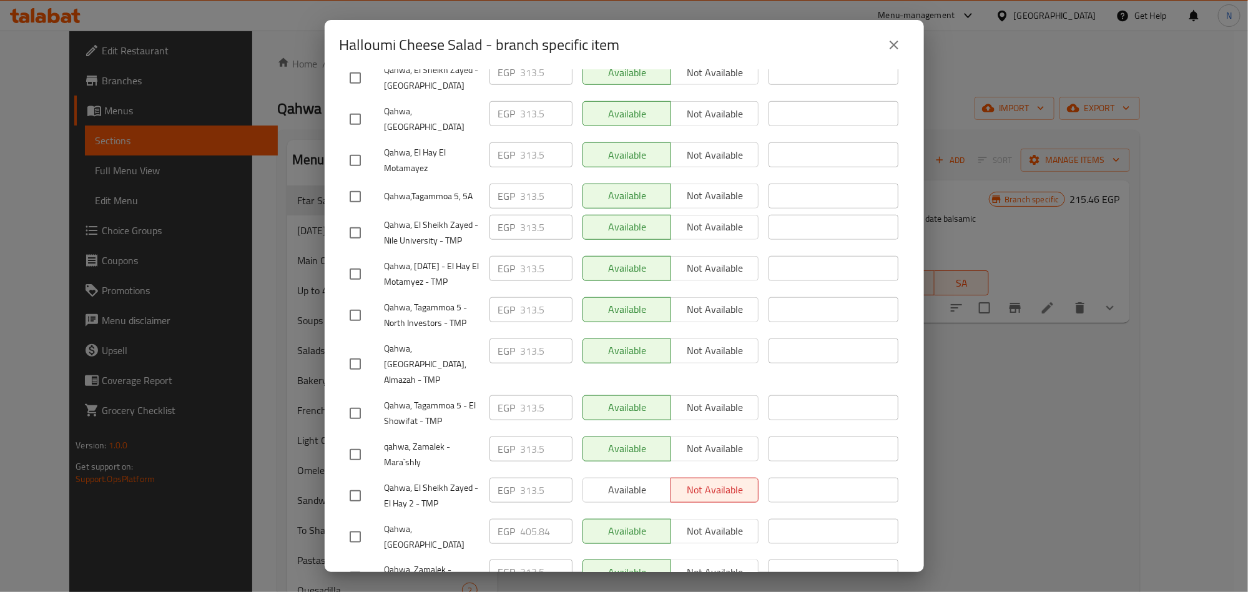
click at [360, 482] on input "checkbox" at bounding box center [355, 495] width 26 height 26
click at [356, 441] on input "checkbox" at bounding box center [355, 454] width 26 height 26
click at [355, 524] on input "checkbox" at bounding box center [355, 537] width 26 height 26
click at [340, 517] on div "Halloumi Cheese Salad Grilled halloumi, mixed greens, mint, cherry tomatoes, be…" at bounding box center [624, 321] width 599 height 502
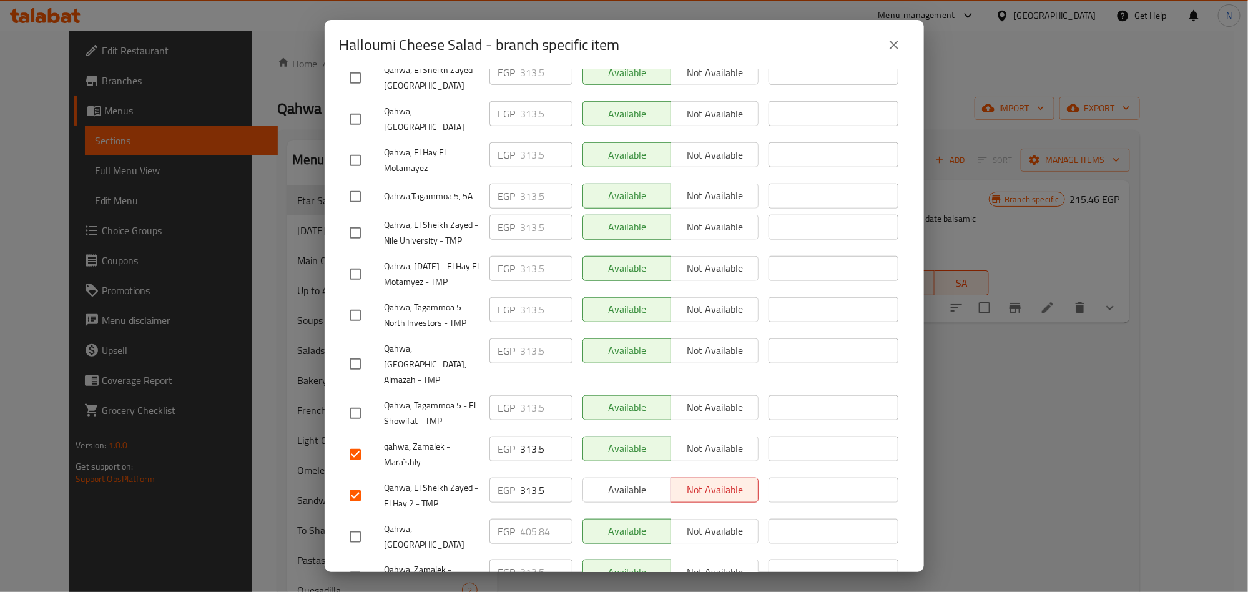
click at [347, 564] on input "checkbox" at bounding box center [355, 577] width 26 height 26
click at [356, 351] on input "checkbox" at bounding box center [355, 364] width 26 height 26
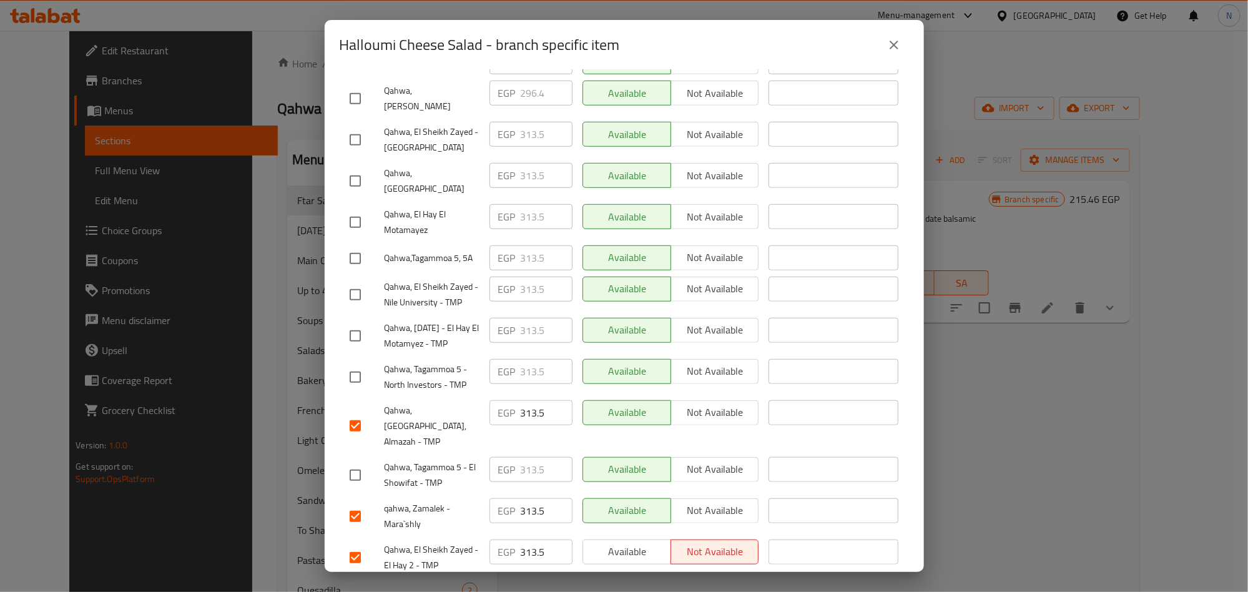
scroll to position [407, 0]
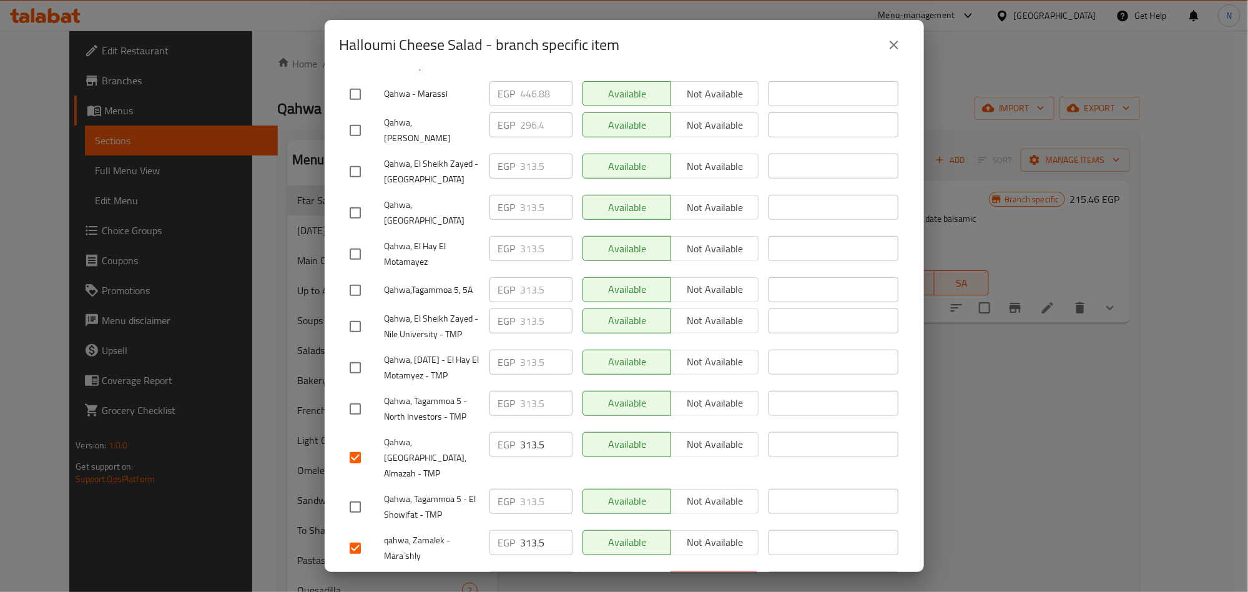
click at [353, 200] on input "checkbox" at bounding box center [355, 213] width 26 height 26
click at [360, 159] on input "checkbox" at bounding box center [355, 172] width 26 height 26
click at [362, 345] on div "Qahwa, 6th of October - El Hay El Motamyez - TMP" at bounding box center [415, 368] width 140 height 46
click at [351, 313] on input "checkbox" at bounding box center [355, 326] width 26 height 26
click at [354, 396] on input "checkbox" at bounding box center [355, 409] width 26 height 26
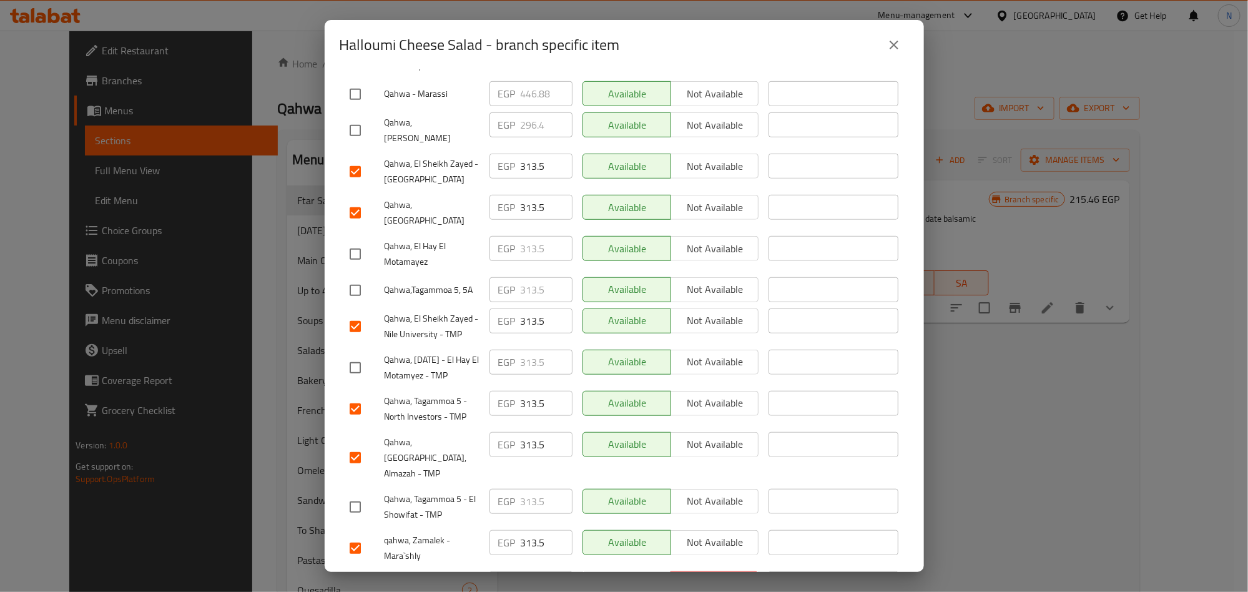
click at [354, 241] on input "checkbox" at bounding box center [355, 254] width 26 height 26
click at [362, 355] on input "checkbox" at bounding box center [355, 368] width 26 height 26
click at [366, 277] on input "checkbox" at bounding box center [355, 290] width 26 height 26
click at [353, 494] on input "checkbox" at bounding box center [355, 507] width 26 height 26
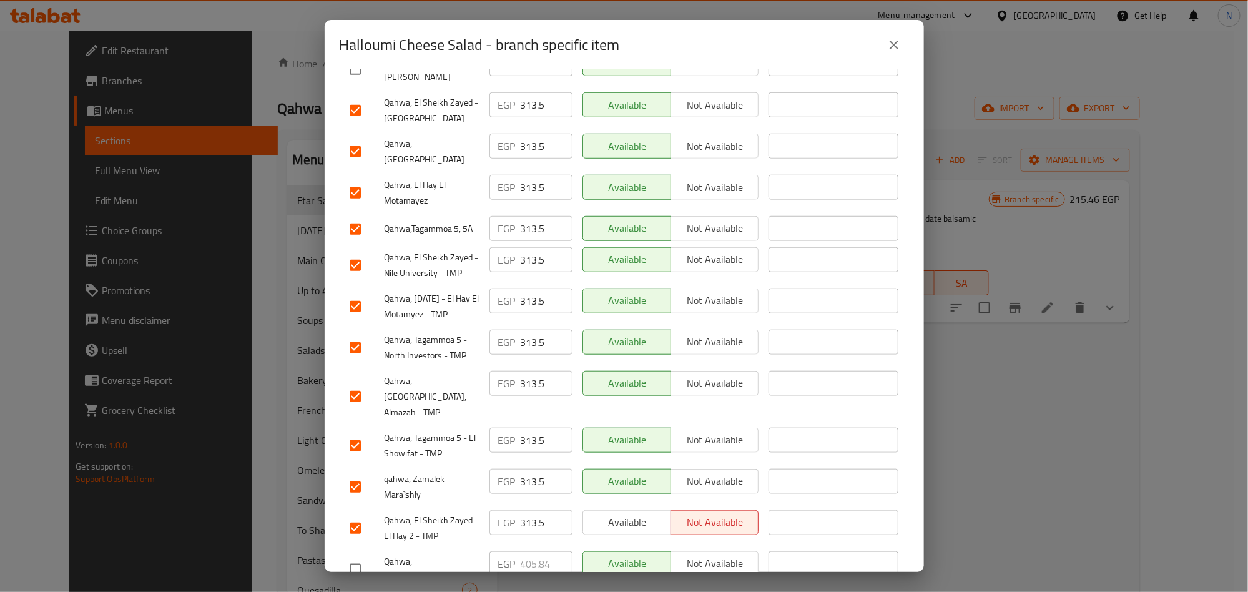
scroll to position [500, 0]
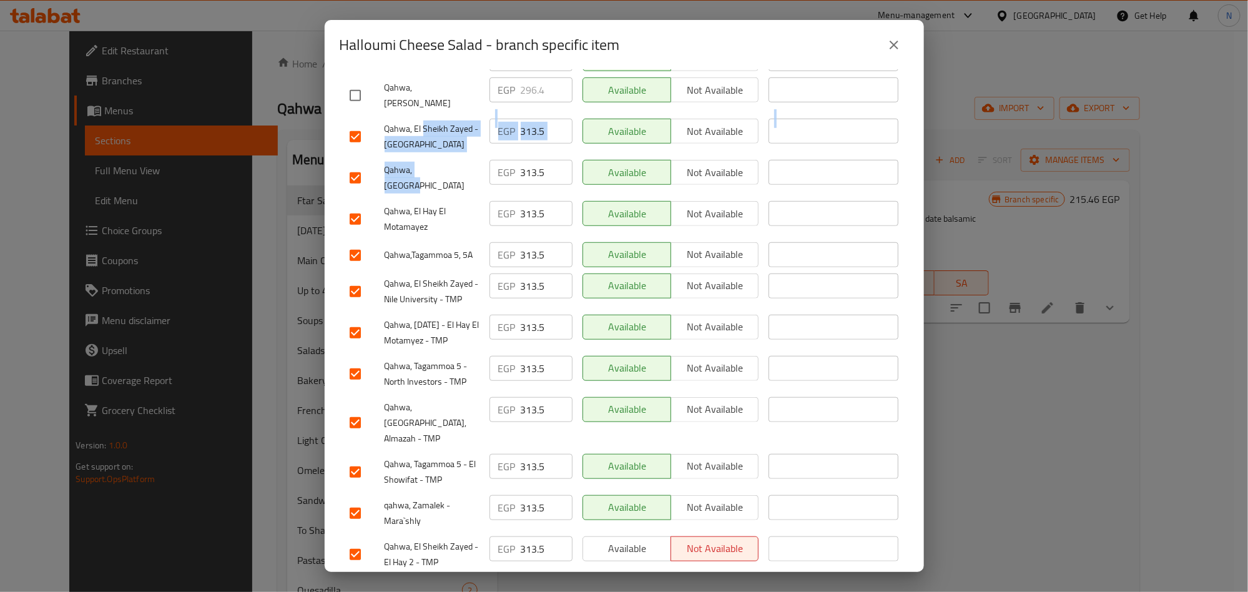
drag, startPoint x: 434, startPoint y: 77, endPoint x: 418, endPoint y: 77, distance: 16.9
click at [419, 77] on ul "Branch Price Status Status is valid till Qahwa, Hacienda Bay EGP 296.4 ​ Availa…" at bounding box center [624, 244] width 569 height 834
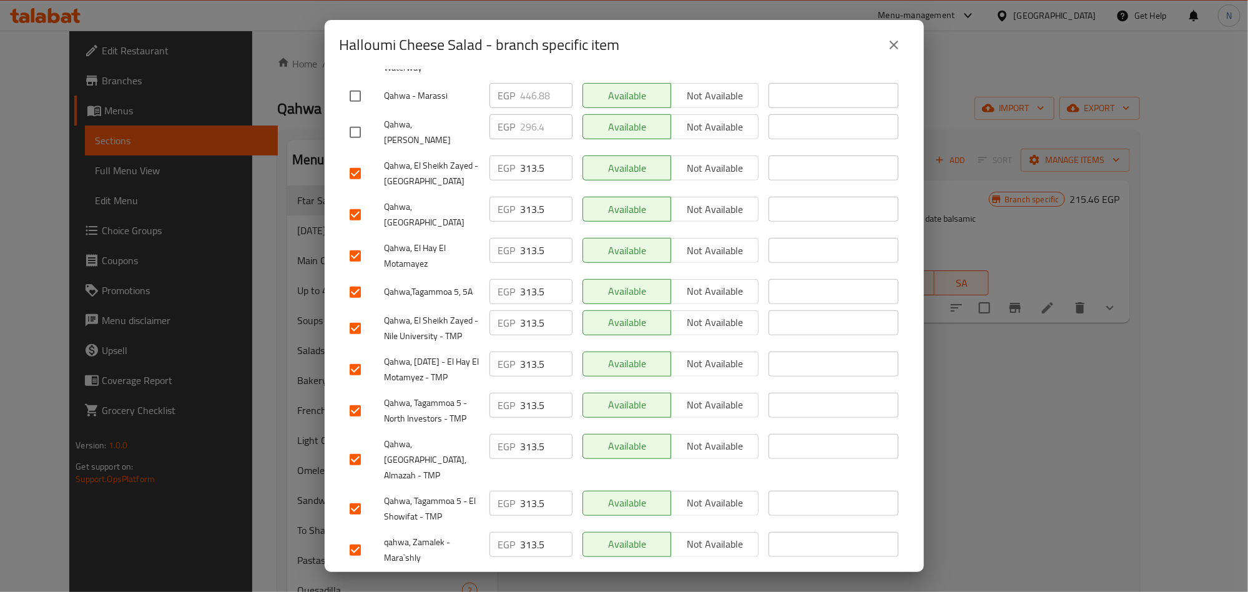
click at [434, 240] on span "Qahwa, El Hay El Motamayez" at bounding box center [431, 255] width 95 height 31
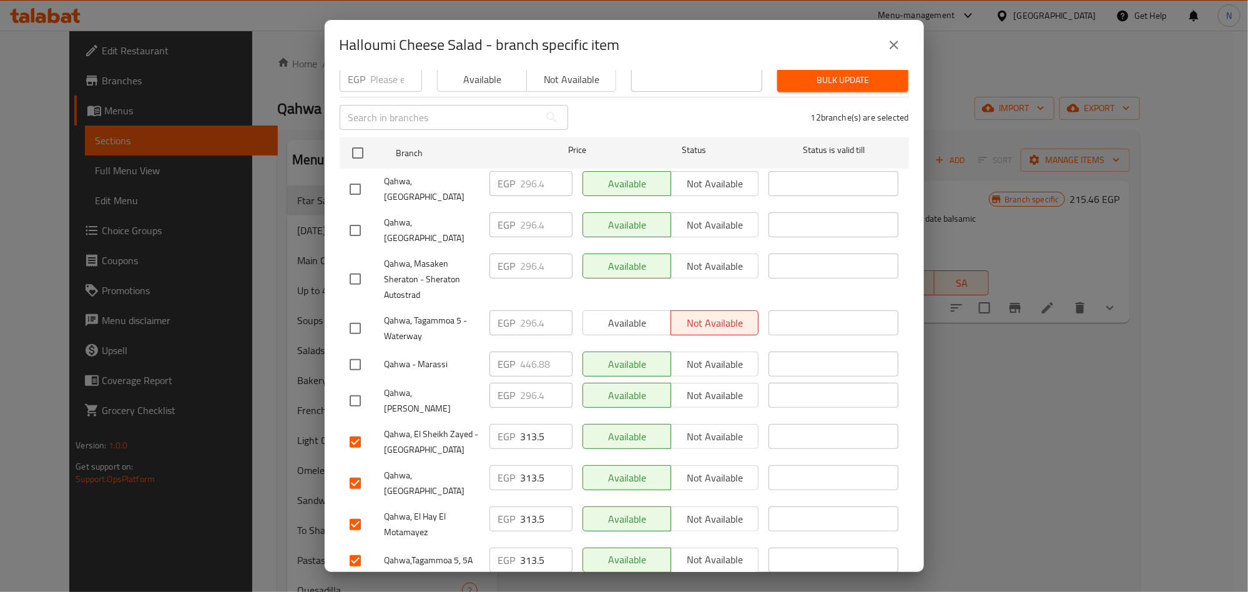
scroll to position [218, 0]
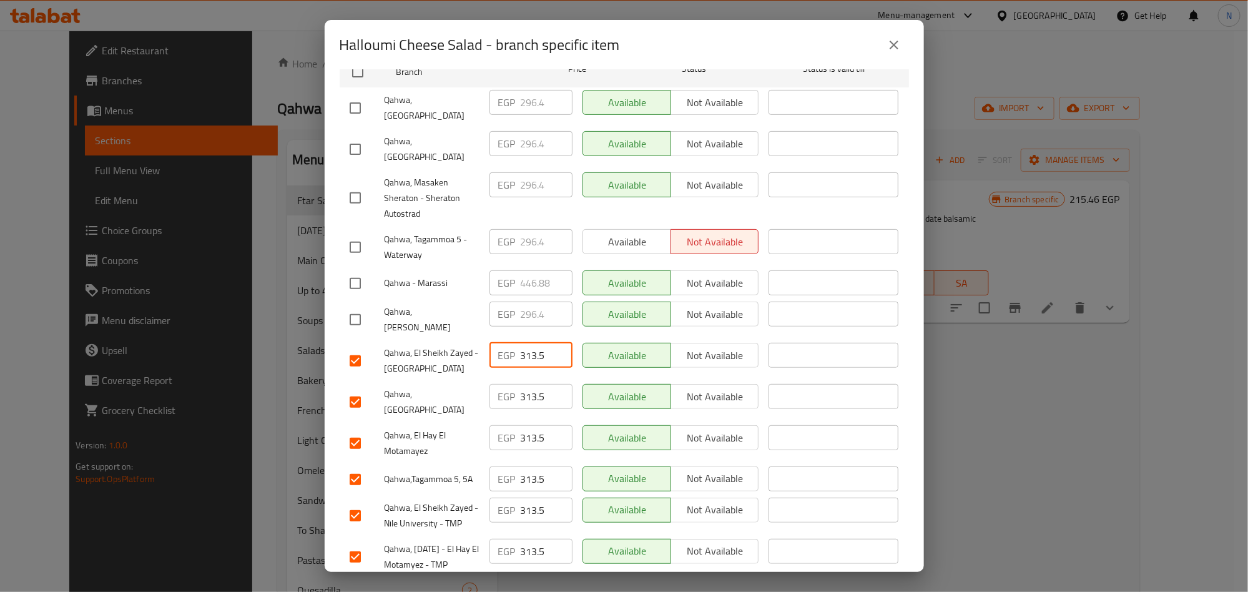
drag, startPoint x: 539, startPoint y: 311, endPoint x: 504, endPoint y: 320, distance: 36.6
click at [504, 343] on div "EGP 313.5 ​" at bounding box center [530, 355] width 83 height 25
click at [461, 386] on span "Qahwa, Tivoli Dome" at bounding box center [431, 401] width 95 height 31
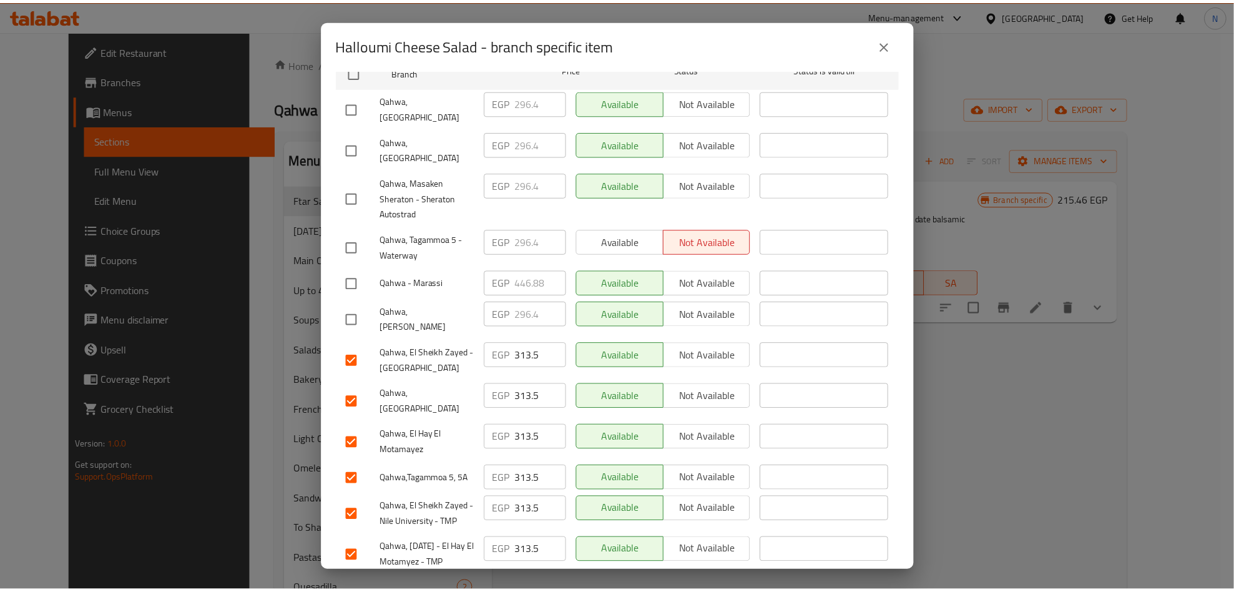
scroll to position [500, 0]
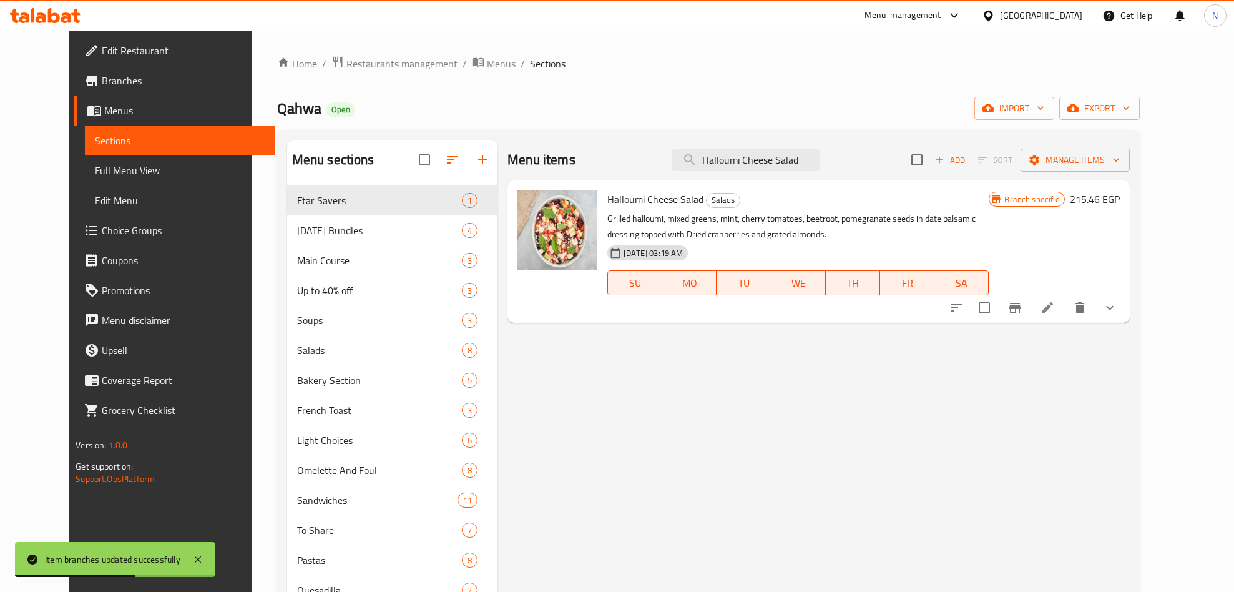
click at [785, 175] on div "Menu items Halloumi Cheese Salad Add Sort Manage items" at bounding box center [818, 160] width 622 height 41
click at [787, 169] on input "Halloumi Cheese Salad" at bounding box center [745, 160] width 147 height 22
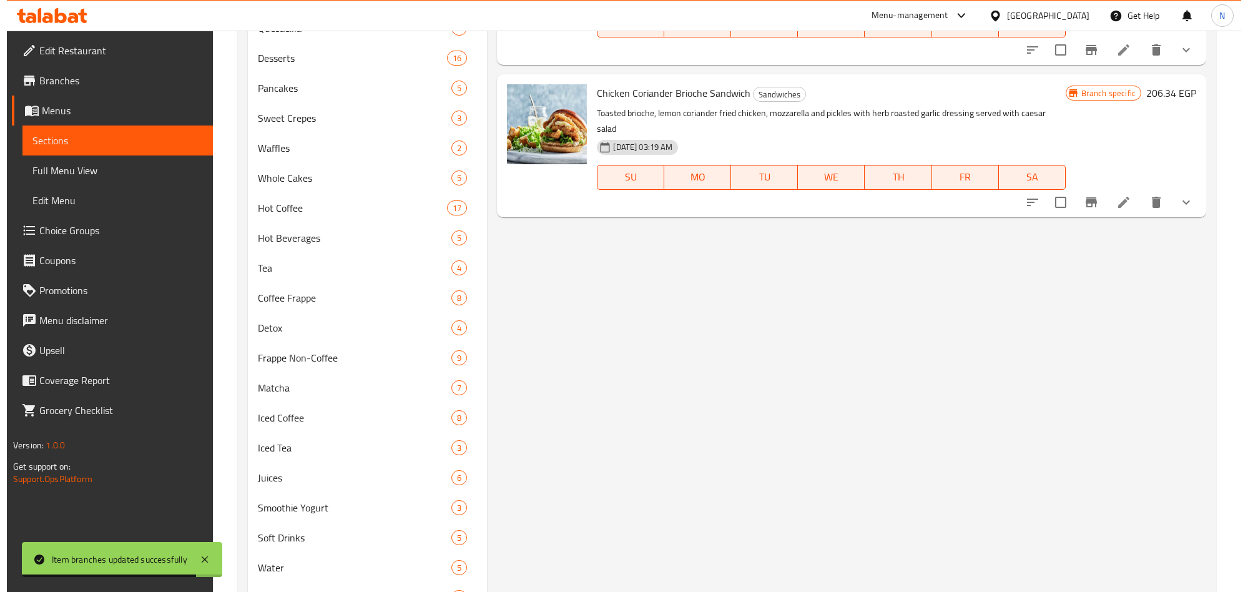
scroll to position [374, 0]
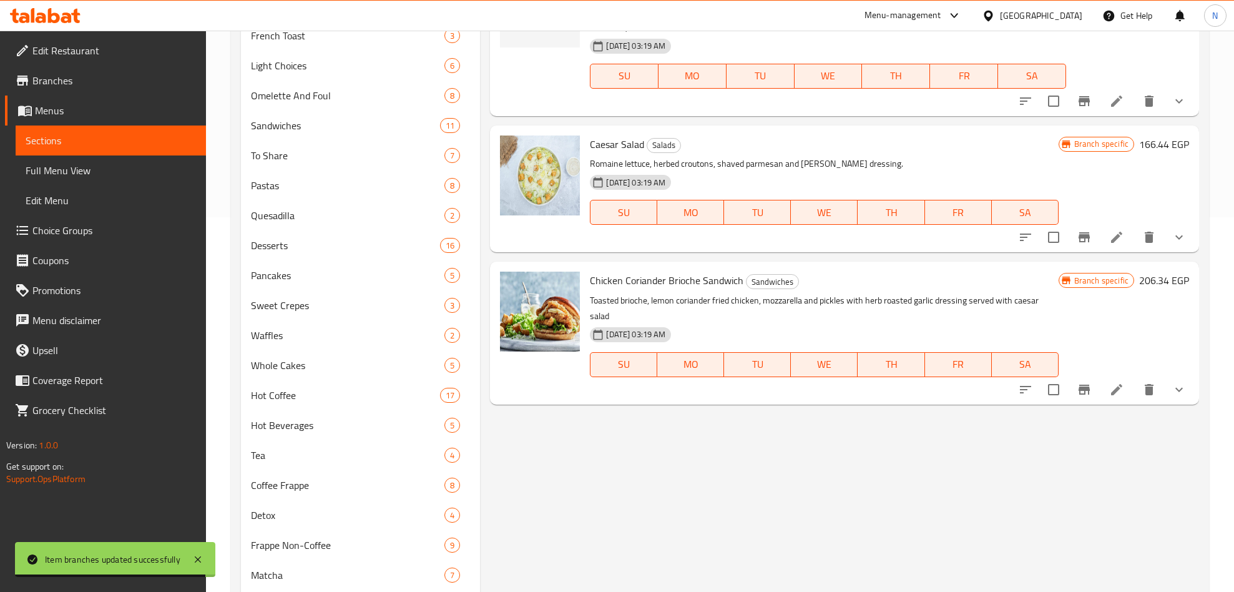
click at [1088, 230] on icon "Branch-specific-item" at bounding box center [1084, 237] width 15 height 15
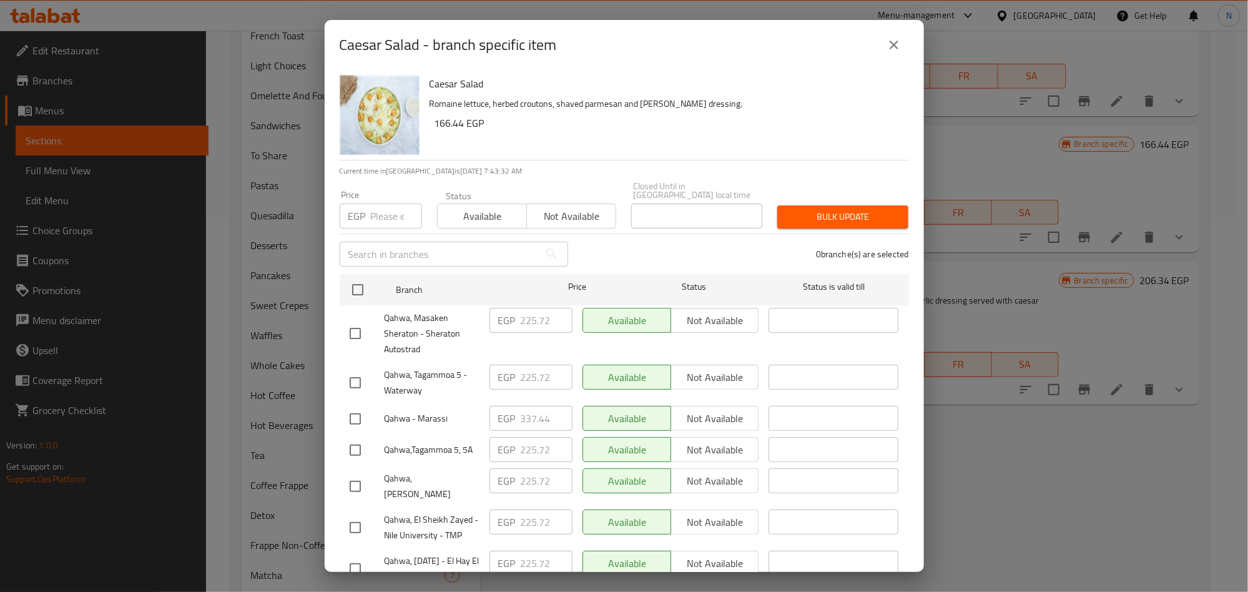
click at [650, 109] on p "Romaine lettuce, herbed croutons, shaved parmesan and caesar dressing." at bounding box center [663, 104] width 469 height 16
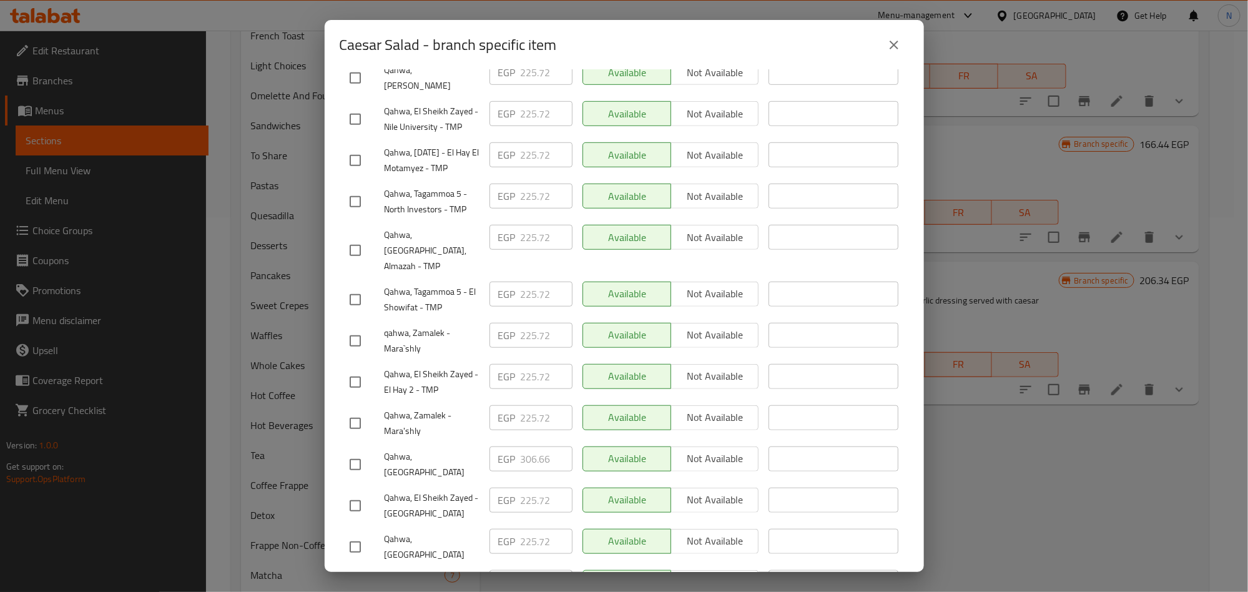
click at [356, 328] on input "checkbox" at bounding box center [355, 341] width 26 height 26
click at [348, 410] on input "checkbox" at bounding box center [355, 423] width 26 height 26
click at [361, 237] on input "checkbox" at bounding box center [355, 250] width 26 height 26
click at [356, 534] on input "checkbox" at bounding box center [355, 547] width 26 height 26
drag, startPoint x: 364, startPoint y: 96, endPoint x: 333, endPoint y: 174, distance: 83.8
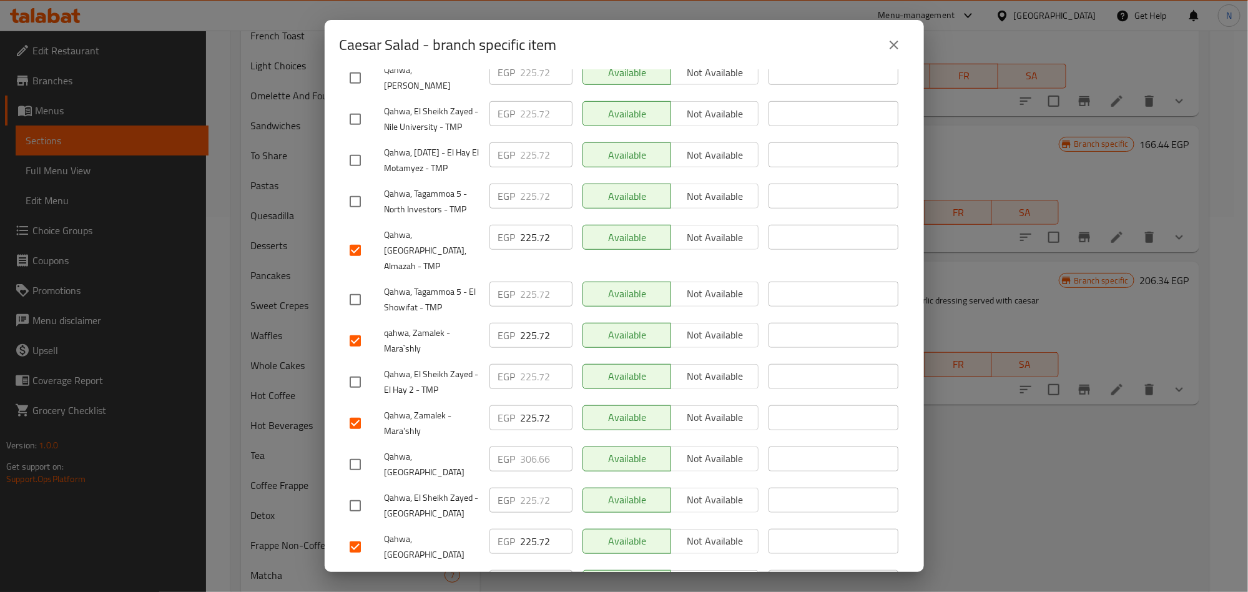
click at [364, 106] on input "checkbox" at bounding box center [355, 119] width 26 height 26
click at [350, 492] on input "checkbox" at bounding box center [355, 505] width 26 height 26
click at [366, 208] on input "checkbox" at bounding box center [355, 201] width 26 height 26
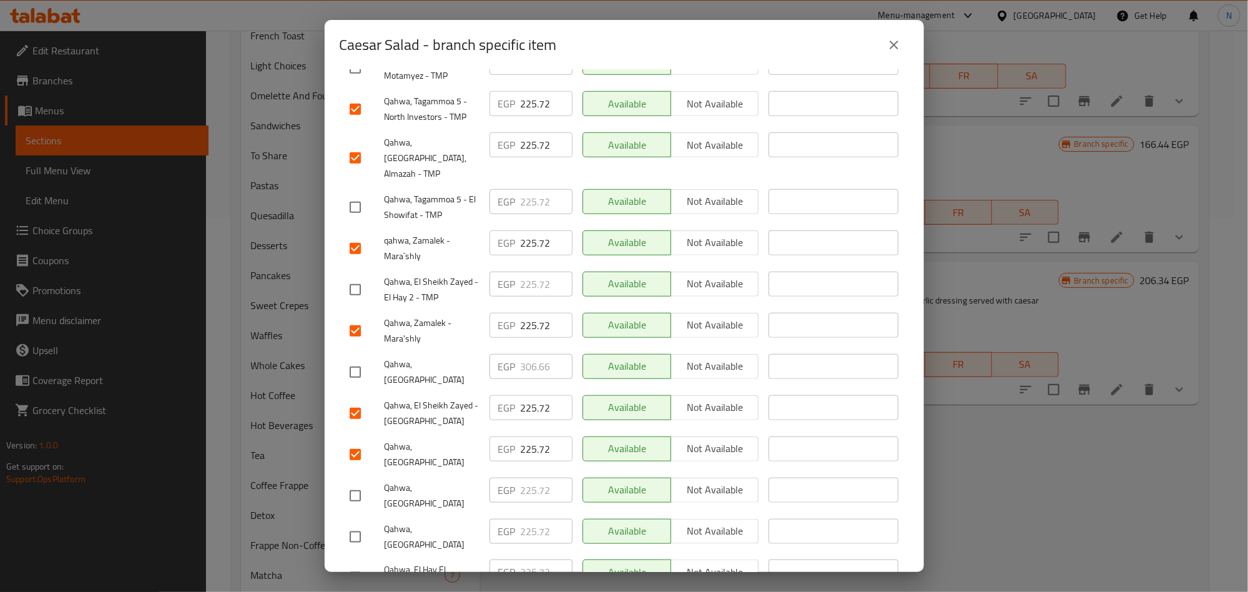
click at [354, 564] on input "checkbox" at bounding box center [355, 577] width 26 height 26
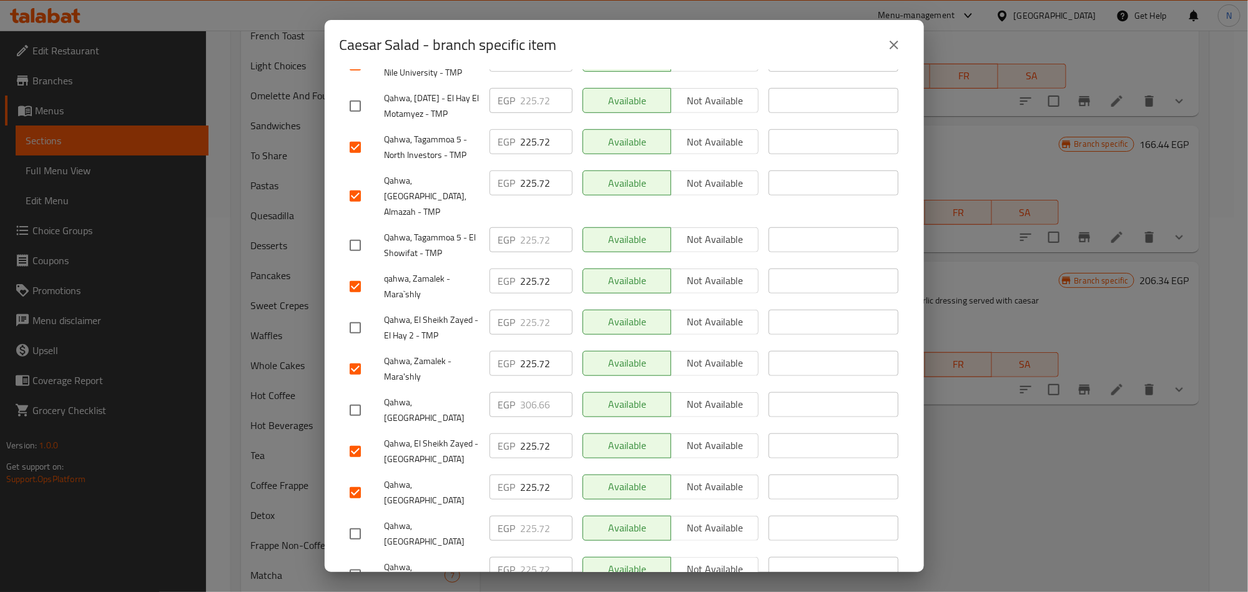
click at [356, 93] on input "checkbox" at bounding box center [355, 106] width 26 height 26
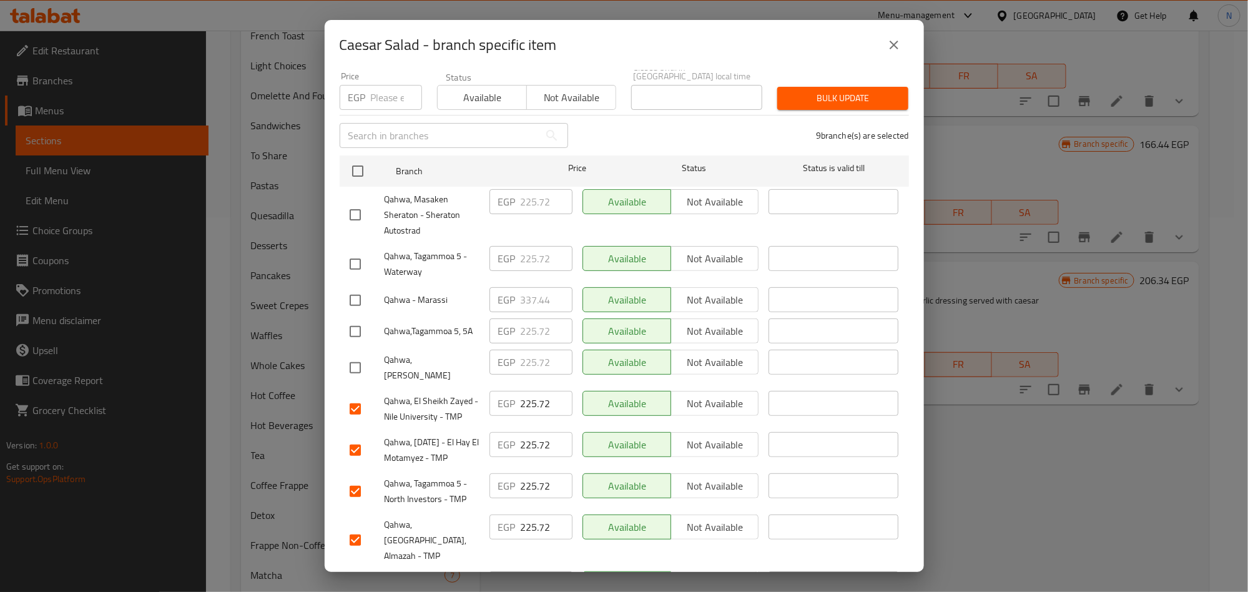
click at [356, 328] on input "checkbox" at bounding box center [355, 331] width 26 height 26
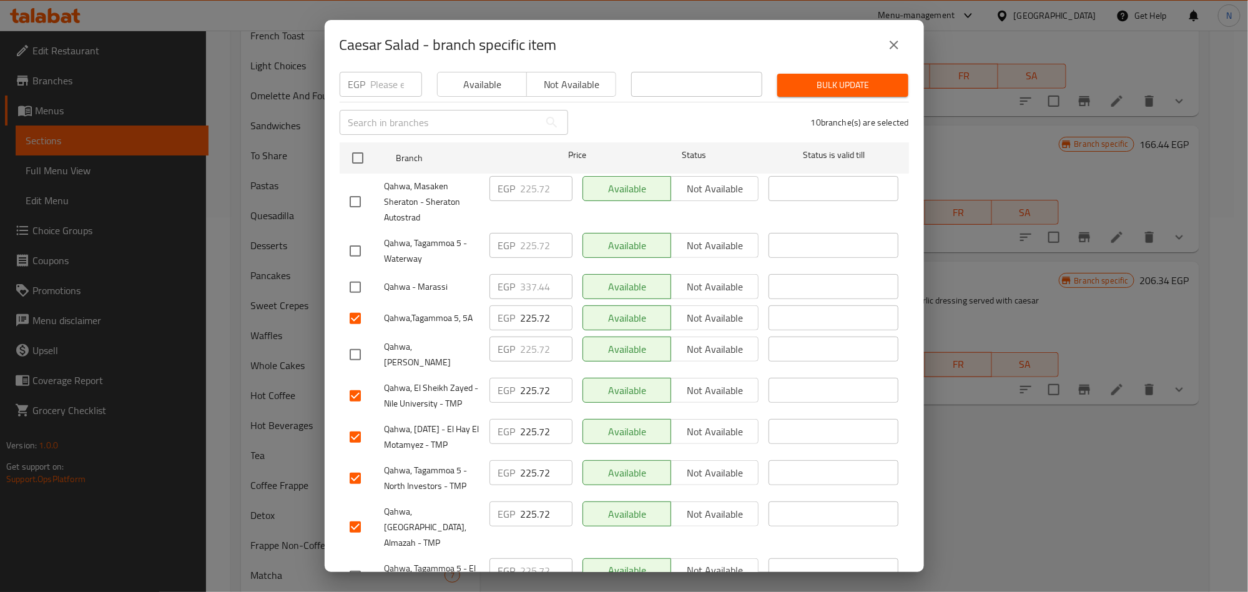
click at [355, 563] on input "checkbox" at bounding box center [355, 576] width 26 height 26
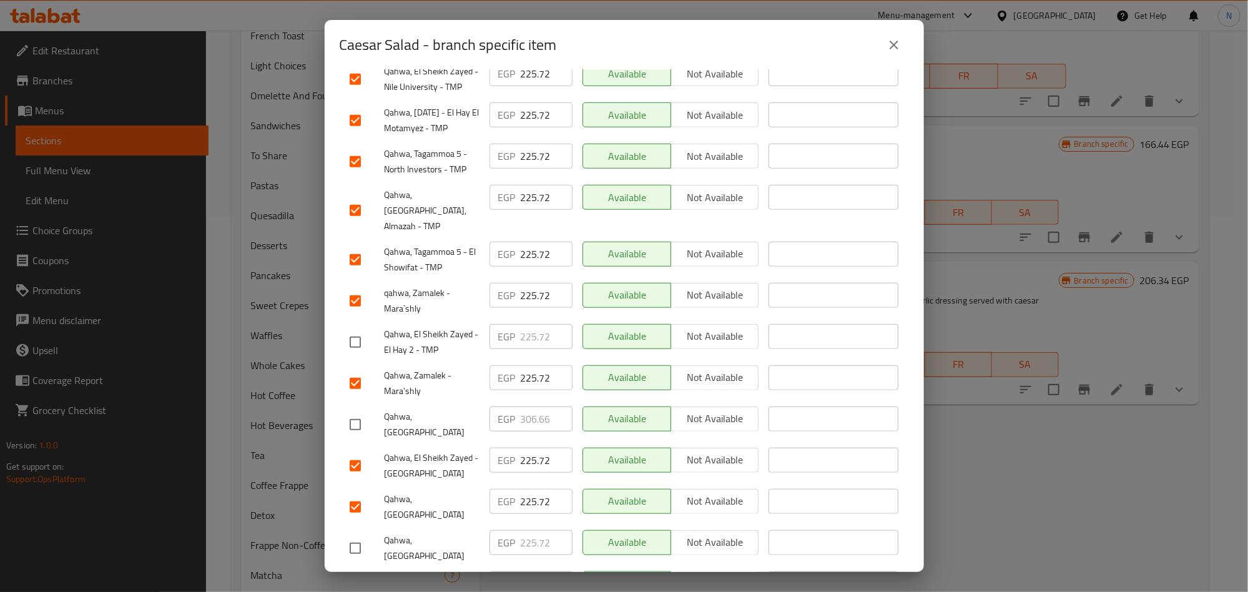
click at [343, 329] on input "checkbox" at bounding box center [355, 342] width 26 height 26
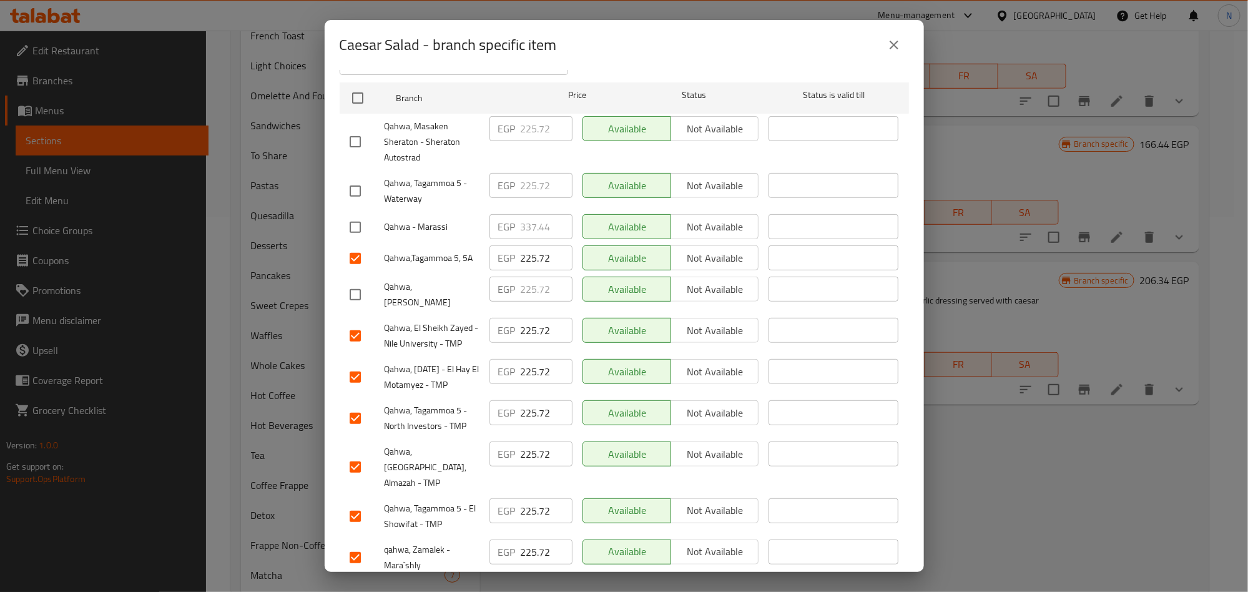
scroll to position [167, 0]
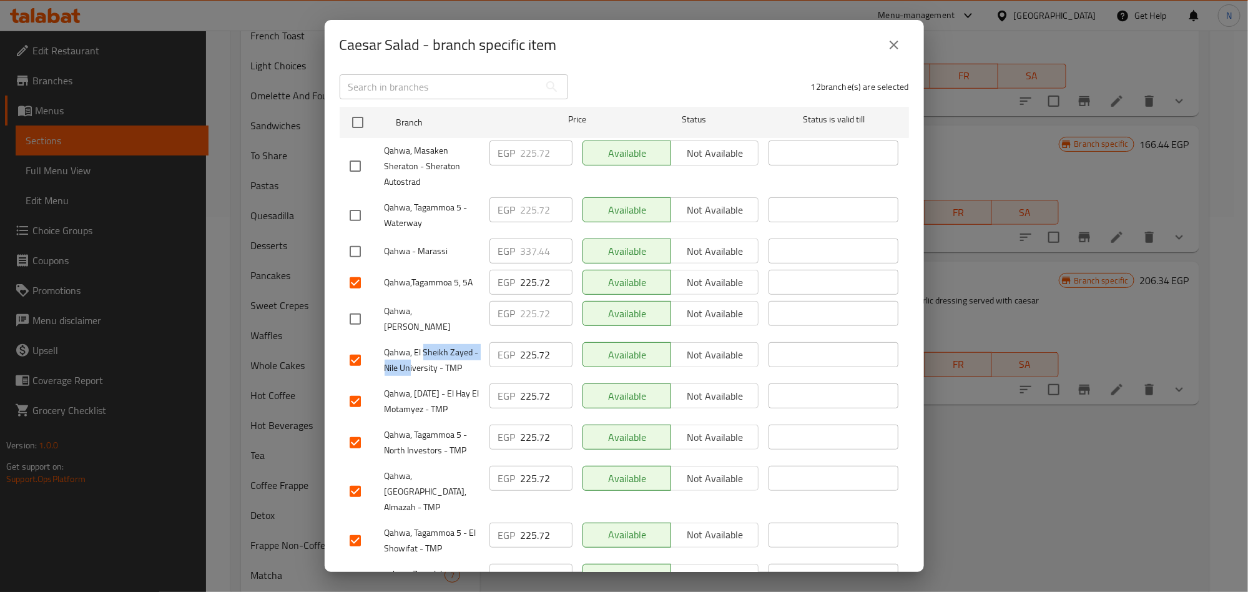
drag, startPoint x: 423, startPoint y: 339, endPoint x: 414, endPoint y: 341, distance: 8.9
click at [414, 345] on span "Qahwa, El Sheikh Zayed - Nile University - TMP" at bounding box center [431, 360] width 95 height 31
click at [414, 386] on span "Qahwa, 6th of October - El Hay El Motamyez - TMP" at bounding box center [431, 401] width 95 height 31
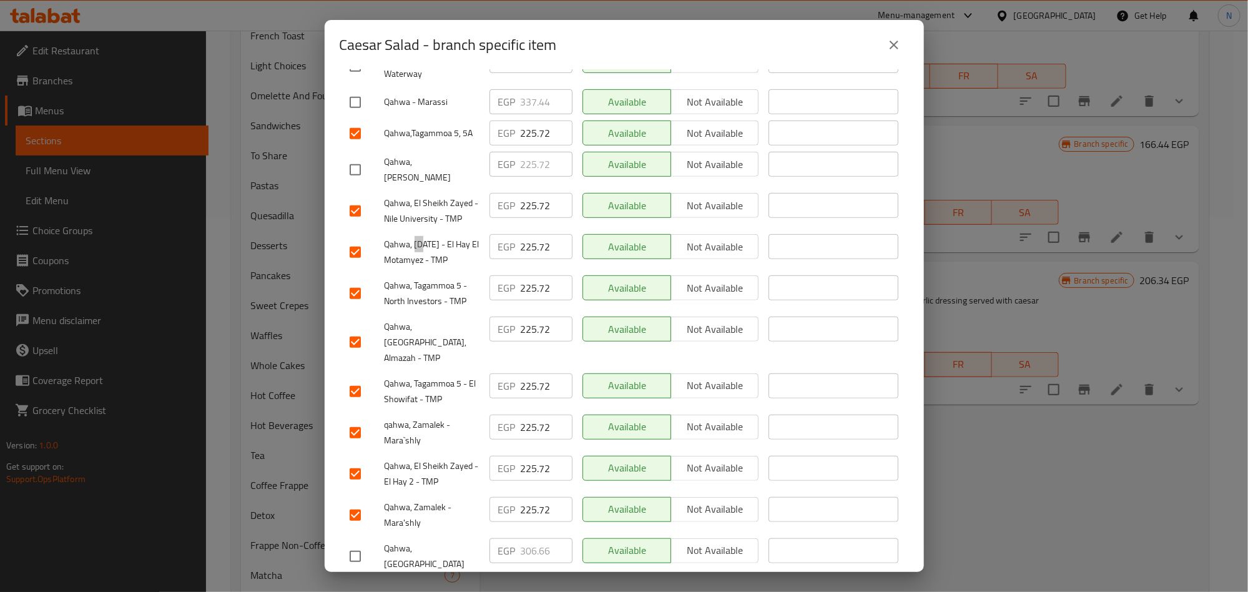
scroll to position [219, 0]
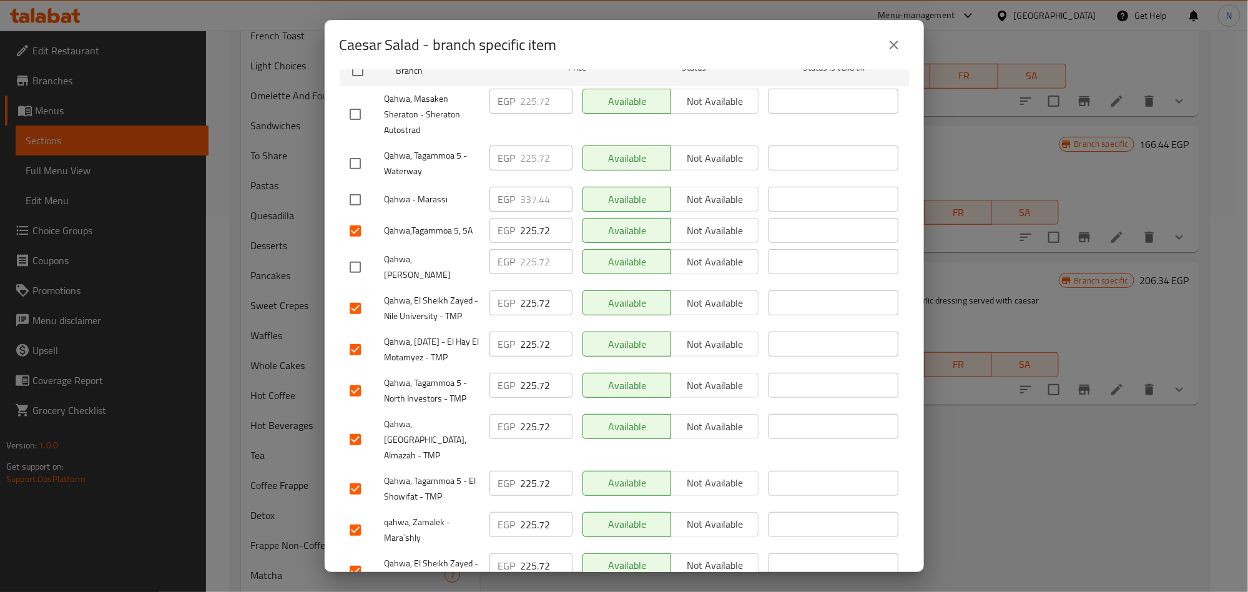
click at [532, 218] on input "225.72" at bounding box center [547, 230] width 52 height 25
click at [531, 218] on input "225.72" at bounding box center [547, 230] width 52 height 25
click at [530, 218] on input "225.72" at bounding box center [547, 230] width 52 height 25
click at [443, 213] on div "Qahwa,Tagammoa 5, 5A" at bounding box center [415, 231] width 140 height 36
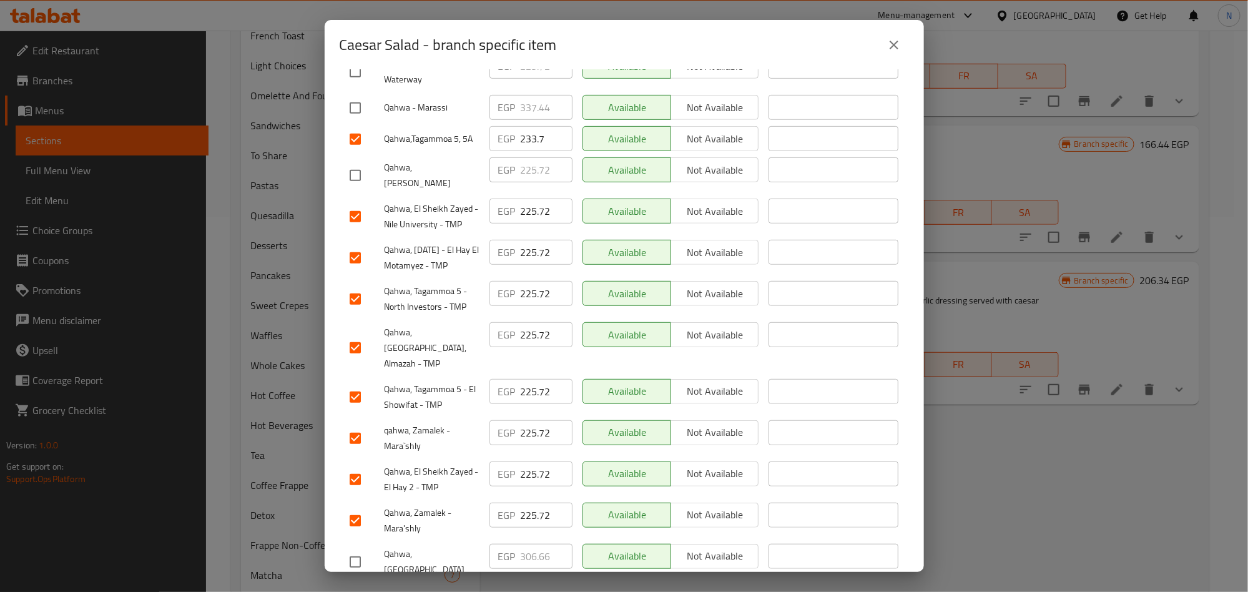
scroll to position [281, 0]
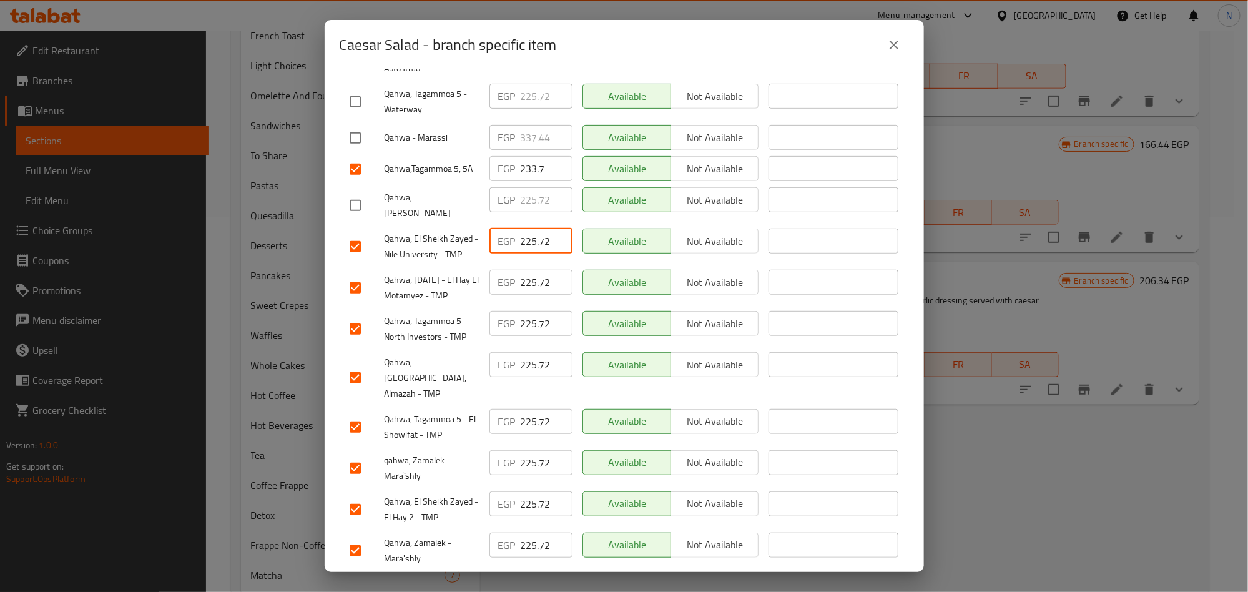
click at [528, 228] on input "225.72" at bounding box center [547, 240] width 52 height 25
click at [525, 270] on input "225.72" at bounding box center [547, 282] width 52 height 25
click at [528, 318] on input "225.72" at bounding box center [547, 323] width 52 height 25
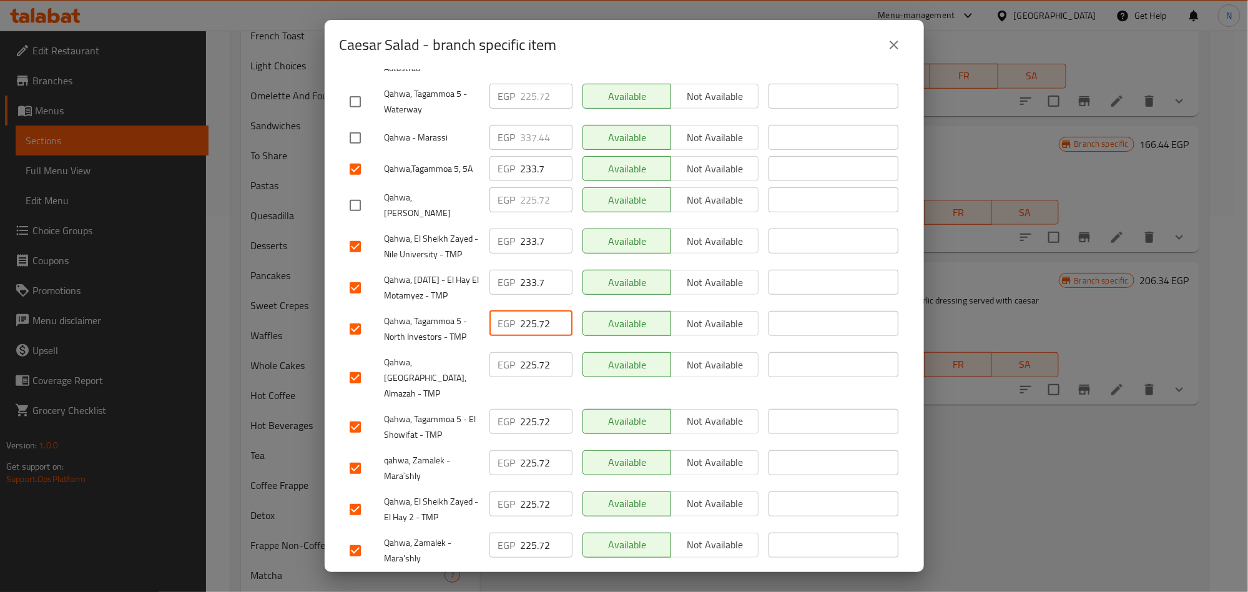
click at [528, 318] on input "225.72" at bounding box center [547, 323] width 52 height 25
click at [527, 355] on input "225.72" at bounding box center [547, 364] width 52 height 25
click at [525, 409] on input "225.72" at bounding box center [547, 421] width 52 height 25
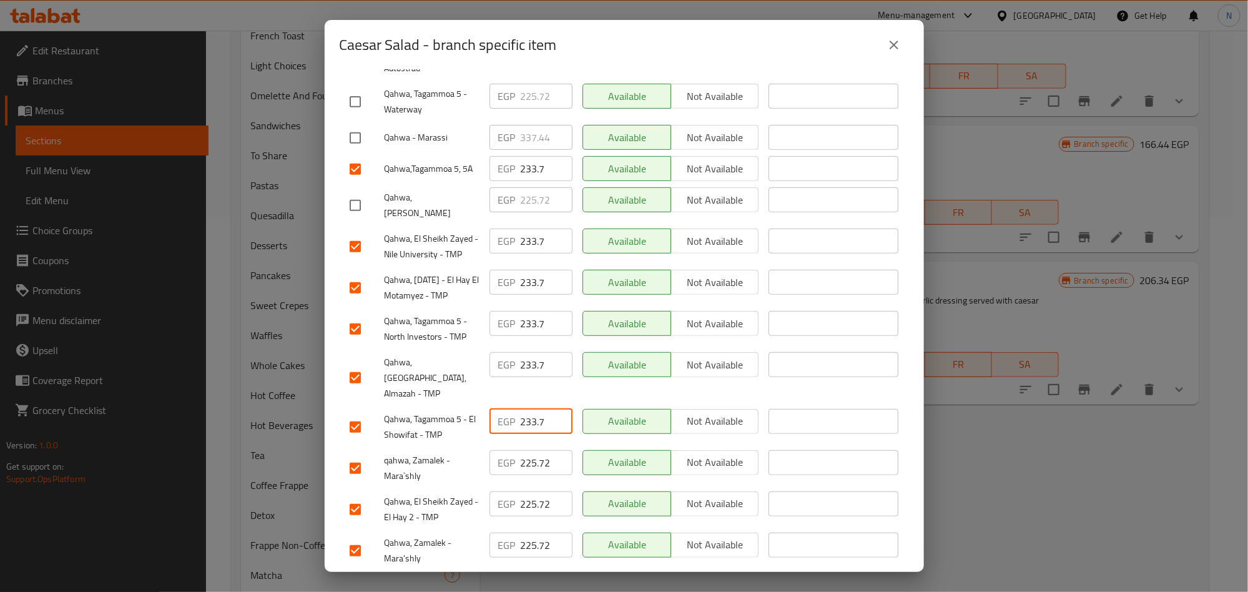
click at [534, 450] on input "225.72" at bounding box center [547, 462] width 52 height 25
click at [529, 491] on input "225.72" at bounding box center [547, 503] width 52 height 25
click at [474, 457] on span "qahwa, Zamalek - Mara`shly" at bounding box center [431, 468] width 95 height 31
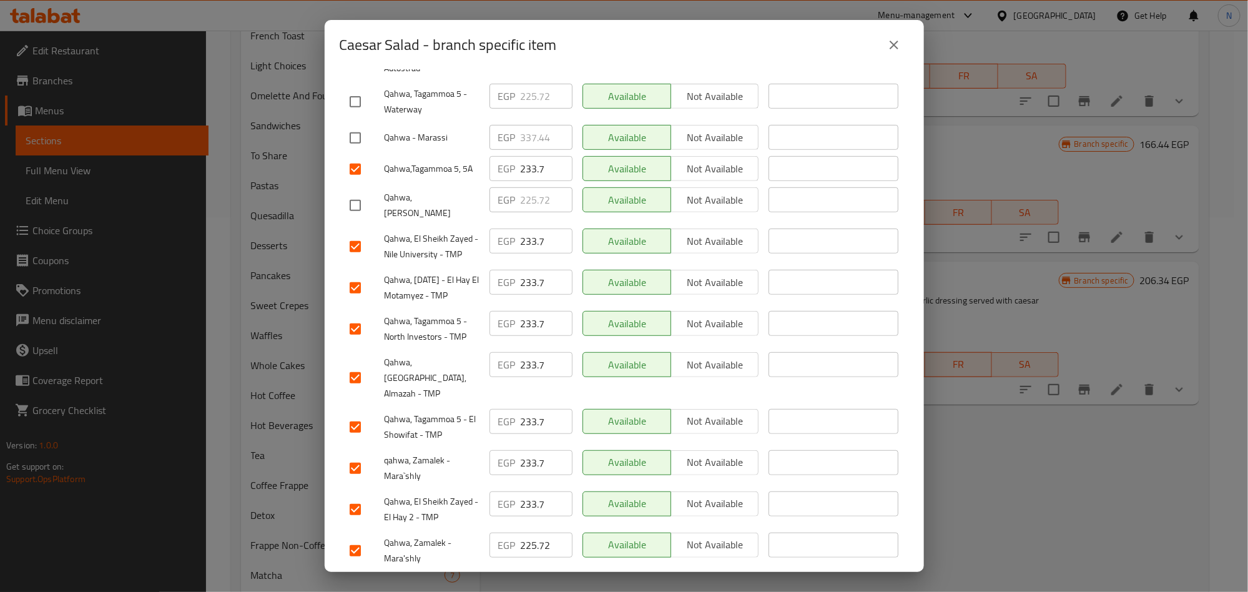
scroll to position [374, 0]
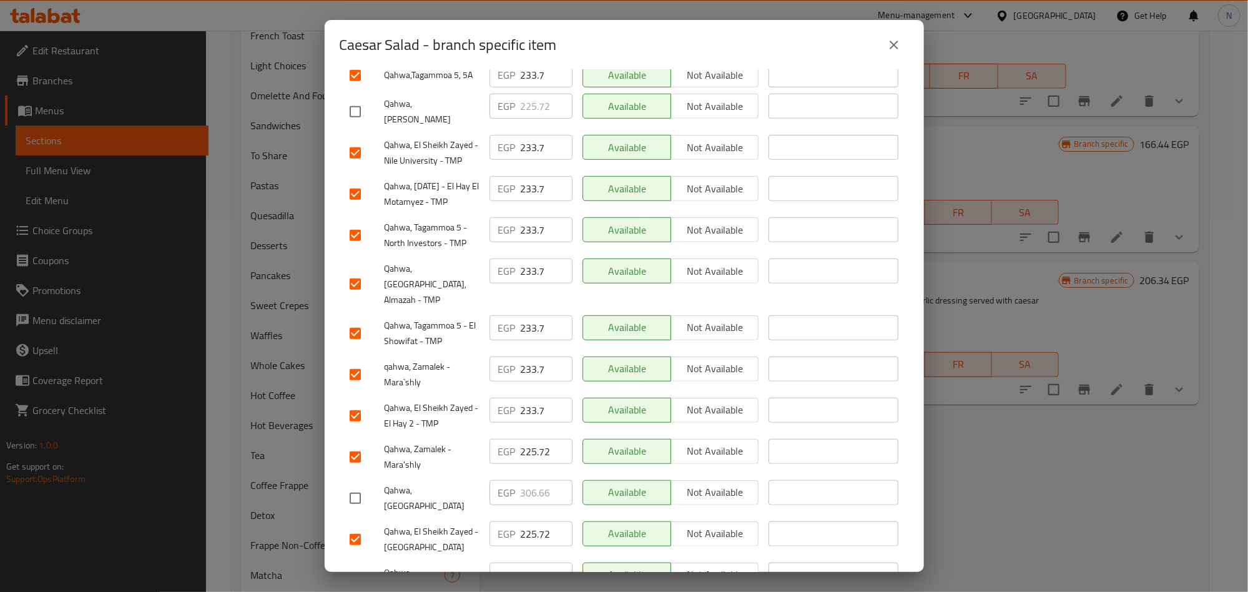
click at [540, 439] on input "225.72" at bounding box center [547, 451] width 52 height 25
click at [441, 452] on span "Qahwa, Zamalek - Mara'shly" at bounding box center [431, 456] width 95 height 31
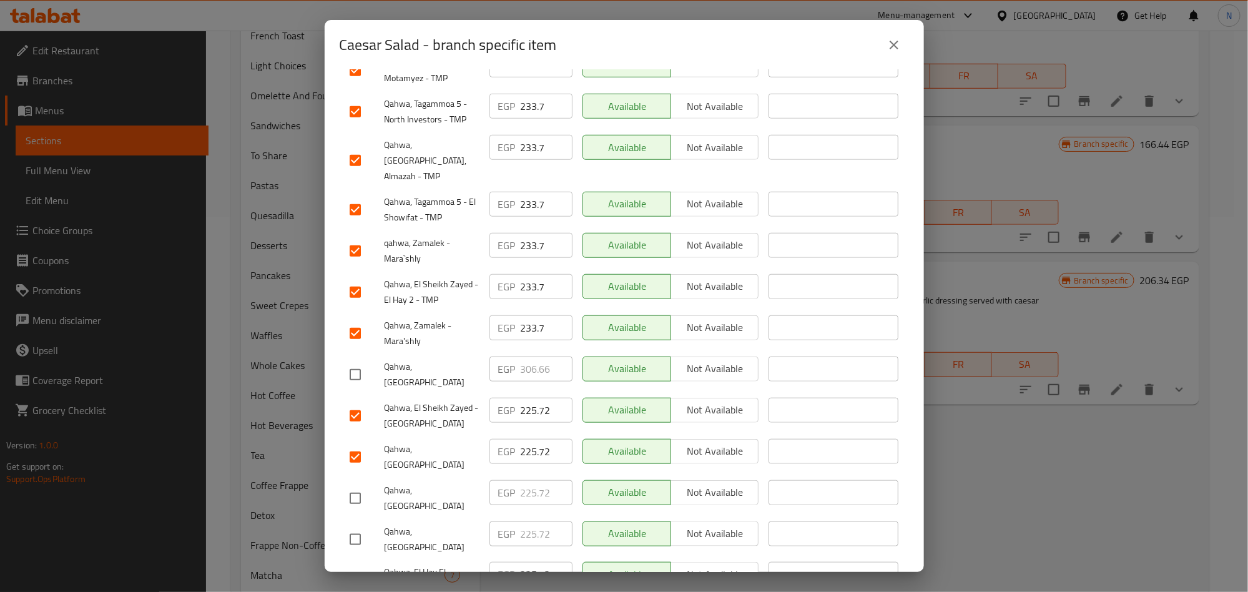
scroll to position [500, 0]
click at [534, 396] on input "225.72" at bounding box center [547, 408] width 52 height 25
click at [524, 437] on input "225.72" at bounding box center [547, 449] width 52 height 25
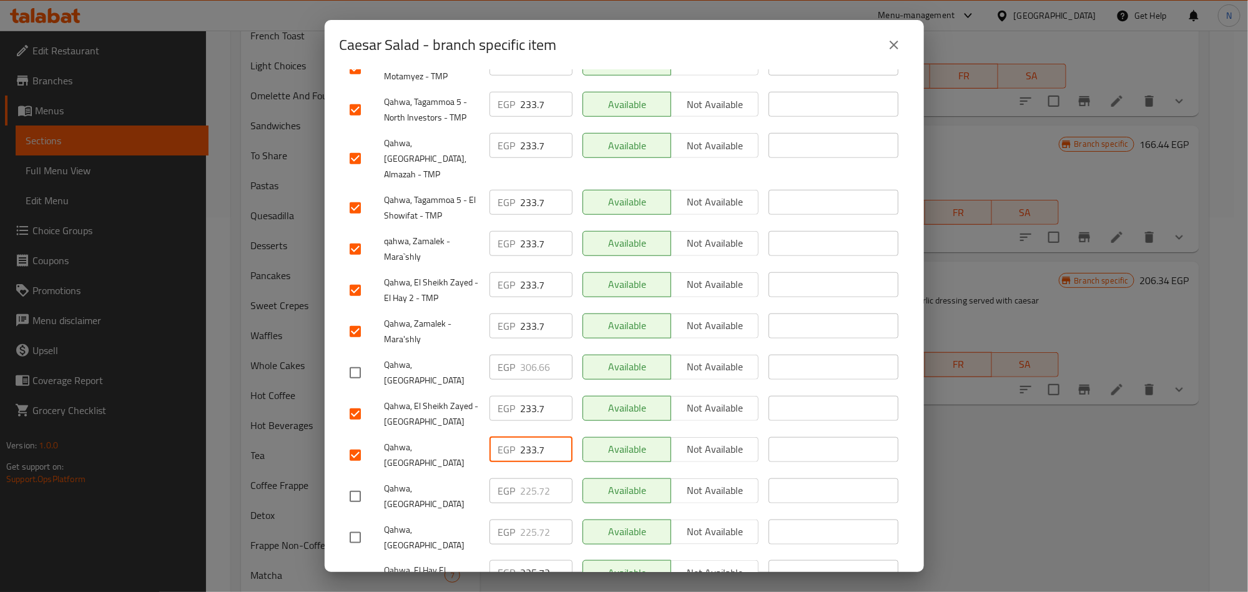
click at [521, 560] on input "225.72" at bounding box center [547, 572] width 52 height 25
click at [452, 522] on span "Qahwa, Hacienda White" at bounding box center [431, 537] width 95 height 31
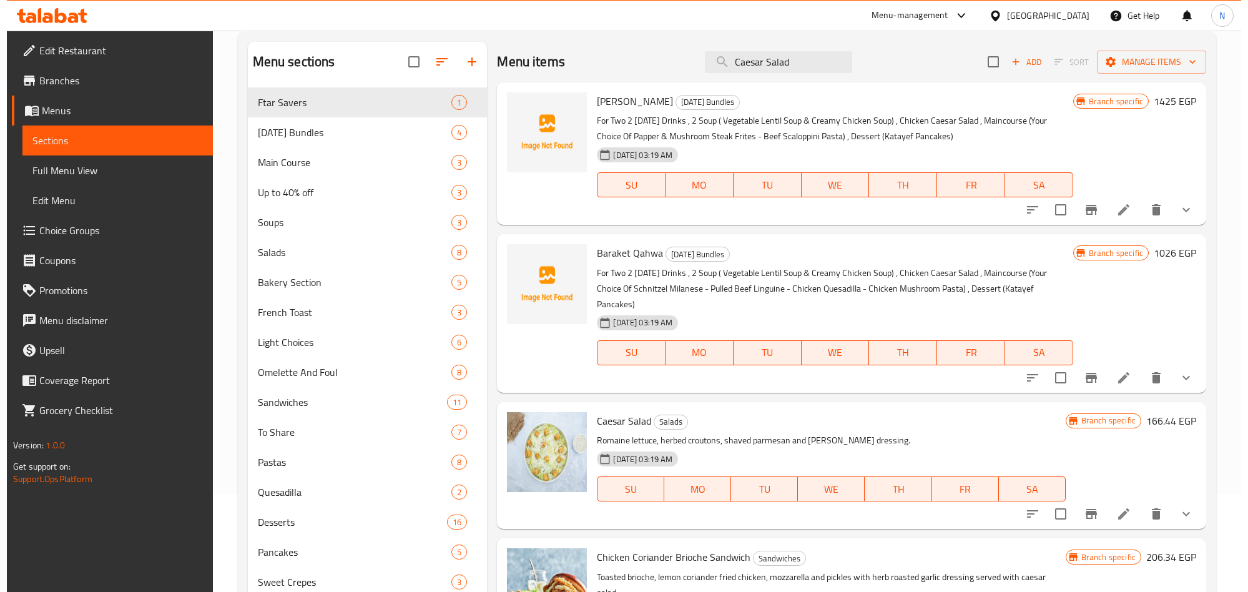
scroll to position [94, 0]
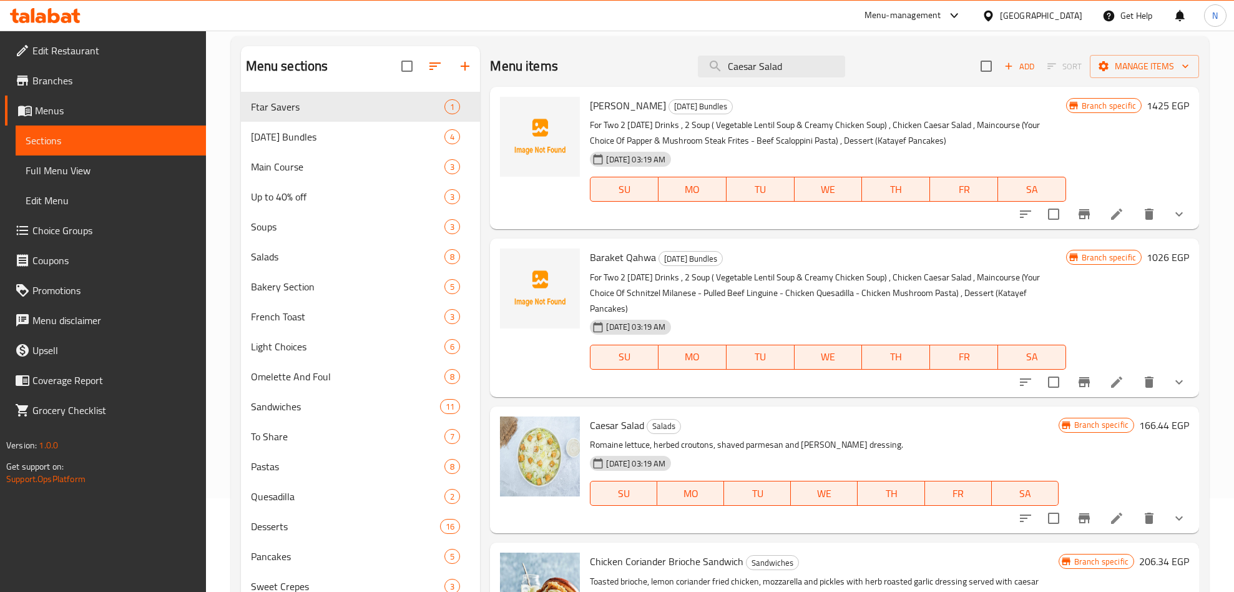
click at [1085, 513] on icon "Branch-specific-item" at bounding box center [1084, 518] width 11 height 10
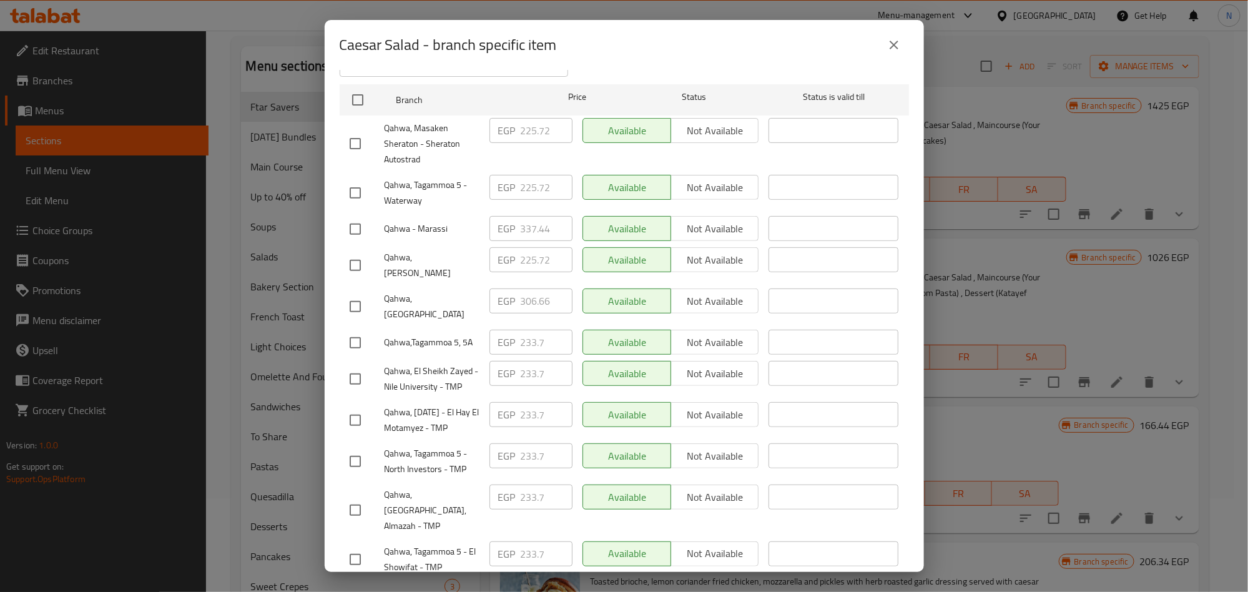
scroll to position [500, 0]
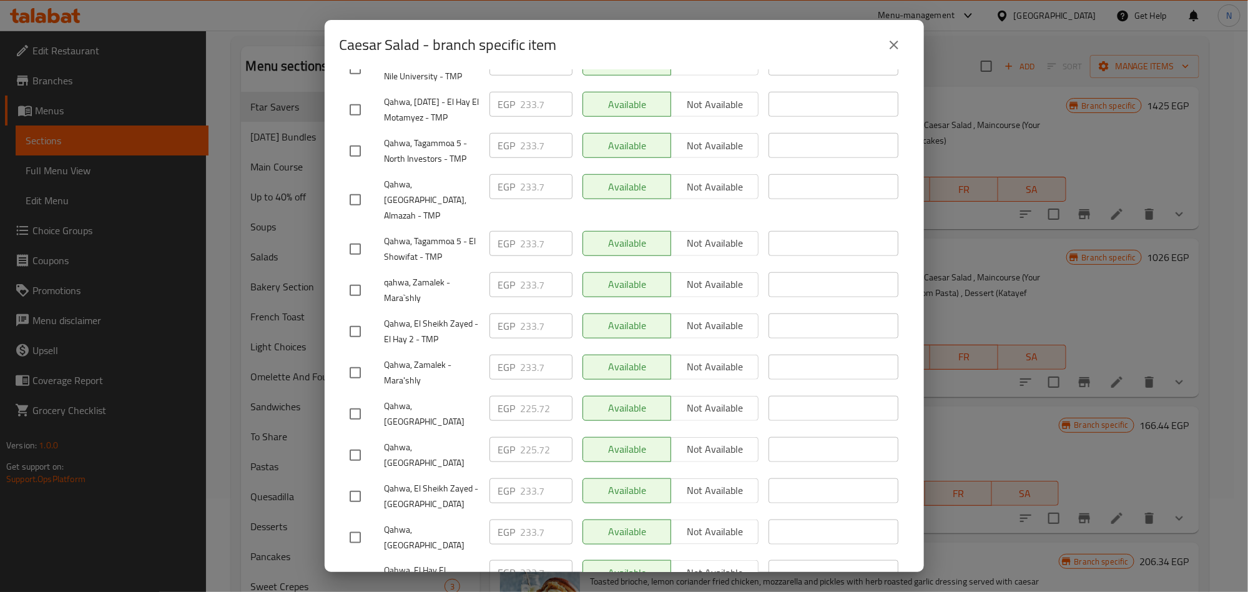
click at [499, 355] on div "EGP 233.7 ​" at bounding box center [530, 367] width 83 height 25
click at [889, 43] on icon "close" at bounding box center [893, 44] width 15 height 15
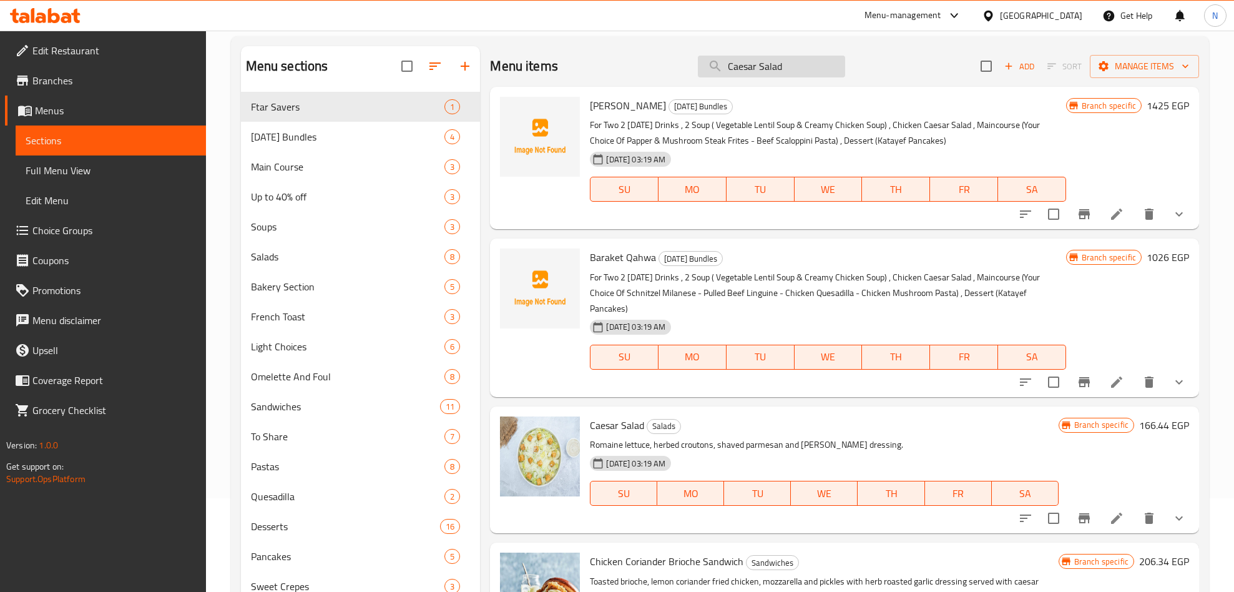
click at [780, 59] on input "Caesar Salad" at bounding box center [771, 67] width 147 height 22
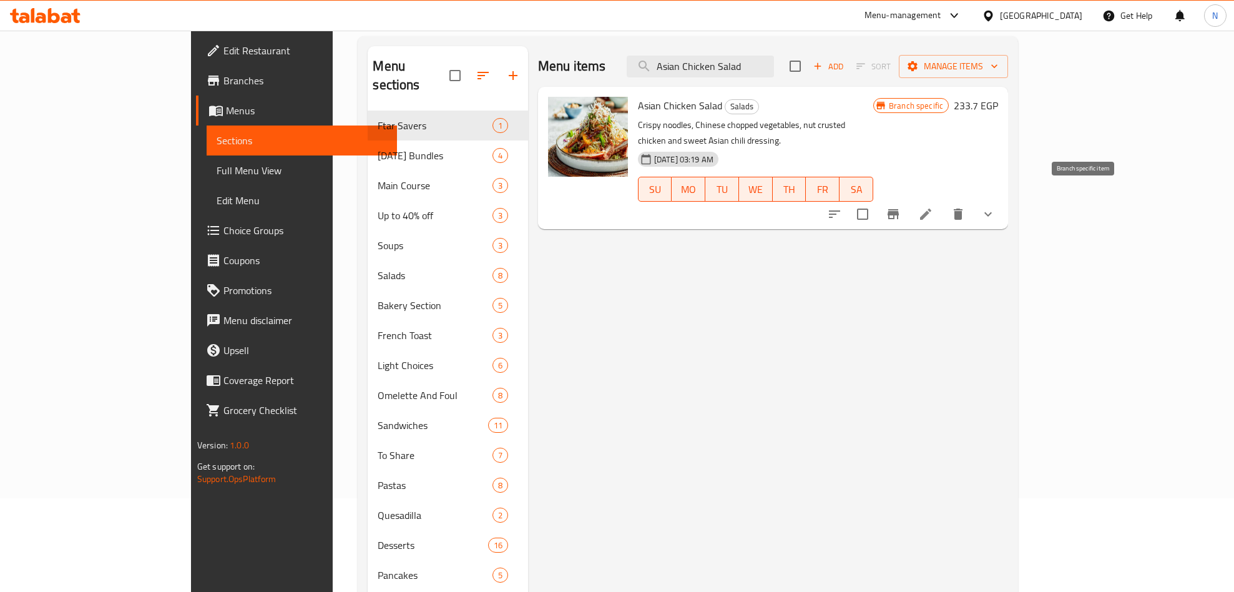
click at [899, 209] on icon "Branch-specific-item" at bounding box center [893, 214] width 11 height 10
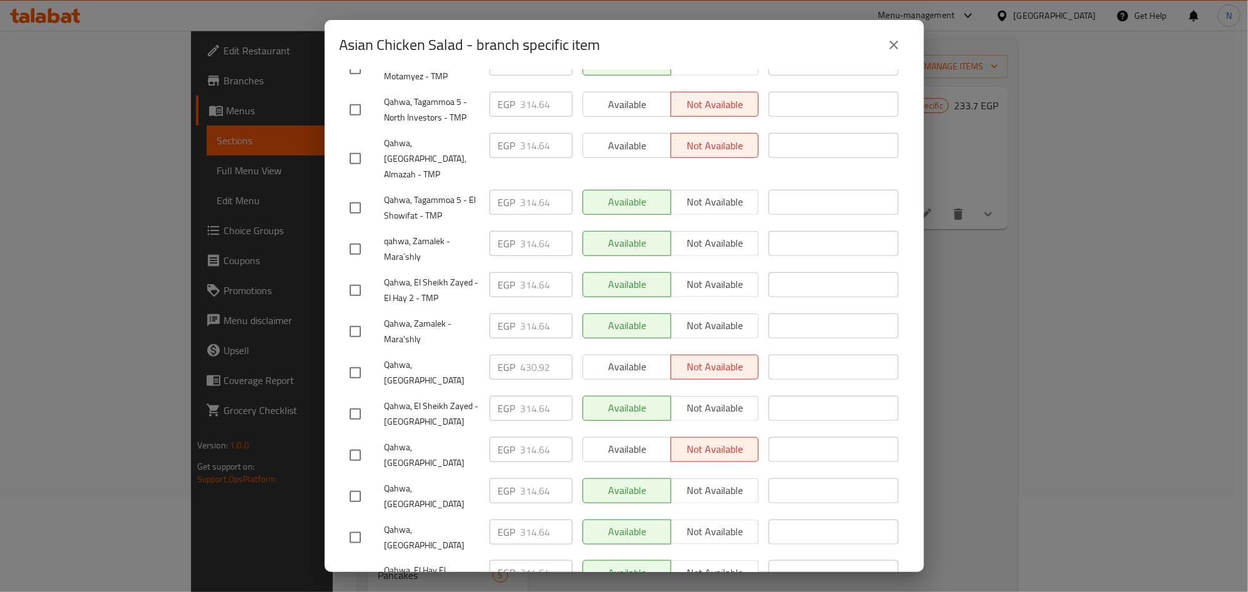
click at [708, 64] on div "Asian Chicken Salad - branch specific item" at bounding box center [624, 45] width 599 height 50
click at [353, 236] on input "checkbox" at bounding box center [355, 249] width 26 height 26
click at [348, 318] on input "checkbox" at bounding box center [355, 331] width 26 height 26
click at [351, 145] on input "checkbox" at bounding box center [355, 158] width 26 height 26
drag, startPoint x: 360, startPoint y: 421, endPoint x: 308, endPoint y: 433, distance: 53.8
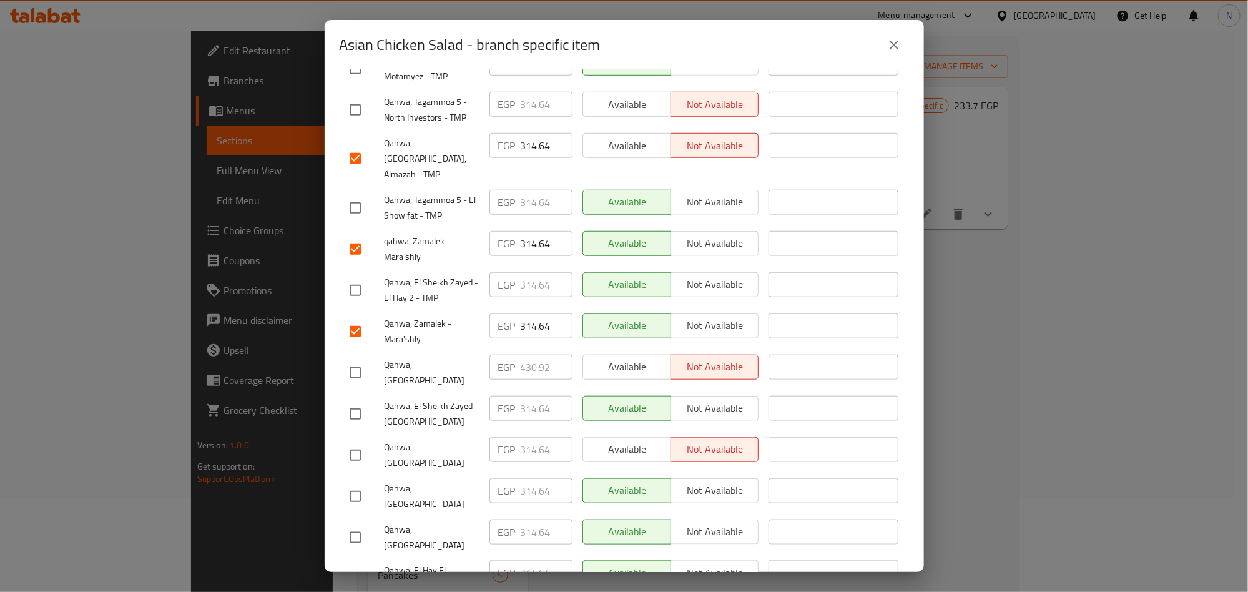
click at [360, 442] on input "checkbox" at bounding box center [355, 455] width 26 height 26
click at [353, 401] on input "checkbox" at bounding box center [355, 414] width 26 height 26
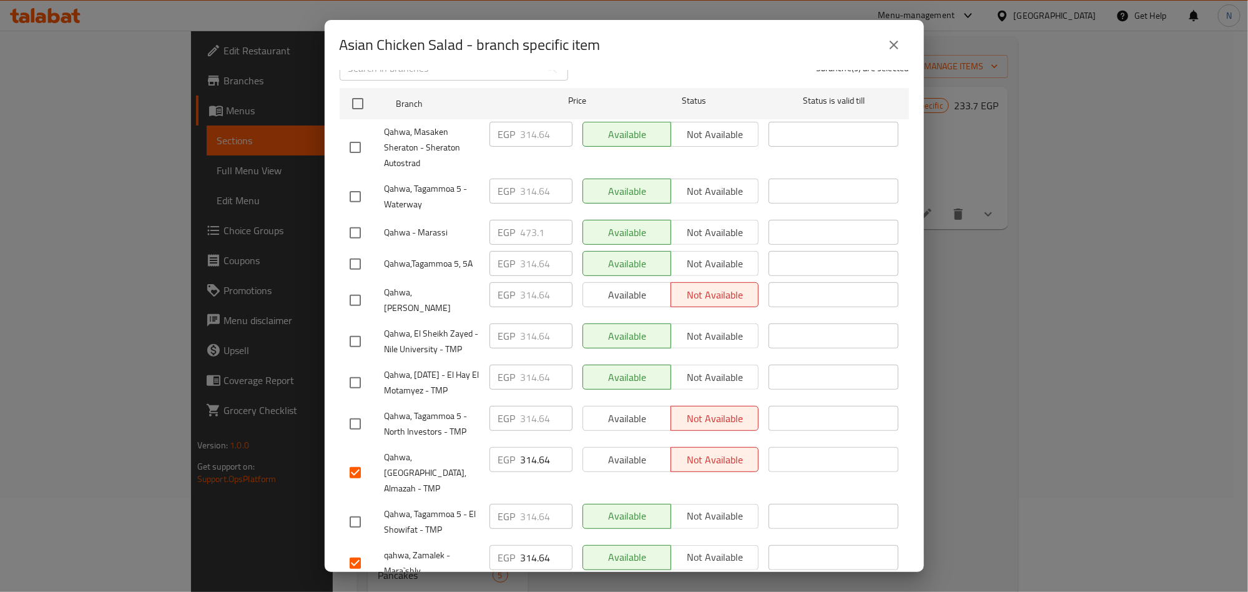
click at [363, 328] on input "checkbox" at bounding box center [355, 341] width 26 height 26
drag, startPoint x: 352, startPoint y: 420, endPoint x: 60, endPoint y: 481, distance: 298.4
click at [350, 420] on input "checkbox" at bounding box center [355, 424] width 26 height 26
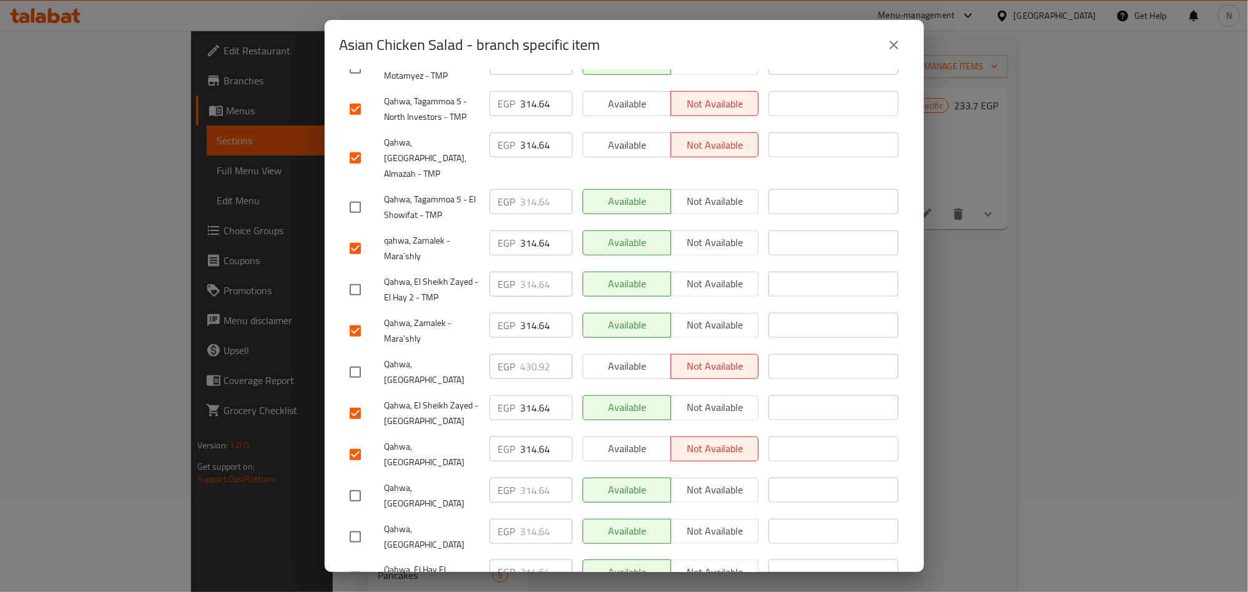
click at [343, 564] on input "checkbox" at bounding box center [355, 577] width 26 height 26
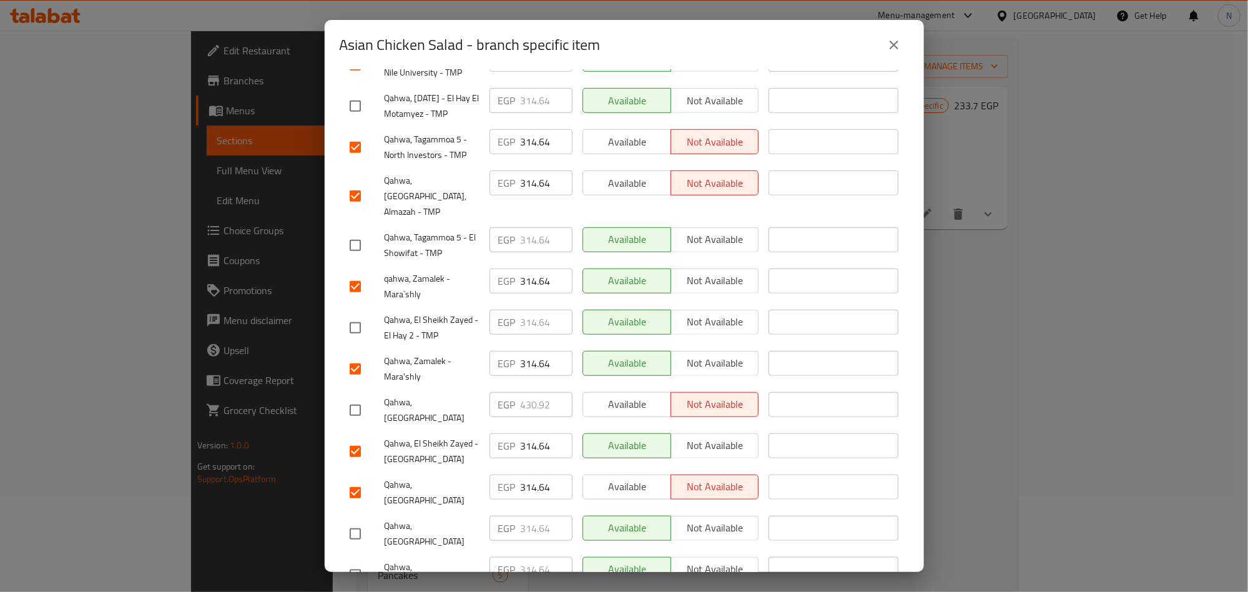
click at [347, 95] on input "checkbox" at bounding box center [355, 106] width 26 height 26
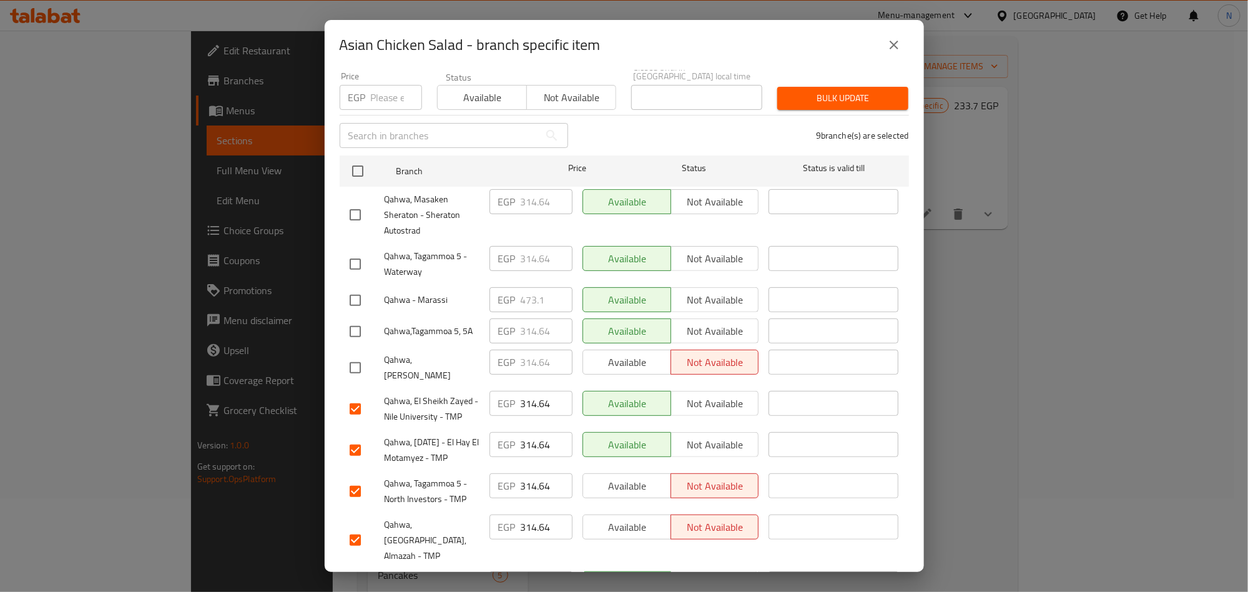
click at [354, 328] on input "checkbox" at bounding box center [355, 331] width 26 height 26
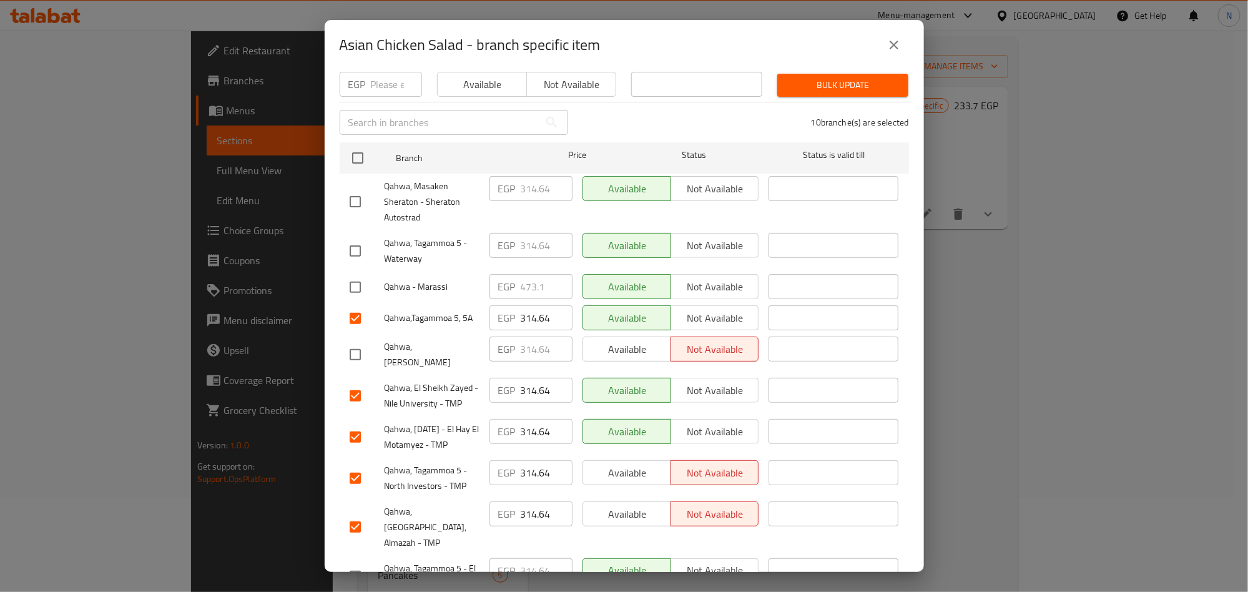
click at [354, 563] on input "checkbox" at bounding box center [355, 576] width 26 height 26
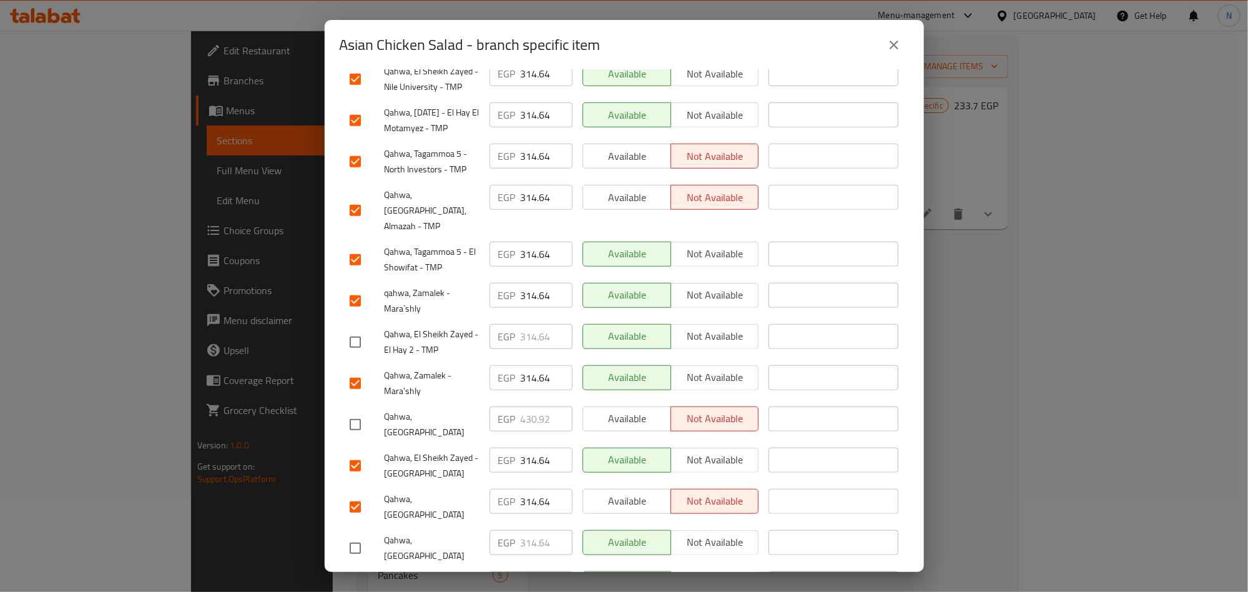
click at [358, 329] on input "checkbox" at bounding box center [355, 342] width 26 height 26
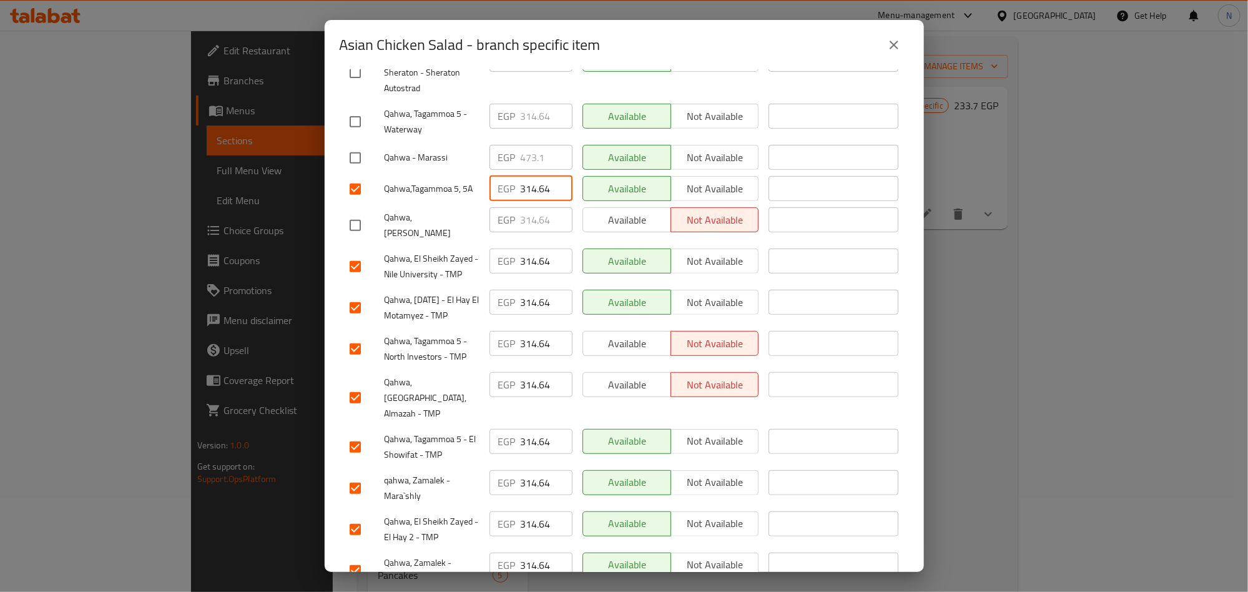
click at [541, 182] on input "314.64" at bounding box center [547, 188] width 52 height 25
click at [540, 182] on input "314.64" at bounding box center [547, 188] width 52 height 25
click at [528, 248] on input "314.64" at bounding box center [547, 260] width 52 height 25
click at [522, 290] on input "314.64" at bounding box center [547, 302] width 52 height 25
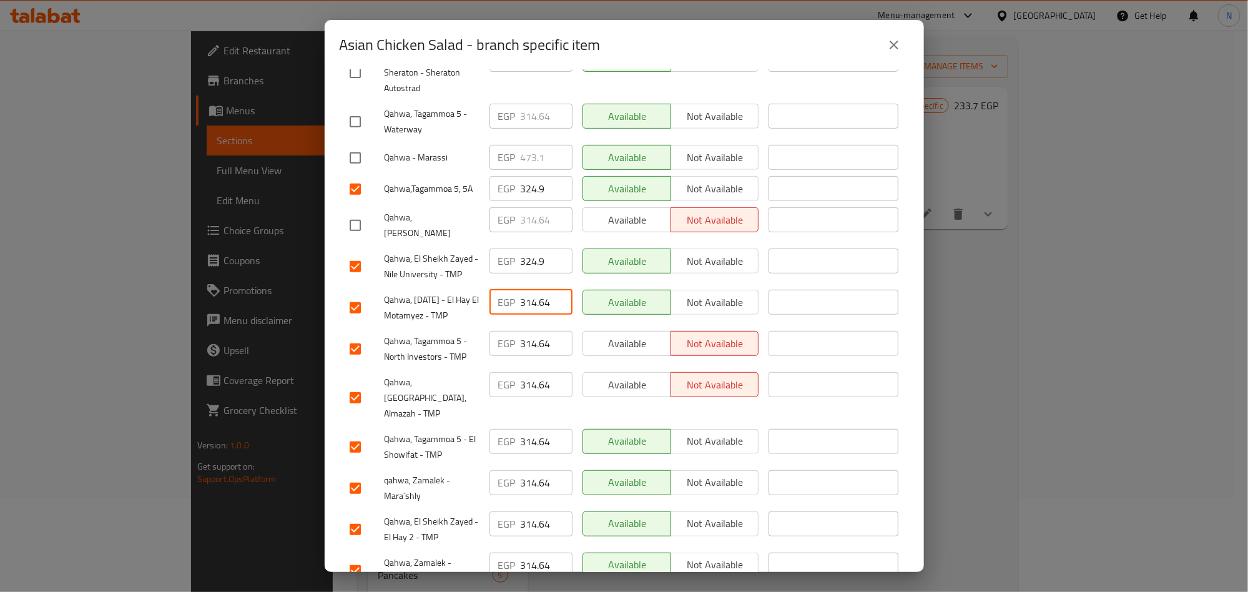
drag, startPoint x: 522, startPoint y: 288, endPoint x: 530, endPoint y: 333, distance: 45.6
click at [521, 290] on input "314.64" at bounding box center [547, 302] width 52 height 25
click at [521, 345] on input "314.64" at bounding box center [547, 343] width 52 height 25
click at [531, 384] on input "314.64" at bounding box center [547, 384] width 52 height 25
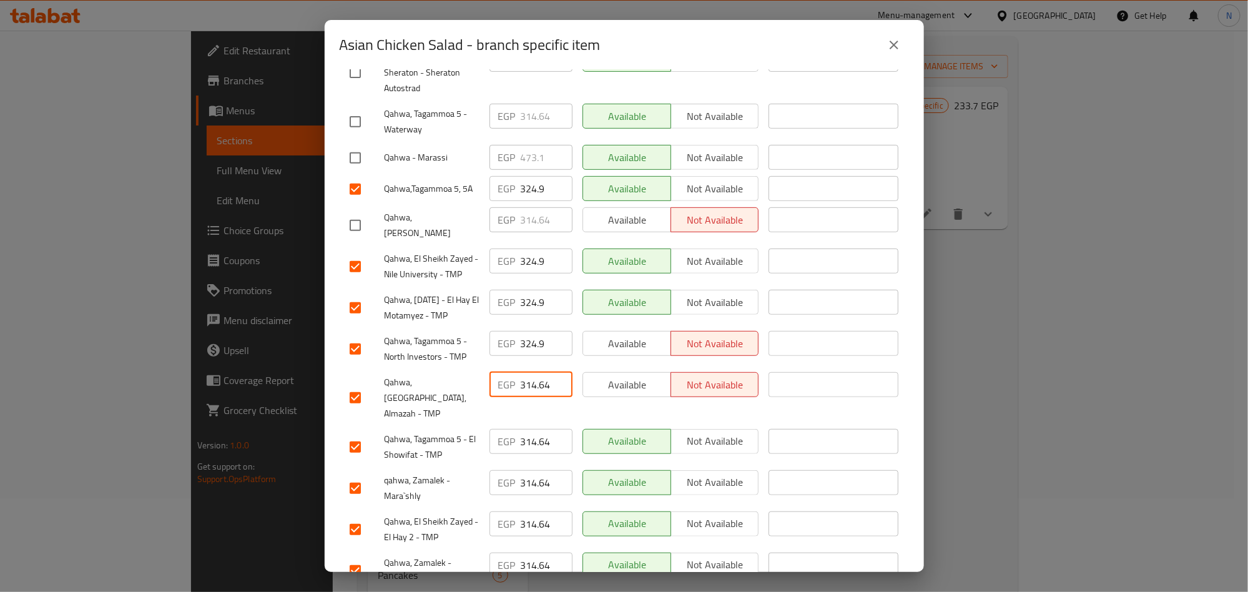
click at [531, 384] on input "314.64" at bounding box center [547, 384] width 52 height 25
click at [524, 429] on input "314.64" at bounding box center [547, 441] width 52 height 25
click at [526, 470] on input "314.64" at bounding box center [547, 482] width 52 height 25
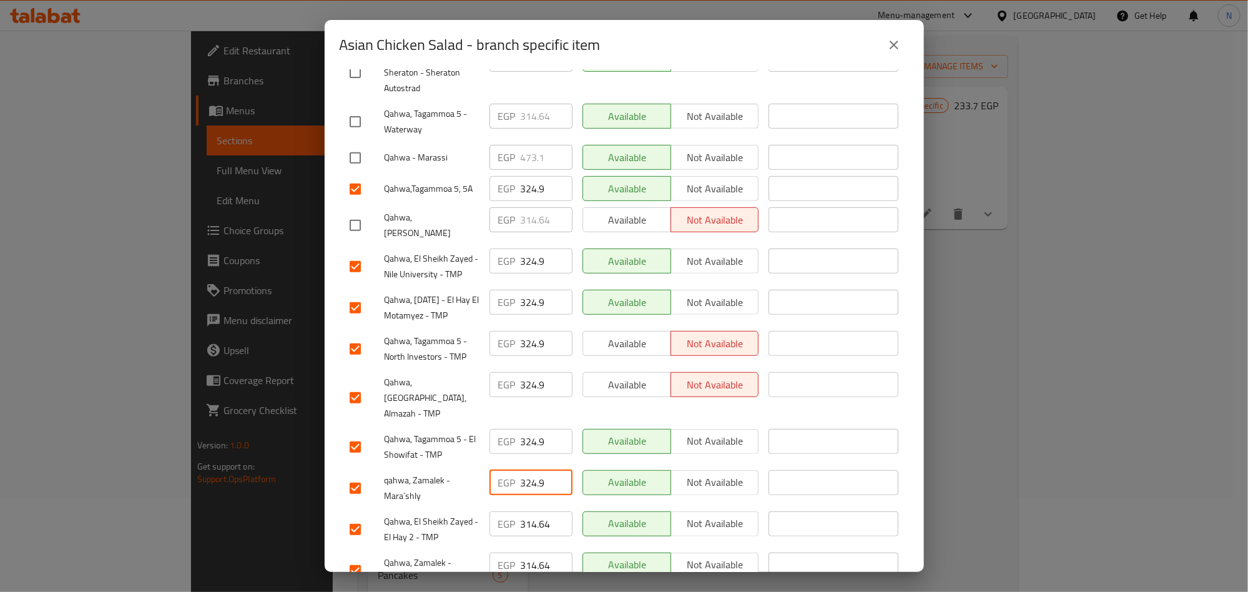
click at [521, 511] on input "314.64" at bounding box center [547, 523] width 52 height 25
click at [526, 552] on input "314.64" at bounding box center [547, 564] width 52 height 25
click at [455, 472] on span "qahwa, Zamalek - Mara`shly" at bounding box center [431, 487] width 95 height 31
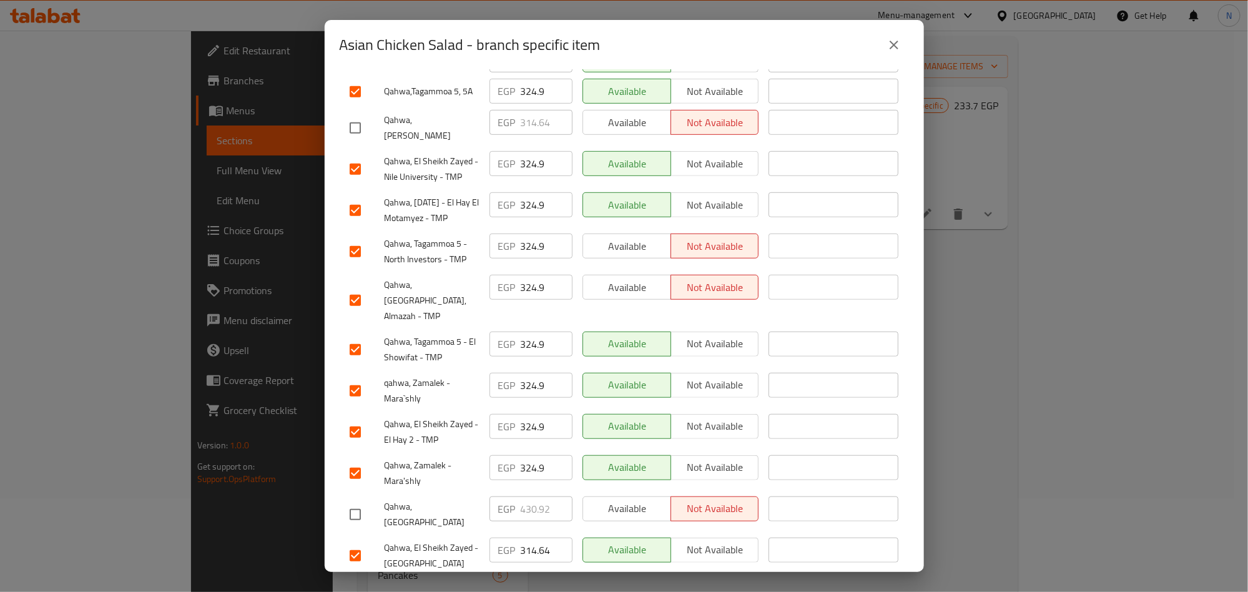
scroll to position [448, 0]
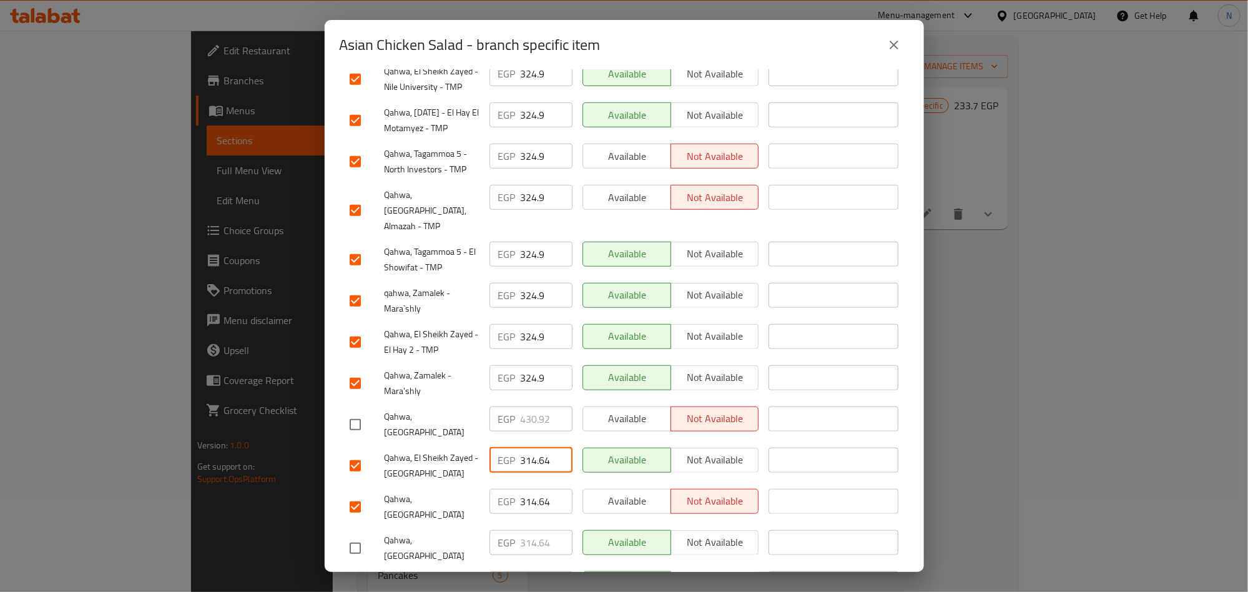
click at [521, 448] on input "314.64" at bounding box center [547, 460] width 52 height 25
click at [523, 489] on input "314.64" at bounding box center [547, 501] width 52 height 25
click at [478, 484] on div "Qahwa, Tivoli Dome" at bounding box center [415, 507] width 140 height 46
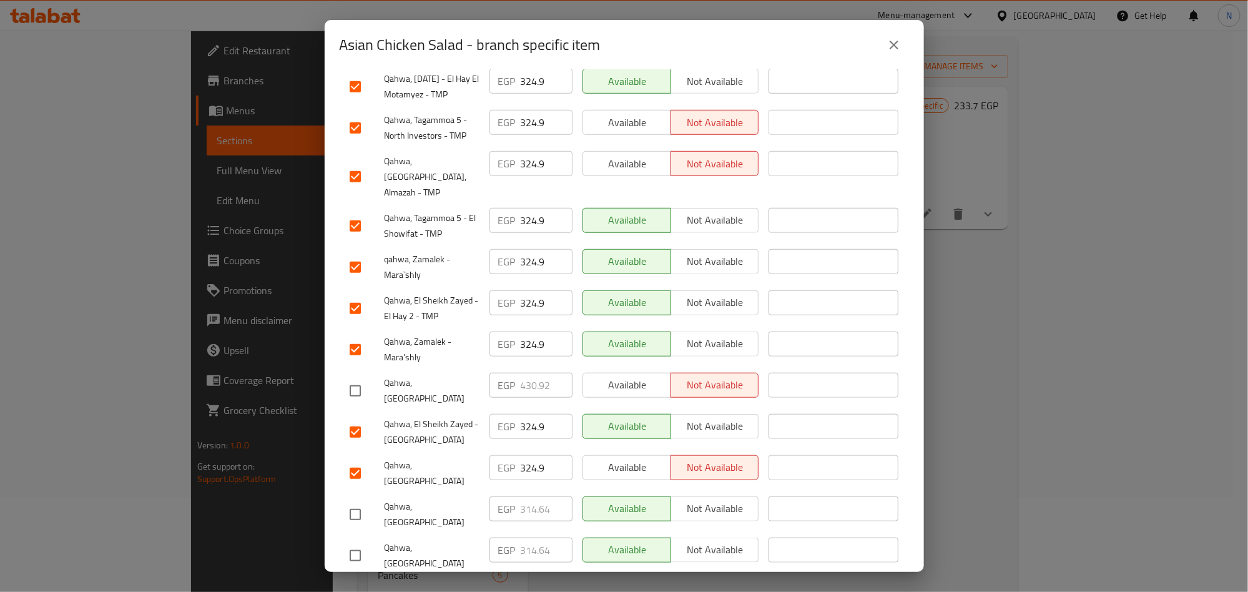
scroll to position [500, 0]
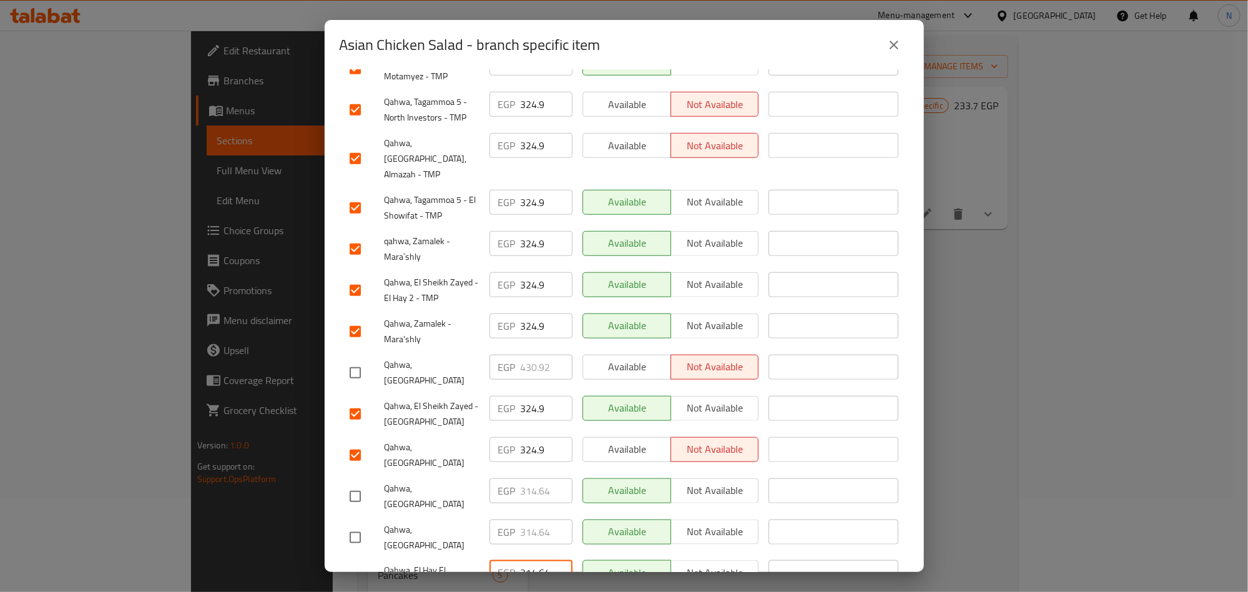
click at [530, 560] on input "314.64" at bounding box center [547, 572] width 52 height 25
click at [424, 481] on span "Qahwa, Hacienda Bay" at bounding box center [431, 496] width 95 height 31
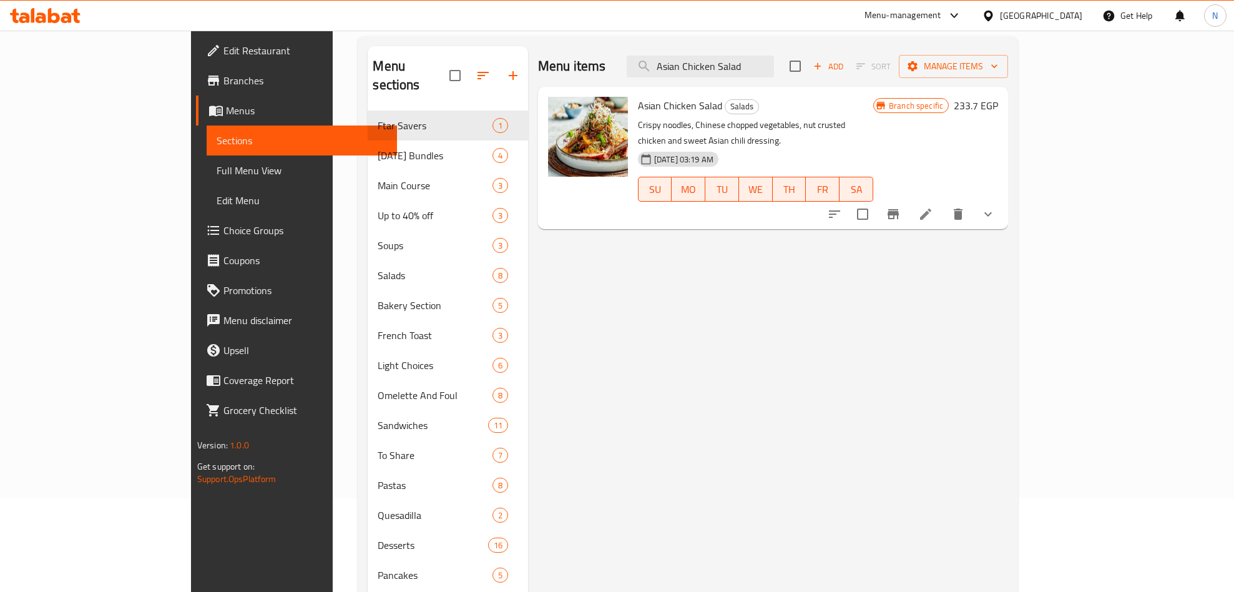
click at [638, 103] on span "Asian Chicken Salad" at bounding box center [680, 105] width 84 height 19
copy h6 "Asian Chicken Salad"
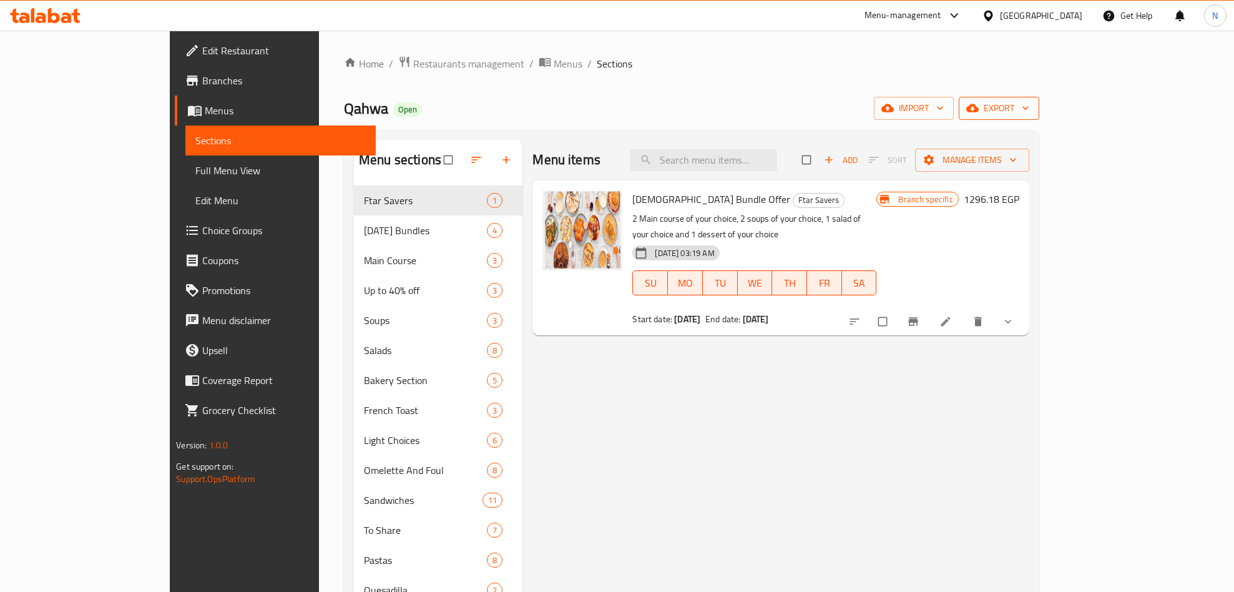
click at [1029, 114] on span "export" at bounding box center [999, 108] width 61 height 16
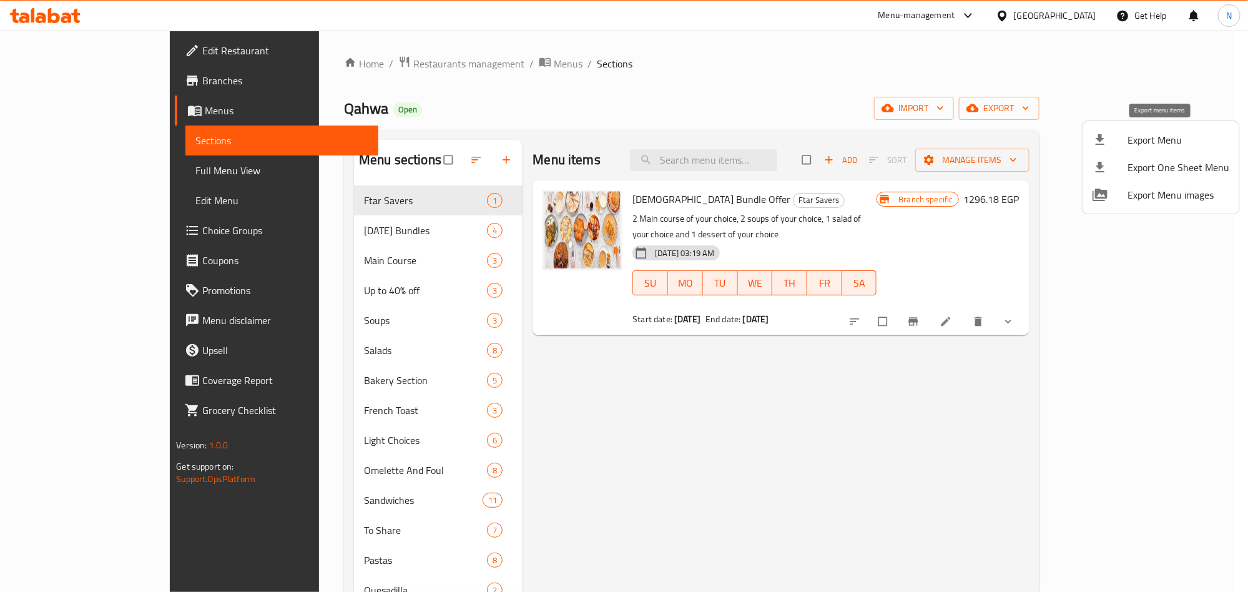
click at [1150, 133] on span "Export Menu" at bounding box center [1178, 139] width 102 height 15
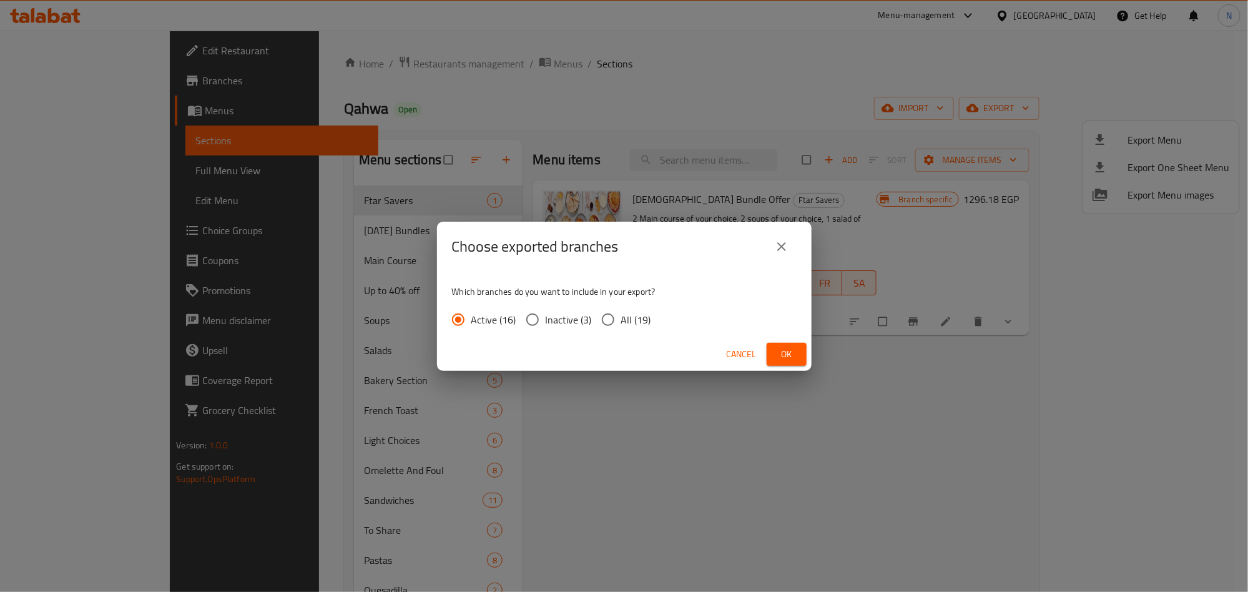
click at [625, 327] on span "All (19)" at bounding box center [636, 319] width 30 height 15
click at [621, 328] on input "All (19)" at bounding box center [608, 319] width 26 height 26
radio input "true"
drag, startPoint x: 796, startPoint y: 347, endPoint x: 783, endPoint y: 354, distance: 14.8
click at [796, 348] on span "Ok" at bounding box center [786, 354] width 20 height 16
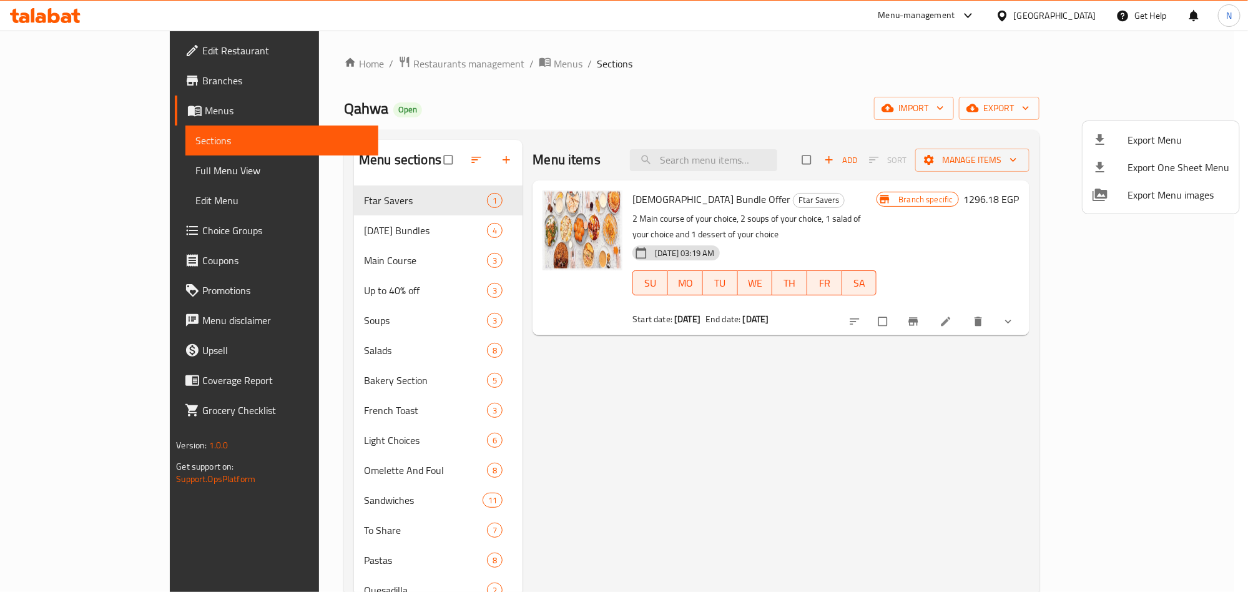
click at [443, 61] on div at bounding box center [624, 296] width 1248 height 592
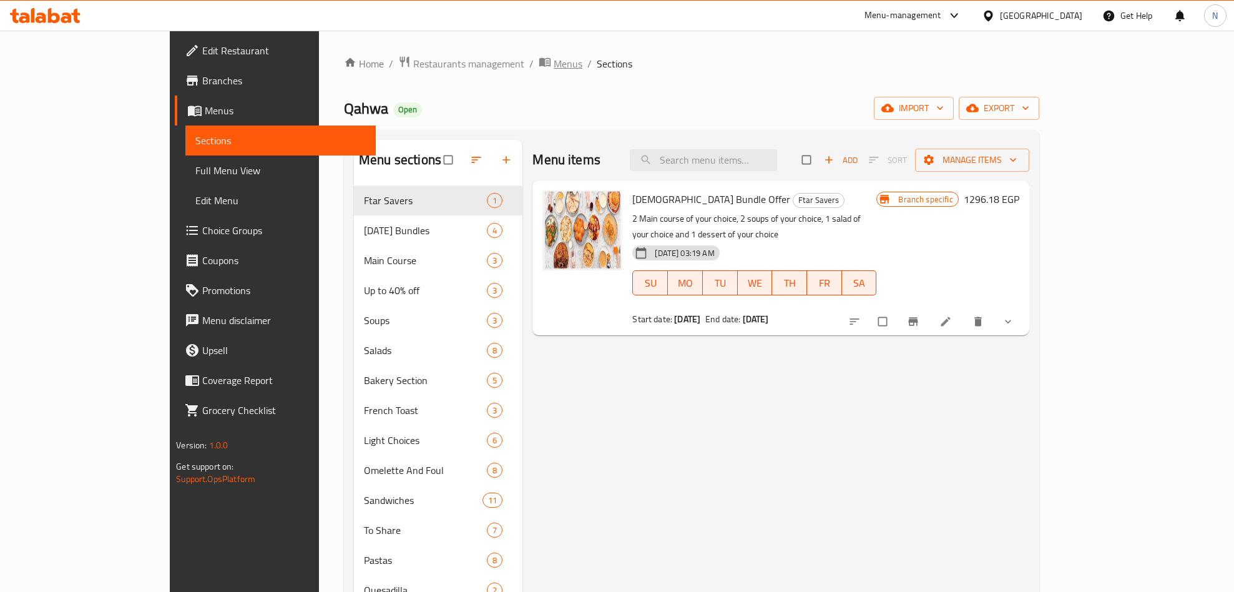
click at [554, 61] on span "Menus" at bounding box center [568, 63] width 29 height 15
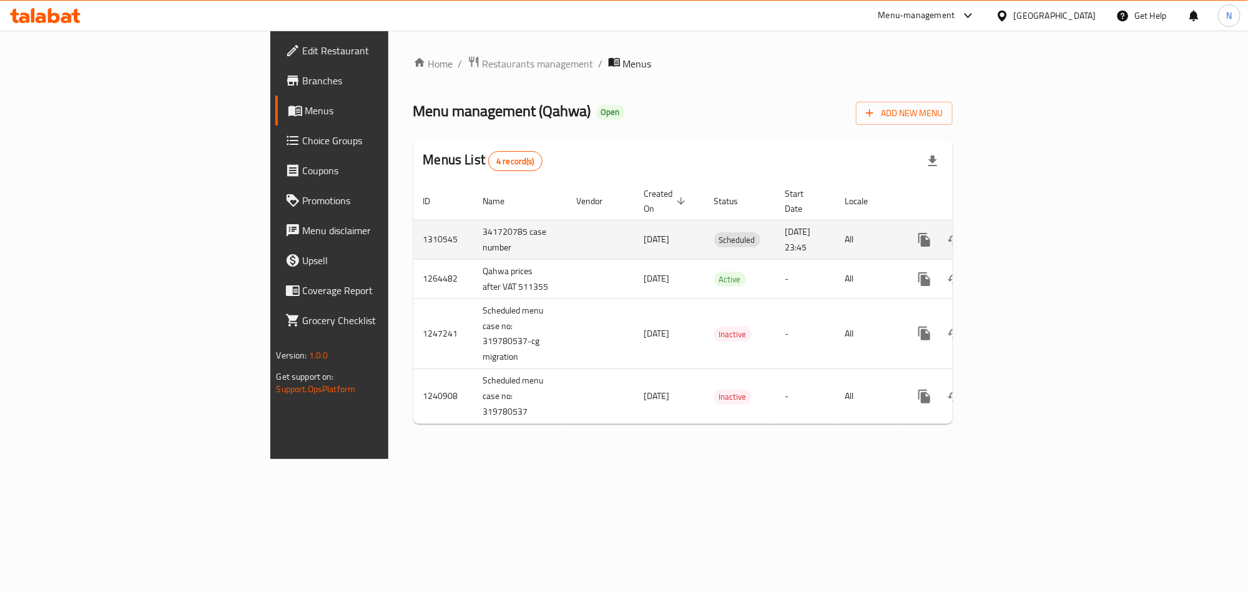
drag, startPoint x: 300, startPoint y: 227, endPoint x: 298, endPoint y: 217, distance: 10.3
click at [473, 225] on td "341720785 case number" at bounding box center [520, 239] width 94 height 39
click at [473, 236] on td "341720785 case number" at bounding box center [520, 239] width 94 height 39
